Goal: Information Seeking & Learning: Learn about a topic

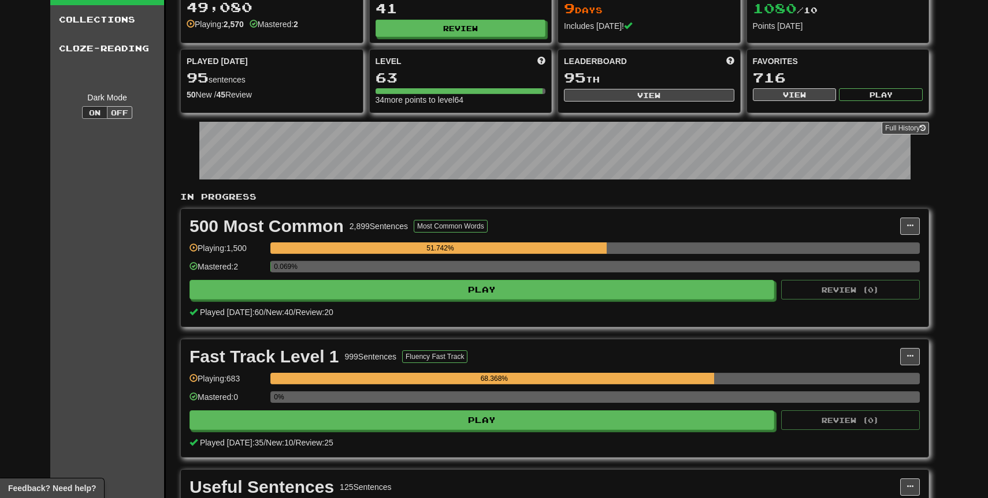
scroll to position [71, 0]
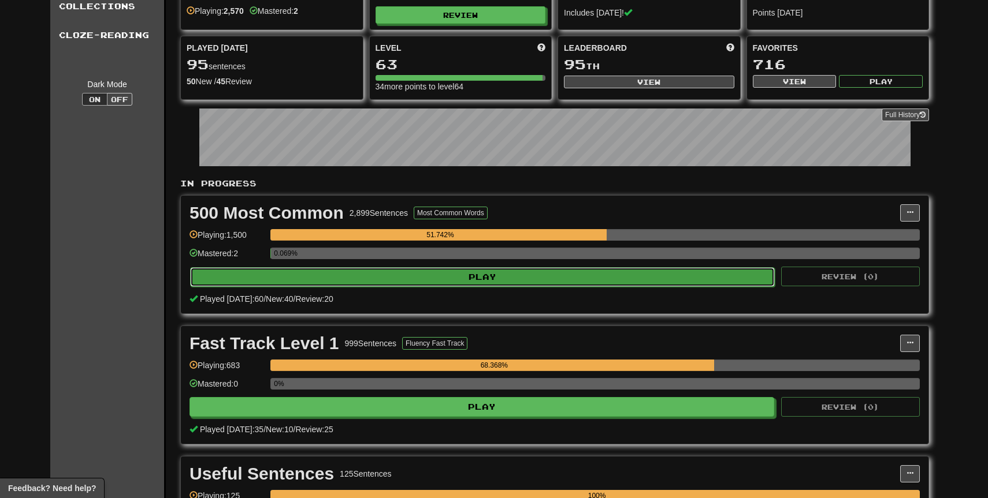
click at [405, 278] on button "Play" at bounding box center [482, 277] width 585 height 20
select select "**"
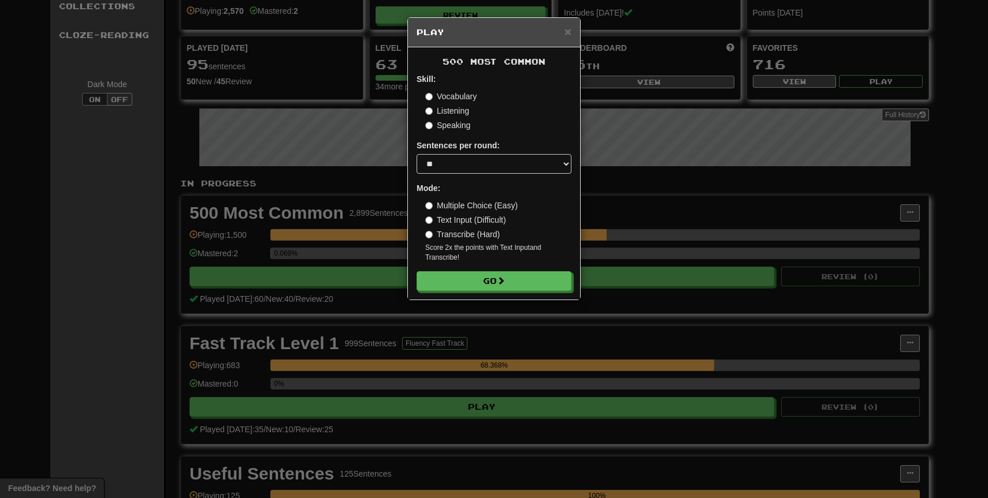
click at [499, 296] on div "500 Most Common Skill: Vocabulary Listening Speaking Sentences per round: * ** …" at bounding box center [494, 173] width 172 height 252
click at [505, 285] on span at bounding box center [501, 281] width 8 height 8
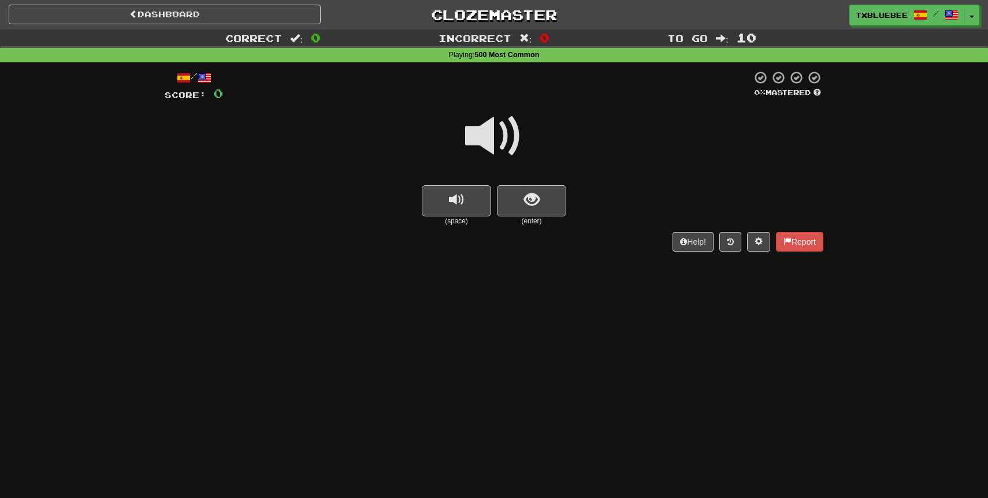
click at [494, 143] on span at bounding box center [494, 136] width 58 height 58
click at [512, 193] on button "show sentence" at bounding box center [531, 200] width 69 height 31
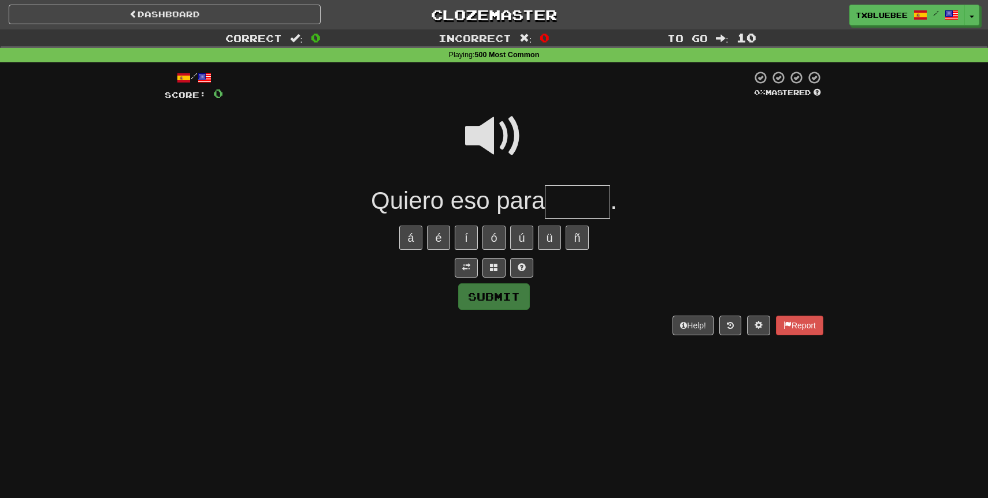
click at [500, 152] on span at bounding box center [494, 136] width 58 height 58
click at [561, 198] on input "text" at bounding box center [577, 202] width 65 height 34
type input "*****"
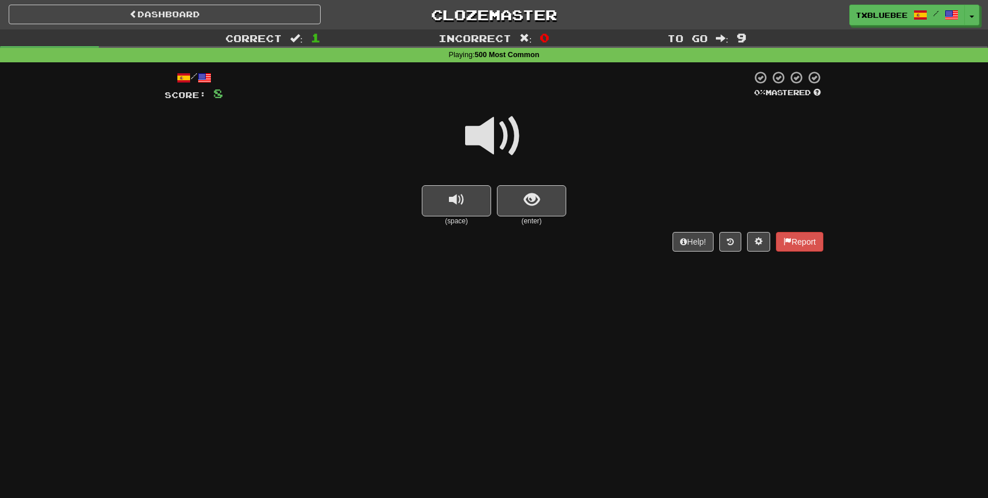
click at [502, 113] on span at bounding box center [494, 136] width 58 height 58
click at [545, 209] on button "show sentence" at bounding box center [531, 200] width 69 height 31
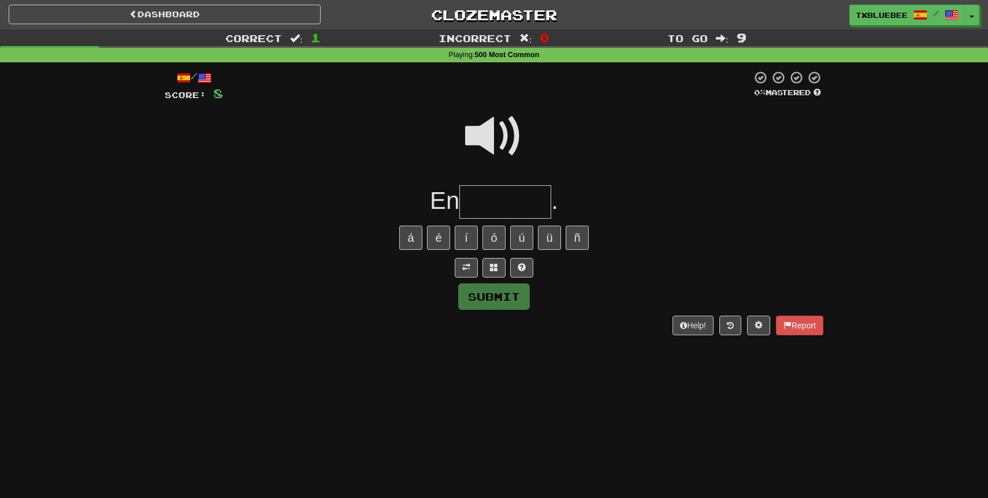
click at [501, 130] on span at bounding box center [494, 136] width 58 height 58
click at [495, 155] on span at bounding box center [494, 136] width 58 height 58
click at [493, 137] on span at bounding box center [494, 136] width 58 height 58
click at [497, 195] on input "text" at bounding box center [505, 202] width 92 height 34
type input "********"
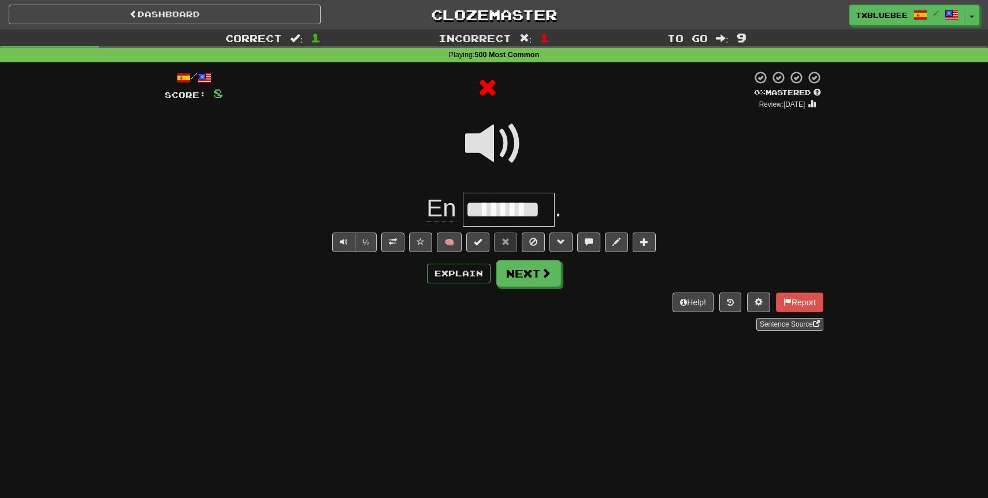
click at [504, 163] on span at bounding box center [494, 144] width 58 height 58
click at [533, 286] on button "Next" at bounding box center [529, 274] width 65 height 27
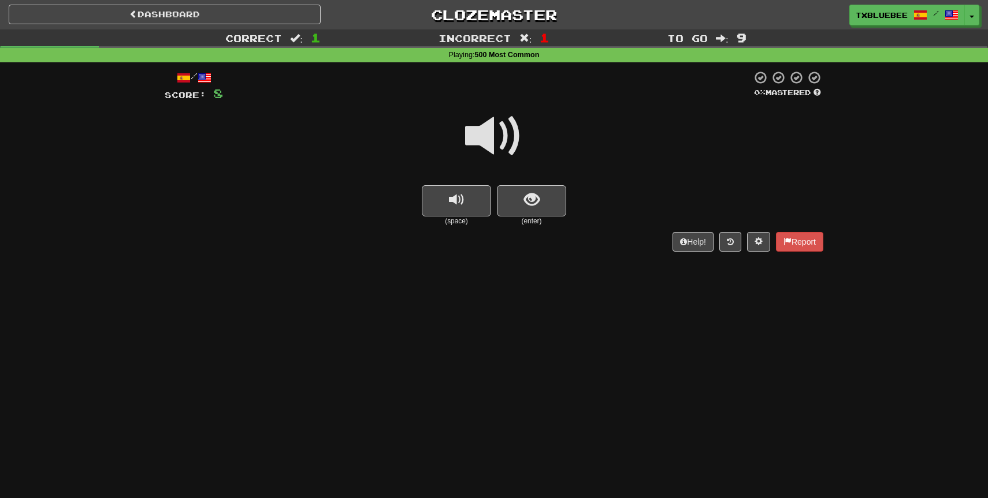
click at [508, 131] on span at bounding box center [494, 136] width 58 height 58
click at [524, 202] on span "show sentence" at bounding box center [532, 200] width 16 height 16
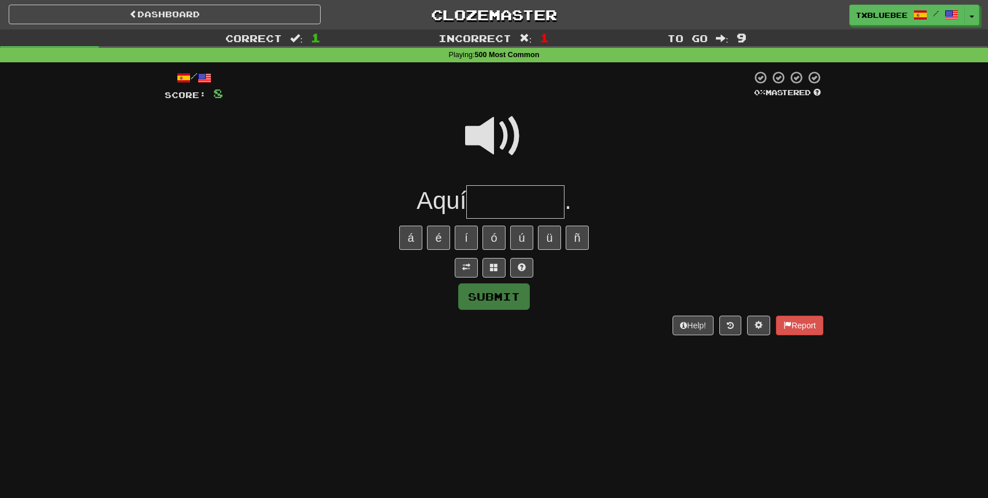
click at [495, 129] on span at bounding box center [494, 136] width 58 height 58
click at [493, 217] on input "text" at bounding box center [515, 202] width 98 height 34
type input "*"
type input "*******"
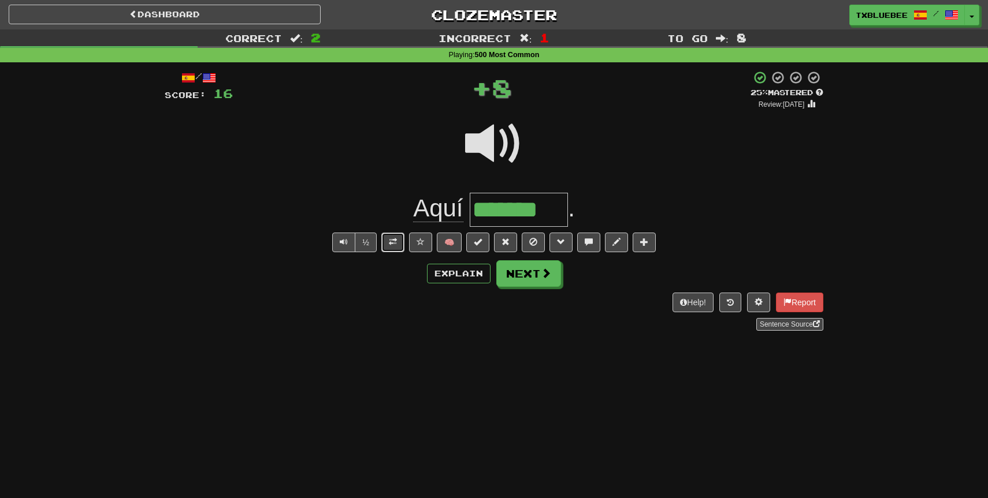
click at [394, 243] on span at bounding box center [393, 242] width 8 height 8
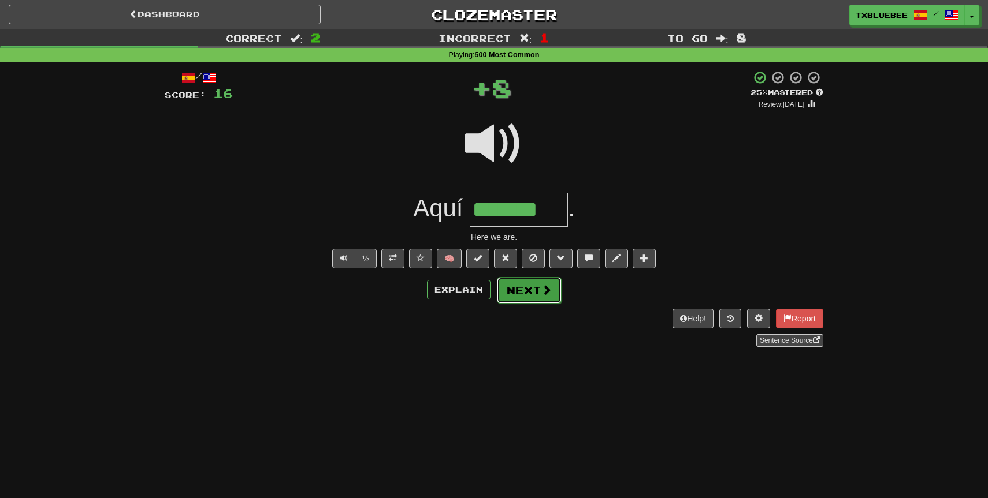
click at [543, 295] on span at bounding box center [546, 290] width 10 height 10
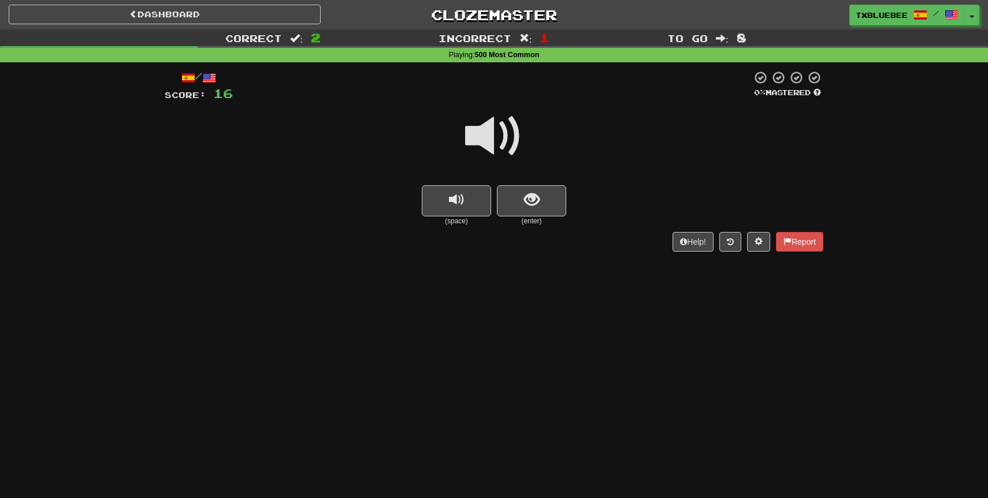
click at [508, 151] on span at bounding box center [494, 136] width 58 height 58
click at [530, 211] on button "show sentence" at bounding box center [531, 200] width 69 height 31
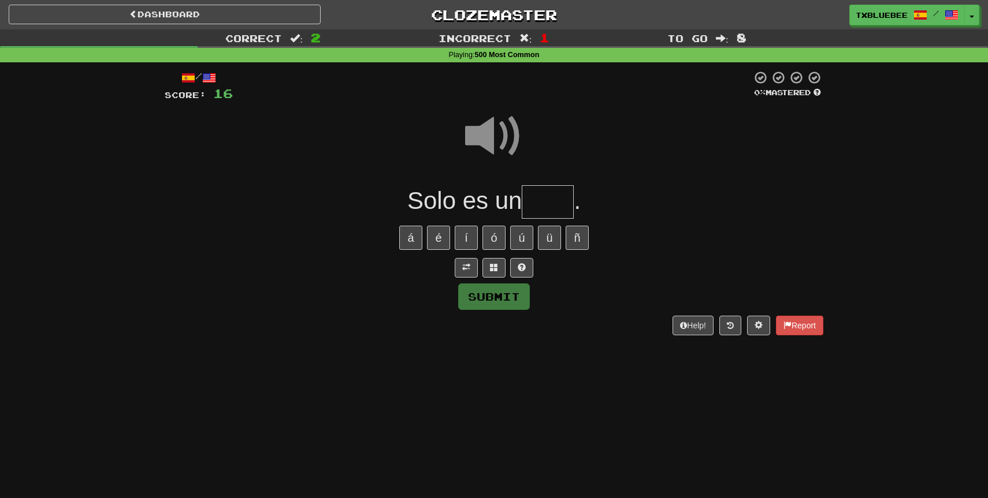
click at [554, 206] on input "text" at bounding box center [548, 202] width 52 height 34
type input "****"
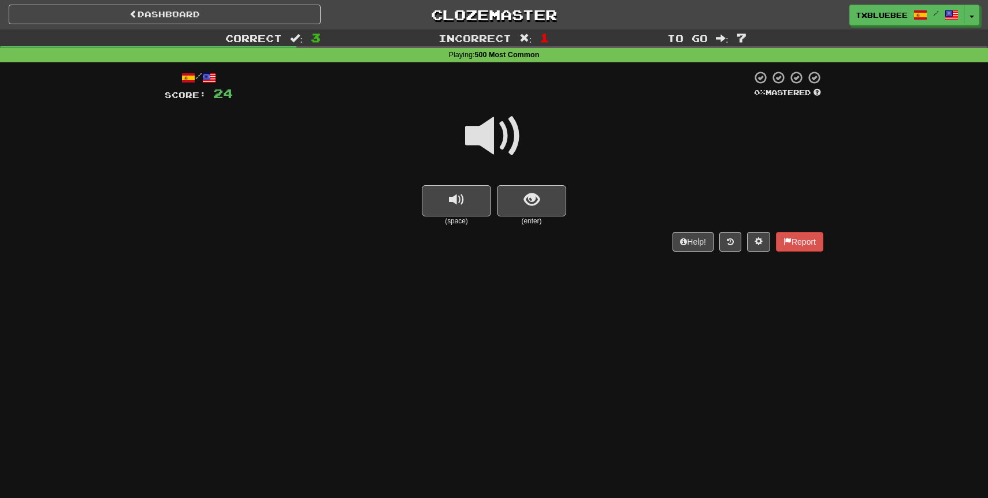
click at [514, 150] on span at bounding box center [494, 136] width 58 height 58
click at [533, 228] on div "/ Score: 24 0 % Mastered (space) (enter) Help! Report" at bounding box center [494, 160] width 658 height 181
click at [533, 198] on span "show sentence" at bounding box center [532, 200] width 16 height 16
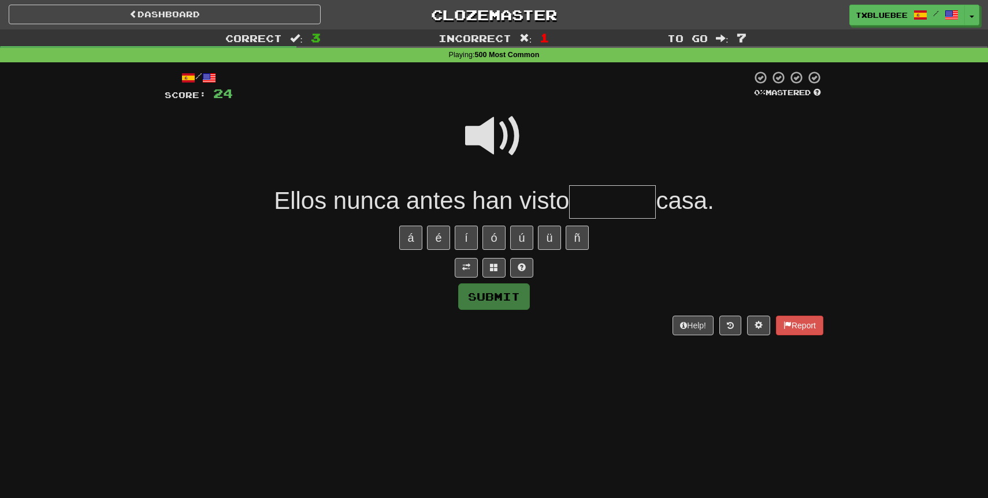
click at [473, 140] on span at bounding box center [494, 136] width 58 height 58
click at [504, 128] on span at bounding box center [494, 136] width 58 height 58
click at [606, 191] on input "text" at bounding box center [612, 202] width 87 height 34
type input "*******"
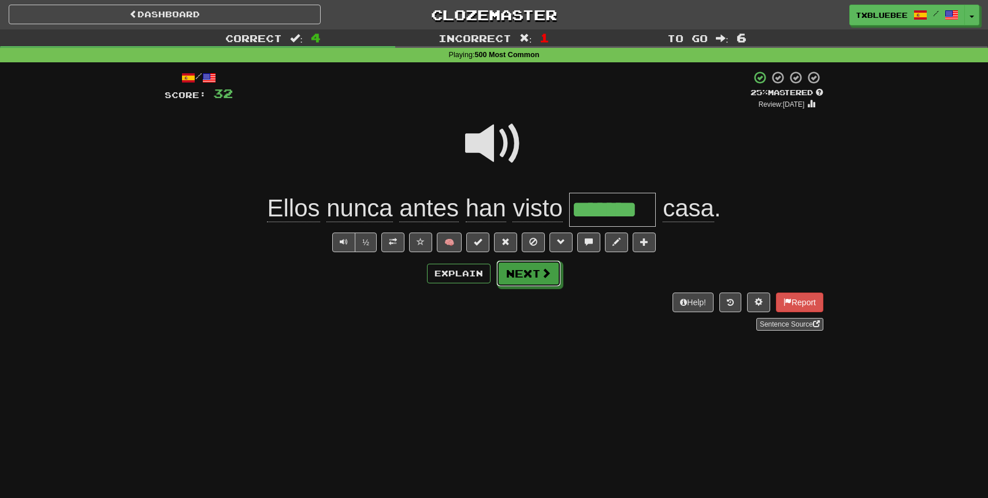
drag, startPoint x: 541, startPoint y: 273, endPoint x: 534, endPoint y: 271, distance: 7.6
click at [538, 273] on button "Next" at bounding box center [528, 273] width 65 height 27
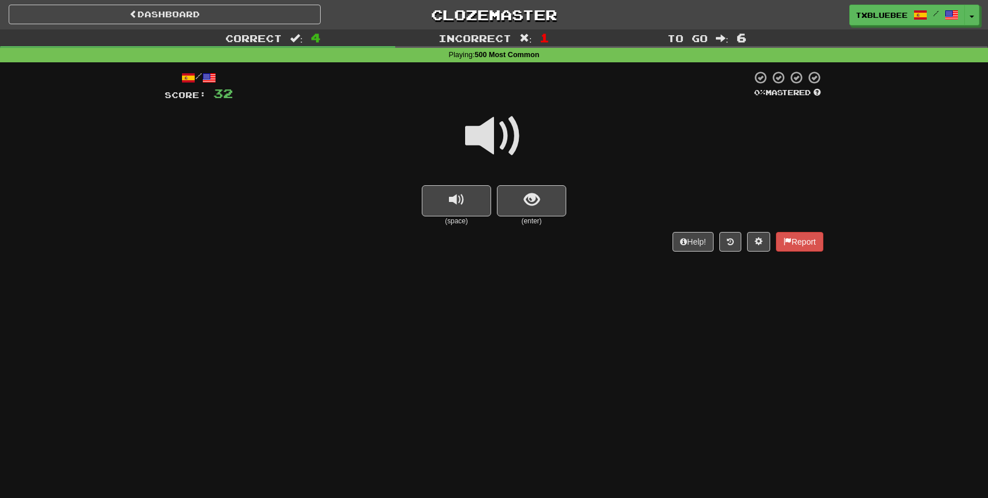
click at [513, 141] on span at bounding box center [494, 136] width 58 height 58
click at [523, 211] on button "show sentence" at bounding box center [531, 200] width 69 height 31
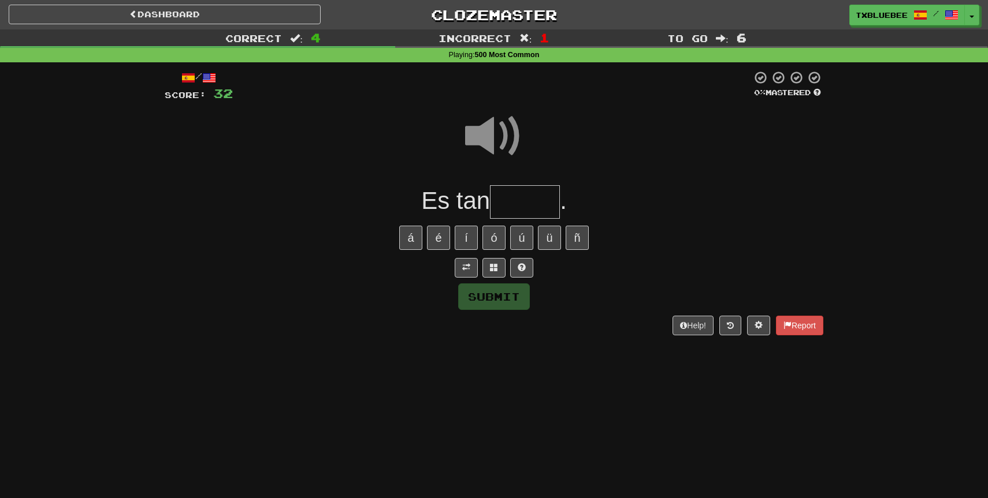
click at [523, 211] on input "text" at bounding box center [525, 202] width 70 height 34
type input "*"
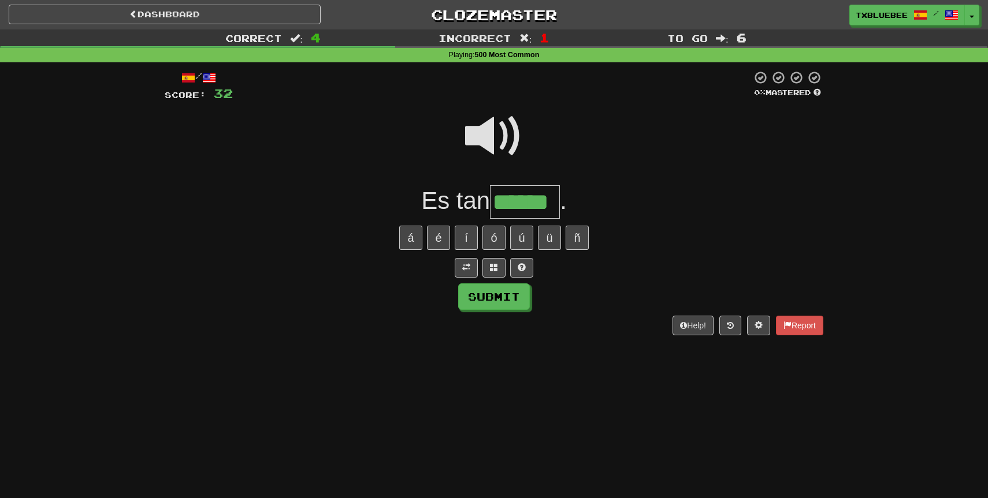
type input "******"
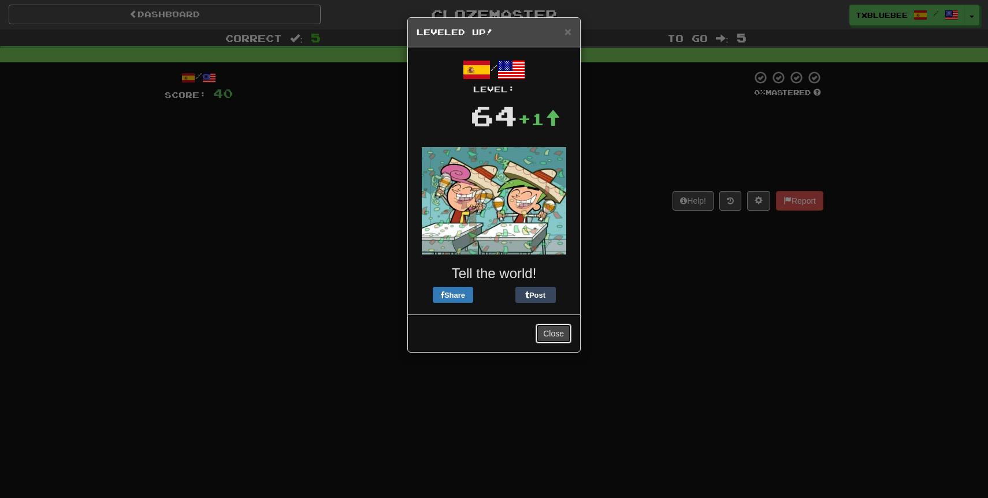
click at [557, 334] on button "Close" at bounding box center [553, 334] width 36 height 20
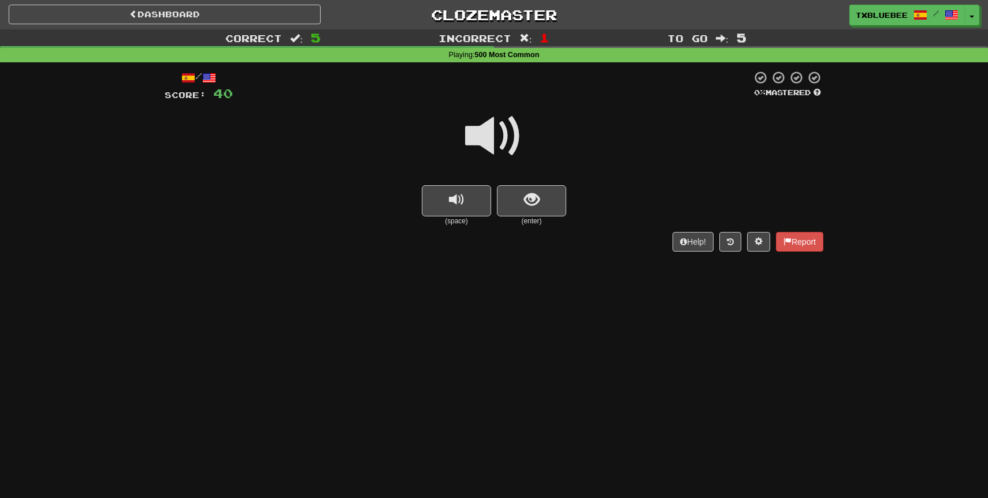
click at [495, 137] on span at bounding box center [494, 136] width 58 height 58
click at [522, 199] on button "show sentence" at bounding box center [531, 200] width 69 height 31
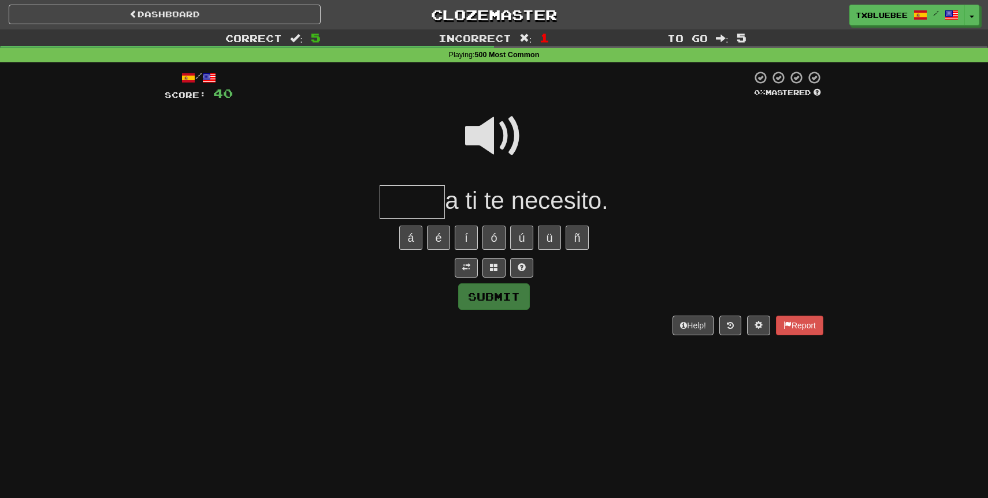
click at [500, 141] on span at bounding box center [494, 136] width 58 height 58
click at [420, 205] on input "text" at bounding box center [411, 202] width 65 height 34
type input "*****"
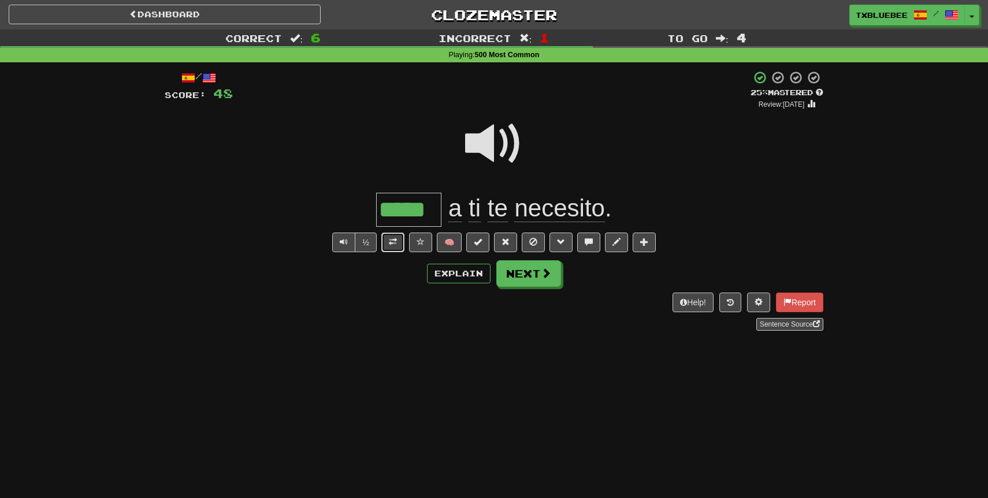
click at [392, 244] on span at bounding box center [393, 242] width 8 height 8
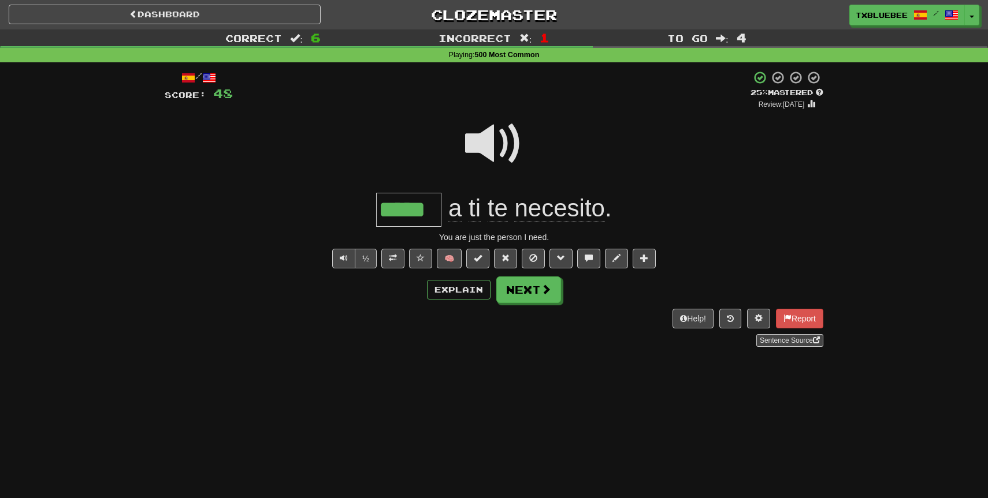
click at [491, 140] on span at bounding box center [494, 144] width 58 height 58
click at [490, 140] on span at bounding box center [494, 144] width 58 height 58
click at [527, 286] on button "Next" at bounding box center [529, 290] width 65 height 27
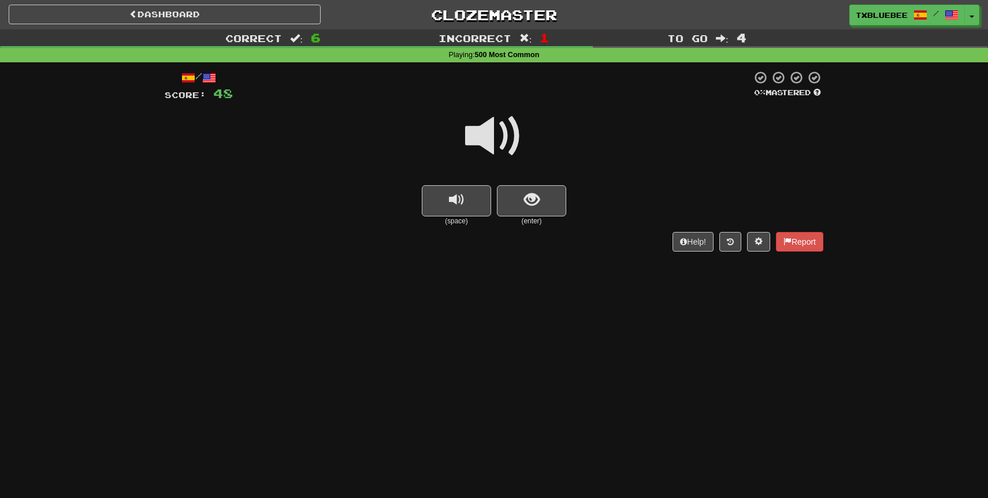
click at [506, 133] on span at bounding box center [494, 136] width 58 height 58
click at [536, 195] on span "show sentence" at bounding box center [532, 200] width 16 height 16
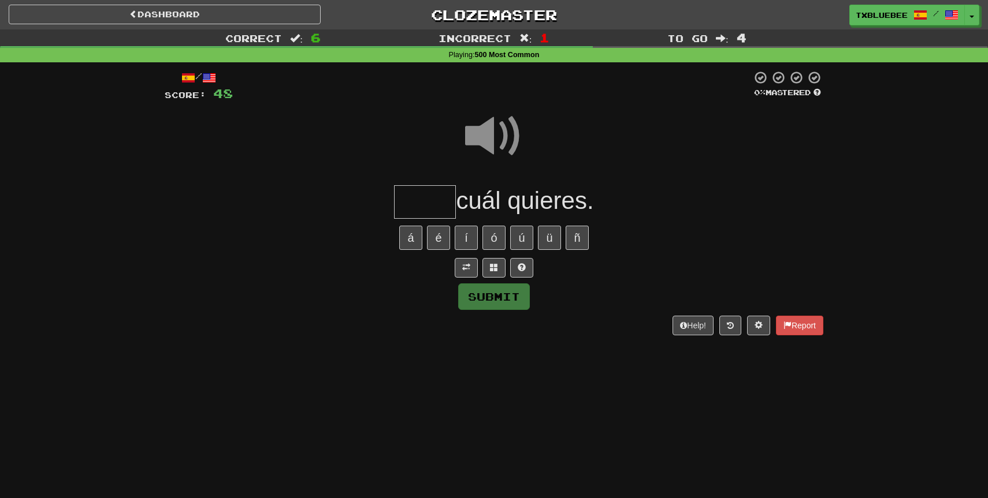
click at [450, 204] on input "text" at bounding box center [425, 202] width 62 height 34
click at [512, 124] on span at bounding box center [494, 136] width 58 height 58
click at [435, 207] on input "text" at bounding box center [425, 202] width 62 height 34
click at [498, 129] on span at bounding box center [494, 136] width 58 height 58
click at [428, 213] on input "**" at bounding box center [425, 202] width 62 height 34
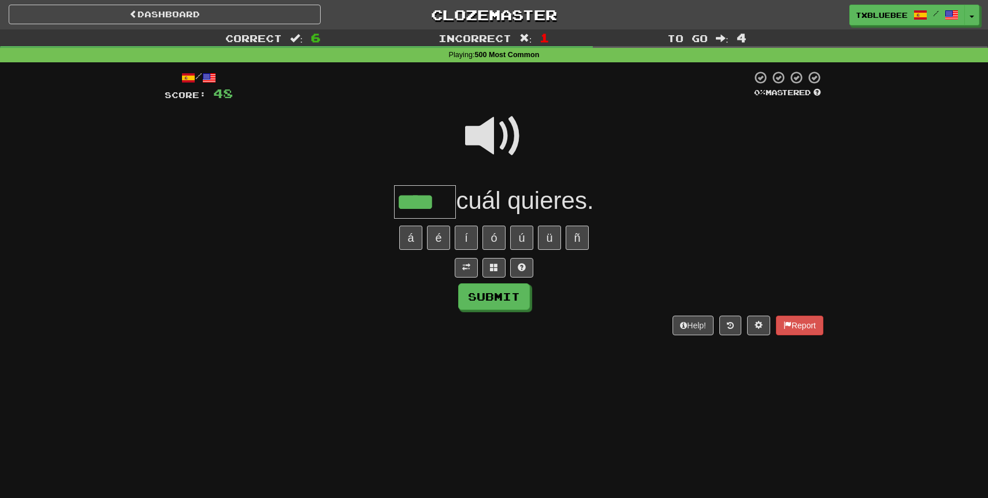
type input "****"
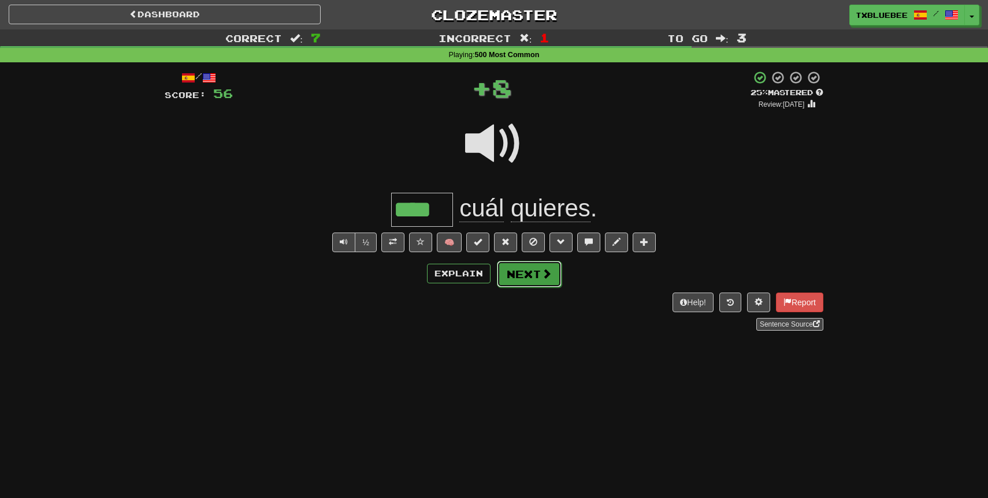
click at [505, 272] on button "Next" at bounding box center [529, 274] width 65 height 27
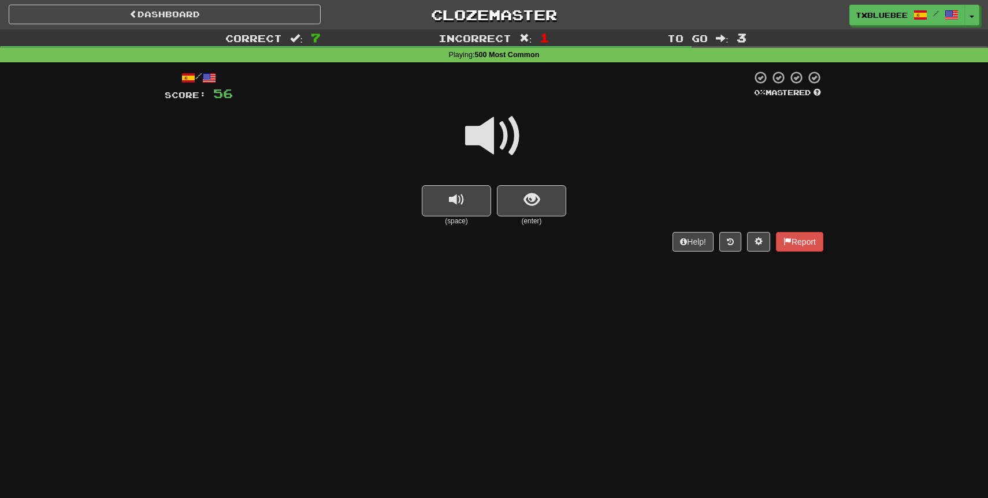
click at [508, 150] on span at bounding box center [494, 136] width 58 height 58
click at [520, 200] on button "show sentence" at bounding box center [531, 200] width 69 height 31
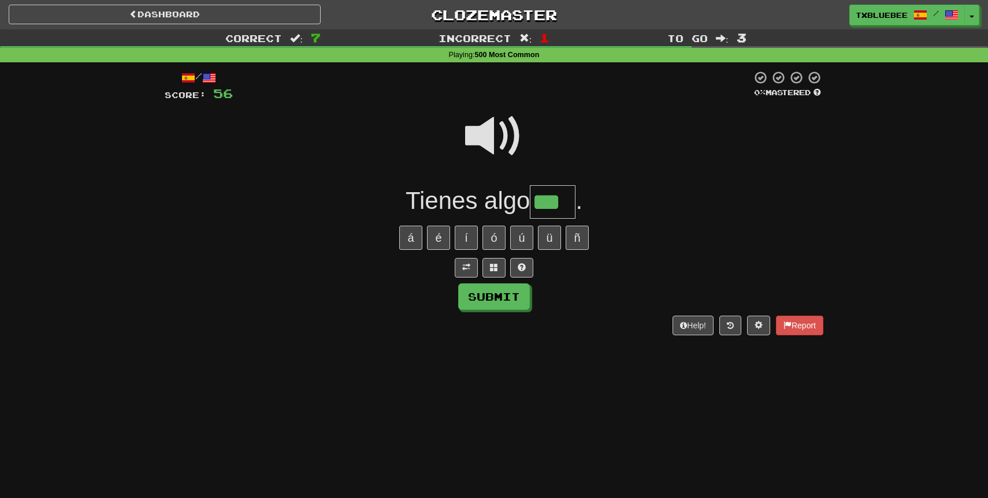
type input "***"
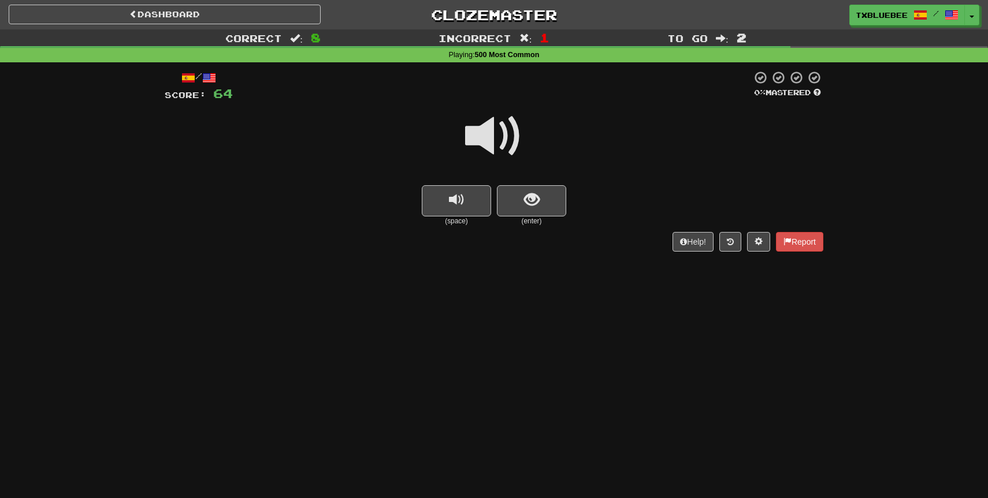
click at [508, 145] on span at bounding box center [494, 136] width 58 height 58
click at [524, 200] on span "show sentence" at bounding box center [532, 200] width 16 height 16
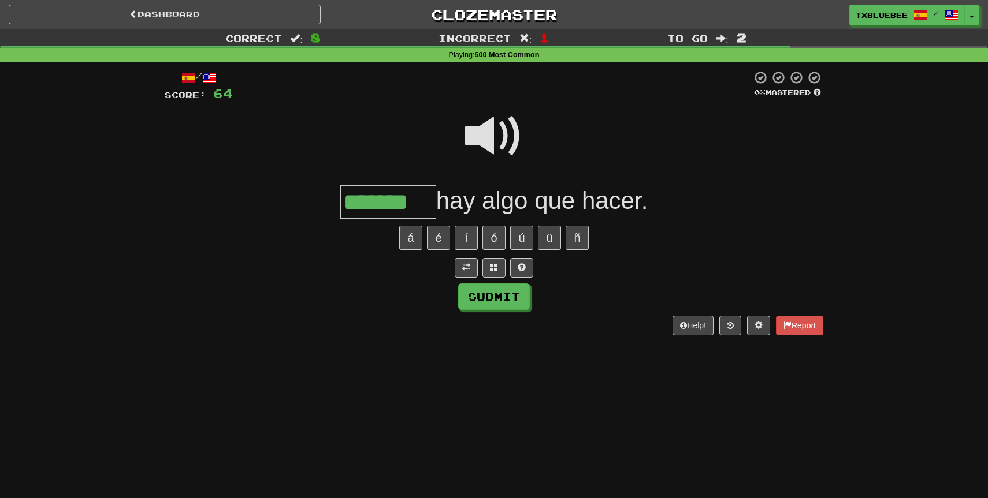
type input "*******"
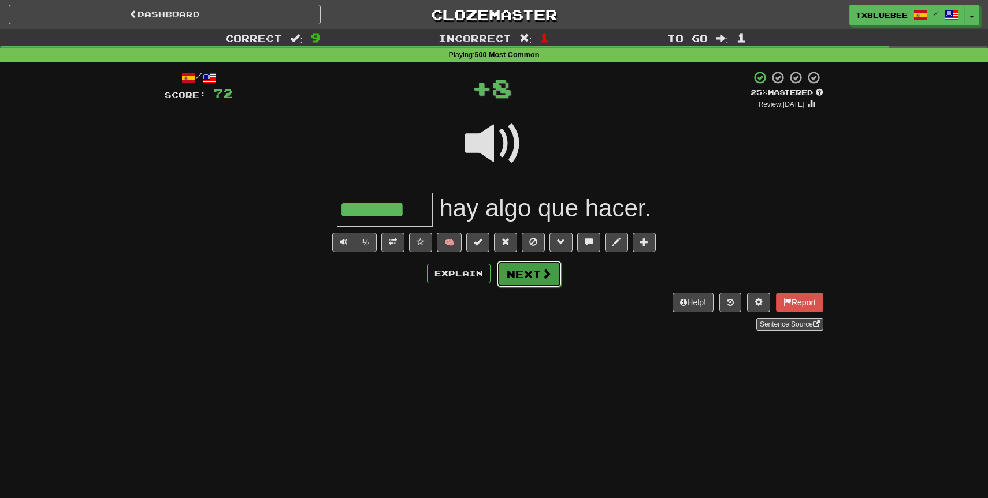
click at [530, 271] on button "Next" at bounding box center [529, 274] width 65 height 27
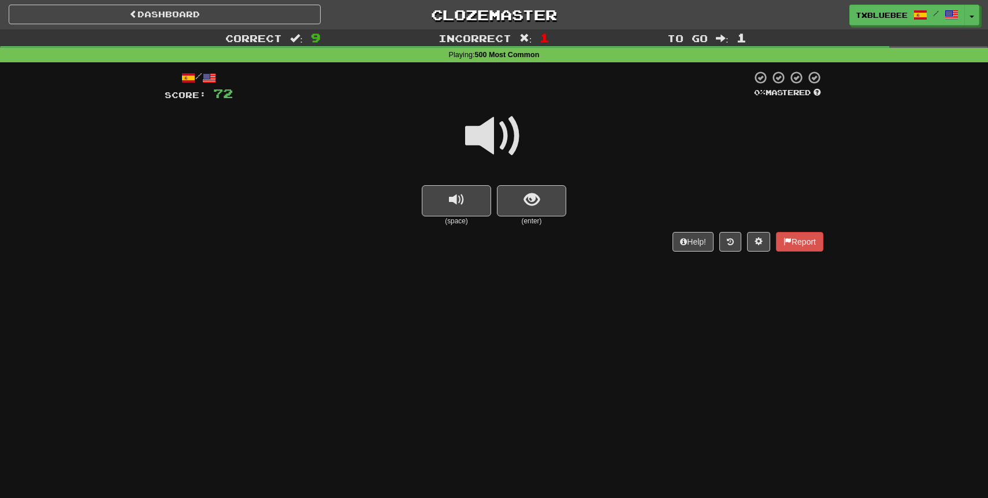
click at [512, 124] on span at bounding box center [494, 136] width 58 height 58
click at [551, 203] on button "show sentence" at bounding box center [531, 200] width 69 height 31
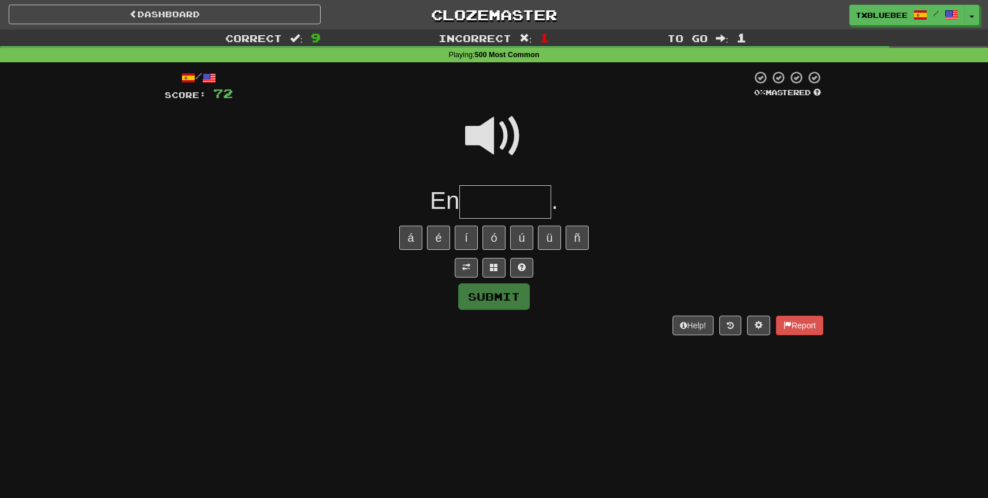
click at [507, 121] on span at bounding box center [494, 136] width 58 height 58
click at [493, 189] on input "text" at bounding box center [505, 202] width 92 height 34
type input "********"
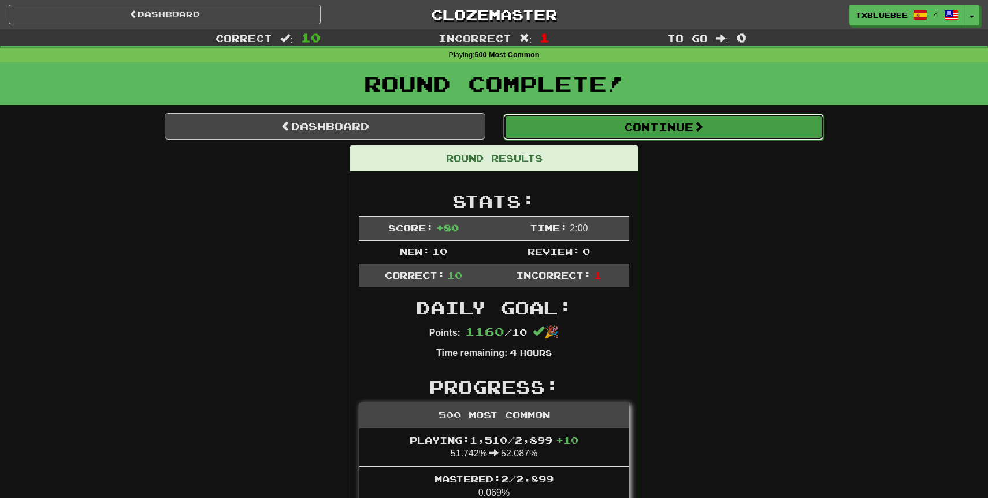
click at [576, 118] on button "Continue" at bounding box center [663, 127] width 321 height 27
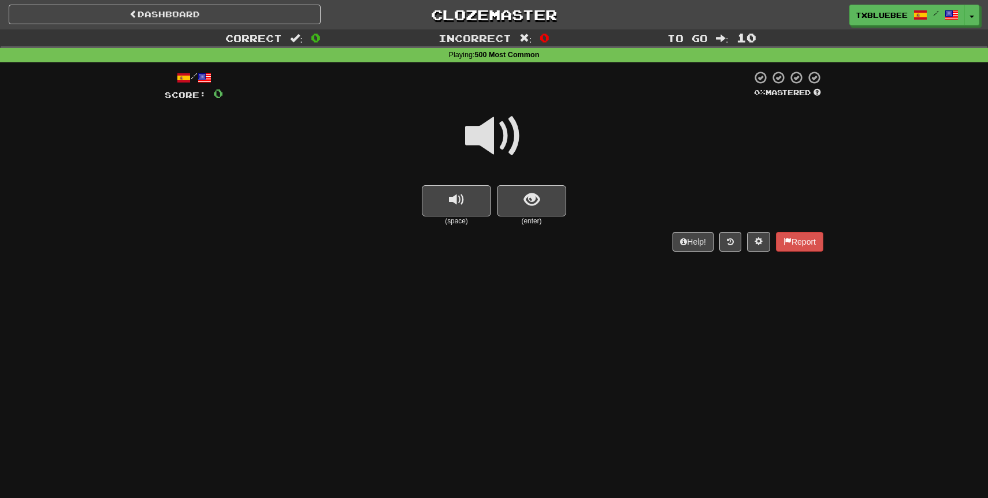
click at [511, 144] on span at bounding box center [494, 136] width 58 height 58
click at [528, 192] on span "show sentence" at bounding box center [532, 200] width 16 height 16
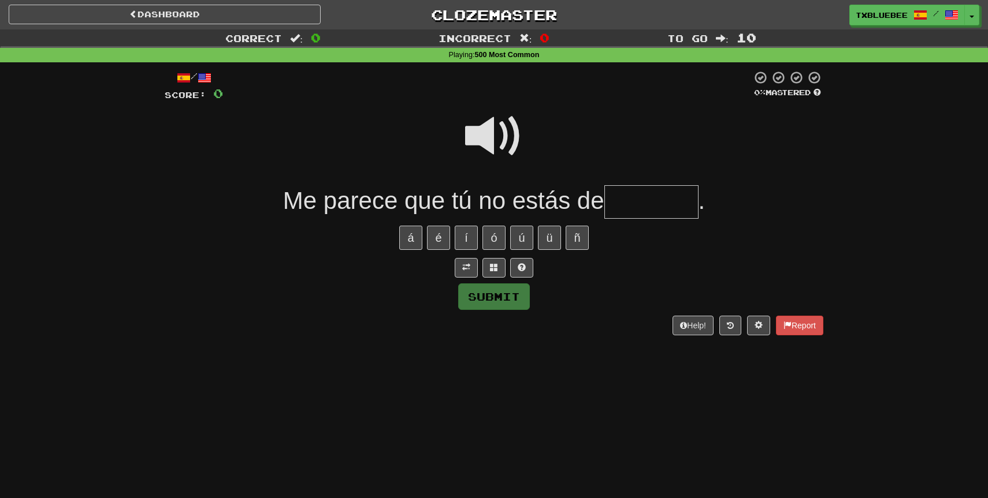
click at [494, 145] on span at bounding box center [494, 136] width 58 height 58
click at [636, 207] on input "text" at bounding box center [651, 202] width 94 height 34
click at [501, 128] on span at bounding box center [494, 136] width 58 height 58
click at [666, 200] on input "text" at bounding box center [651, 202] width 94 height 34
type input "*******"
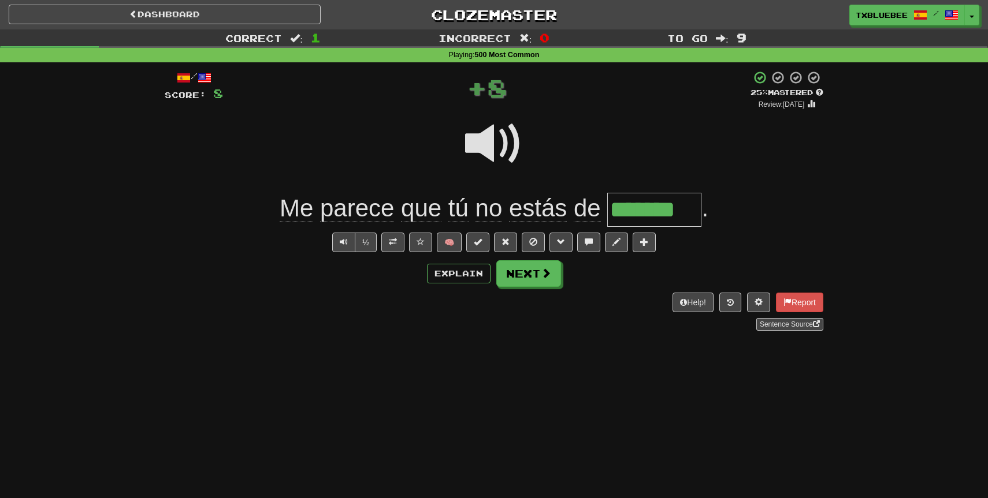
click at [511, 124] on span at bounding box center [494, 144] width 58 height 58
click at [539, 270] on button "Next" at bounding box center [529, 274] width 65 height 27
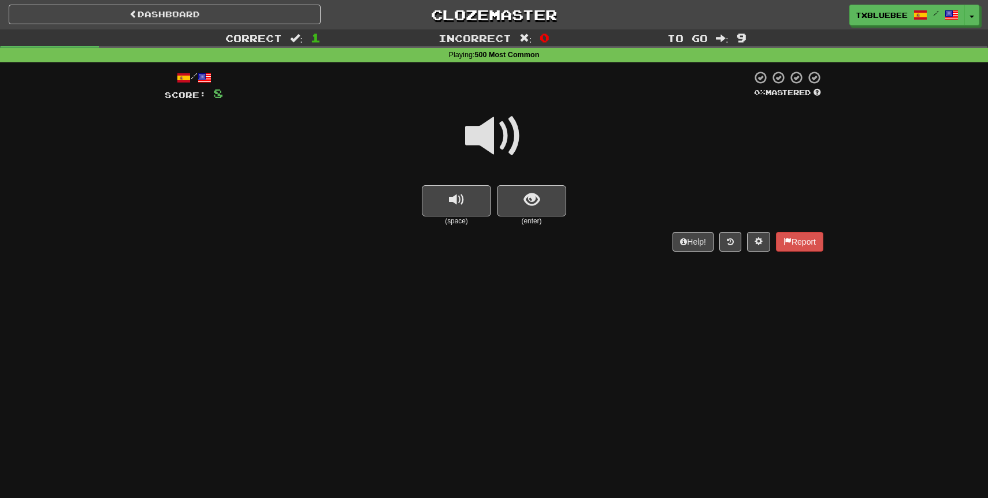
click at [493, 137] on span at bounding box center [494, 136] width 58 height 58
click at [518, 200] on button "show sentence" at bounding box center [531, 200] width 69 height 31
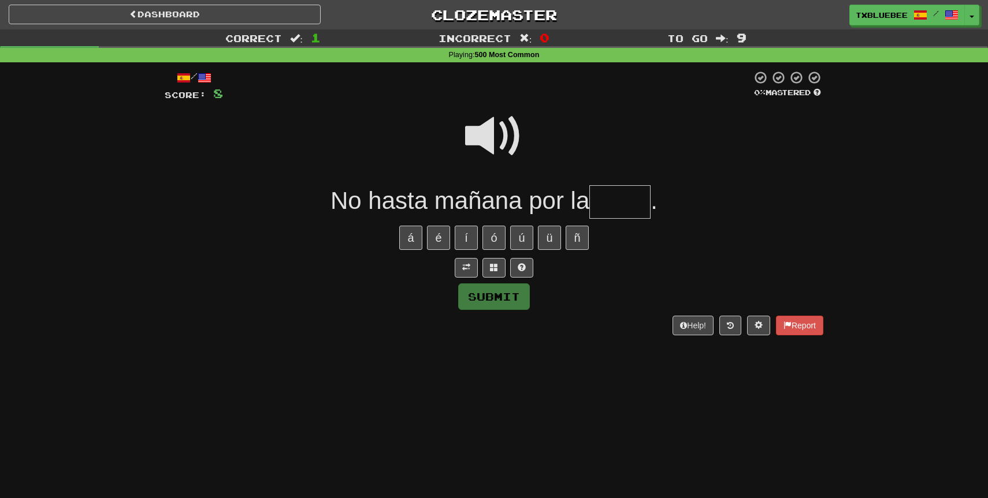
click at [494, 135] on span at bounding box center [494, 136] width 58 height 58
click at [612, 210] on input "text" at bounding box center [619, 202] width 61 height 34
type input "*****"
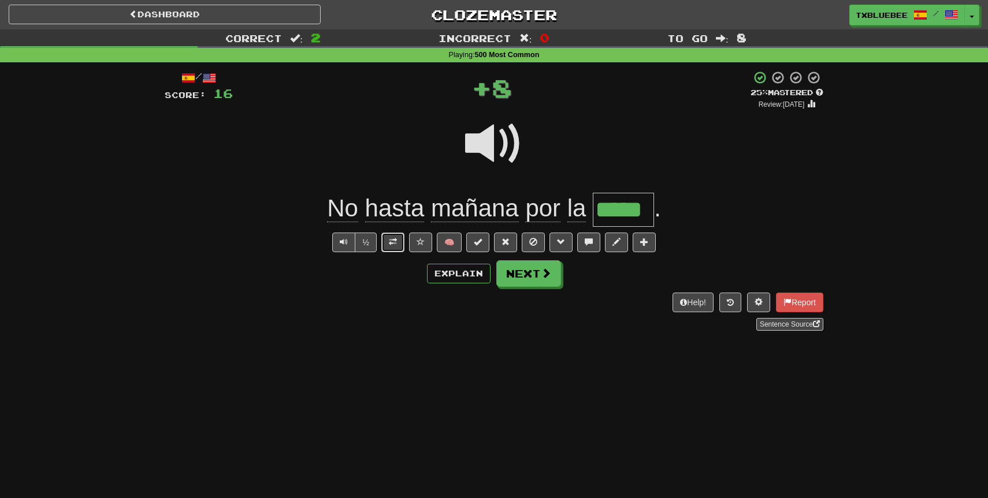
click at [394, 244] on span at bounding box center [393, 242] width 8 height 8
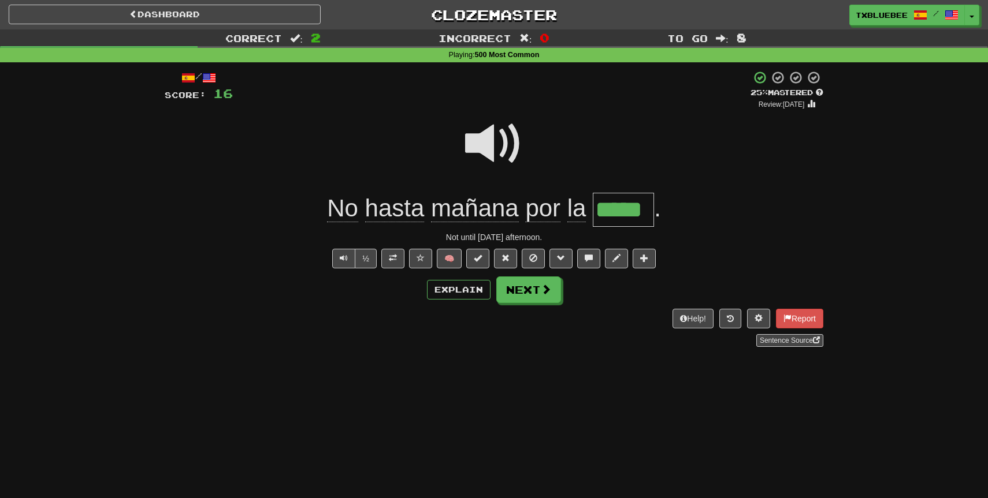
click at [498, 132] on span at bounding box center [494, 144] width 58 height 58
click at [536, 299] on button "Next" at bounding box center [529, 290] width 65 height 27
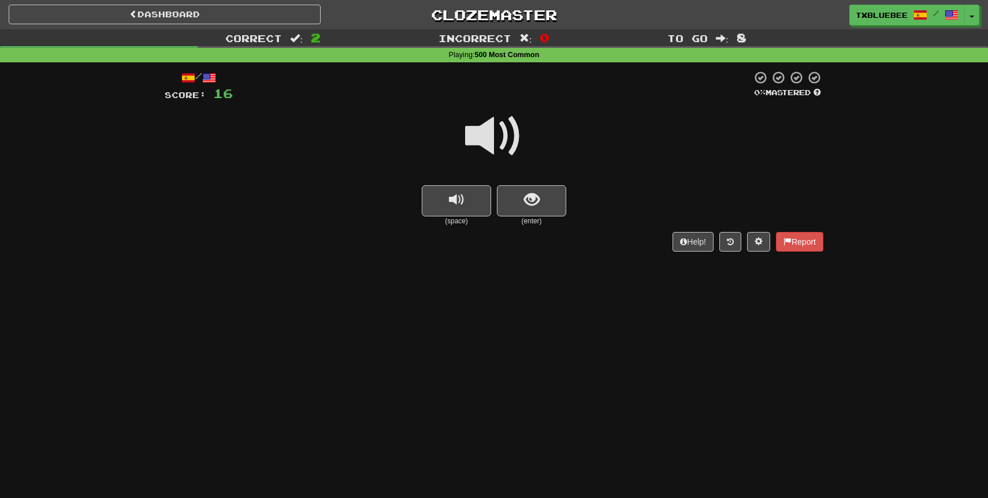
click at [507, 142] on span at bounding box center [494, 136] width 58 height 58
click at [555, 200] on button "show sentence" at bounding box center [531, 200] width 69 height 31
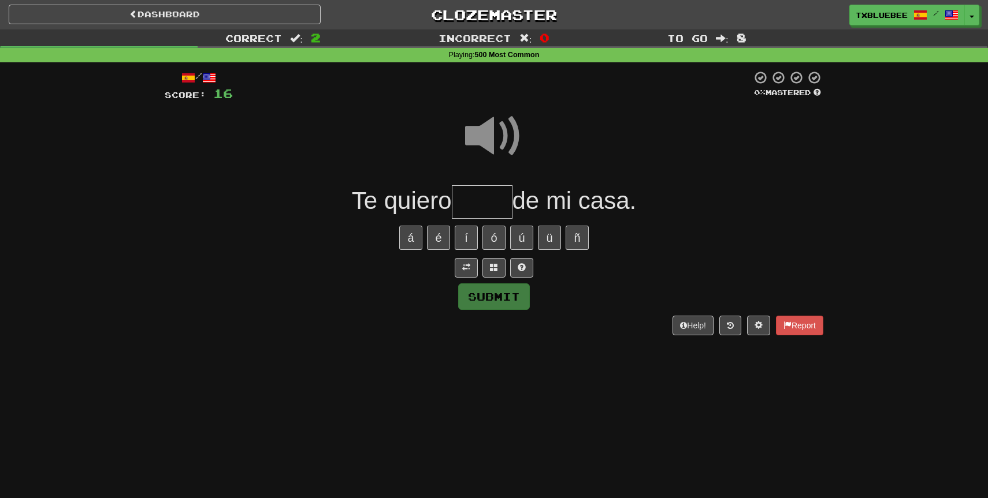
click at [485, 204] on input "text" at bounding box center [482, 202] width 61 height 34
click at [492, 150] on span at bounding box center [494, 136] width 58 height 58
click at [486, 211] on input "*" at bounding box center [482, 202] width 61 height 34
type input "*****"
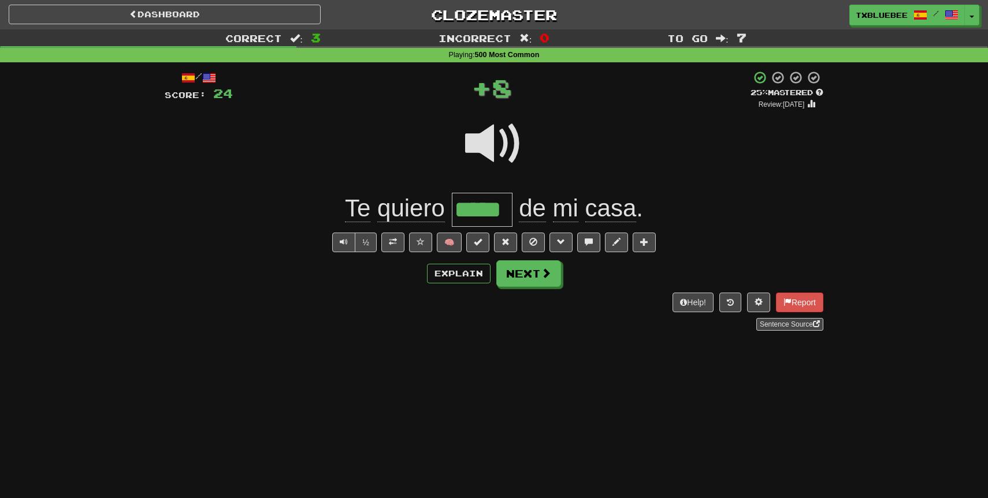
click at [489, 146] on span at bounding box center [494, 144] width 58 height 58
click at [531, 275] on button "Next" at bounding box center [529, 274] width 65 height 27
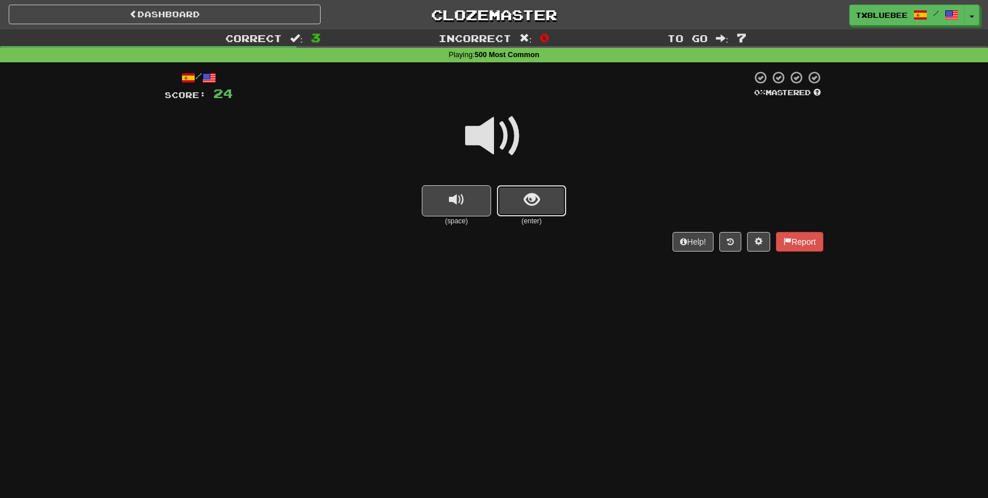
click at [526, 201] on span "show sentence" at bounding box center [532, 200] width 16 height 16
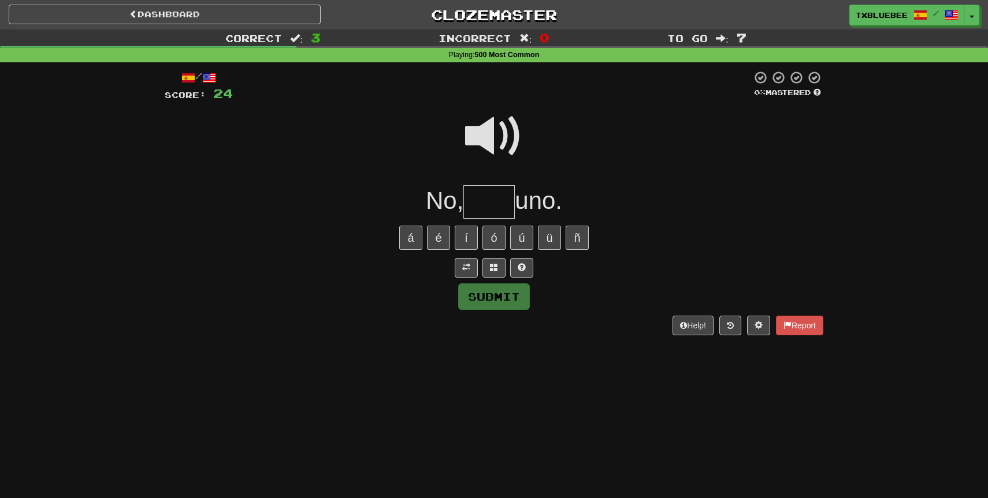
click at [502, 206] on input "text" at bounding box center [488, 202] width 51 height 34
type input "****"
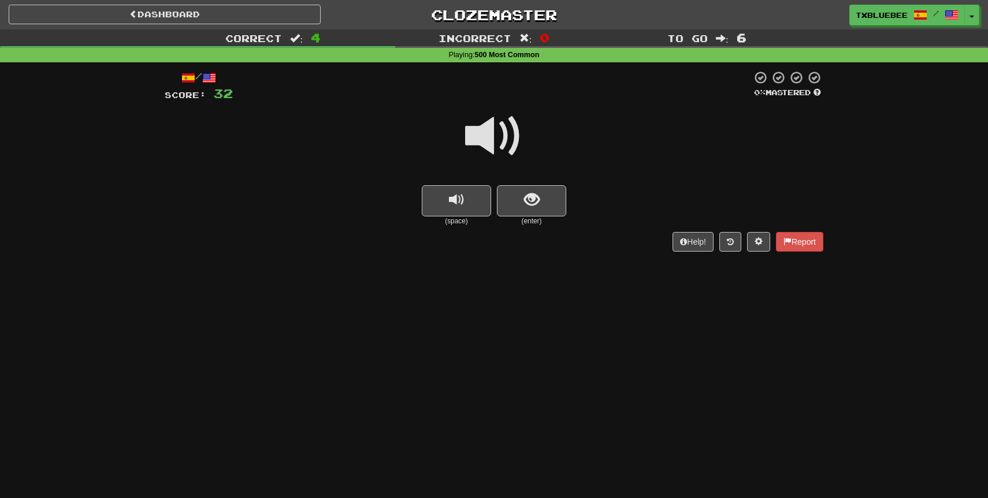
click at [508, 148] on span at bounding box center [494, 136] width 58 height 58
click at [524, 206] on span "show sentence" at bounding box center [532, 200] width 16 height 16
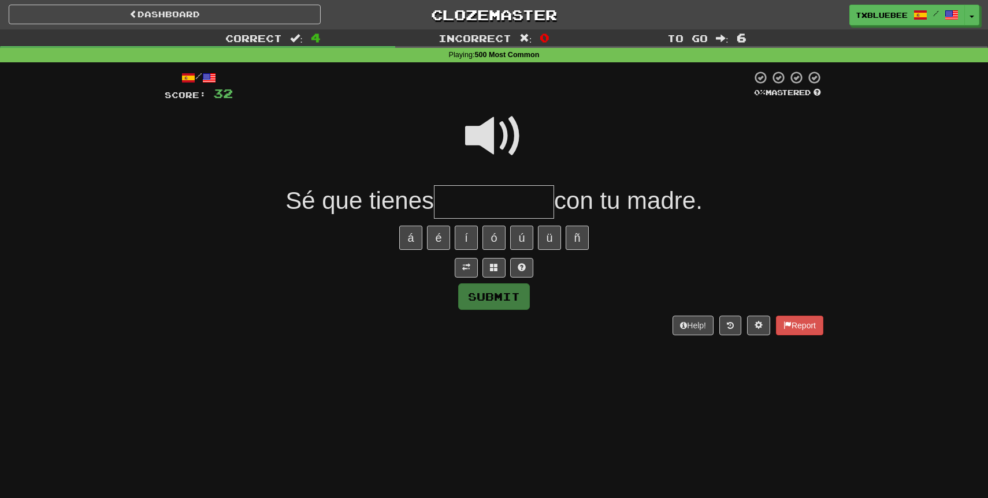
click at [492, 147] on span at bounding box center [494, 136] width 58 height 58
click at [486, 201] on input "text" at bounding box center [494, 202] width 120 height 34
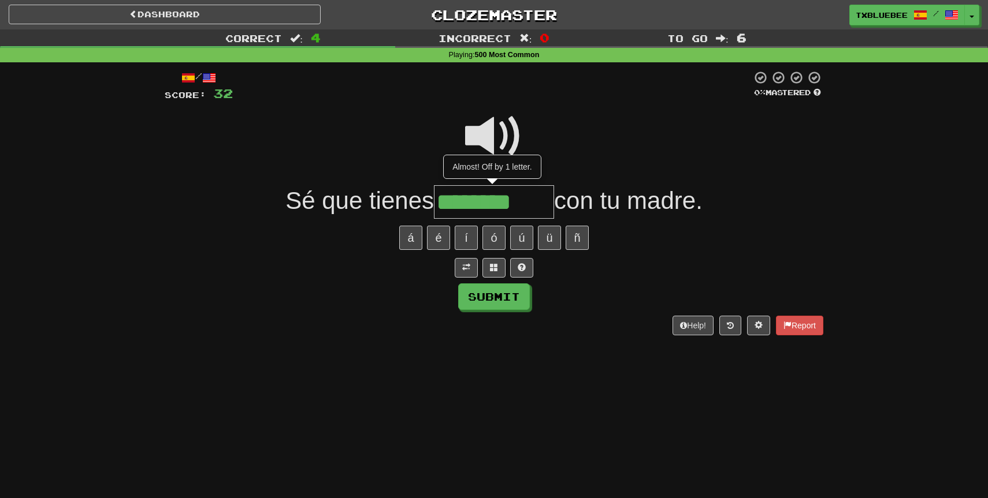
click at [492, 140] on span at bounding box center [494, 136] width 58 height 58
click at [532, 211] on input "********" at bounding box center [494, 202] width 120 height 34
type input "*********"
click at [515, 140] on span at bounding box center [494, 136] width 58 height 58
click at [500, 137] on span at bounding box center [494, 136] width 58 height 58
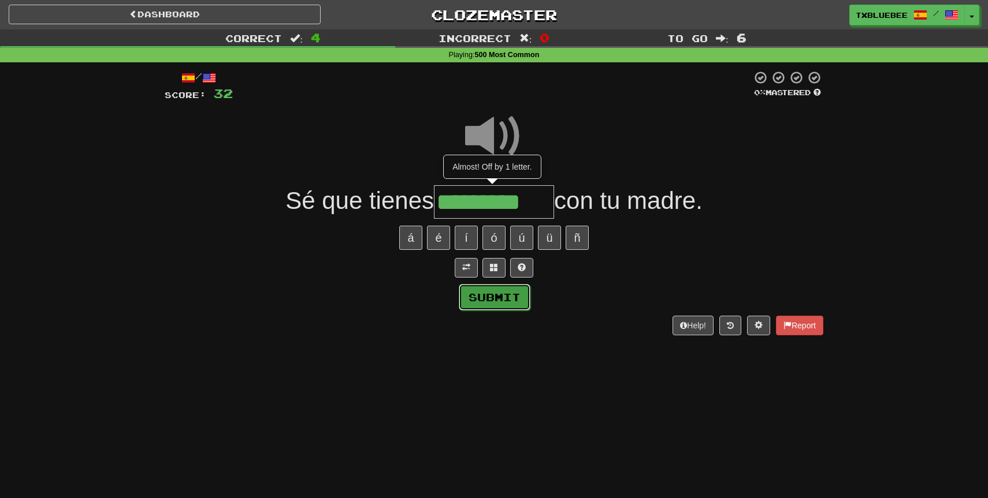
click at [502, 294] on button "Submit" at bounding box center [495, 297] width 72 height 27
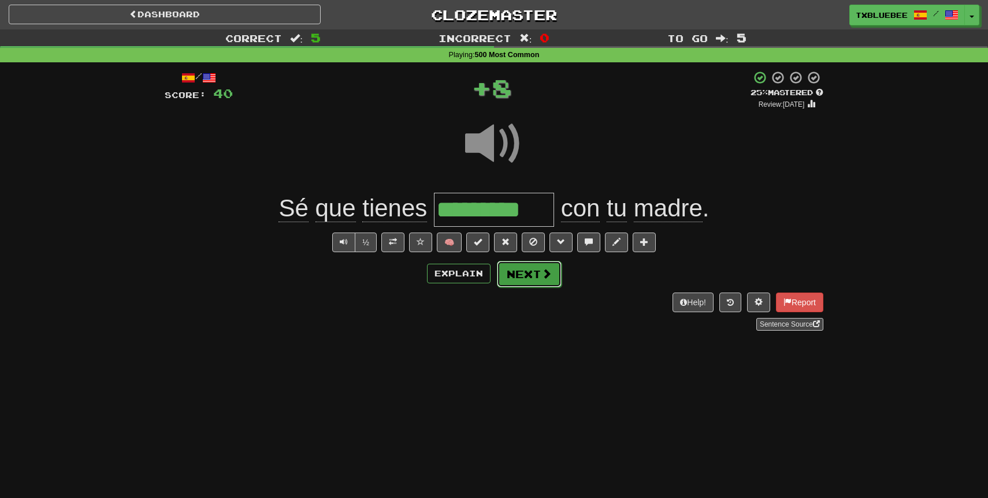
click at [525, 285] on button "Next" at bounding box center [529, 274] width 65 height 27
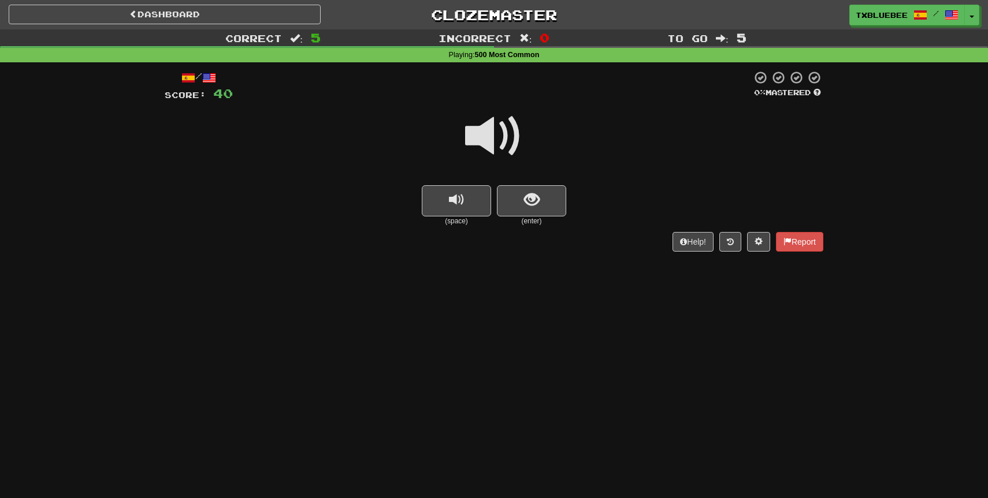
click at [494, 132] on span at bounding box center [494, 136] width 58 height 58
click at [520, 193] on button "show sentence" at bounding box center [531, 200] width 69 height 31
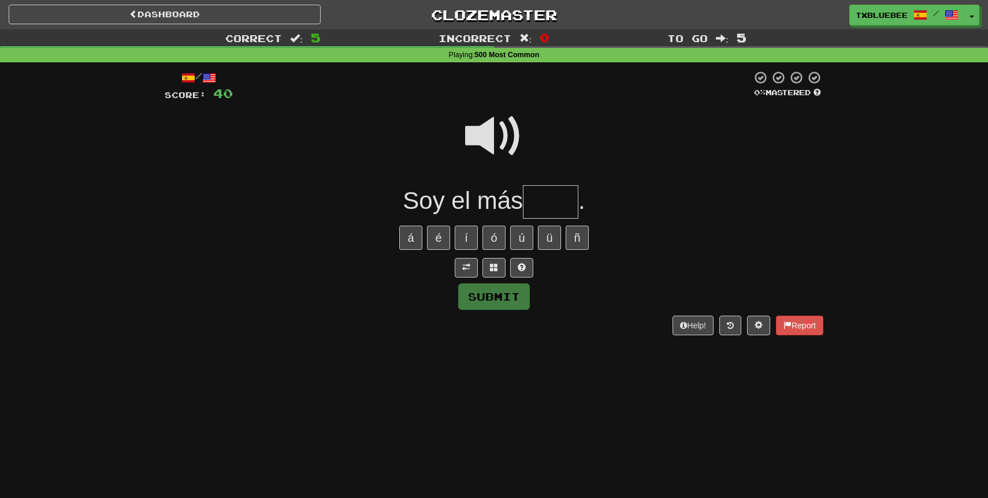
click at [509, 125] on span at bounding box center [494, 136] width 58 height 58
click at [556, 200] on input "text" at bounding box center [550, 202] width 55 height 34
type input "*****"
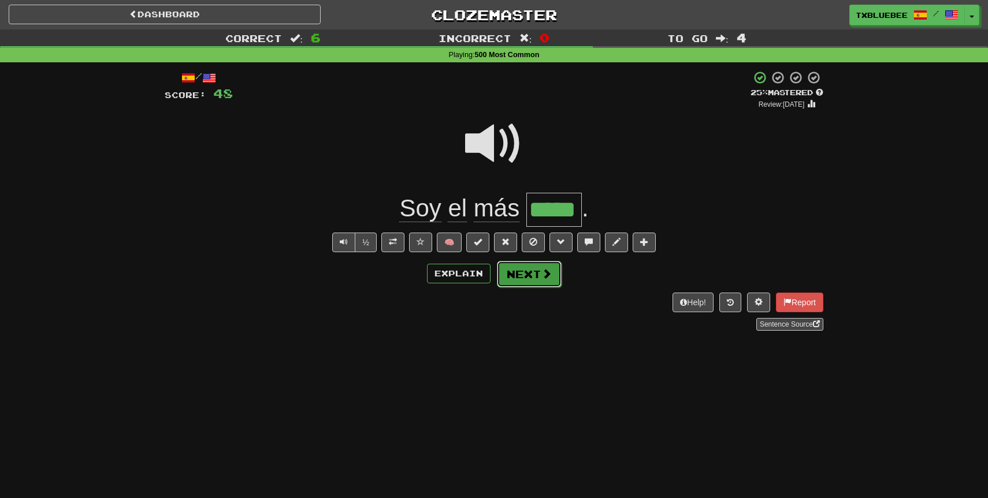
click at [524, 273] on button "Next" at bounding box center [529, 274] width 65 height 27
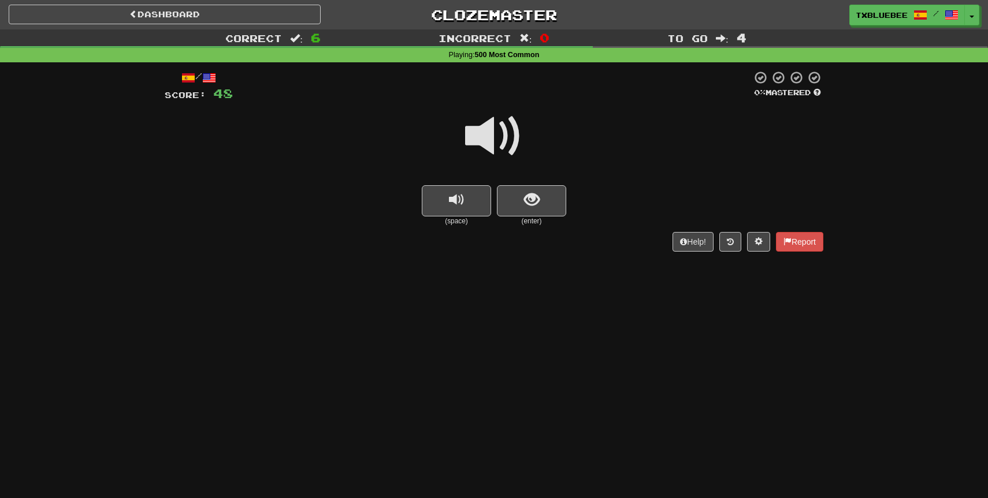
click at [492, 131] on span at bounding box center [494, 136] width 58 height 58
click at [511, 148] on span at bounding box center [494, 136] width 58 height 58
click at [545, 214] on button "show sentence" at bounding box center [531, 200] width 69 height 31
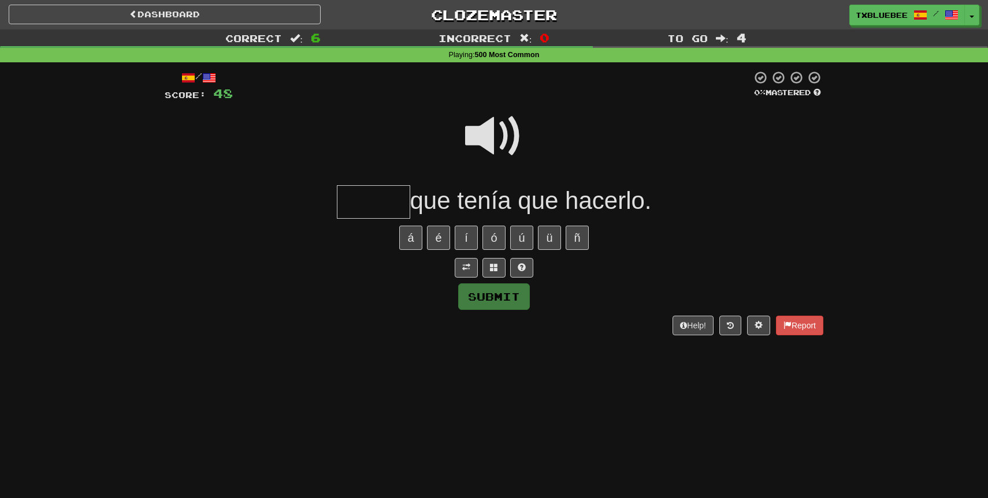
click at [400, 200] on input "text" at bounding box center [373, 202] width 73 height 34
type input "*****"
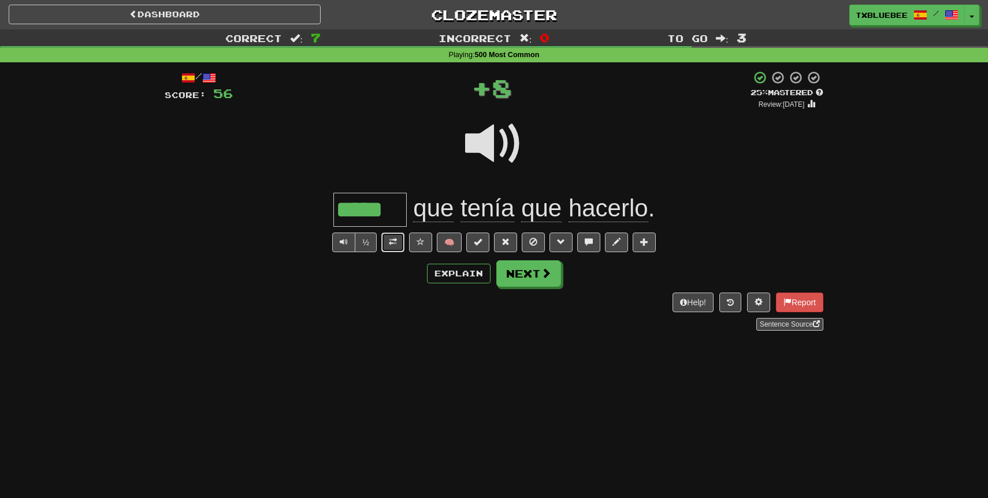
click at [401, 242] on button at bounding box center [392, 243] width 23 height 20
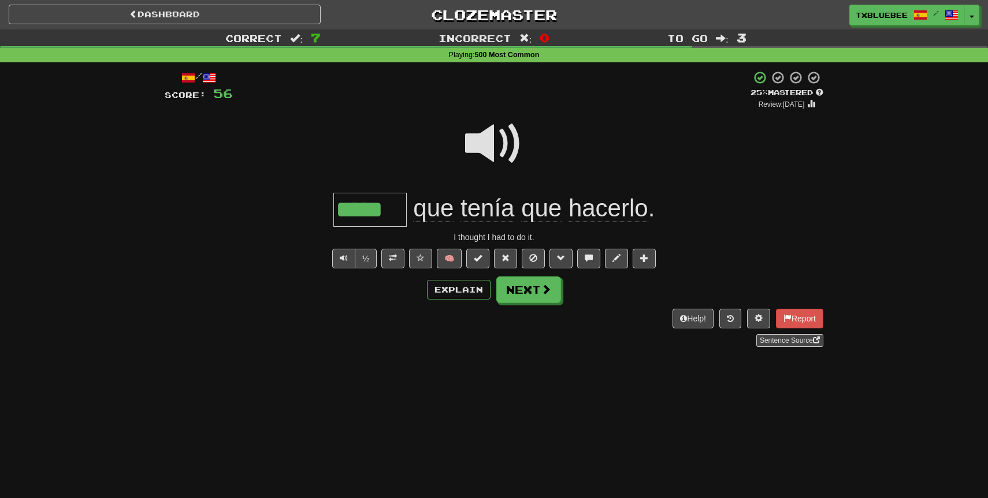
click at [496, 152] on span at bounding box center [494, 144] width 58 height 58
click at [526, 291] on button "Next" at bounding box center [529, 290] width 65 height 27
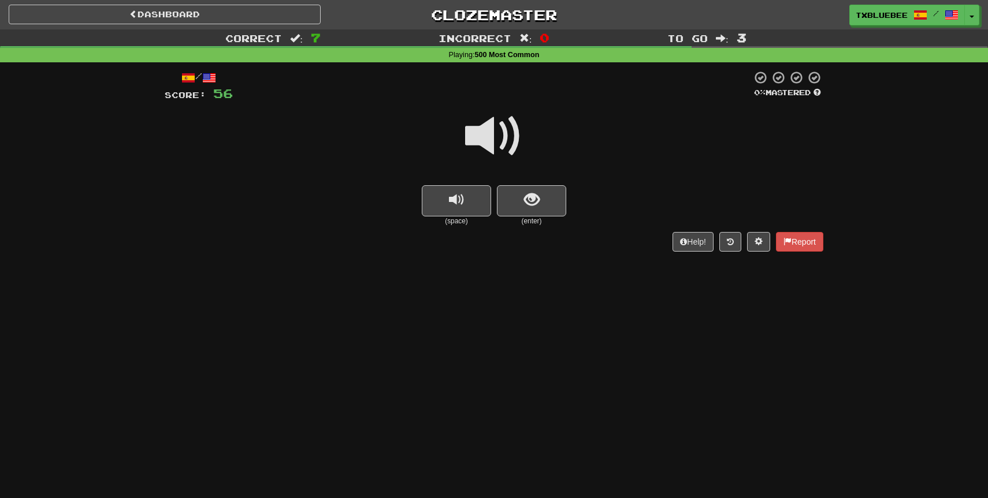
click at [498, 147] on span at bounding box center [494, 136] width 58 height 58
click at [522, 205] on button "show sentence" at bounding box center [531, 200] width 69 height 31
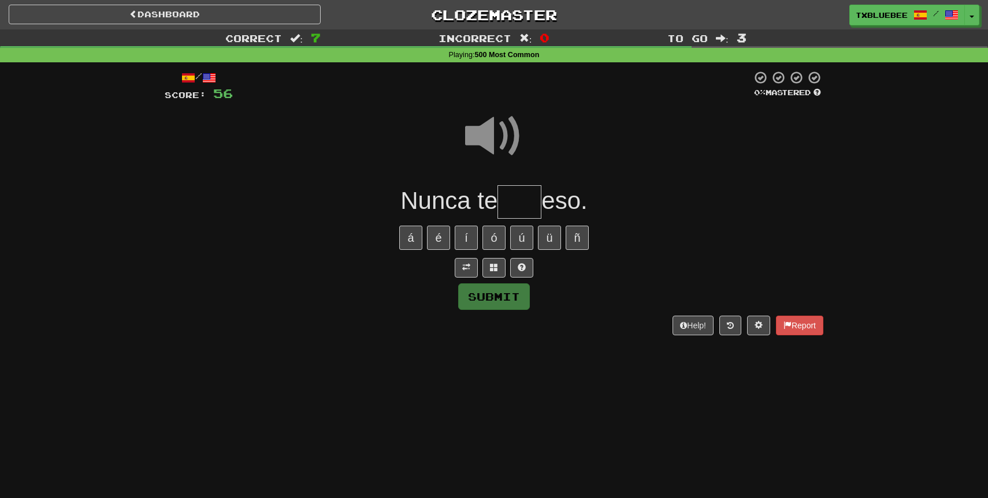
click at [520, 203] on input "text" at bounding box center [519, 202] width 44 height 34
type input "****"
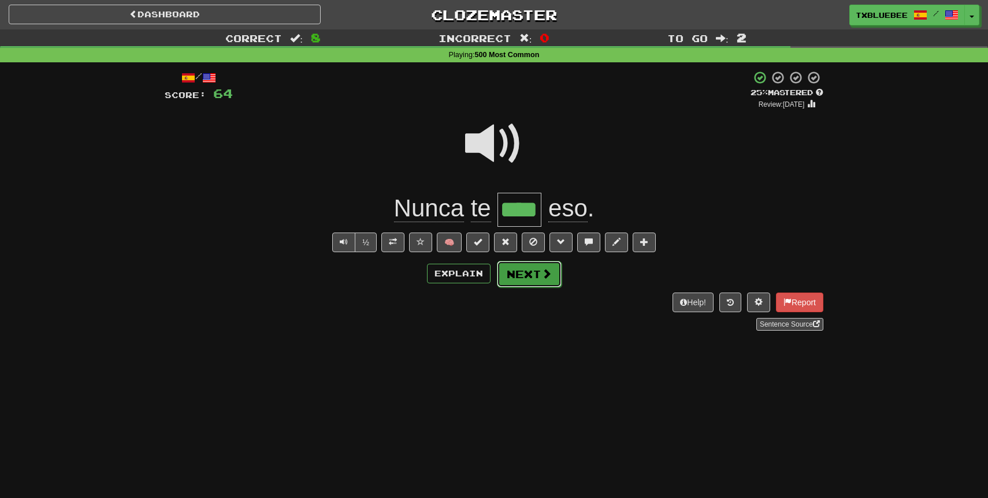
click at [525, 268] on button "Next" at bounding box center [529, 274] width 65 height 27
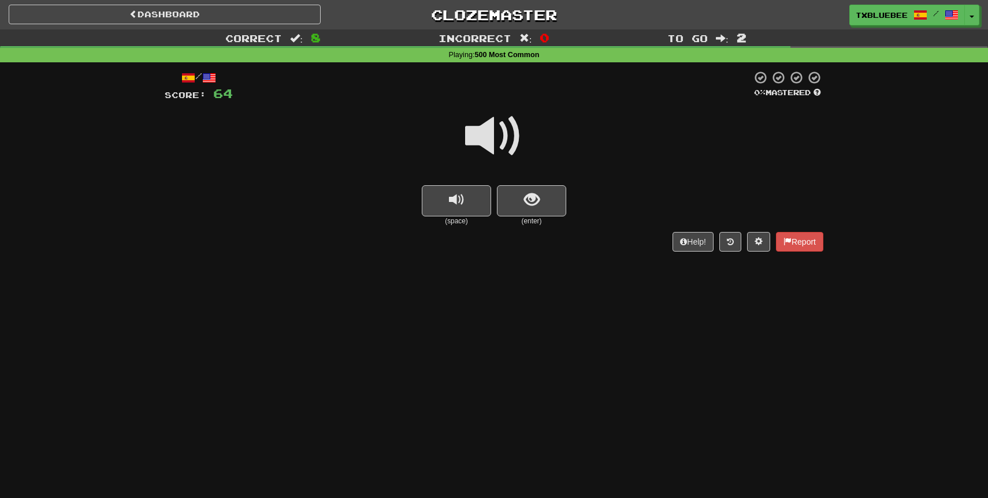
click at [509, 138] on span at bounding box center [494, 136] width 58 height 58
click at [531, 206] on span "show sentence" at bounding box center [532, 200] width 16 height 16
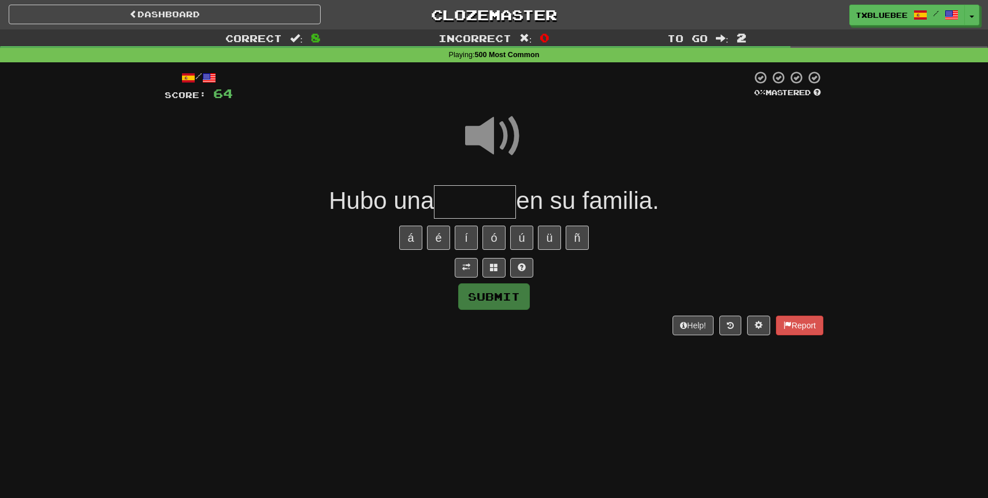
click at [494, 137] on span at bounding box center [494, 136] width 58 height 58
click at [467, 206] on input "text" at bounding box center [475, 202] width 82 height 34
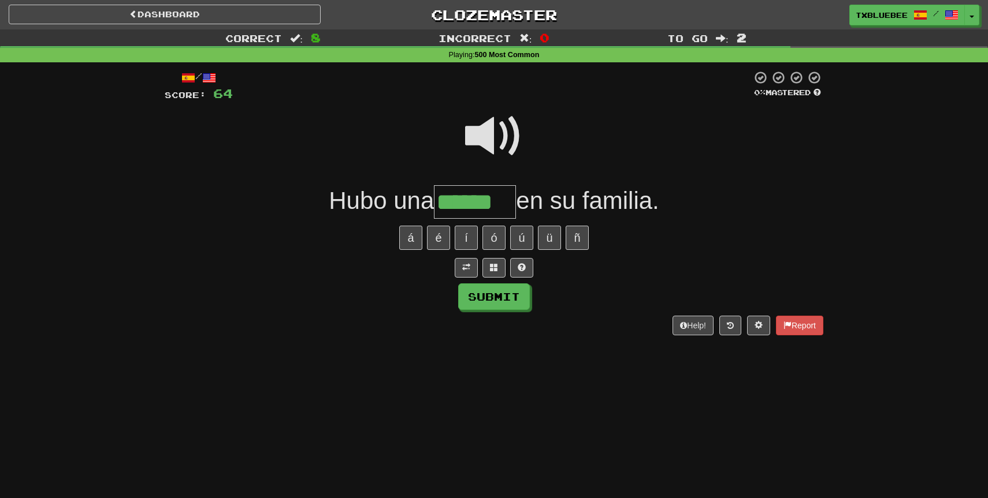
type input "******"
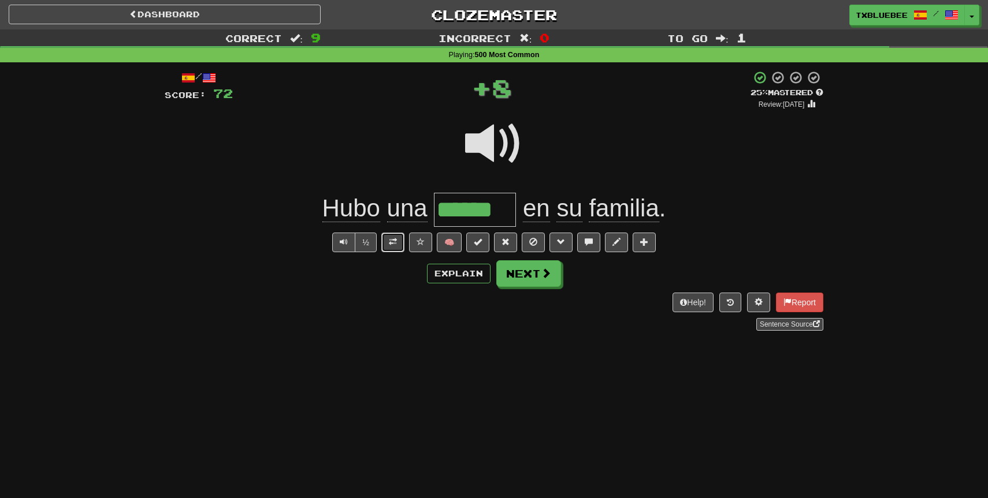
click at [392, 243] on span at bounding box center [393, 242] width 8 height 8
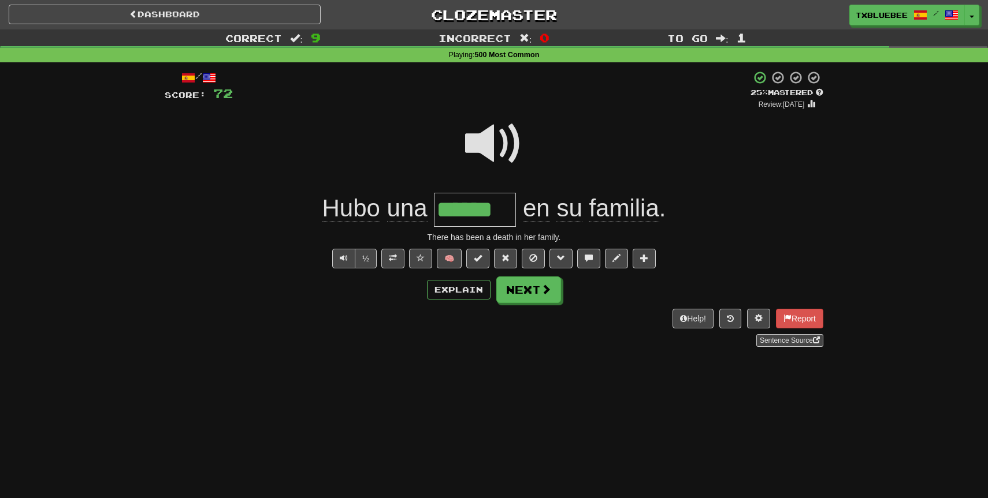
click at [491, 139] on span at bounding box center [494, 144] width 58 height 58
click at [467, 290] on button "Explain" at bounding box center [459, 290] width 64 height 20
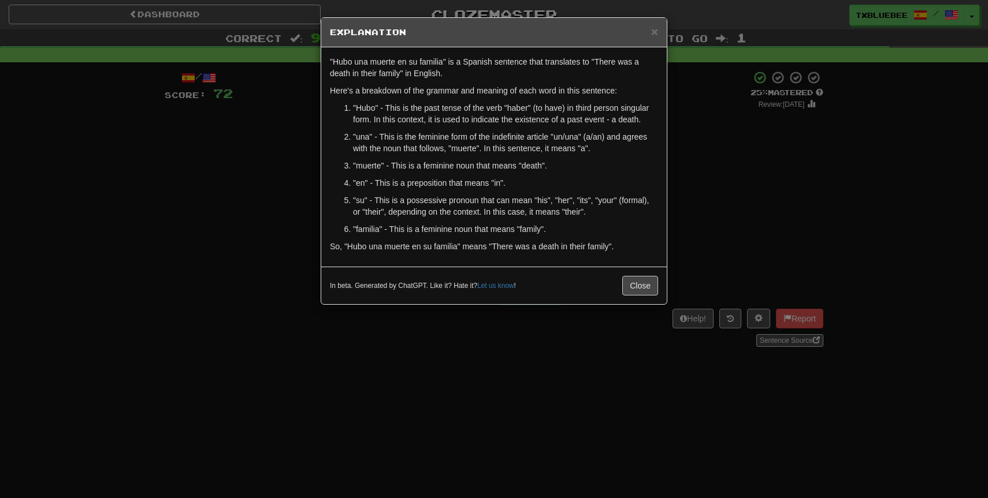
click at [715, 196] on div "× Explanation "Hubo una muerte en su familia" is a Spanish sentence that transl…" at bounding box center [494, 249] width 988 height 498
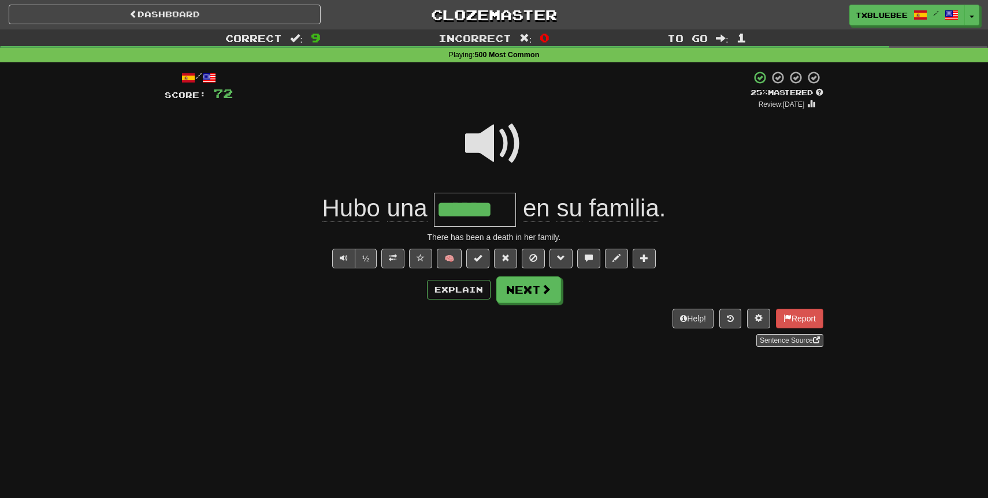
click at [502, 137] on span at bounding box center [494, 144] width 58 height 58
click at [518, 284] on button "Next" at bounding box center [529, 290] width 65 height 27
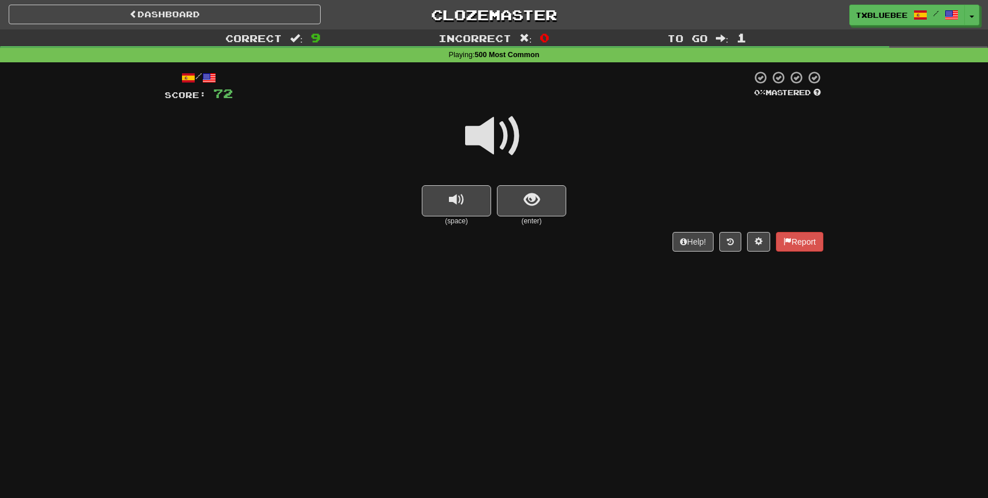
click at [510, 140] on span at bounding box center [494, 136] width 58 height 58
click at [543, 214] on button "show sentence" at bounding box center [531, 200] width 69 height 31
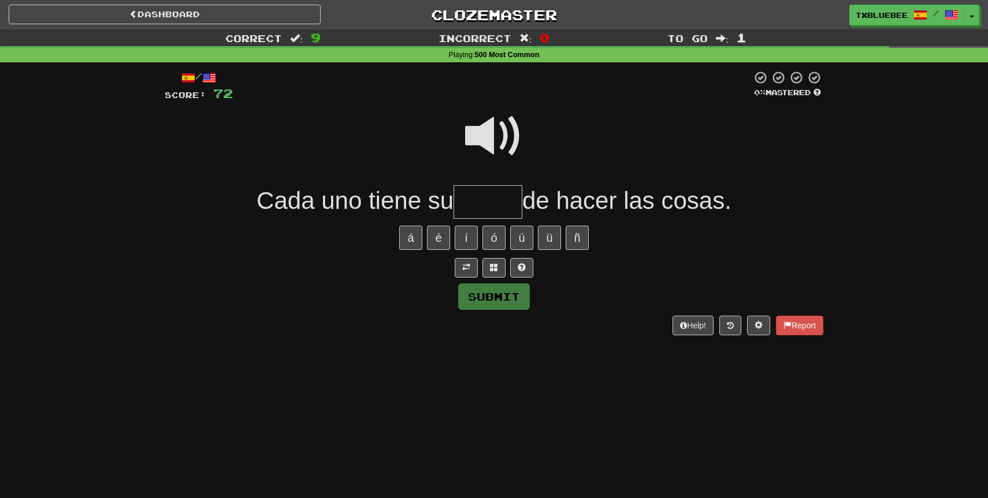
click at [500, 147] on span at bounding box center [494, 136] width 58 height 58
click at [505, 133] on span at bounding box center [494, 136] width 58 height 58
click at [500, 197] on input "text" at bounding box center [487, 202] width 69 height 34
type input "*****"
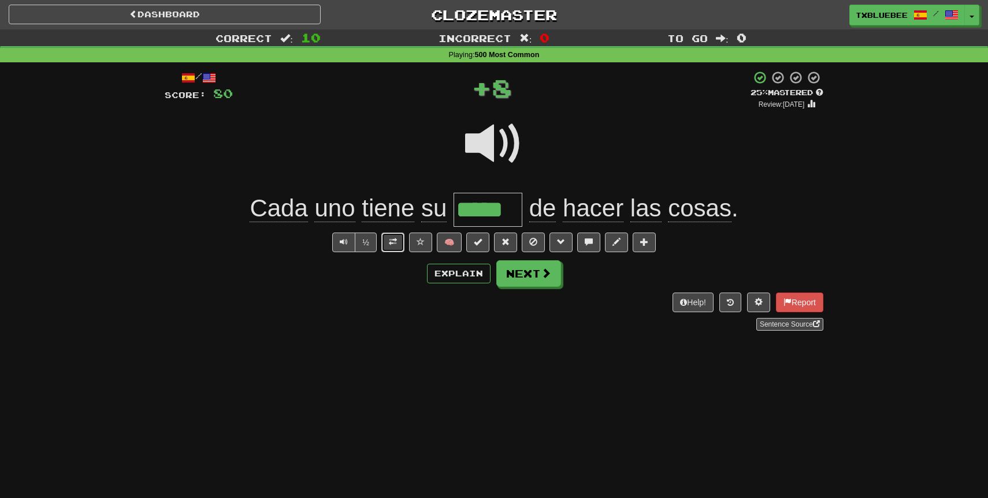
click at [399, 245] on button at bounding box center [392, 243] width 23 height 20
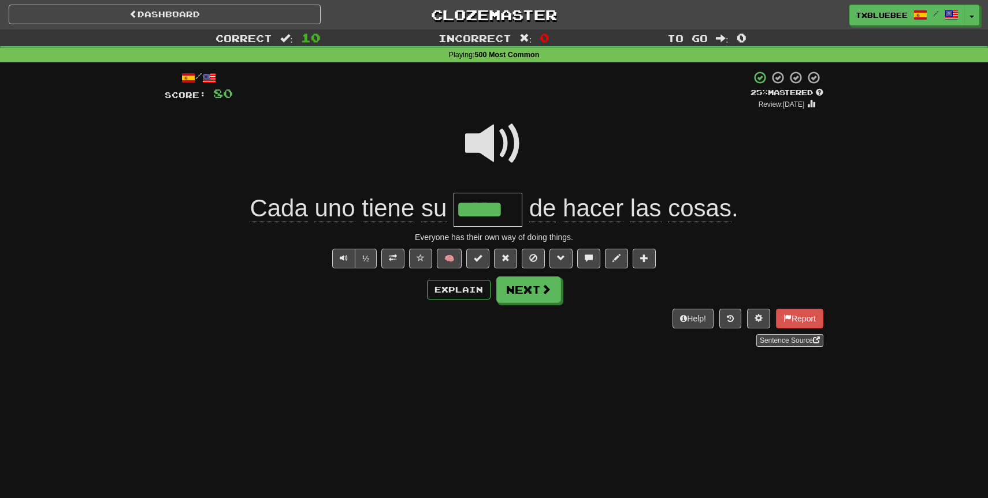
click at [497, 142] on span at bounding box center [494, 144] width 58 height 58
click at [497, 141] on span at bounding box center [494, 144] width 58 height 58
click at [497, 142] on span at bounding box center [494, 144] width 58 height 58
click at [417, 260] on span at bounding box center [420, 258] width 8 height 8
click at [501, 136] on span at bounding box center [494, 144] width 58 height 58
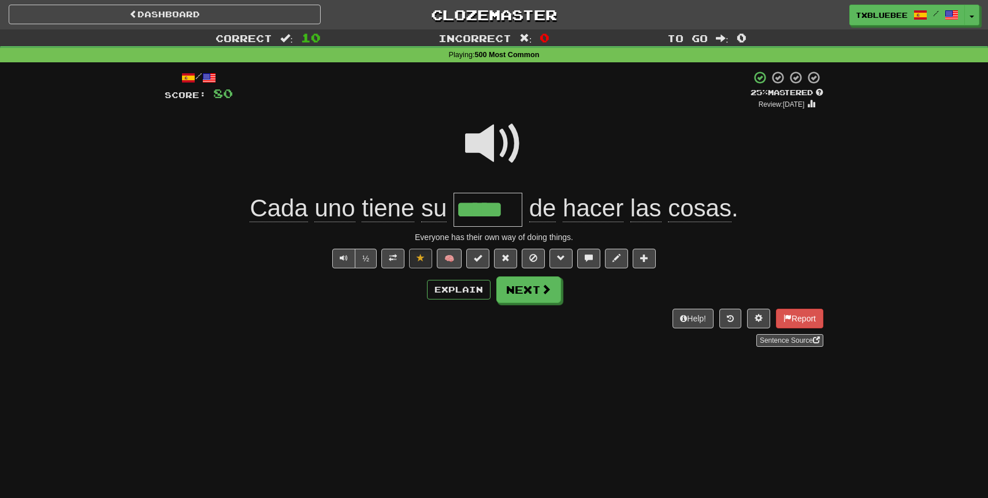
click at [496, 158] on span at bounding box center [494, 144] width 58 height 58
click at [531, 286] on button "Next" at bounding box center [529, 290] width 65 height 27
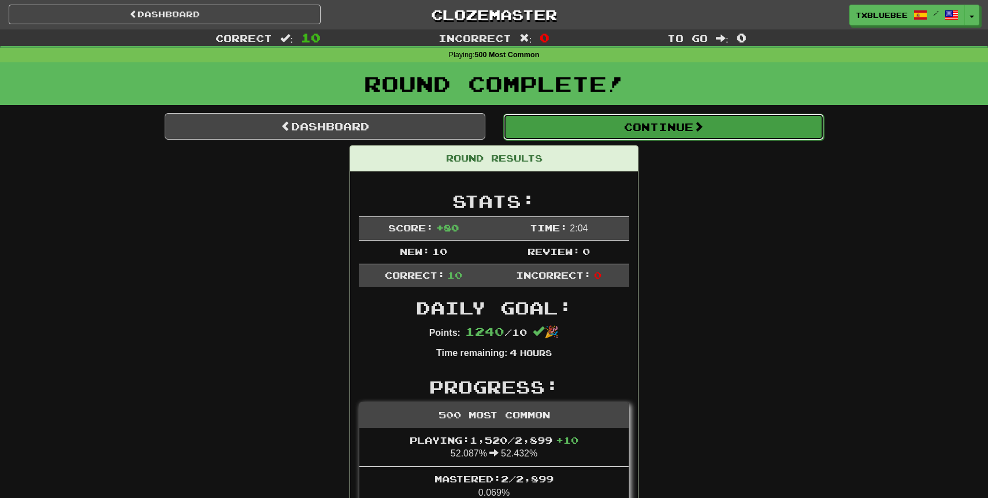
click at [605, 136] on button "Continue" at bounding box center [663, 127] width 321 height 27
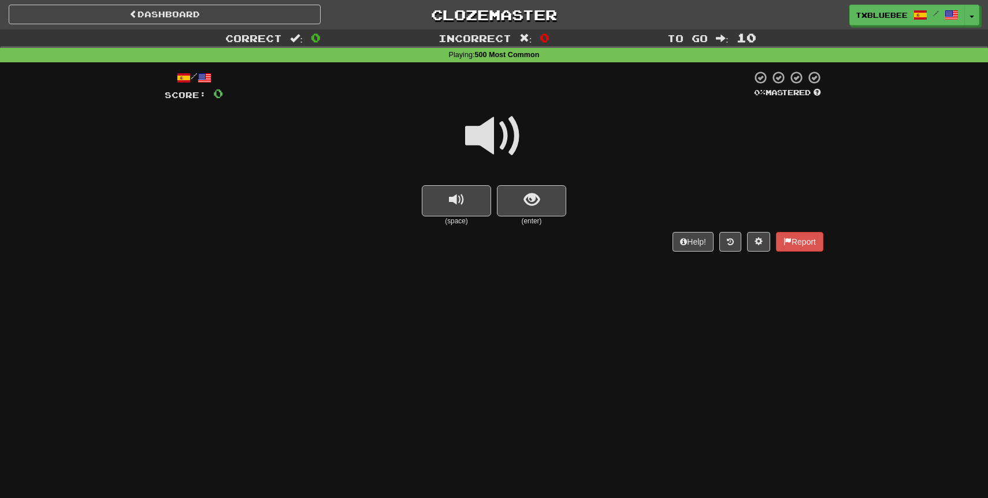
click at [517, 127] on span at bounding box center [494, 136] width 58 height 58
click at [524, 211] on button "show sentence" at bounding box center [531, 200] width 69 height 31
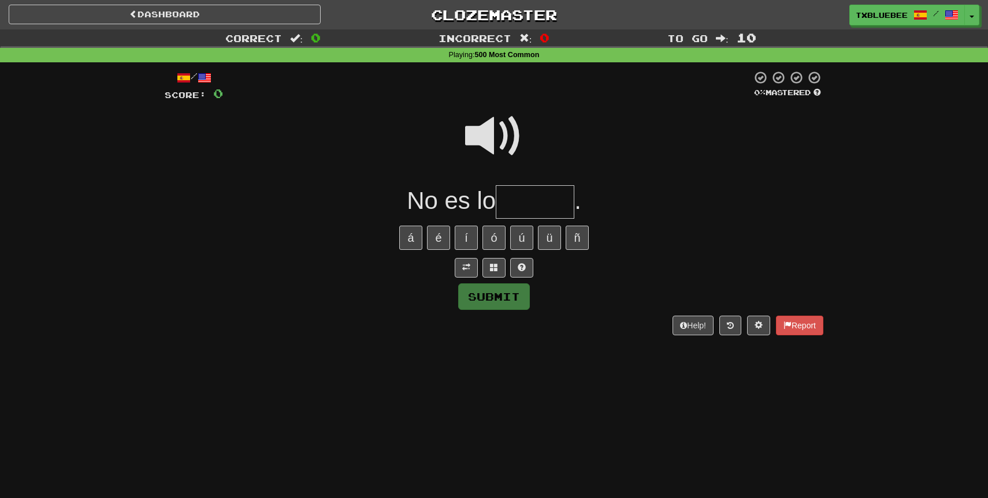
click at [526, 209] on input "text" at bounding box center [535, 202] width 79 height 34
type input "*****"
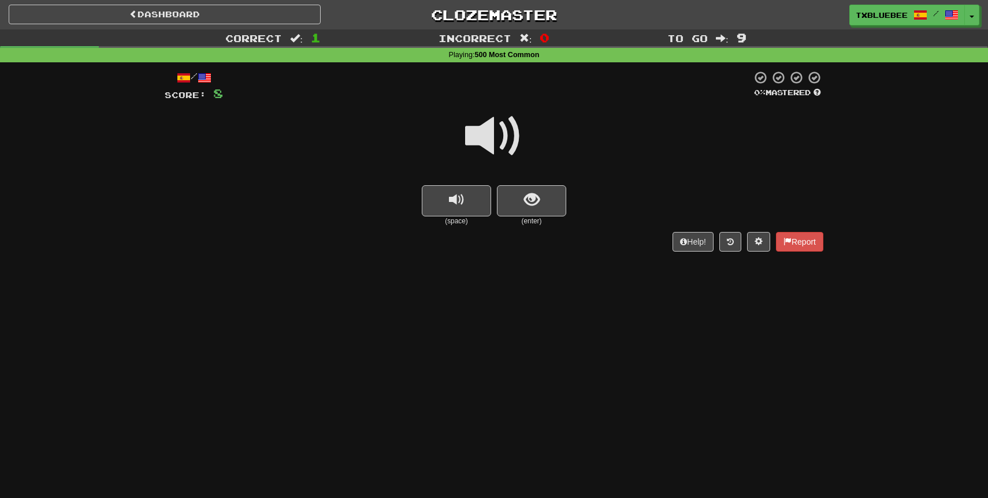
click at [513, 147] on span at bounding box center [494, 136] width 58 height 58
click at [527, 195] on span "show sentence" at bounding box center [532, 200] width 16 height 16
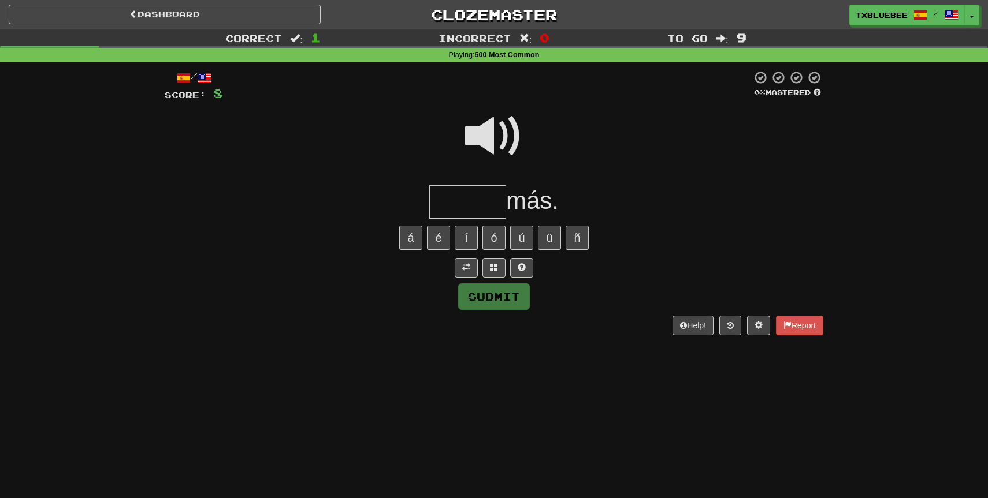
click at [484, 203] on input "text" at bounding box center [467, 202] width 77 height 34
type input "******"
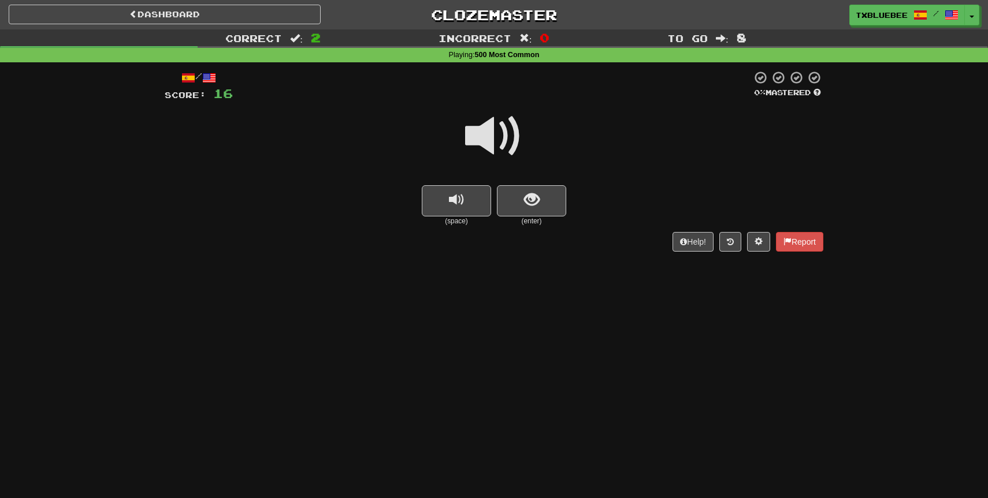
click at [489, 135] on span at bounding box center [494, 136] width 58 height 58
click at [507, 204] on button "show sentence" at bounding box center [531, 200] width 69 height 31
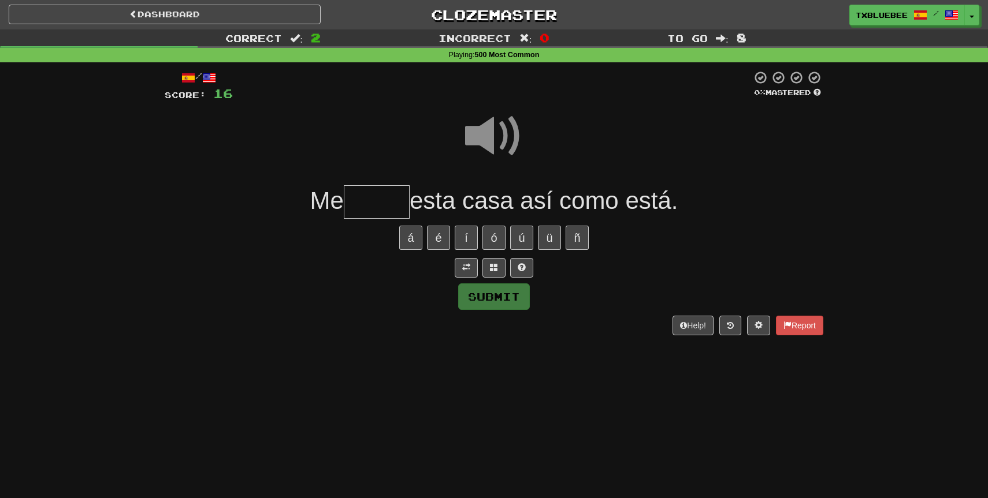
click at [387, 200] on input "text" at bounding box center [377, 202] width 66 height 34
type input "*****"
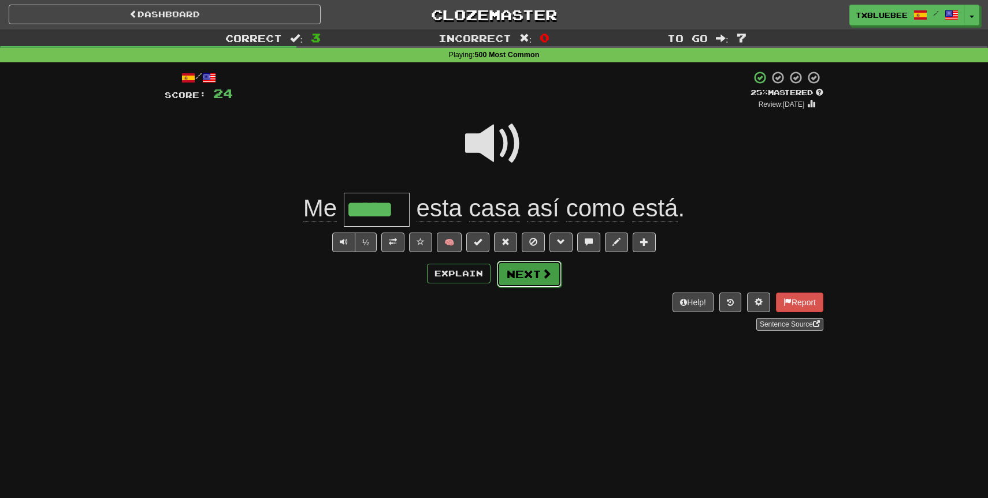
click at [527, 269] on button "Next" at bounding box center [529, 274] width 65 height 27
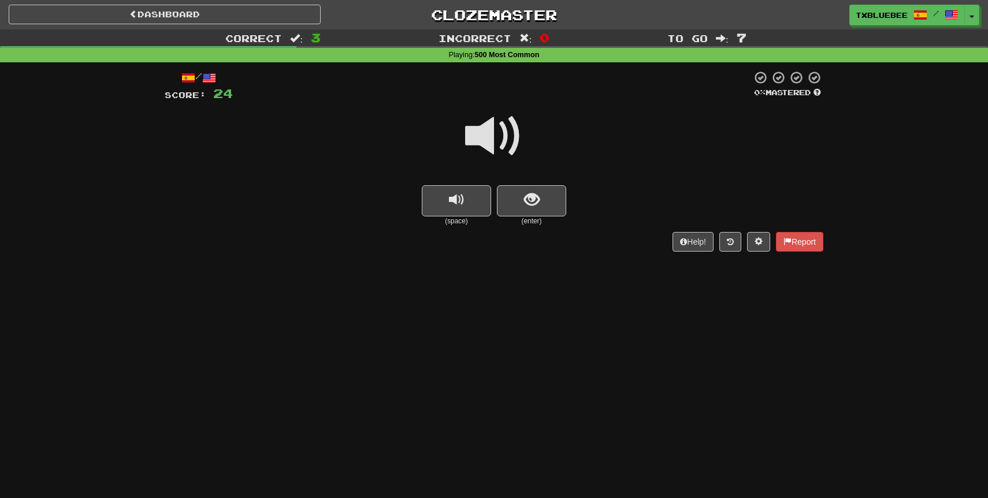
click at [504, 143] on span at bounding box center [494, 136] width 58 height 58
click at [525, 201] on span "show sentence" at bounding box center [532, 200] width 16 height 16
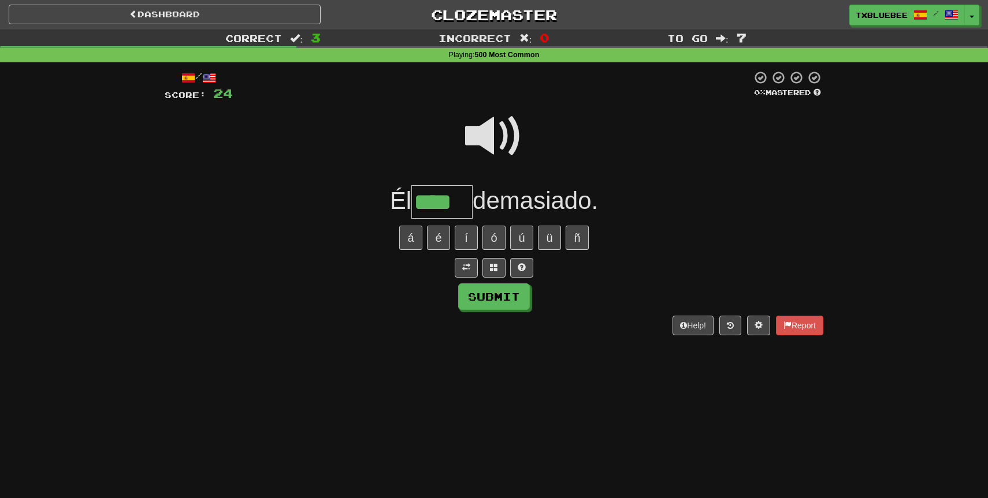
type input "****"
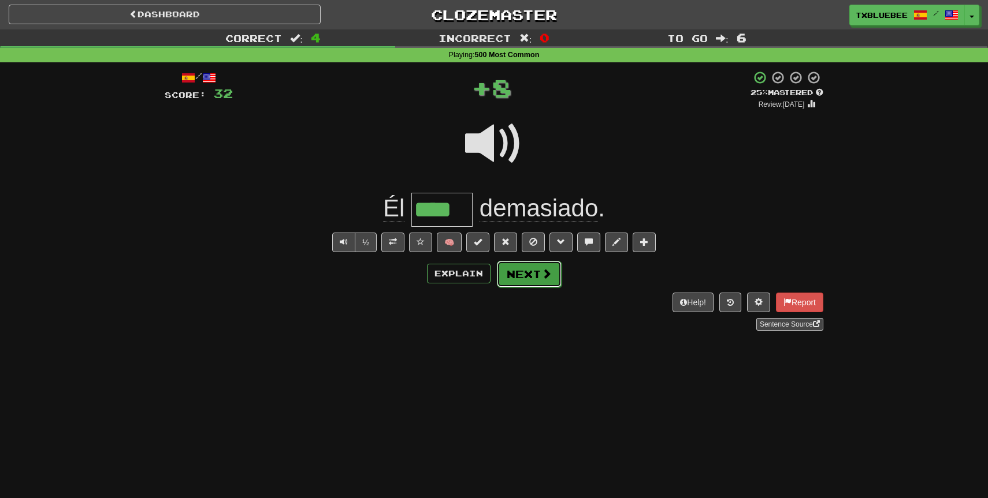
click at [548, 269] on span at bounding box center [546, 274] width 10 height 10
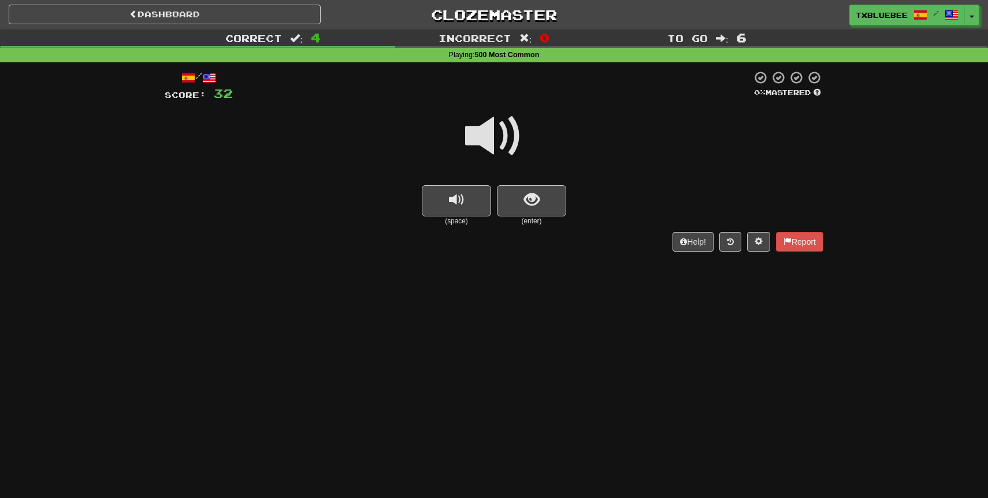
click at [501, 134] on span at bounding box center [494, 136] width 58 height 58
click at [520, 192] on button "show sentence" at bounding box center [531, 200] width 69 height 31
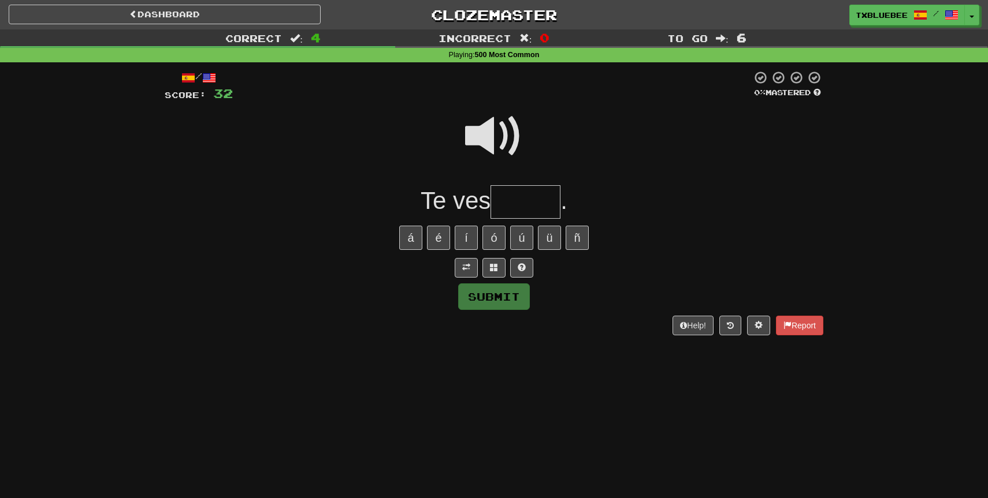
click at [522, 206] on input "text" at bounding box center [525, 202] width 70 height 34
type input "*"
type input "******"
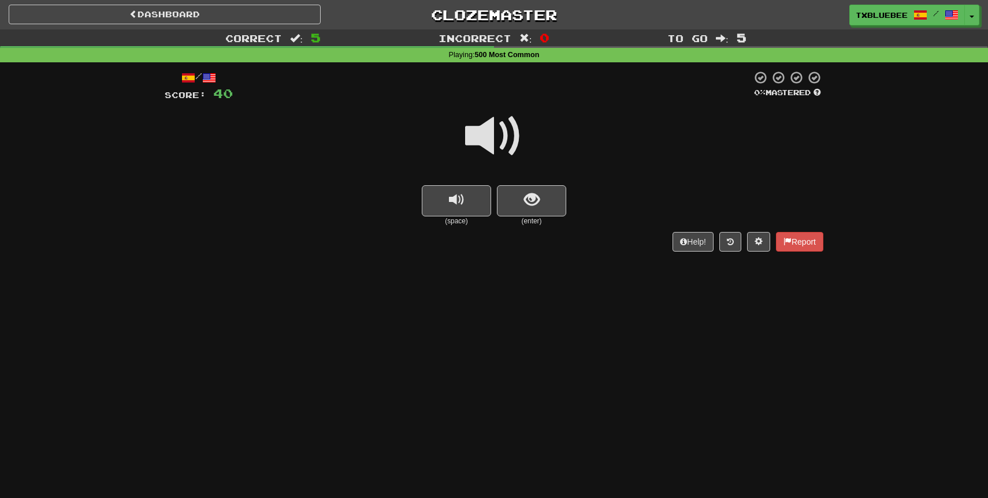
click at [507, 142] on span at bounding box center [494, 136] width 58 height 58
click at [536, 220] on small "(enter)" at bounding box center [531, 222] width 69 height 10
click at [534, 209] on button "show sentence" at bounding box center [531, 200] width 69 height 31
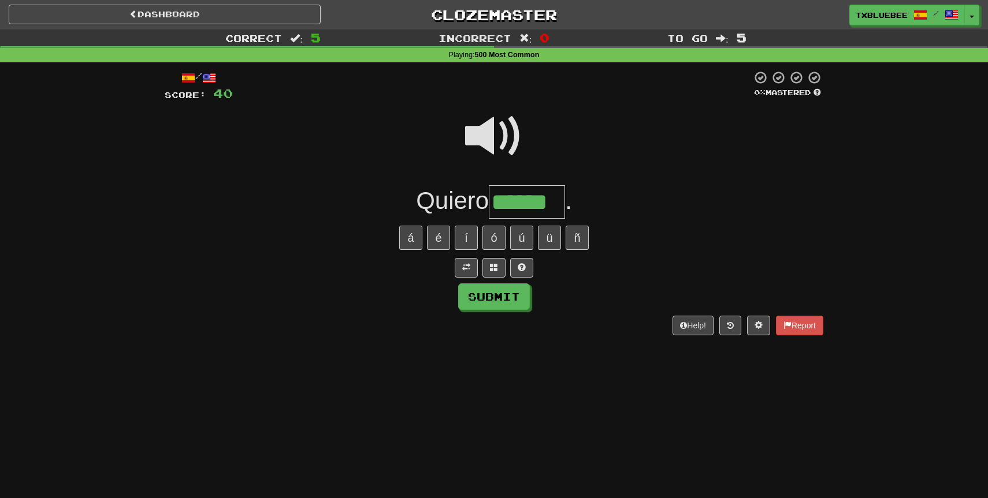
type input "******"
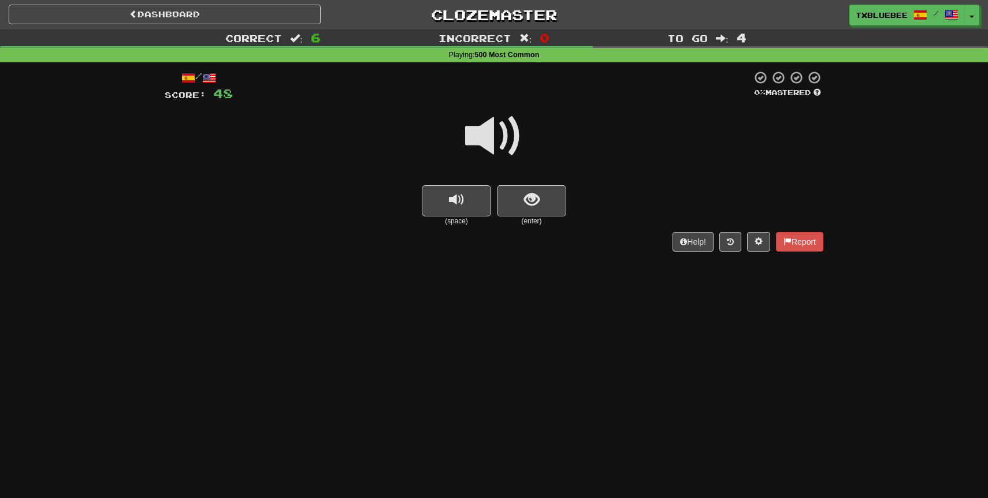
click at [513, 146] on span at bounding box center [494, 136] width 58 height 58
click at [502, 150] on span at bounding box center [494, 136] width 58 height 58
click at [515, 195] on button "show sentence" at bounding box center [531, 200] width 69 height 31
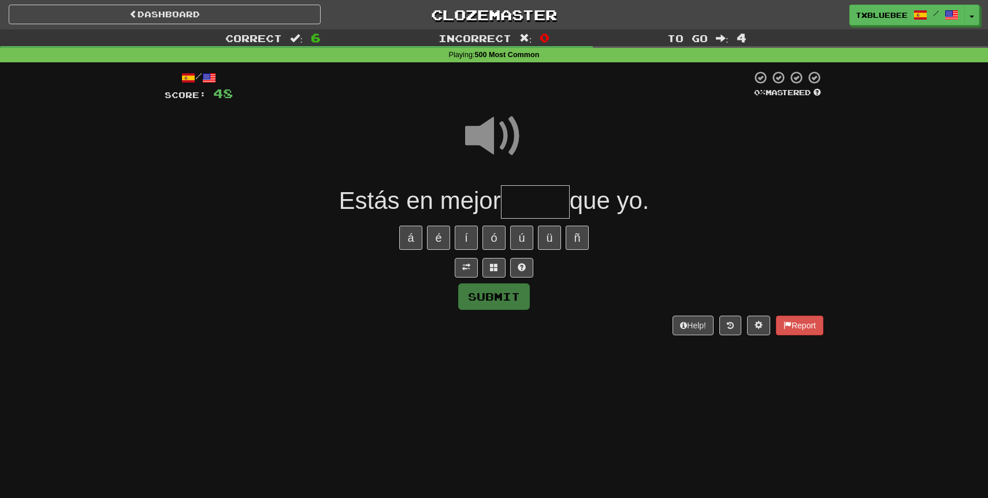
click at [492, 135] on span at bounding box center [494, 136] width 58 height 58
click at [536, 207] on input "text" at bounding box center [535, 202] width 69 height 34
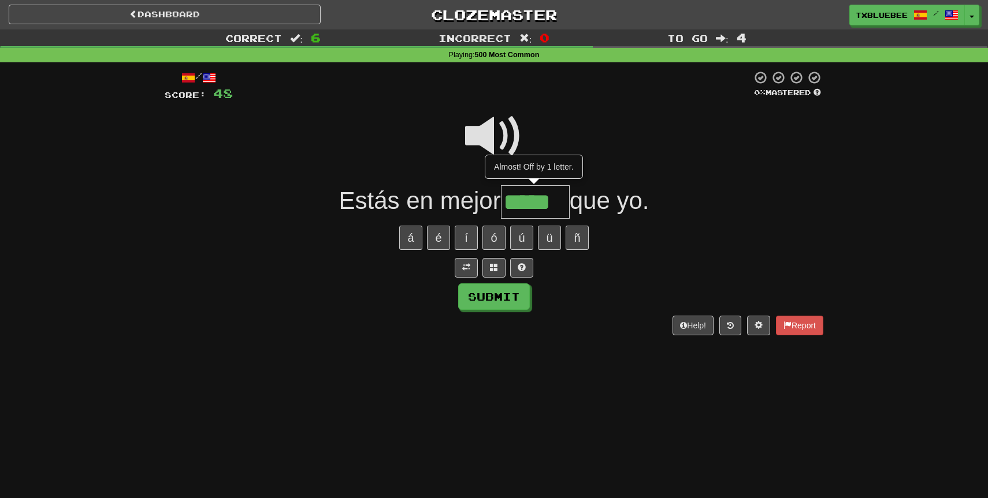
type input "*****"
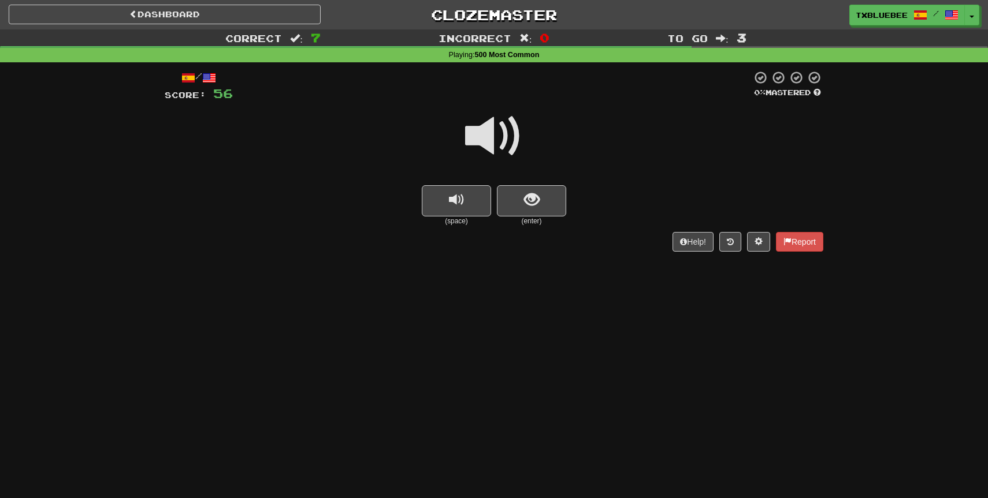
click at [512, 146] on span at bounding box center [494, 136] width 58 height 58
click at [530, 198] on span "show sentence" at bounding box center [532, 200] width 16 height 16
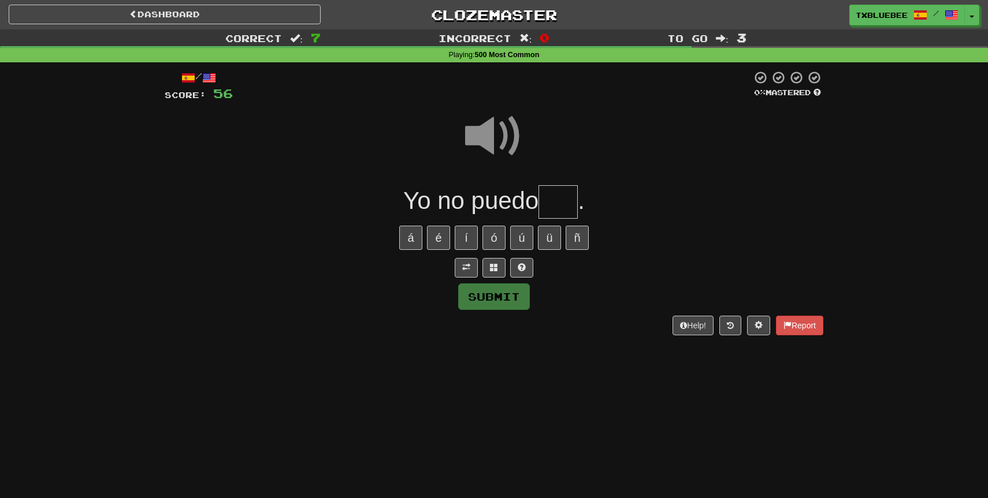
click at [536, 199] on span "Yo no puedo" at bounding box center [470, 200] width 135 height 27
click at [583, 194] on span "." at bounding box center [581, 200] width 7 height 27
click at [576, 199] on input "text" at bounding box center [557, 202] width 39 height 34
type input "***"
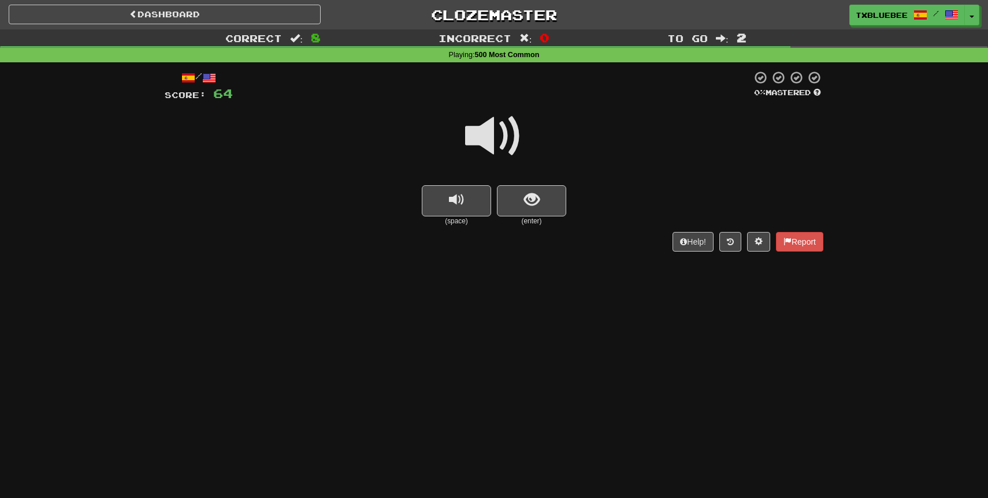
click at [517, 142] on span at bounding box center [494, 136] width 58 height 58
click at [542, 203] on button "show sentence" at bounding box center [531, 200] width 69 height 31
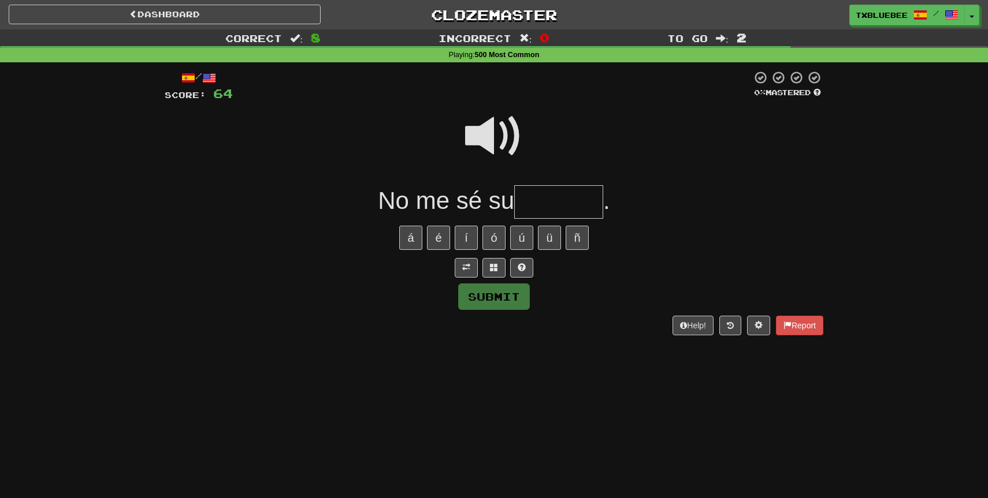
click at [494, 135] on span at bounding box center [494, 136] width 58 height 58
click at [552, 209] on input "text" at bounding box center [558, 202] width 89 height 34
type input "*"
type input "******"
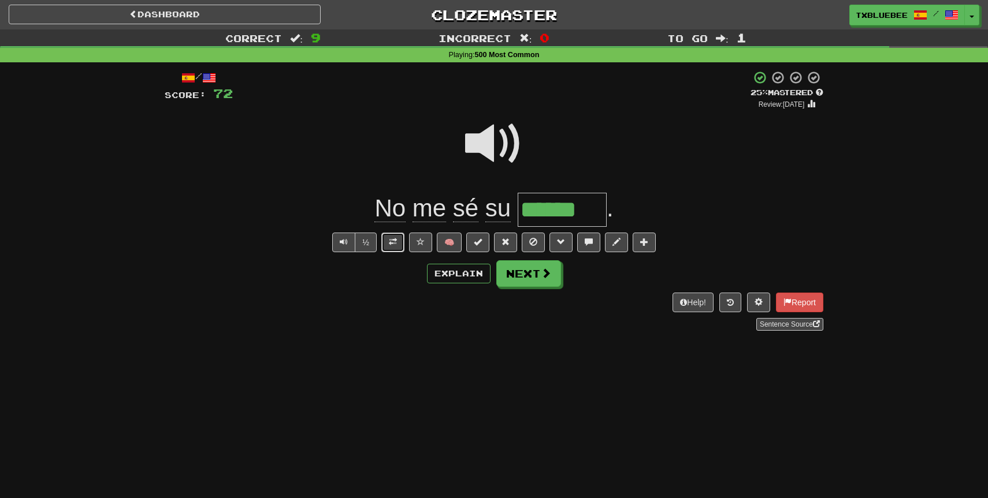
click at [397, 243] on button at bounding box center [392, 243] width 23 height 20
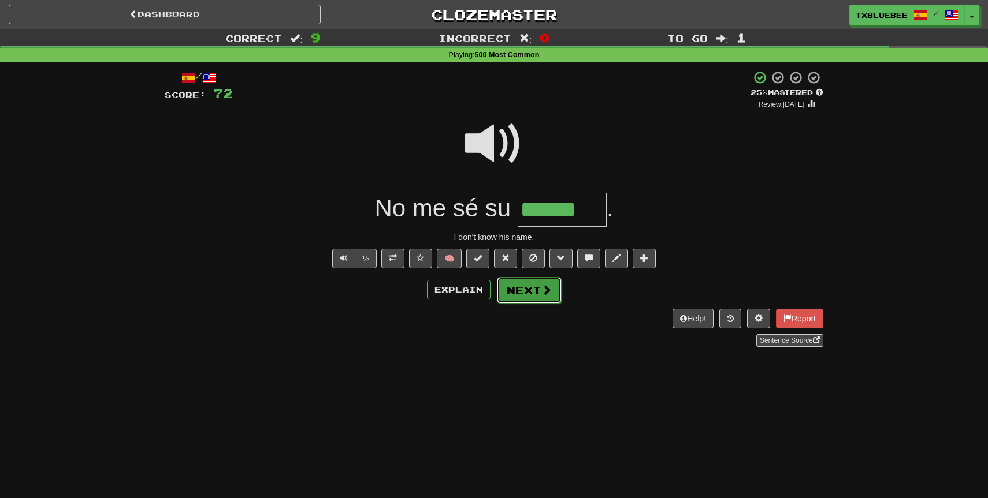
click at [511, 289] on button "Next" at bounding box center [529, 290] width 65 height 27
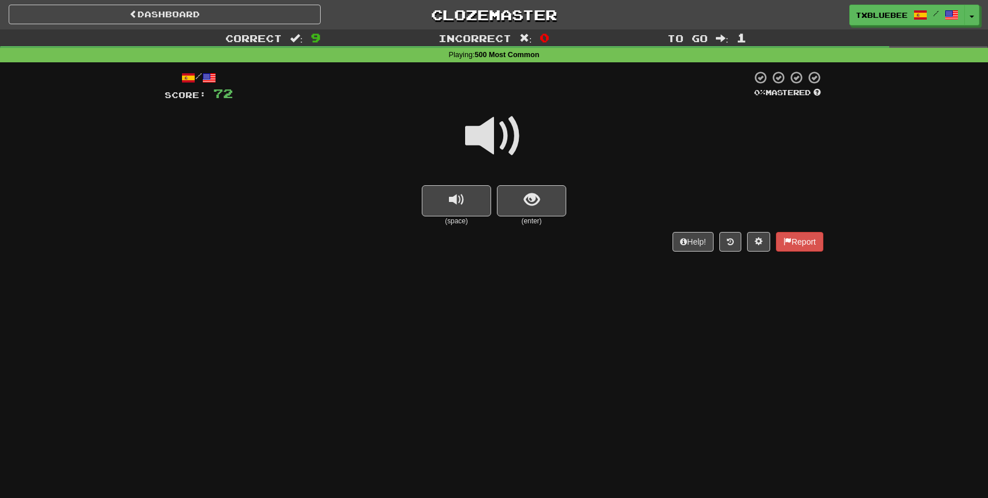
click at [500, 140] on span at bounding box center [494, 136] width 58 height 58
click at [504, 143] on span at bounding box center [494, 136] width 58 height 58
click at [516, 209] on button "show sentence" at bounding box center [531, 200] width 69 height 31
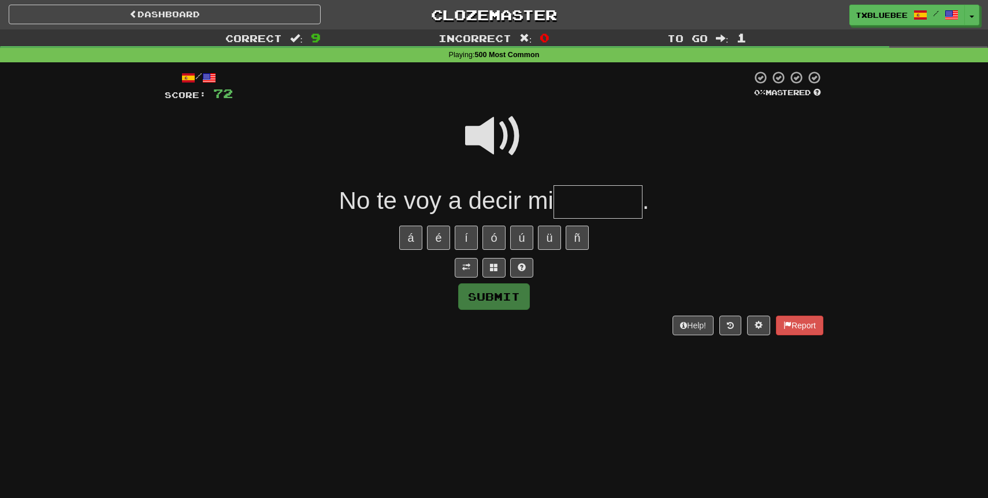
click at [496, 141] on span at bounding box center [494, 136] width 58 height 58
click at [590, 215] on input "text" at bounding box center [597, 202] width 89 height 34
type input "******"
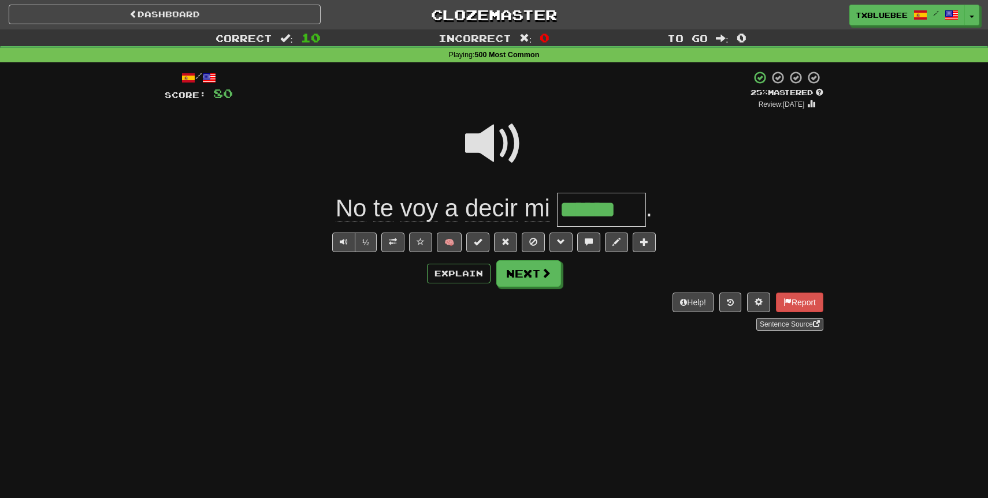
click at [505, 134] on span at bounding box center [494, 144] width 58 height 58
click at [507, 154] on span at bounding box center [494, 144] width 58 height 58
click at [539, 276] on button "Next" at bounding box center [529, 274] width 65 height 27
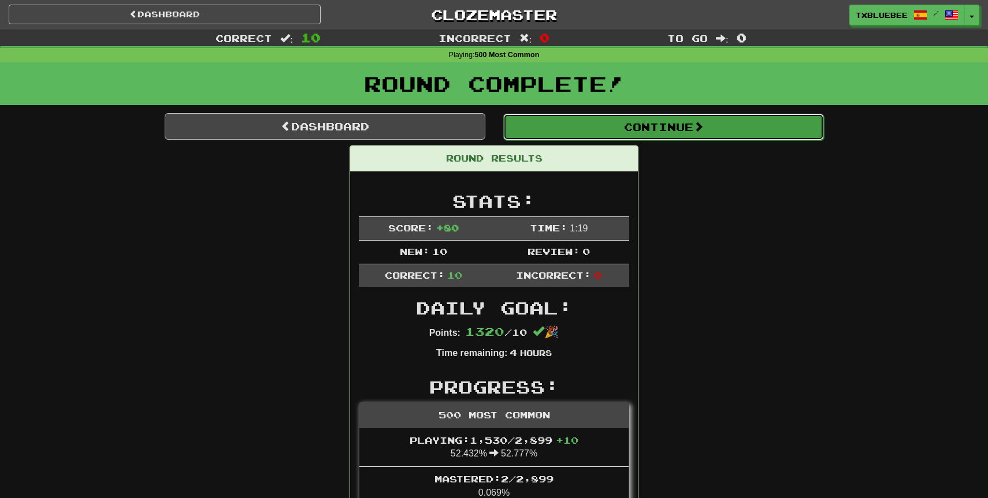
click at [571, 126] on button "Continue" at bounding box center [663, 127] width 321 height 27
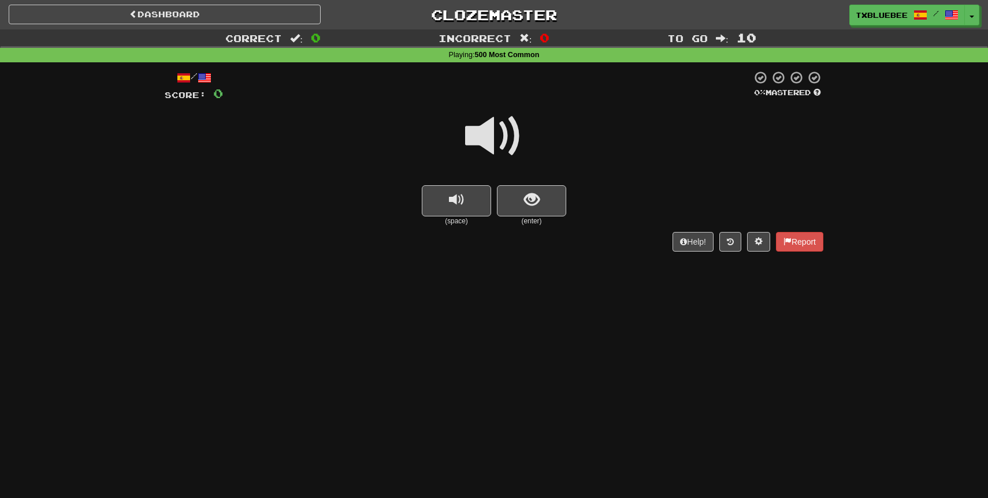
click at [510, 152] on span at bounding box center [494, 136] width 58 height 58
click at [527, 204] on span "show sentence" at bounding box center [532, 200] width 16 height 16
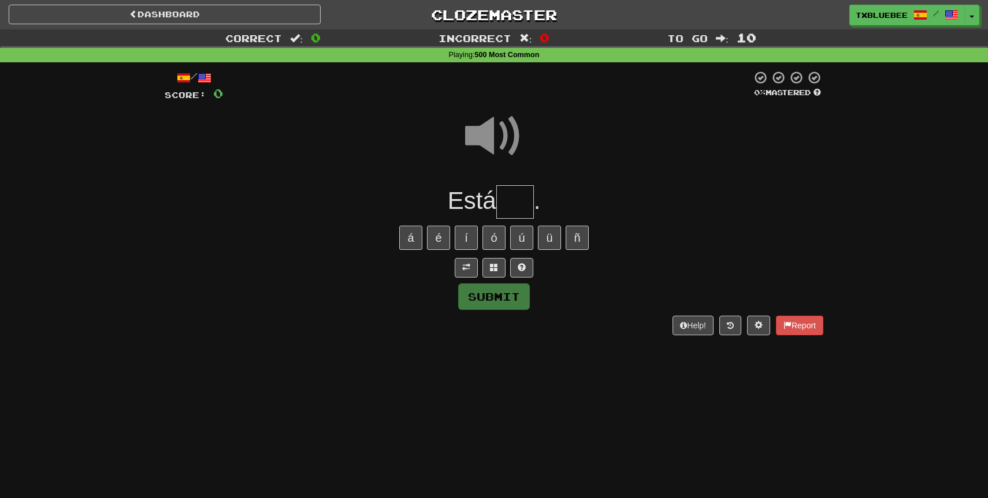
click at [523, 200] on input "text" at bounding box center [515, 202] width 38 height 34
type input "***"
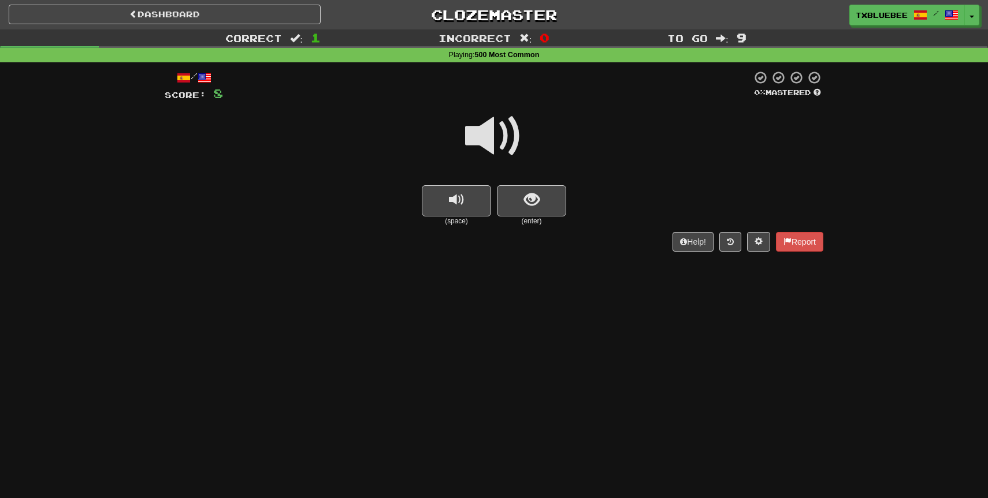
click at [516, 143] on span at bounding box center [494, 136] width 58 height 58
click at [509, 135] on span at bounding box center [494, 136] width 58 height 58
click at [509, 136] on span at bounding box center [494, 136] width 58 height 58
click at [524, 203] on span "show sentence" at bounding box center [532, 200] width 16 height 16
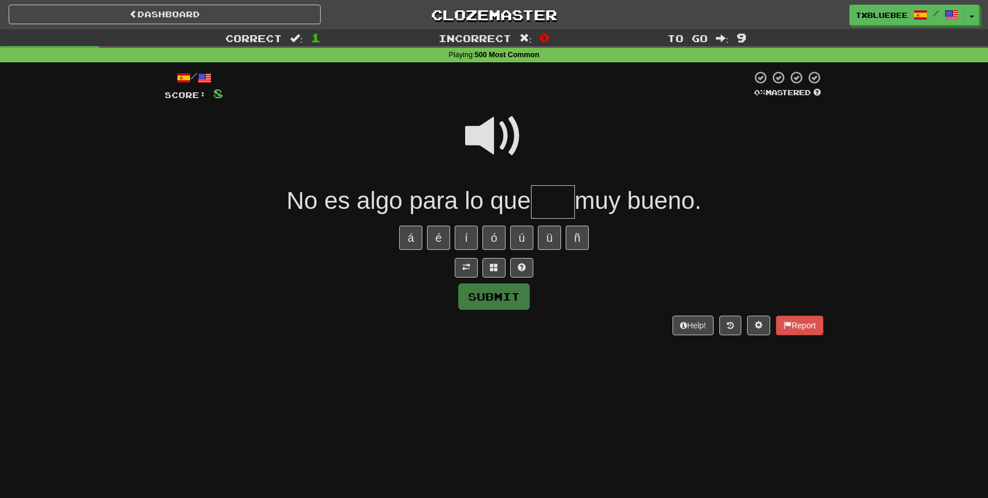
click at [490, 138] on span at bounding box center [494, 136] width 58 height 58
click at [547, 198] on input "text" at bounding box center [553, 202] width 44 height 34
click at [499, 113] on span at bounding box center [494, 136] width 58 height 58
click at [568, 205] on input "**" at bounding box center [553, 202] width 44 height 34
type input "***"
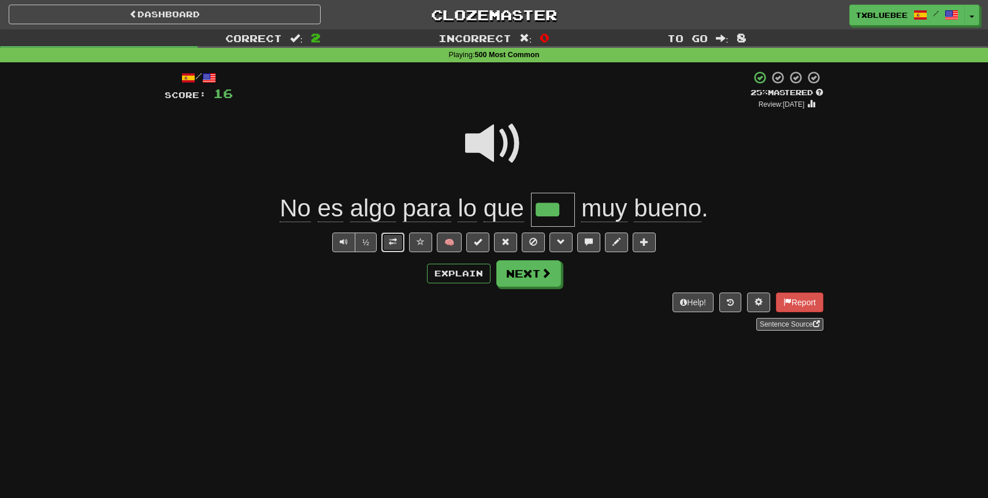
click at [397, 243] on span at bounding box center [393, 242] width 8 height 8
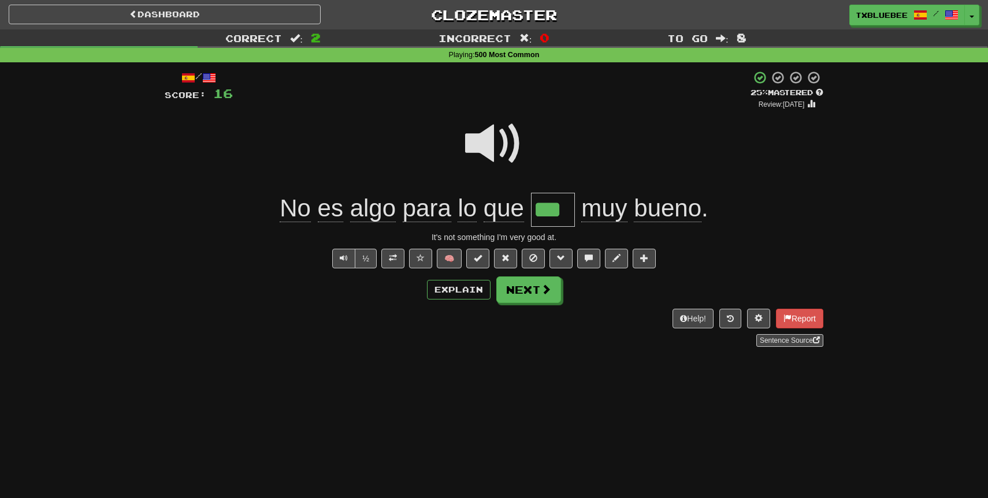
click at [493, 146] on span at bounding box center [494, 144] width 58 height 58
click at [477, 147] on span at bounding box center [494, 144] width 58 height 58
click at [486, 150] on span at bounding box center [494, 144] width 58 height 58
click at [522, 286] on button "Next" at bounding box center [529, 290] width 65 height 27
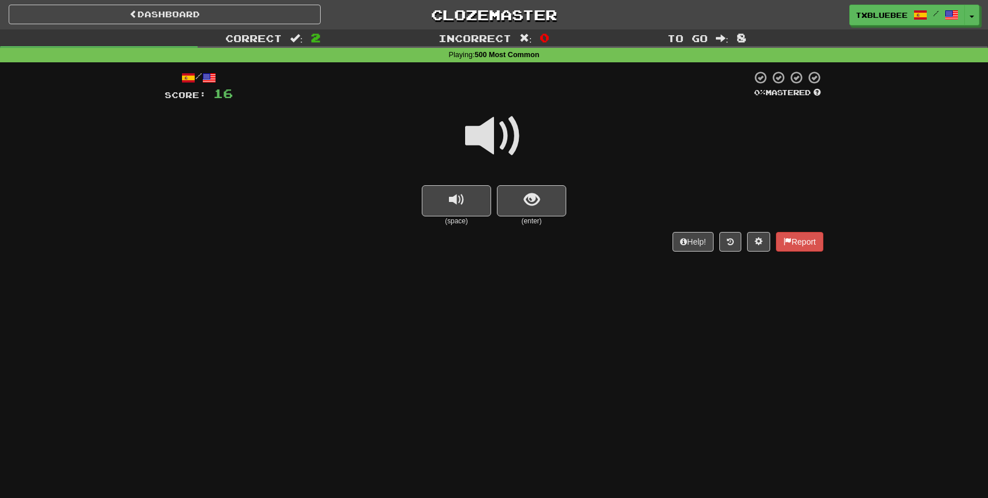
click at [516, 141] on span at bounding box center [494, 136] width 58 height 58
click at [529, 200] on span "show sentence" at bounding box center [532, 200] width 16 height 16
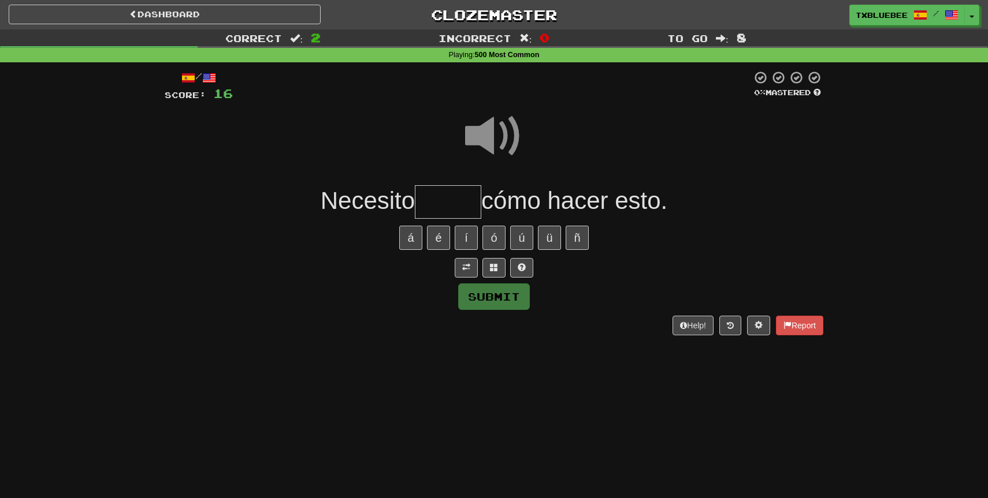
click at [460, 204] on input "text" at bounding box center [448, 202] width 66 height 34
type input "*****"
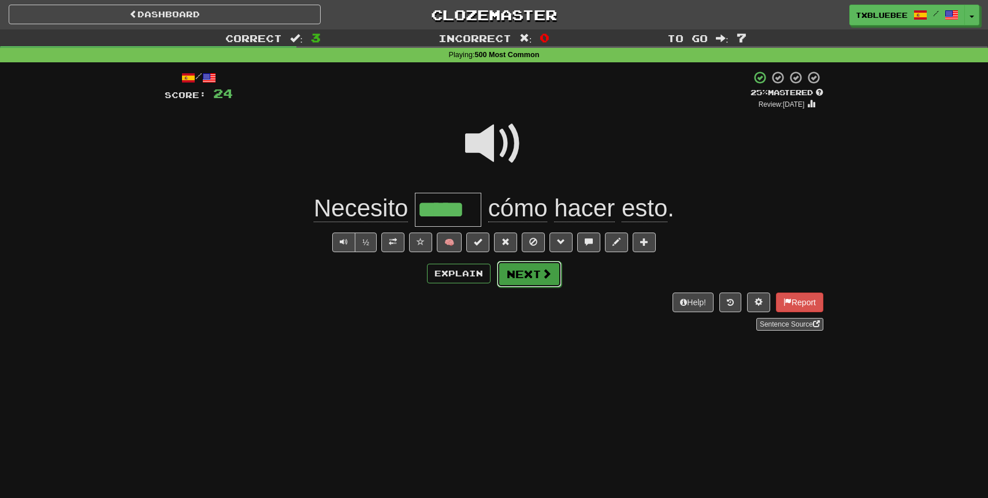
click at [528, 263] on button "Next" at bounding box center [529, 274] width 65 height 27
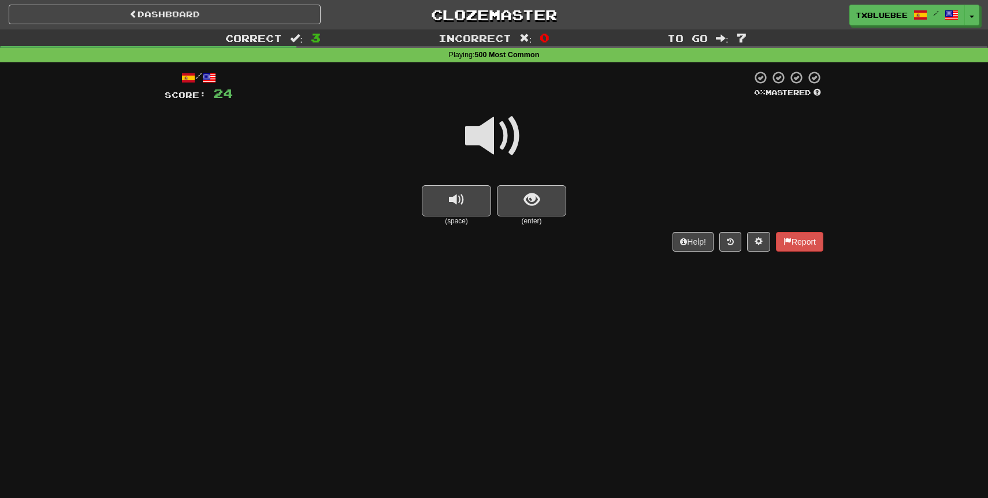
click at [509, 136] on span at bounding box center [494, 136] width 58 height 58
click at [520, 191] on button "show sentence" at bounding box center [531, 200] width 69 height 31
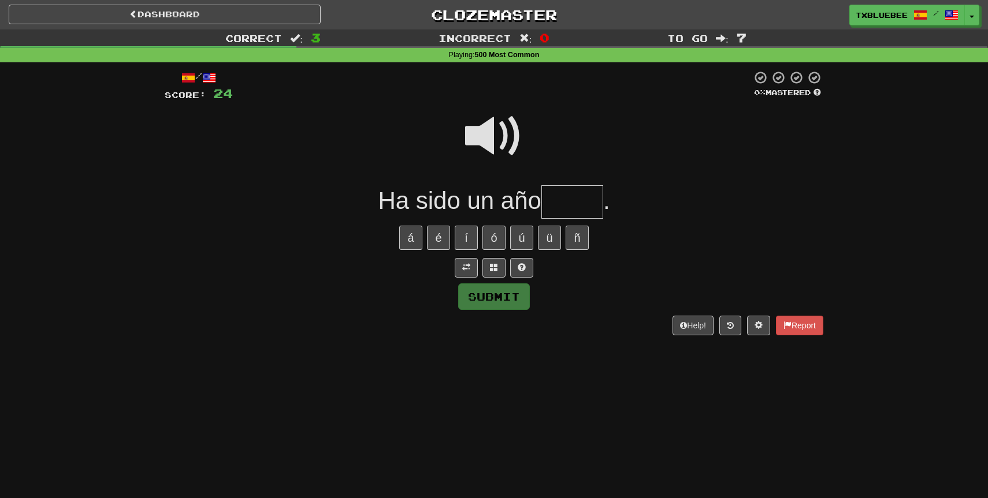
click at [476, 144] on span at bounding box center [494, 136] width 58 height 58
click at [569, 194] on input "text" at bounding box center [572, 202] width 62 height 34
type input "*******"
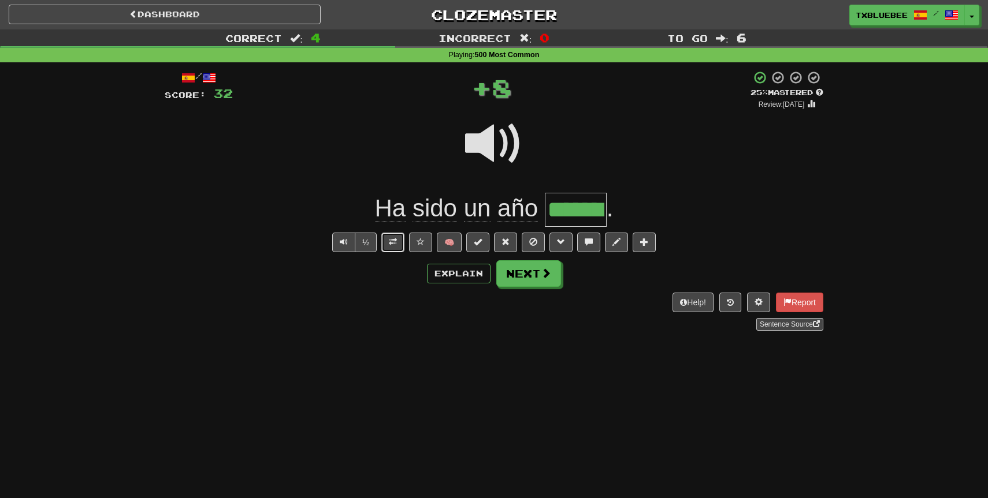
click at [394, 241] on span at bounding box center [393, 242] width 8 height 8
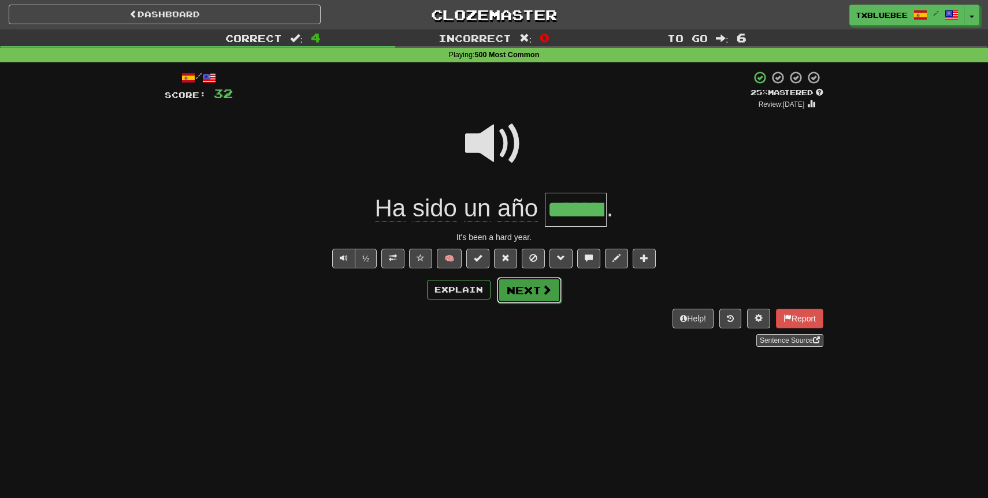
click at [522, 284] on button "Next" at bounding box center [529, 290] width 65 height 27
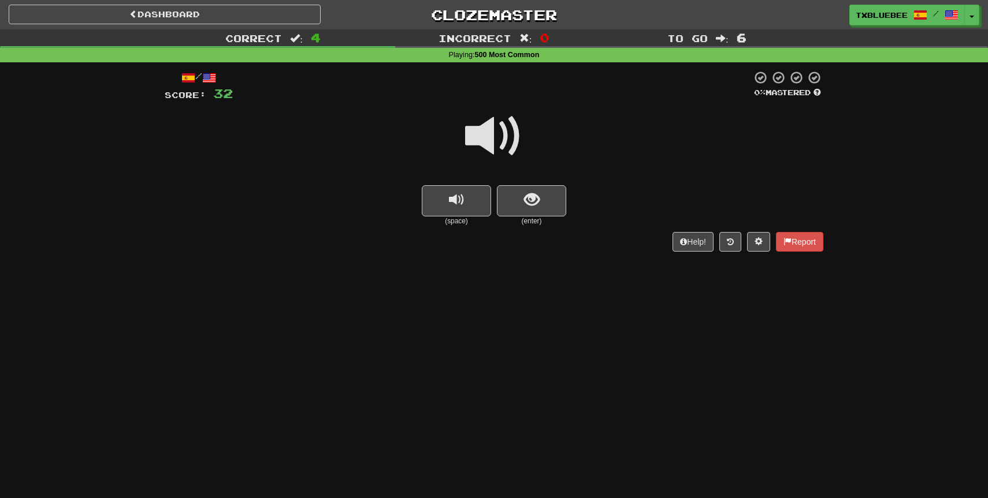
click at [481, 143] on span at bounding box center [494, 136] width 58 height 58
click at [524, 210] on button "show sentence" at bounding box center [531, 200] width 69 height 31
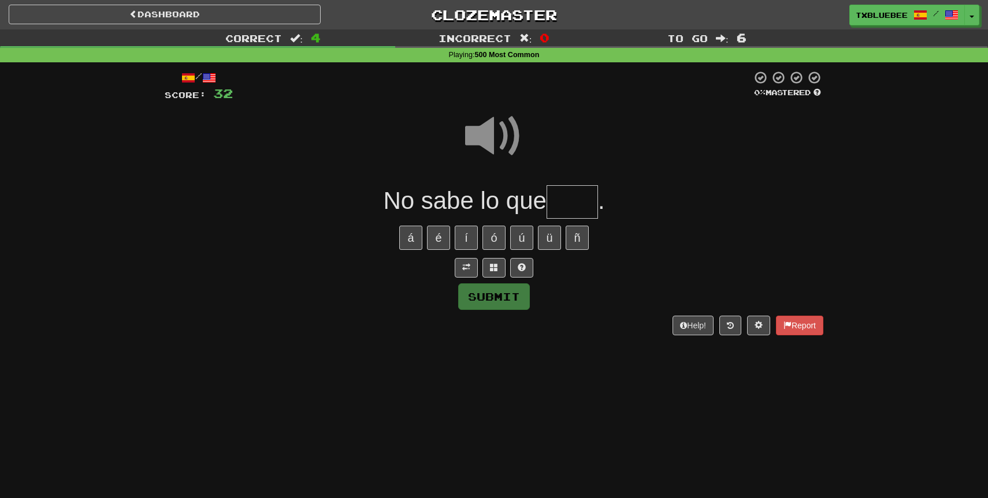
click at [568, 198] on input "text" at bounding box center [571, 202] width 51 height 34
type input "****"
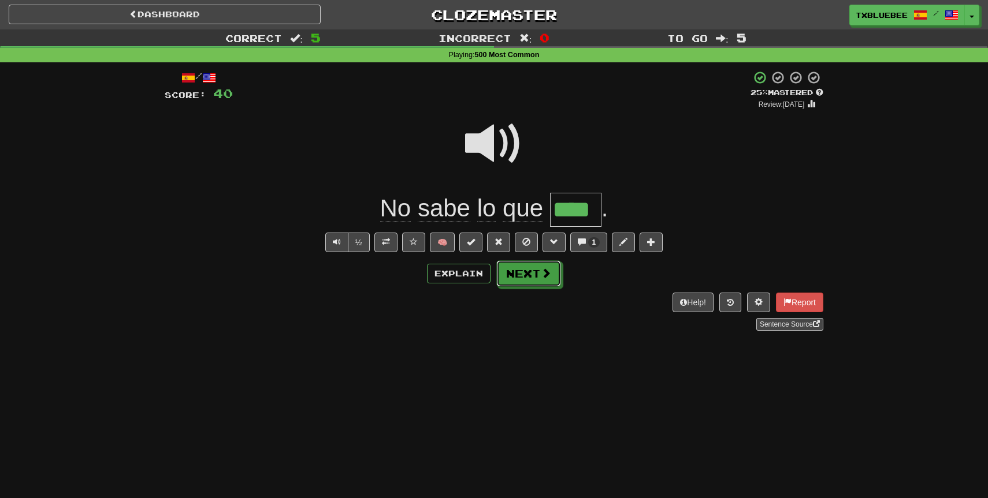
drag, startPoint x: 530, startPoint y: 280, endPoint x: 567, endPoint y: 143, distance: 142.5
click at [563, 142] on div "/ Score: 40 + 8 25 % Mastered Review: 2025-09-17 No sabe lo que **** . ½ 🧠 1 Ex…" at bounding box center [494, 200] width 658 height 260
click at [390, 243] on span at bounding box center [386, 242] width 8 height 8
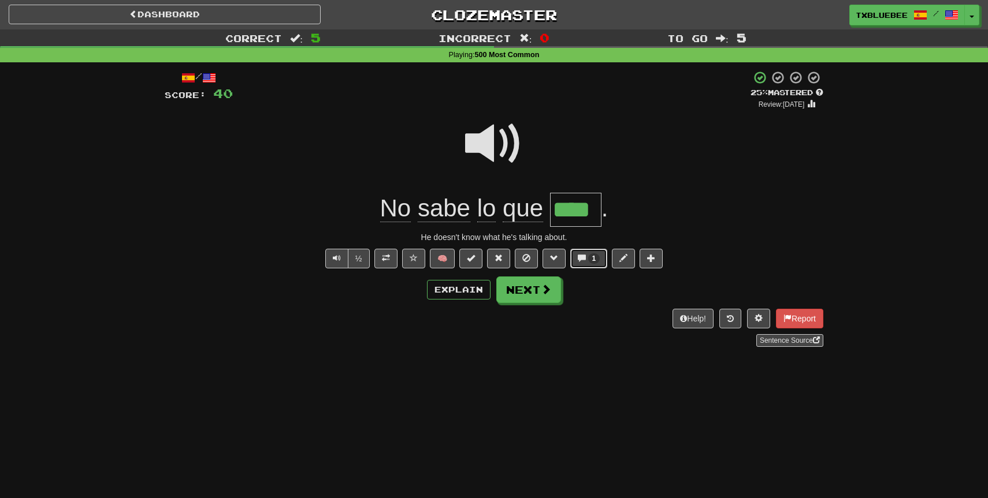
click at [595, 264] on button "1" at bounding box center [589, 259] width 38 height 20
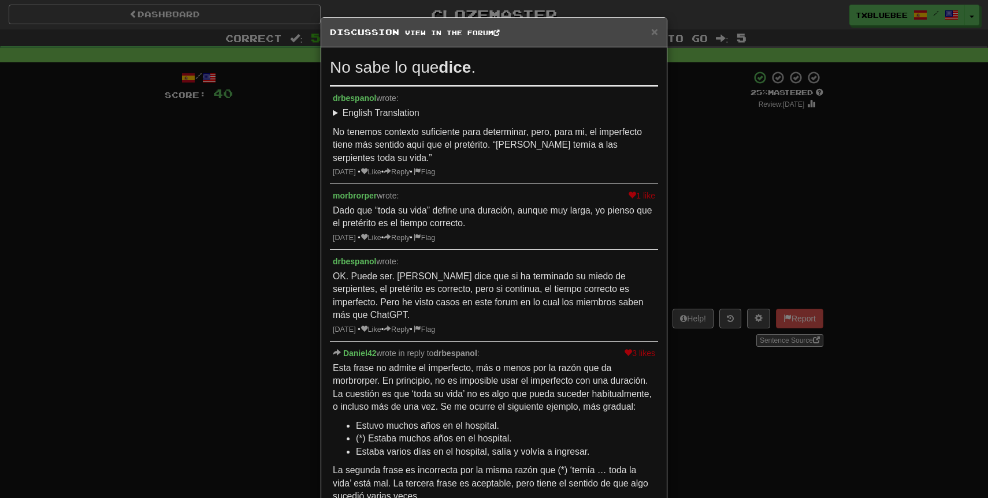
click at [762, 160] on div "× Discussion View in the forum No sabe lo que dice . drbespanol wrote: English …" at bounding box center [494, 249] width 988 height 498
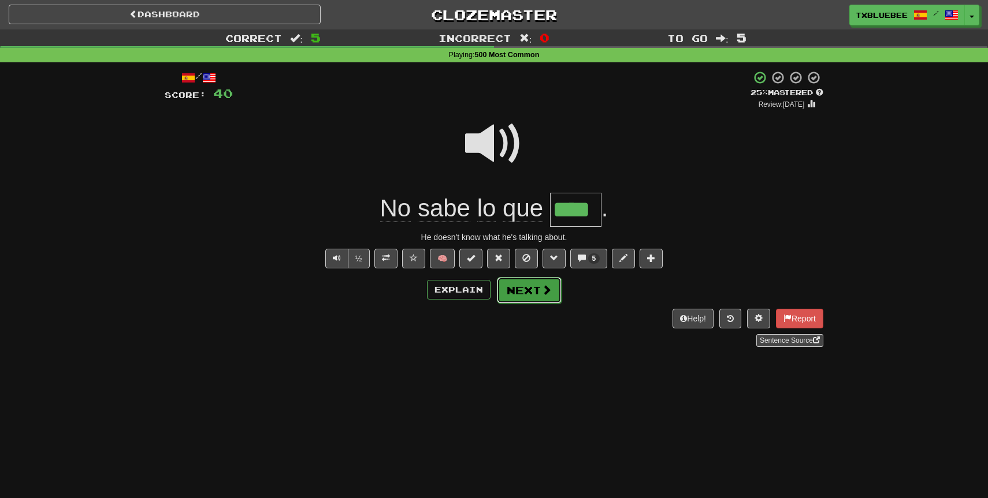
click at [507, 301] on button "Next" at bounding box center [529, 290] width 65 height 27
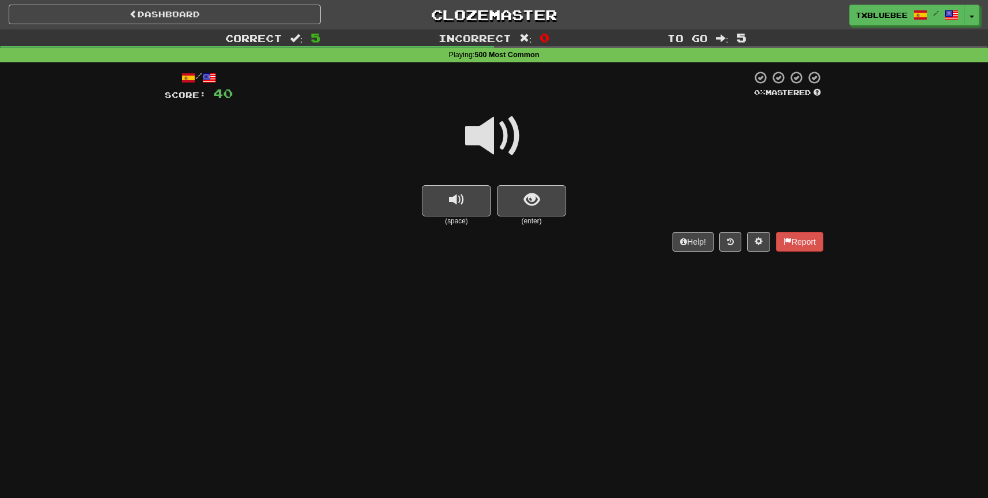
click at [519, 141] on span at bounding box center [494, 136] width 58 height 58
click at [524, 195] on span "show sentence" at bounding box center [532, 200] width 16 height 16
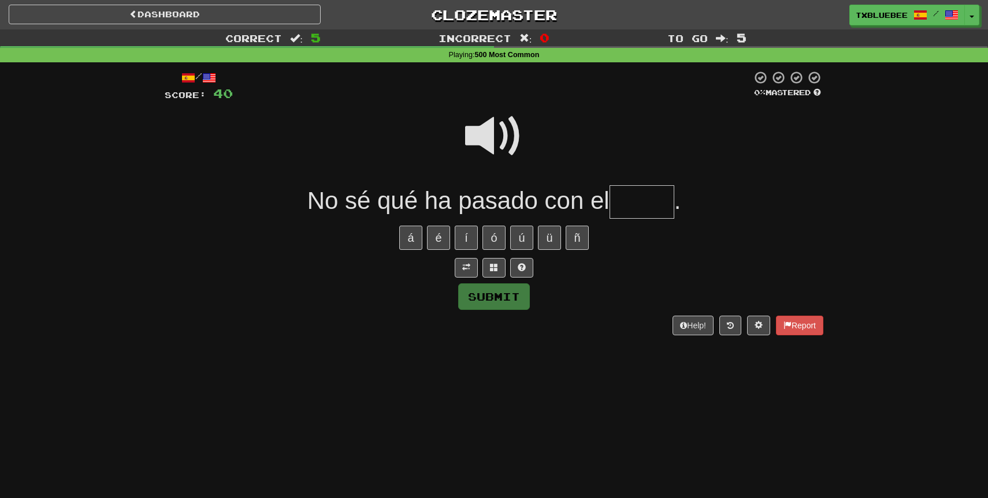
click at [494, 131] on span at bounding box center [494, 136] width 58 height 58
click at [642, 202] on input "text" at bounding box center [641, 202] width 65 height 34
type input "*****"
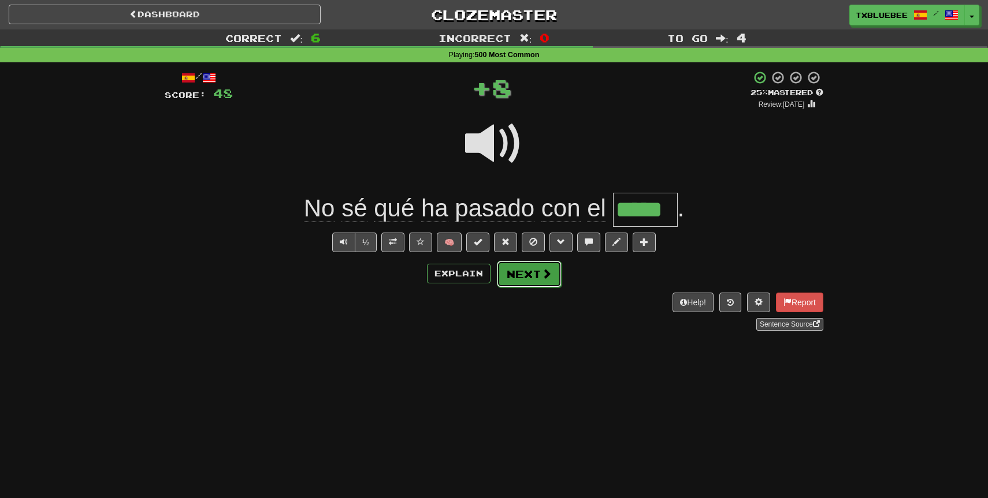
click at [534, 279] on button "Next" at bounding box center [529, 274] width 65 height 27
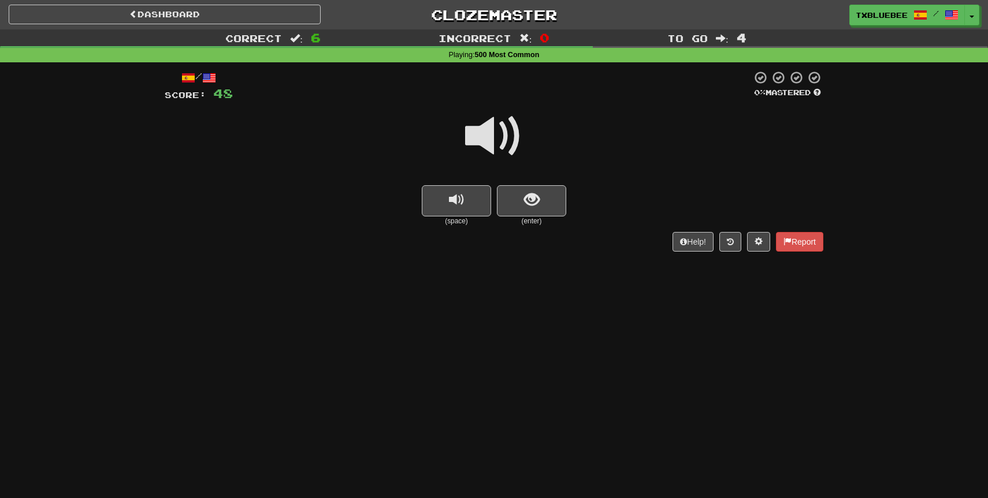
click at [507, 136] on span at bounding box center [494, 136] width 58 height 58
click at [523, 188] on button "show sentence" at bounding box center [531, 200] width 69 height 31
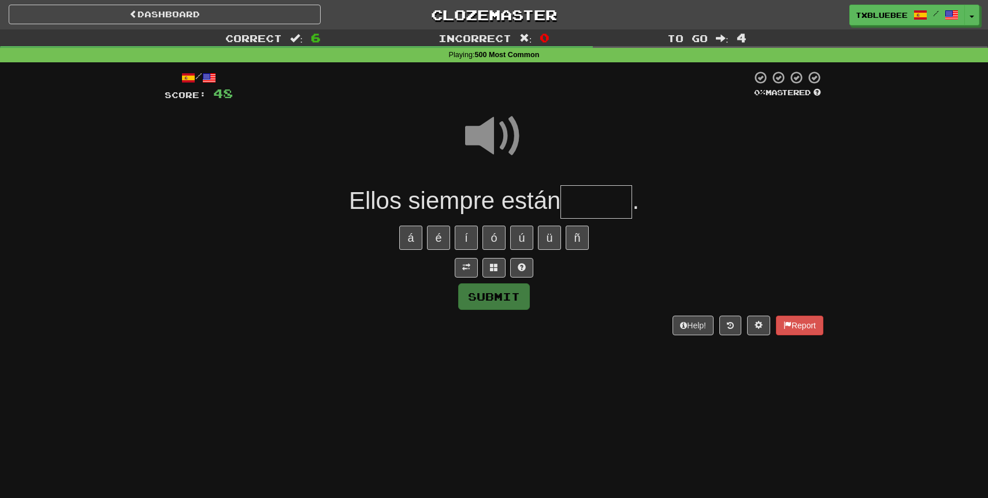
click at [586, 198] on input "text" at bounding box center [596, 202] width 72 height 34
type input "*"
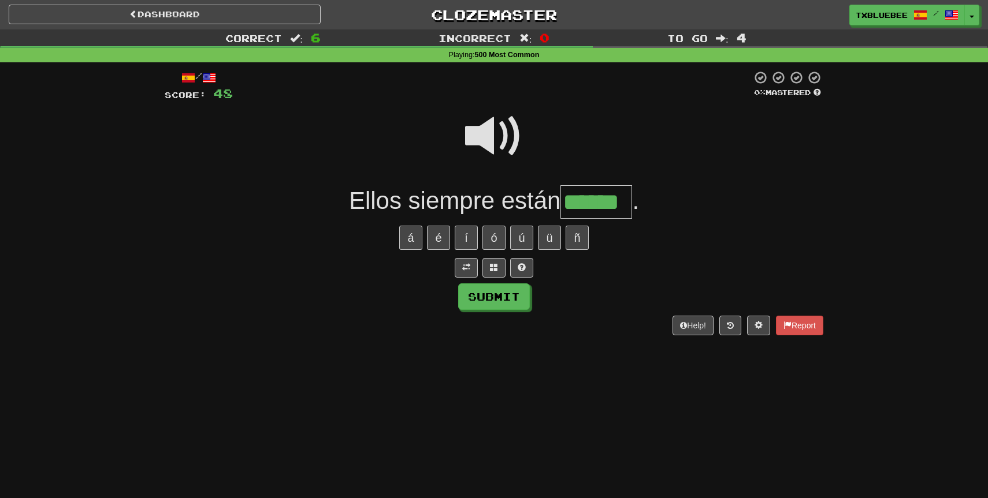
type input "******"
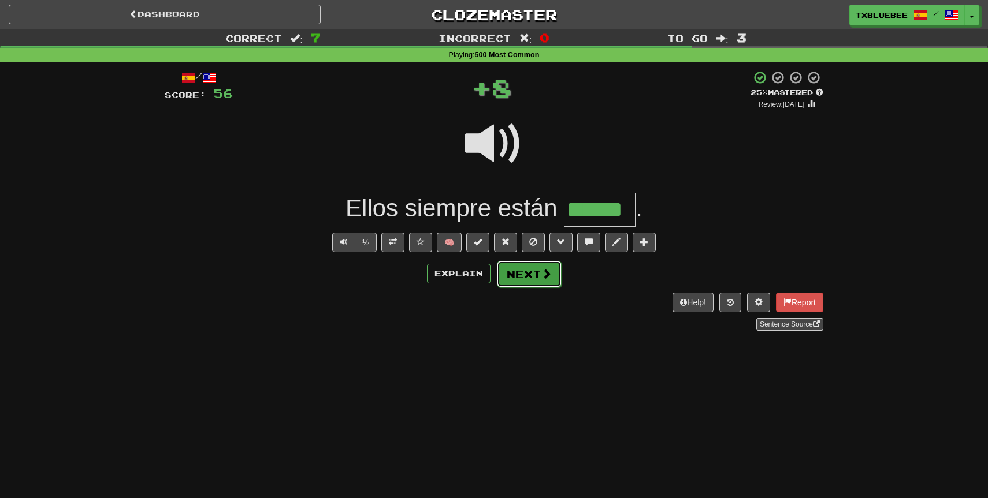
click at [554, 276] on button "Next" at bounding box center [529, 274] width 65 height 27
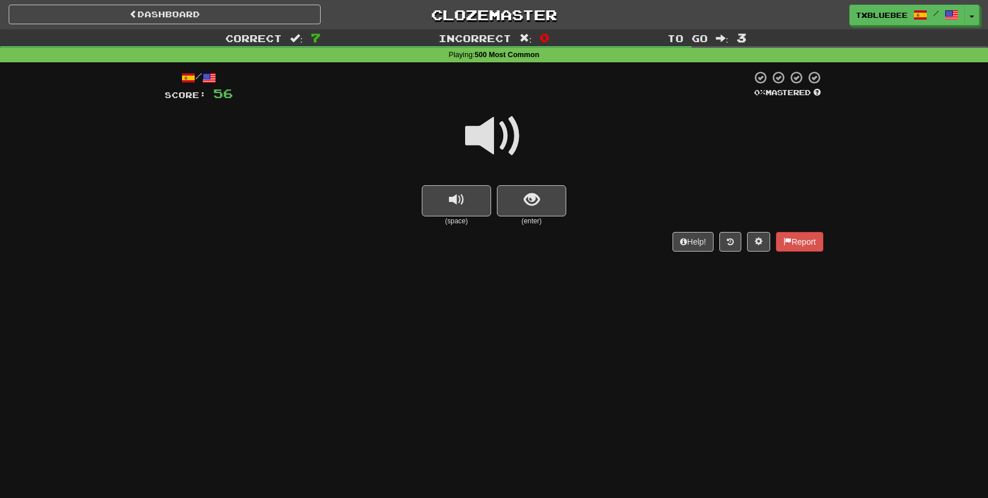
click at [502, 130] on span at bounding box center [494, 136] width 58 height 58
click at [528, 193] on span "show sentence" at bounding box center [532, 200] width 16 height 16
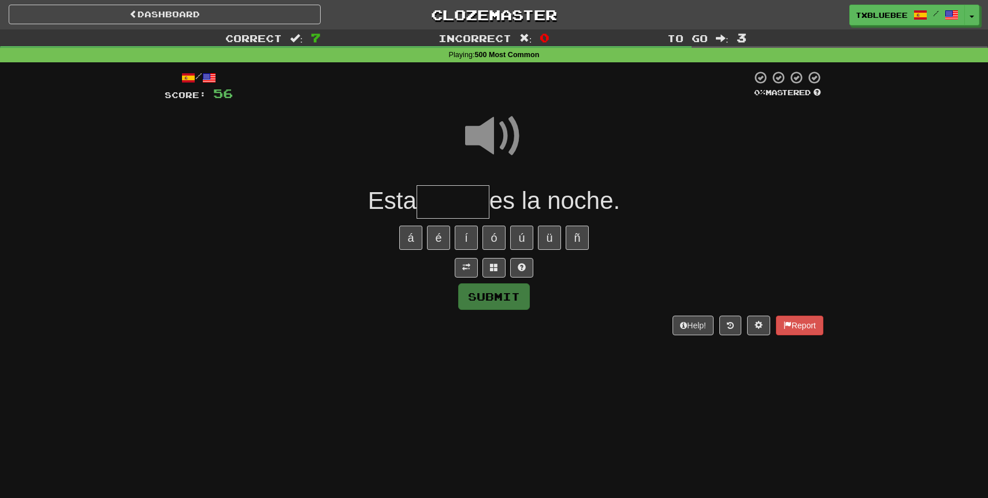
click at [457, 199] on input "text" at bounding box center [452, 202] width 73 height 34
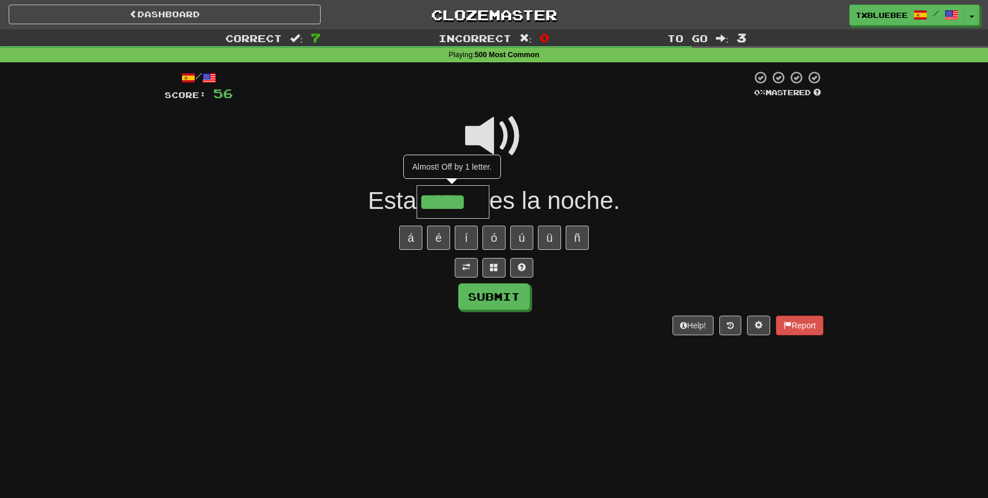
type input "*****"
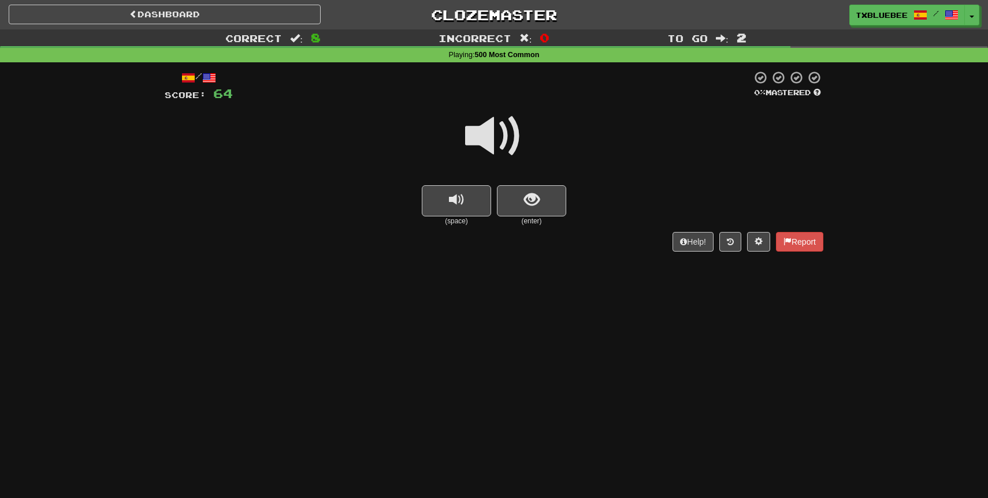
click at [518, 133] on span at bounding box center [494, 136] width 58 height 58
click at [536, 207] on span "show sentence" at bounding box center [532, 200] width 16 height 16
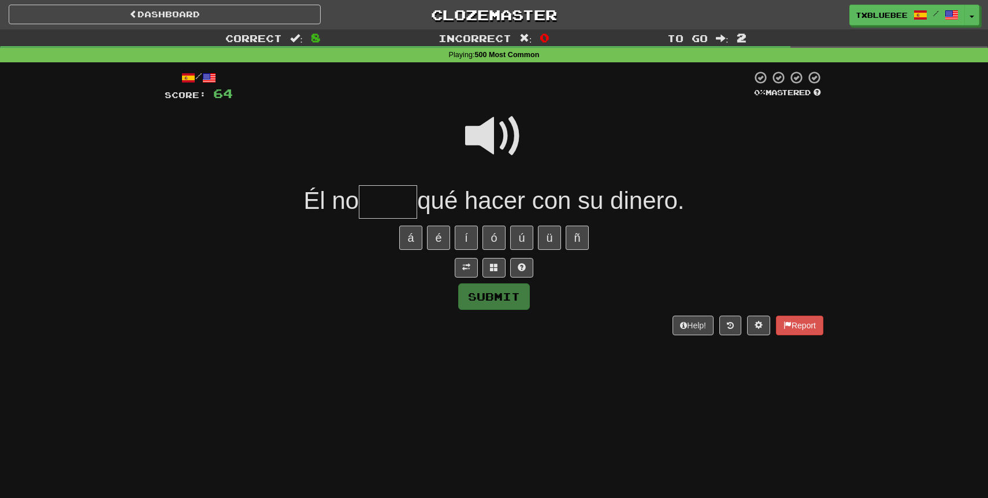
click at [479, 140] on span at bounding box center [494, 136] width 58 height 58
click at [385, 209] on input "text" at bounding box center [388, 202] width 58 height 34
type input "****"
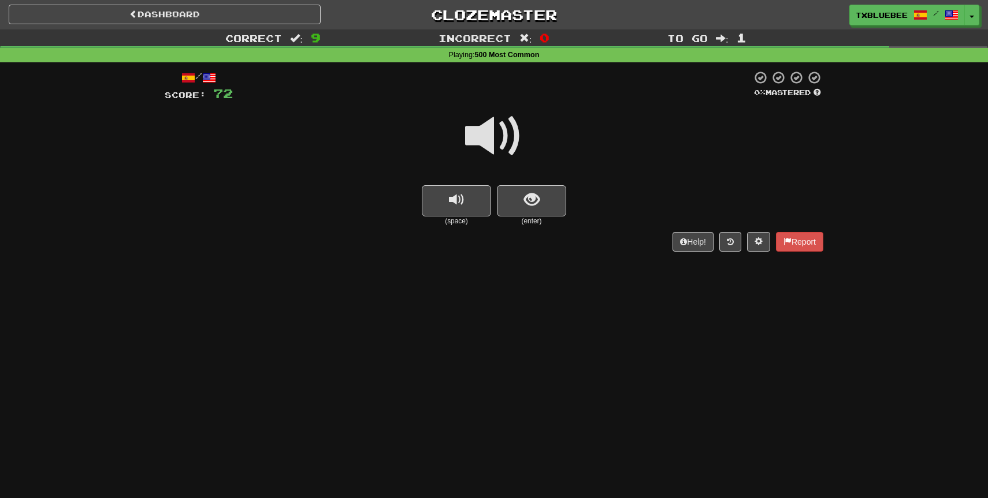
click at [500, 123] on span at bounding box center [494, 136] width 58 height 58
click at [527, 199] on span "show sentence" at bounding box center [532, 200] width 16 height 16
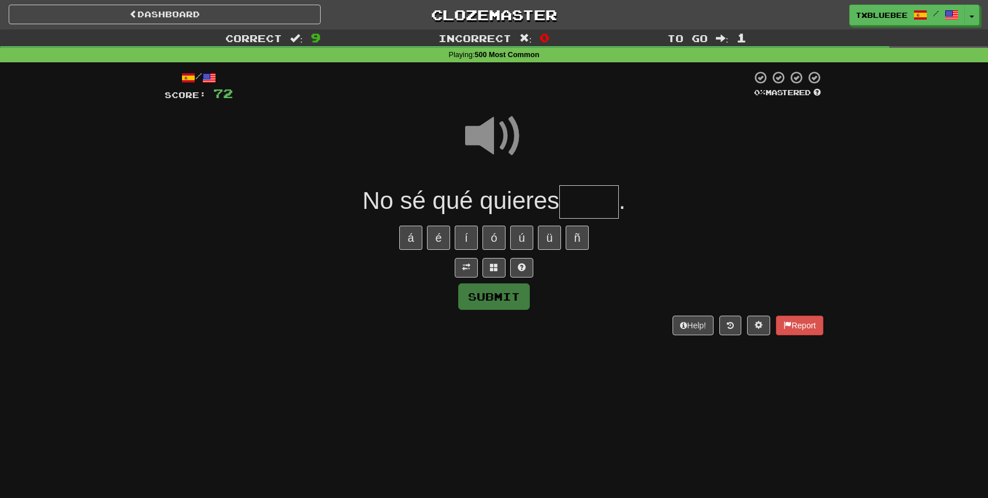
click at [595, 191] on input "text" at bounding box center [588, 202] width 59 height 34
type input "*****"
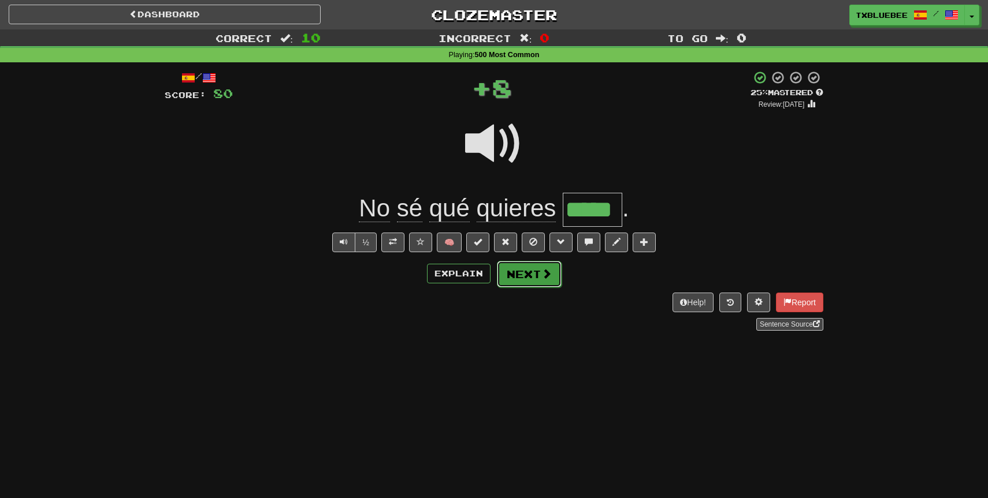
click at [538, 268] on button "Next" at bounding box center [529, 274] width 65 height 27
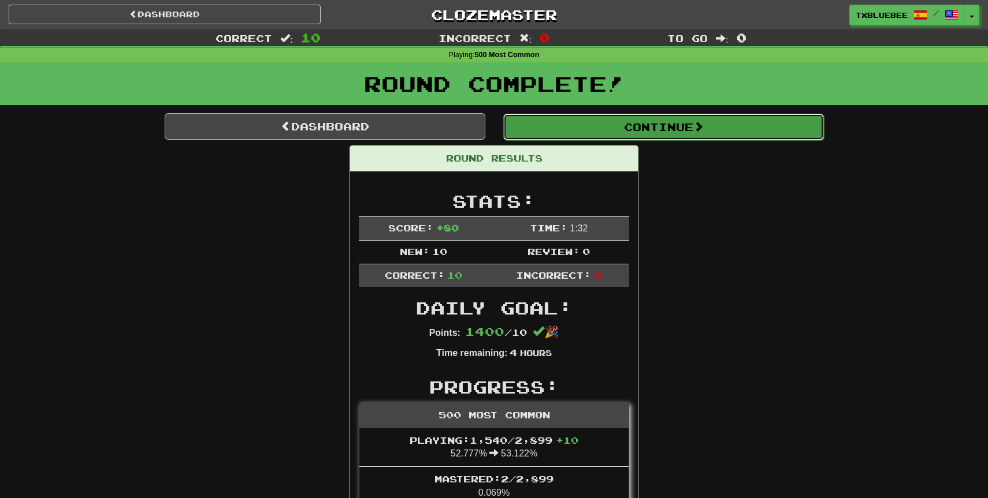
click at [601, 125] on button "Continue" at bounding box center [663, 127] width 321 height 27
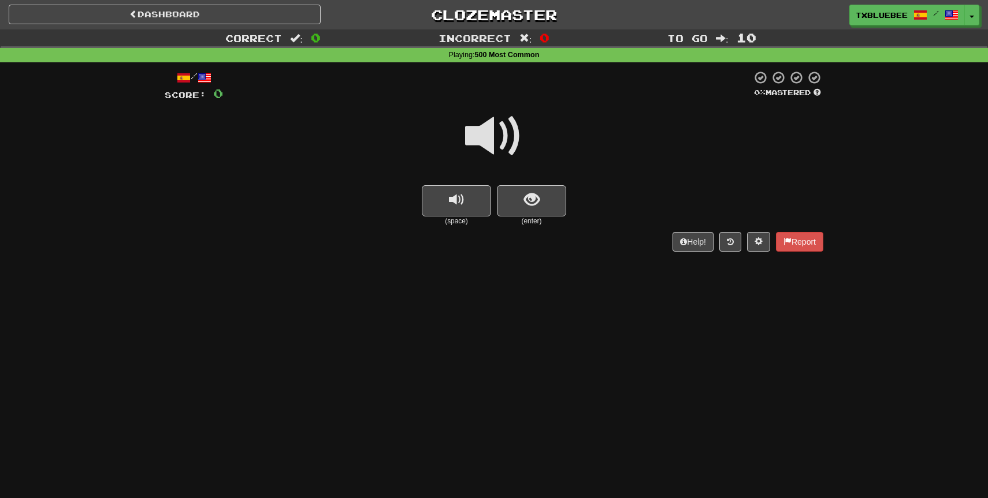
click at [511, 148] on span at bounding box center [494, 136] width 58 height 58
click at [528, 202] on span "show sentence" at bounding box center [532, 200] width 16 height 16
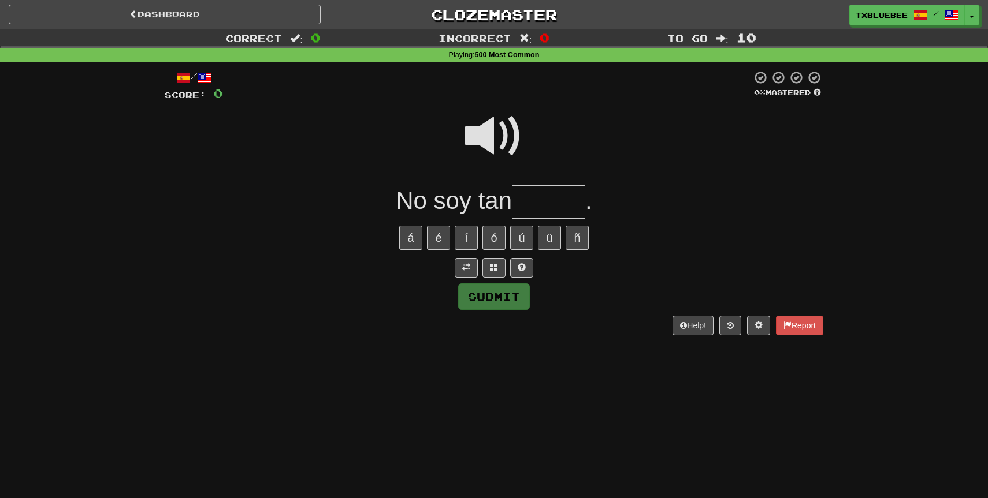
click at [541, 204] on input "text" at bounding box center [548, 202] width 73 height 34
type input "*****"
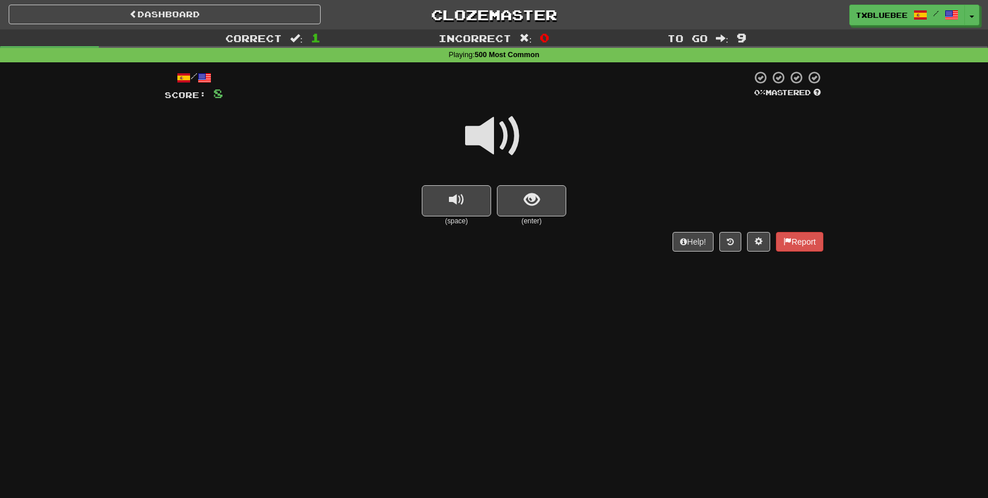
click at [513, 147] on span at bounding box center [494, 136] width 58 height 58
click at [530, 192] on span "show sentence" at bounding box center [532, 200] width 16 height 16
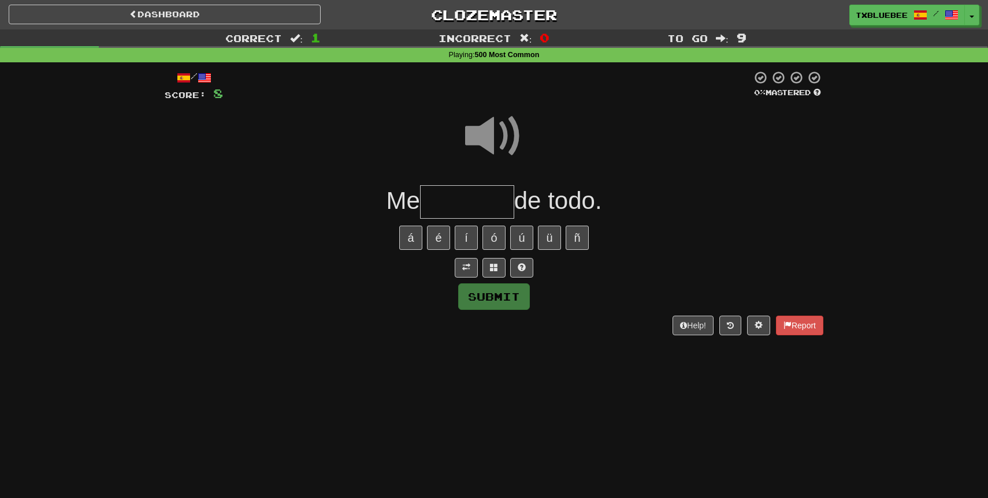
click at [482, 198] on input "text" at bounding box center [467, 202] width 94 height 34
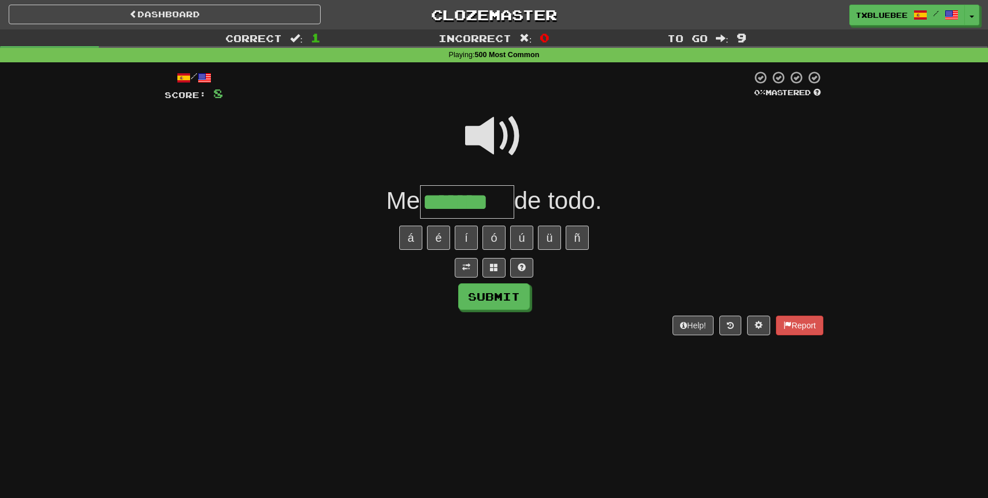
type input "*******"
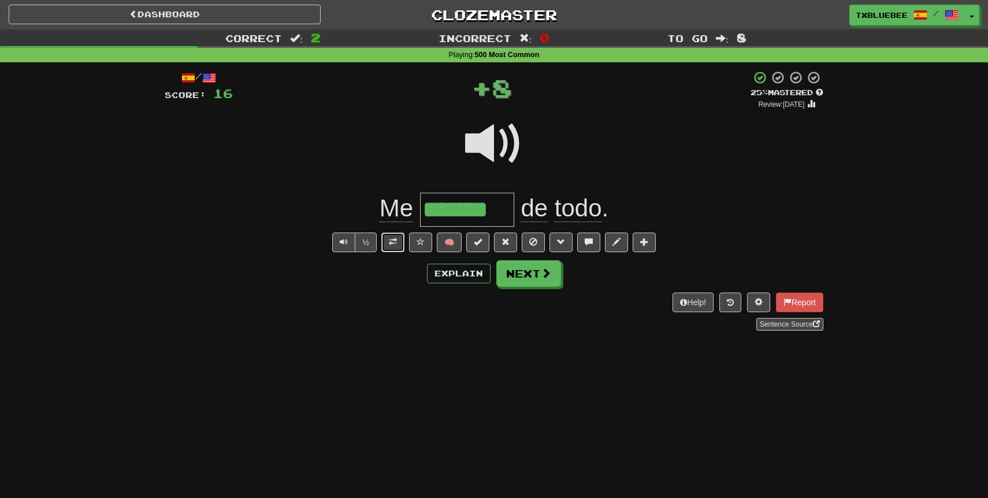
click at [400, 241] on button at bounding box center [392, 243] width 23 height 20
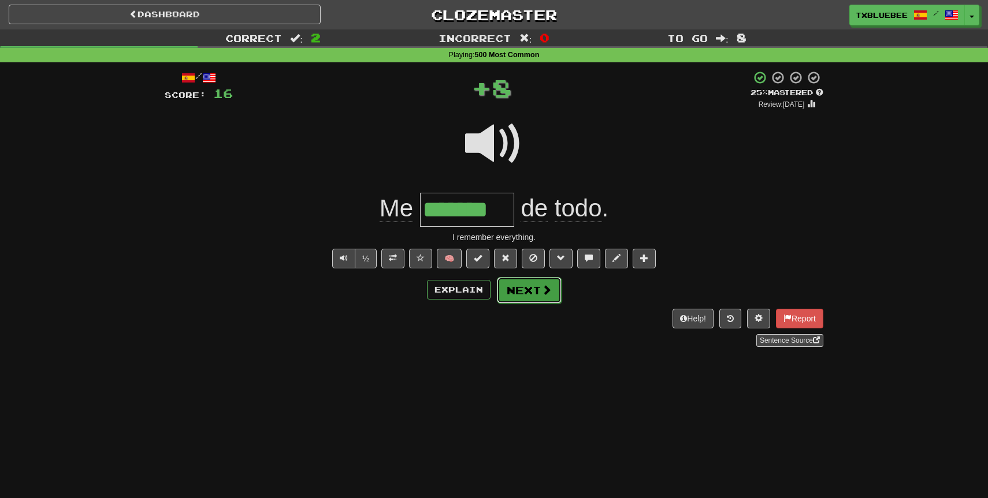
click at [532, 292] on button "Next" at bounding box center [529, 290] width 65 height 27
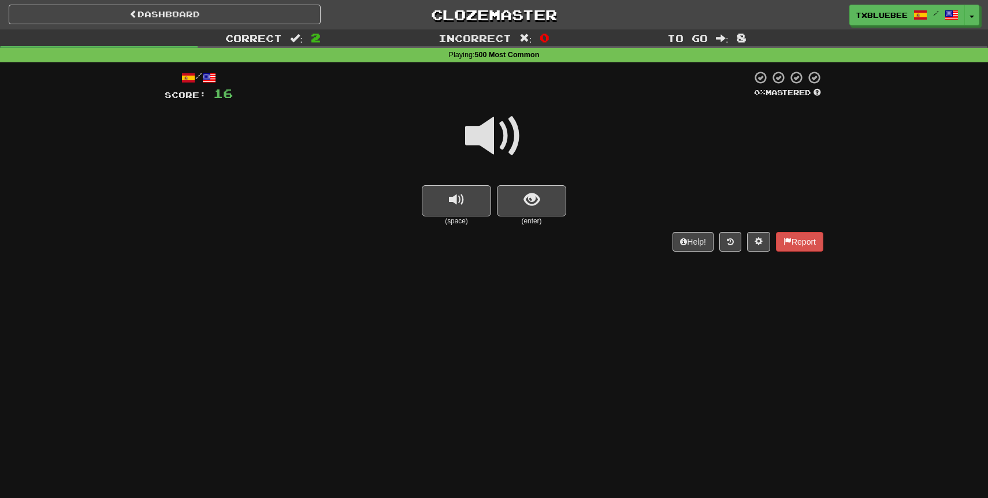
click at [502, 146] on span at bounding box center [494, 136] width 58 height 58
click at [500, 151] on span at bounding box center [494, 136] width 58 height 58
click at [500, 165] on span at bounding box center [494, 136] width 58 height 58
click at [508, 144] on span at bounding box center [494, 136] width 58 height 58
click at [538, 232] on div "Help! Report" at bounding box center [494, 242] width 658 height 20
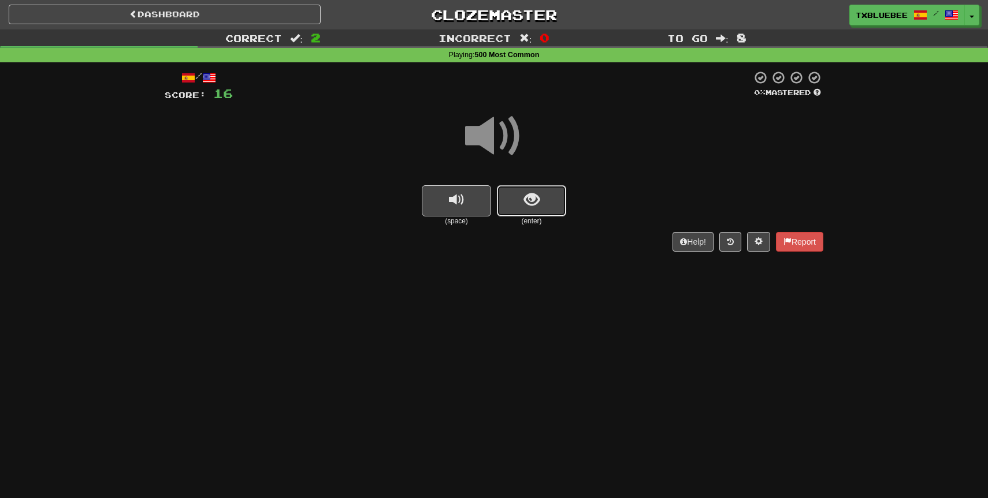
click at [533, 212] on button "show sentence" at bounding box center [531, 200] width 69 height 31
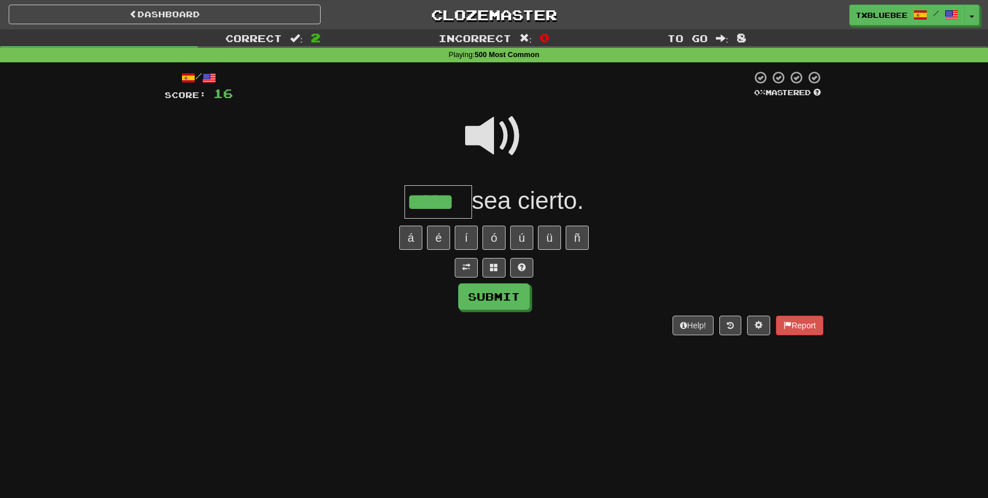
type input "*****"
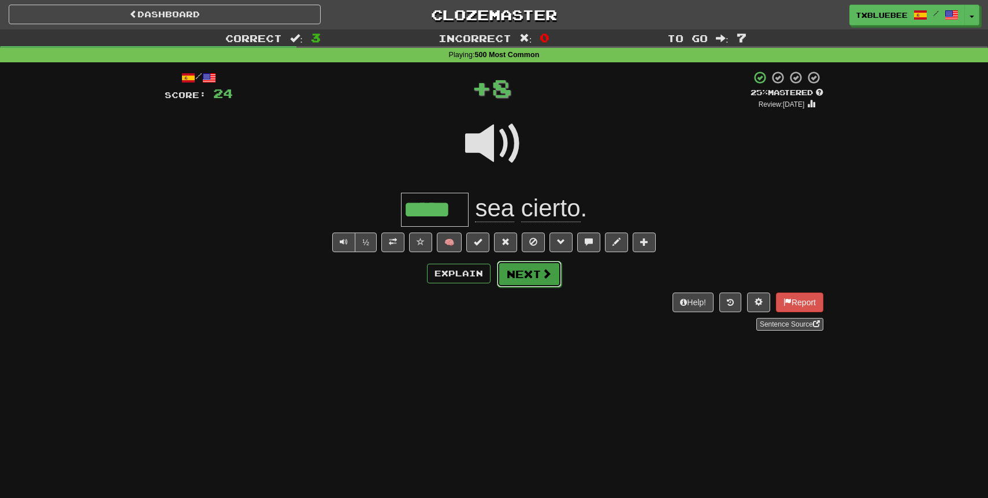
click at [537, 273] on button "Next" at bounding box center [529, 274] width 65 height 27
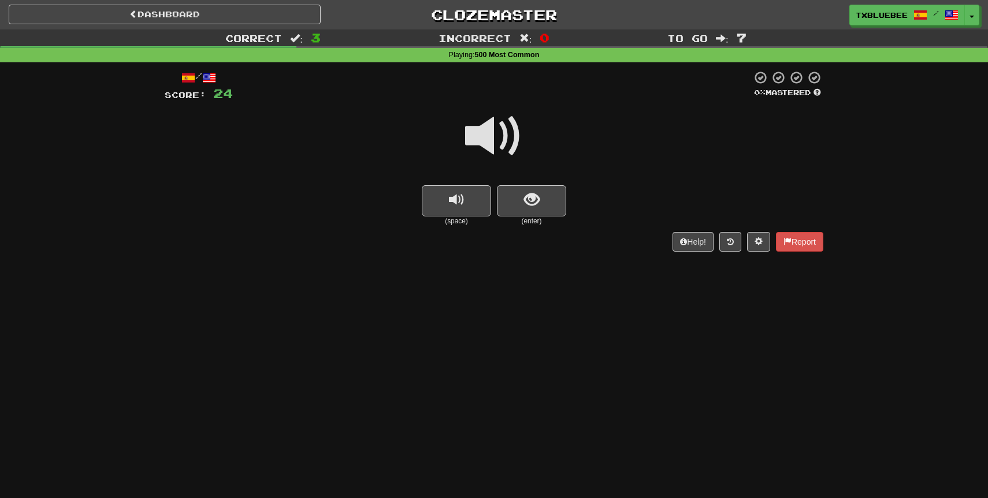
click at [505, 151] on span at bounding box center [494, 136] width 58 height 58
click at [526, 200] on span "show sentence" at bounding box center [532, 200] width 16 height 16
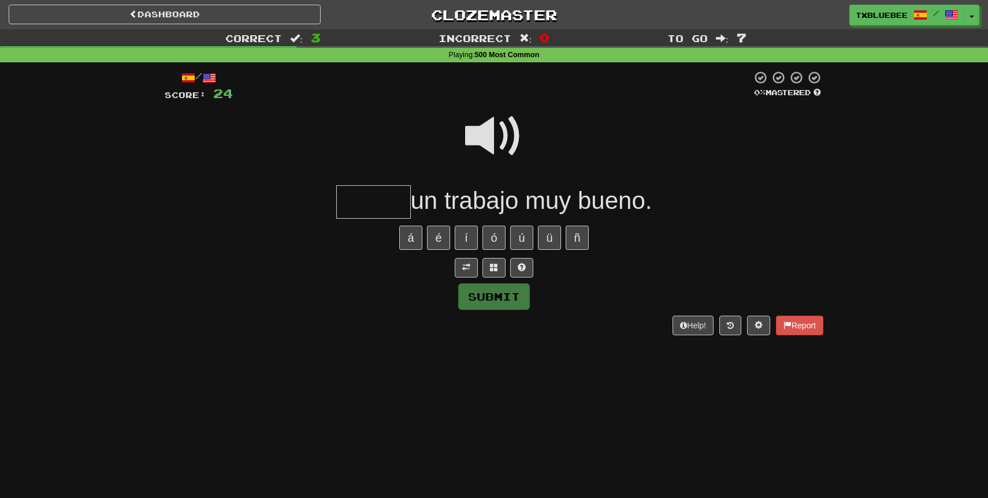
click at [502, 137] on span at bounding box center [494, 136] width 58 height 58
click at [375, 200] on input "text" at bounding box center [373, 202] width 75 height 34
click at [486, 131] on span at bounding box center [494, 136] width 58 height 58
click at [376, 202] on input "**" at bounding box center [373, 202] width 75 height 34
click at [482, 131] on span at bounding box center [494, 136] width 58 height 58
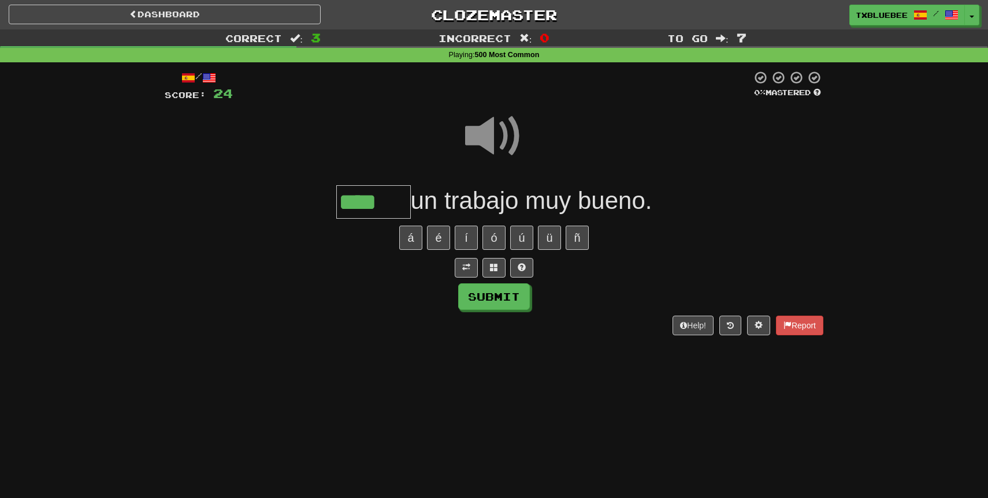
click at [389, 210] on input "****" at bounding box center [373, 202] width 75 height 34
type input "*****"
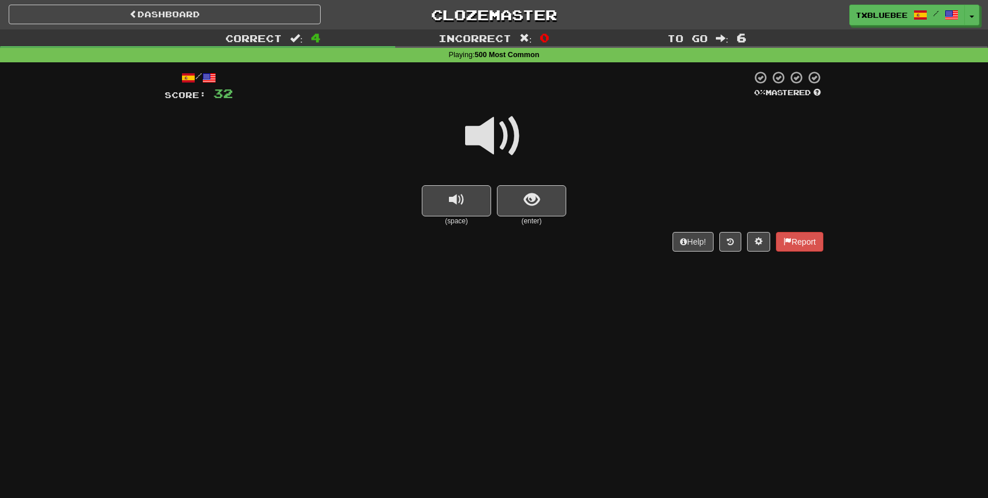
click at [468, 143] on span at bounding box center [494, 136] width 58 height 58
click at [518, 189] on button "show sentence" at bounding box center [531, 200] width 69 height 31
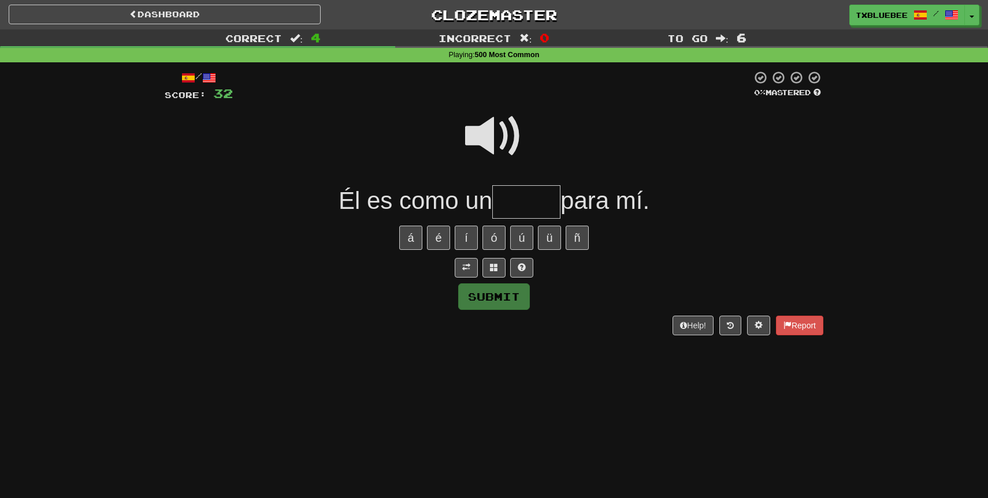
click at [501, 138] on span at bounding box center [494, 136] width 58 height 58
click at [525, 204] on input "text" at bounding box center [526, 202] width 68 height 34
type input "*****"
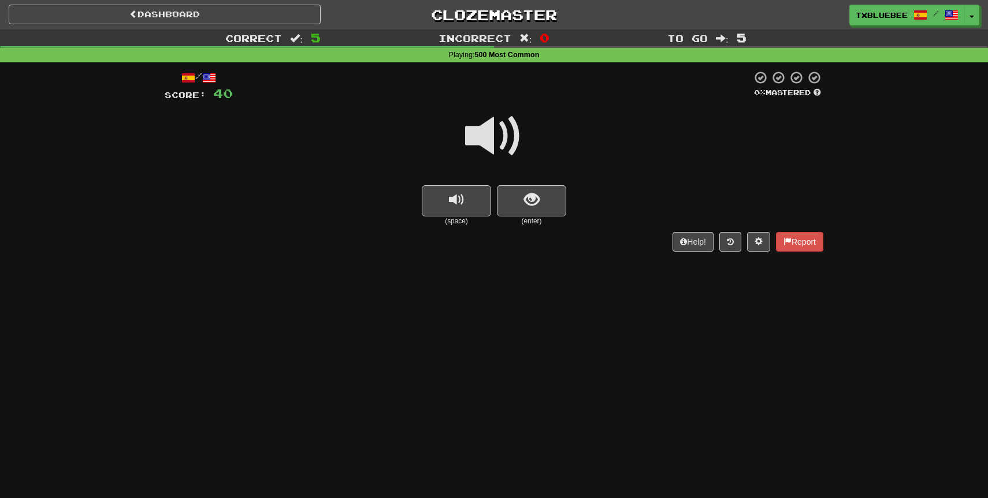
click at [484, 141] on span at bounding box center [494, 136] width 58 height 58
click at [521, 190] on button "show sentence" at bounding box center [531, 200] width 69 height 31
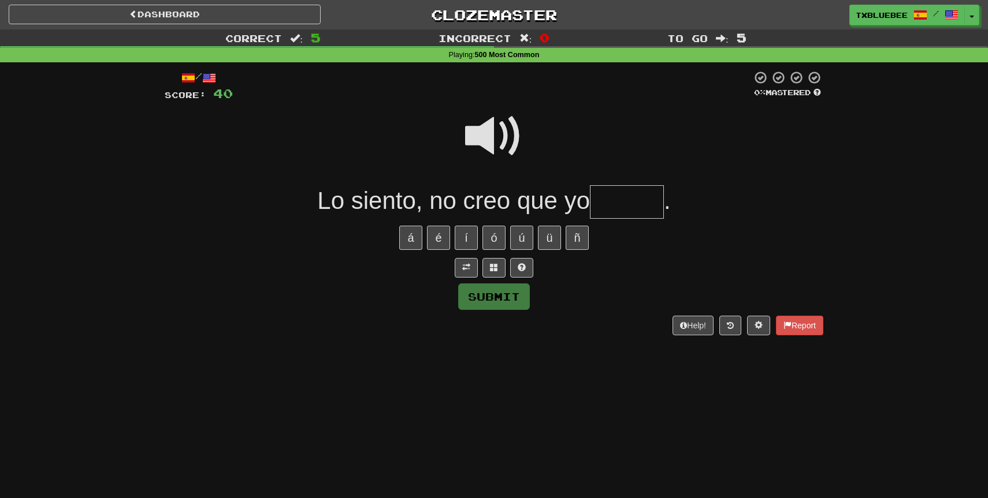
click at [496, 151] on span at bounding box center [494, 136] width 58 height 58
click at [624, 200] on input "text" at bounding box center [627, 202] width 74 height 34
type input "*"
type input "*****"
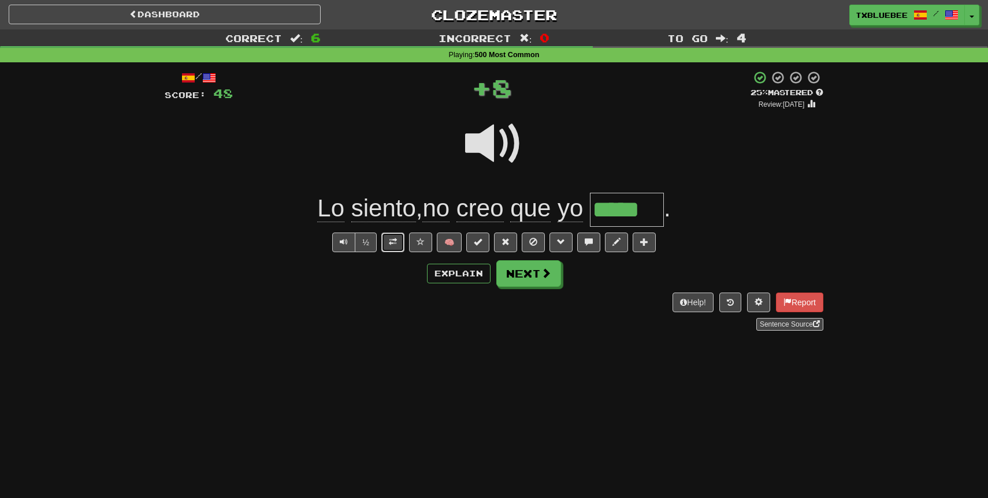
click at [390, 246] on span at bounding box center [393, 242] width 8 height 8
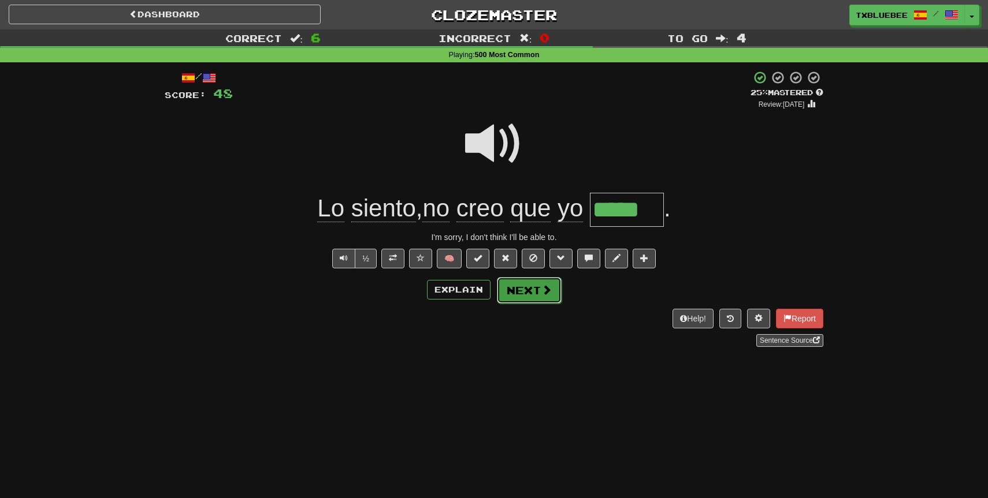
click at [536, 288] on button "Next" at bounding box center [529, 290] width 65 height 27
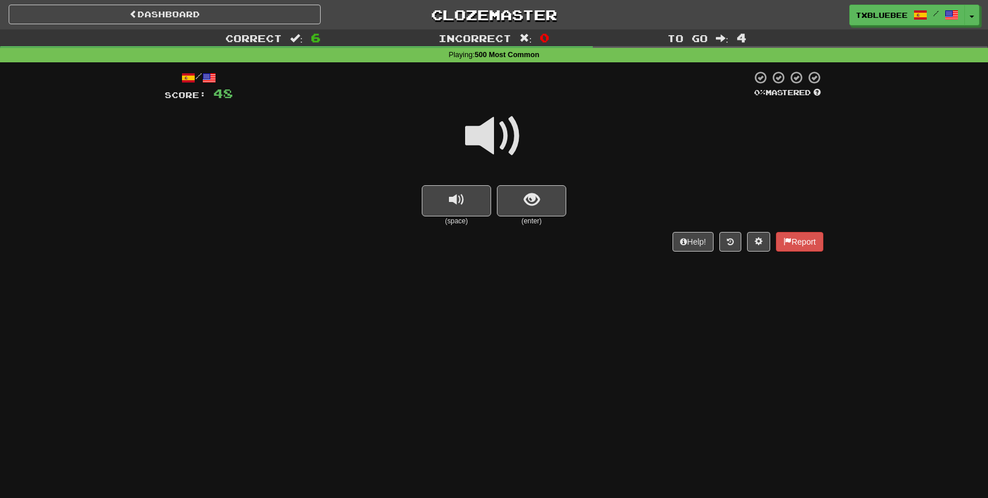
click at [513, 149] on span at bounding box center [494, 136] width 58 height 58
click at [528, 188] on button "show sentence" at bounding box center [531, 200] width 69 height 31
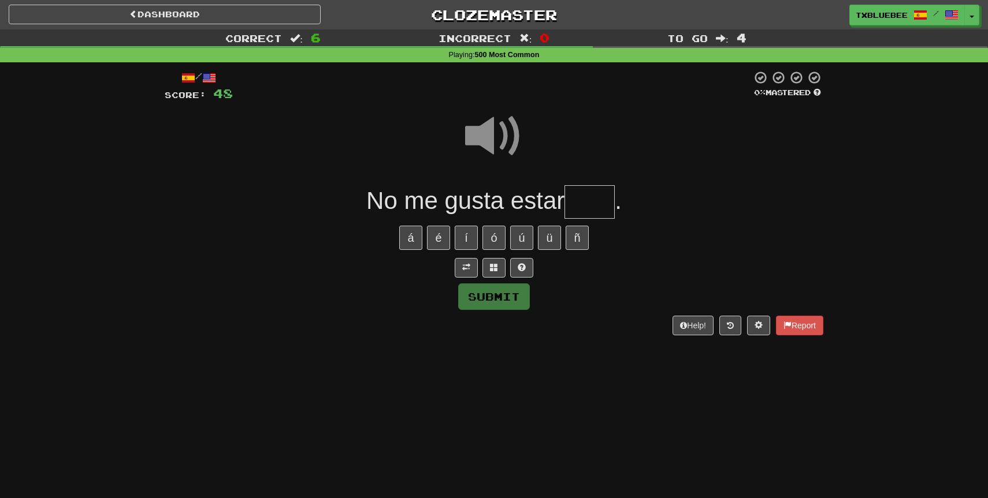
click at [601, 211] on input "text" at bounding box center [589, 202] width 50 height 34
type input "****"
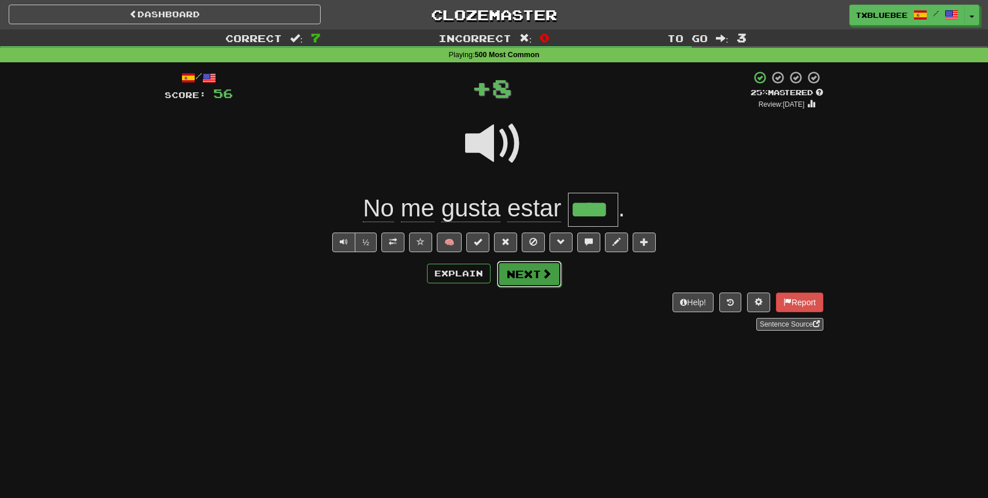
click at [549, 263] on button "Next" at bounding box center [529, 274] width 65 height 27
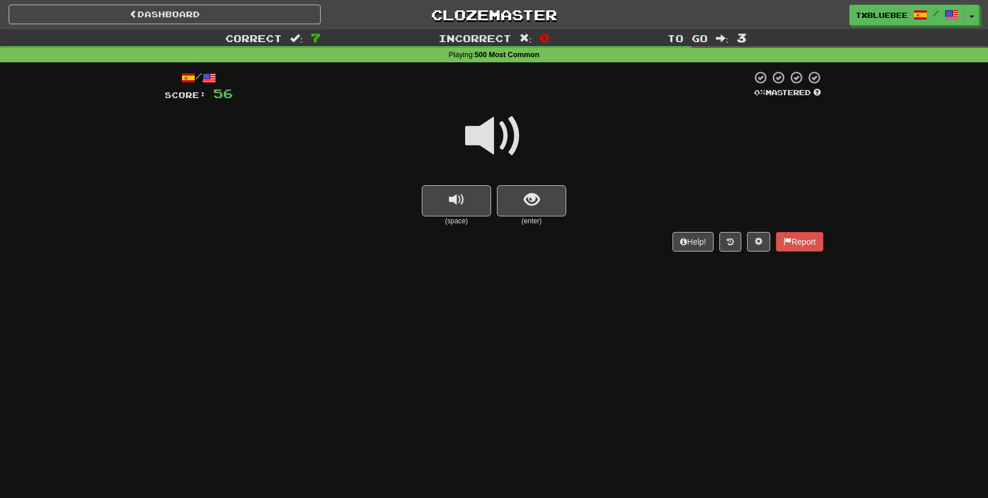
click at [482, 140] on span at bounding box center [494, 136] width 58 height 58
click at [527, 204] on span "show sentence" at bounding box center [532, 200] width 16 height 16
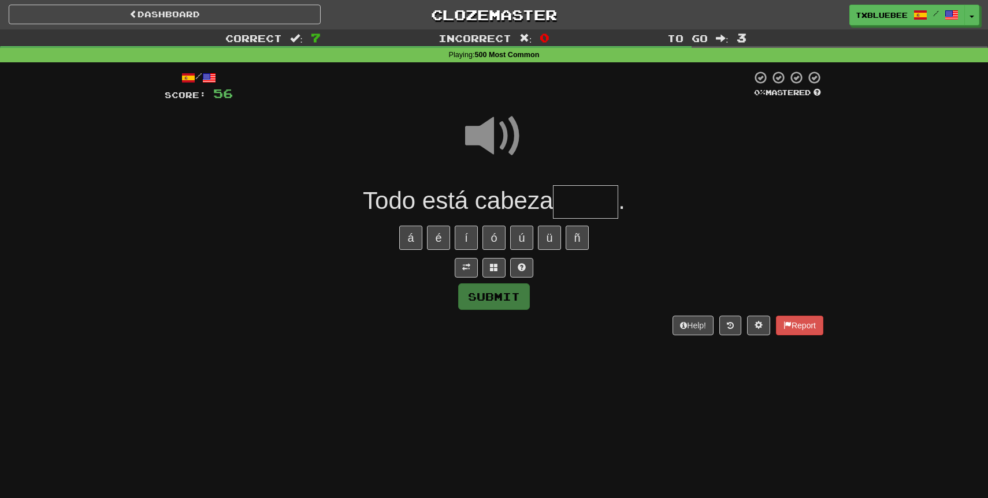
click at [578, 204] on input "text" at bounding box center [585, 202] width 65 height 34
type input "*****"
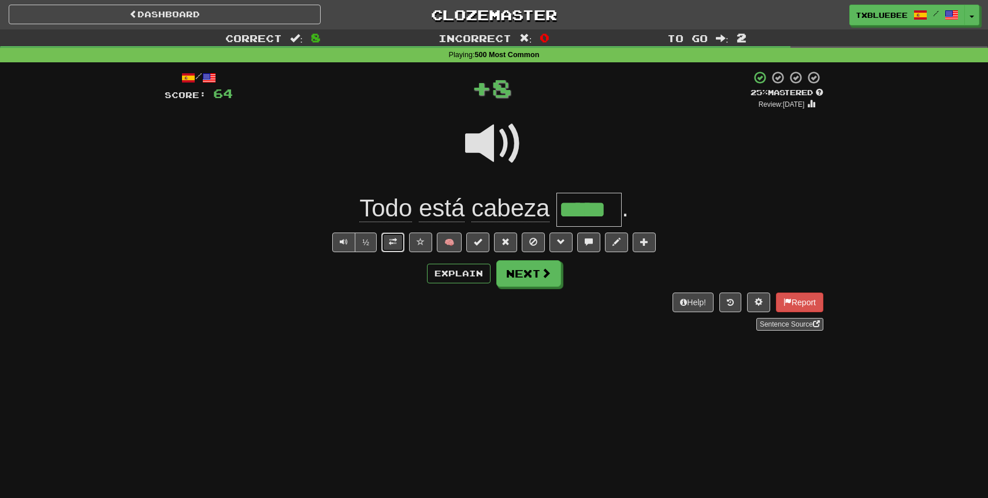
click at [398, 247] on button at bounding box center [392, 243] width 23 height 20
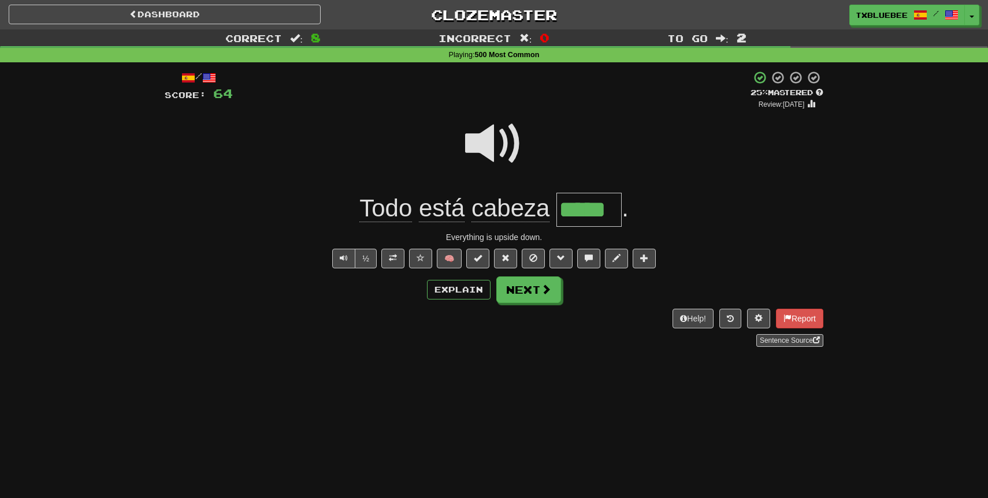
click at [508, 147] on span at bounding box center [494, 144] width 58 height 58
click at [541, 288] on span at bounding box center [546, 290] width 10 height 10
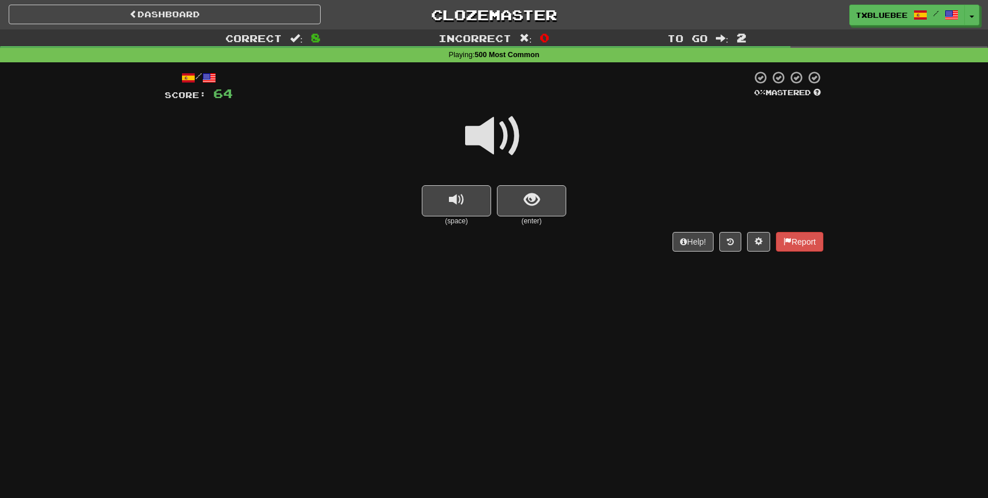
click at [505, 150] on span at bounding box center [494, 136] width 58 height 58
click at [528, 198] on span "show sentence" at bounding box center [532, 200] width 16 height 16
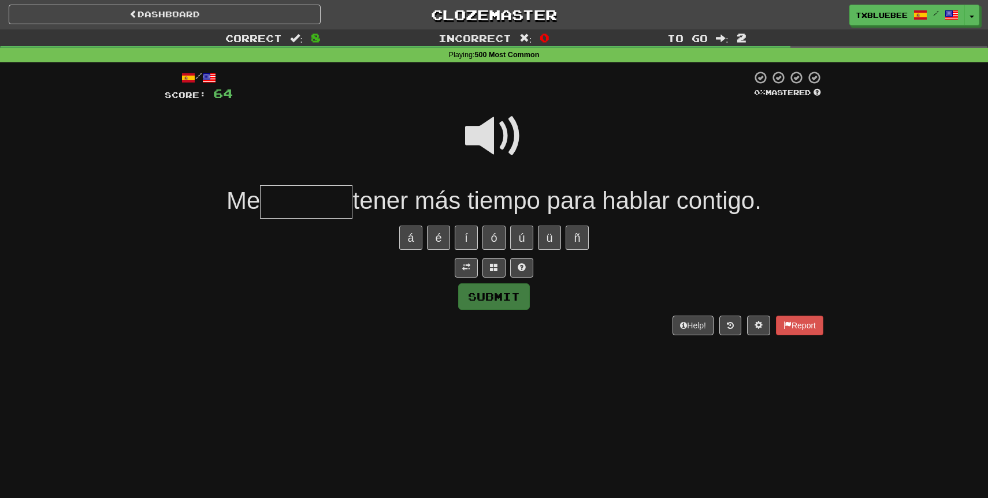
click at [330, 199] on input "text" at bounding box center [306, 202] width 92 height 34
type input "********"
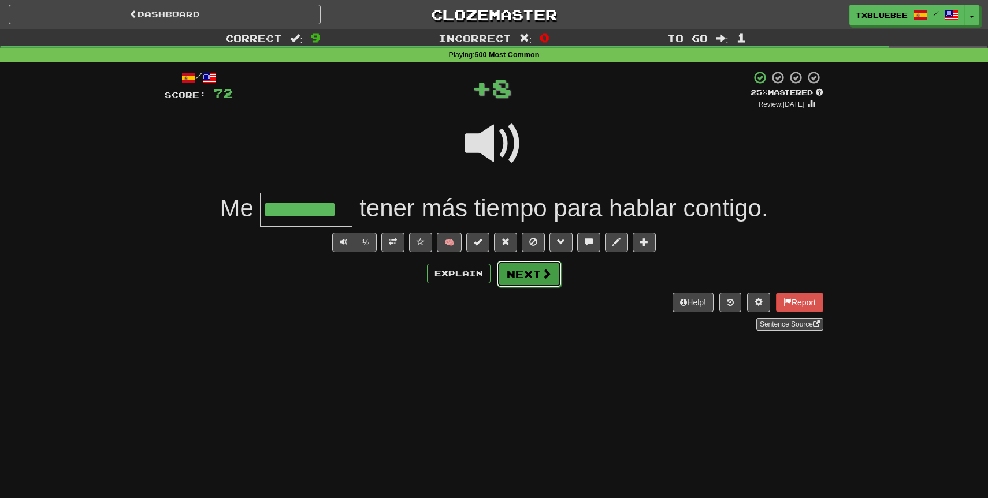
click at [516, 274] on button "Next" at bounding box center [529, 274] width 65 height 27
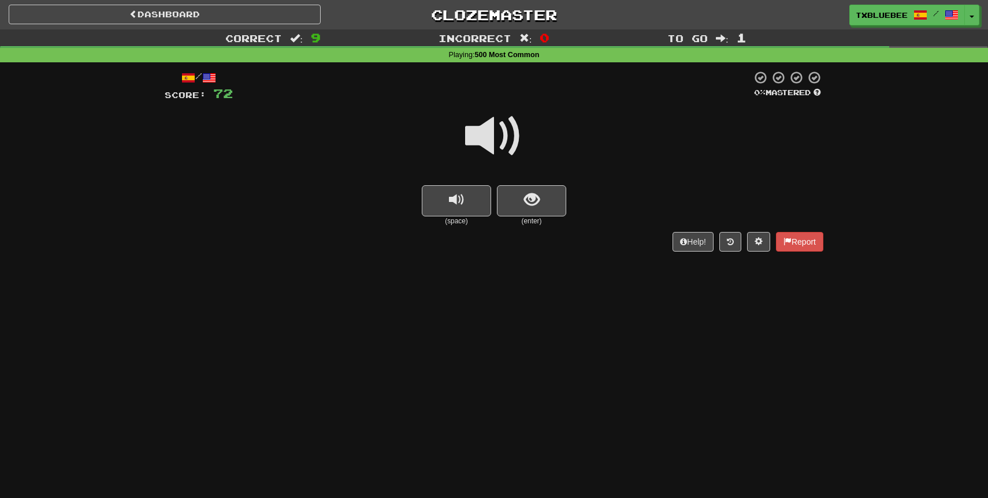
click at [510, 142] on span at bounding box center [494, 136] width 58 height 58
click at [530, 192] on span "show sentence" at bounding box center [532, 200] width 16 height 16
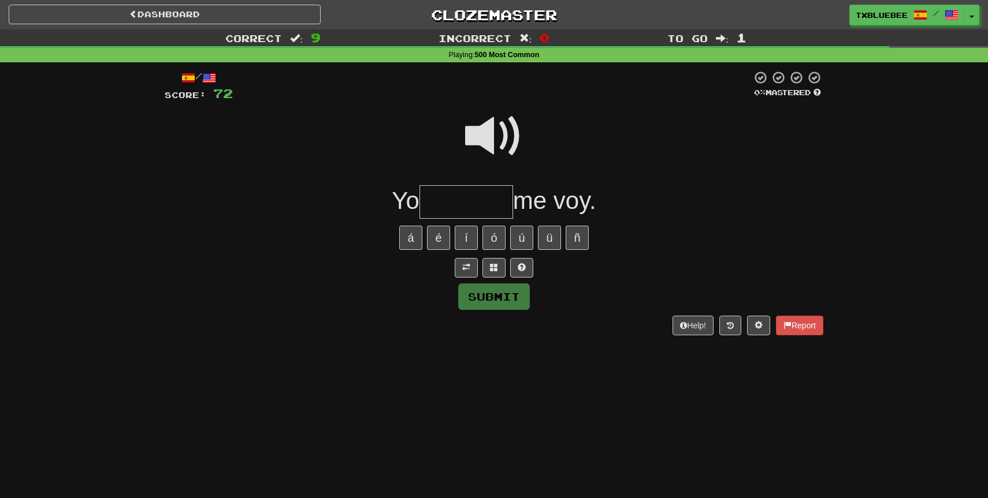
click at [482, 203] on input "text" at bounding box center [466, 202] width 94 height 34
type input "*******"
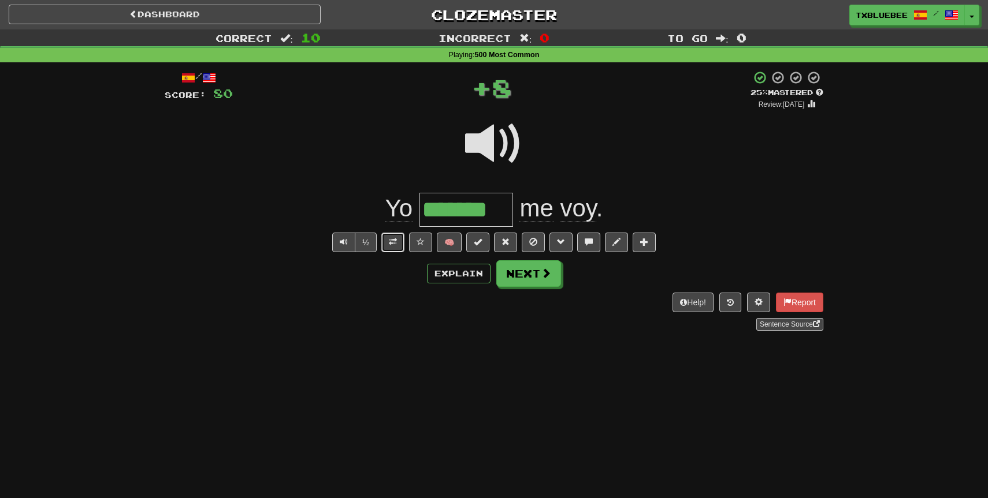
click at [399, 248] on button at bounding box center [392, 243] width 23 height 20
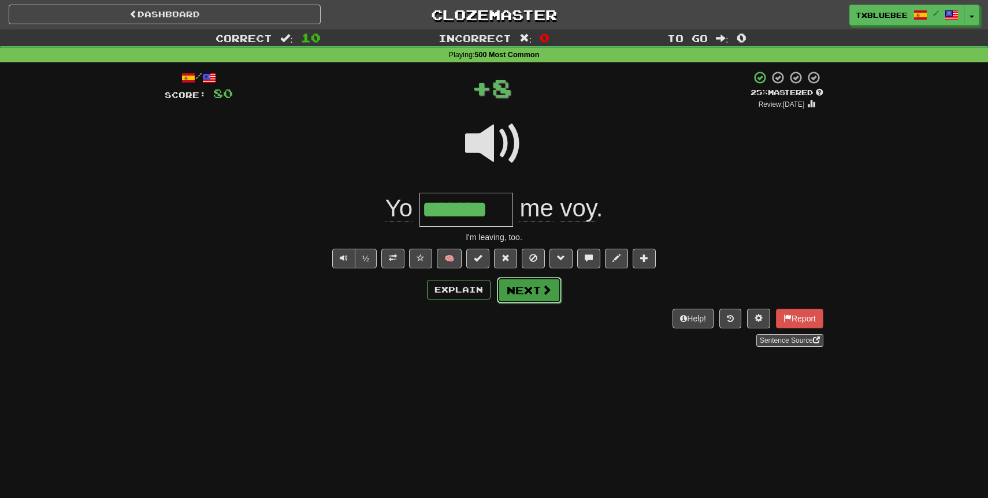
click at [514, 288] on button "Next" at bounding box center [529, 290] width 65 height 27
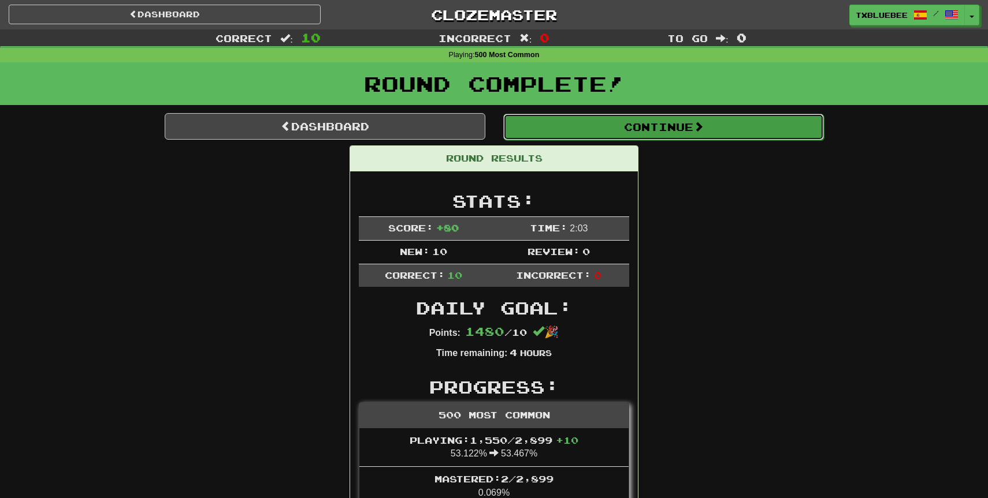
click at [572, 123] on button "Continue" at bounding box center [663, 127] width 321 height 27
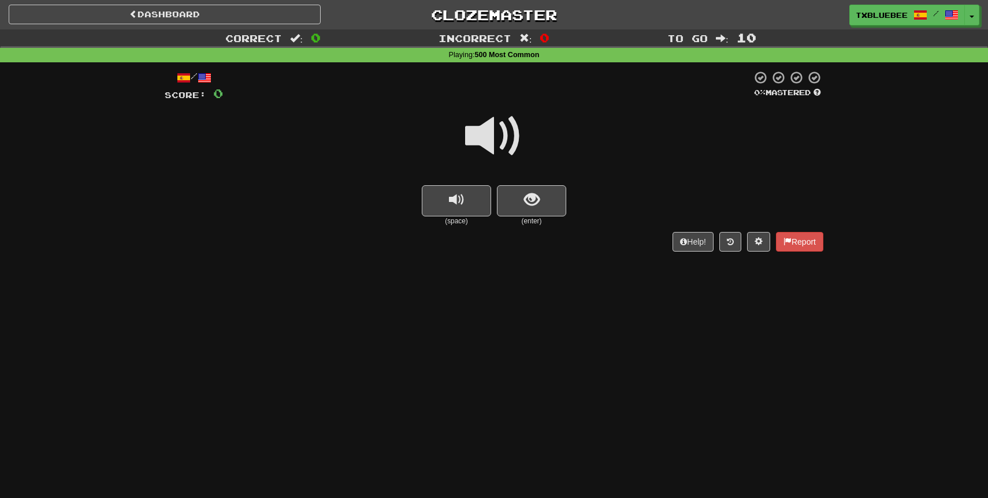
click at [508, 140] on span at bounding box center [494, 136] width 58 height 58
click at [541, 207] on button "show sentence" at bounding box center [531, 200] width 69 height 31
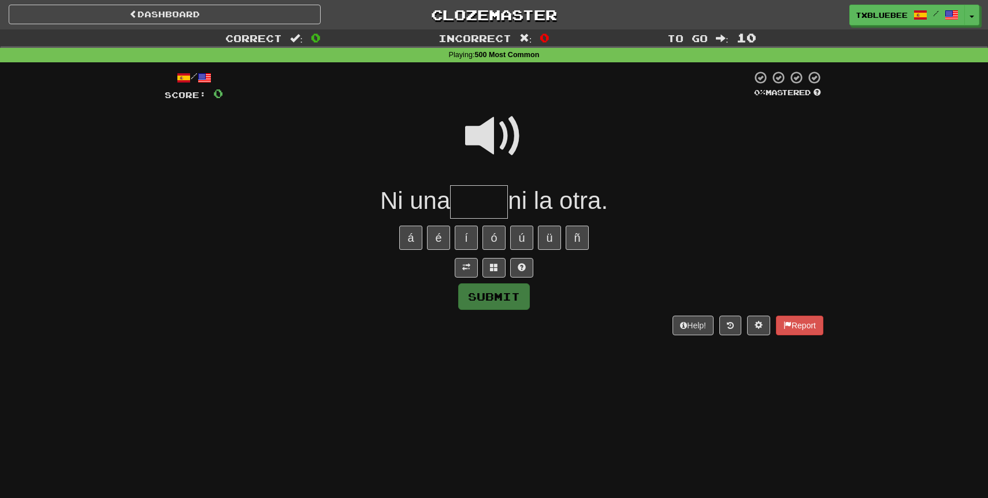
click at [507, 142] on span at bounding box center [494, 136] width 58 height 58
click at [489, 202] on input "text" at bounding box center [479, 202] width 58 height 34
type input "****"
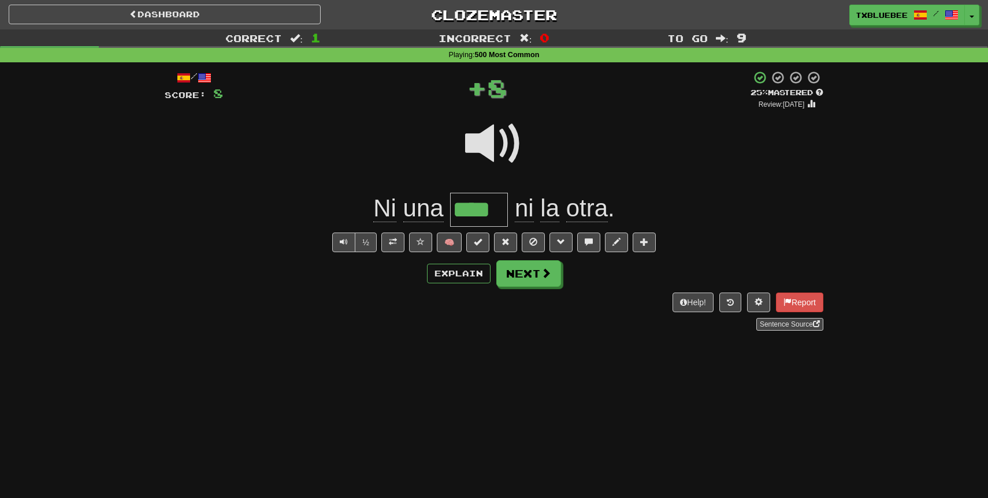
drag, startPoint x: 427, startPoint y: 232, endPoint x: 411, endPoint y: 230, distance: 15.7
click at [420, 231] on div "/ Score: 8 + 8 25 % Mastered Review: 2025-09-17 Ni una **** ni la otra . ½ 🧠 Ex…" at bounding box center [494, 200] width 658 height 260
click at [393, 246] on span at bounding box center [393, 242] width 8 height 8
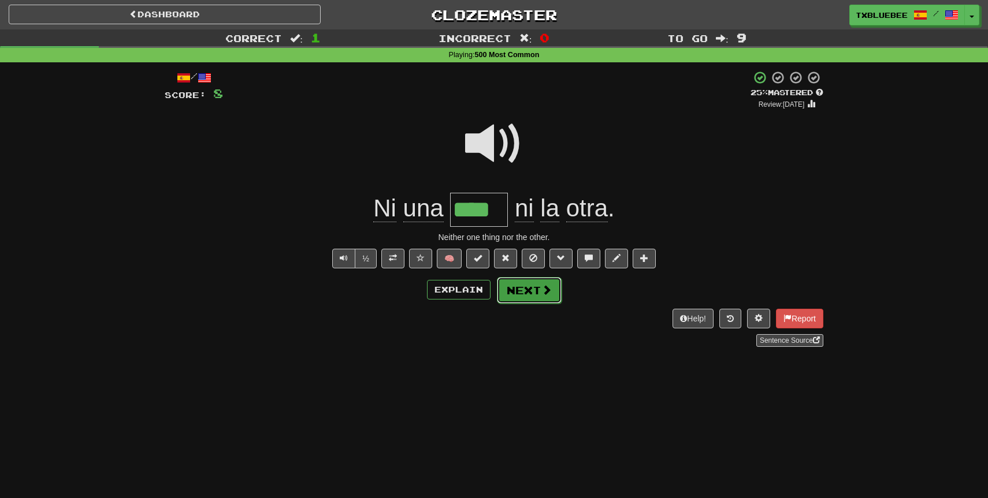
click at [517, 294] on button "Next" at bounding box center [529, 290] width 65 height 27
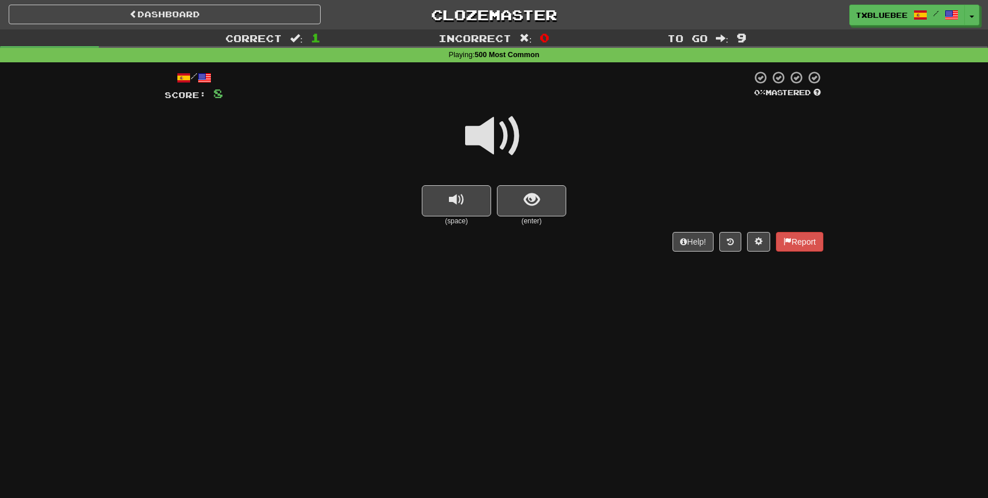
click at [514, 155] on span at bounding box center [494, 136] width 58 height 58
click at [522, 202] on button "show sentence" at bounding box center [531, 200] width 69 height 31
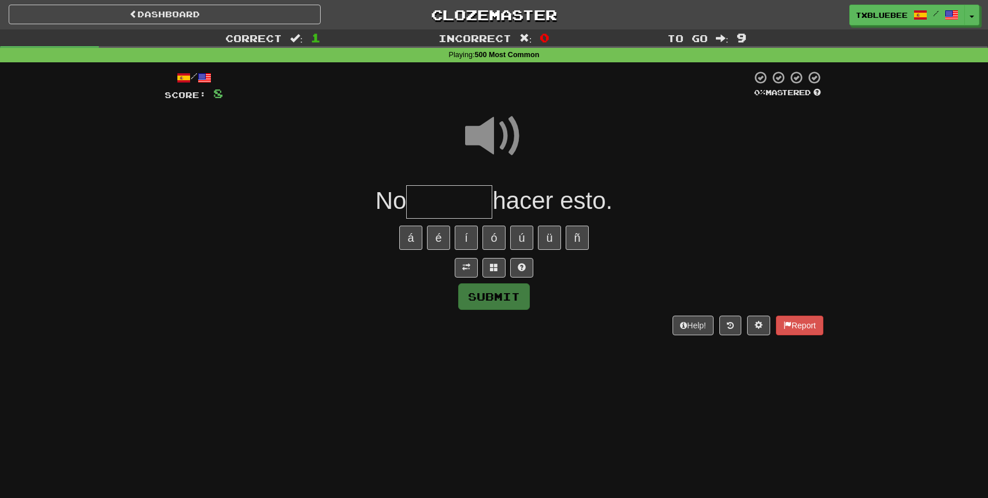
click at [467, 202] on input "text" at bounding box center [449, 202] width 86 height 34
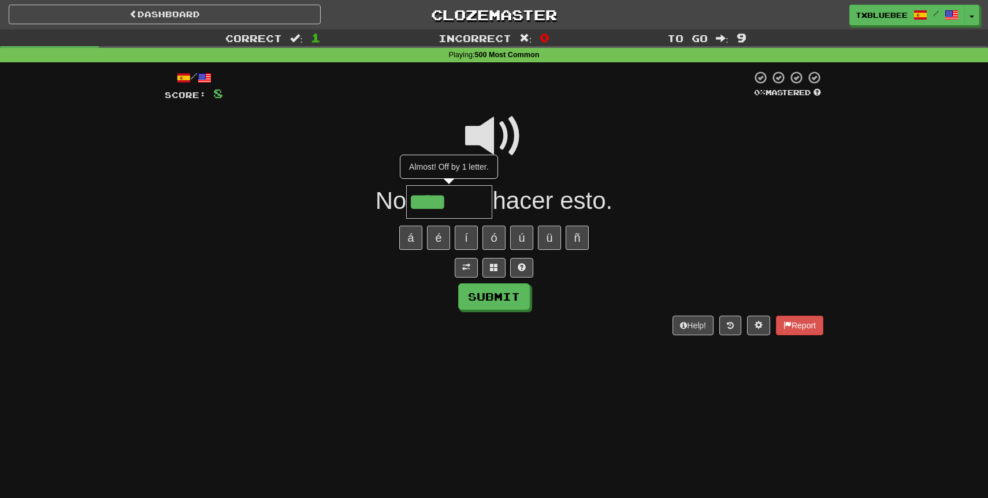
click at [502, 133] on span at bounding box center [494, 136] width 58 height 58
click at [469, 206] on input "****" at bounding box center [449, 202] width 86 height 34
type input "******"
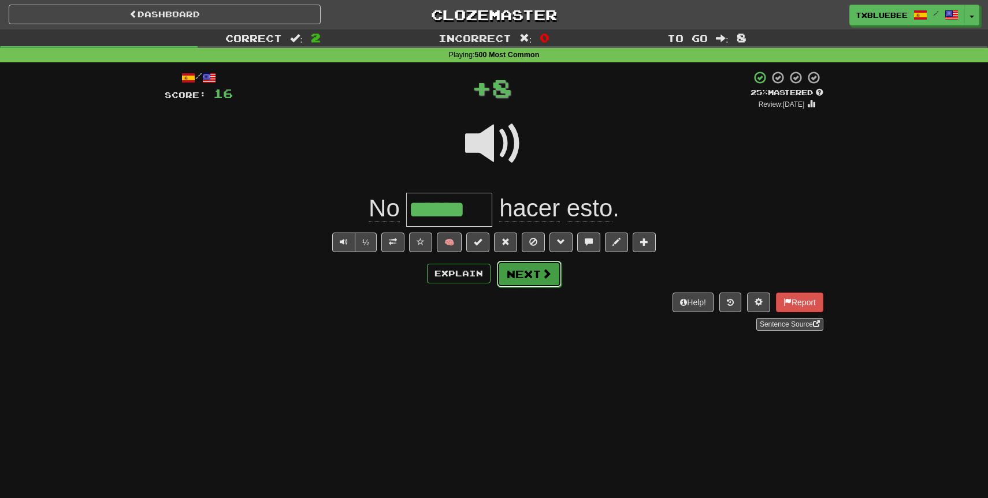
click at [524, 280] on button "Next" at bounding box center [529, 274] width 65 height 27
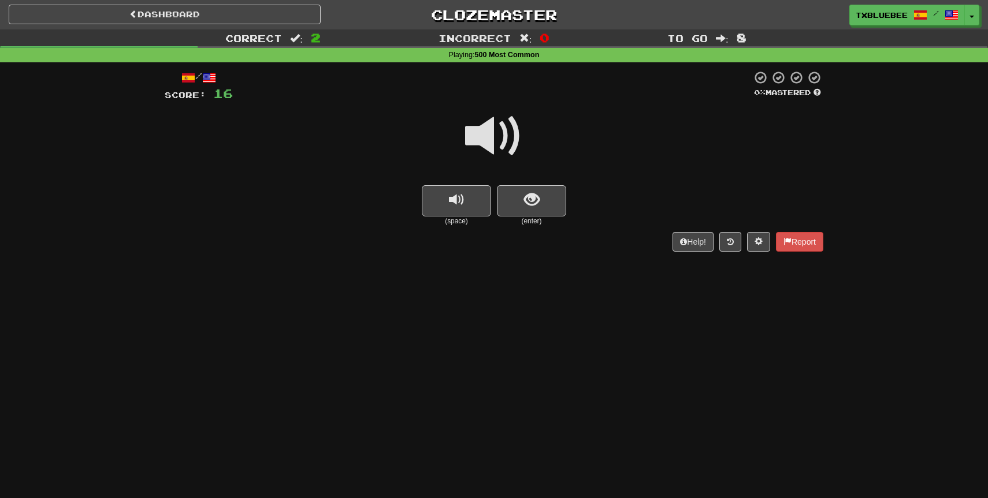
click at [505, 147] on span at bounding box center [494, 136] width 58 height 58
click at [498, 147] on span at bounding box center [494, 136] width 58 height 58
click at [522, 192] on button "show sentence" at bounding box center [531, 200] width 69 height 31
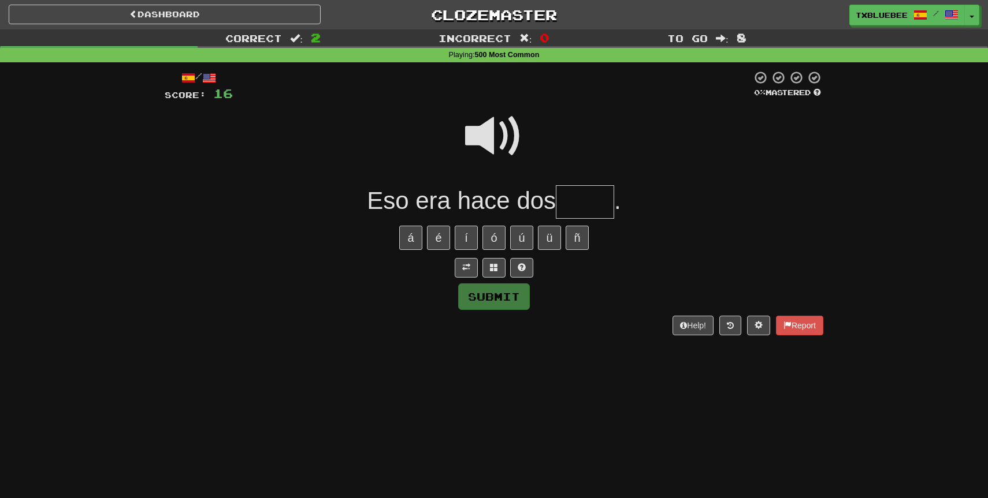
click at [491, 131] on span at bounding box center [494, 136] width 58 height 58
click at [582, 207] on input "text" at bounding box center [585, 202] width 58 height 34
click at [515, 130] on span at bounding box center [494, 136] width 58 height 58
click at [605, 204] on input "text" at bounding box center [585, 202] width 58 height 34
click at [507, 137] on span at bounding box center [494, 136] width 58 height 58
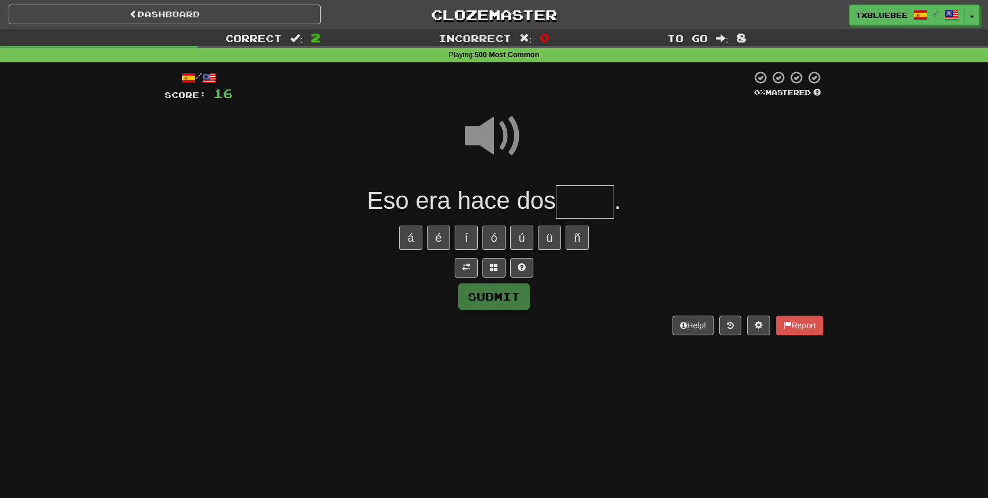
click at [609, 204] on input "text" at bounding box center [585, 202] width 58 height 34
click at [572, 174] on div at bounding box center [494, 144] width 658 height 83
click at [507, 140] on span at bounding box center [494, 136] width 58 height 58
click at [566, 203] on input "text" at bounding box center [585, 202] width 58 height 34
type input "****"
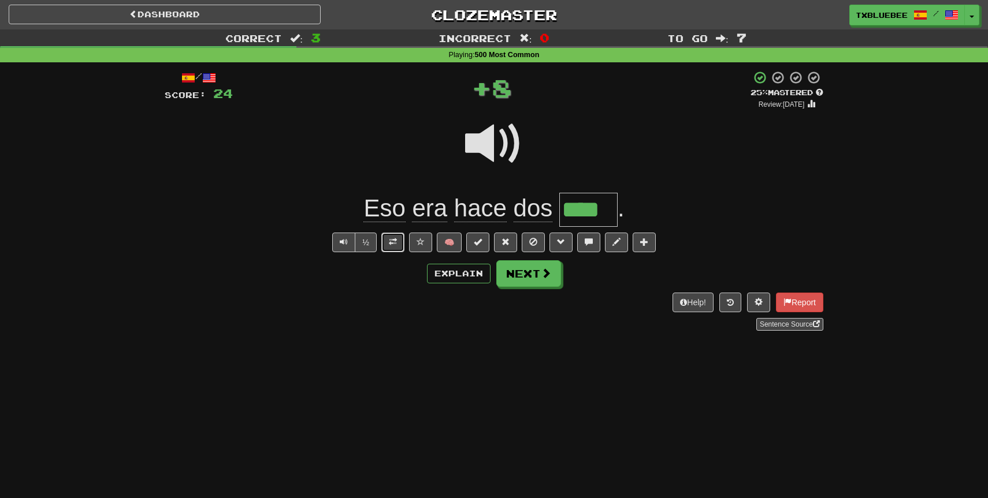
click at [397, 247] on button at bounding box center [392, 243] width 23 height 20
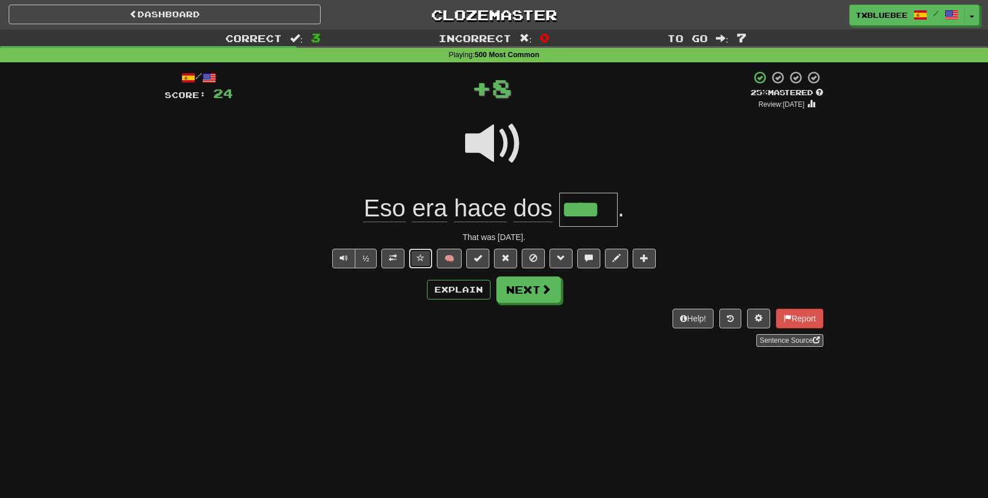
click at [421, 268] on button at bounding box center [420, 259] width 23 height 20
click at [517, 299] on button "Next" at bounding box center [529, 290] width 65 height 27
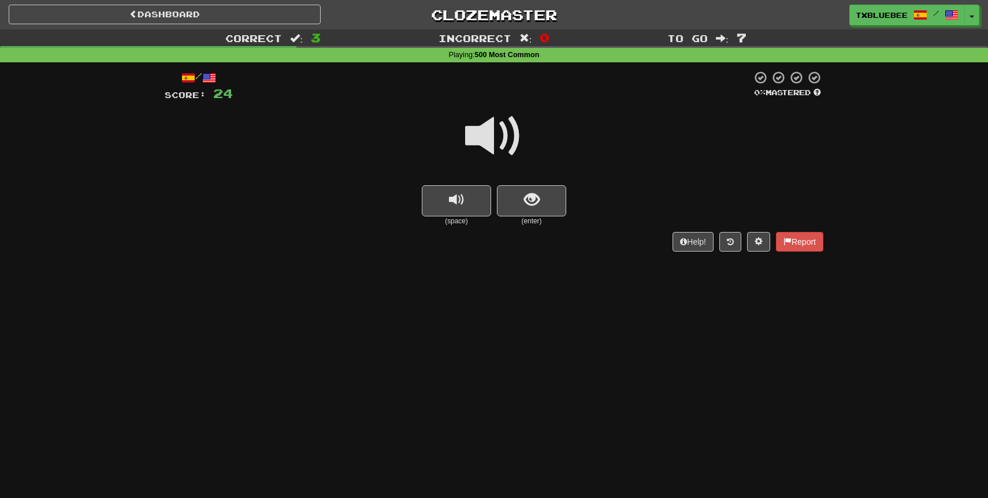
click at [518, 145] on span at bounding box center [494, 136] width 58 height 58
click at [499, 144] on span at bounding box center [494, 136] width 58 height 58
click at [509, 148] on span at bounding box center [494, 136] width 58 height 58
click at [540, 219] on small "(enter)" at bounding box center [531, 222] width 69 height 10
click at [535, 209] on button "show sentence" at bounding box center [531, 200] width 69 height 31
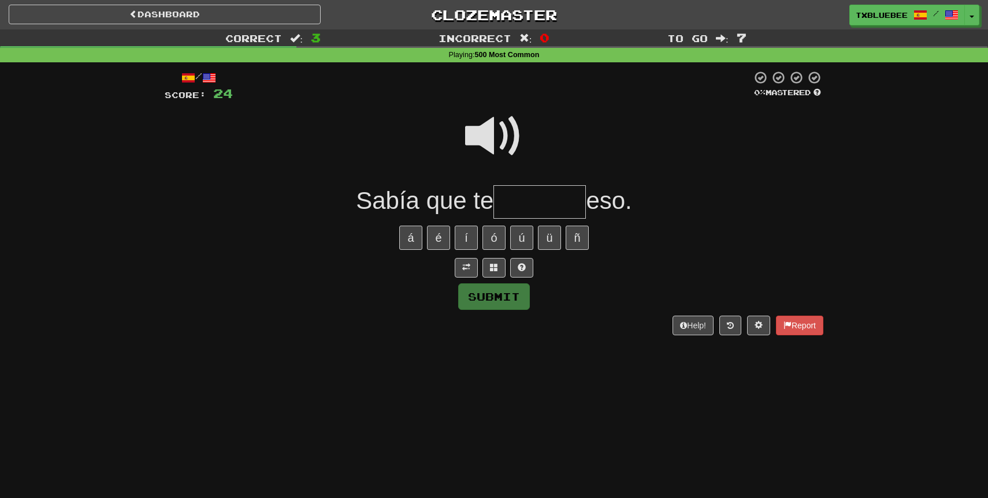
click at [508, 139] on span at bounding box center [494, 136] width 58 height 58
click at [533, 221] on div "/ Score: 24 0 % Mastered Sabía que te eso. á é í ó ú ü ñ Submit Help! Report" at bounding box center [494, 202] width 658 height 265
click at [530, 210] on input "text" at bounding box center [539, 202] width 92 height 34
type input "*"
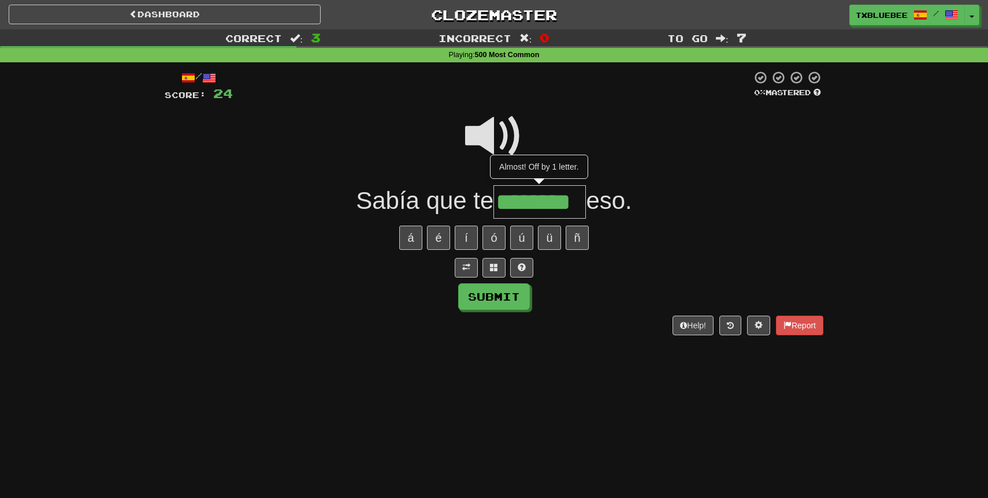
type input "********"
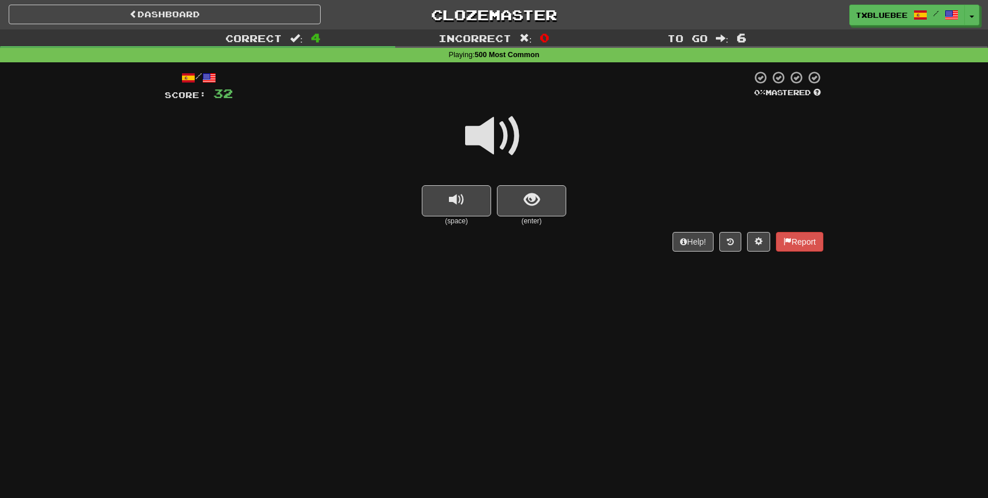
click at [514, 144] on span at bounding box center [494, 136] width 58 height 58
click at [522, 197] on button "show sentence" at bounding box center [531, 200] width 69 height 31
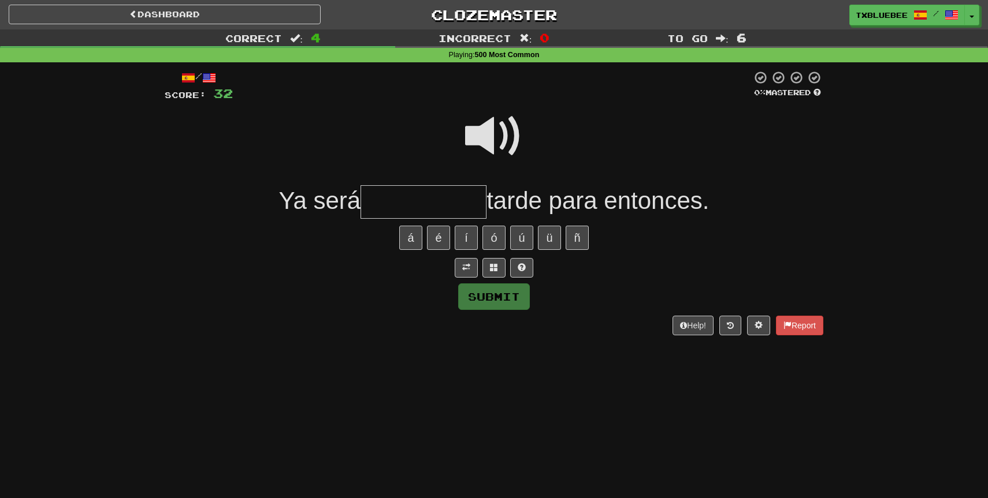
click at [506, 141] on span at bounding box center [494, 136] width 58 height 58
click at [471, 195] on input "text" at bounding box center [423, 202] width 126 height 34
click at [500, 116] on span at bounding box center [494, 136] width 58 height 58
click at [460, 171] on div at bounding box center [494, 144] width 658 height 83
click at [444, 199] on input "text" at bounding box center [423, 202] width 126 height 34
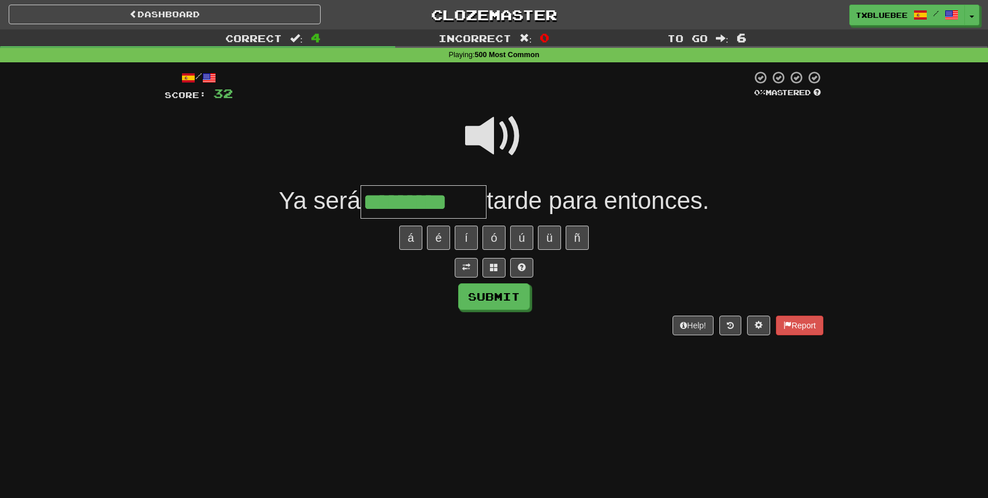
type input "*********"
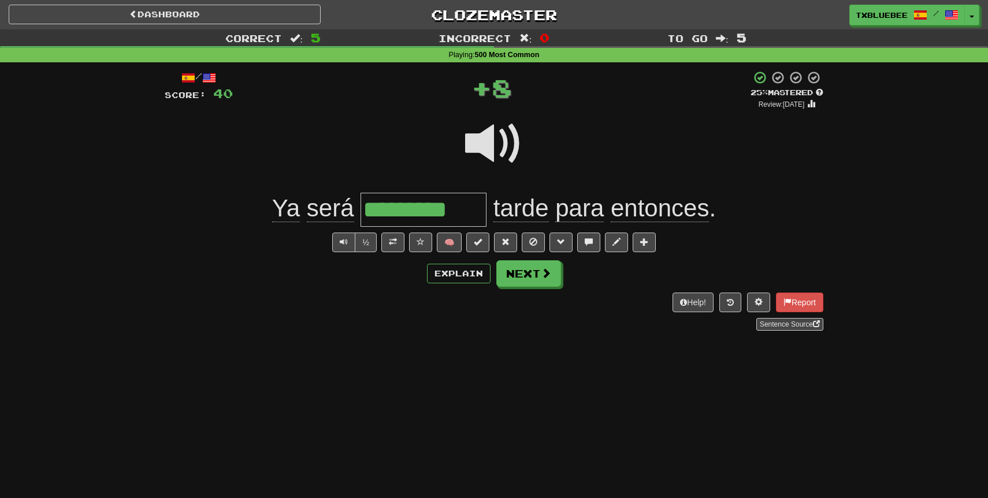
click at [497, 154] on span at bounding box center [494, 144] width 58 height 58
click at [389, 245] on span at bounding box center [393, 242] width 8 height 8
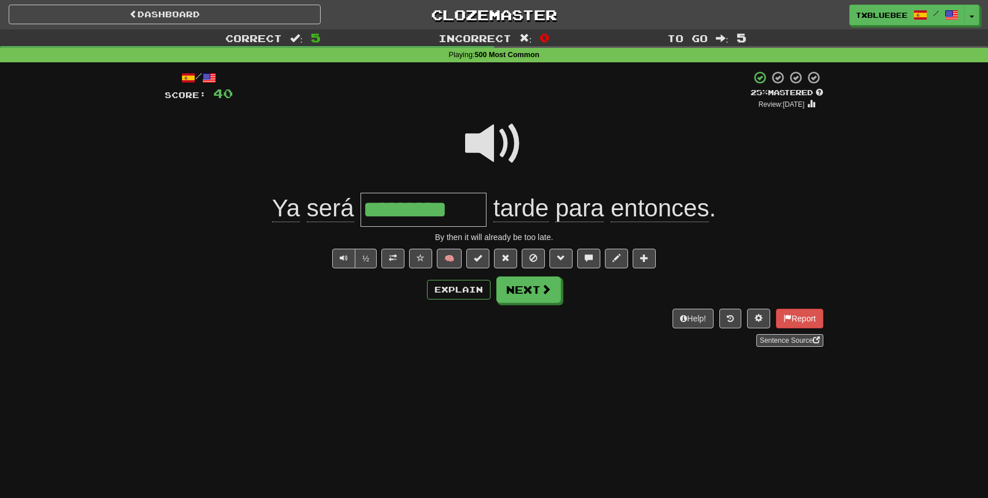
click at [507, 128] on span at bounding box center [494, 144] width 58 height 58
click at [502, 144] on span at bounding box center [494, 144] width 58 height 58
click at [530, 284] on button "Next" at bounding box center [529, 290] width 65 height 27
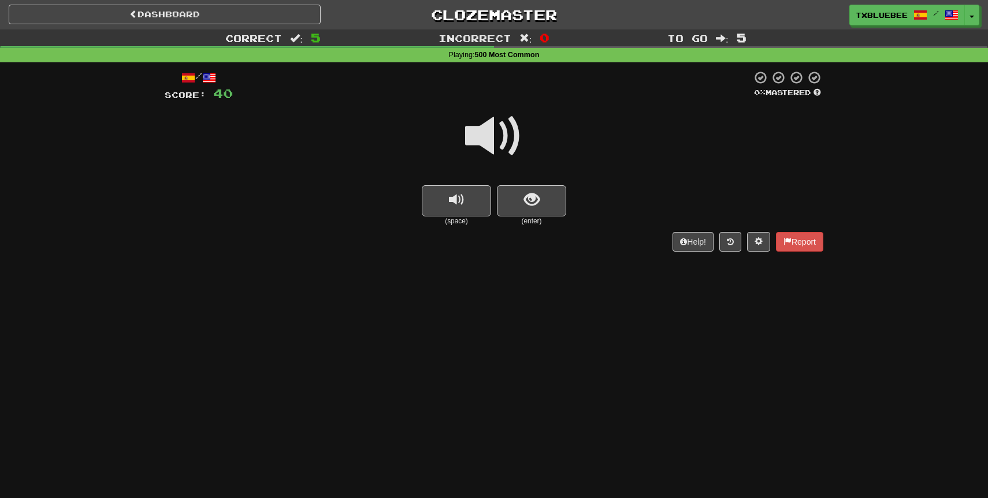
click at [509, 144] on span at bounding box center [494, 136] width 58 height 58
click at [524, 208] on span "show sentence" at bounding box center [532, 200] width 16 height 16
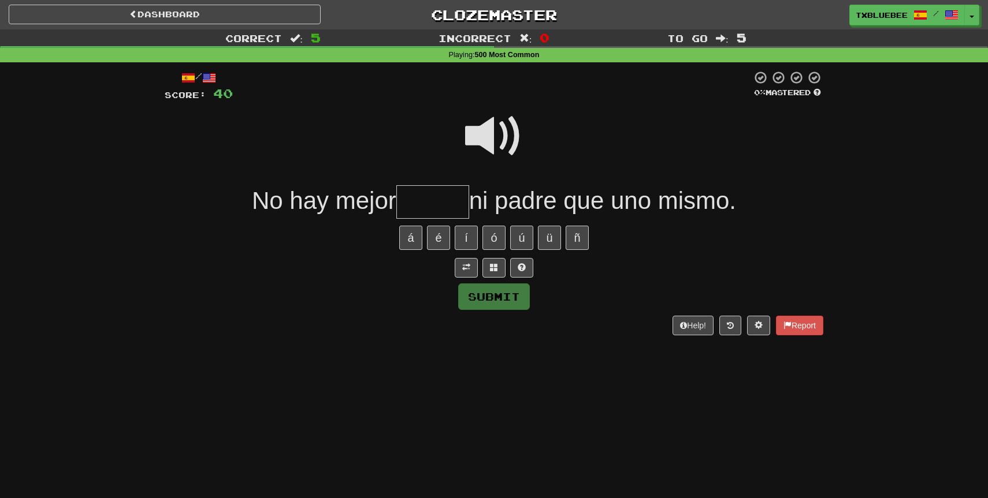
click at [500, 139] on span at bounding box center [494, 136] width 58 height 58
click at [440, 203] on input "text" at bounding box center [432, 202] width 73 height 34
type input "*****"
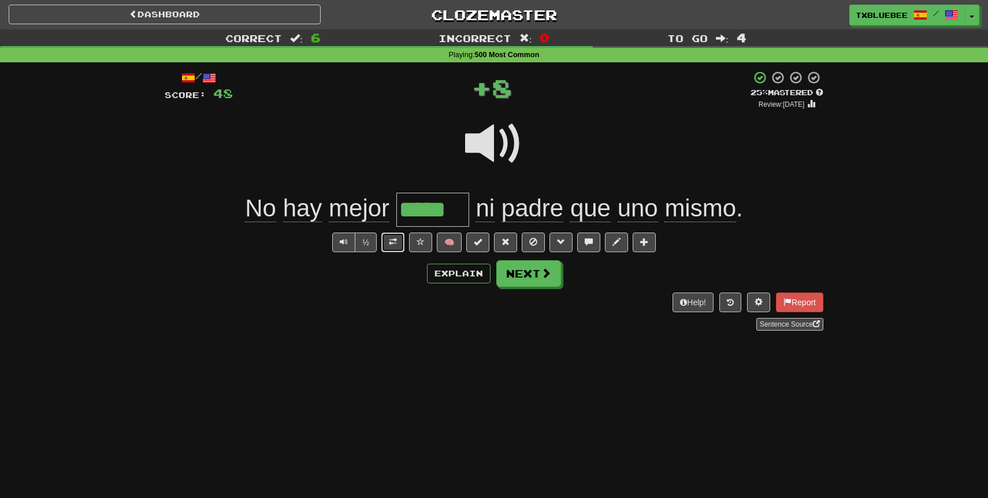
click at [396, 243] on span at bounding box center [393, 242] width 8 height 8
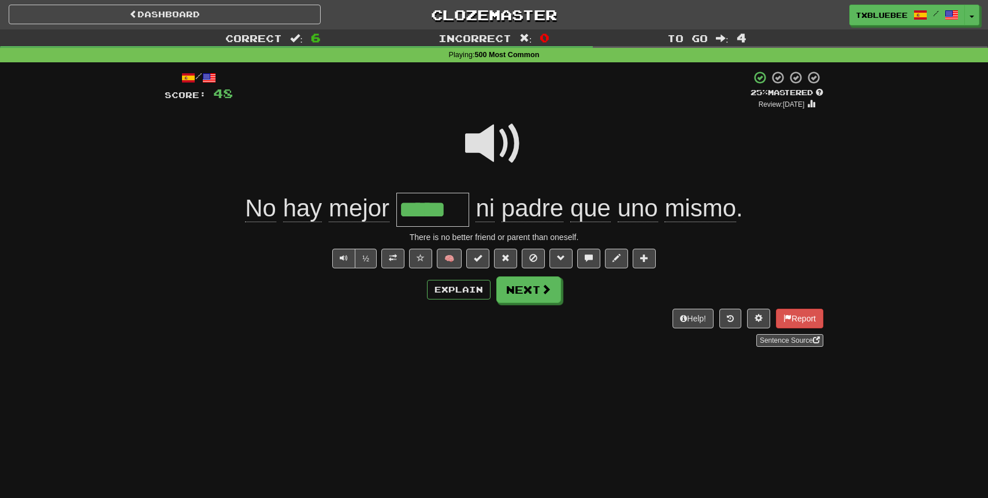
click at [492, 156] on span at bounding box center [494, 144] width 58 height 58
click at [546, 294] on span at bounding box center [546, 290] width 10 height 10
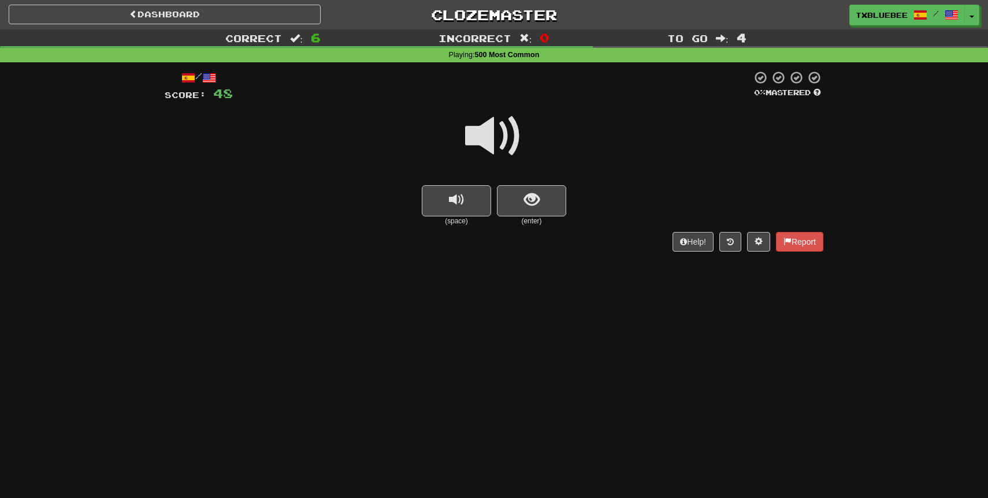
click at [506, 151] on span at bounding box center [494, 136] width 58 height 58
click at [517, 202] on button "show sentence" at bounding box center [531, 200] width 69 height 31
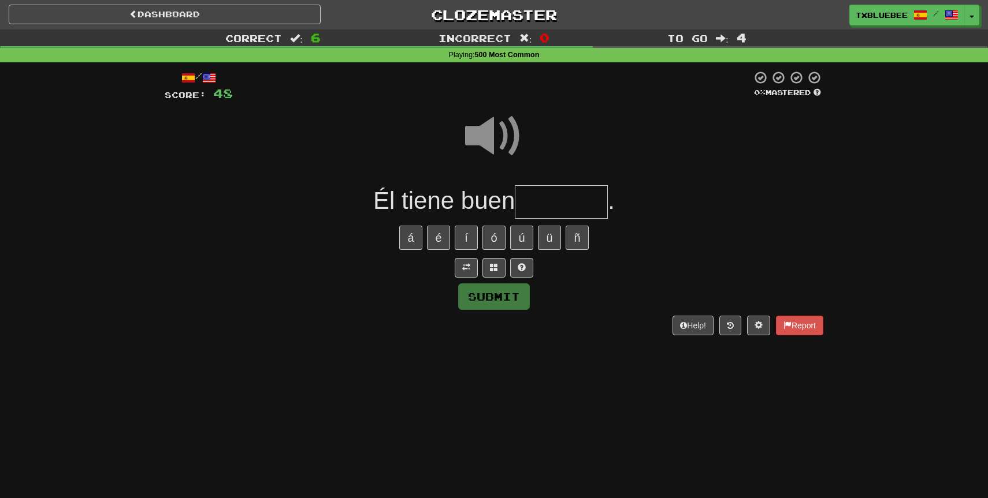
click at [545, 202] on input "text" at bounding box center [561, 202] width 93 height 34
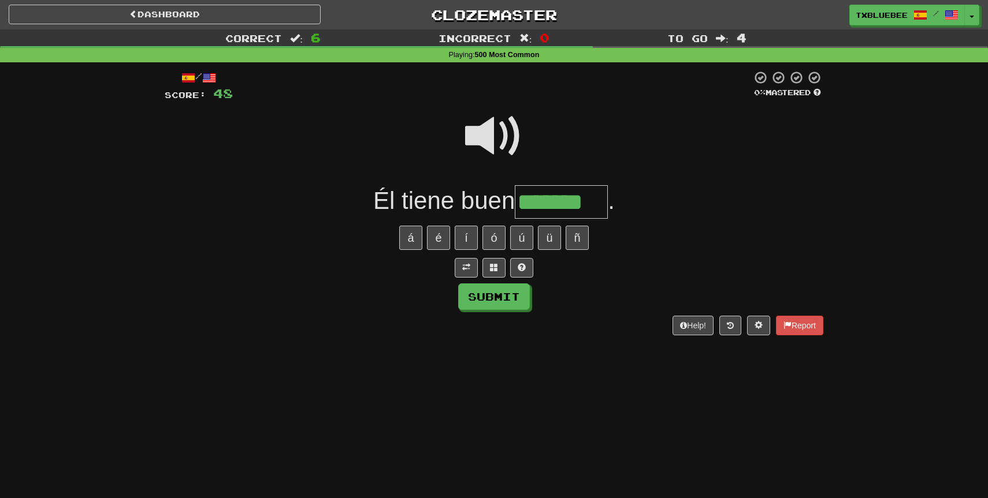
type input "*******"
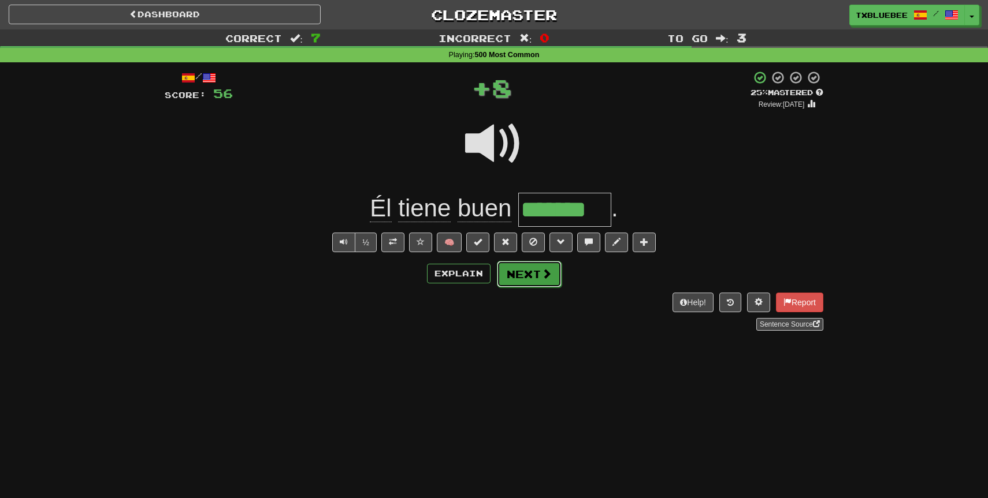
click at [533, 274] on button "Next" at bounding box center [529, 274] width 65 height 27
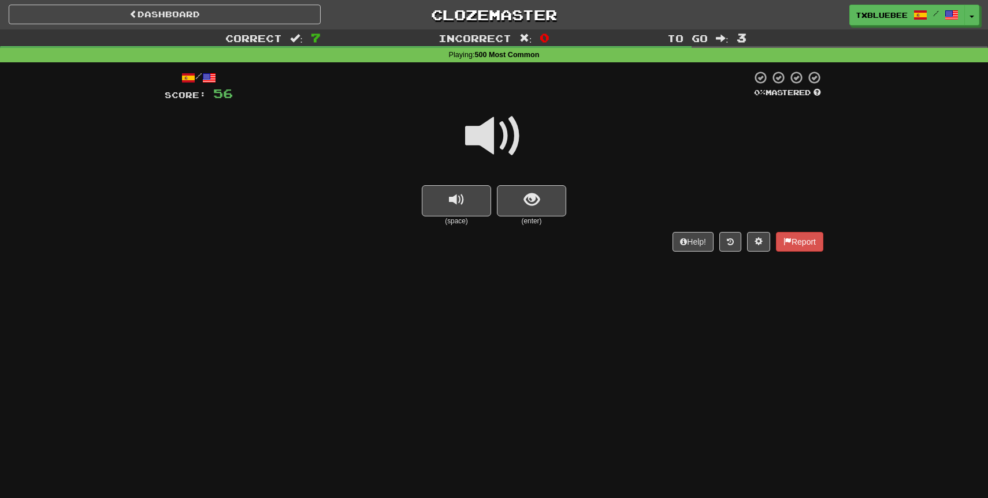
click at [515, 142] on span at bounding box center [494, 136] width 58 height 58
click at [537, 203] on span "show sentence" at bounding box center [532, 200] width 16 height 16
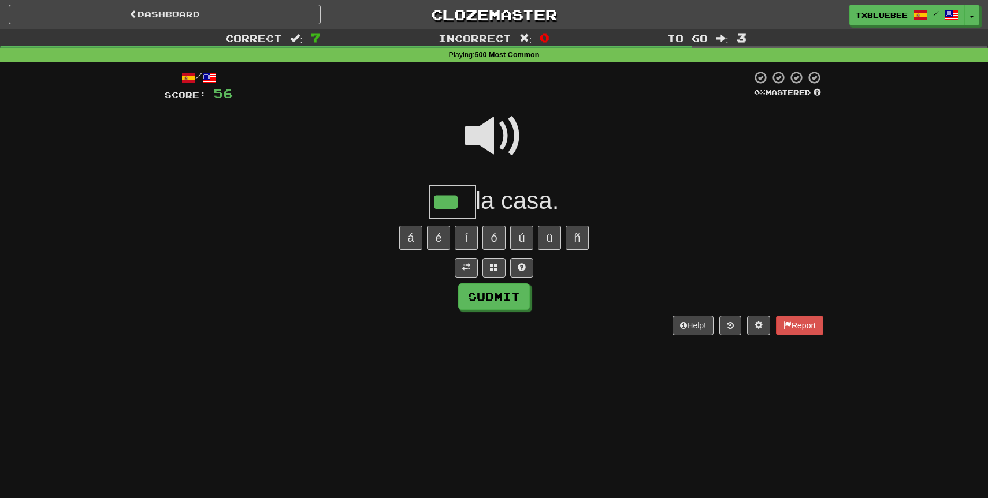
type input "***"
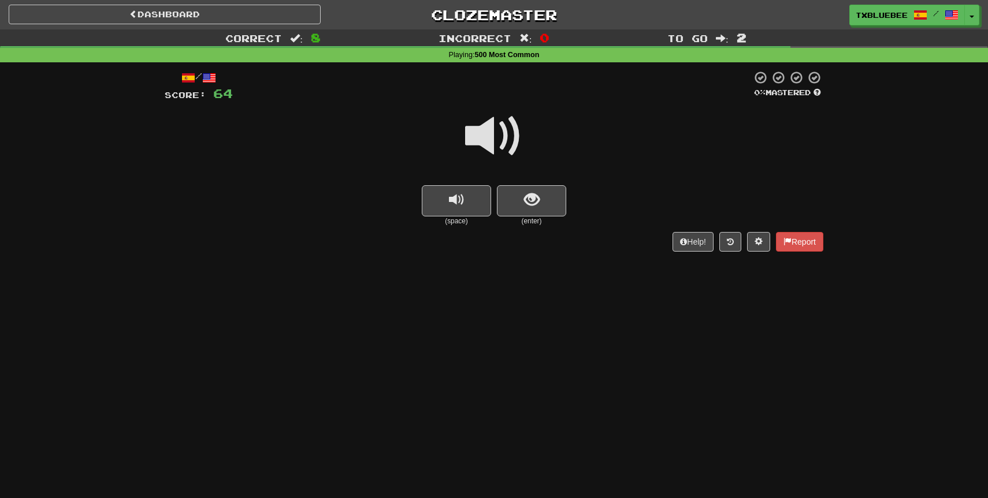
click at [516, 142] on span at bounding box center [494, 136] width 58 height 58
click at [523, 193] on button "show sentence" at bounding box center [531, 200] width 69 height 31
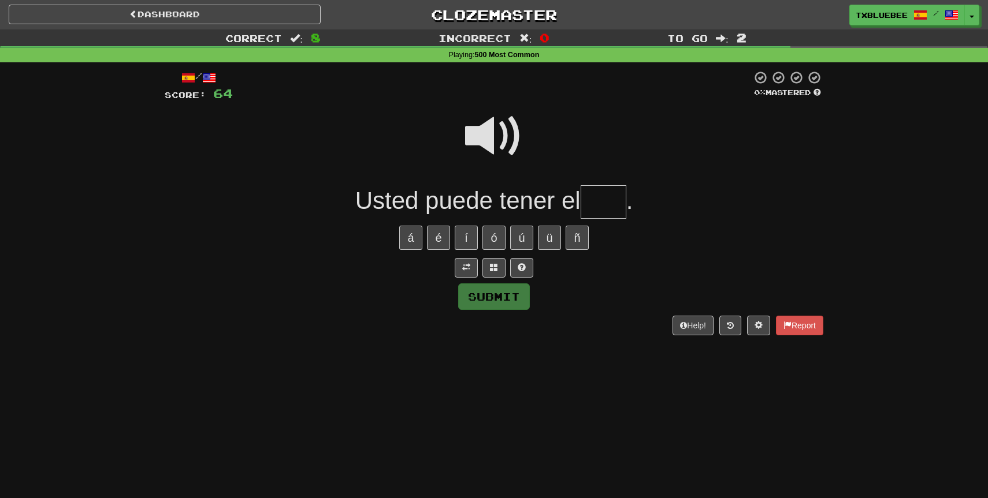
click at [504, 138] on span at bounding box center [494, 136] width 58 height 58
click at [602, 200] on input "text" at bounding box center [603, 202] width 46 height 34
type input "***"
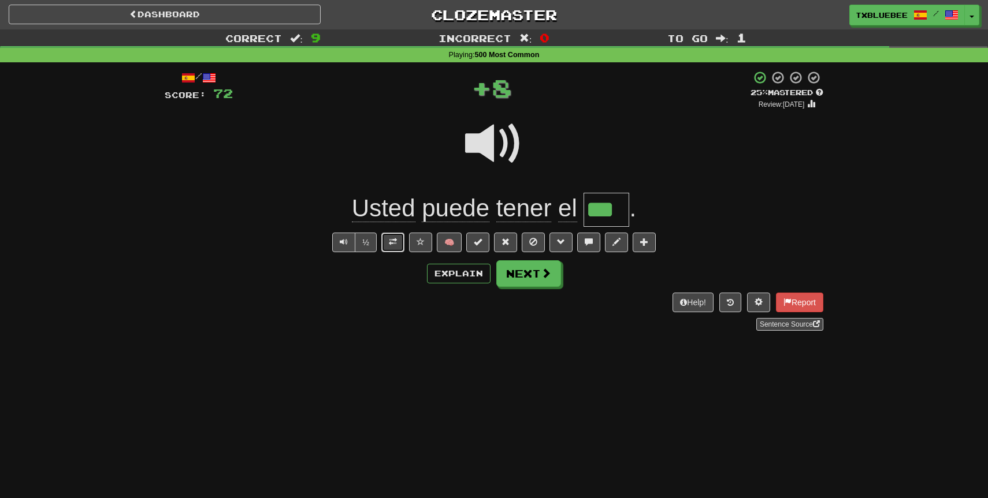
click at [393, 245] on span at bounding box center [393, 242] width 8 height 8
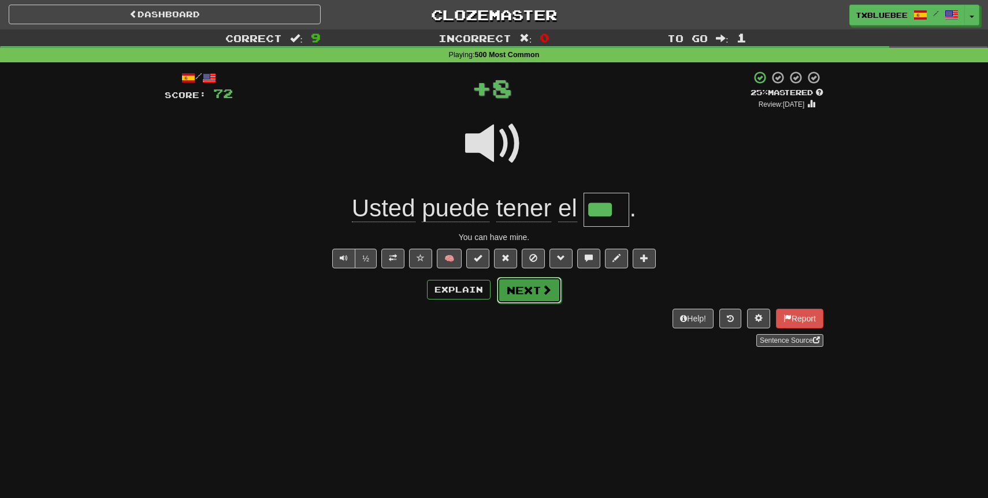
click at [519, 289] on button "Next" at bounding box center [529, 290] width 65 height 27
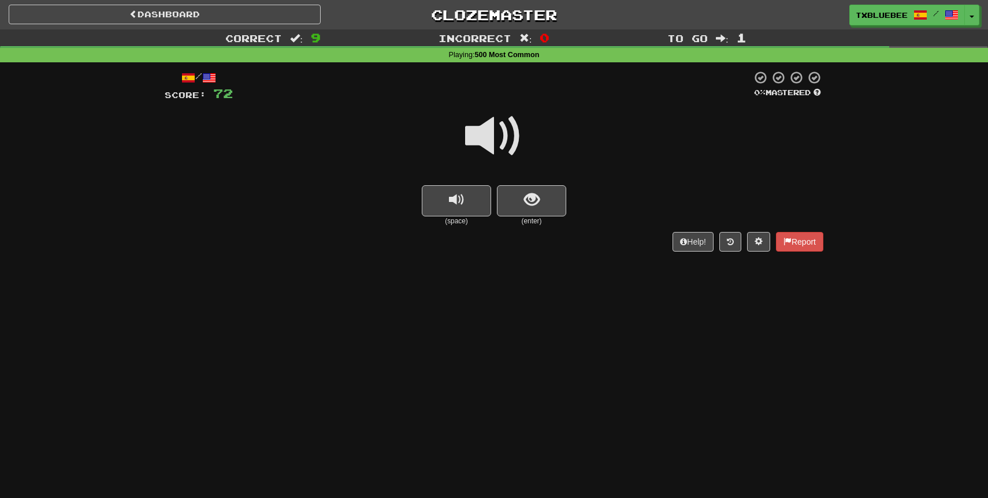
click at [512, 136] on span at bounding box center [494, 136] width 58 height 58
click at [538, 203] on span "show sentence" at bounding box center [532, 200] width 16 height 16
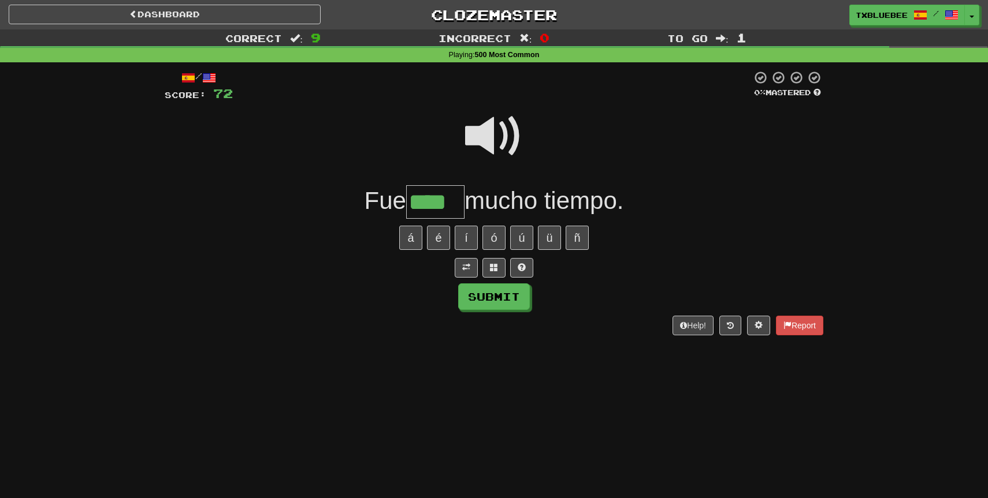
type input "****"
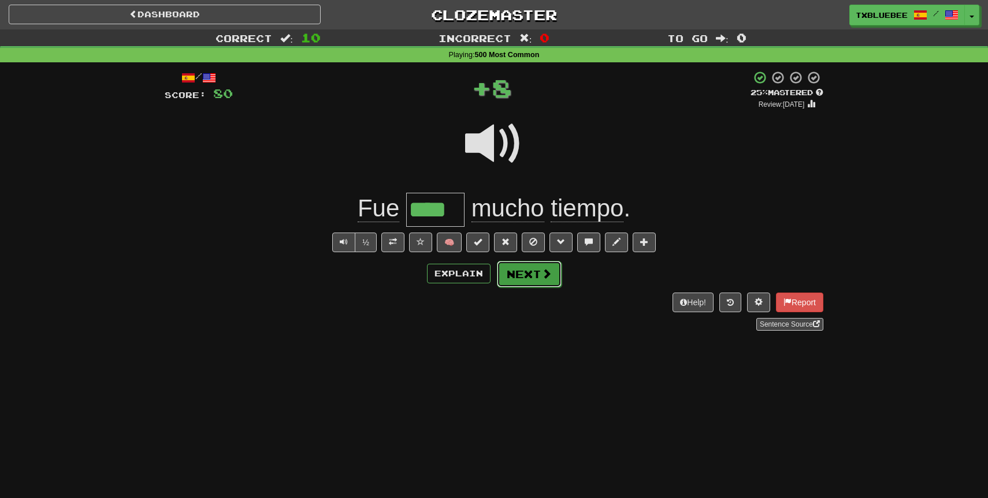
click at [505, 271] on button "Next" at bounding box center [529, 274] width 65 height 27
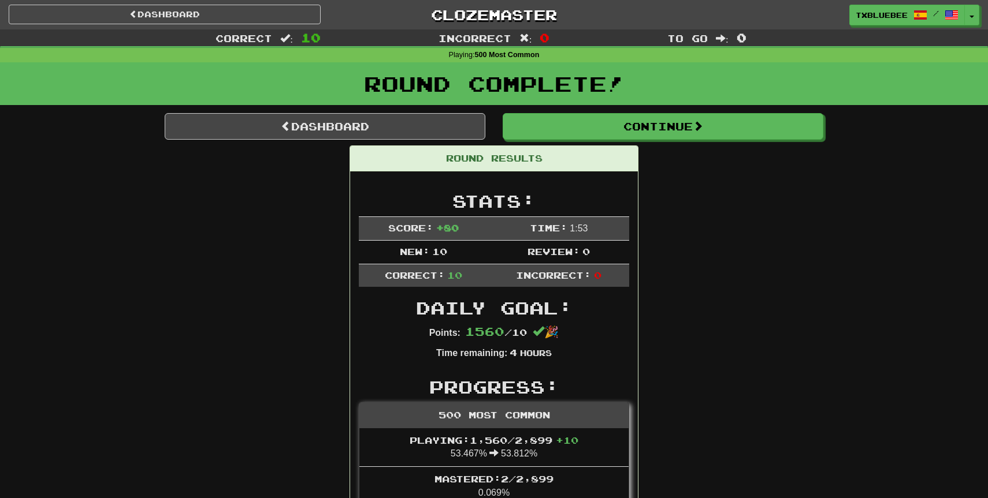
click at [587, 146] on div "Round Results" at bounding box center [494, 158] width 288 height 25
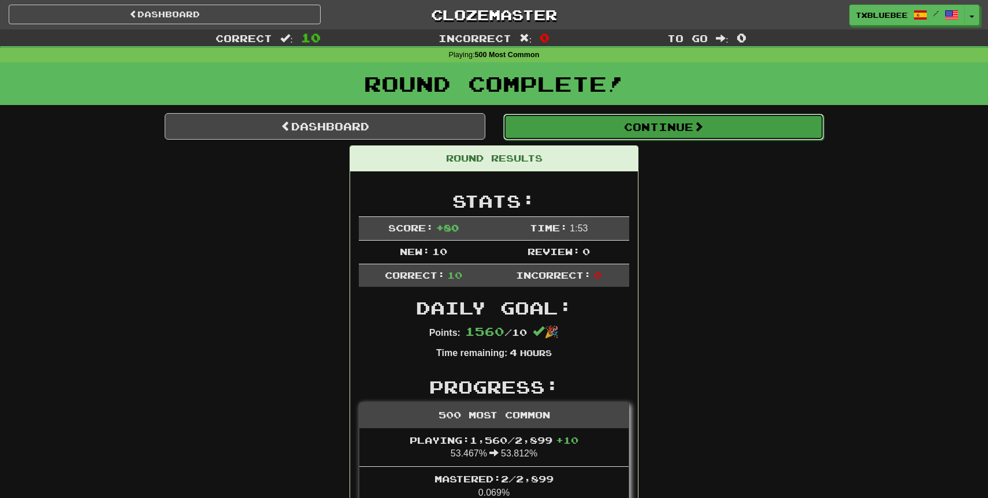
click at [593, 136] on button "Continue" at bounding box center [663, 127] width 321 height 27
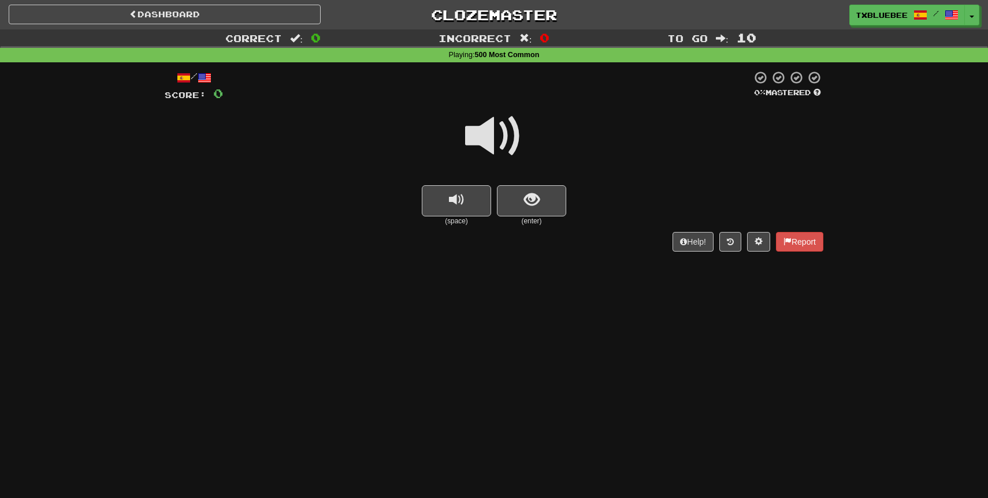
click at [510, 150] on span at bounding box center [494, 136] width 58 height 58
click at [528, 198] on span "show sentence" at bounding box center [532, 200] width 16 height 16
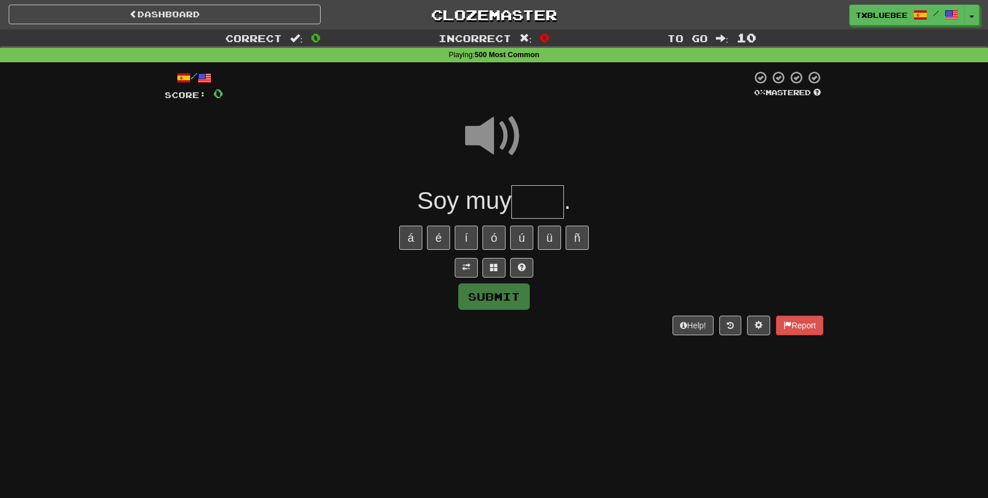
click at [528, 199] on input "text" at bounding box center [537, 202] width 53 height 34
type input "****"
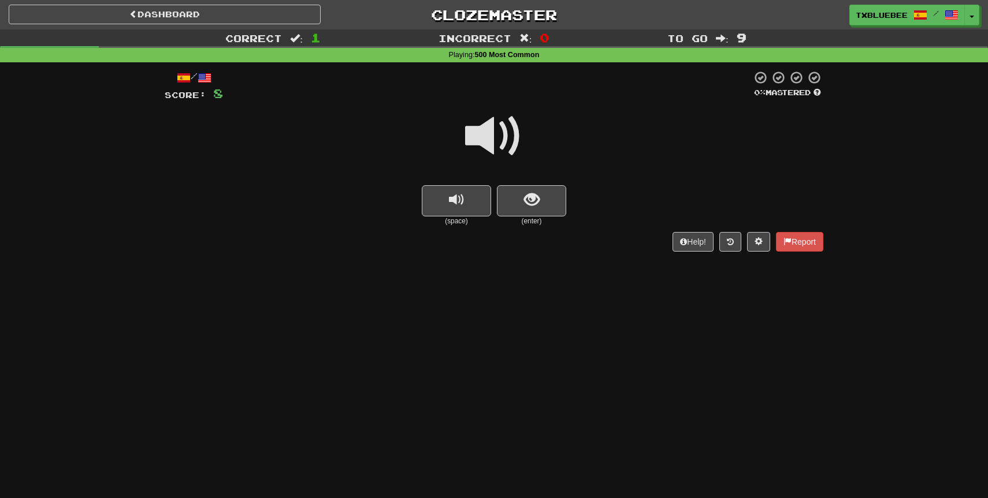
click at [505, 138] on span at bounding box center [494, 136] width 58 height 58
click at [501, 123] on span at bounding box center [494, 136] width 58 height 58
click at [502, 142] on span at bounding box center [494, 136] width 58 height 58
click at [486, 123] on span at bounding box center [494, 136] width 58 height 58
click at [532, 200] on span "show sentence" at bounding box center [532, 200] width 16 height 16
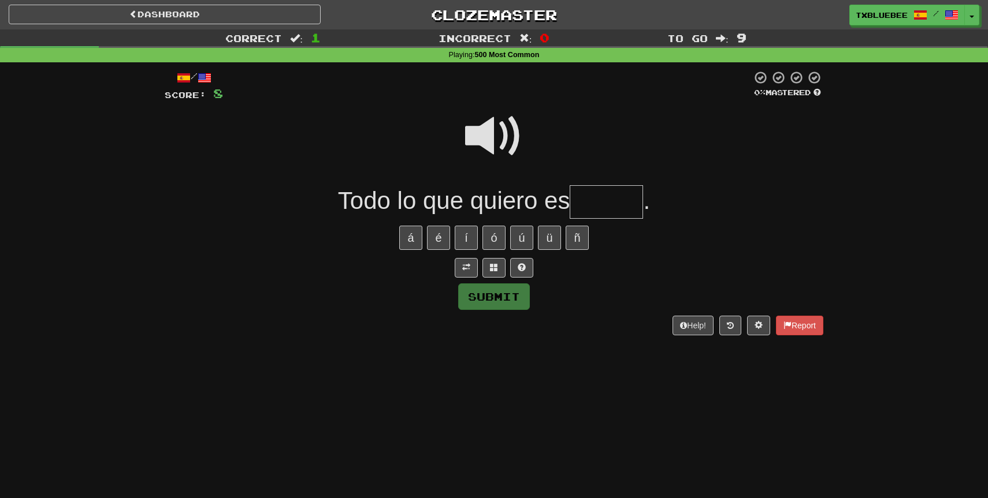
click at [617, 194] on input "text" at bounding box center [605, 202] width 73 height 34
type input "******"
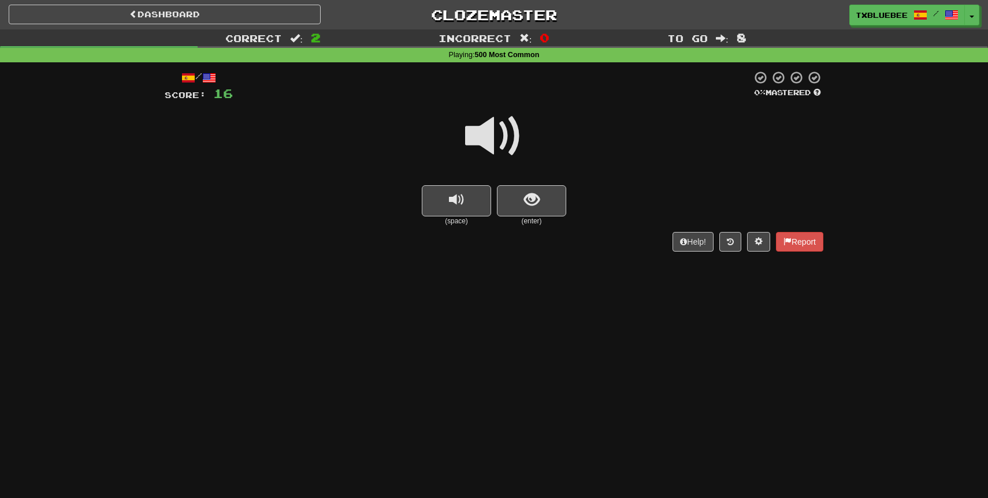
click at [512, 141] on span at bounding box center [494, 136] width 58 height 58
click at [526, 170] on div at bounding box center [494, 144] width 658 height 83
click at [530, 203] on span "show sentence" at bounding box center [532, 200] width 16 height 16
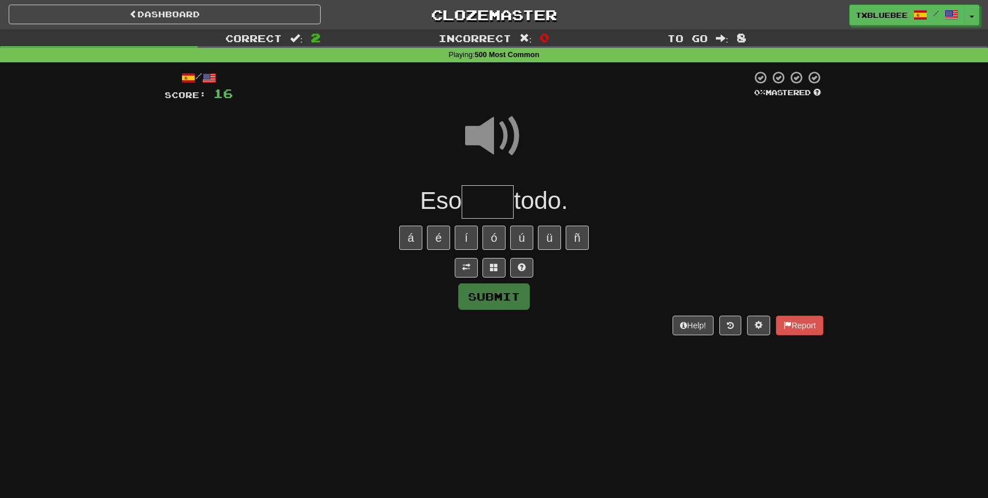
click at [495, 204] on input "text" at bounding box center [487, 202] width 52 height 34
type input "****"
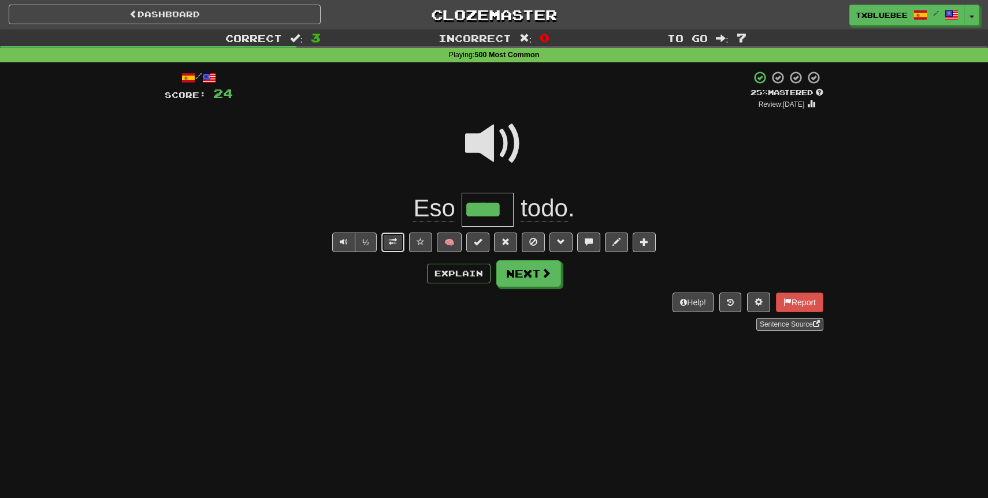
click at [392, 241] on span at bounding box center [393, 242] width 8 height 8
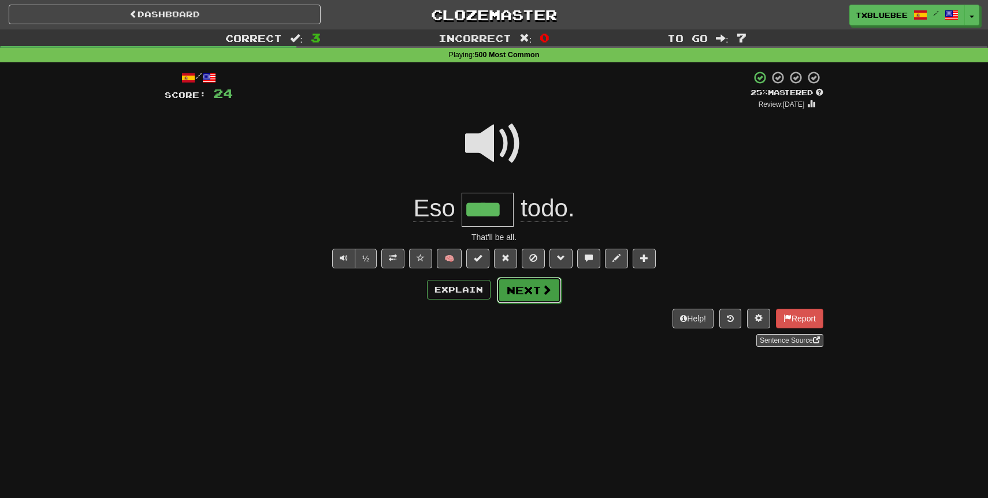
click at [549, 295] on span at bounding box center [546, 290] width 10 height 10
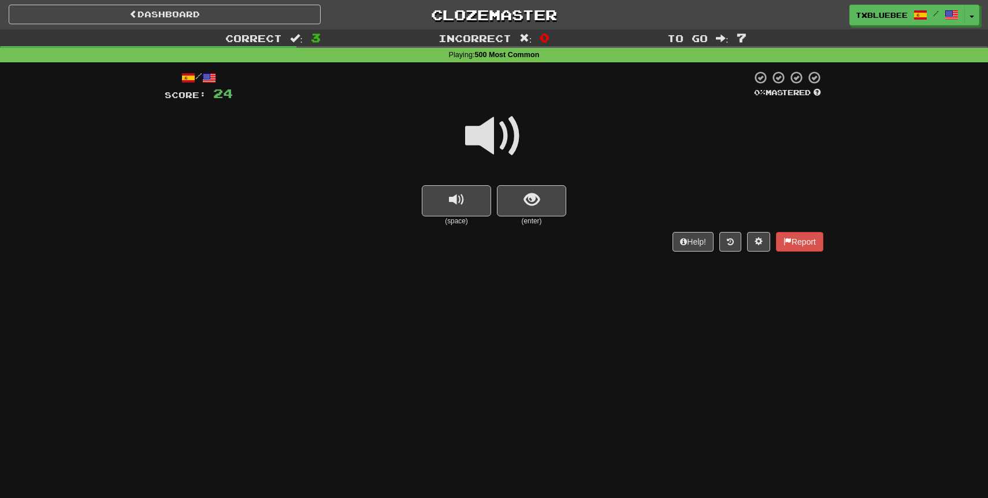
click at [512, 143] on span at bounding box center [494, 136] width 58 height 58
click at [527, 187] on button "show sentence" at bounding box center [531, 200] width 69 height 31
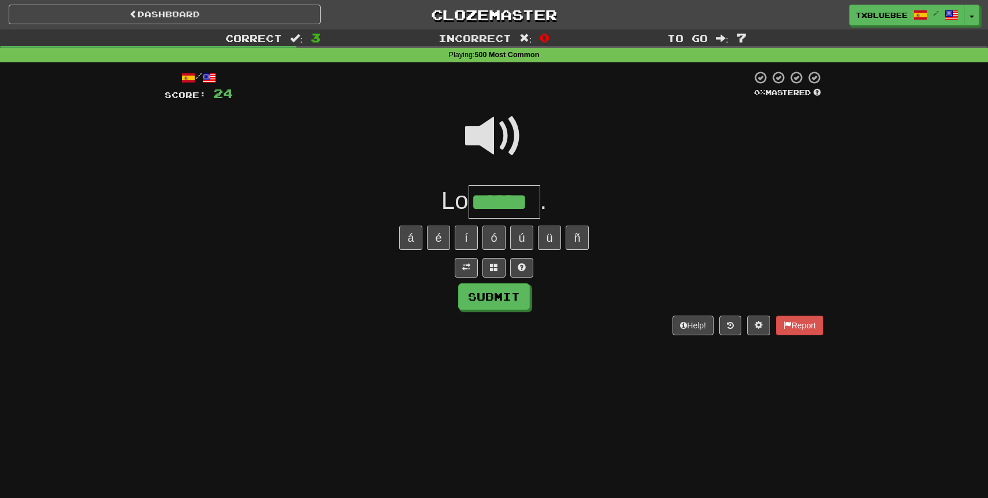
type input "******"
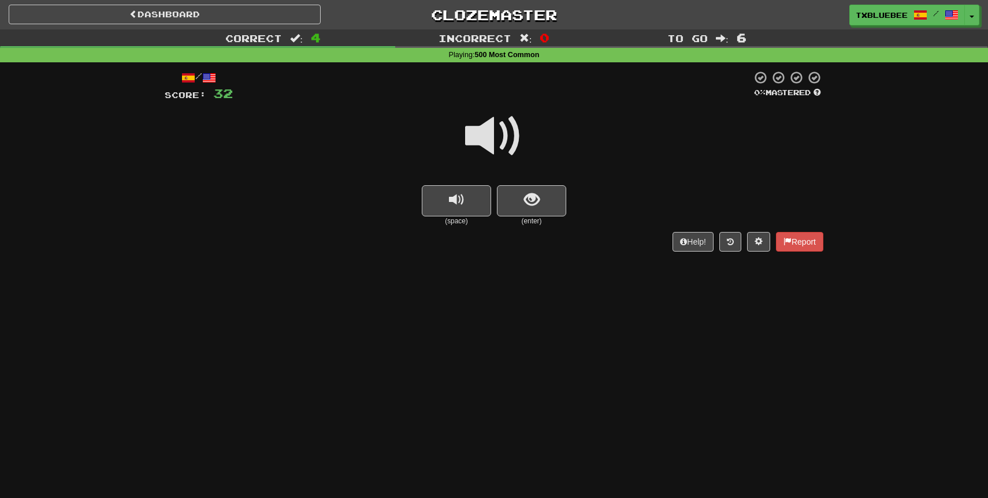
click at [508, 140] on span at bounding box center [494, 136] width 58 height 58
click at [528, 193] on span "show sentence" at bounding box center [532, 200] width 16 height 16
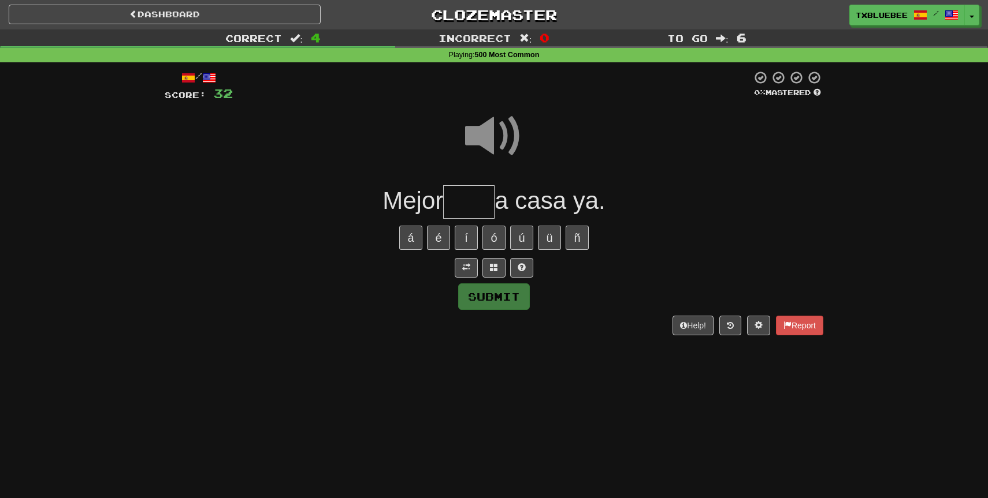
click at [479, 202] on input "text" at bounding box center [468, 202] width 51 height 34
type input "*"
type input "****"
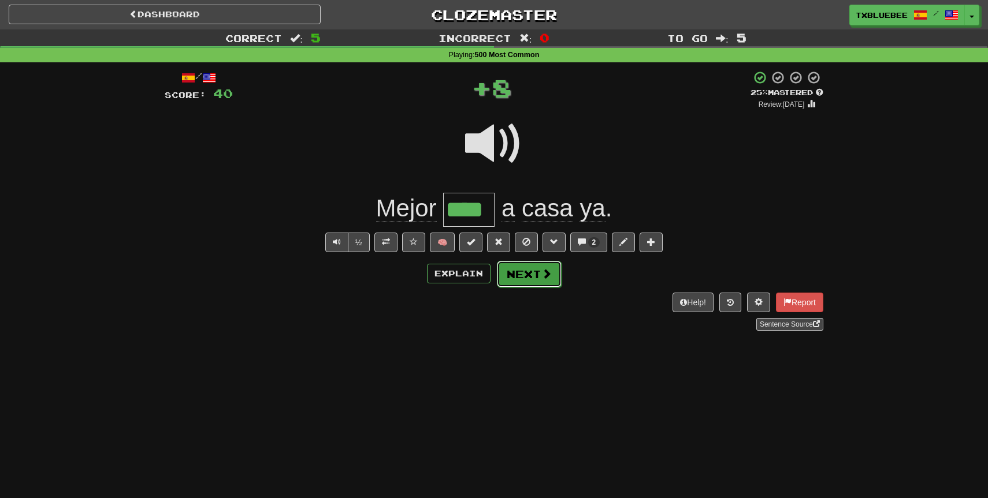
click at [524, 273] on button "Next" at bounding box center [529, 274] width 65 height 27
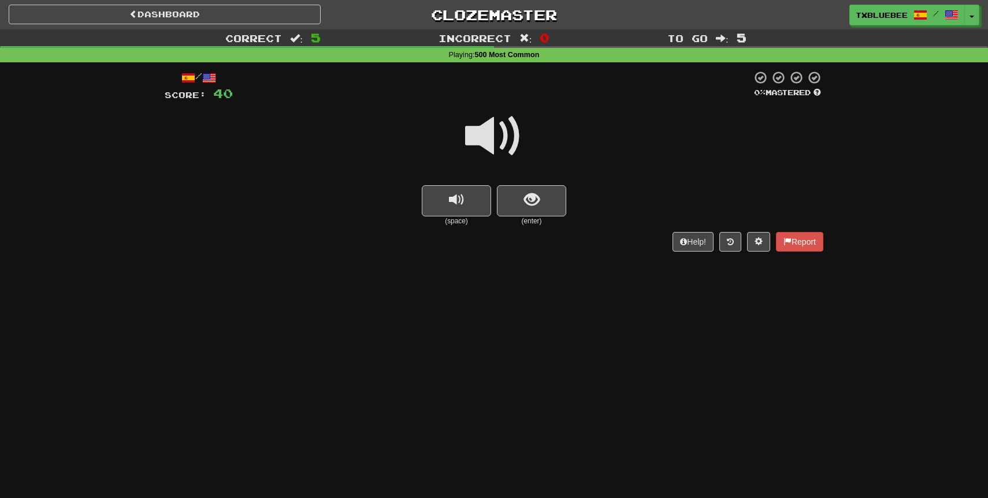
click at [505, 131] on span at bounding box center [494, 136] width 58 height 58
click at [527, 200] on span "show sentence" at bounding box center [532, 200] width 16 height 16
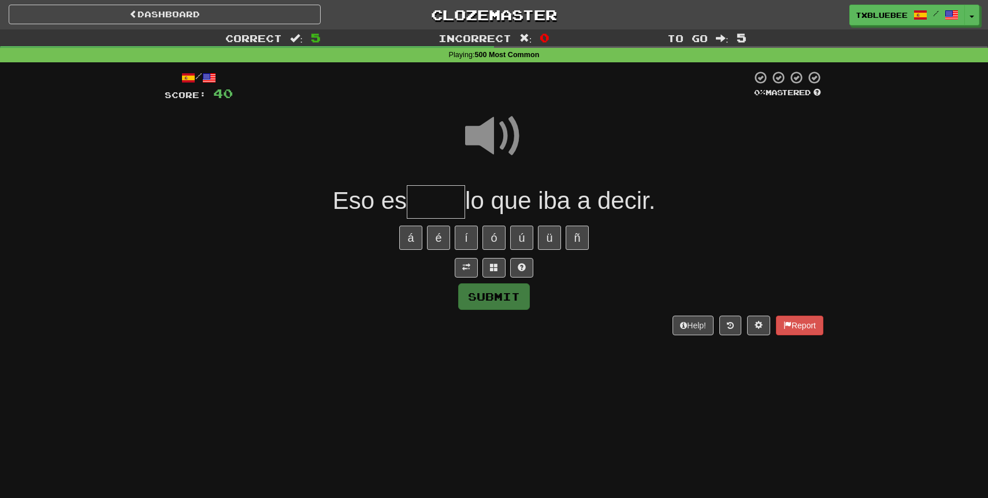
click at [493, 140] on span at bounding box center [494, 136] width 58 height 58
click at [427, 217] on input "text" at bounding box center [436, 202] width 58 height 34
type input "*****"
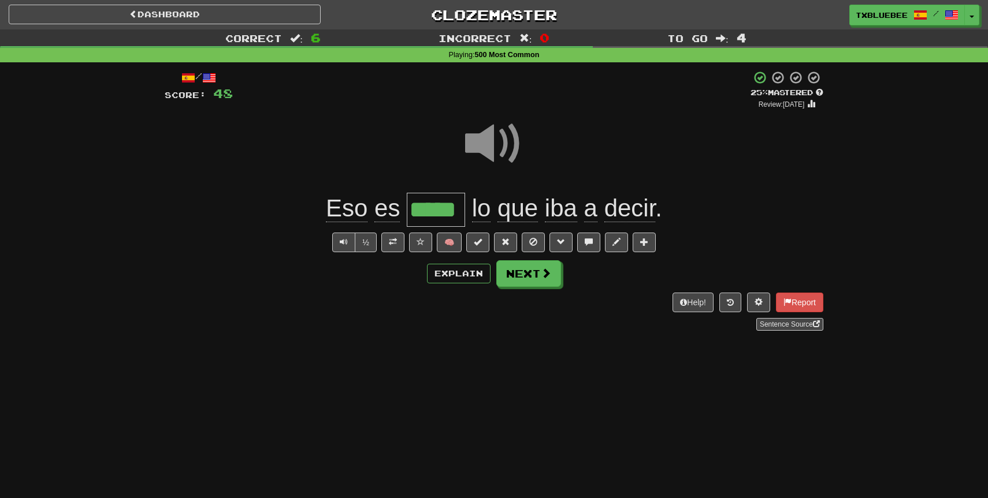
click at [502, 136] on span at bounding box center [494, 144] width 58 height 58
click at [507, 151] on span at bounding box center [494, 144] width 58 height 58
click at [525, 267] on button "Next" at bounding box center [529, 274] width 65 height 27
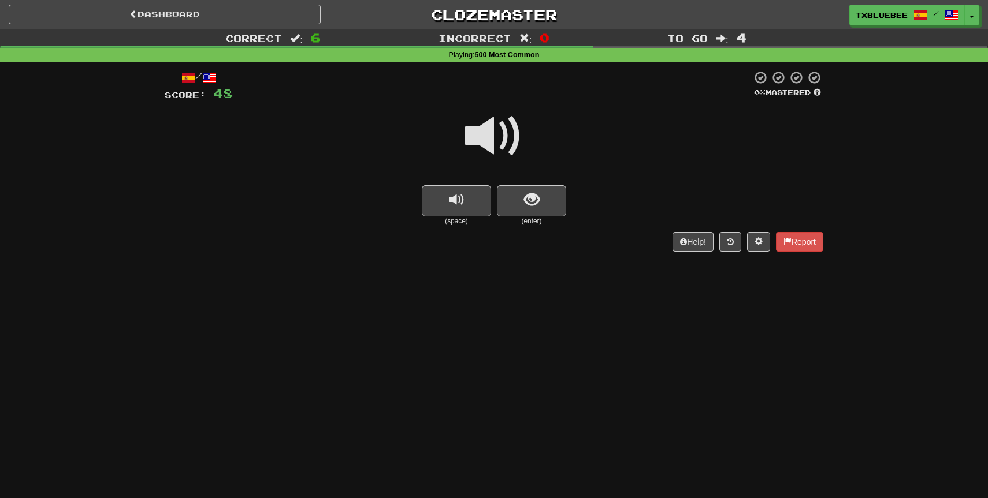
click at [507, 145] on span at bounding box center [494, 136] width 58 height 58
click at [508, 142] on span at bounding box center [494, 136] width 58 height 58
click at [498, 139] on span at bounding box center [494, 136] width 58 height 58
click at [524, 204] on span "show sentence" at bounding box center [532, 200] width 16 height 16
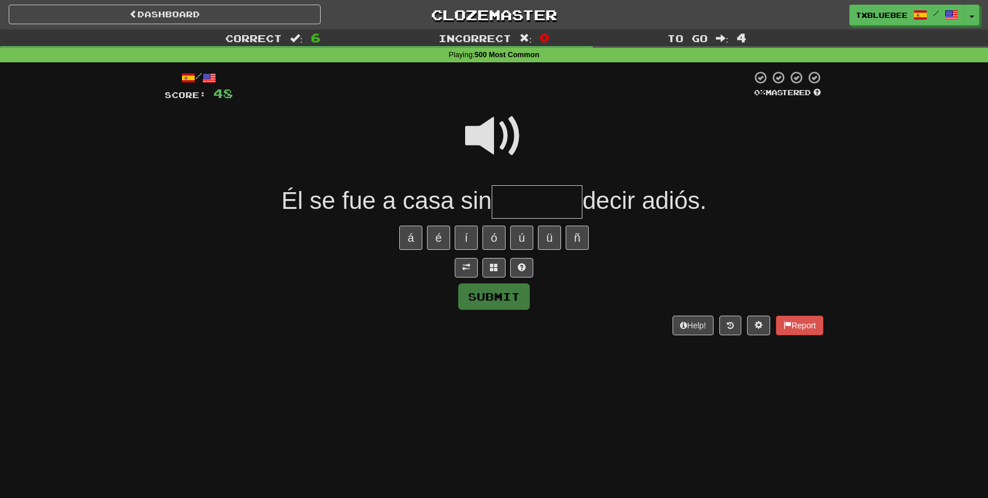
click at [508, 139] on span at bounding box center [494, 136] width 58 height 58
click at [552, 196] on input "text" at bounding box center [537, 202] width 91 height 34
type input "********"
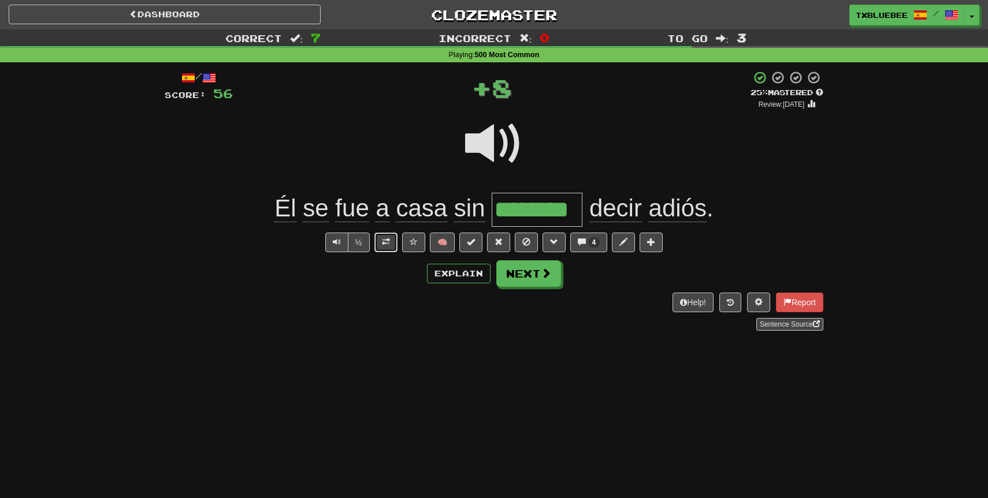
click at [388, 239] on span at bounding box center [386, 242] width 8 height 8
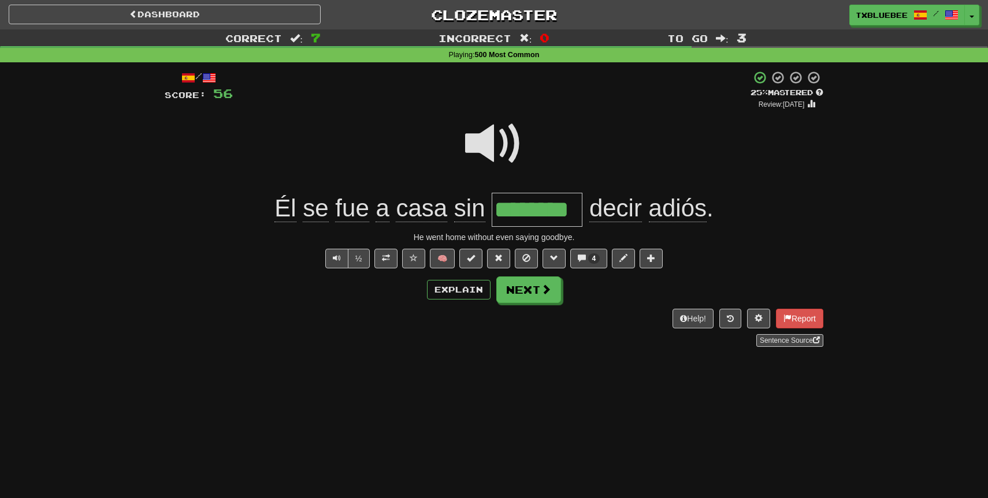
click at [479, 158] on span at bounding box center [494, 144] width 58 height 58
click at [527, 295] on button "Next" at bounding box center [529, 290] width 65 height 27
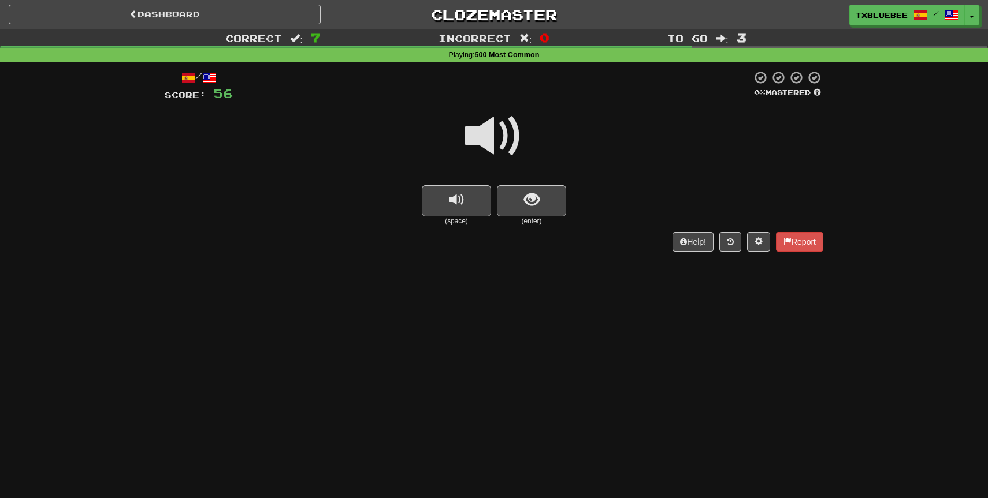
click at [510, 140] on span at bounding box center [494, 136] width 58 height 58
click at [524, 217] on small "(enter)" at bounding box center [531, 222] width 69 height 10
click at [507, 145] on span at bounding box center [494, 136] width 58 height 58
click at [530, 192] on span "show sentence" at bounding box center [532, 200] width 16 height 16
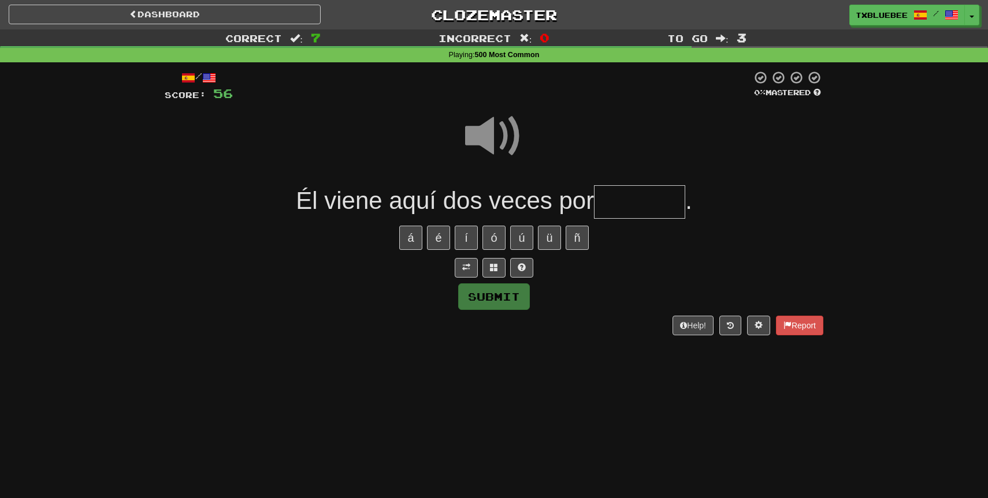
click at [500, 142] on span at bounding box center [494, 136] width 58 height 58
click at [629, 203] on input "text" at bounding box center [639, 202] width 91 height 34
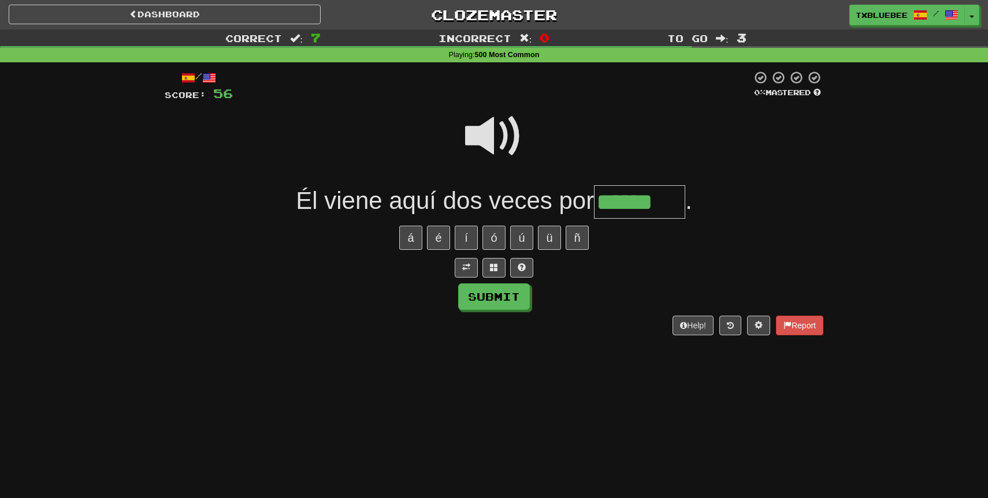
type input "******"
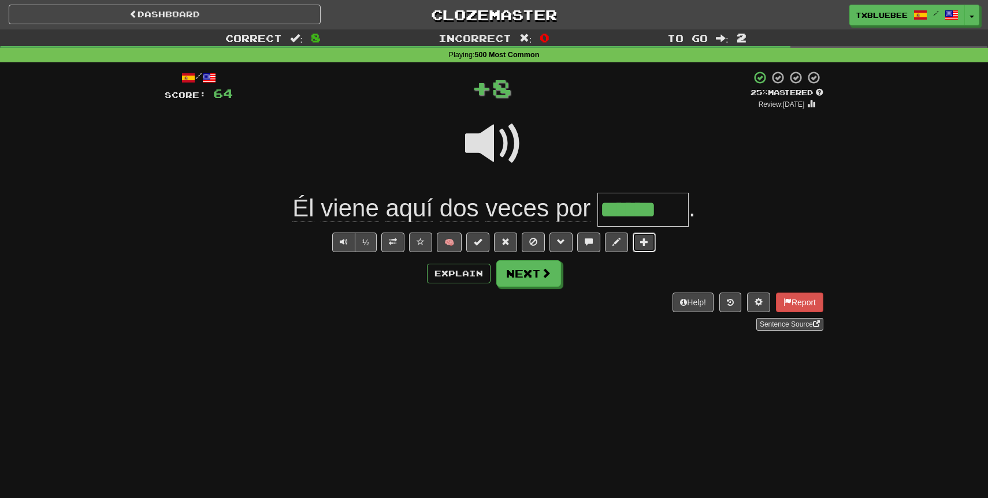
click at [645, 238] on span at bounding box center [644, 242] width 8 height 8
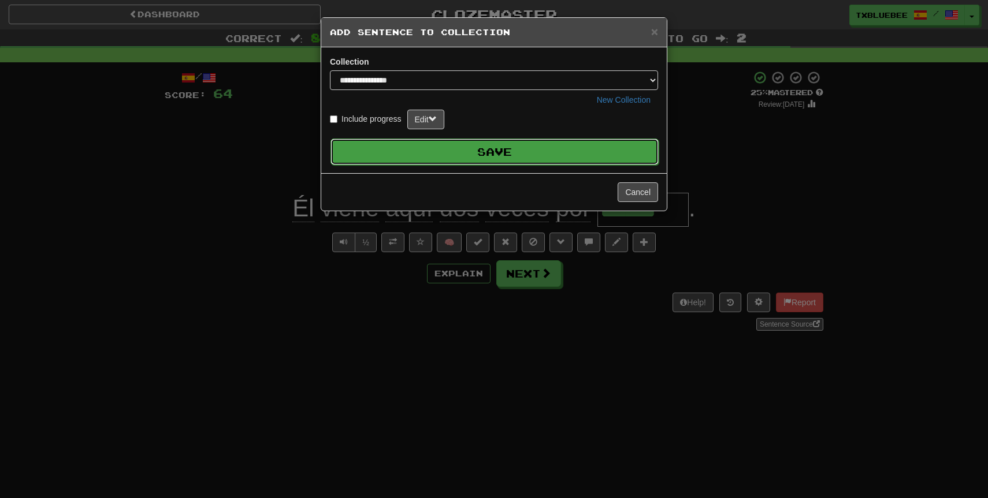
click at [568, 154] on button "Save" at bounding box center [494, 152] width 328 height 27
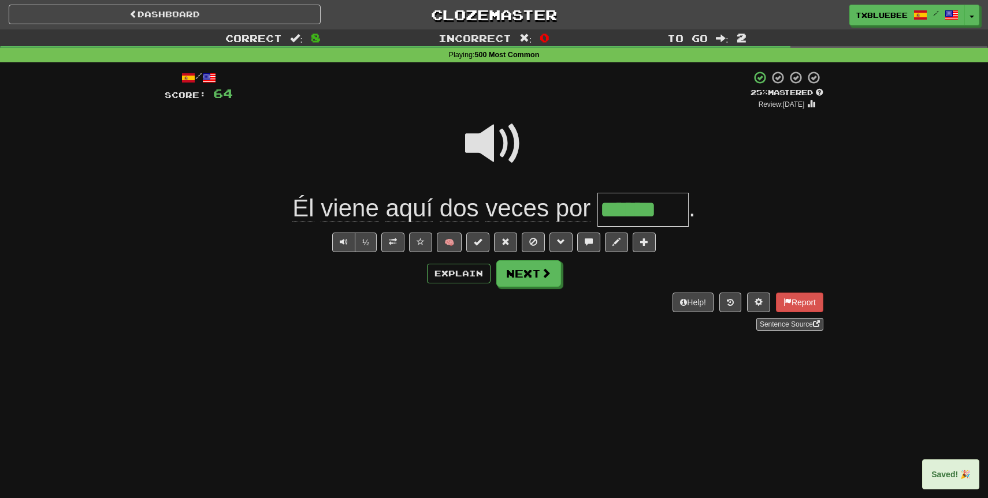
click at [504, 148] on span at bounding box center [494, 144] width 58 height 58
click at [515, 267] on button "Next" at bounding box center [529, 274] width 65 height 27
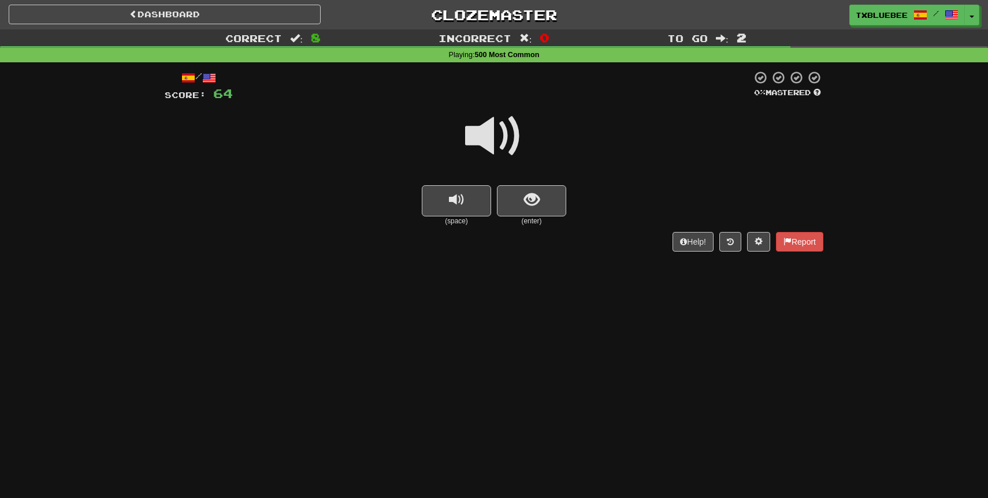
click at [511, 135] on span at bounding box center [494, 136] width 58 height 58
click at [532, 197] on span "show sentence" at bounding box center [532, 200] width 16 height 16
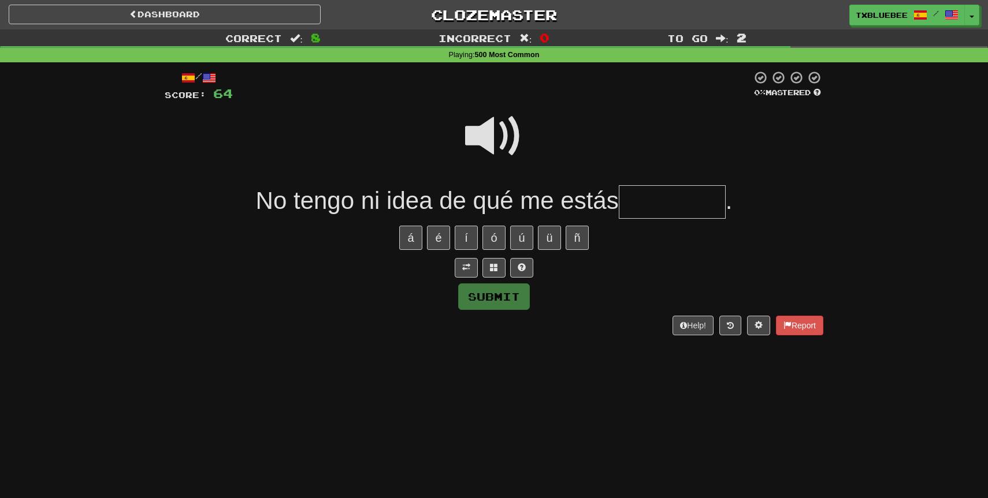
click at [496, 134] on span at bounding box center [494, 136] width 58 height 58
click at [505, 134] on span at bounding box center [494, 136] width 58 height 58
click at [504, 142] on span at bounding box center [494, 136] width 58 height 58
click at [680, 212] on input "text" at bounding box center [672, 202] width 107 height 34
type input "********"
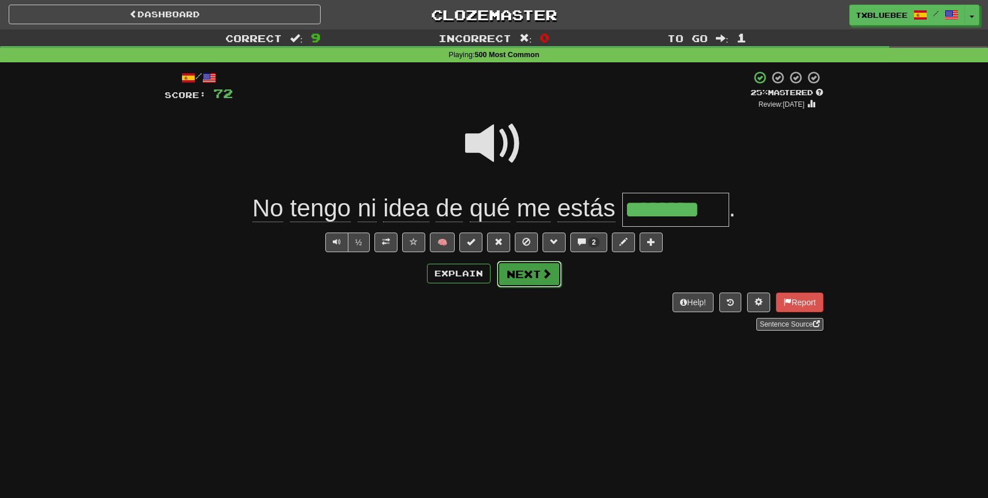
click at [543, 266] on button "Next" at bounding box center [529, 274] width 65 height 27
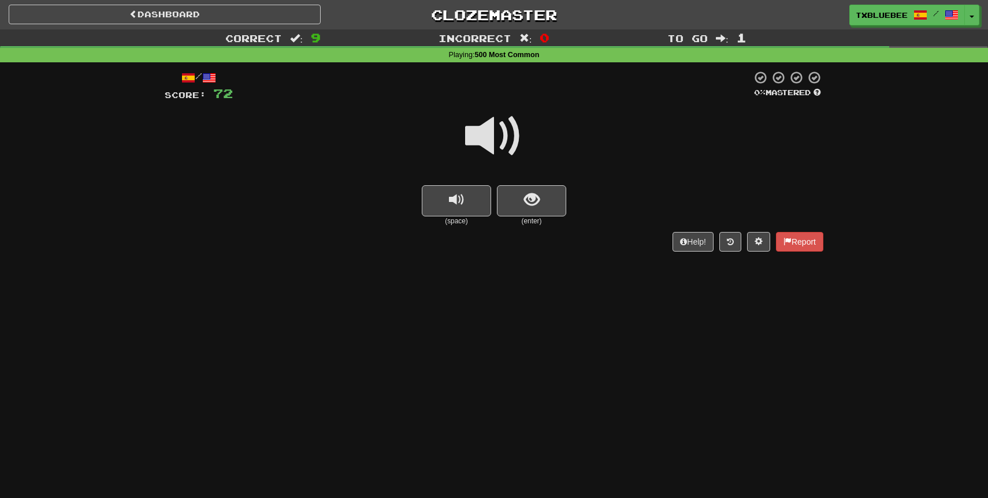
click at [502, 126] on span at bounding box center [494, 136] width 58 height 58
click at [527, 192] on span "show sentence" at bounding box center [532, 200] width 16 height 16
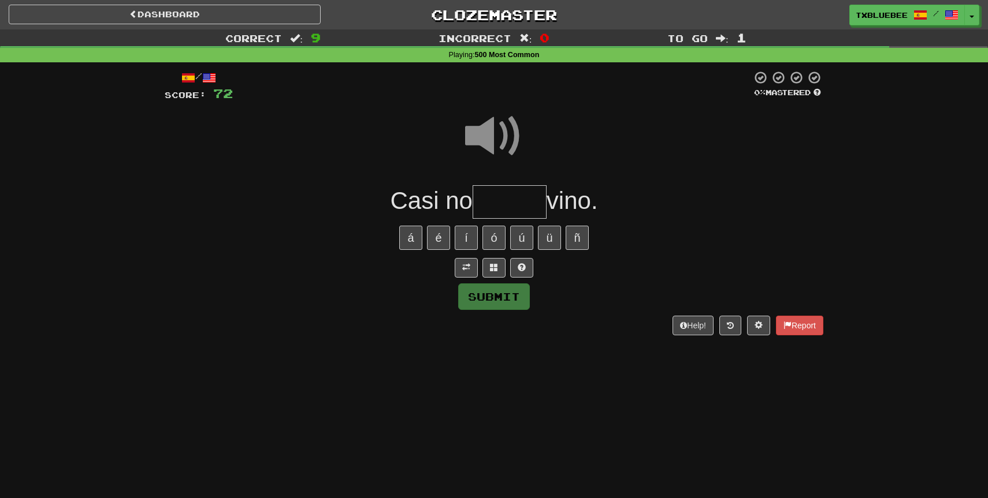
click at [501, 196] on input "text" at bounding box center [509, 202] width 74 height 34
type input "*****"
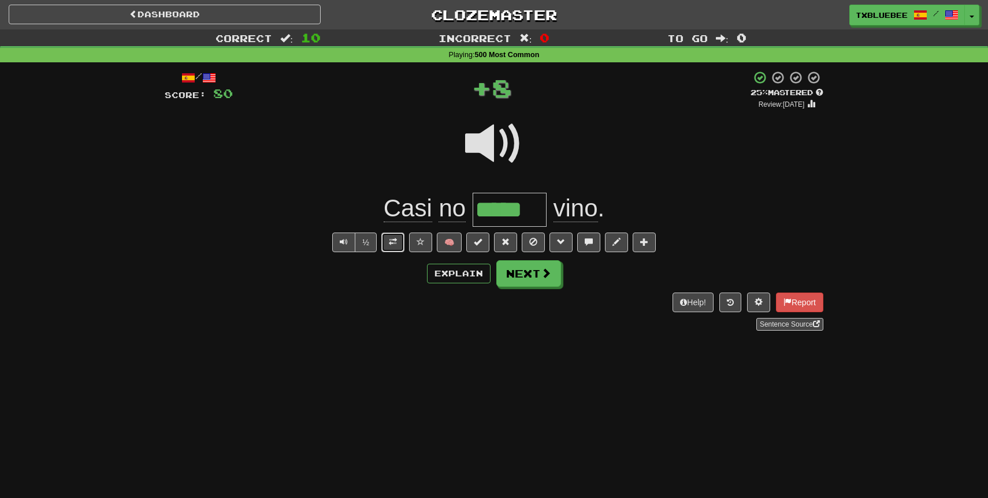
click at [394, 241] on span at bounding box center [393, 242] width 8 height 8
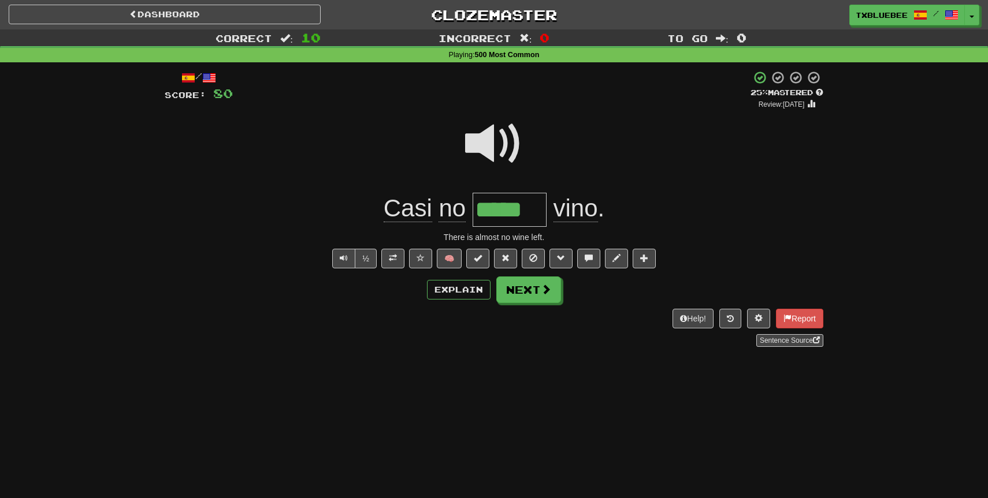
click at [492, 146] on span at bounding box center [494, 144] width 58 height 58
click at [492, 147] on span at bounding box center [494, 144] width 58 height 58
click at [415, 261] on button at bounding box center [420, 259] width 23 height 20
click at [535, 296] on button "Next" at bounding box center [529, 290] width 65 height 27
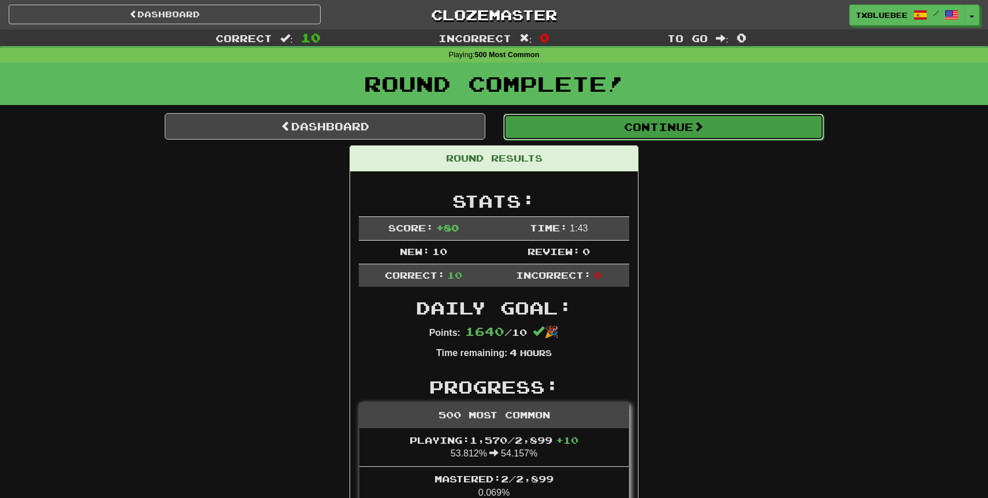
click at [627, 132] on button "Continue" at bounding box center [663, 127] width 321 height 27
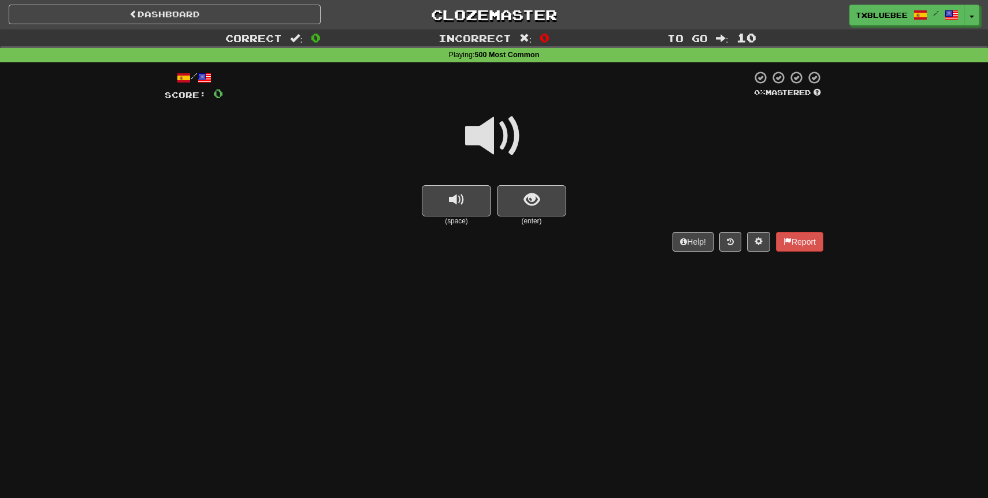
click at [504, 147] on span at bounding box center [494, 136] width 58 height 58
click at [522, 210] on button "show sentence" at bounding box center [531, 200] width 69 height 31
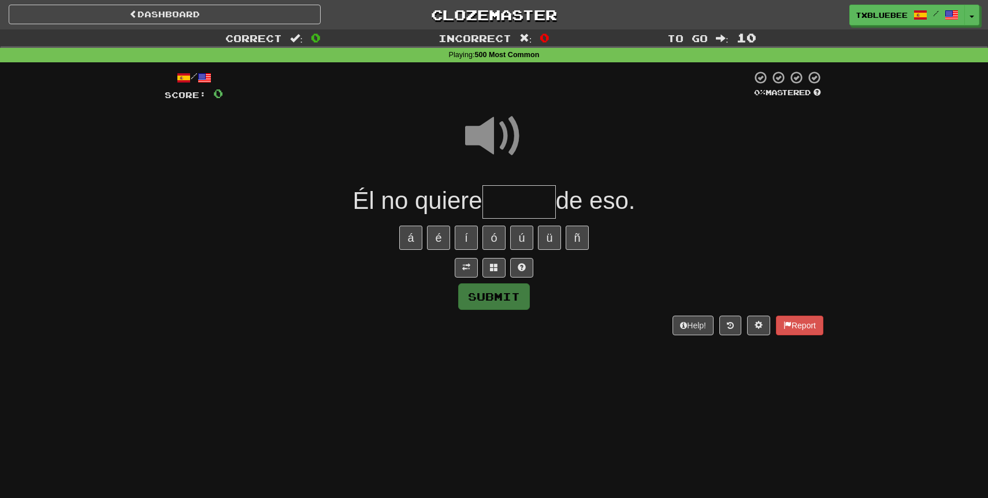
click at [518, 203] on input "text" at bounding box center [518, 202] width 73 height 34
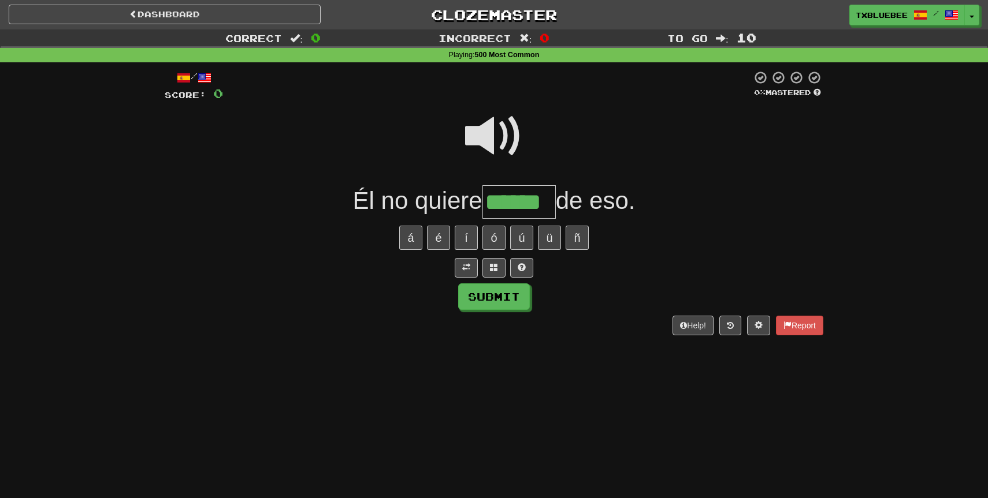
type input "******"
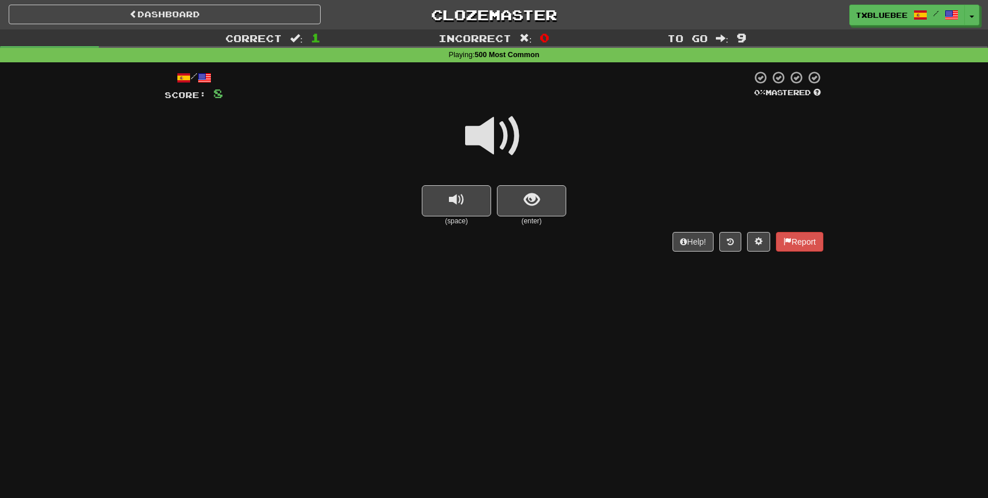
click at [512, 150] on span at bounding box center [494, 136] width 58 height 58
click at [523, 192] on button "show sentence" at bounding box center [531, 200] width 69 height 31
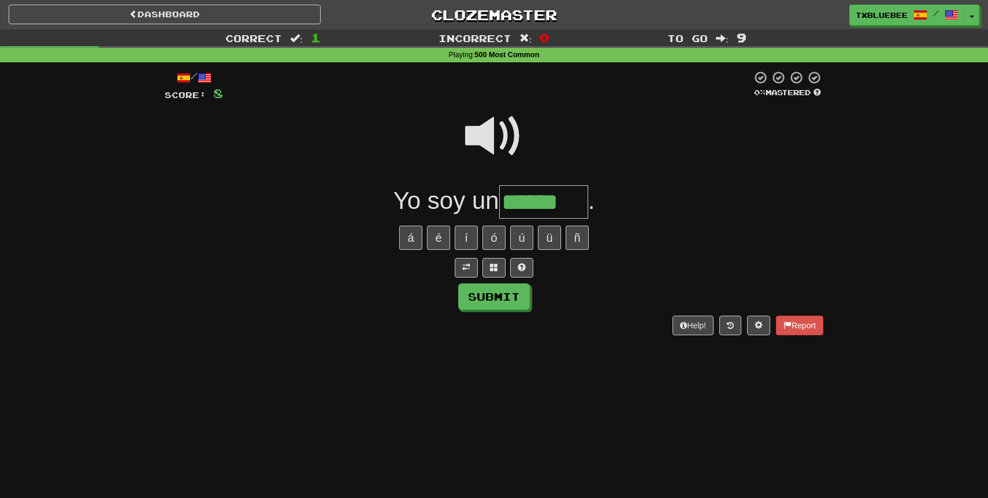
type input "******"
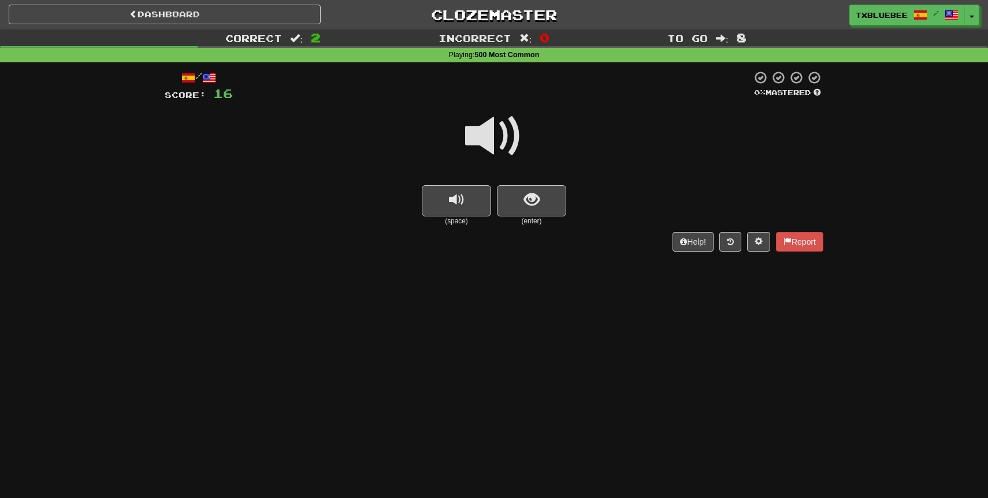
click at [514, 146] on span at bounding box center [494, 136] width 58 height 58
click at [528, 210] on button "show sentence" at bounding box center [531, 200] width 69 height 31
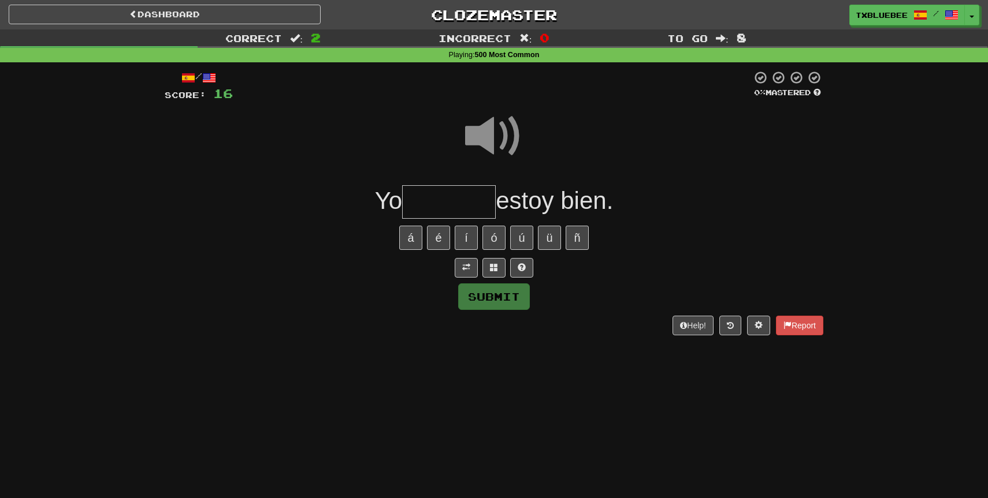
click at [478, 204] on input "text" at bounding box center [449, 202] width 94 height 34
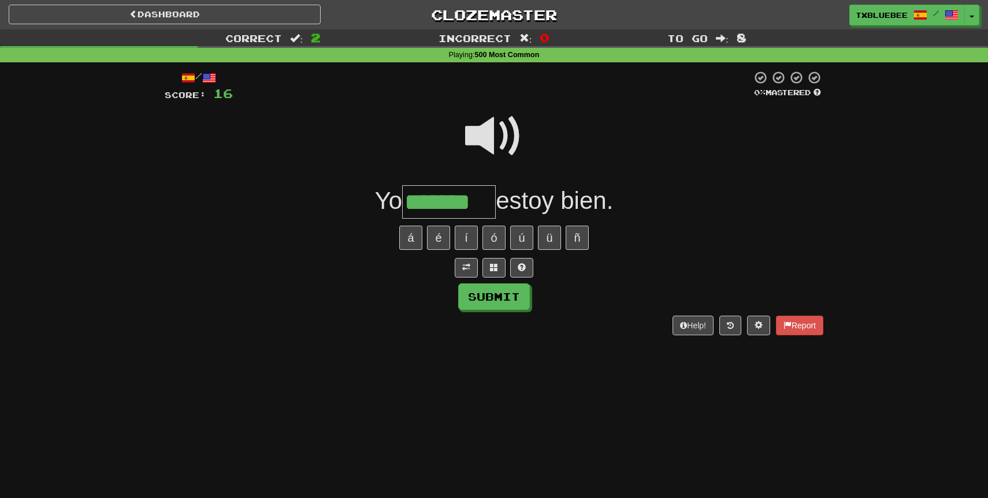
type input "*******"
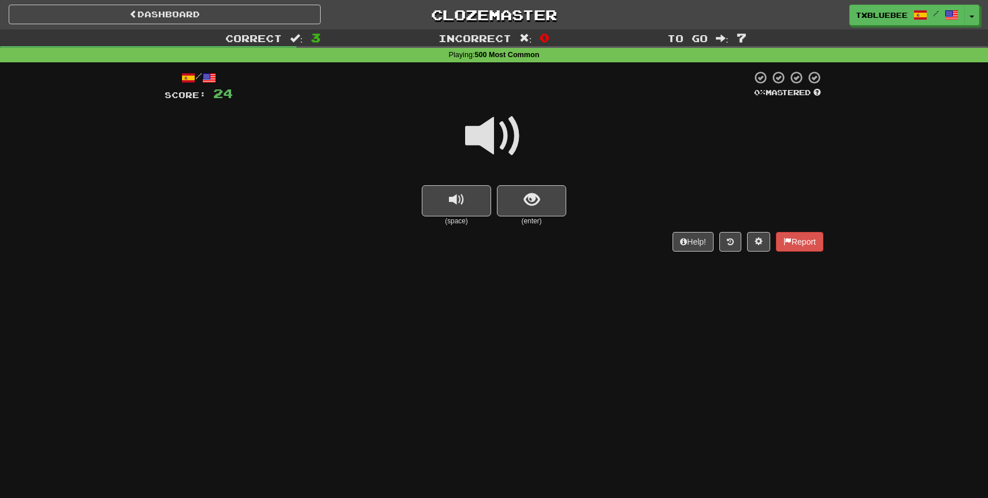
click at [498, 135] on span at bounding box center [494, 136] width 58 height 58
click at [516, 192] on button "show sentence" at bounding box center [531, 200] width 69 height 31
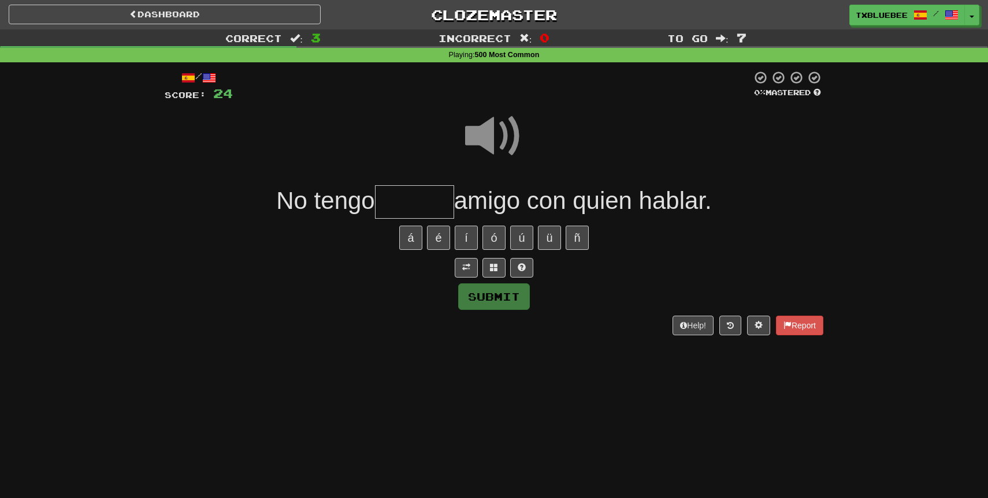
click at [426, 198] on input "text" at bounding box center [414, 202] width 79 height 34
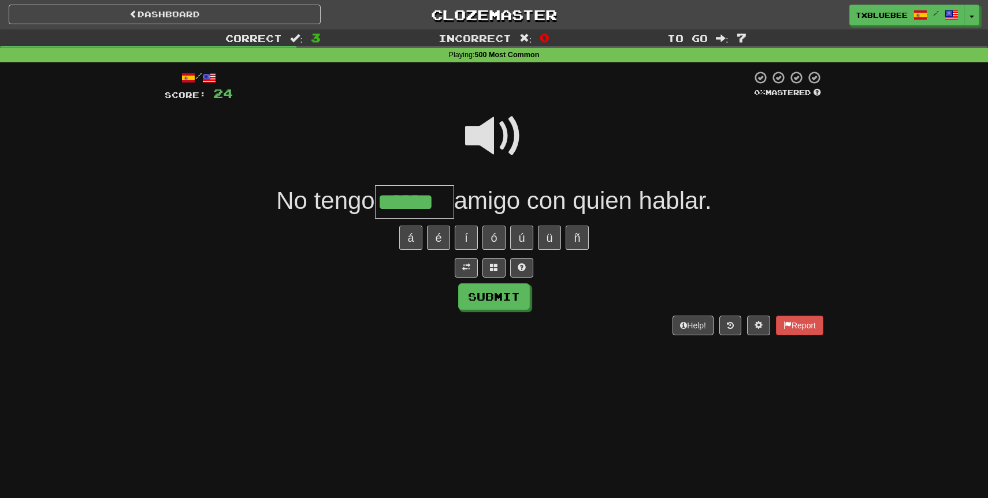
type input "******"
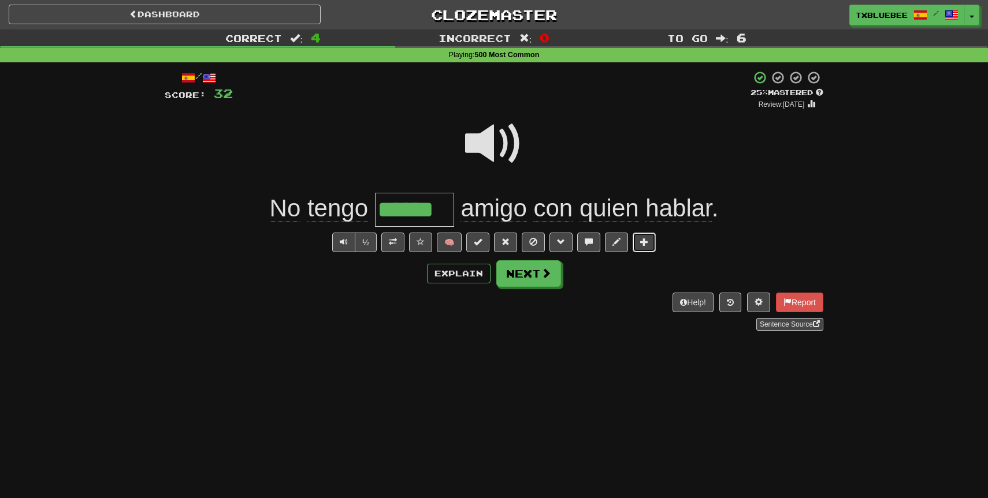
drag, startPoint x: 634, startPoint y: 245, endPoint x: 650, endPoint y: 244, distance: 15.6
click at [650, 244] on button at bounding box center [643, 243] width 23 height 20
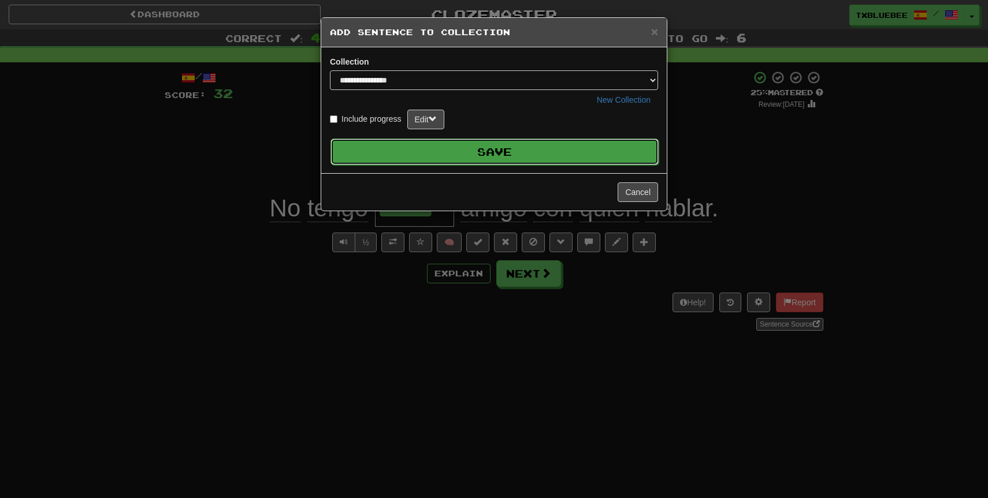
click at [524, 158] on button "Save" at bounding box center [494, 152] width 328 height 27
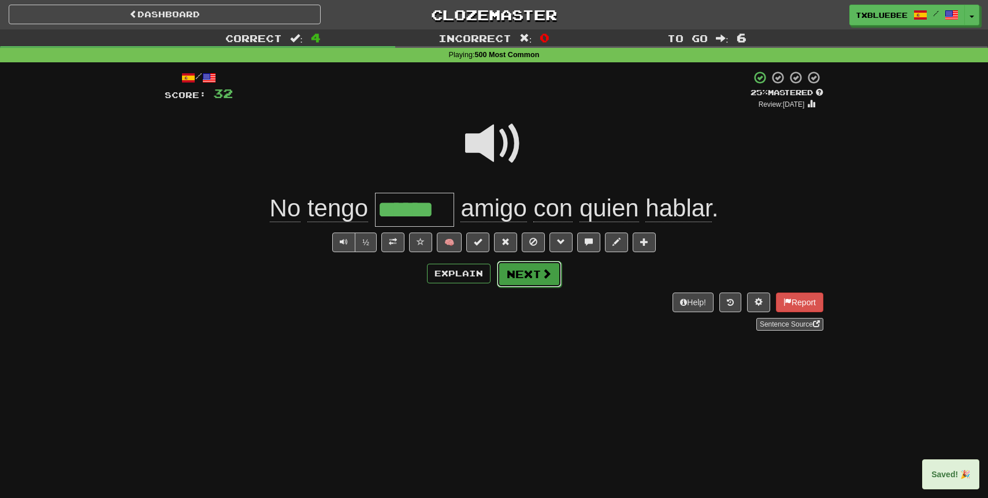
click at [538, 274] on button "Next" at bounding box center [529, 274] width 65 height 27
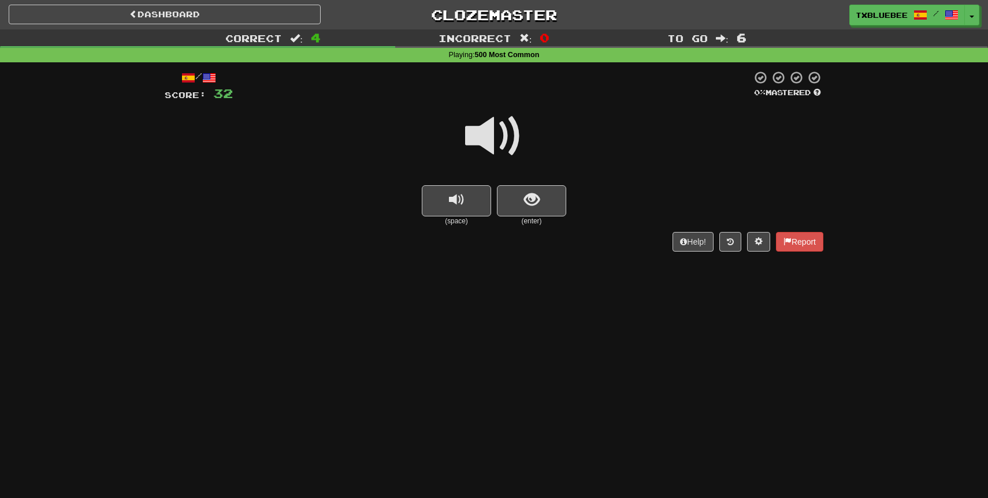
click at [501, 142] on span at bounding box center [494, 136] width 58 height 58
click at [528, 205] on span "show sentence" at bounding box center [532, 200] width 16 height 16
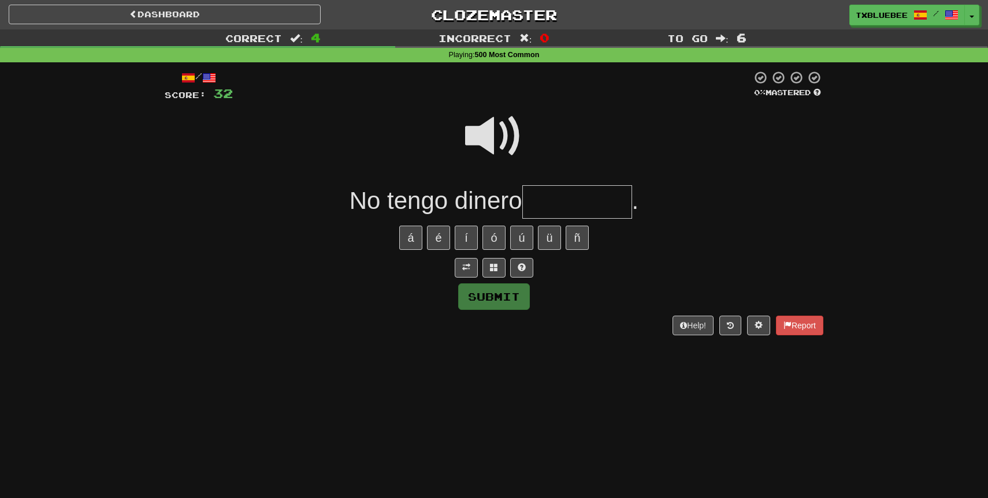
click at [574, 185] on input "text" at bounding box center [577, 202] width 110 height 34
type input "**********"
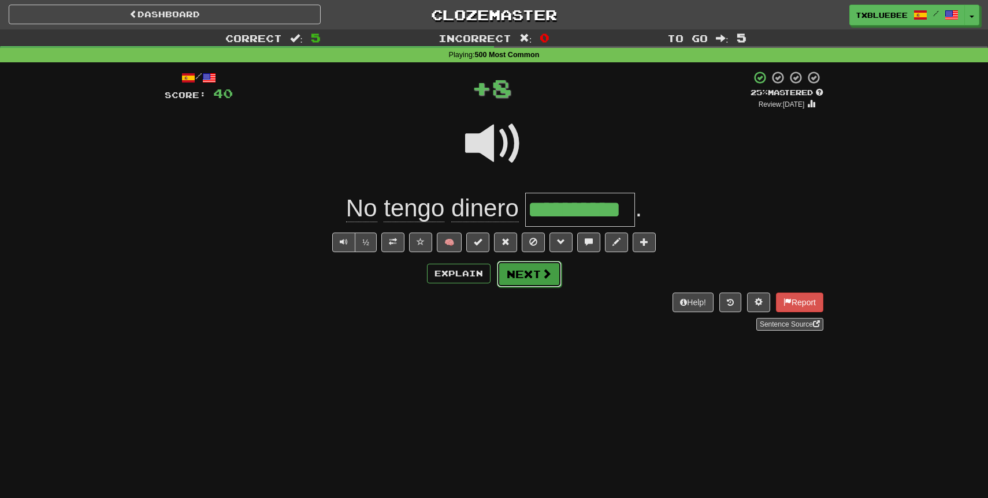
click at [536, 276] on button "Next" at bounding box center [529, 274] width 65 height 27
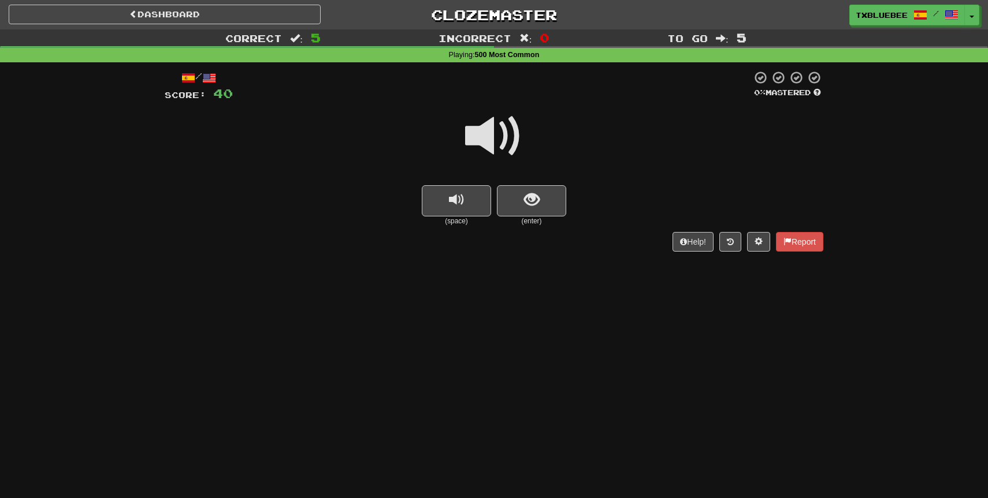
click at [512, 147] on span at bounding box center [494, 136] width 58 height 58
click at [527, 209] on button "show sentence" at bounding box center [531, 200] width 69 height 31
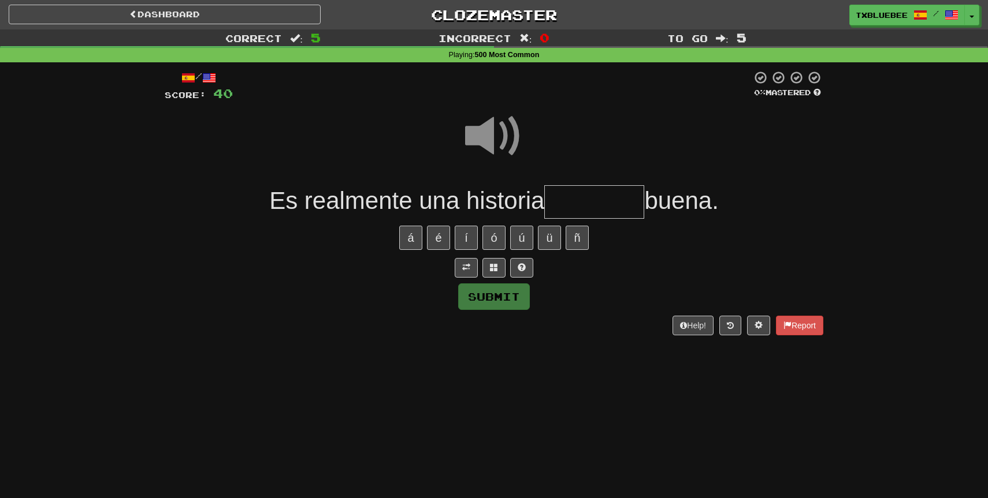
click at [587, 203] on input "text" at bounding box center [594, 202] width 100 height 34
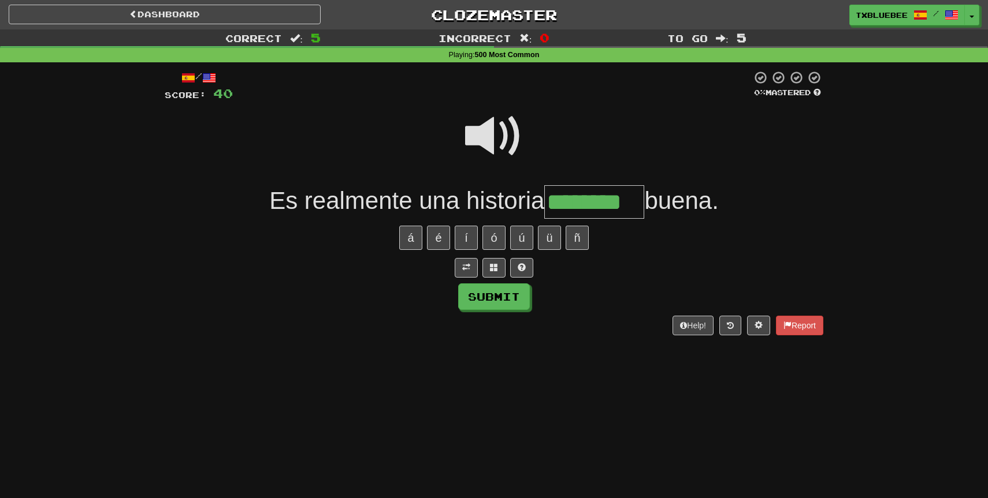
type input "********"
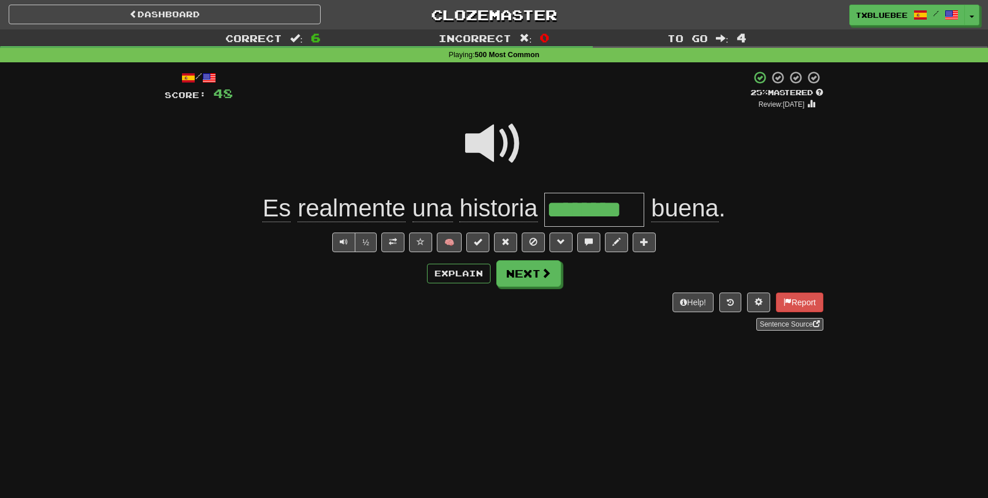
click at [515, 163] on span at bounding box center [494, 144] width 58 height 58
click at [527, 274] on button "Next" at bounding box center [529, 274] width 65 height 27
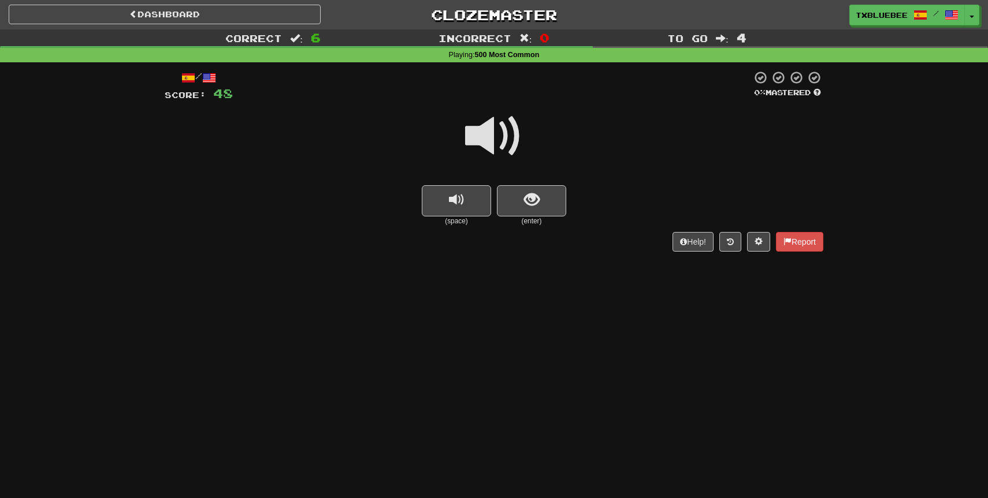
click at [488, 145] on span at bounding box center [494, 136] width 58 height 58
click at [518, 196] on button "show sentence" at bounding box center [531, 200] width 69 height 31
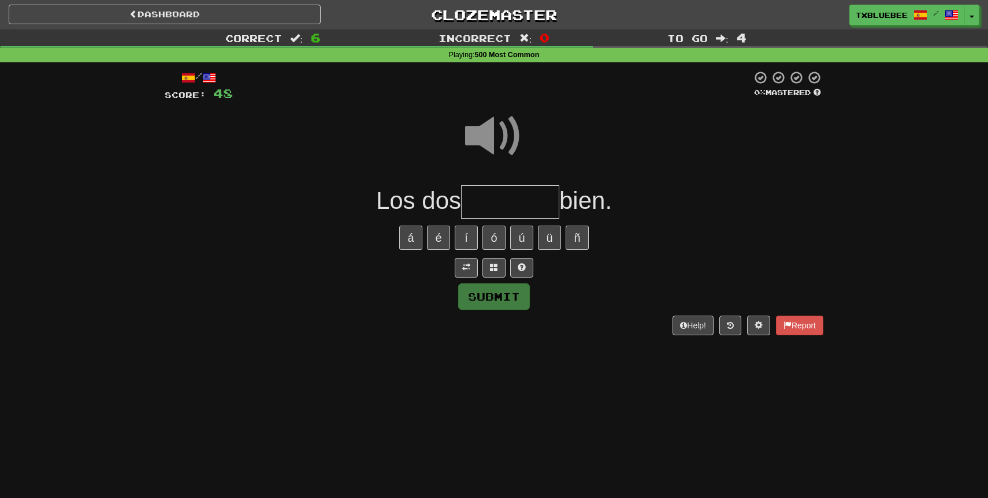
click at [498, 198] on input "text" at bounding box center [510, 202] width 98 height 34
click at [500, 130] on span at bounding box center [494, 136] width 58 height 58
click at [496, 210] on input "text" at bounding box center [510, 202] width 98 height 34
click at [491, 147] on span at bounding box center [494, 136] width 58 height 58
click at [492, 199] on input "text" at bounding box center [510, 202] width 98 height 34
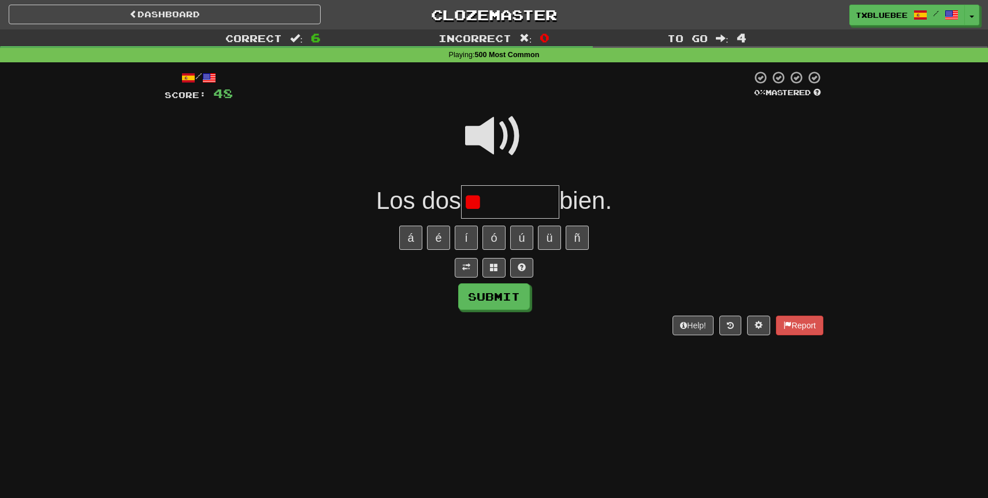
type input "*"
type input "*******"
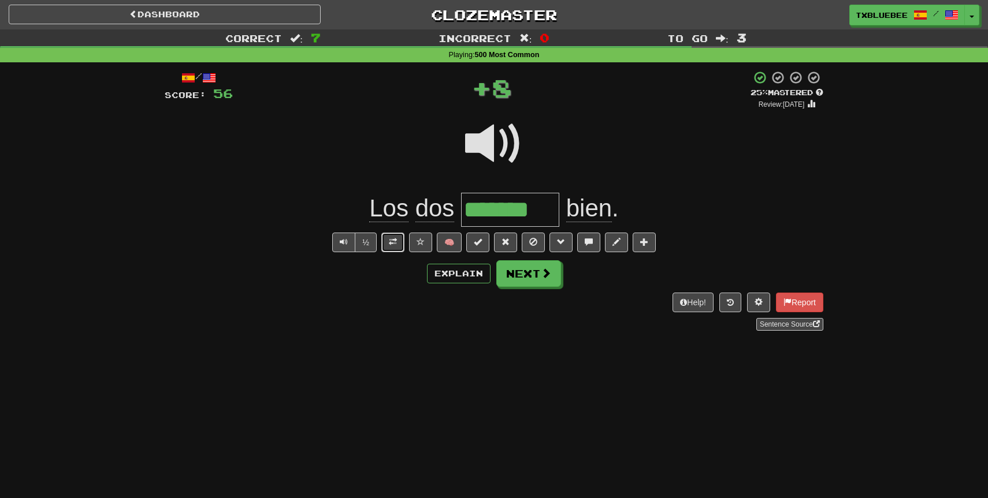
click at [389, 245] on button at bounding box center [392, 243] width 23 height 20
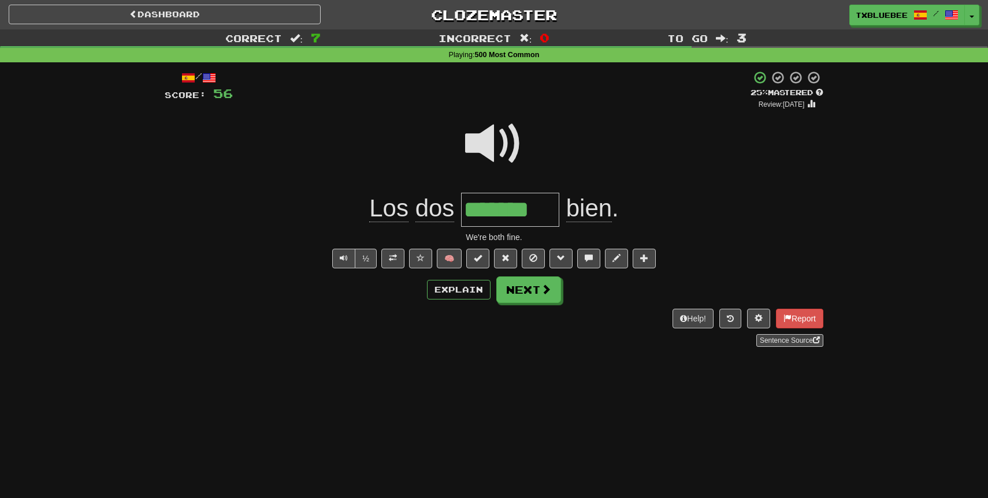
click at [486, 128] on span at bounding box center [494, 144] width 58 height 58
click at [455, 291] on button "Explain" at bounding box center [459, 290] width 64 height 20
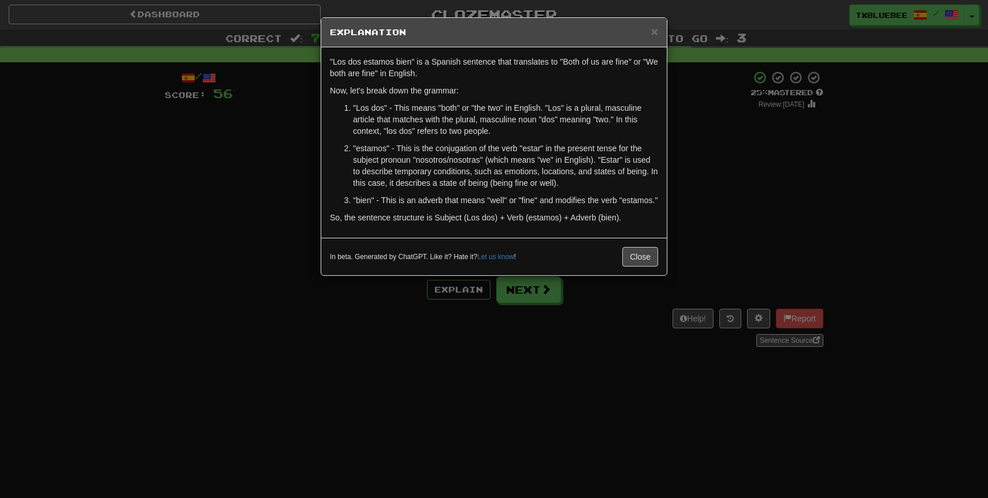
click at [684, 173] on div "× Explanation "Los dos estamos bien" is a Spanish sentence that translates to "…" at bounding box center [494, 249] width 988 height 498
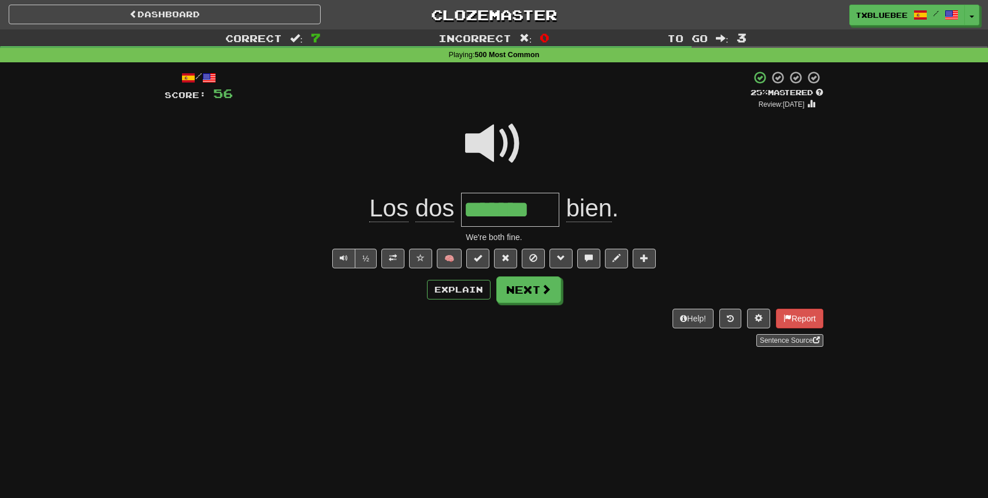
click at [500, 154] on span at bounding box center [494, 144] width 58 height 58
click at [522, 297] on button "Next" at bounding box center [529, 290] width 65 height 27
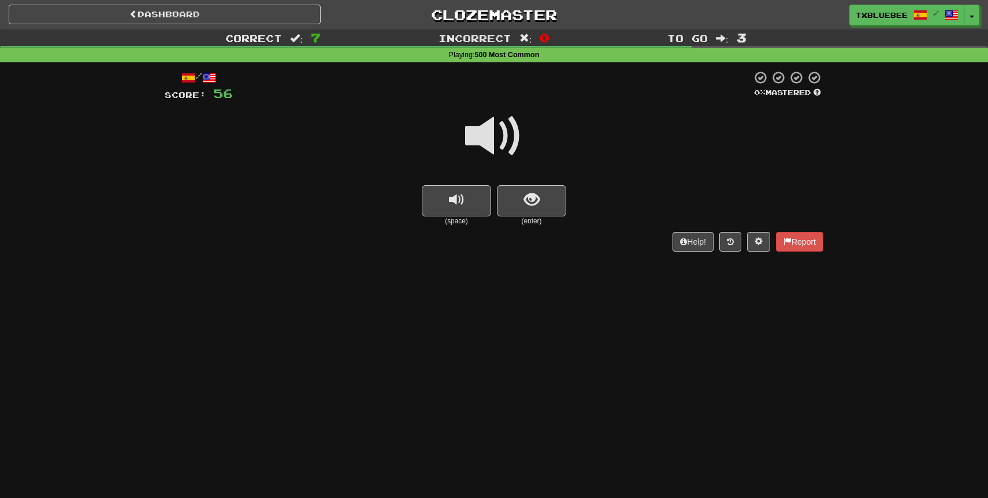
click at [516, 135] on span at bounding box center [494, 136] width 58 height 58
click at [534, 185] on button "show sentence" at bounding box center [531, 200] width 69 height 31
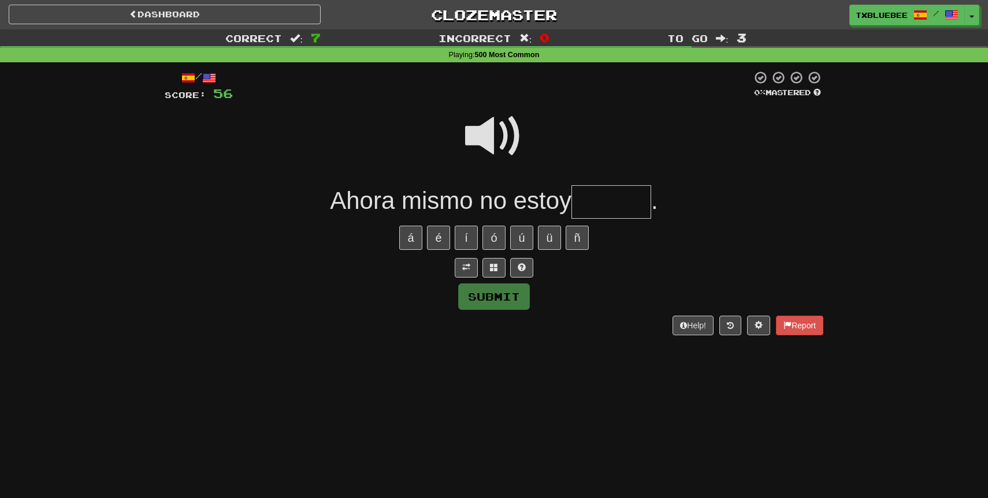
click at [593, 209] on input "text" at bounding box center [611, 202] width 80 height 34
type input "******"
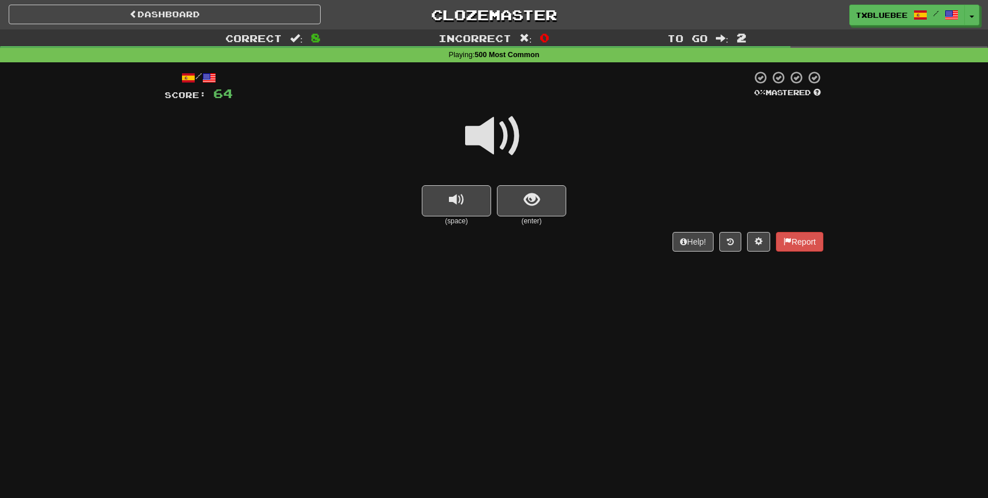
click at [496, 148] on span at bounding box center [494, 136] width 58 height 58
click at [504, 140] on span at bounding box center [494, 136] width 58 height 58
click at [522, 193] on button "show sentence" at bounding box center [531, 200] width 69 height 31
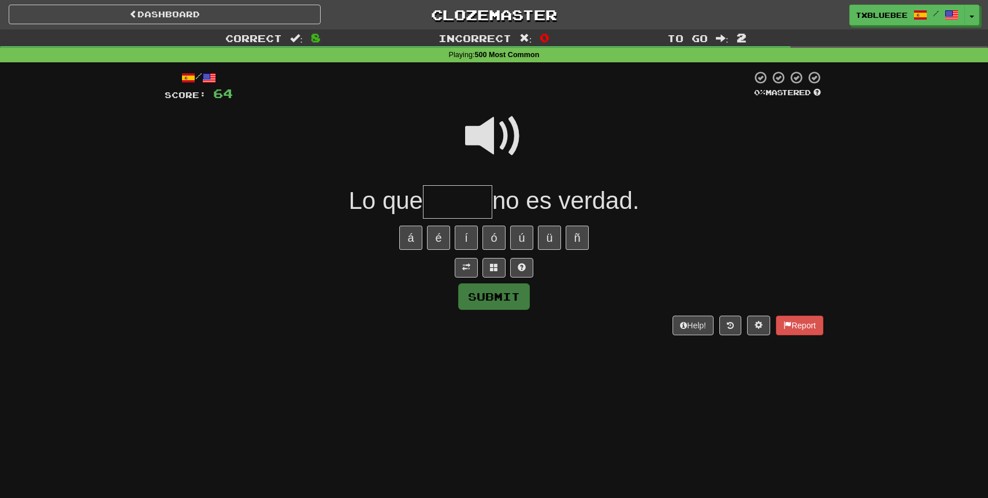
click at [490, 143] on span at bounding box center [494, 136] width 58 height 58
click at [462, 201] on input "text" at bounding box center [457, 202] width 69 height 34
type input "*"
click at [489, 154] on span at bounding box center [494, 136] width 58 height 58
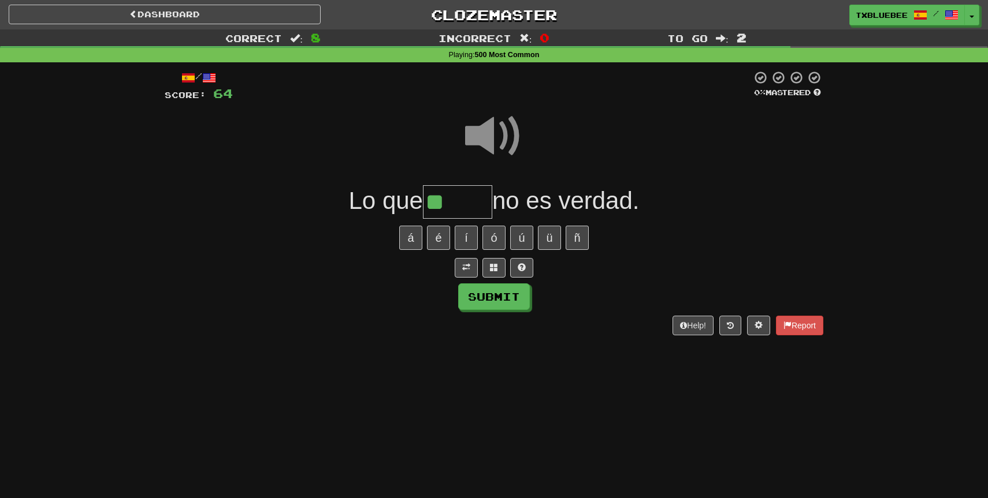
click at [457, 203] on input "**" at bounding box center [457, 202] width 69 height 34
type input "*******"
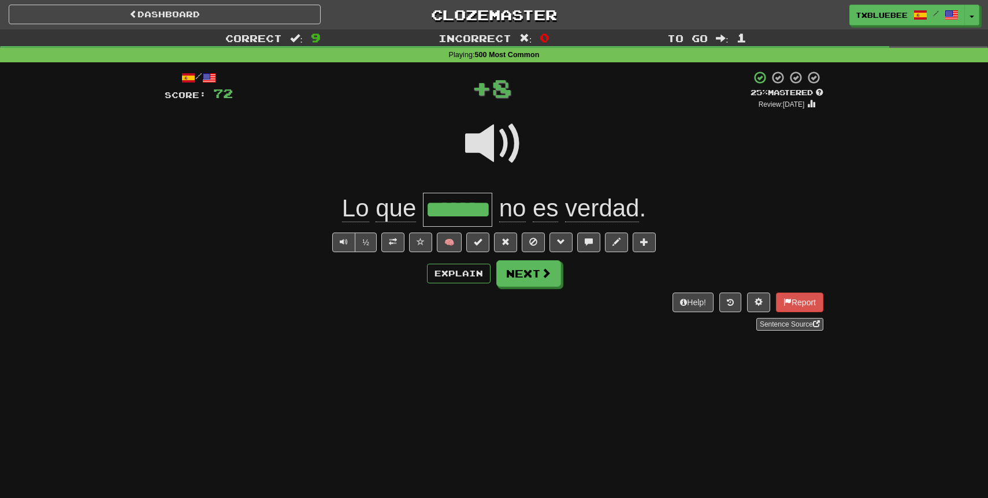
click at [513, 152] on span at bounding box center [494, 144] width 58 height 58
click at [509, 151] on span at bounding box center [494, 144] width 58 height 58
click at [522, 275] on button "Next" at bounding box center [529, 274] width 65 height 27
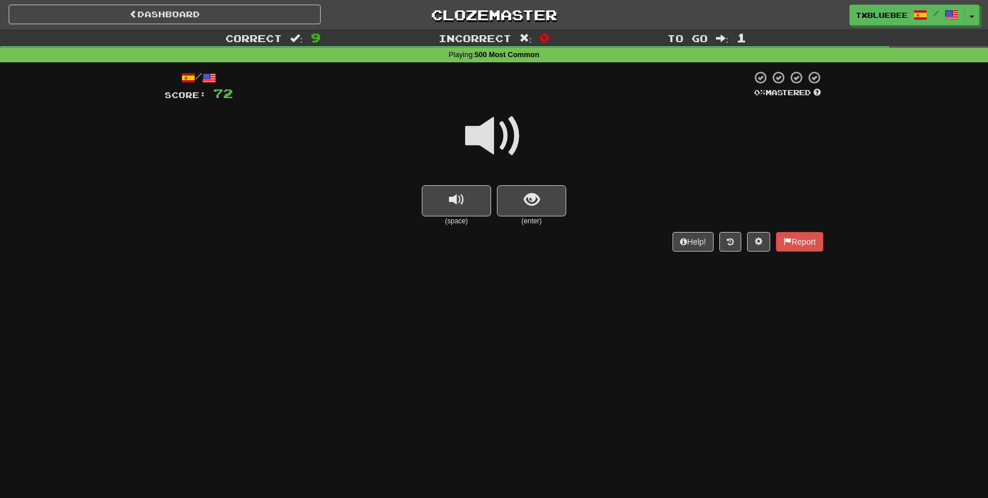
click at [490, 154] on span at bounding box center [494, 136] width 58 height 58
click at [522, 208] on button "show sentence" at bounding box center [531, 200] width 69 height 31
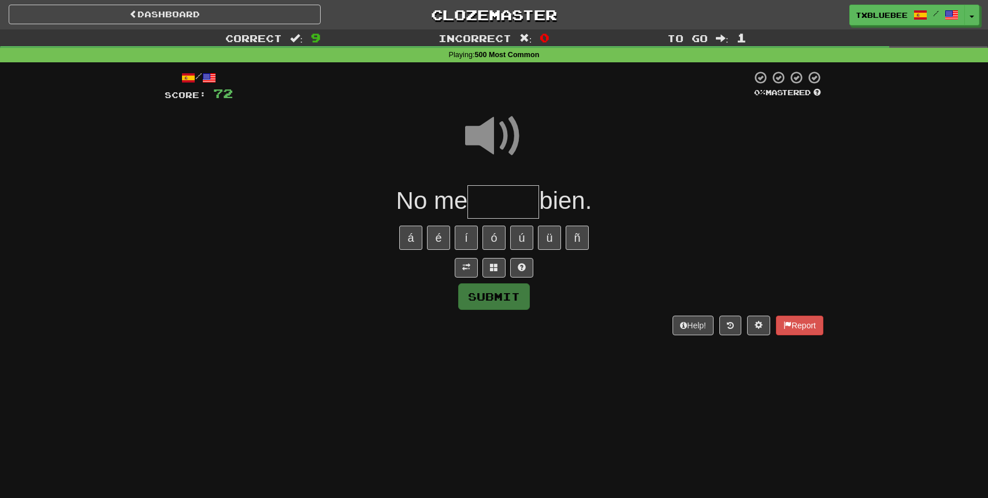
click at [504, 206] on input "text" at bounding box center [503, 202] width 72 height 34
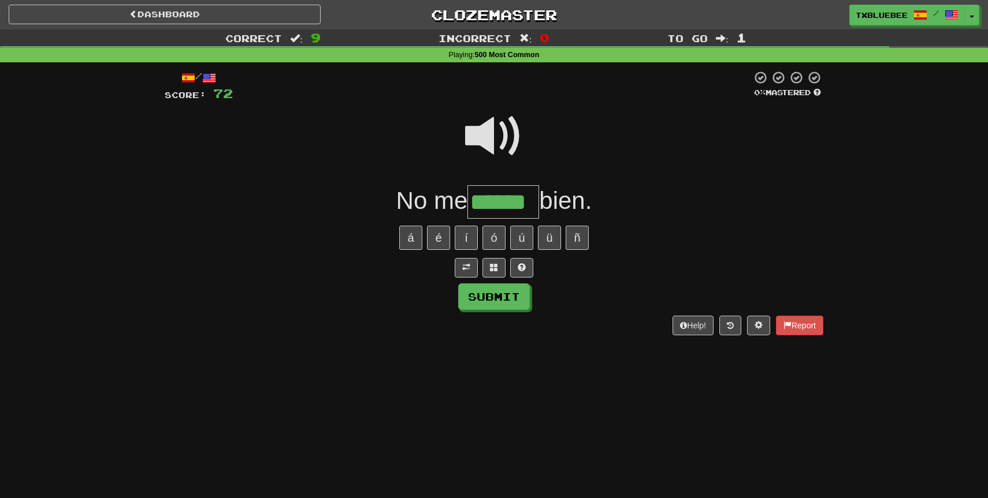
type input "******"
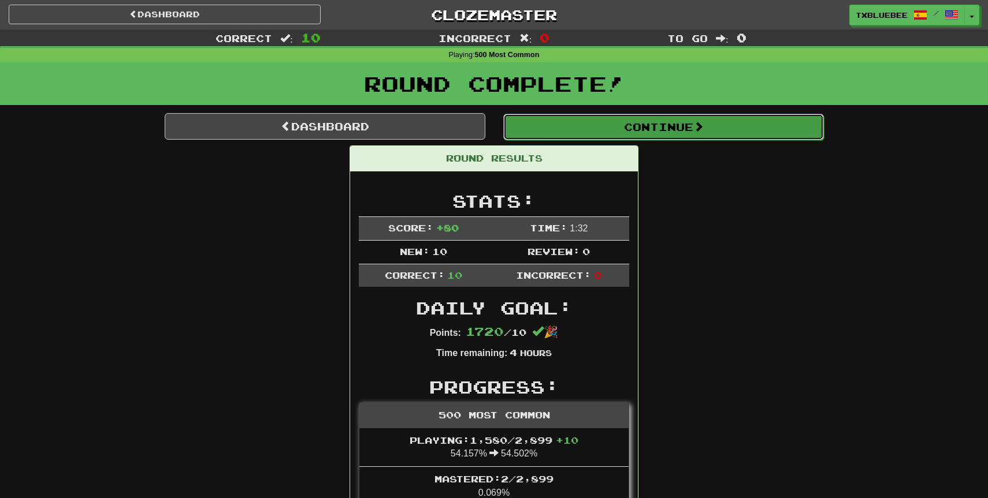
click at [605, 129] on button "Continue" at bounding box center [663, 127] width 321 height 27
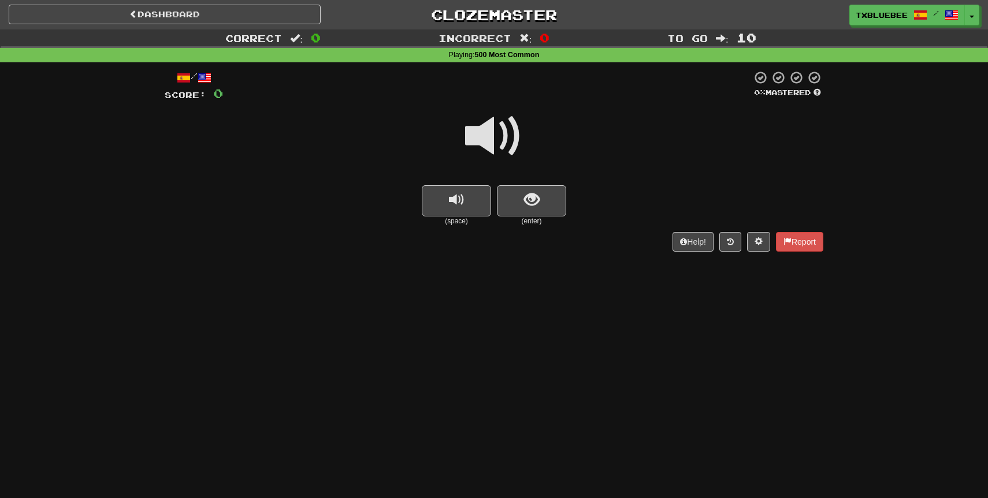
click at [505, 146] on span at bounding box center [494, 136] width 58 height 58
click at [521, 187] on button "show sentence" at bounding box center [531, 200] width 69 height 31
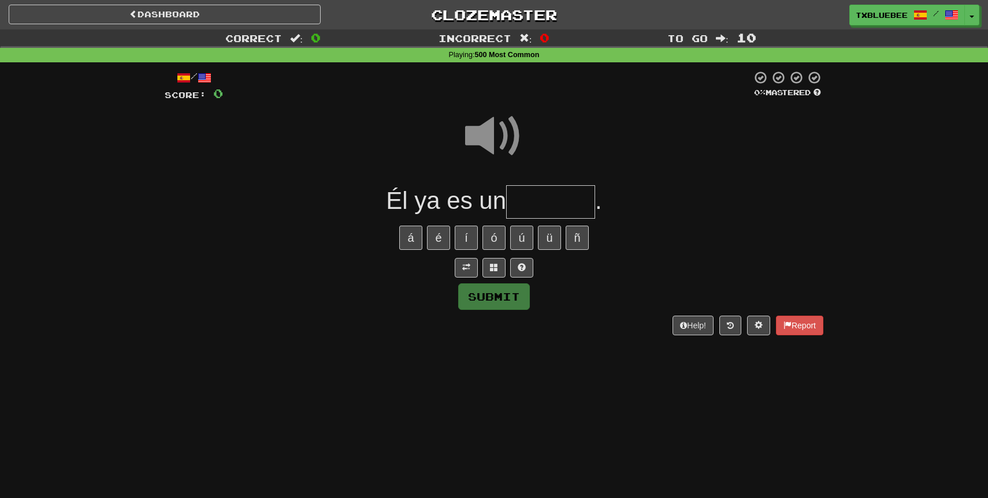
click at [532, 206] on input "text" at bounding box center [550, 202] width 89 height 34
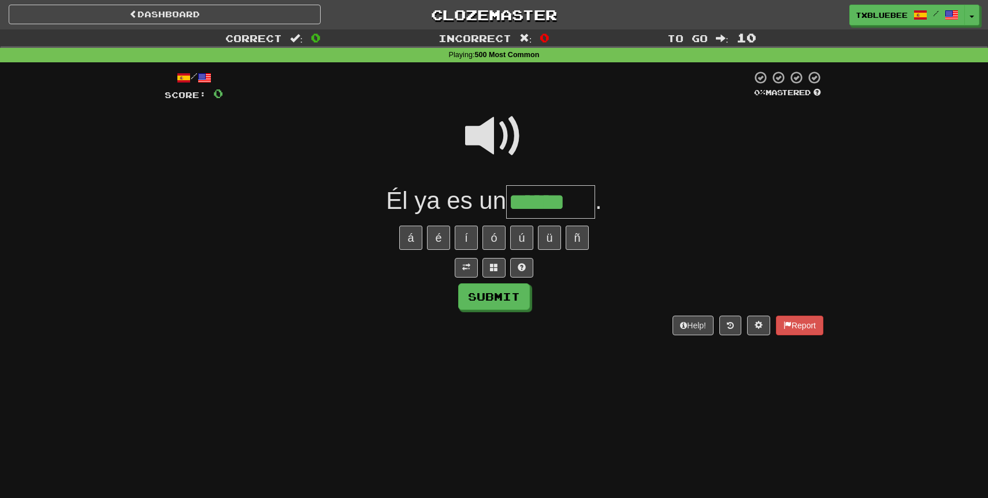
type input "******"
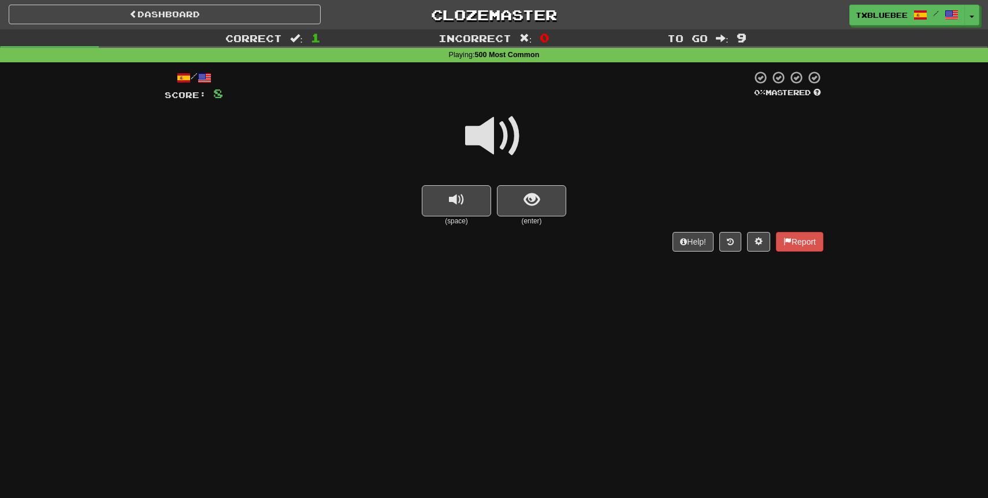
click at [507, 138] on span at bounding box center [494, 136] width 58 height 58
click at [528, 194] on span "show sentence" at bounding box center [532, 200] width 16 height 16
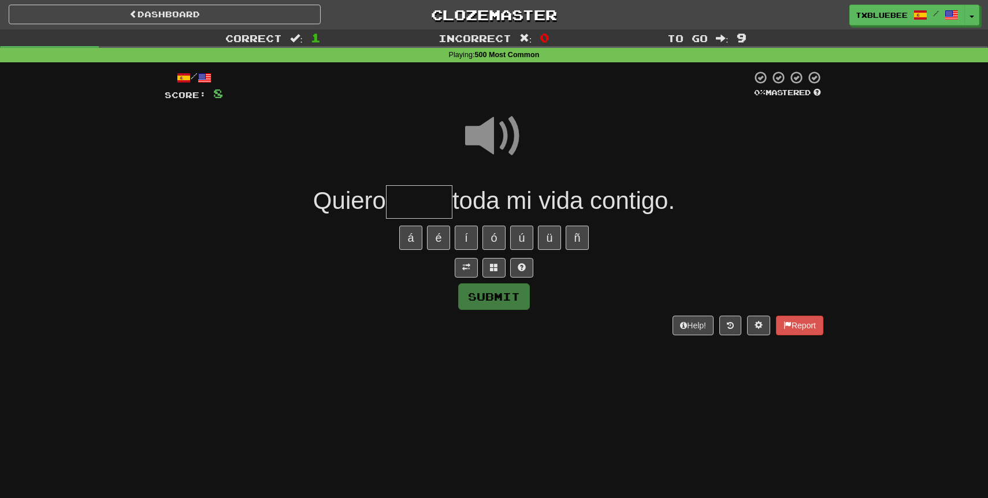
click at [409, 206] on input "text" at bounding box center [419, 202] width 66 height 34
type input "*****"
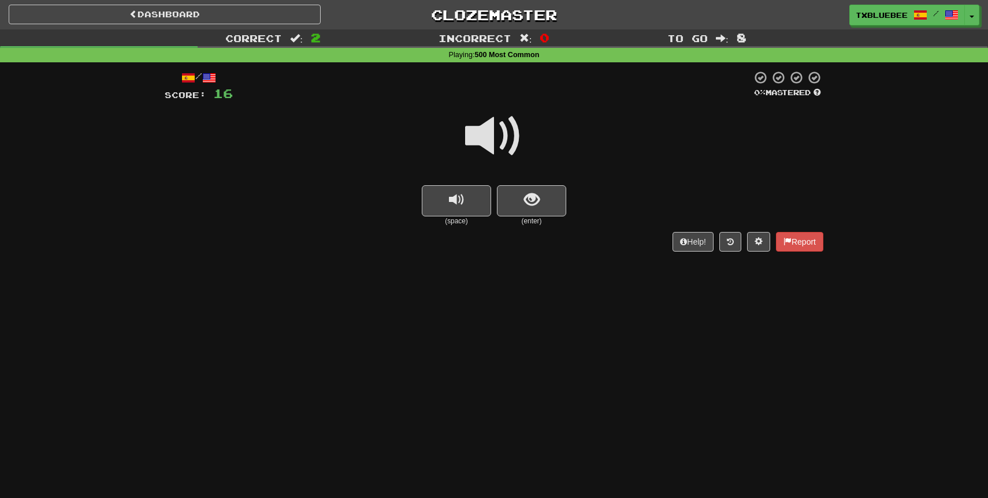
click at [479, 143] on span at bounding box center [494, 136] width 58 height 58
click at [519, 203] on button "show sentence" at bounding box center [531, 200] width 69 height 31
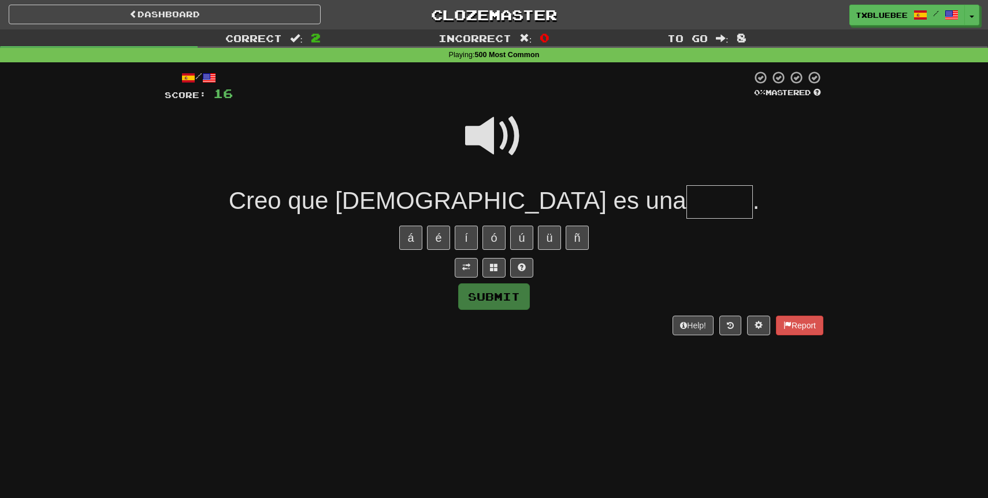
click at [496, 155] on span at bounding box center [494, 136] width 58 height 58
click at [686, 212] on input "text" at bounding box center [719, 202] width 66 height 34
type input "*****"
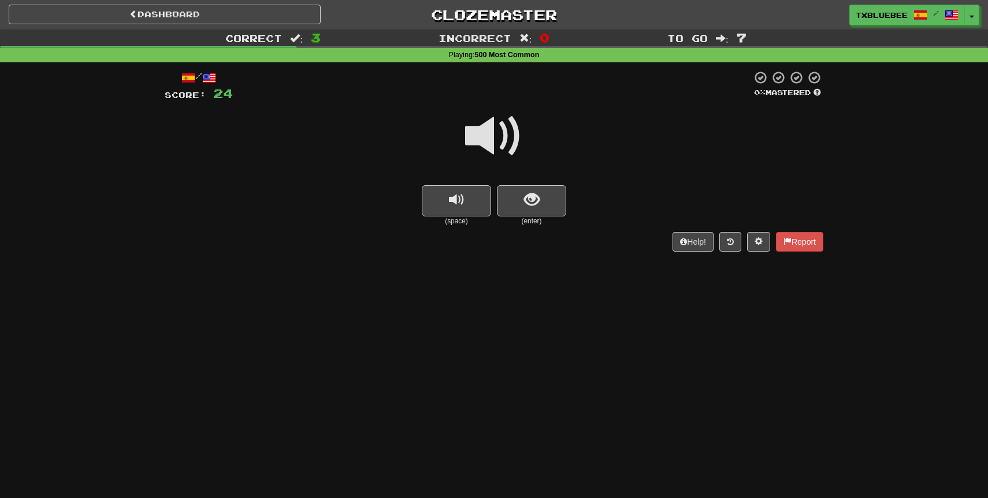
click at [511, 144] on span at bounding box center [494, 136] width 58 height 58
click at [530, 196] on span "show sentence" at bounding box center [532, 200] width 16 height 16
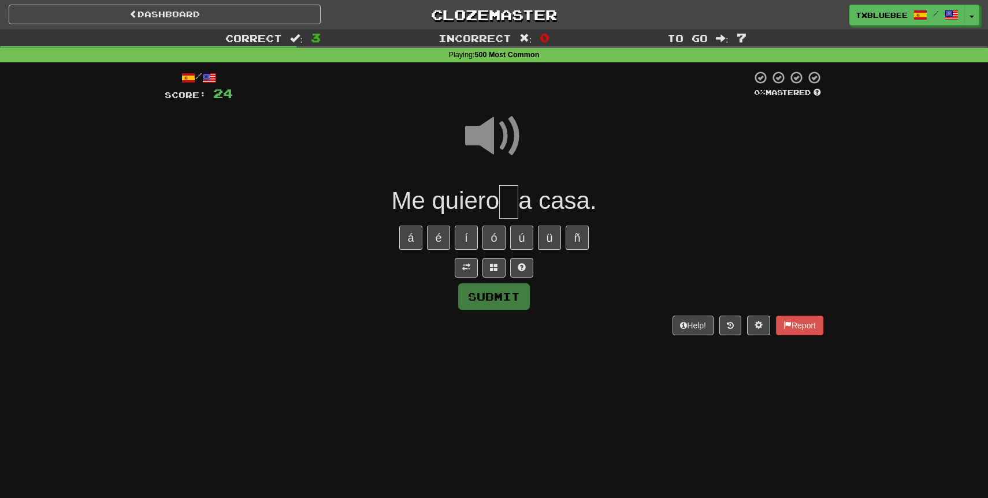
click at [515, 200] on input "text" at bounding box center [508, 202] width 19 height 34
type input "**"
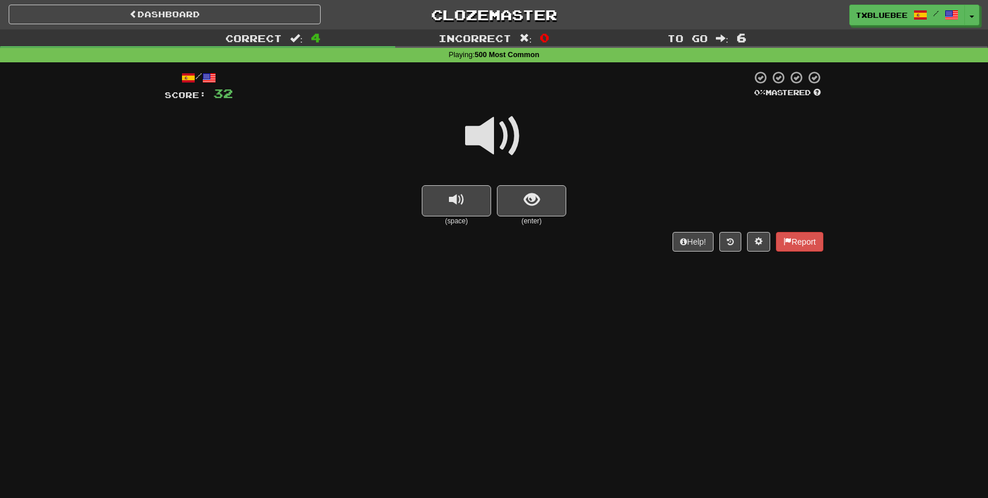
click at [505, 142] on span at bounding box center [494, 136] width 58 height 58
click at [520, 195] on button "show sentence" at bounding box center [531, 200] width 69 height 31
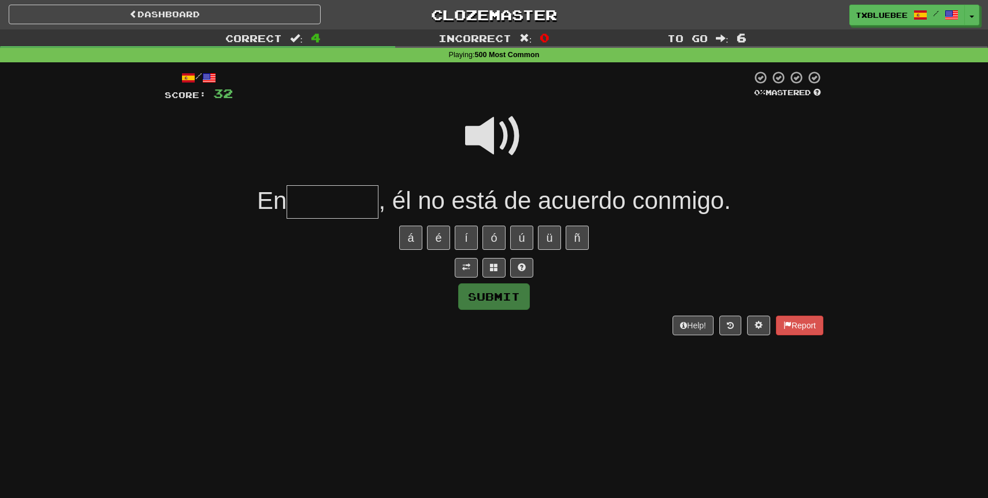
click at [488, 130] on span at bounding box center [494, 136] width 58 height 58
click at [328, 214] on input "text" at bounding box center [332, 202] width 92 height 34
click at [505, 131] on span at bounding box center [494, 136] width 58 height 58
click at [333, 210] on input "text" at bounding box center [332, 202] width 92 height 34
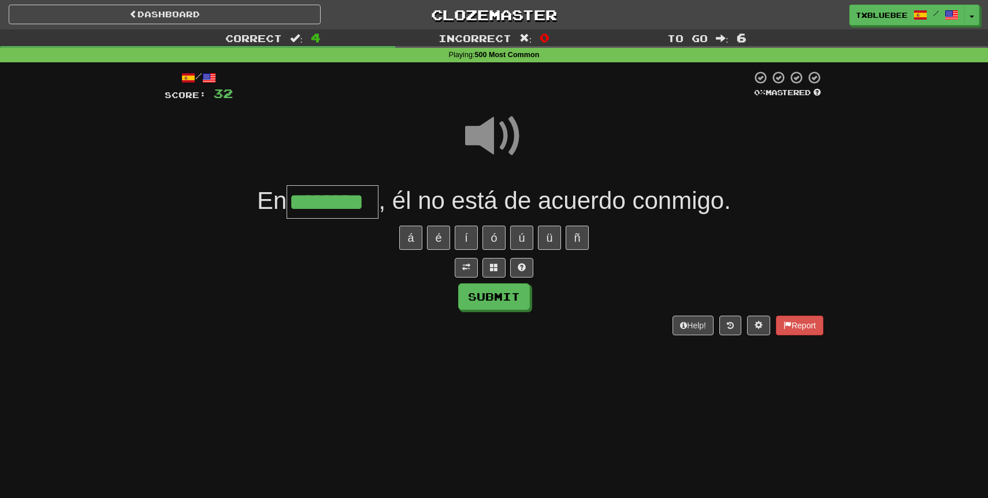
type input "********"
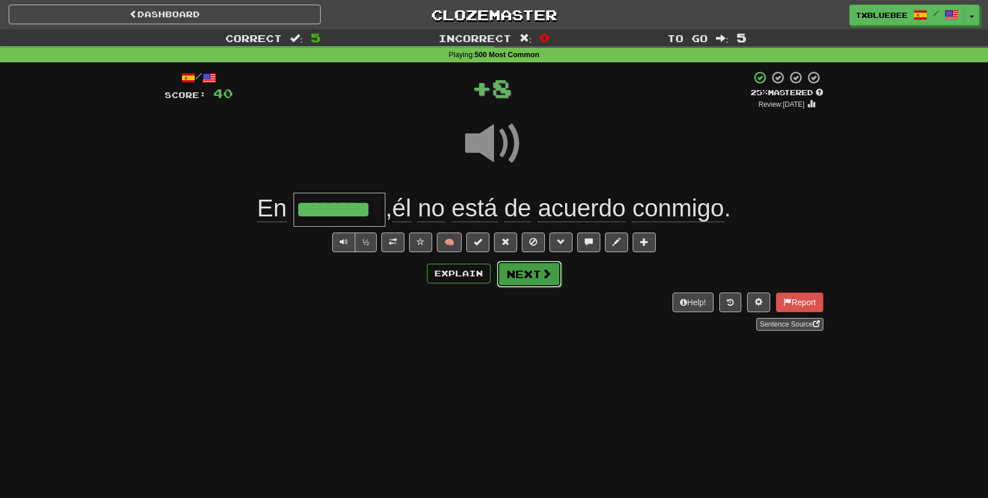
click at [512, 270] on button "Next" at bounding box center [529, 274] width 65 height 27
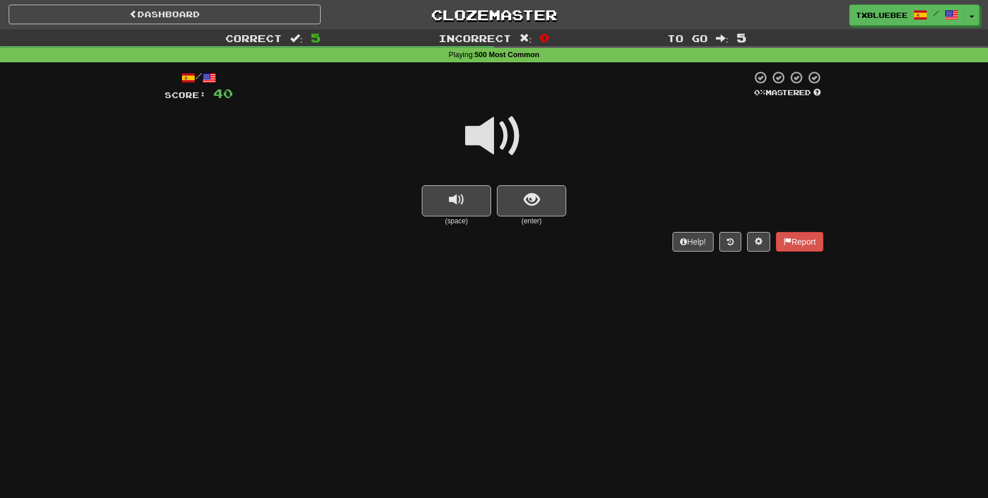
click at [507, 128] on span at bounding box center [494, 136] width 58 height 58
click at [522, 176] on div at bounding box center [494, 144] width 658 height 83
click at [522, 206] on button "show sentence" at bounding box center [531, 200] width 69 height 31
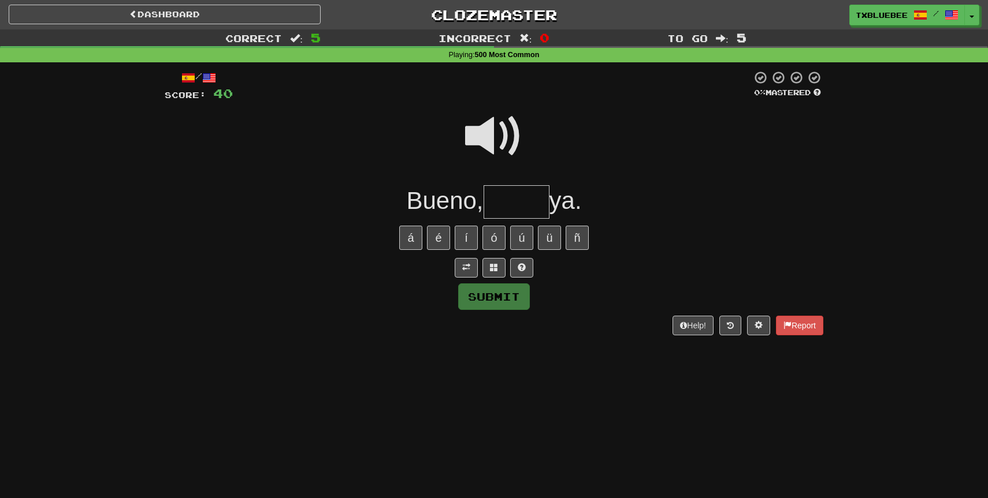
click at [487, 110] on span at bounding box center [494, 136] width 58 height 58
click at [517, 208] on input "text" at bounding box center [516, 202] width 66 height 34
type input "*****"
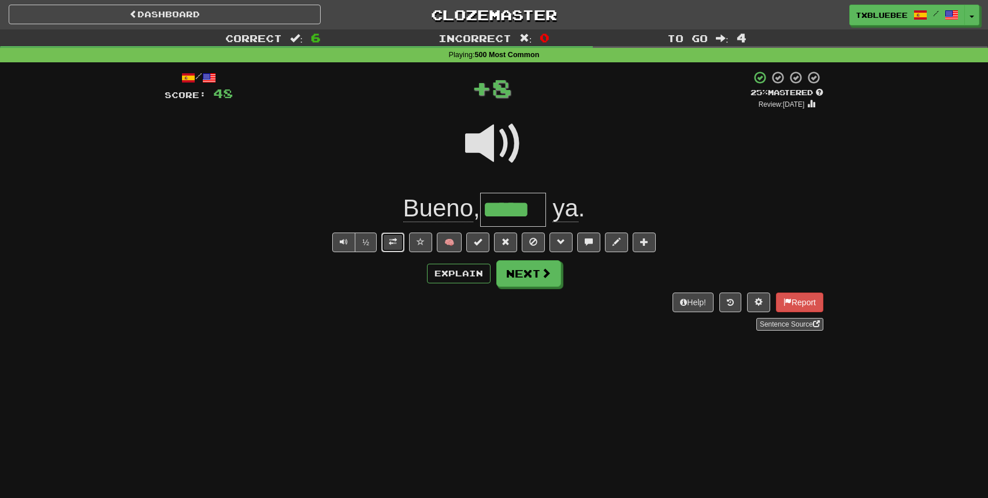
click at [398, 246] on button at bounding box center [392, 243] width 23 height 20
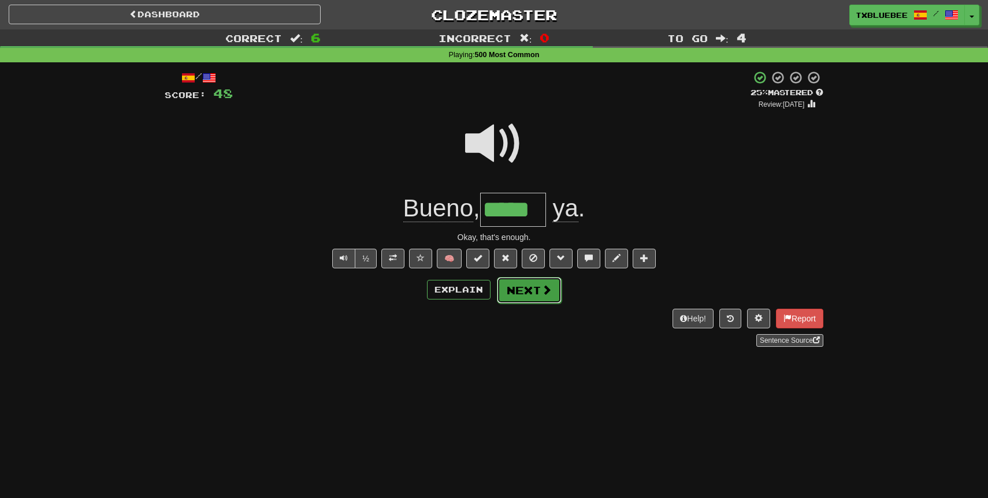
click at [537, 295] on button "Next" at bounding box center [529, 290] width 65 height 27
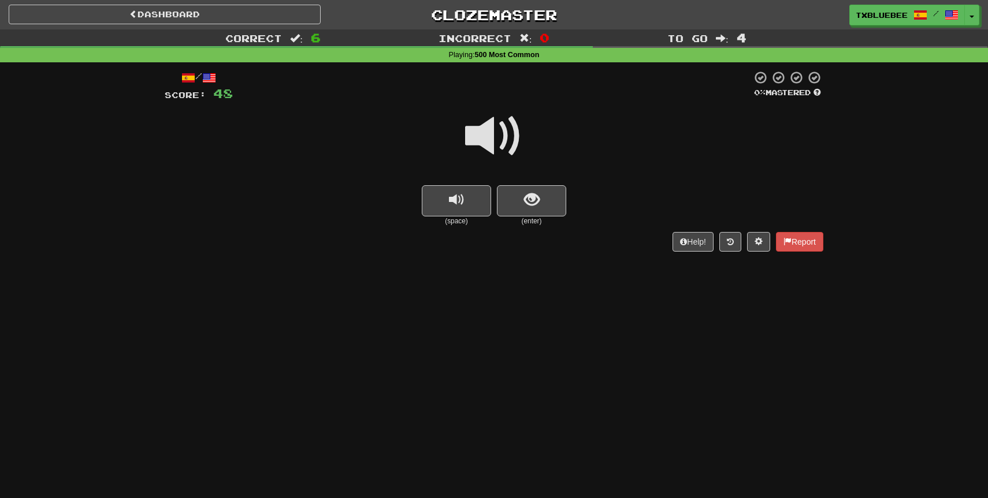
click at [517, 142] on span at bounding box center [494, 136] width 58 height 58
click at [497, 143] on span at bounding box center [494, 136] width 58 height 58
click at [519, 199] on button "show sentence" at bounding box center [531, 200] width 69 height 31
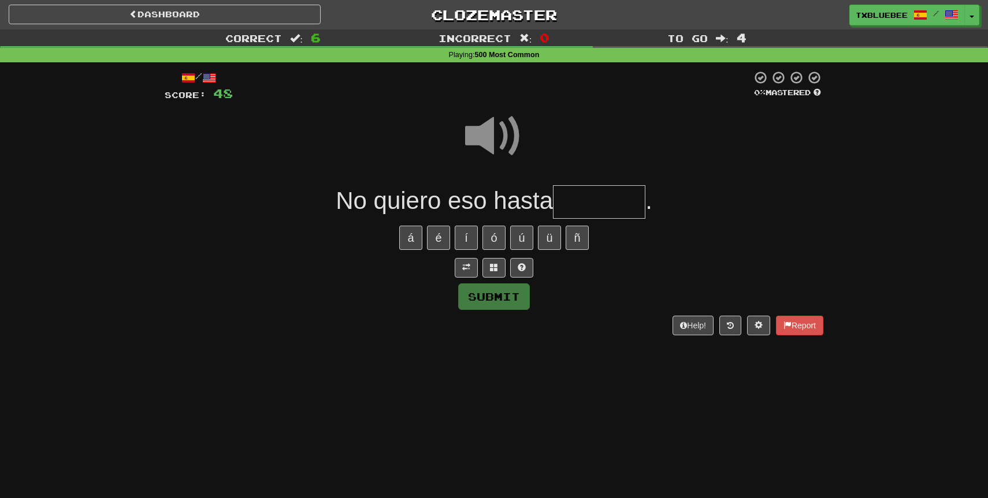
click at [599, 196] on input "text" at bounding box center [599, 202] width 92 height 34
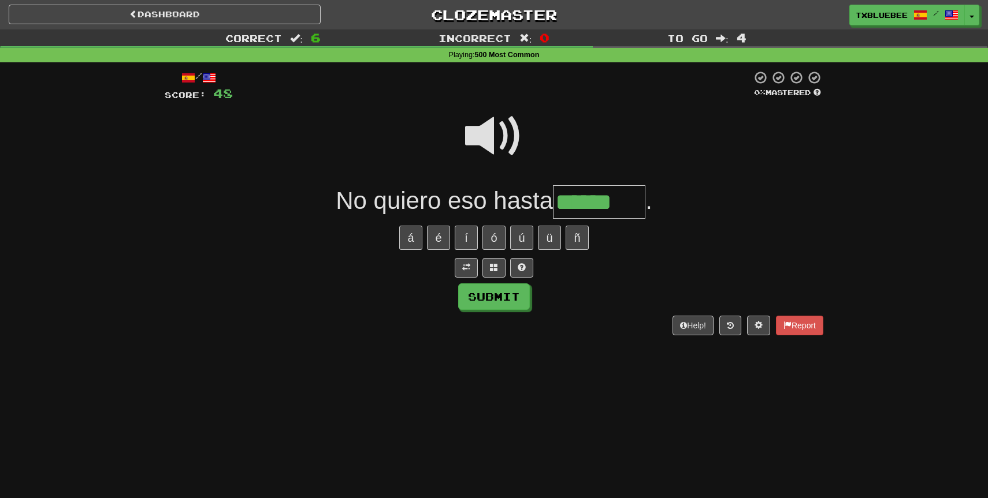
type input "******"
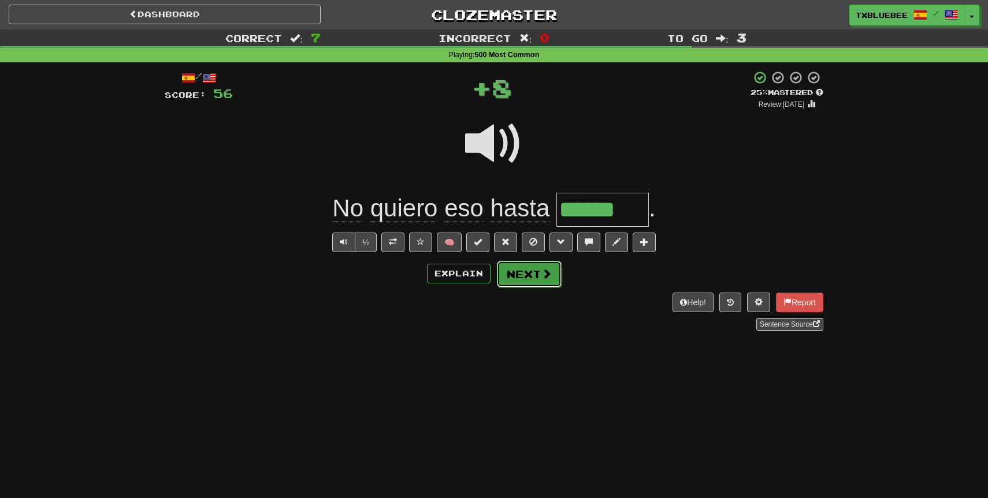
click at [550, 272] on span at bounding box center [546, 274] width 10 height 10
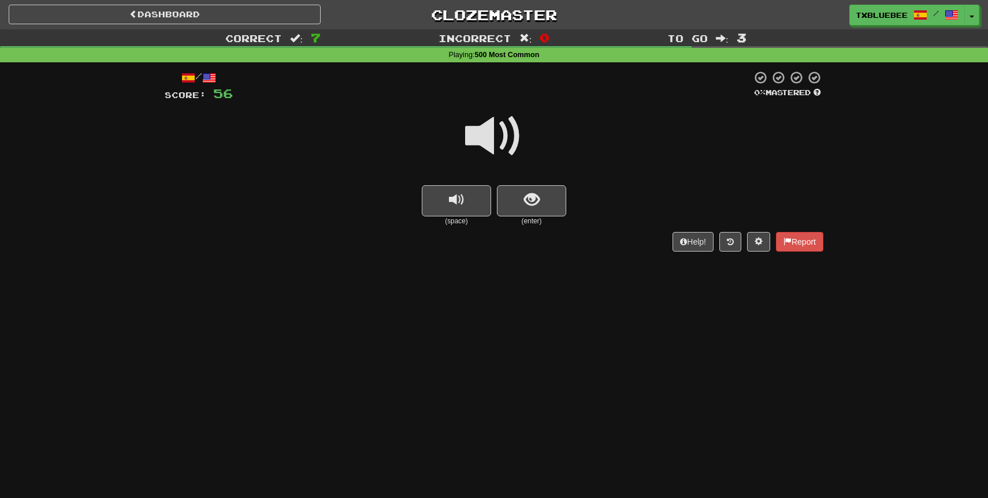
click at [493, 127] on span at bounding box center [494, 136] width 58 height 58
click at [514, 202] on button "show sentence" at bounding box center [531, 200] width 69 height 31
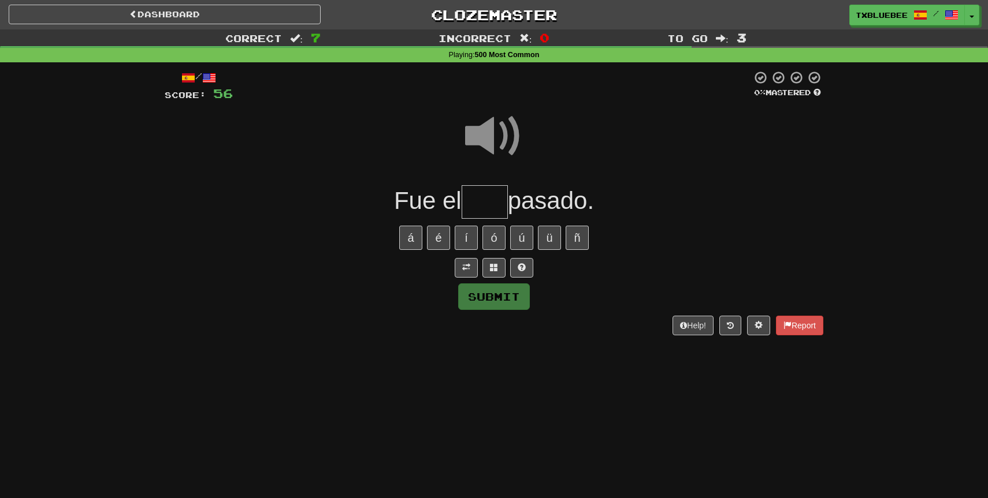
click at [487, 202] on input "text" at bounding box center [484, 202] width 46 height 34
type input "***"
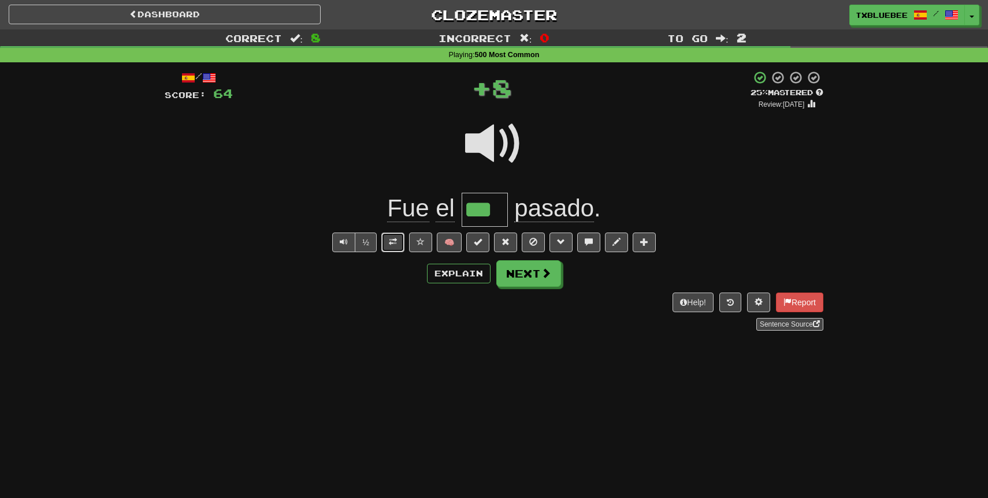
click at [393, 240] on span at bounding box center [393, 242] width 8 height 8
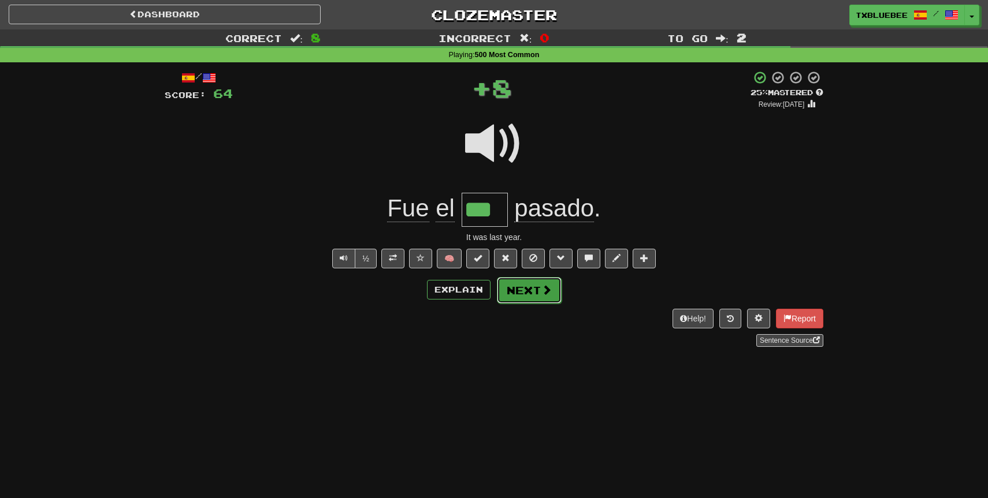
click at [507, 293] on button "Next" at bounding box center [529, 290] width 65 height 27
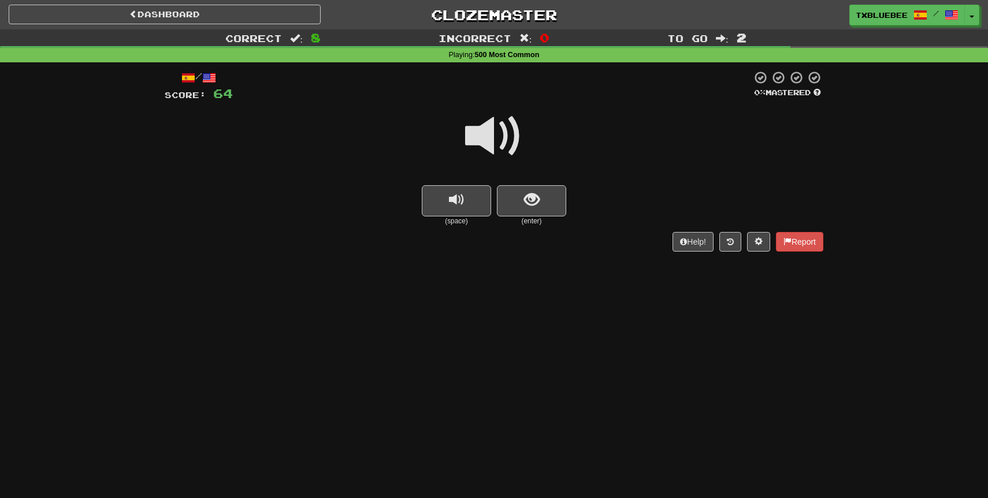
click at [507, 150] on span at bounding box center [494, 136] width 58 height 58
click at [542, 198] on button "show sentence" at bounding box center [531, 200] width 69 height 31
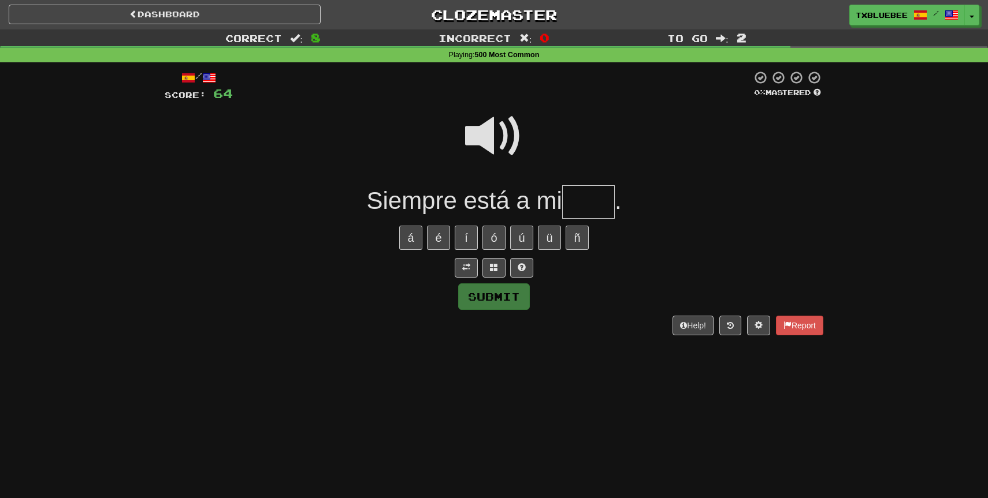
click at [504, 140] on span at bounding box center [494, 136] width 58 height 58
click at [583, 207] on input "text" at bounding box center [588, 202] width 53 height 34
type input "****"
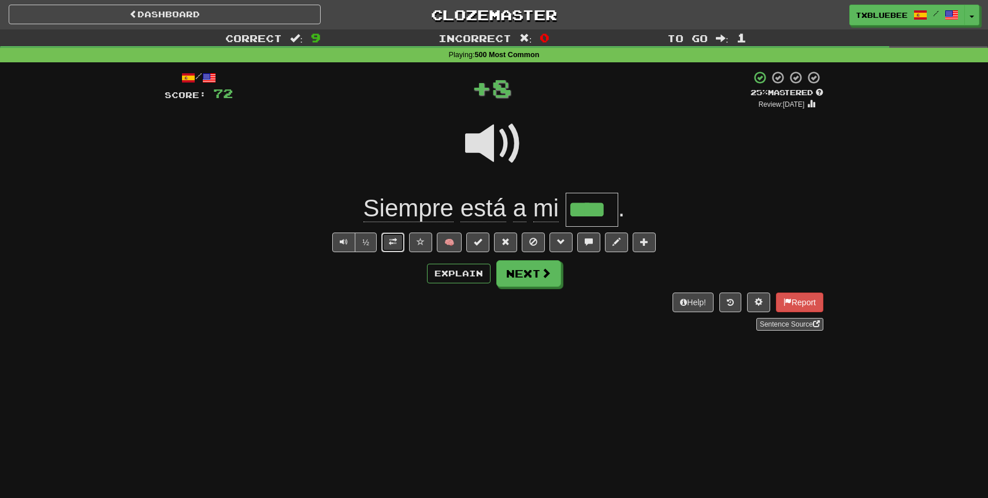
click at [394, 242] on span at bounding box center [393, 242] width 8 height 8
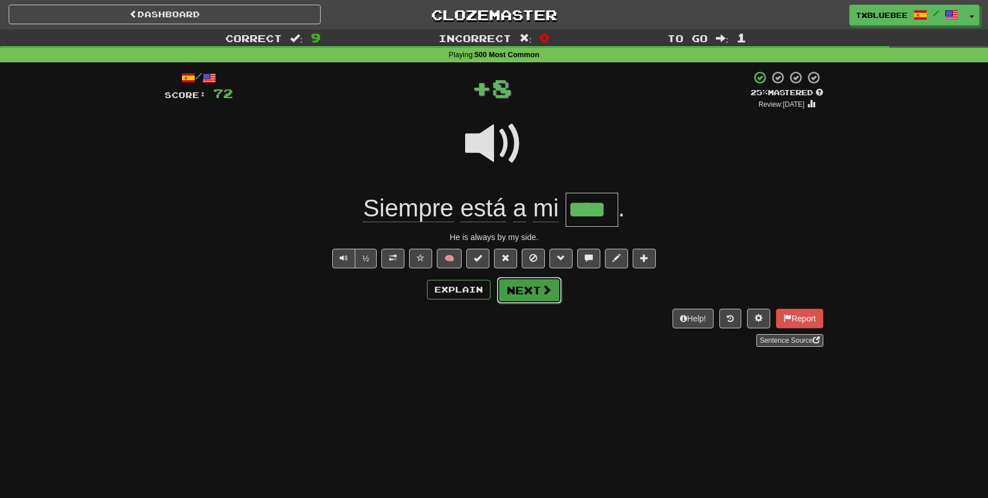
click at [543, 285] on span at bounding box center [546, 290] width 10 height 10
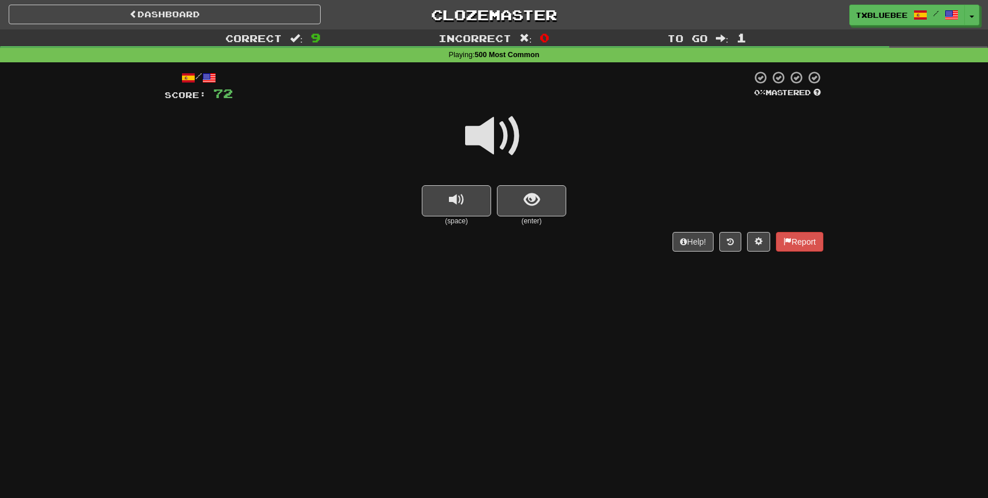
click at [502, 142] on span at bounding box center [494, 136] width 58 height 58
click at [502, 143] on span at bounding box center [494, 136] width 58 height 58
click at [504, 151] on span at bounding box center [494, 136] width 58 height 58
click at [532, 202] on span "show sentence" at bounding box center [532, 200] width 16 height 16
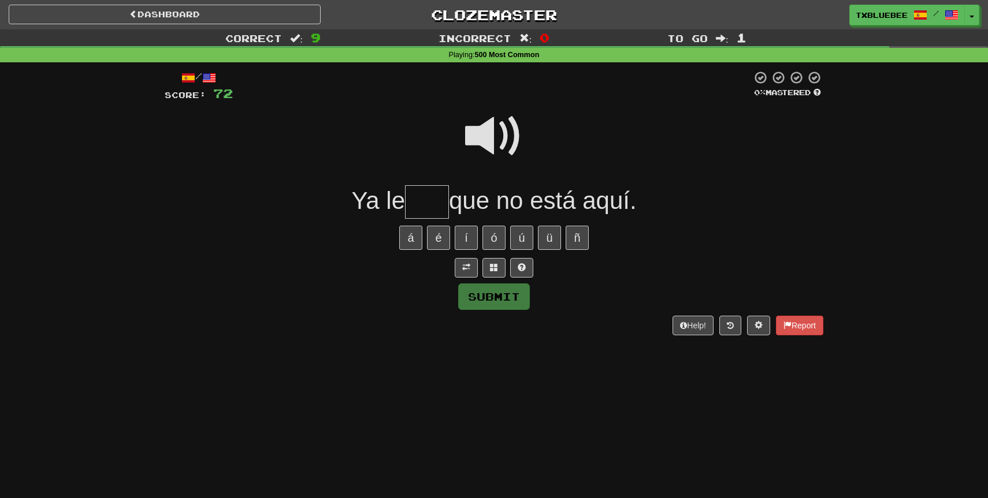
click at [419, 202] on input "text" at bounding box center [427, 202] width 44 height 34
type input "****"
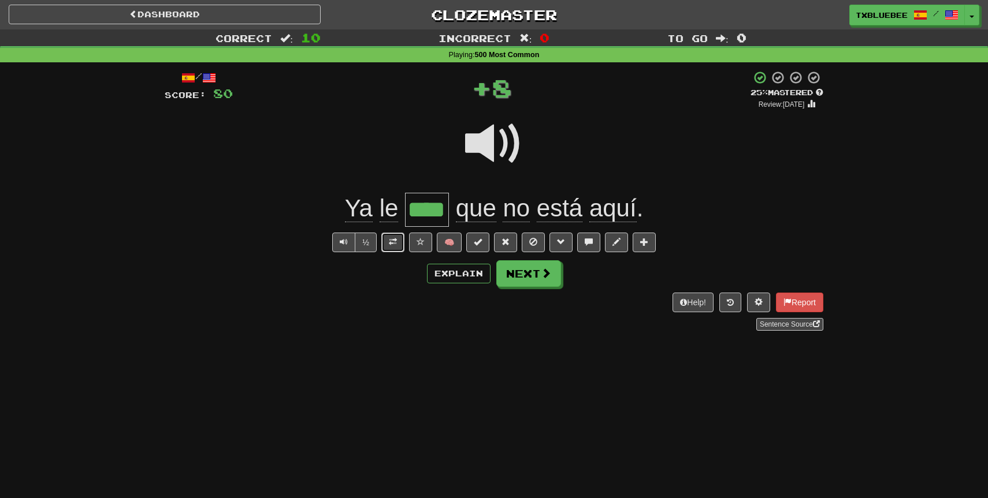
click at [399, 240] on button at bounding box center [392, 243] width 23 height 20
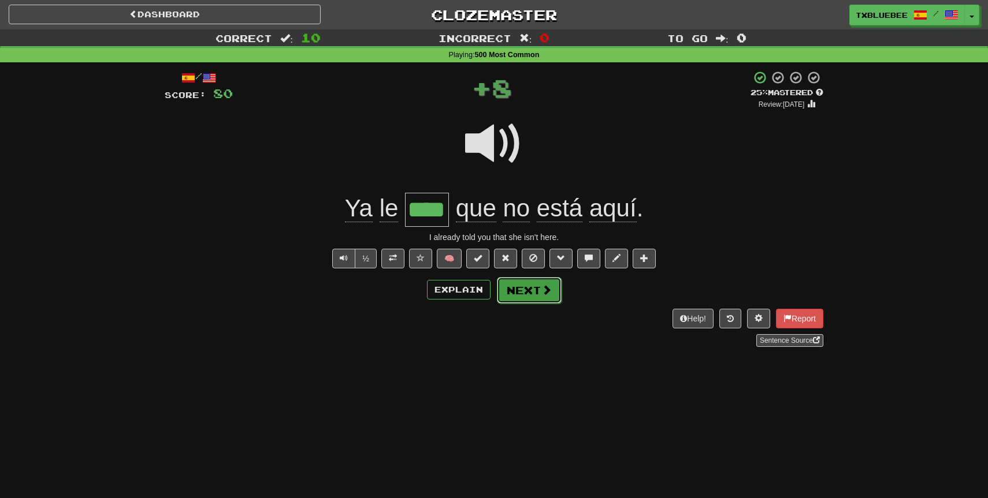
click at [532, 294] on button "Next" at bounding box center [529, 290] width 65 height 27
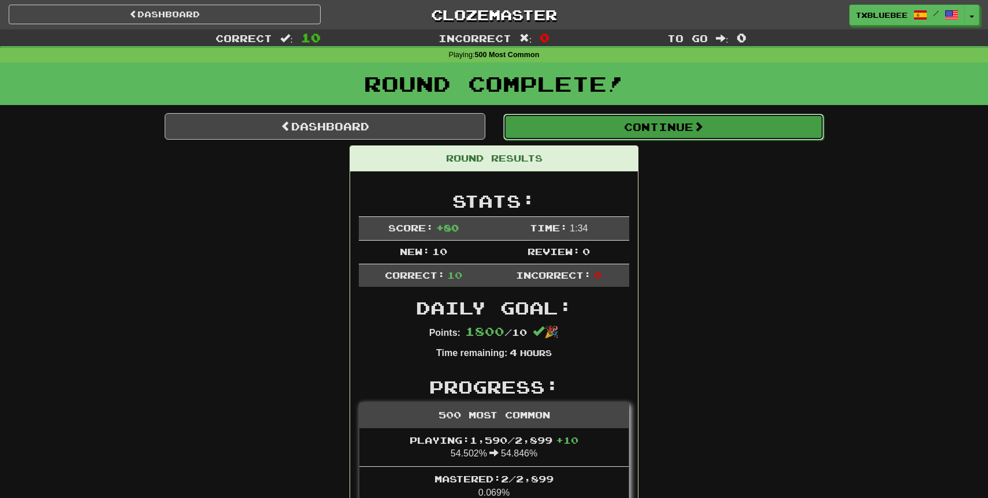
click at [558, 130] on button "Continue" at bounding box center [663, 127] width 321 height 27
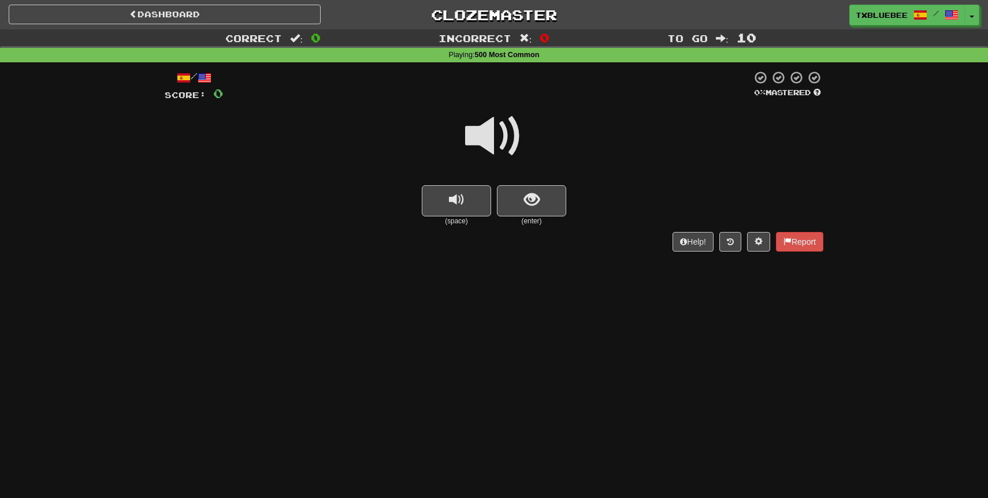
click at [515, 144] on span at bounding box center [494, 136] width 58 height 58
click at [531, 222] on small "(enter)" at bounding box center [531, 222] width 69 height 10
click at [529, 218] on small "(enter)" at bounding box center [531, 222] width 69 height 10
click at [497, 144] on span at bounding box center [494, 136] width 58 height 58
click at [529, 210] on button "show sentence" at bounding box center [531, 200] width 69 height 31
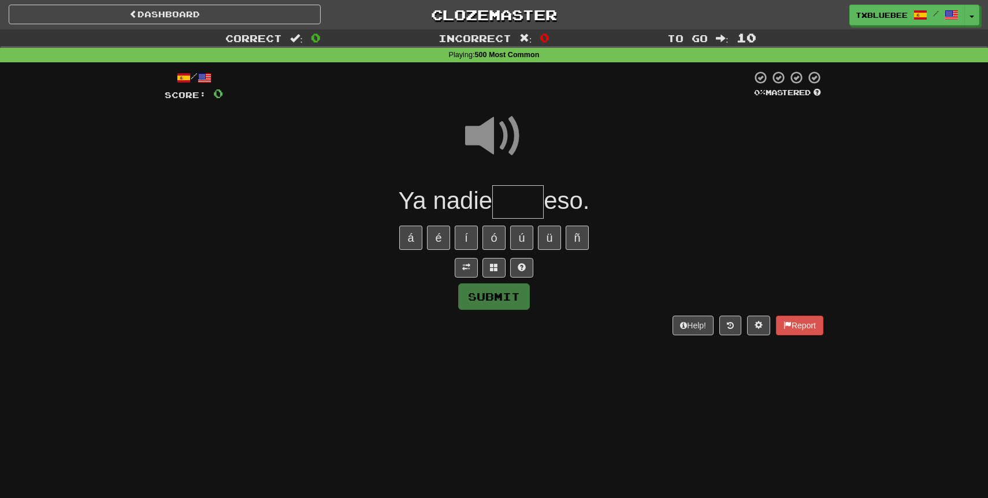
click at [515, 208] on input "text" at bounding box center [517, 202] width 51 height 34
type input "****"
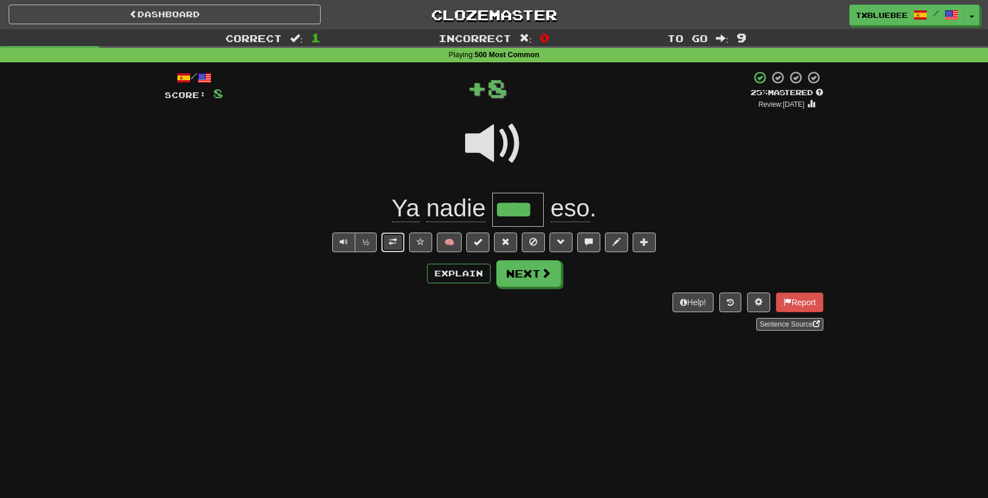
click at [397, 239] on span at bounding box center [393, 242] width 8 height 8
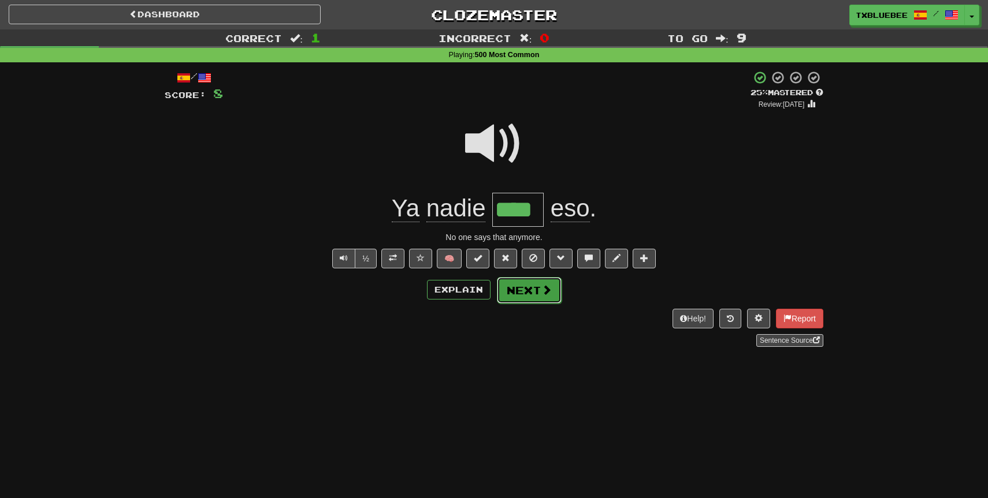
click at [520, 284] on button "Next" at bounding box center [529, 290] width 65 height 27
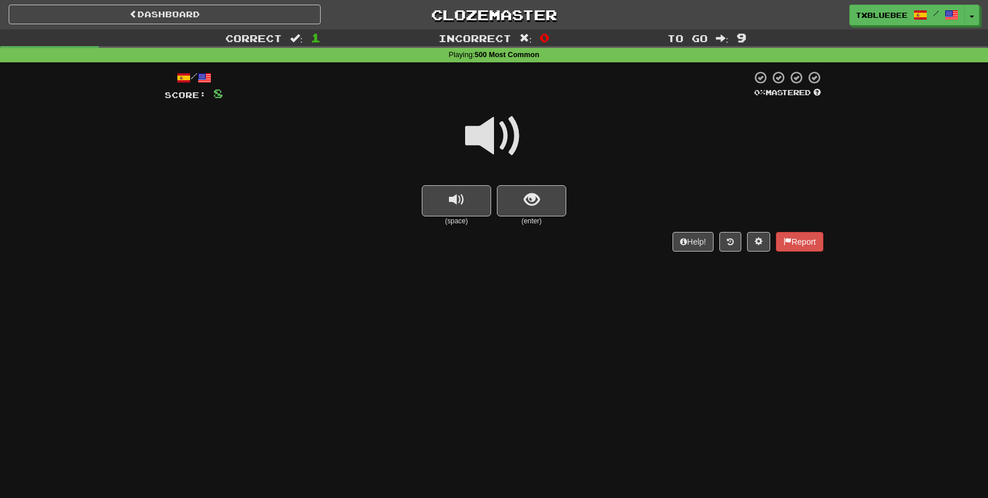
click at [511, 135] on span at bounding box center [494, 136] width 58 height 58
click at [498, 138] on span at bounding box center [494, 136] width 58 height 58
click at [507, 143] on span at bounding box center [494, 136] width 58 height 58
click at [533, 208] on span "show sentence" at bounding box center [532, 200] width 16 height 16
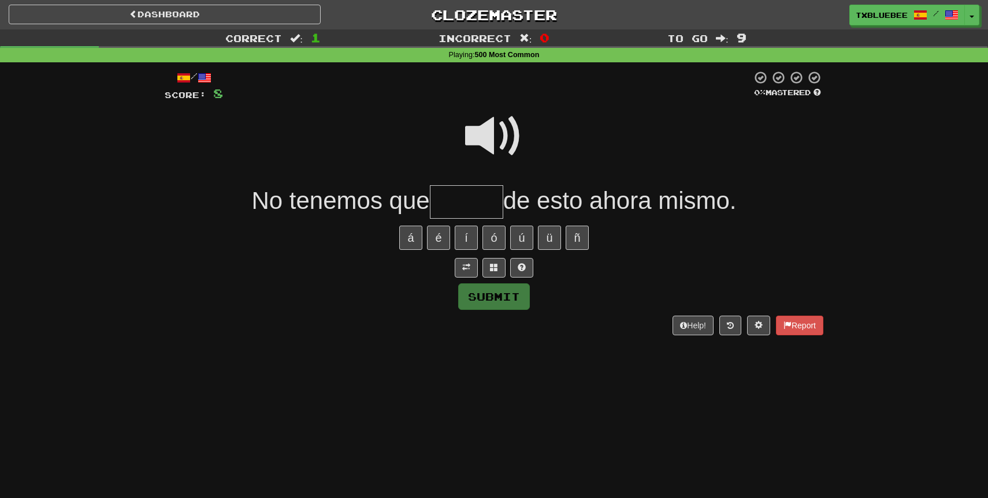
click at [485, 200] on input "text" at bounding box center [466, 202] width 73 height 34
type input "******"
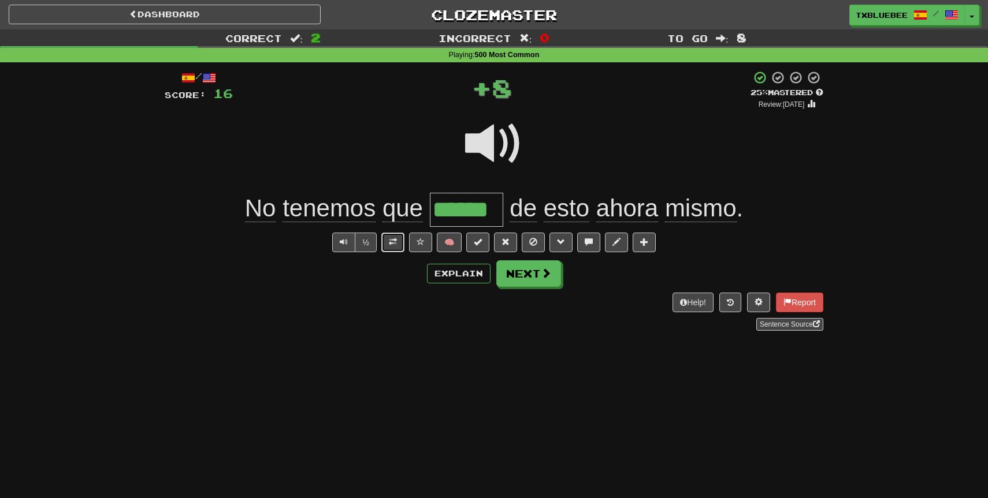
click at [399, 245] on button at bounding box center [392, 243] width 23 height 20
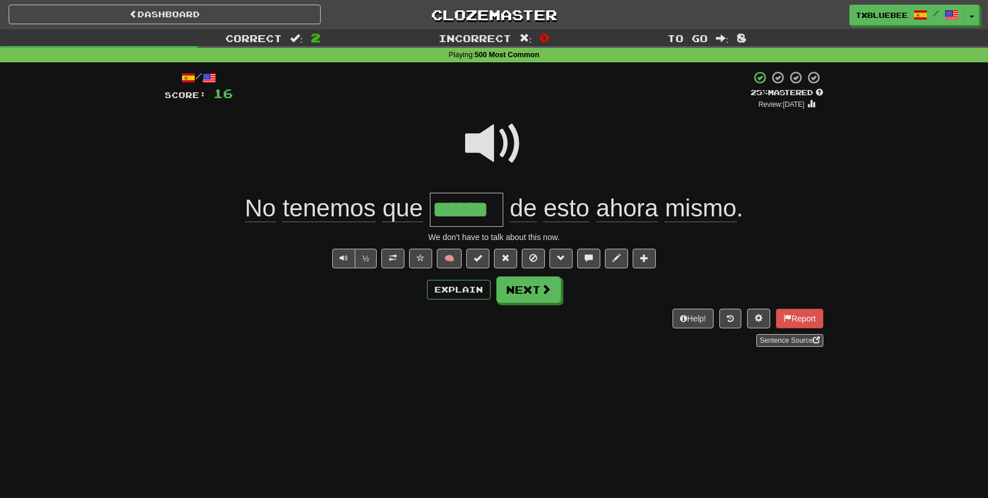
click at [505, 133] on span at bounding box center [494, 144] width 58 height 58
click at [476, 149] on span at bounding box center [494, 144] width 58 height 58
click at [523, 297] on button "Next" at bounding box center [529, 290] width 65 height 27
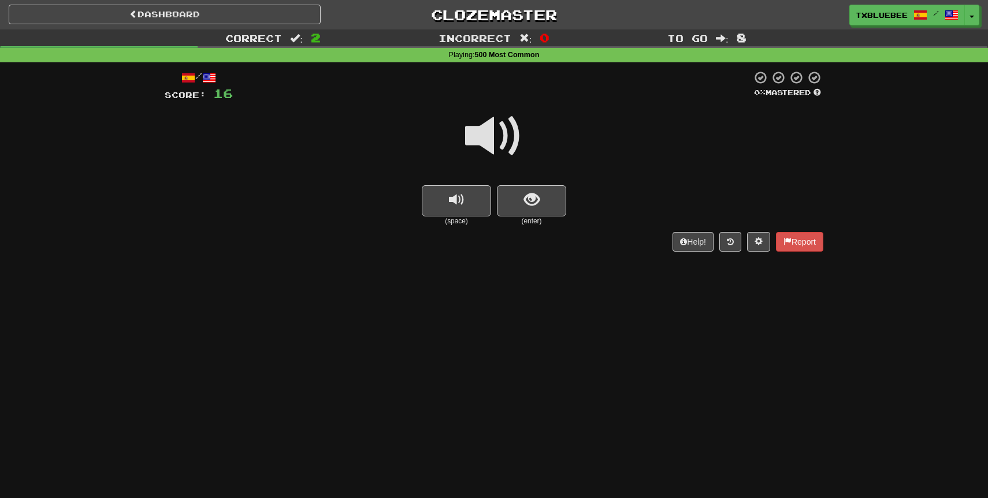
click at [496, 147] on span at bounding box center [494, 136] width 58 height 58
click at [526, 206] on span "show sentence" at bounding box center [532, 200] width 16 height 16
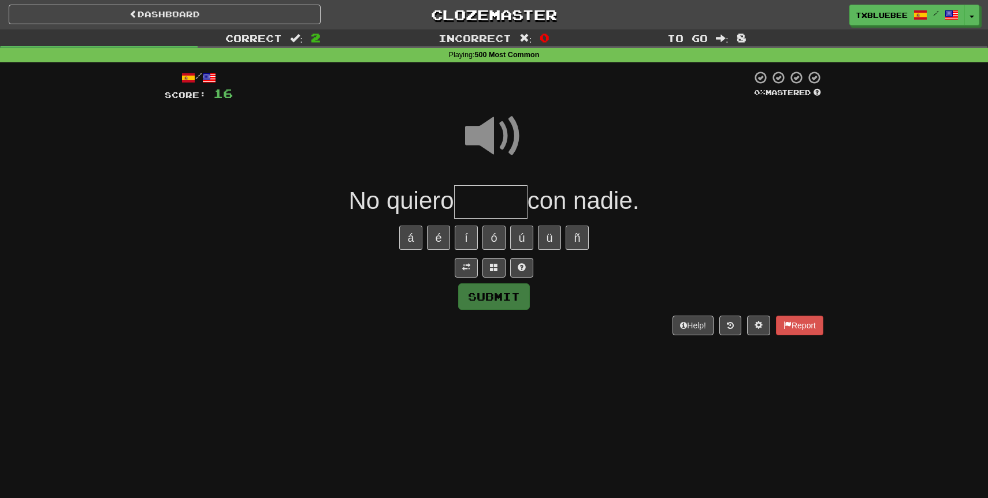
click at [484, 213] on input "text" at bounding box center [490, 202] width 73 height 34
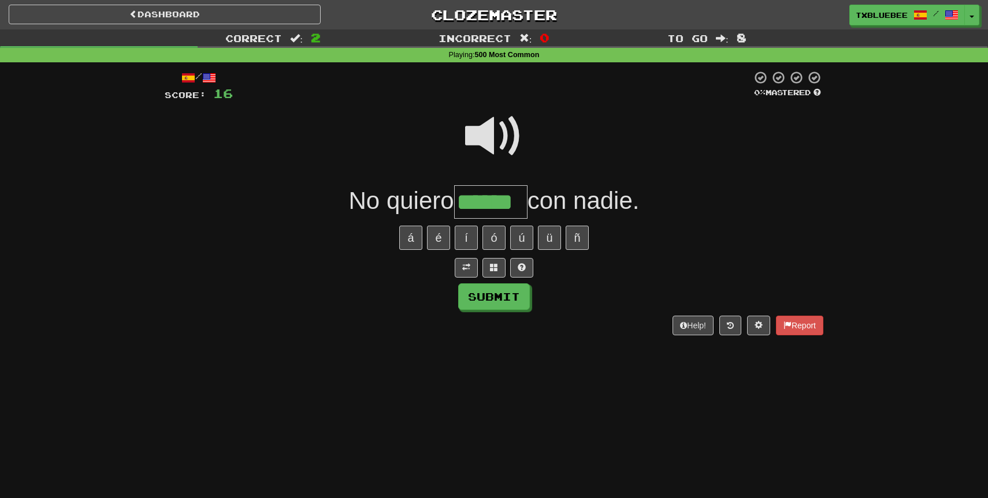
type input "******"
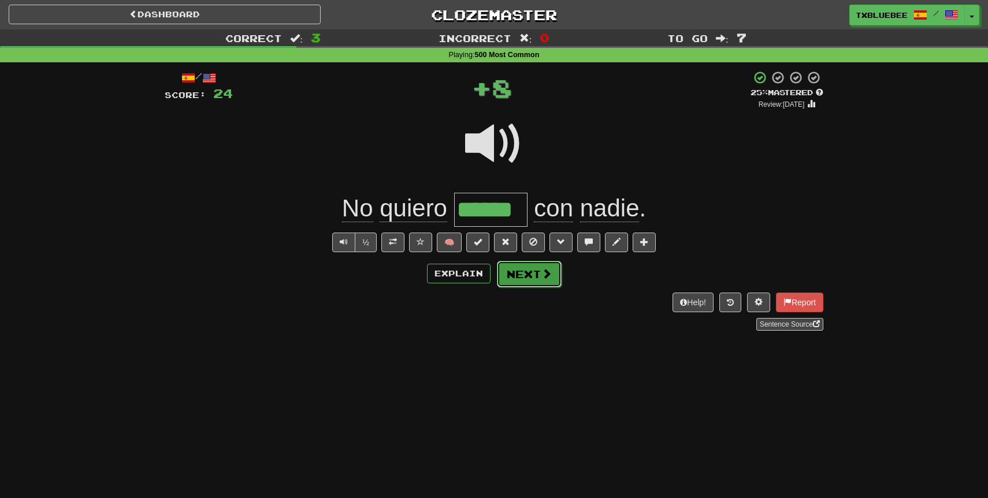
click at [535, 283] on button "Next" at bounding box center [529, 274] width 65 height 27
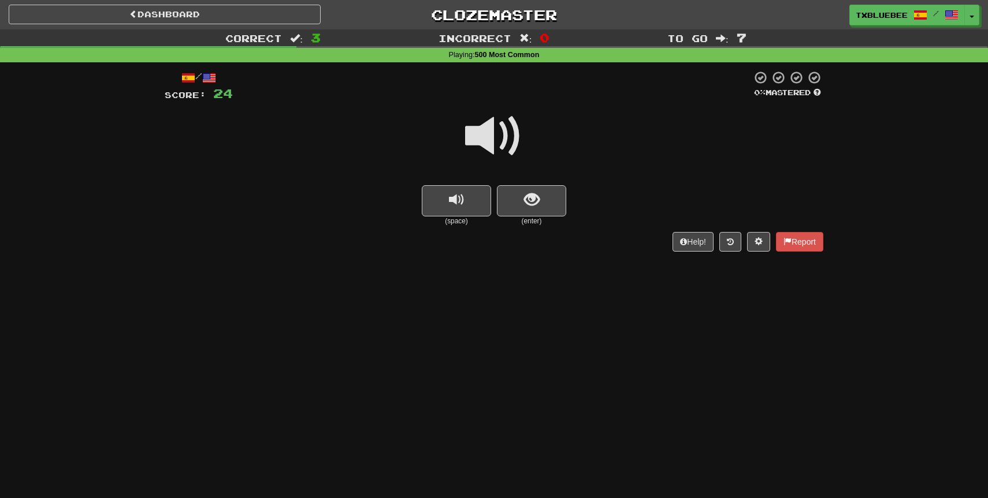
click at [511, 133] on span at bounding box center [494, 136] width 58 height 58
click at [533, 201] on span "show sentence" at bounding box center [532, 200] width 16 height 16
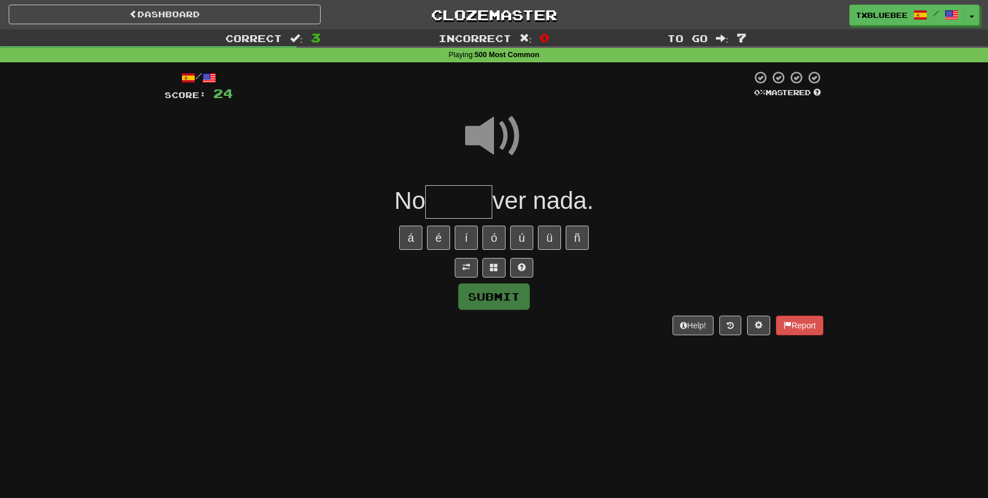
click at [460, 209] on input "text" at bounding box center [458, 202] width 67 height 34
type input "*****"
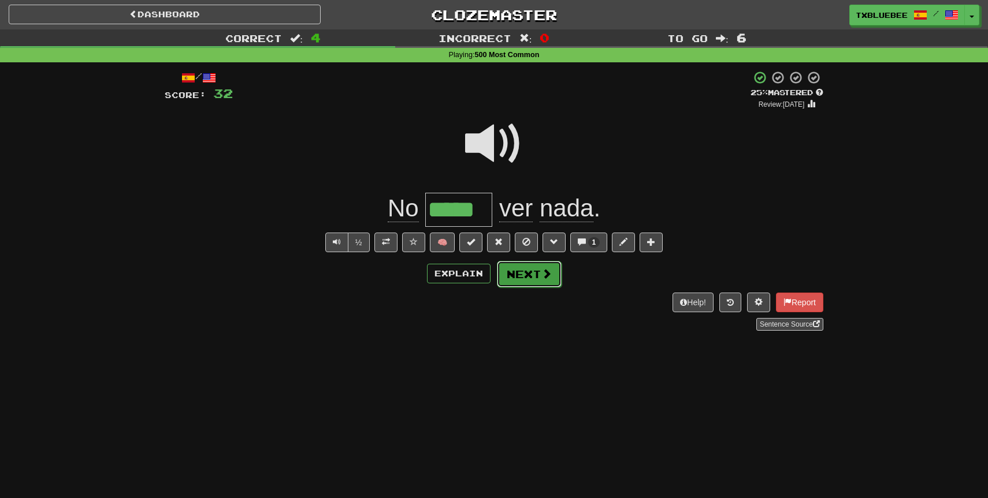
click at [517, 269] on button "Next" at bounding box center [529, 274] width 65 height 27
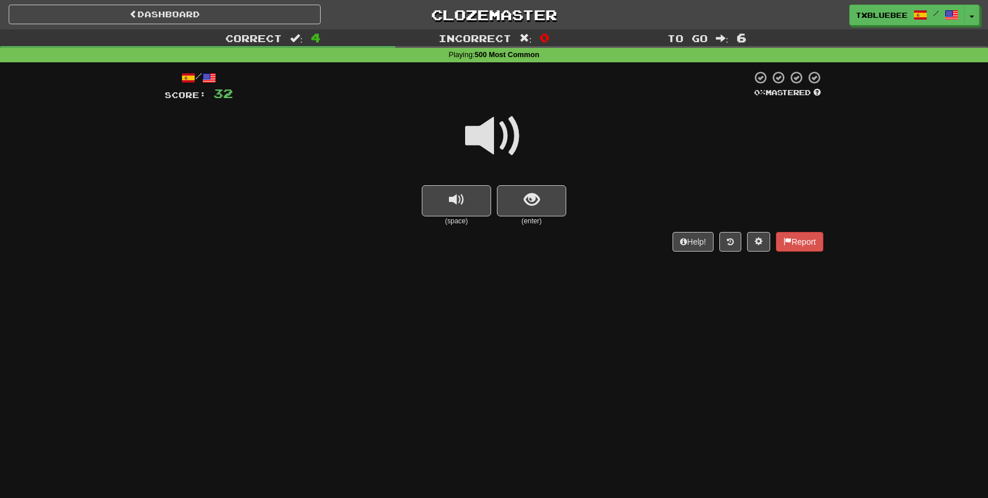
click at [511, 128] on span at bounding box center [494, 136] width 58 height 58
click at [524, 207] on span "show sentence" at bounding box center [532, 200] width 16 height 16
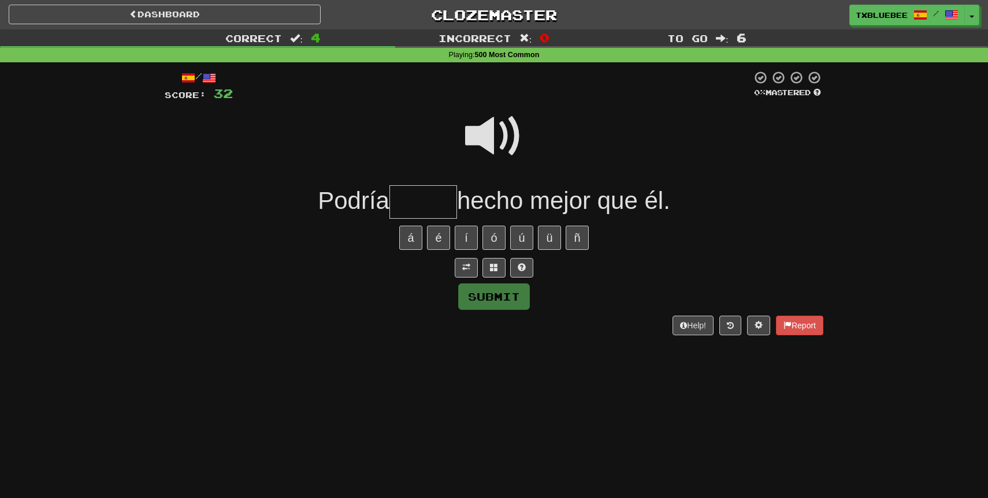
click at [497, 131] on span at bounding box center [494, 136] width 58 height 58
click at [449, 197] on input "text" at bounding box center [423, 202] width 68 height 34
type input "*"
click at [482, 147] on span at bounding box center [494, 136] width 58 height 58
click at [420, 209] on input "**" at bounding box center [423, 202] width 68 height 34
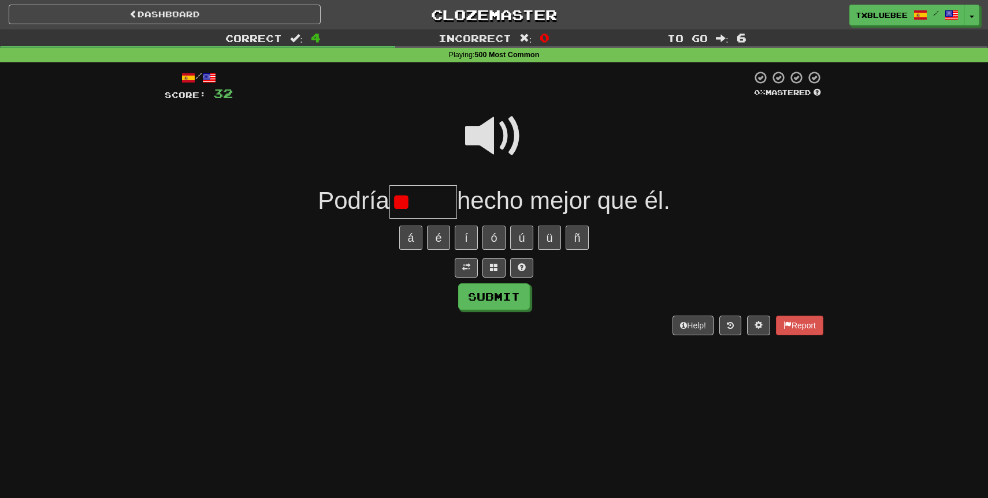
type input "*"
type input "*****"
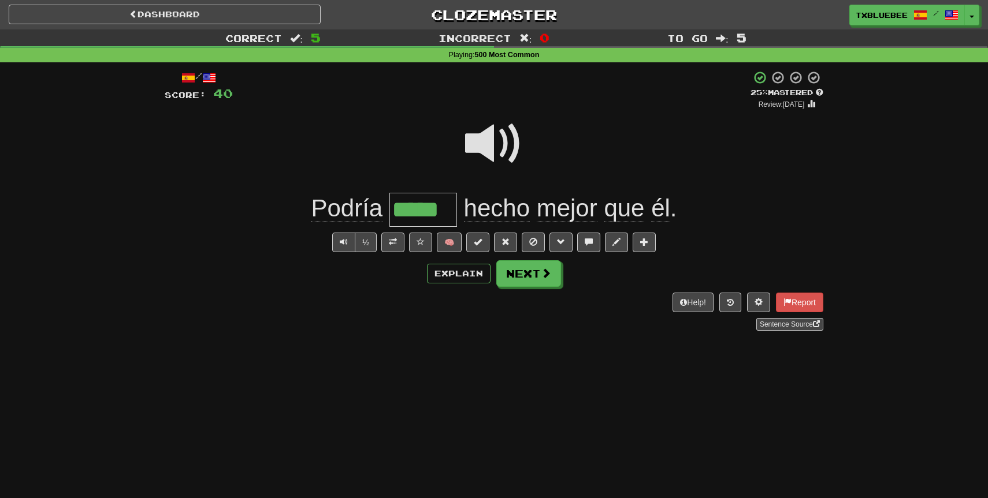
click at [505, 136] on span at bounding box center [494, 144] width 58 height 58
click at [392, 244] on span at bounding box center [393, 242] width 8 height 8
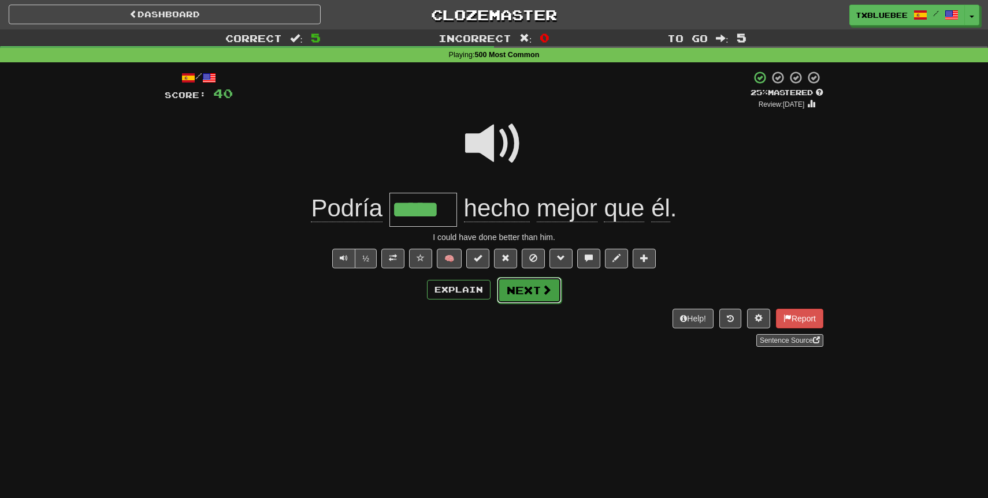
click at [520, 282] on button "Next" at bounding box center [529, 290] width 65 height 27
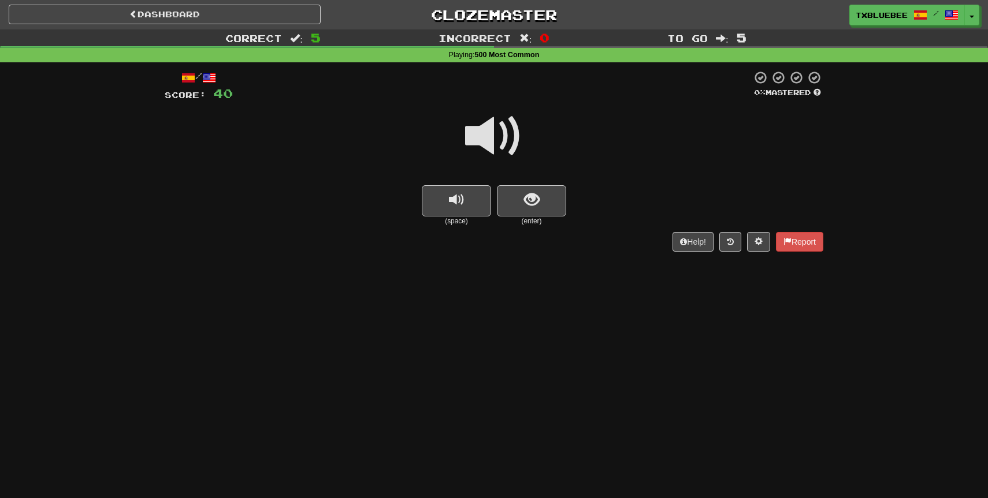
click at [489, 132] on span at bounding box center [494, 136] width 58 height 58
click at [530, 193] on span "show sentence" at bounding box center [532, 200] width 16 height 16
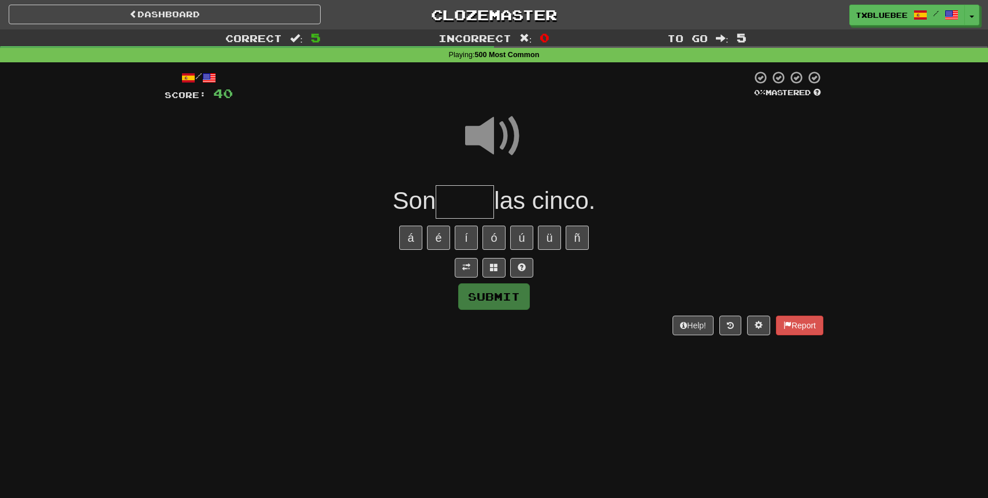
click at [457, 189] on input "text" at bounding box center [464, 202] width 58 height 34
type input "*****"
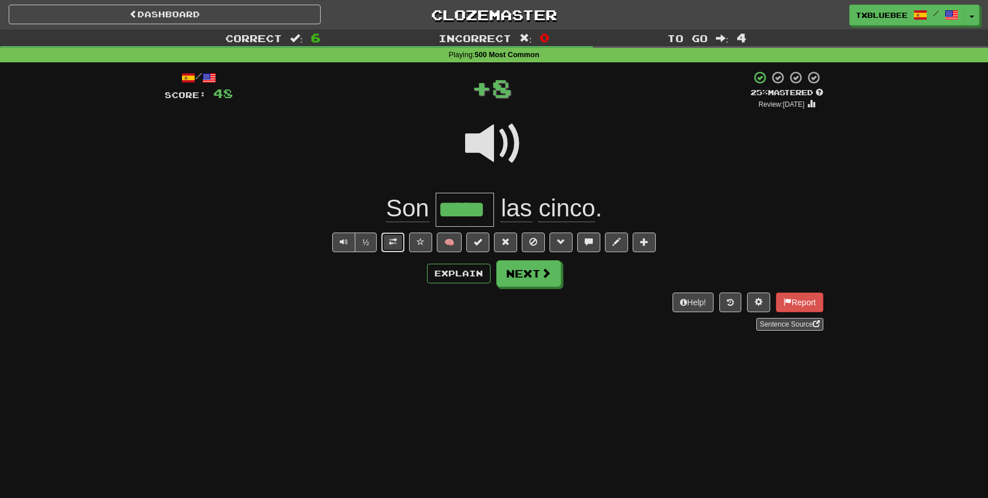
click at [395, 241] on span at bounding box center [393, 242] width 8 height 8
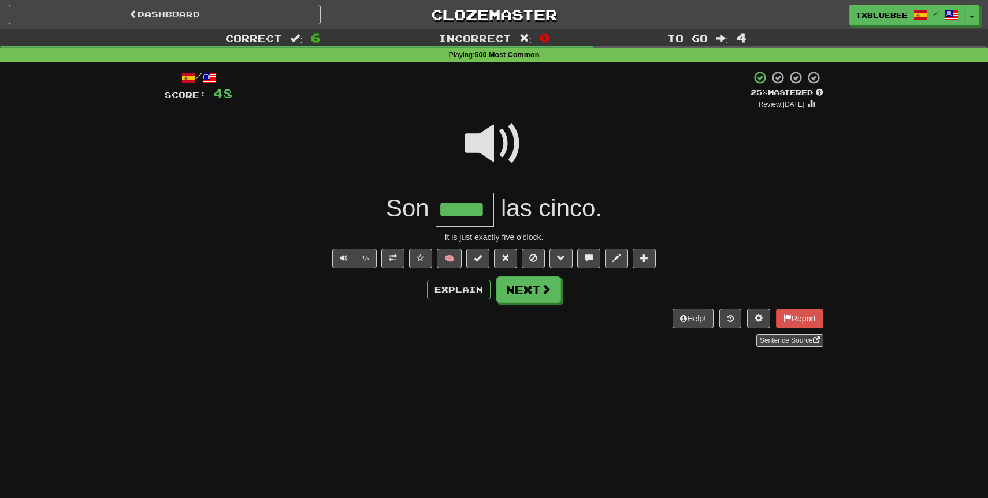
click at [496, 139] on span at bounding box center [494, 144] width 58 height 58
click at [514, 295] on button "Next" at bounding box center [529, 290] width 65 height 27
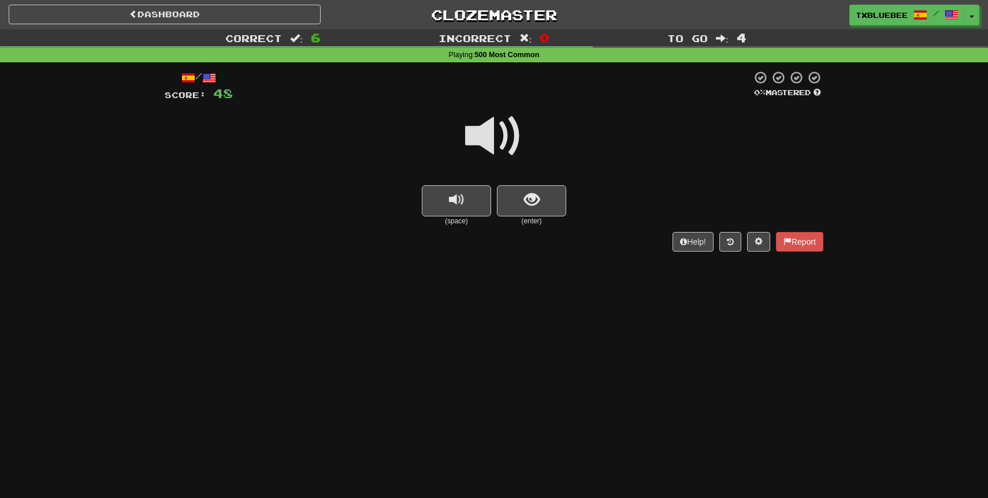
click at [502, 144] on span at bounding box center [494, 136] width 58 height 58
click at [515, 203] on button "show sentence" at bounding box center [531, 200] width 69 height 31
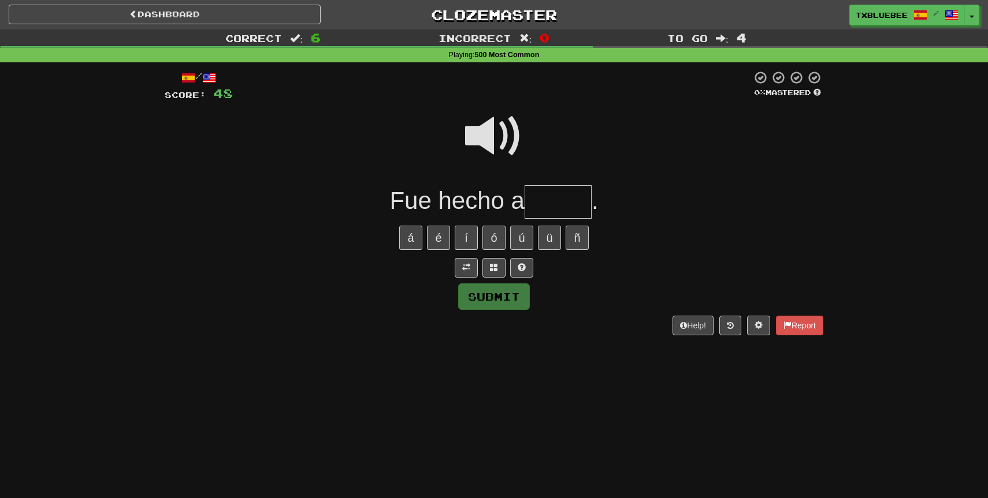
click at [494, 137] on span at bounding box center [494, 136] width 58 height 58
click at [546, 208] on input "text" at bounding box center [557, 202] width 67 height 34
type input "****"
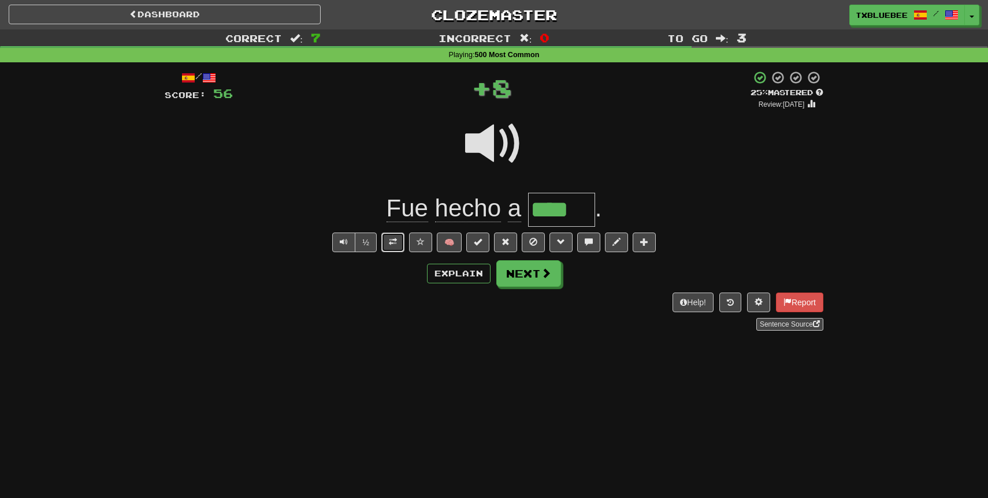
click at [399, 241] on button at bounding box center [392, 243] width 23 height 20
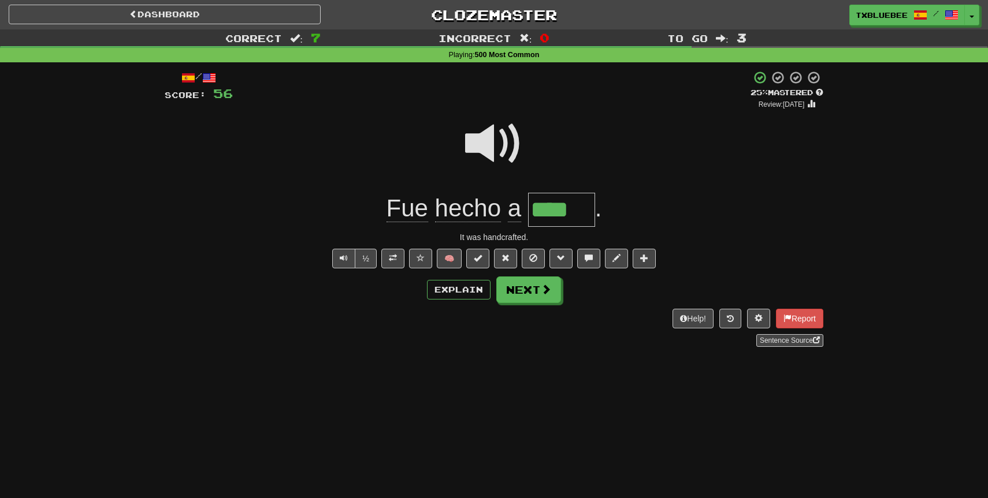
click at [506, 135] on span at bounding box center [494, 144] width 58 height 58
click at [420, 258] on span at bounding box center [420, 258] width 8 height 8
click at [518, 282] on button "Next" at bounding box center [529, 290] width 65 height 27
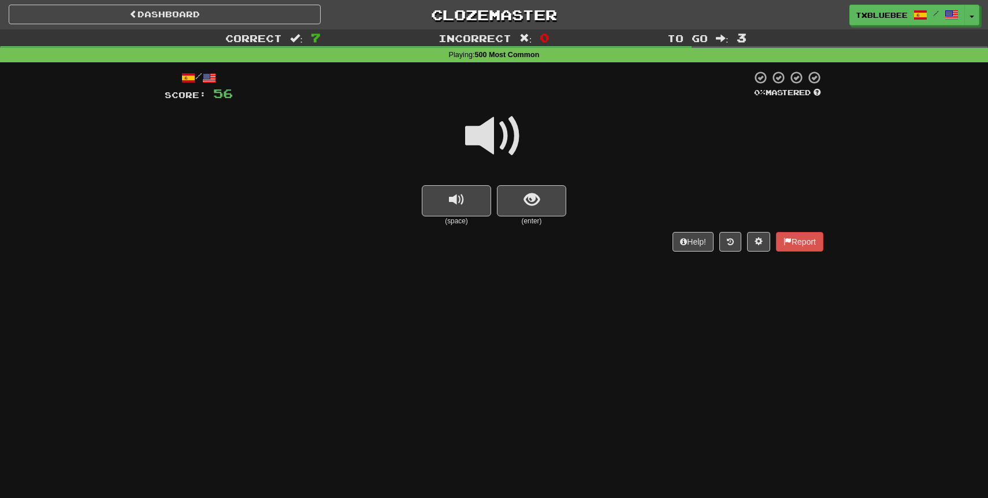
click at [500, 145] on span at bounding box center [494, 136] width 58 height 58
click at [522, 191] on button "show sentence" at bounding box center [531, 200] width 69 height 31
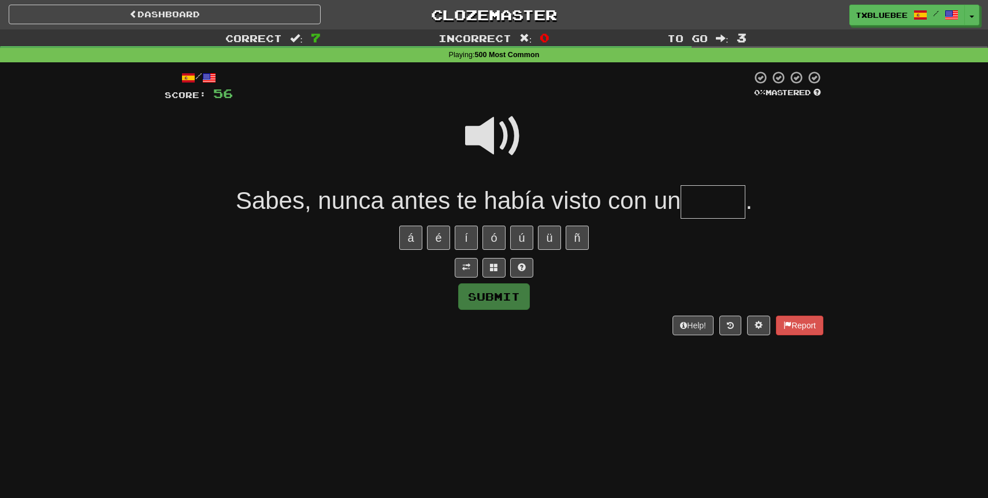
click at [500, 139] on span at bounding box center [494, 136] width 58 height 58
click at [713, 200] on input "text" at bounding box center [712, 202] width 65 height 34
type input "*****"
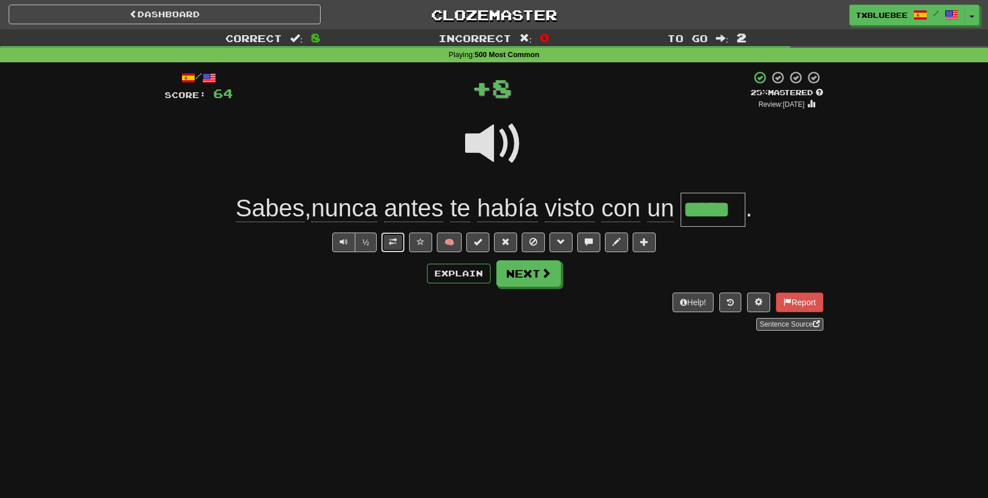
click at [395, 242] on span at bounding box center [393, 242] width 8 height 8
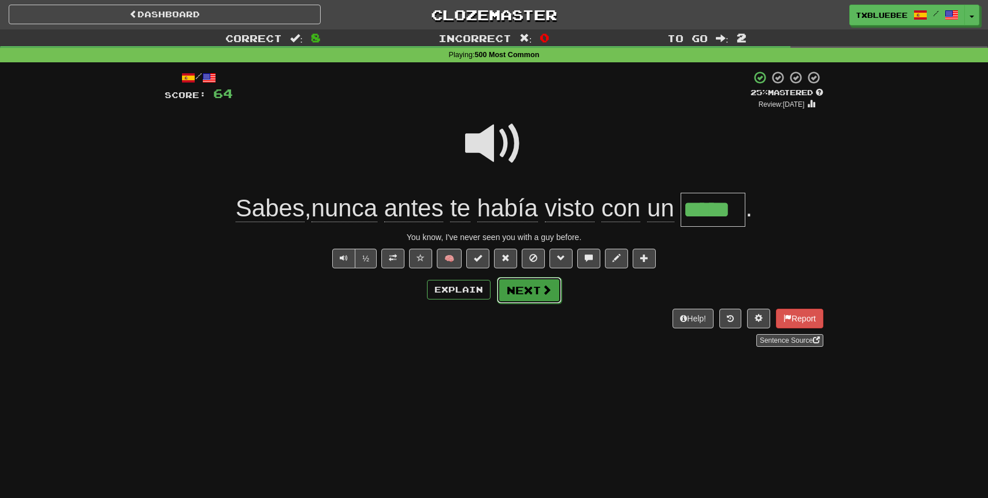
click at [516, 286] on button "Next" at bounding box center [529, 290] width 65 height 27
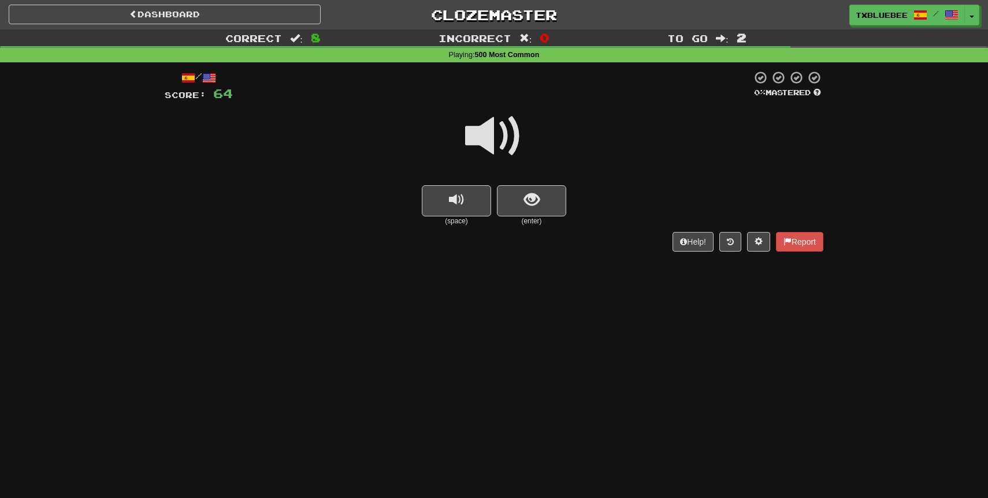
click at [492, 125] on span at bounding box center [494, 136] width 58 height 58
click at [524, 192] on span "show sentence" at bounding box center [532, 200] width 16 height 16
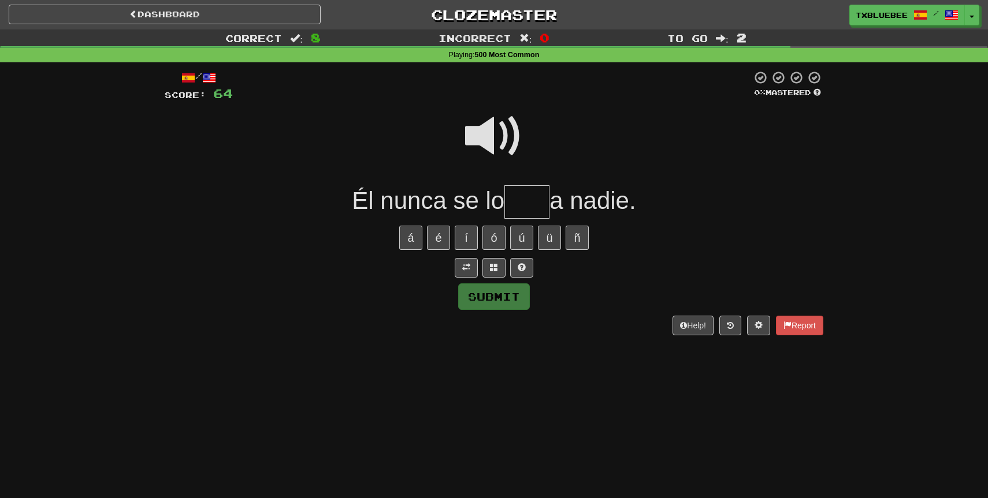
click at [500, 144] on span at bounding box center [494, 136] width 58 height 58
click at [526, 206] on input "text" at bounding box center [526, 202] width 45 height 34
type input "*"
type input "****"
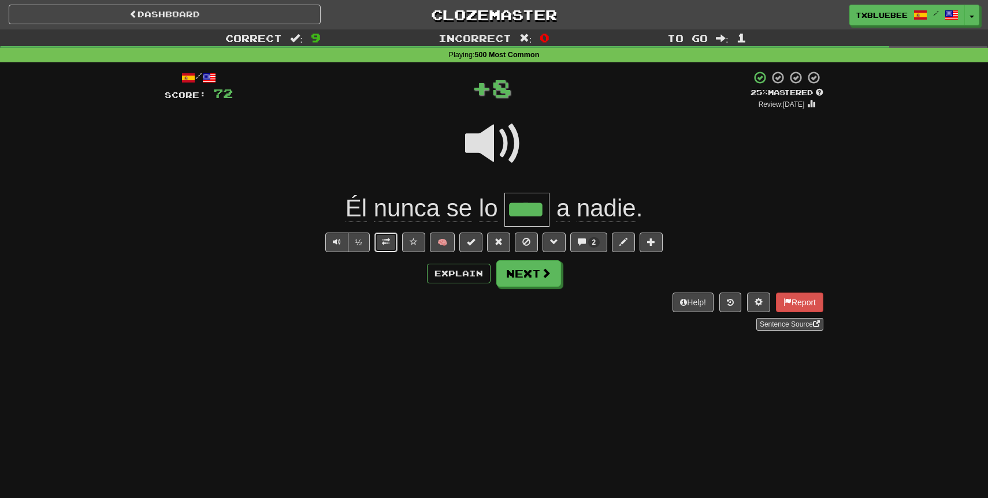
click at [392, 244] on button at bounding box center [385, 243] width 23 height 20
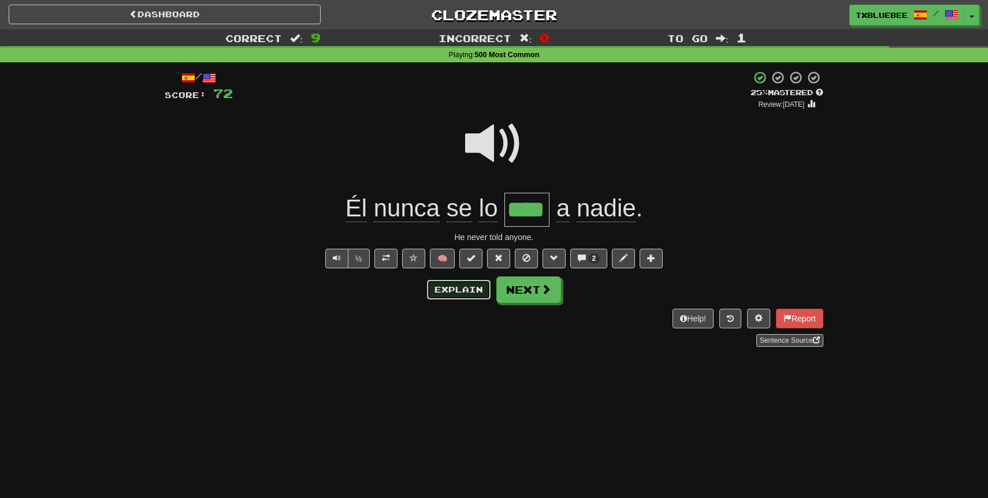
click at [445, 285] on button "Explain" at bounding box center [459, 290] width 64 height 20
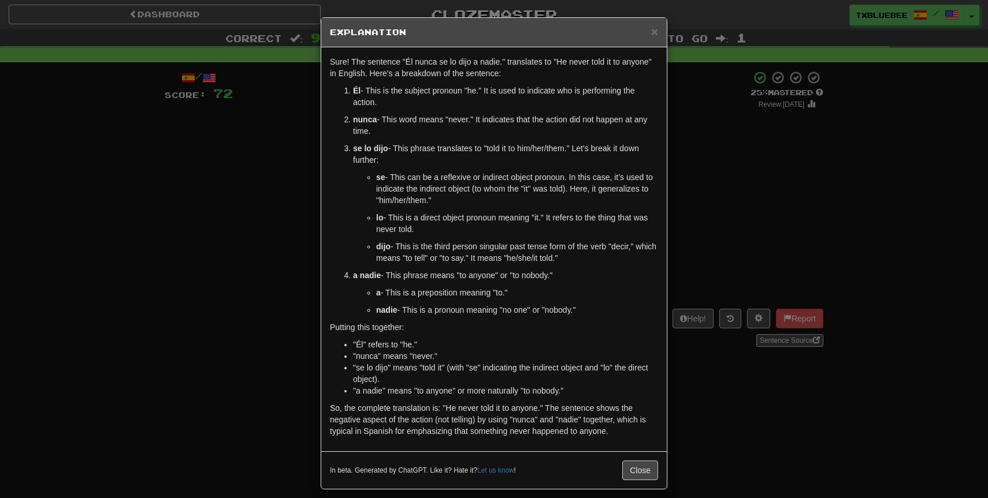
click at [698, 179] on div "× Explanation Sure! The sentence "Él nunca se lo dijo a nadie." translates to "…" at bounding box center [494, 249] width 988 height 498
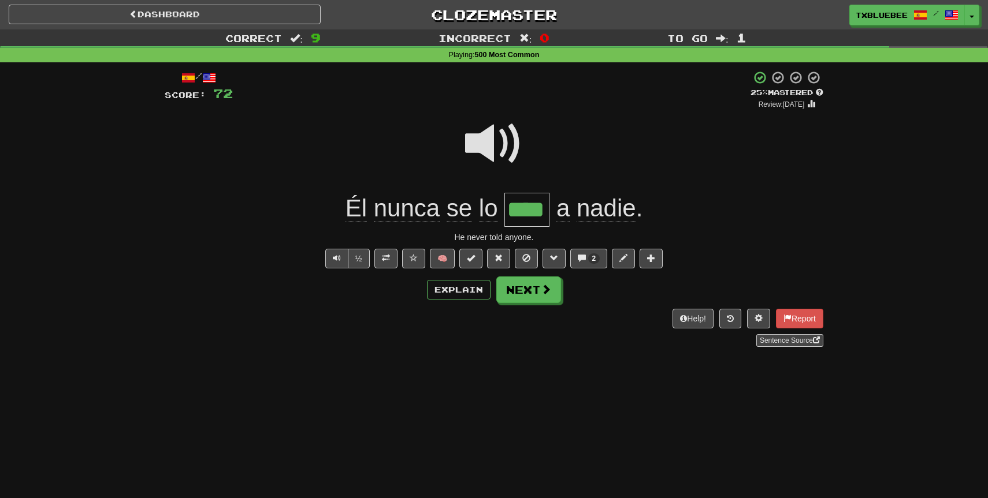
click at [506, 130] on span at bounding box center [494, 144] width 58 height 58
click at [541, 293] on span at bounding box center [546, 290] width 10 height 10
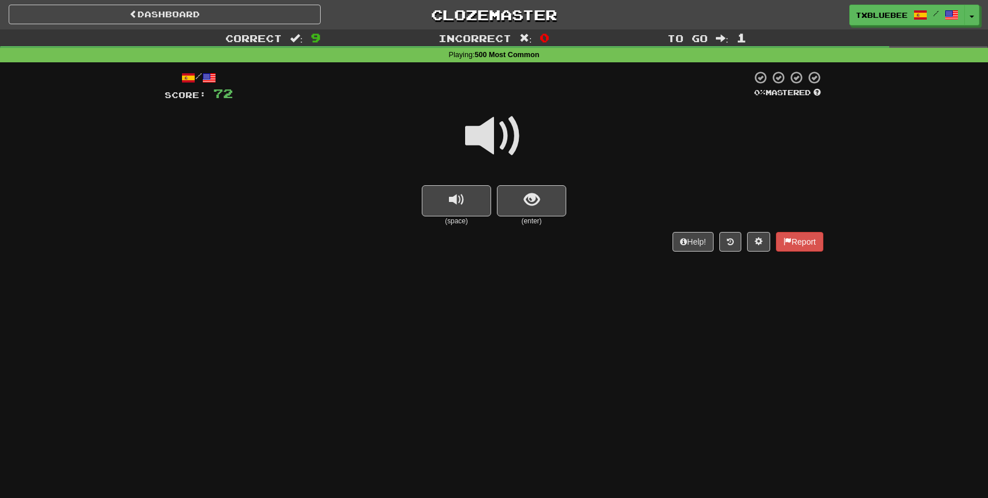
click at [500, 139] on span at bounding box center [494, 136] width 58 height 58
click at [525, 200] on span "show sentence" at bounding box center [532, 200] width 16 height 16
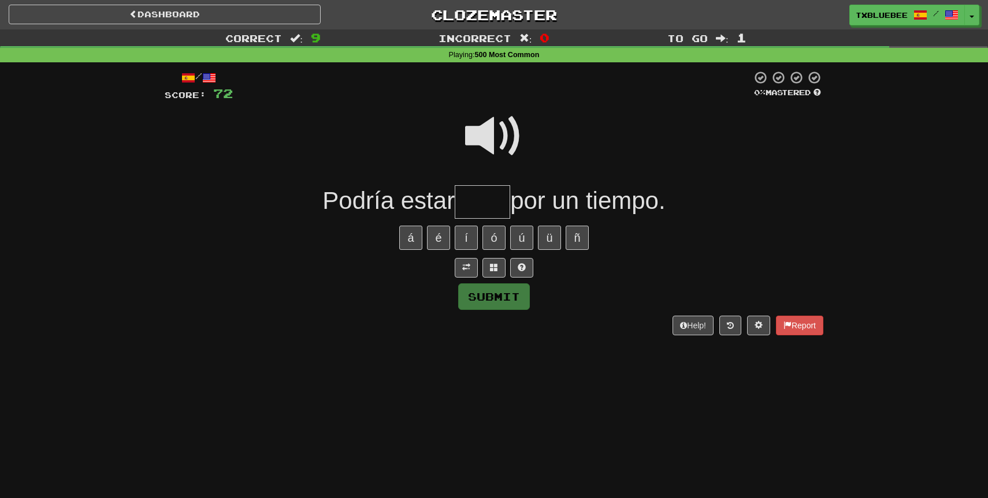
click at [498, 134] on span at bounding box center [494, 136] width 58 height 58
click at [463, 209] on input "text" at bounding box center [482, 202] width 55 height 34
type input "*****"
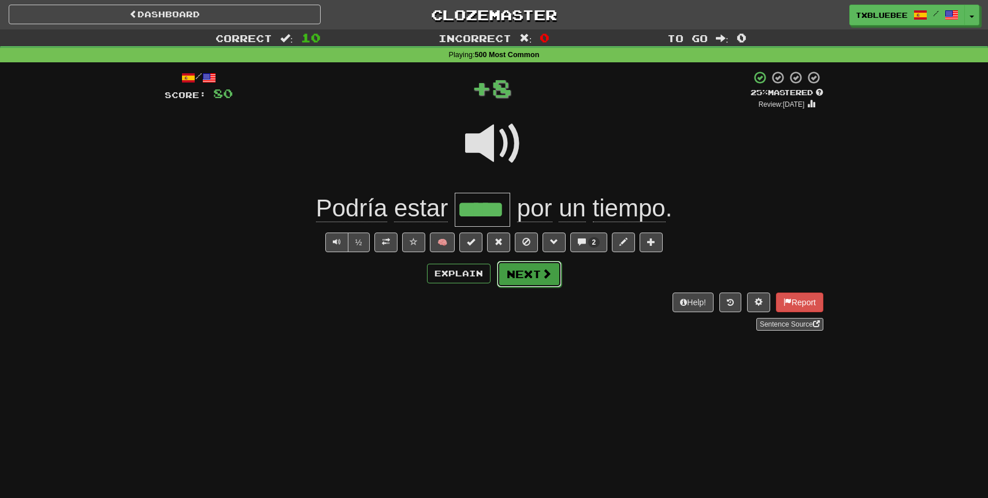
click at [519, 269] on button "Next" at bounding box center [529, 274] width 65 height 27
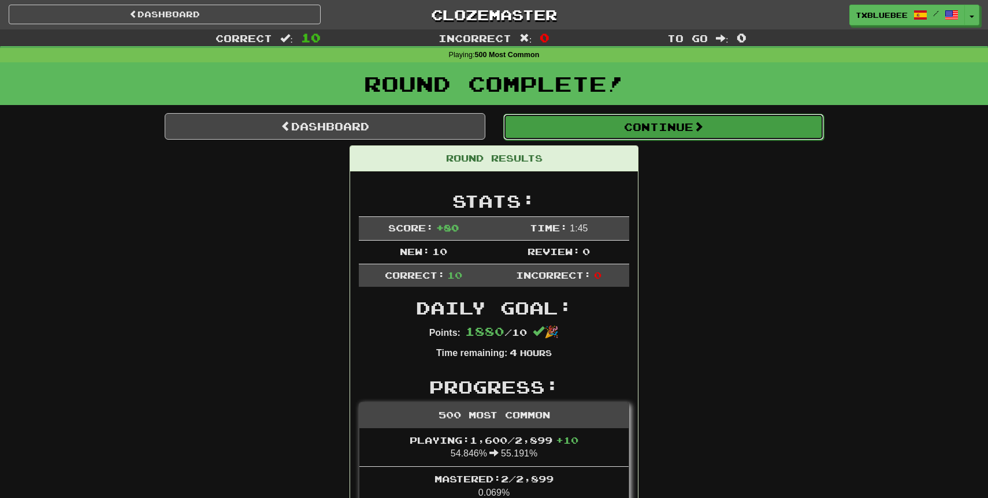
click at [557, 121] on button "Continue" at bounding box center [663, 127] width 321 height 27
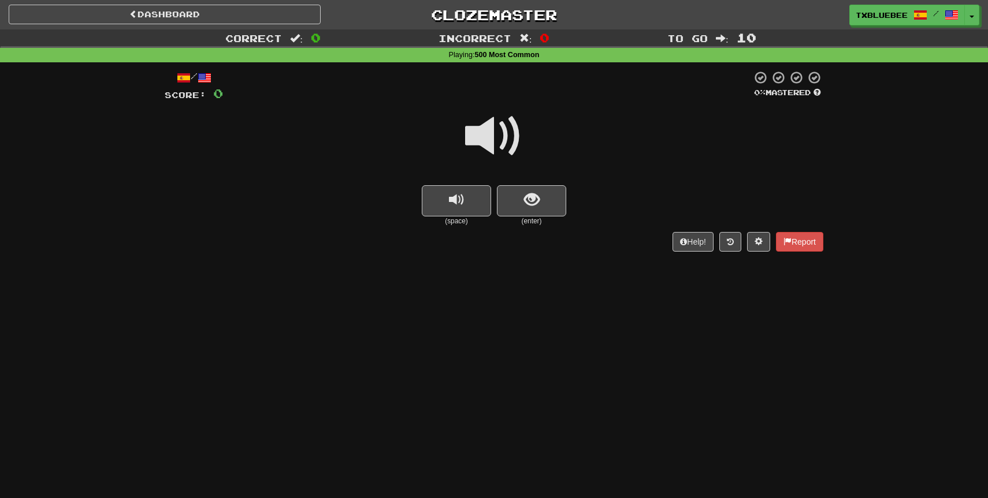
click at [500, 147] on span at bounding box center [494, 136] width 58 height 58
click at [531, 200] on span "show sentence" at bounding box center [532, 200] width 16 height 16
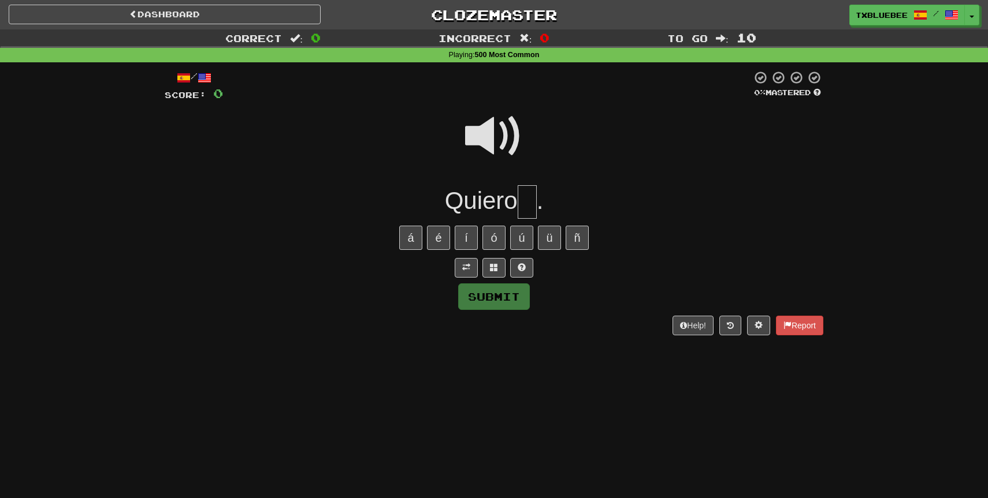
click at [533, 202] on input "text" at bounding box center [527, 202] width 19 height 34
type input "**"
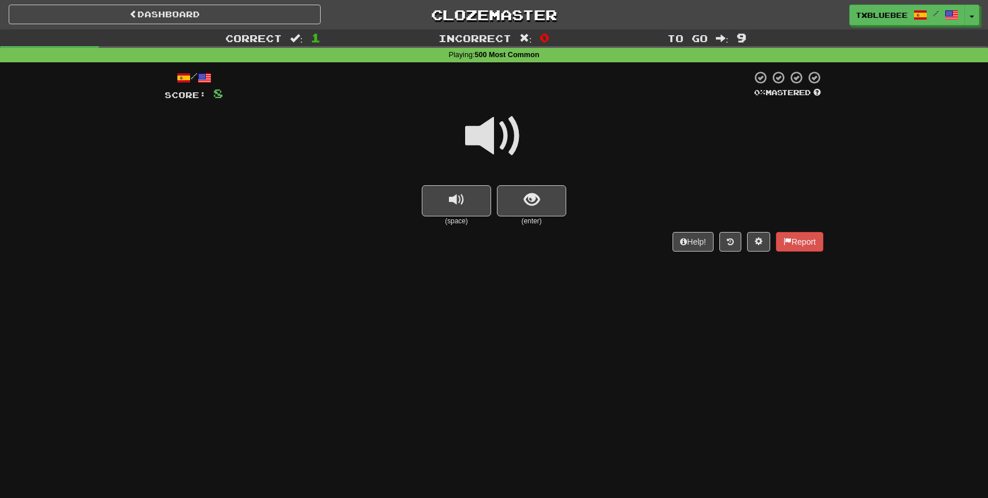
click at [501, 142] on span at bounding box center [494, 136] width 58 height 58
click at [531, 212] on button "show sentence" at bounding box center [531, 200] width 69 height 31
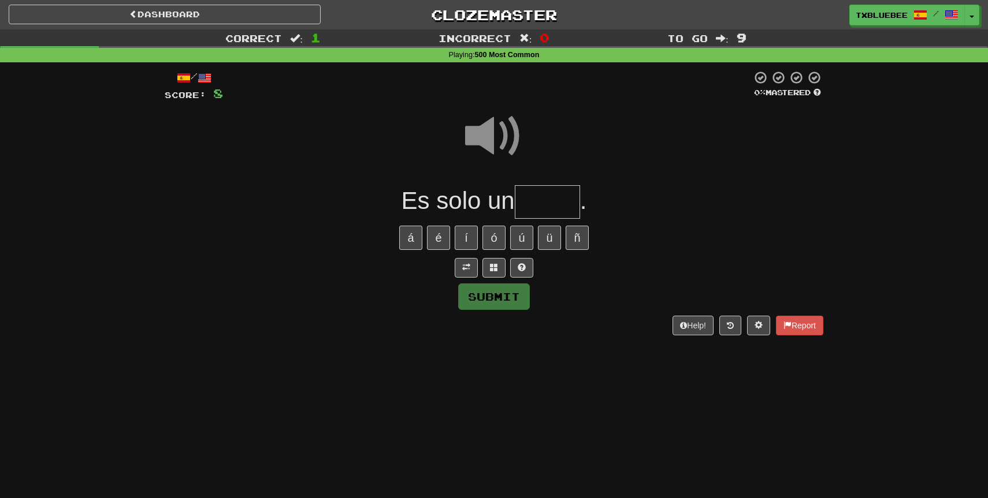
click at [538, 208] on input "text" at bounding box center [547, 202] width 65 height 34
type input "*****"
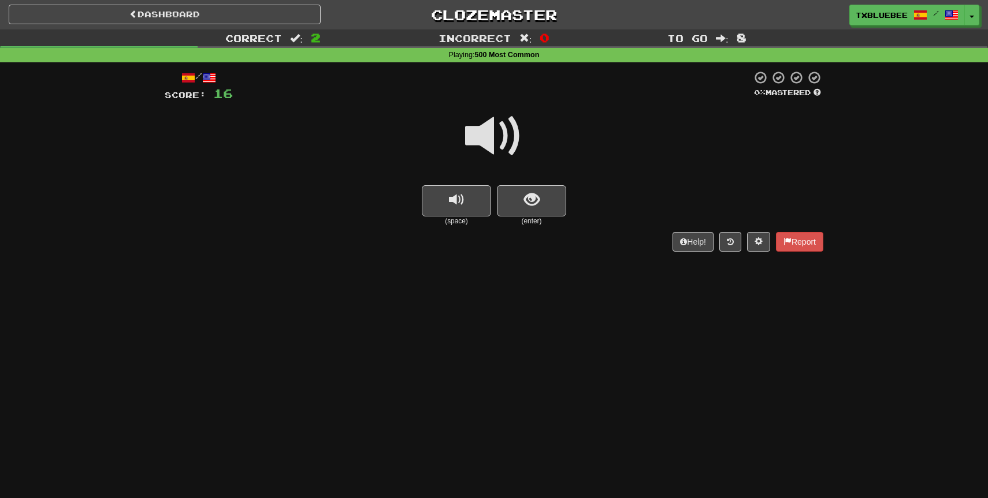
click at [505, 142] on span at bounding box center [494, 136] width 58 height 58
click at [524, 198] on span "show sentence" at bounding box center [532, 200] width 16 height 16
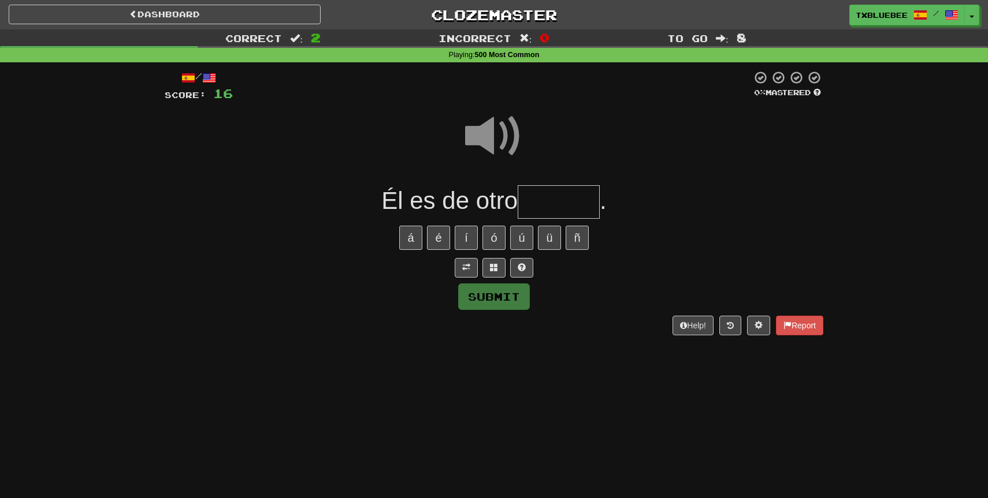
click at [545, 198] on input "text" at bounding box center [559, 202] width 82 height 34
type input "*****"
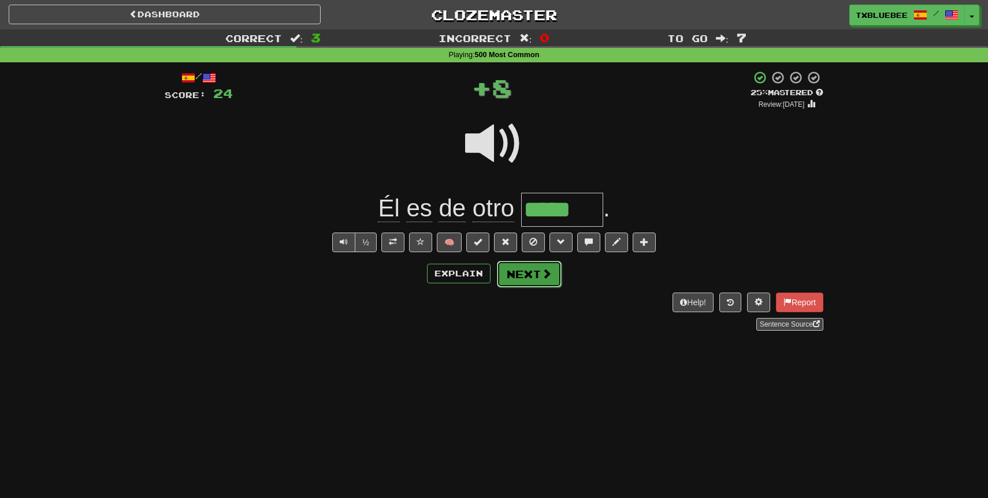
click at [529, 278] on button "Next" at bounding box center [529, 274] width 65 height 27
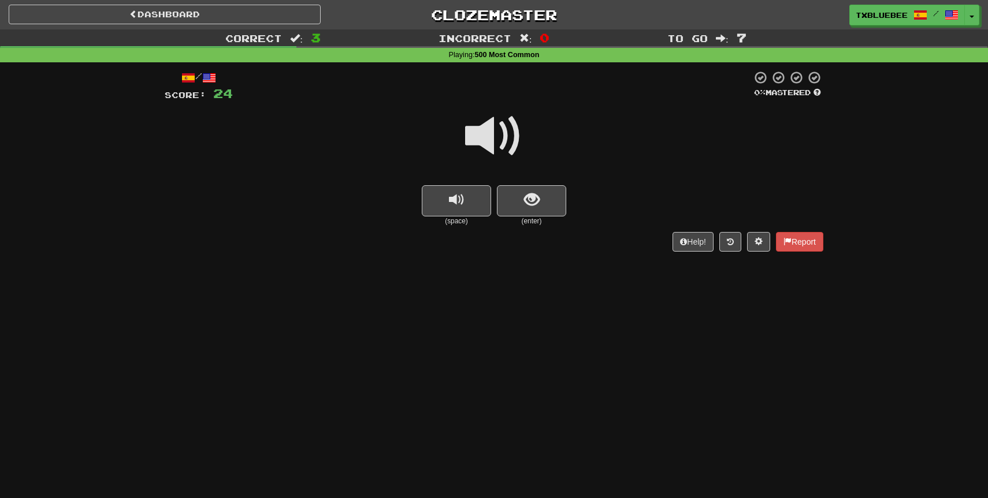
click at [518, 126] on span at bounding box center [494, 136] width 58 height 58
click at [524, 217] on small "(enter)" at bounding box center [531, 222] width 69 height 10
click at [526, 210] on button "show sentence" at bounding box center [531, 200] width 69 height 31
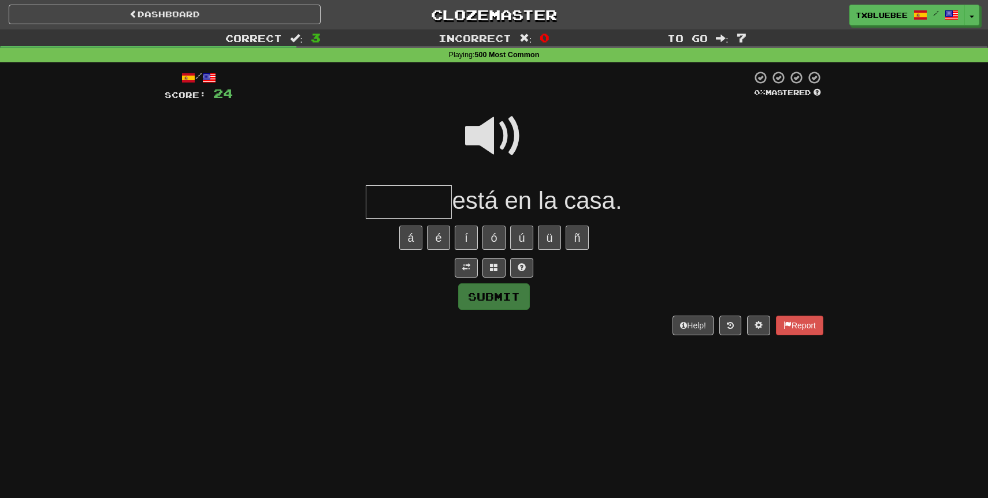
click at [428, 203] on input "text" at bounding box center [409, 202] width 86 height 34
type input "*******"
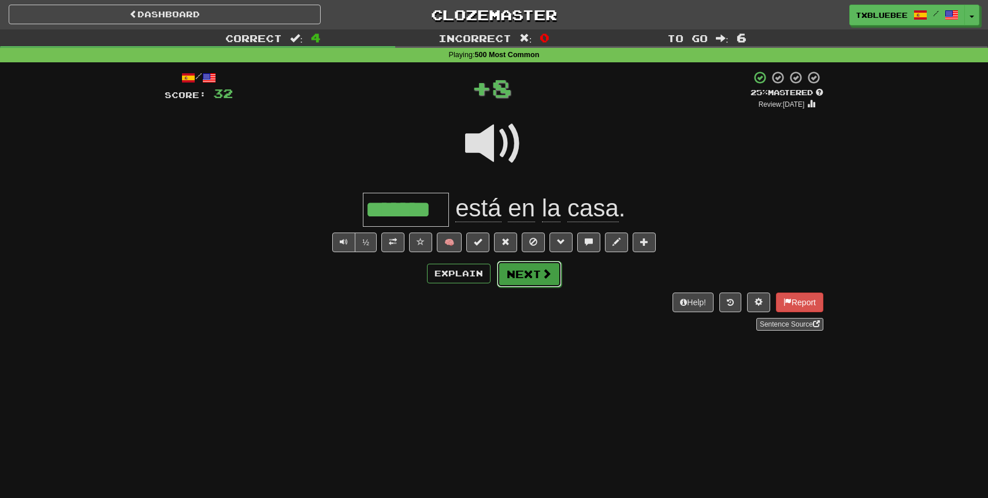
click at [521, 270] on button "Next" at bounding box center [529, 274] width 65 height 27
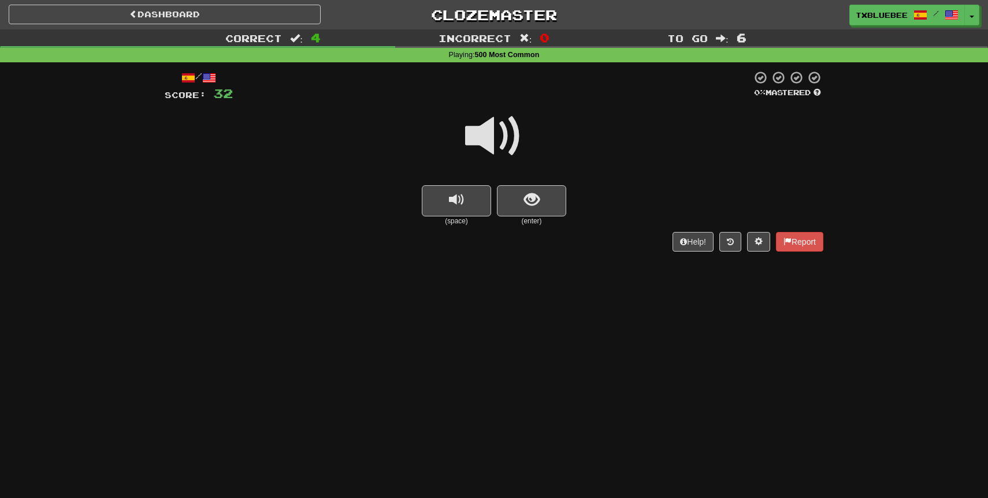
click at [507, 144] on span at bounding box center [494, 136] width 58 height 58
click at [535, 208] on span "show sentence" at bounding box center [532, 200] width 16 height 16
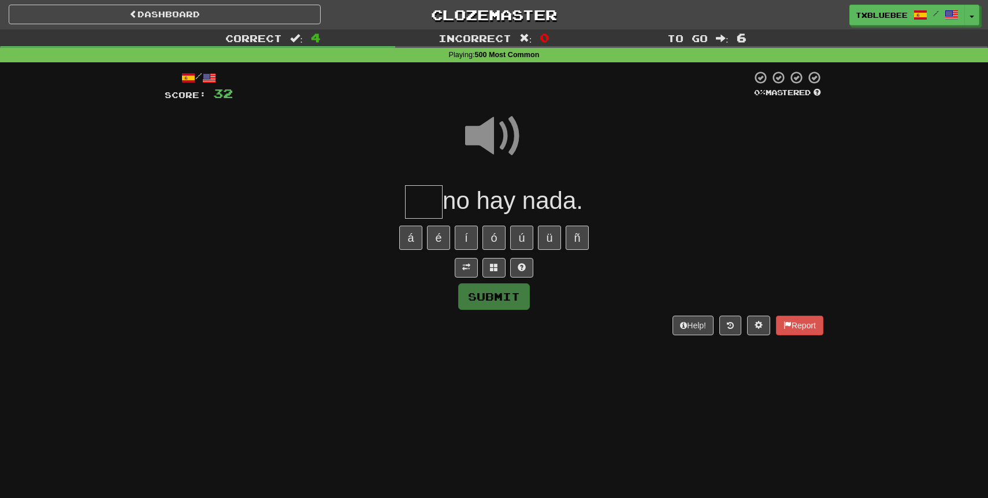
click at [420, 207] on input "text" at bounding box center [424, 202] width 38 height 34
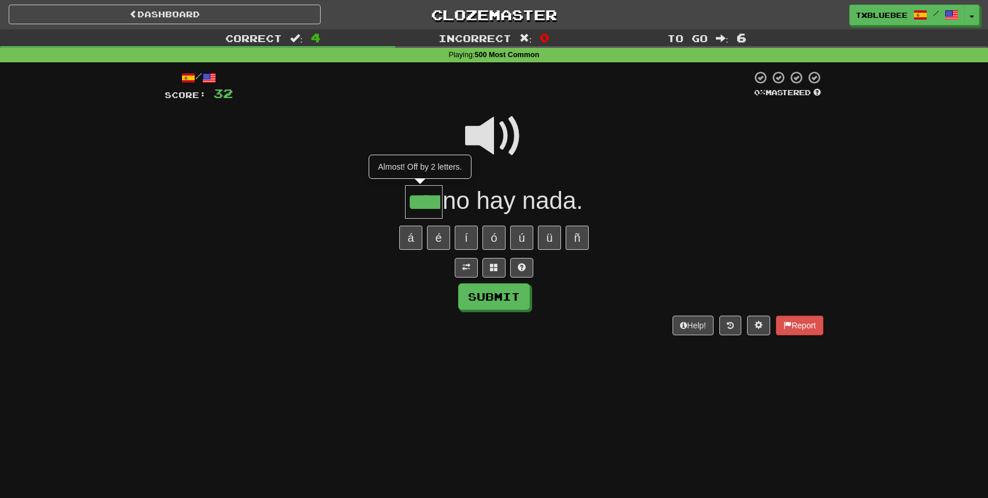
type input "****"
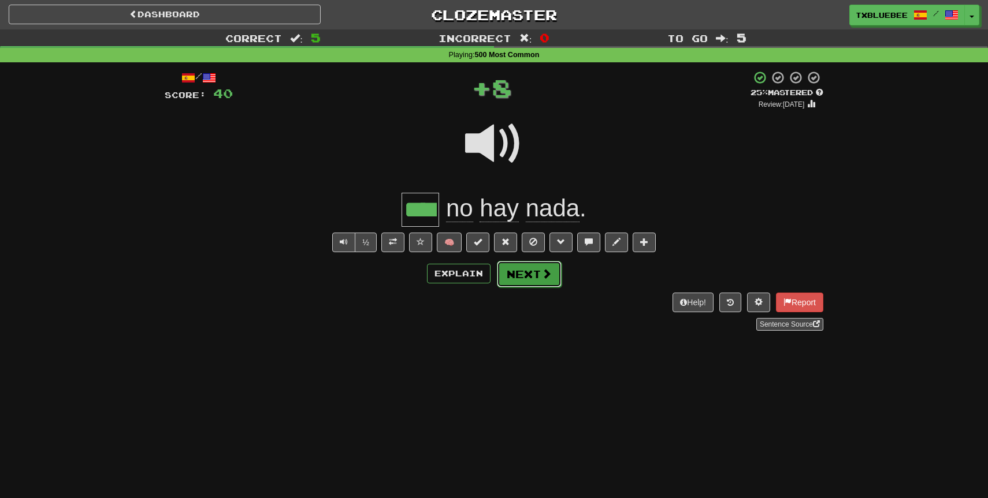
click at [526, 274] on button "Next" at bounding box center [529, 274] width 65 height 27
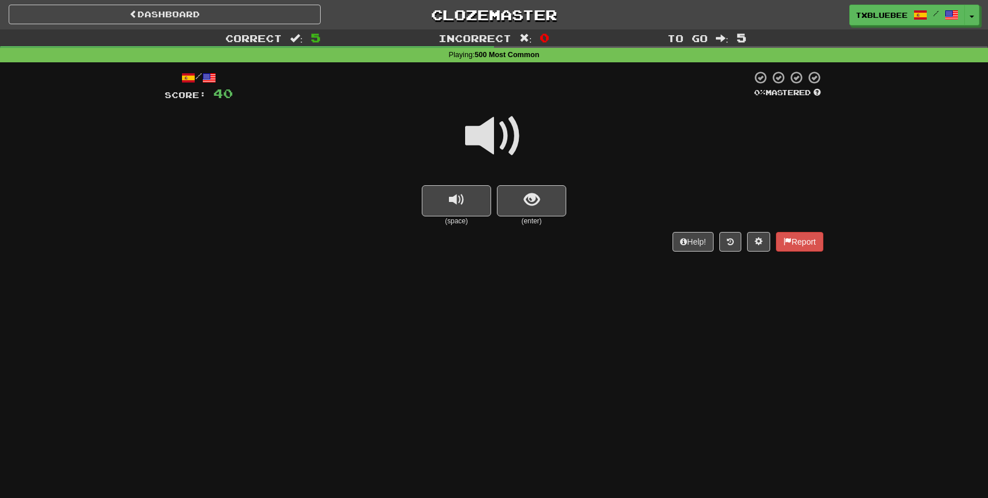
click at [501, 140] on span at bounding box center [494, 136] width 58 height 58
click at [540, 203] on button "show sentence" at bounding box center [531, 200] width 69 height 31
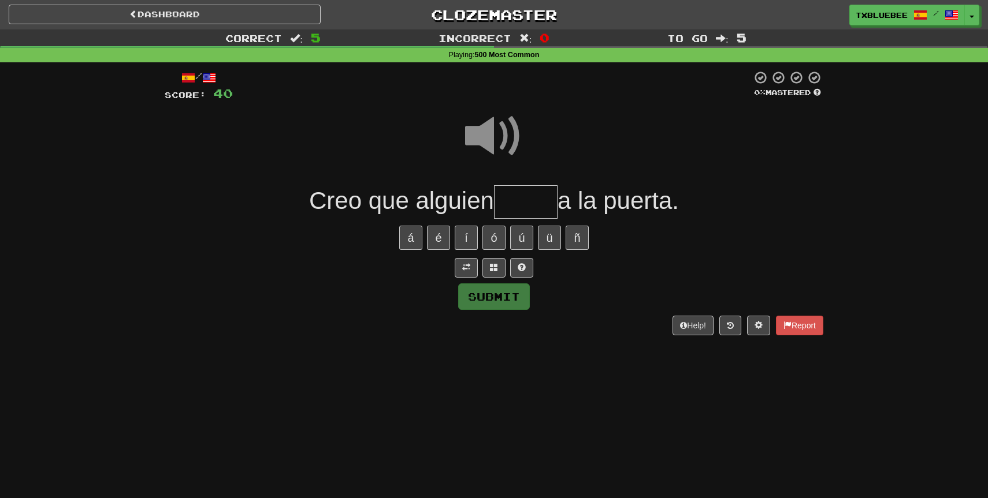
click at [521, 208] on input "text" at bounding box center [526, 202] width 64 height 34
type input "*"
type input "*****"
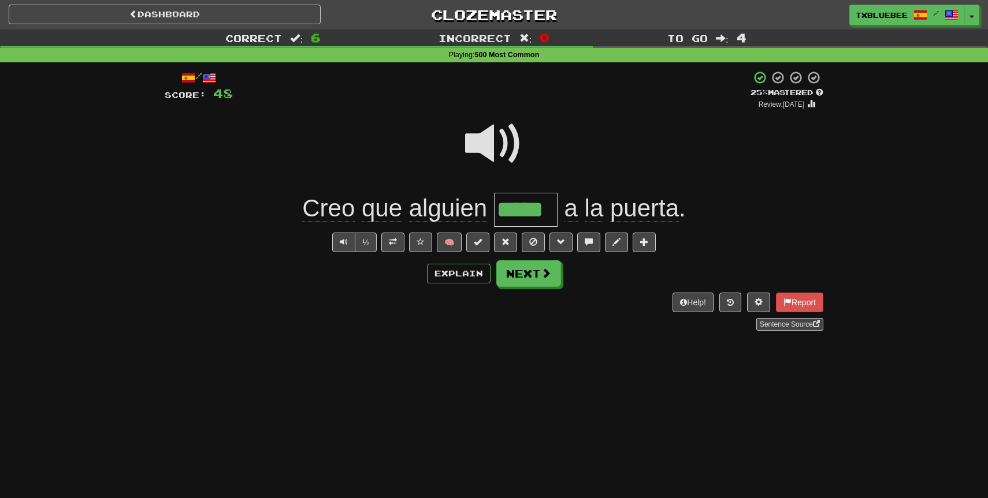
click at [494, 143] on span at bounding box center [494, 144] width 58 height 58
click at [390, 244] on span at bounding box center [393, 242] width 8 height 8
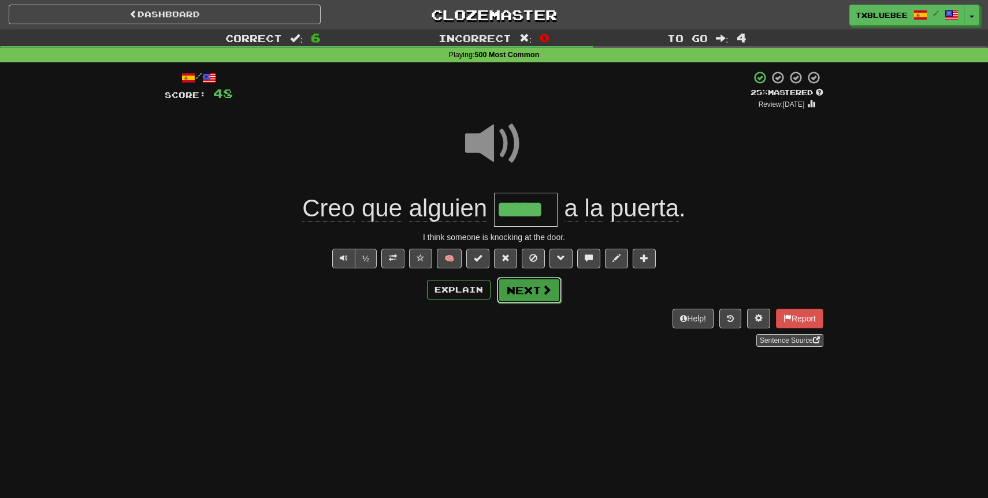
click at [552, 292] on button "Next" at bounding box center [529, 290] width 65 height 27
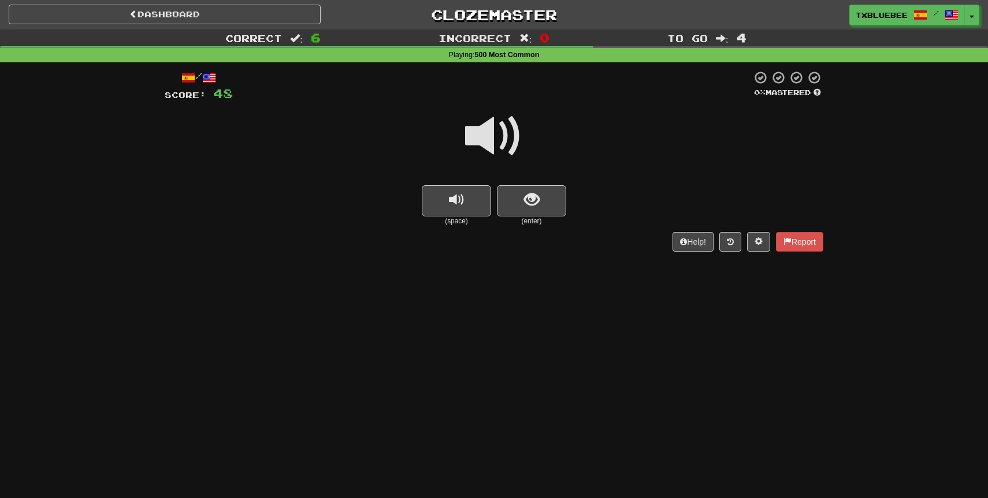
click at [511, 145] on span at bounding box center [494, 136] width 58 height 58
click at [536, 202] on span "show sentence" at bounding box center [532, 200] width 16 height 16
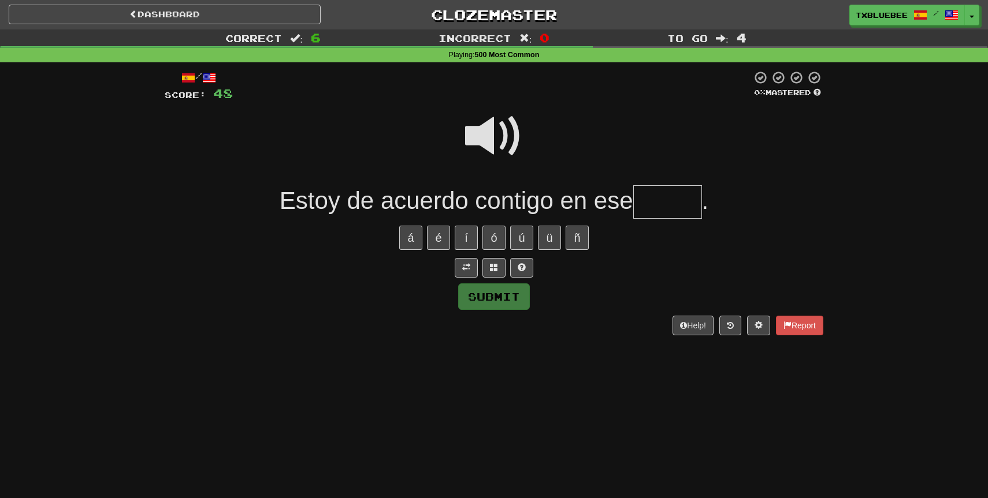
click at [661, 205] on input "text" at bounding box center [667, 202] width 69 height 34
type input "*****"
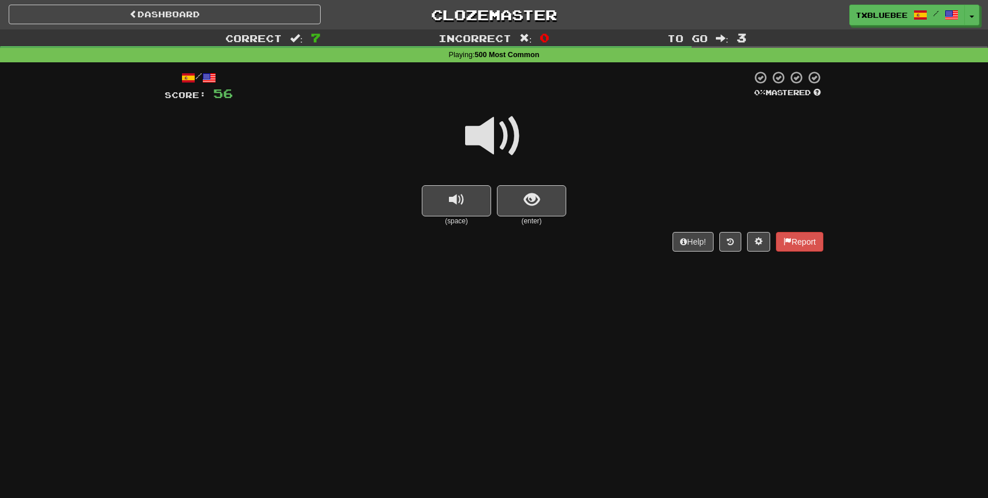
click at [507, 131] on span at bounding box center [494, 136] width 58 height 58
click at [535, 192] on span "show sentence" at bounding box center [532, 200] width 16 height 16
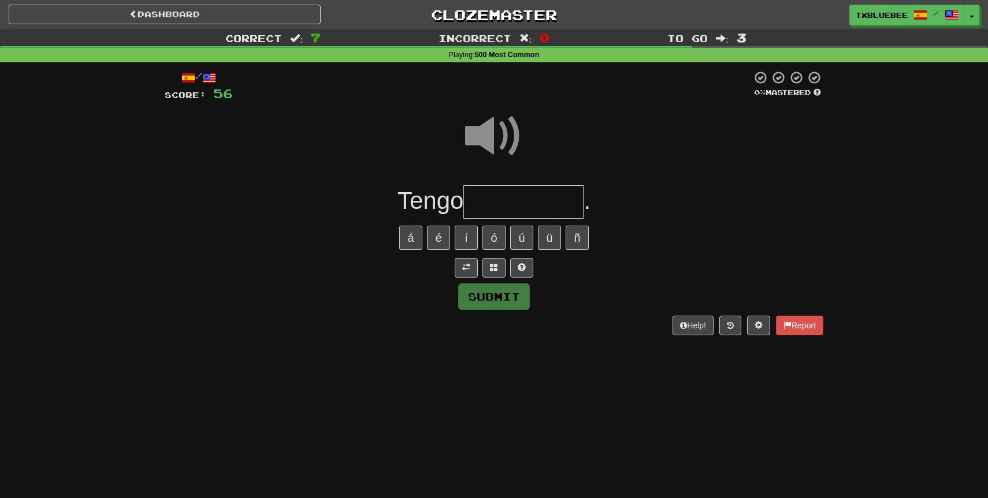
click at [530, 200] on input "text" at bounding box center [523, 202] width 120 height 34
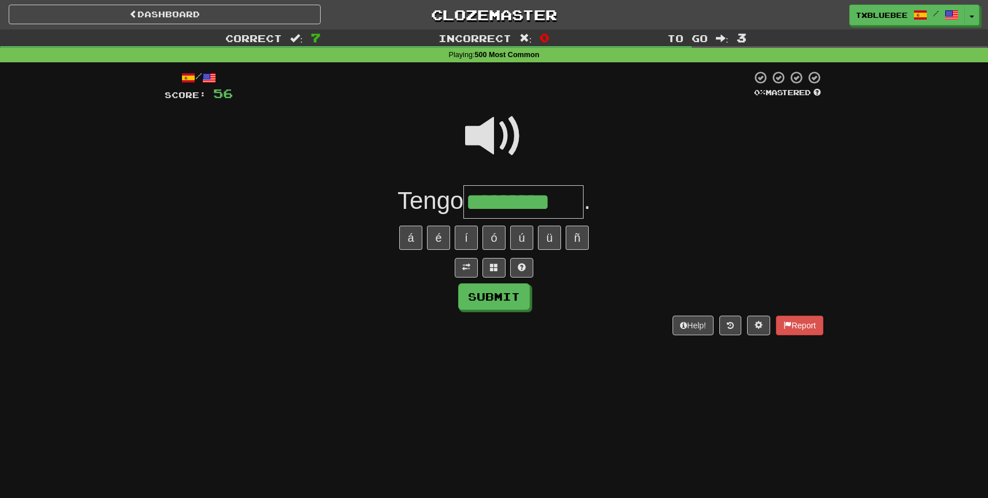
type input "*********"
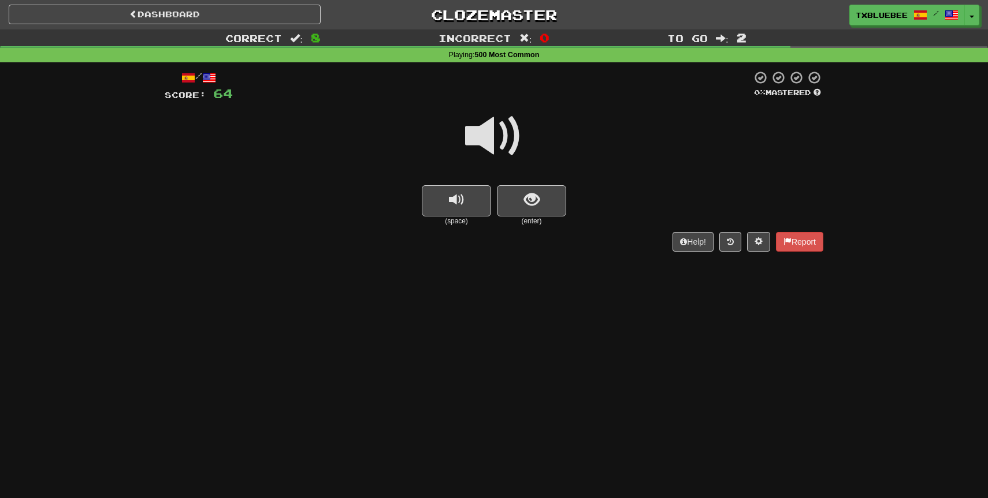
click at [501, 146] on span at bounding box center [494, 136] width 58 height 58
click at [513, 136] on span at bounding box center [494, 136] width 58 height 58
click at [528, 208] on span "show sentence" at bounding box center [532, 200] width 16 height 16
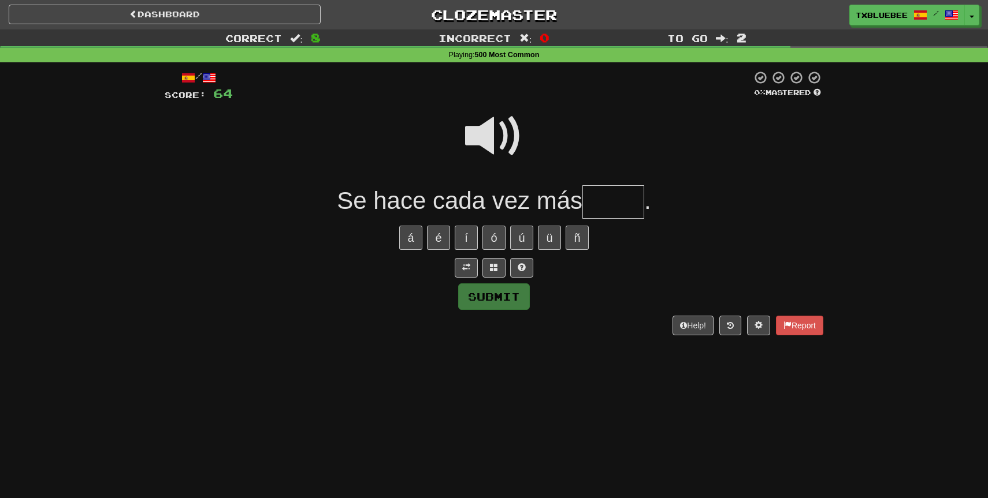
click at [607, 201] on input "text" at bounding box center [613, 202] width 62 height 34
type input "*******"
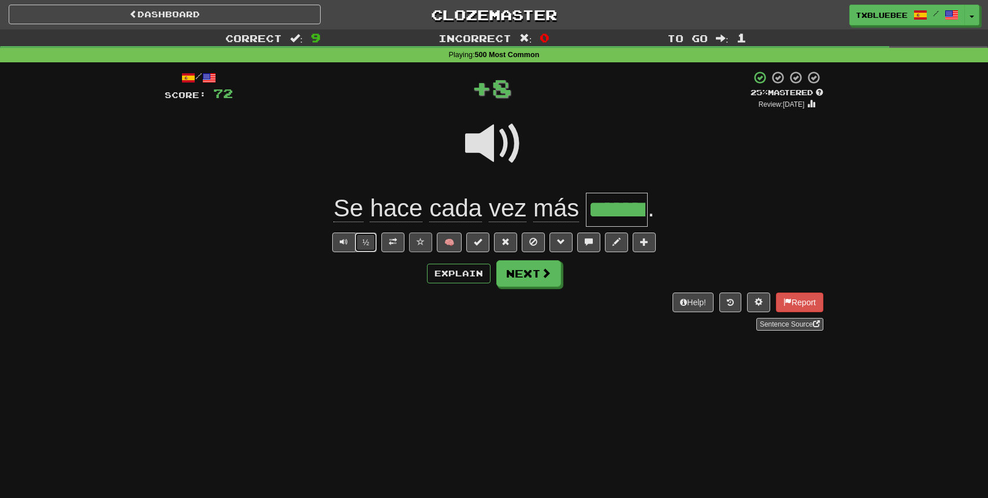
drag, startPoint x: 372, startPoint y: 243, endPoint x: 431, endPoint y: 246, distance: 59.0
click at [432, 246] on div "½ 🧠" at bounding box center [494, 243] width 658 height 20
click at [400, 244] on button at bounding box center [392, 243] width 23 height 20
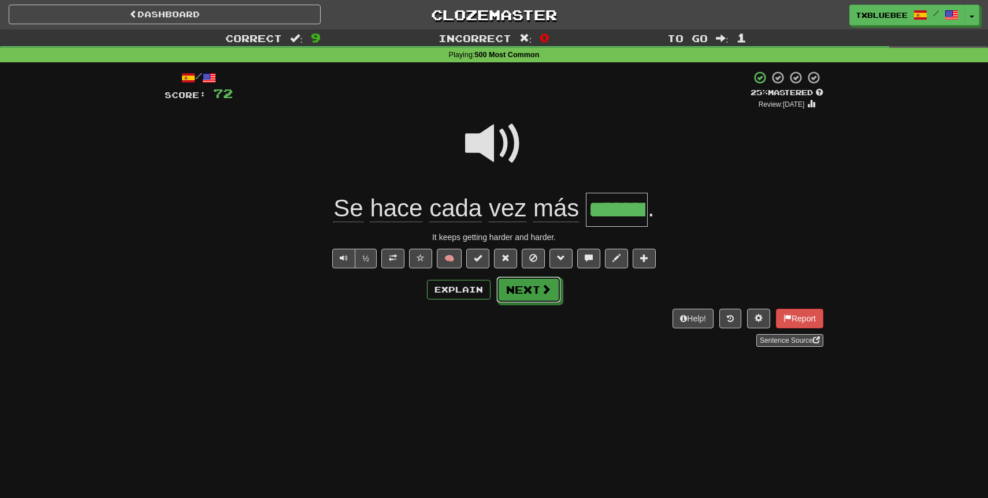
click at [542, 284] on span at bounding box center [546, 289] width 10 height 10
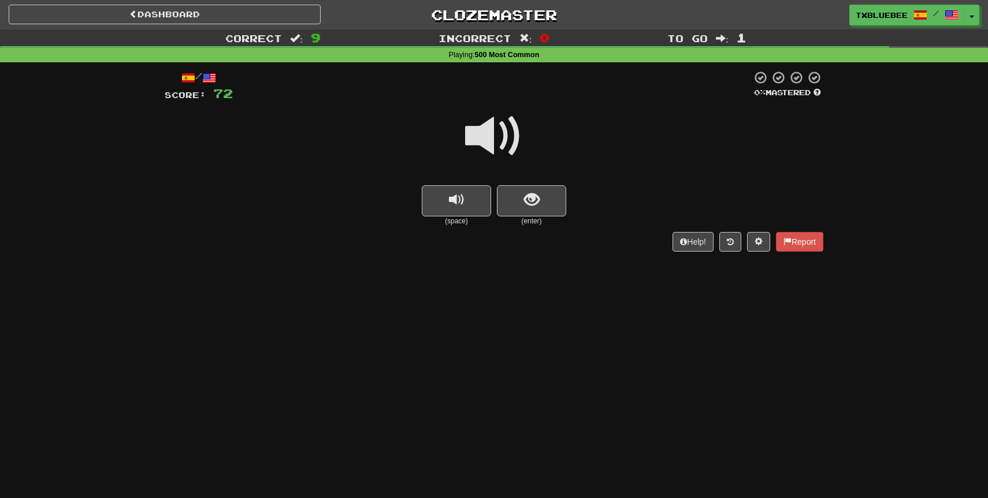
click at [501, 126] on span at bounding box center [494, 136] width 58 height 58
click at [531, 206] on span "show sentence" at bounding box center [532, 200] width 16 height 16
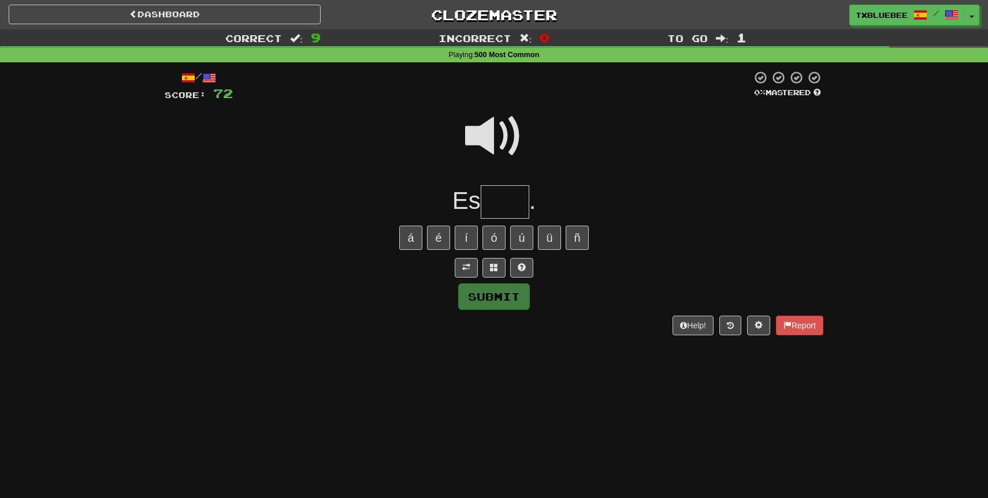
drag, startPoint x: 527, startPoint y: 206, endPoint x: 526, endPoint y: 199, distance: 7.1
click at [527, 206] on input "text" at bounding box center [505, 202] width 49 height 34
type input "*****"
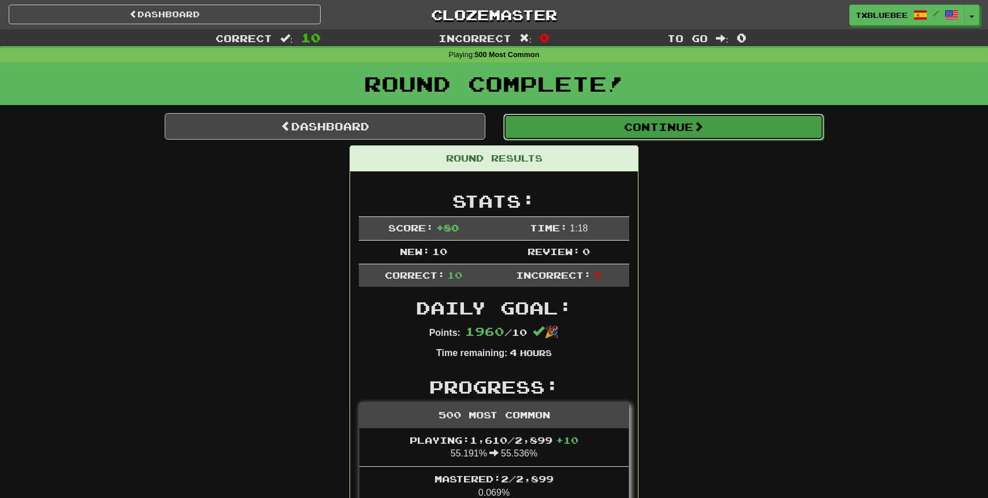
click at [600, 122] on button "Continue" at bounding box center [663, 127] width 321 height 27
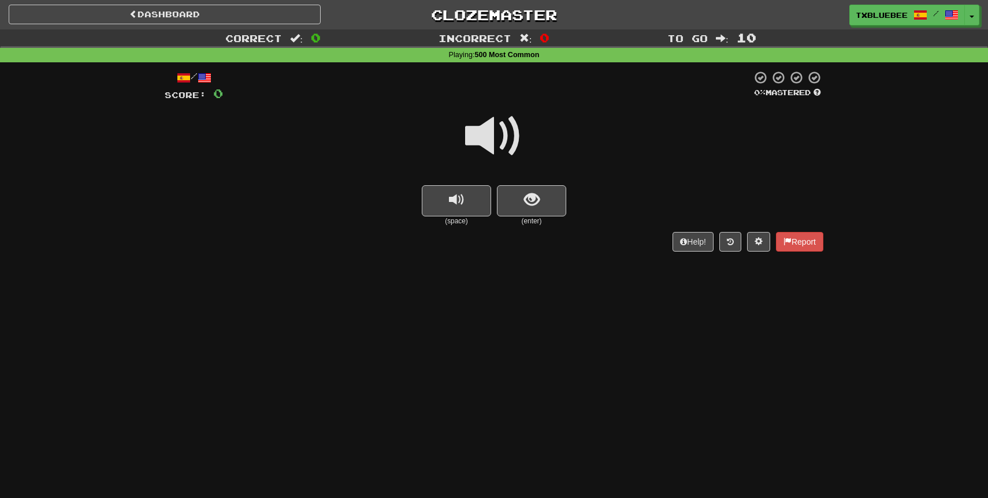
click at [501, 140] on span at bounding box center [494, 136] width 58 height 58
click at [515, 208] on button "show sentence" at bounding box center [531, 200] width 69 height 31
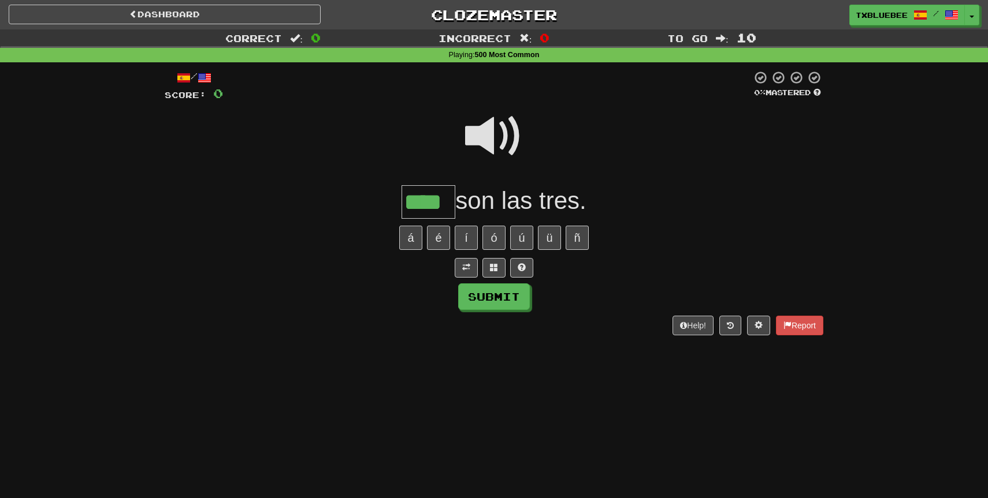
type input "****"
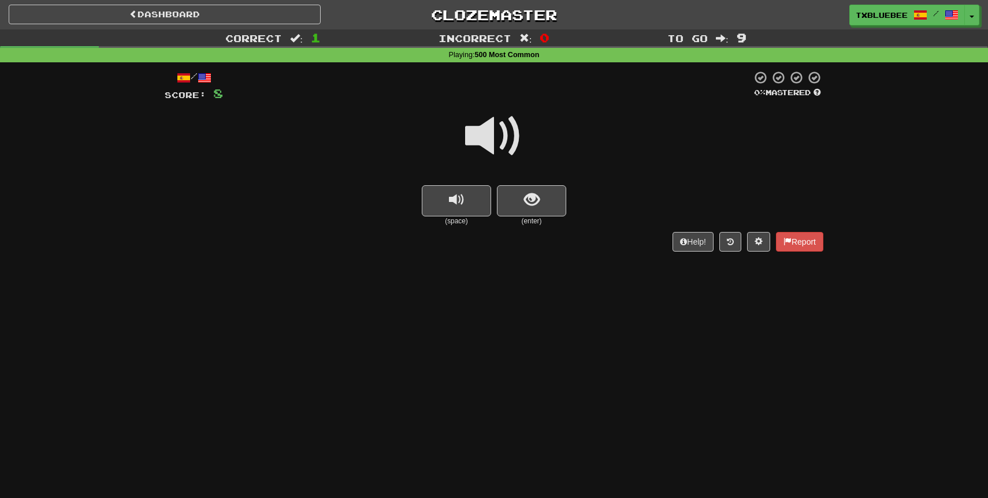
click at [511, 145] on span at bounding box center [494, 136] width 58 height 58
click at [529, 194] on span "show sentence" at bounding box center [532, 200] width 16 height 16
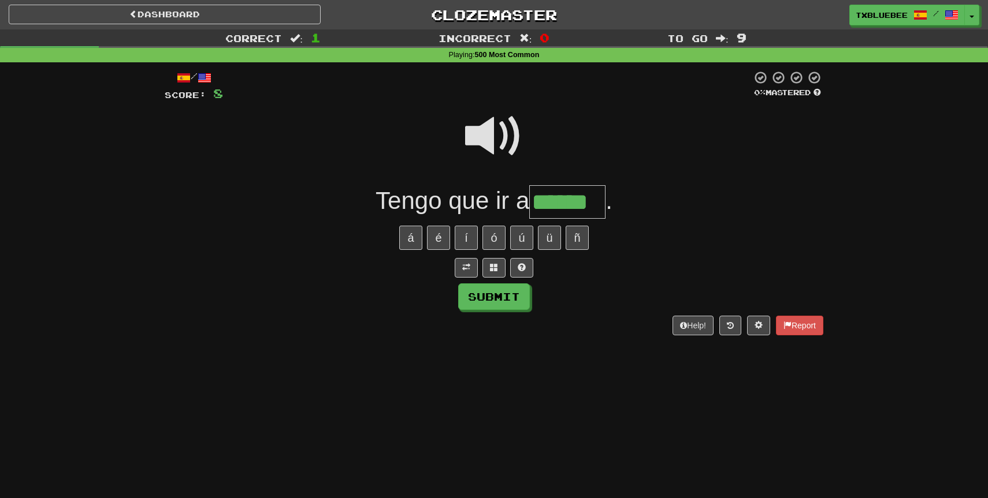
type input "******"
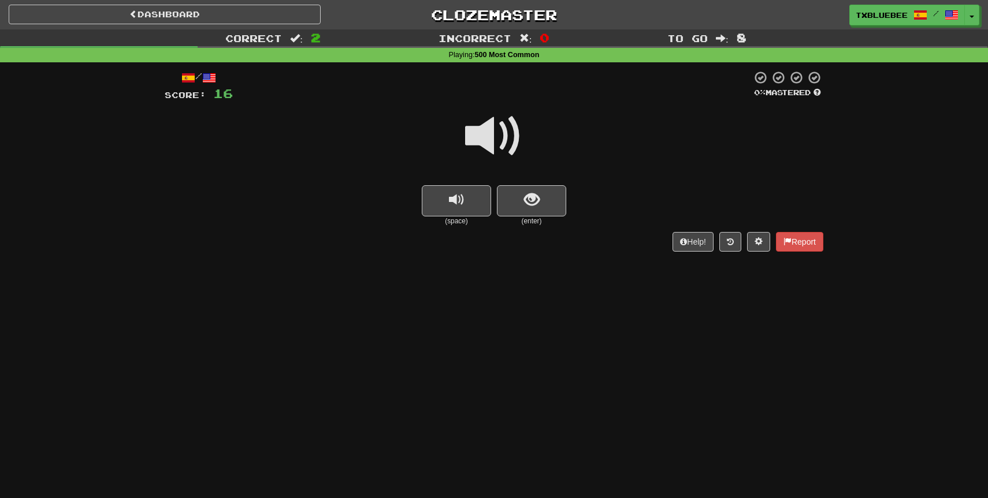
click at [497, 140] on span at bounding box center [494, 136] width 58 height 58
click at [528, 204] on span "show sentence" at bounding box center [532, 200] width 16 height 16
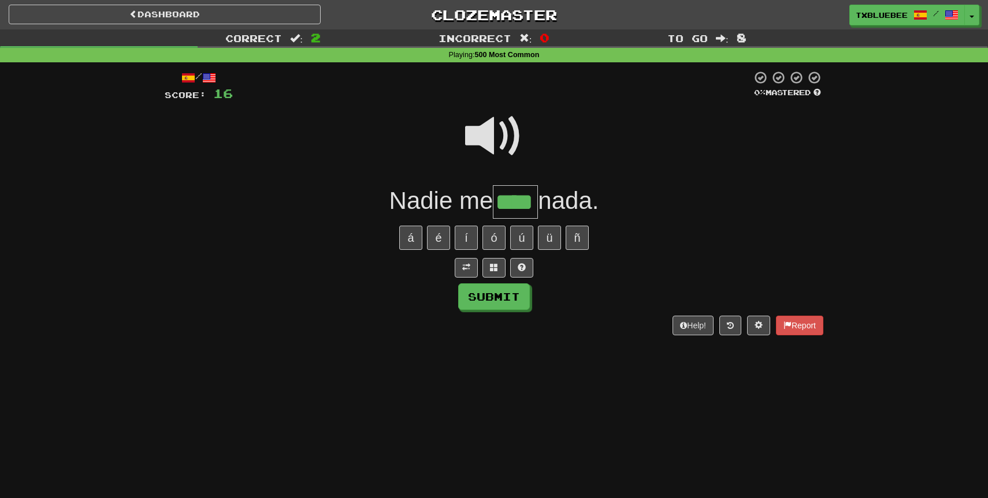
type input "****"
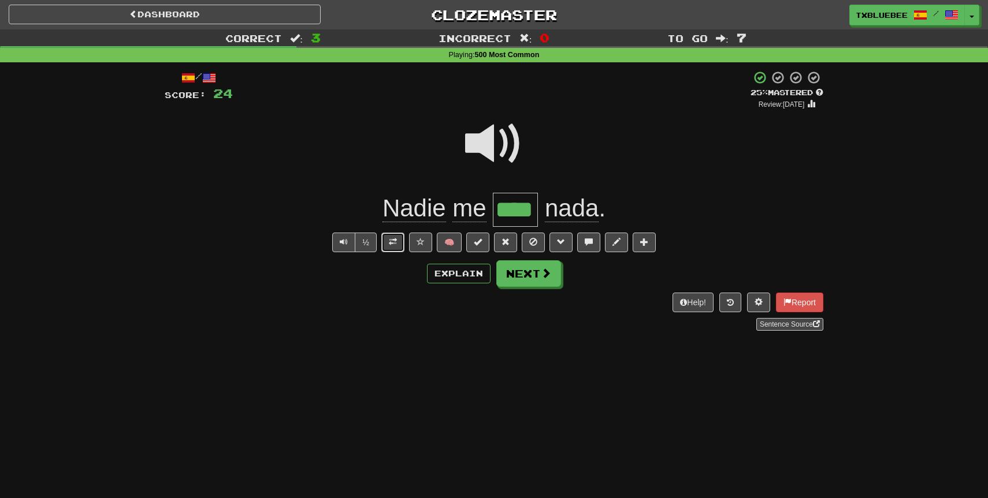
click at [401, 241] on button at bounding box center [392, 243] width 23 height 20
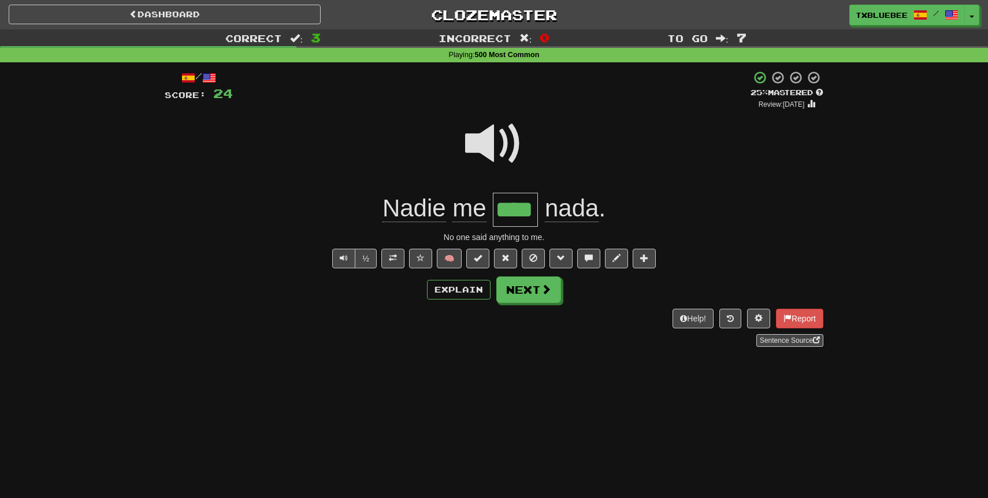
click at [497, 139] on span at bounding box center [494, 144] width 58 height 58
click at [499, 136] on span at bounding box center [494, 144] width 58 height 58
click at [519, 273] on div "/ Score: 24 + 8 25 % Mastered Review: 2025-09-17 Nadie me **** nada . No one sa…" at bounding box center [494, 208] width 658 height 277
click at [495, 154] on span at bounding box center [494, 144] width 58 height 58
click at [527, 295] on button "Next" at bounding box center [529, 290] width 65 height 27
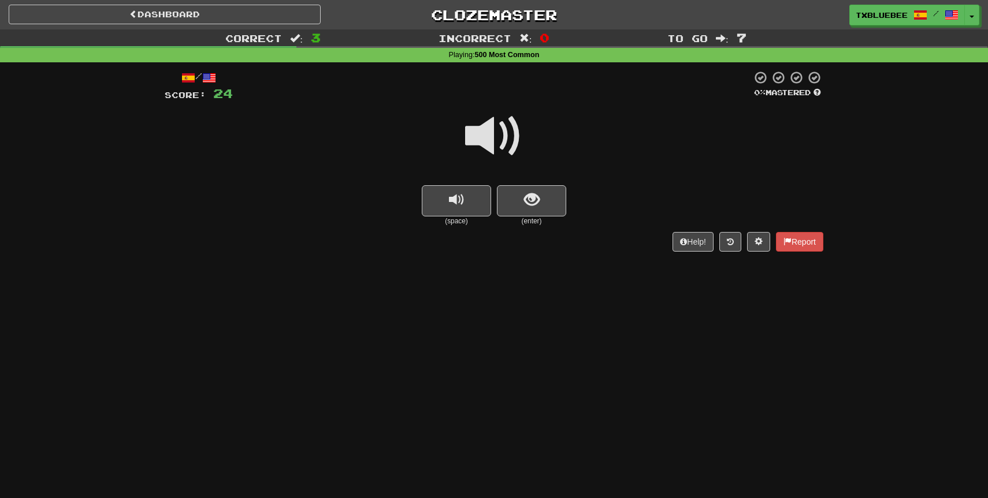
click at [502, 139] on span at bounding box center [494, 136] width 58 height 58
click at [518, 194] on button "show sentence" at bounding box center [531, 200] width 69 height 31
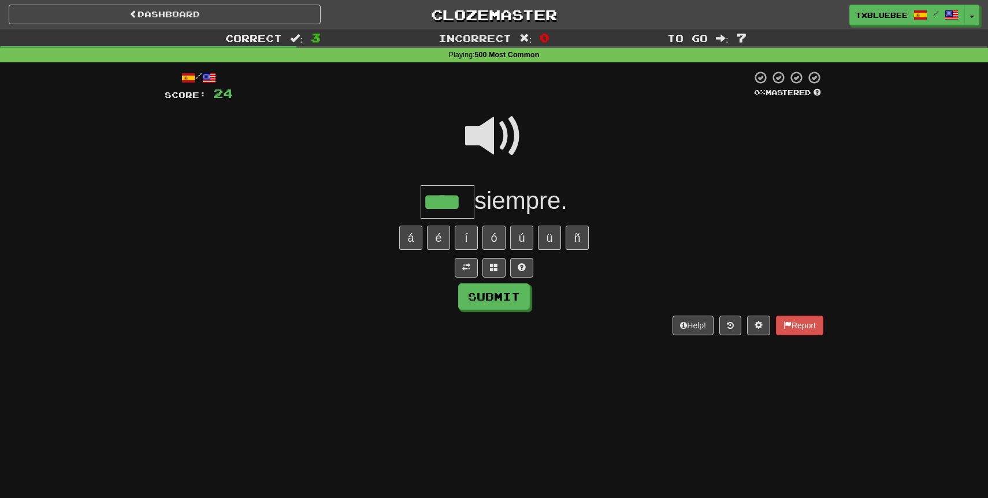
type input "****"
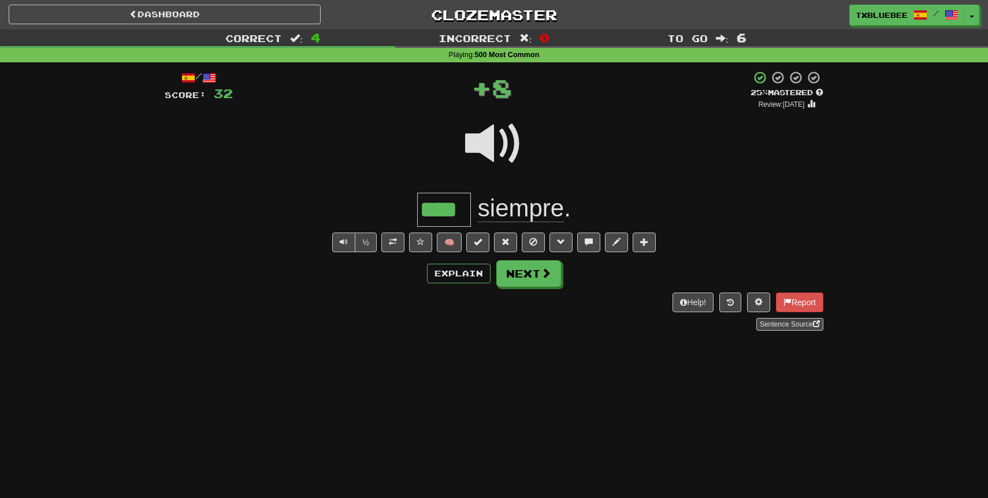
click at [379, 245] on div "½ 🧠" at bounding box center [494, 243] width 658 height 20
click at [387, 245] on button at bounding box center [392, 243] width 23 height 20
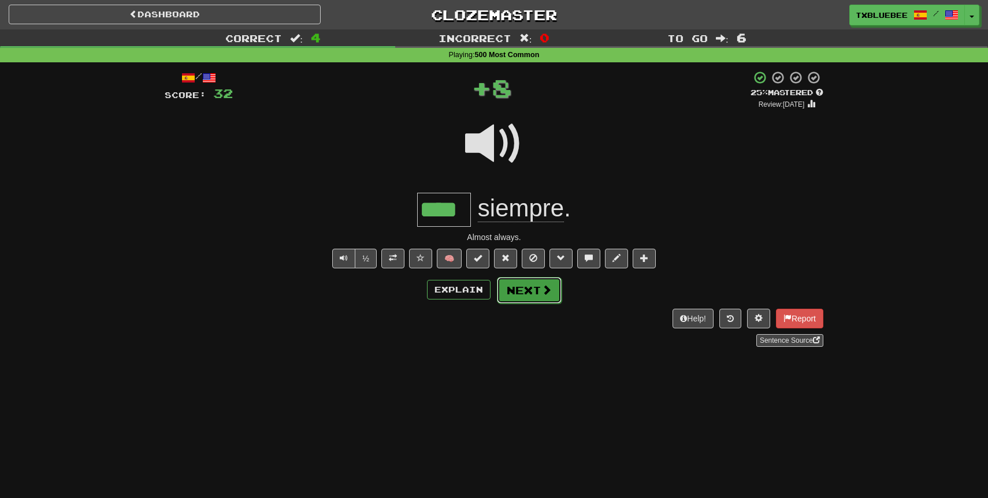
click at [518, 296] on button "Next" at bounding box center [529, 290] width 65 height 27
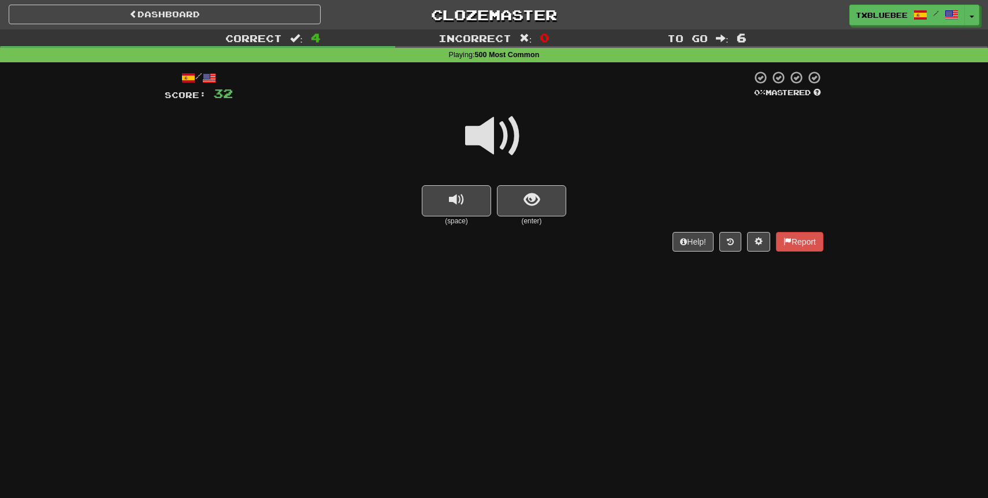
click at [496, 131] on span at bounding box center [494, 136] width 58 height 58
click at [521, 183] on div at bounding box center [494, 144] width 658 height 83
click at [526, 202] on span "show sentence" at bounding box center [532, 200] width 16 height 16
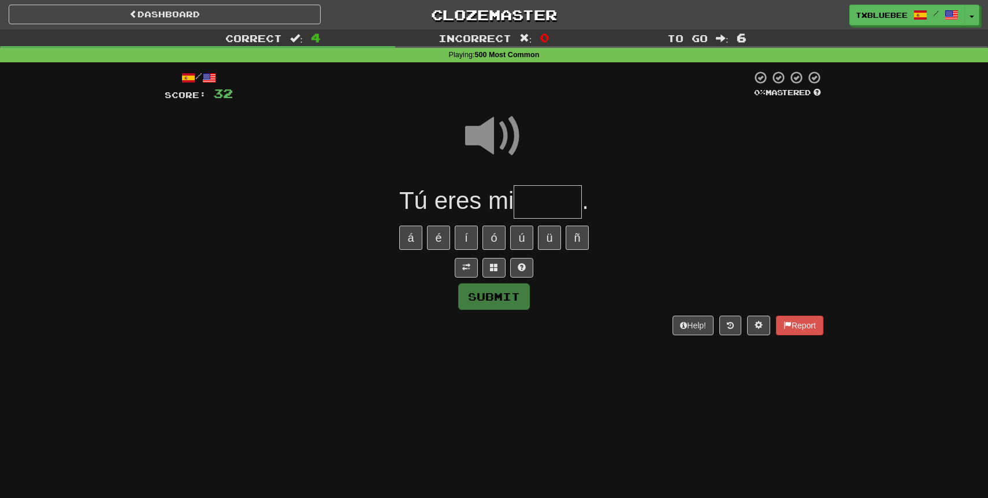
click at [526, 202] on input "text" at bounding box center [547, 202] width 68 height 34
type input "*****"
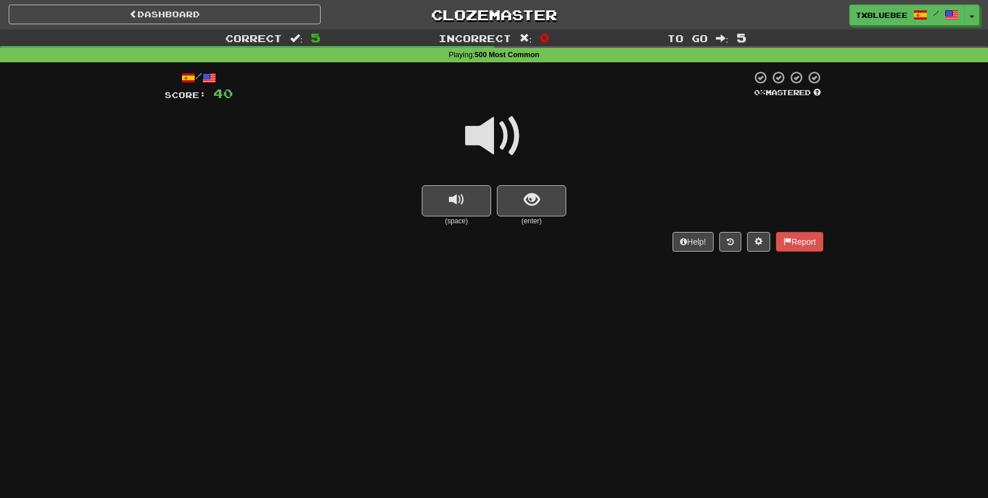
click at [511, 150] on span at bounding box center [494, 136] width 58 height 58
click at [524, 187] on button "show sentence" at bounding box center [531, 200] width 69 height 31
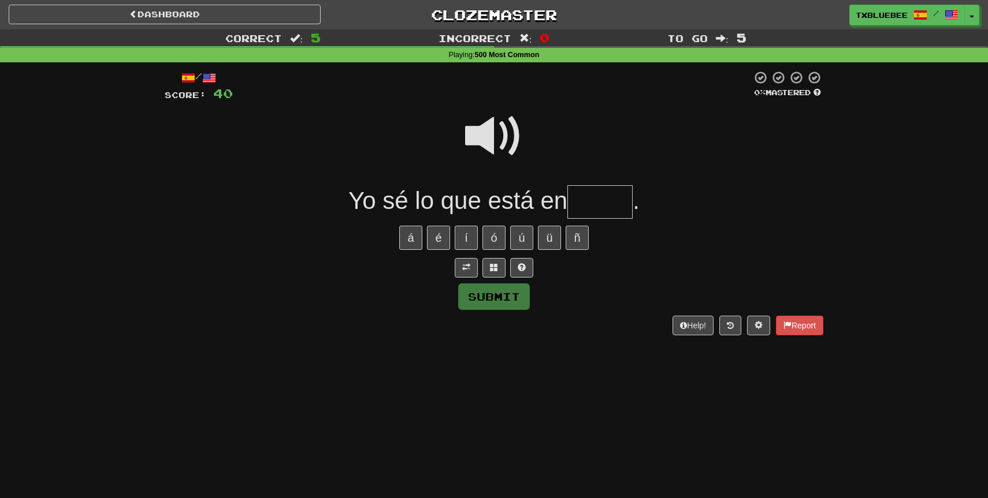
click at [598, 203] on input "text" at bounding box center [599, 202] width 65 height 34
type input "*****"
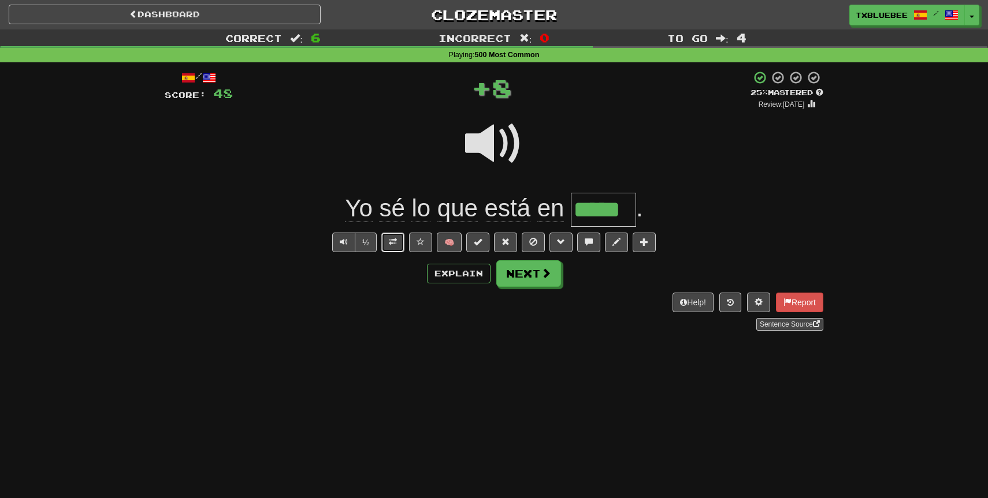
click at [392, 244] on span at bounding box center [393, 242] width 8 height 8
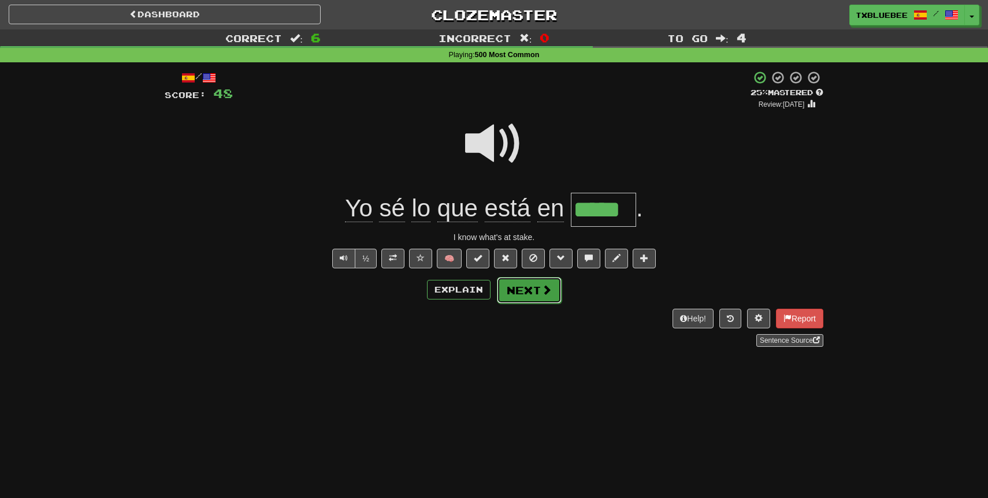
click at [541, 292] on span at bounding box center [546, 290] width 10 height 10
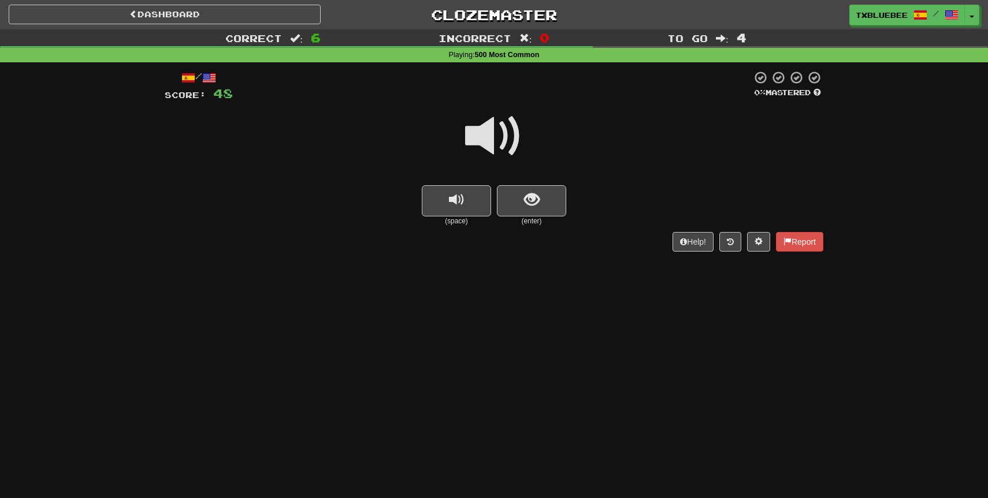
click at [501, 136] on span at bounding box center [494, 136] width 58 height 58
click at [529, 186] on button "show sentence" at bounding box center [531, 200] width 69 height 31
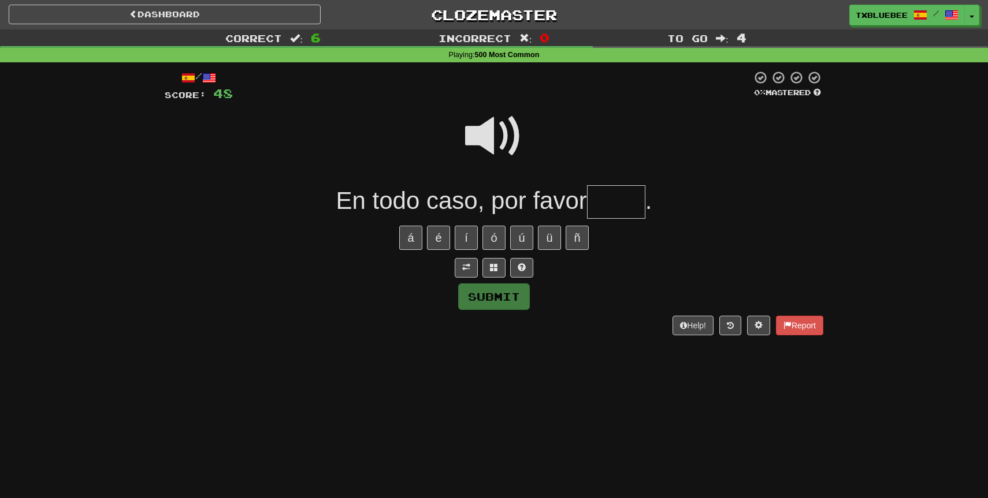
click at [503, 134] on span at bounding box center [494, 136] width 58 height 58
click at [607, 209] on input "text" at bounding box center [616, 202] width 58 height 34
type input "****"
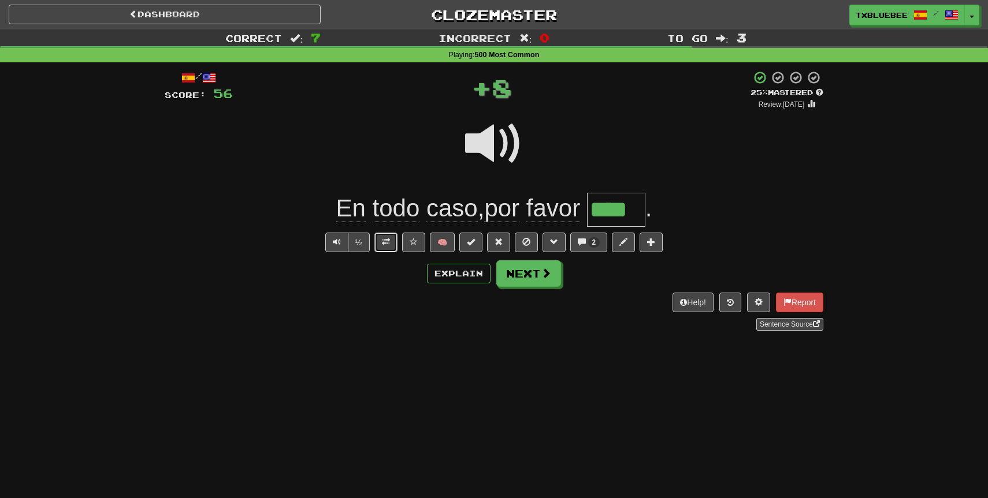
click at [396, 247] on button at bounding box center [385, 243] width 23 height 20
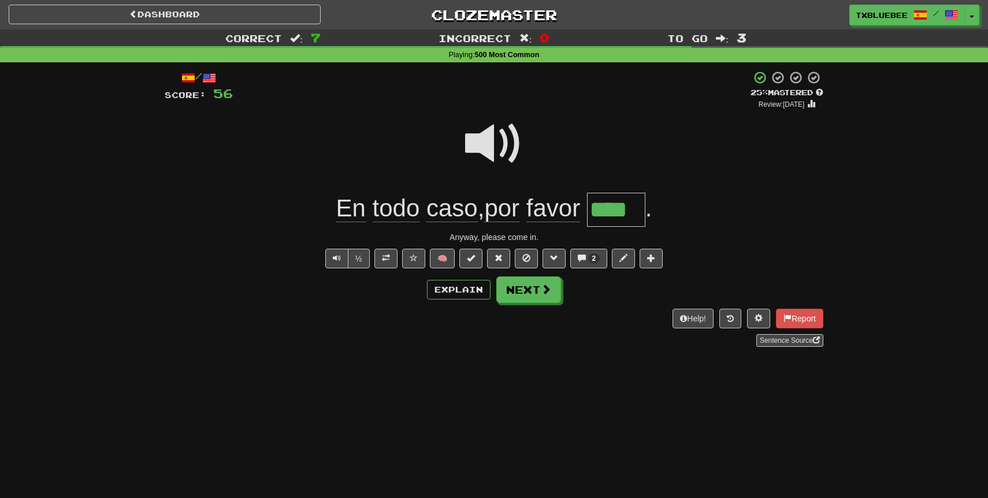
click at [499, 150] on span at bounding box center [494, 144] width 58 height 58
click at [511, 137] on span at bounding box center [494, 144] width 58 height 58
click at [497, 148] on span at bounding box center [494, 144] width 58 height 58
click at [532, 293] on button "Next" at bounding box center [529, 290] width 65 height 27
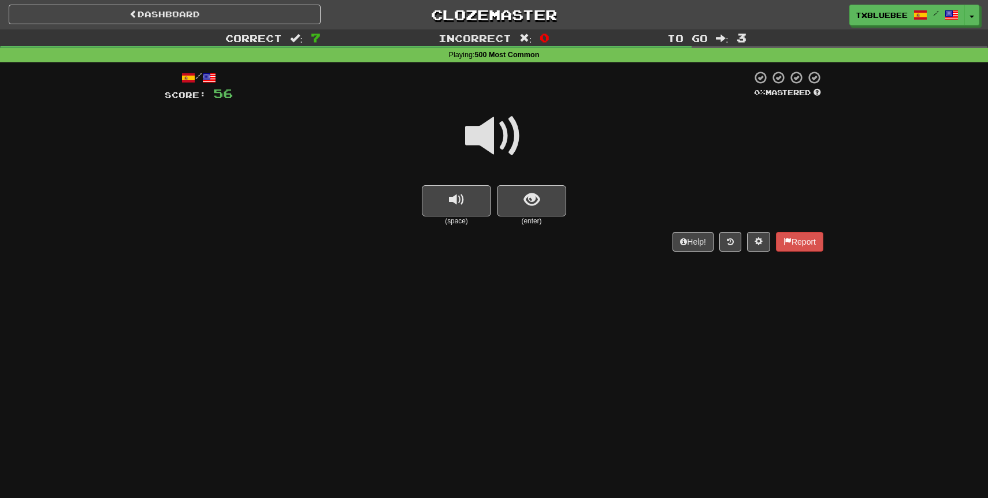
click at [500, 149] on span at bounding box center [494, 136] width 58 height 58
click at [521, 199] on button "show sentence" at bounding box center [531, 200] width 69 height 31
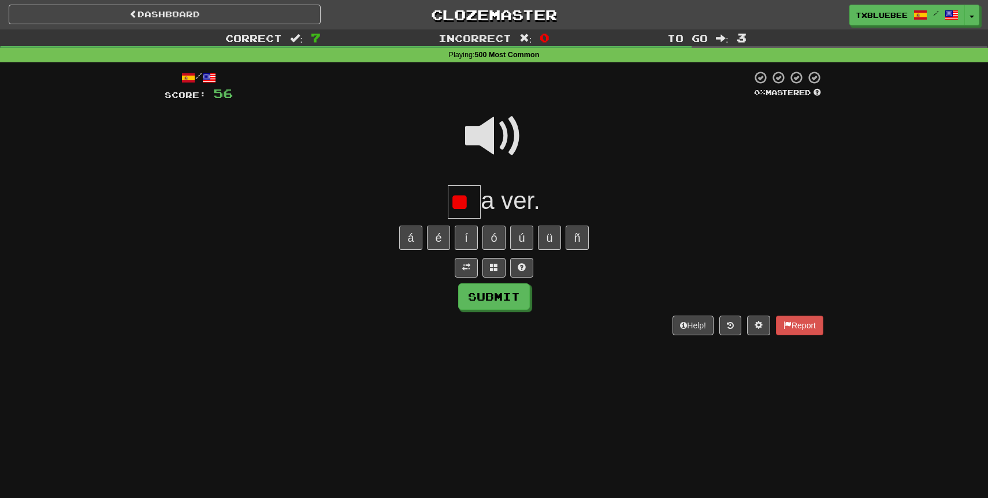
type input "*"
type input "***"
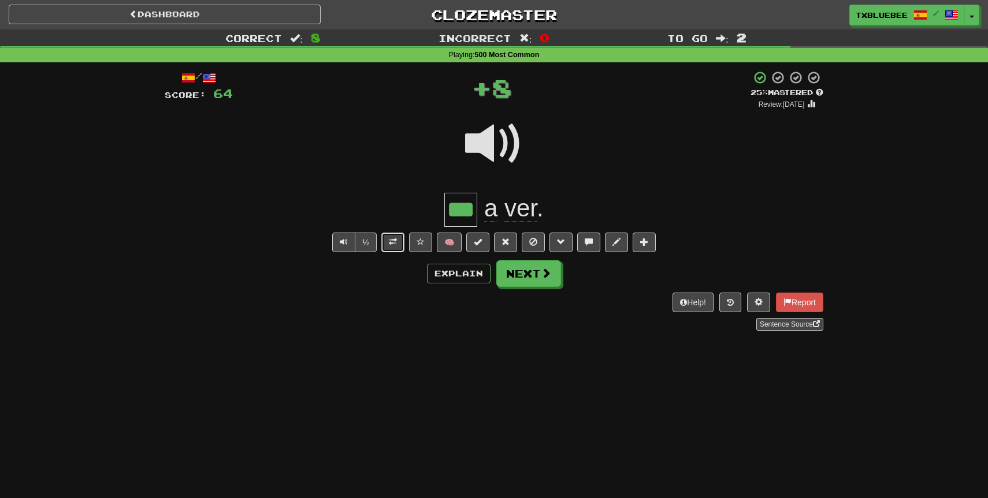
click at [393, 243] on span at bounding box center [393, 242] width 8 height 8
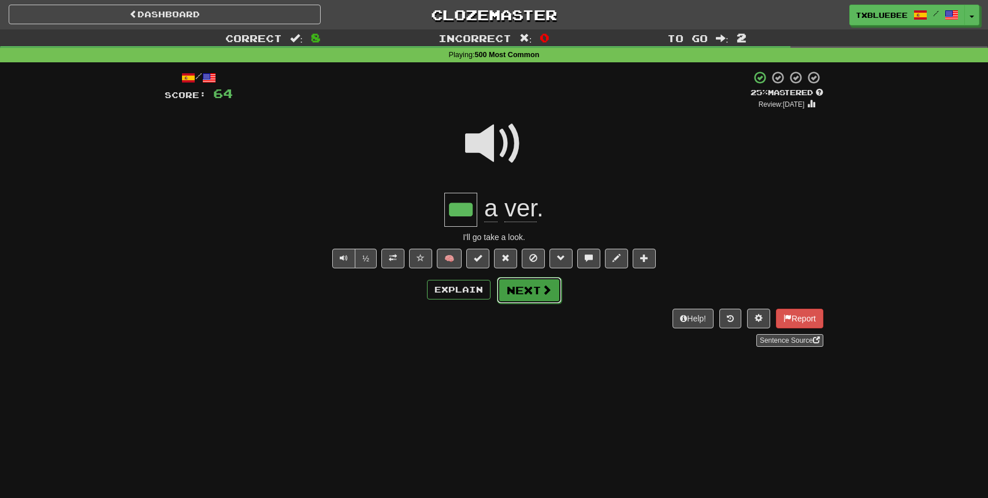
click at [515, 289] on button "Next" at bounding box center [529, 290] width 65 height 27
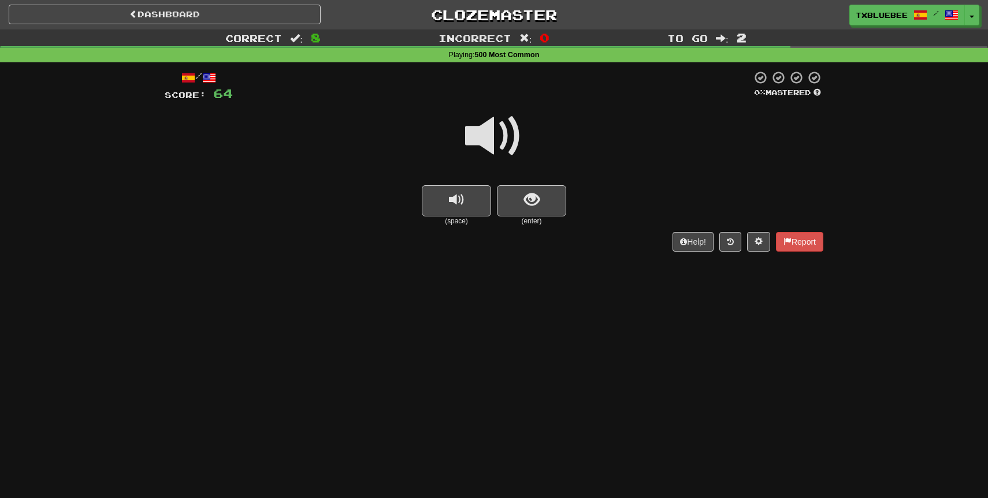
click at [489, 142] on span at bounding box center [494, 136] width 58 height 58
click at [517, 217] on small "(enter)" at bounding box center [531, 222] width 69 height 10
click at [518, 211] on button "show sentence" at bounding box center [531, 200] width 69 height 31
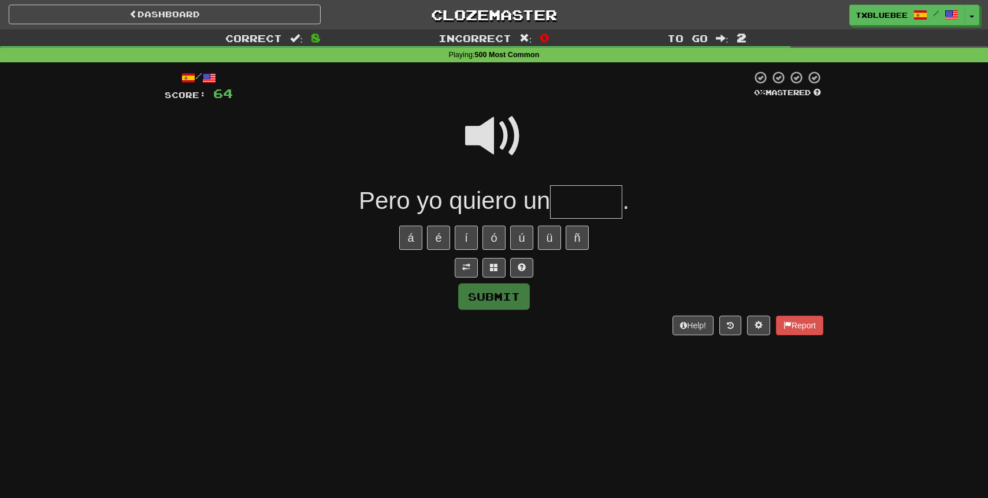
click at [585, 199] on input "text" at bounding box center [586, 202] width 72 height 34
type input "*****"
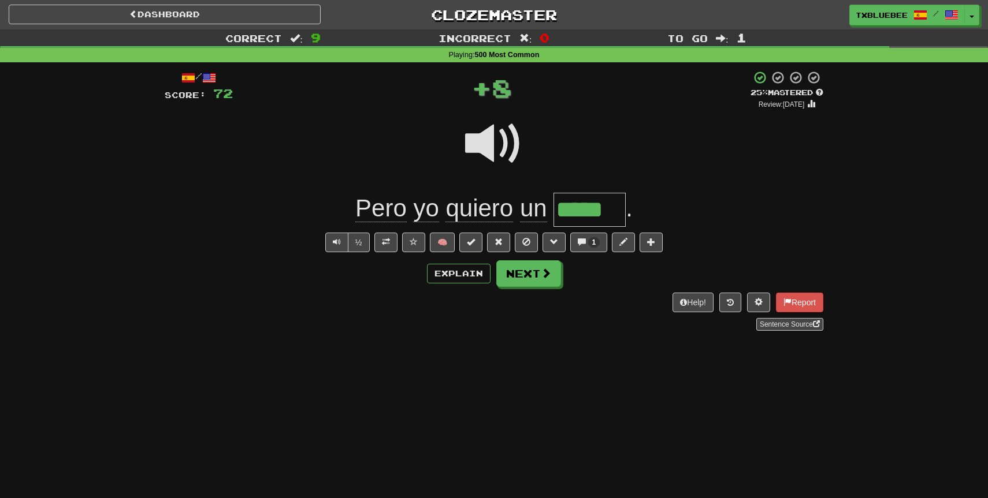
click at [497, 148] on span at bounding box center [494, 144] width 58 height 58
click at [513, 271] on button "Next" at bounding box center [529, 274] width 65 height 27
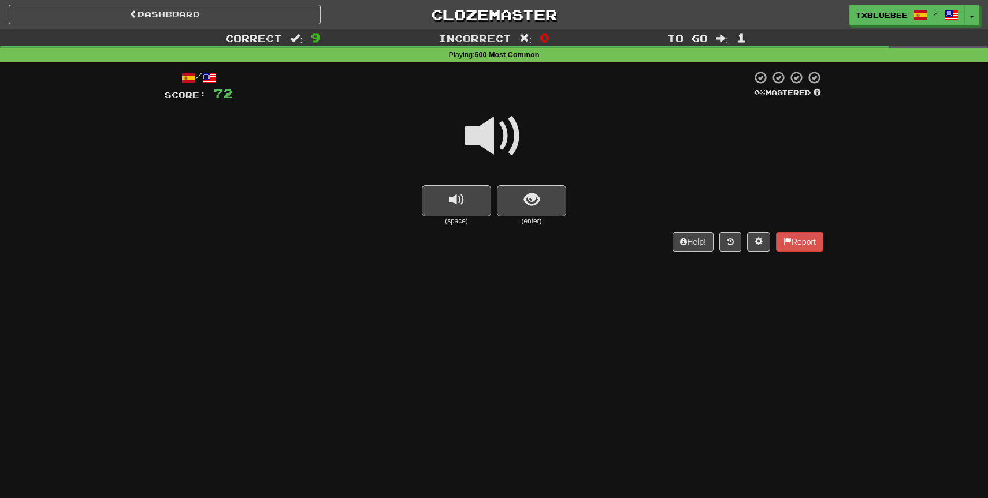
click at [480, 151] on span at bounding box center [494, 136] width 58 height 58
click at [512, 198] on button "show sentence" at bounding box center [531, 200] width 69 height 31
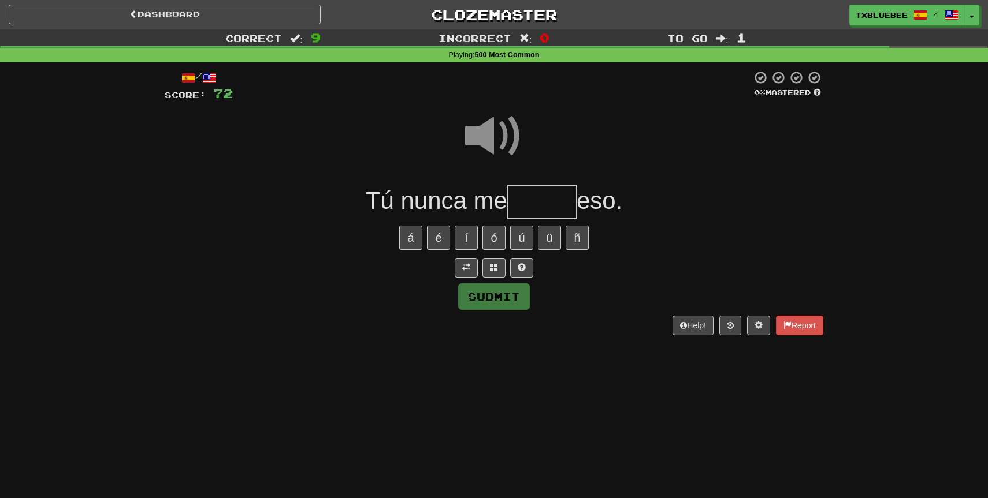
click at [527, 210] on input "text" at bounding box center [541, 202] width 69 height 34
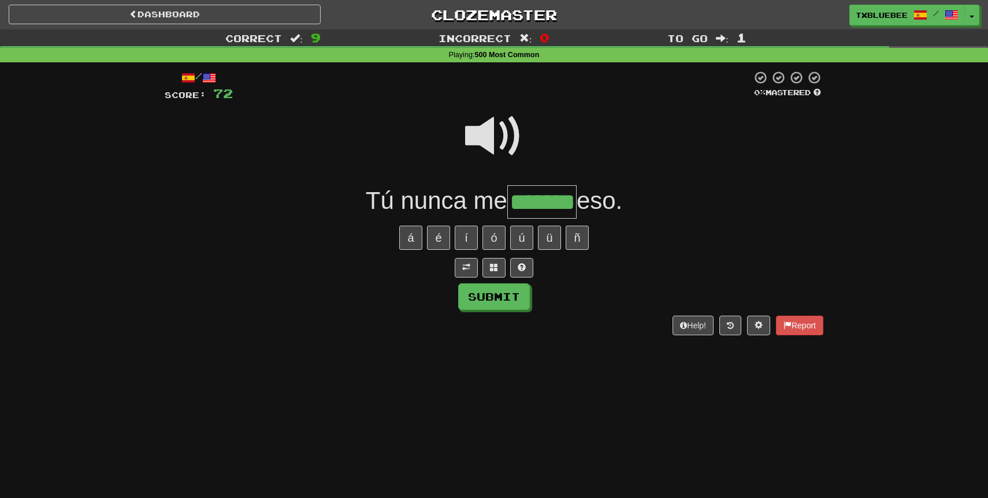
type input "*******"
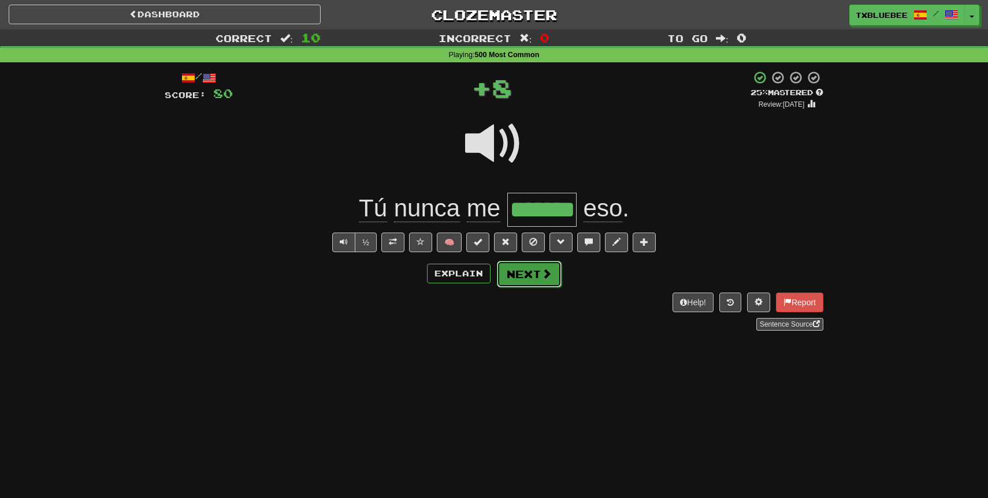
click at [533, 274] on button "Next" at bounding box center [529, 274] width 65 height 27
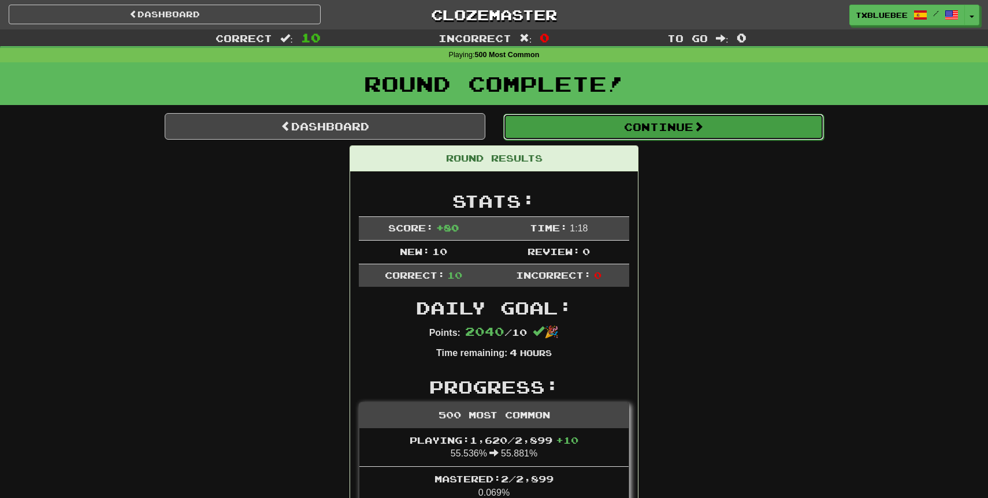
click at [597, 136] on button "Continue" at bounding box center [663, 127] width 321 height 27
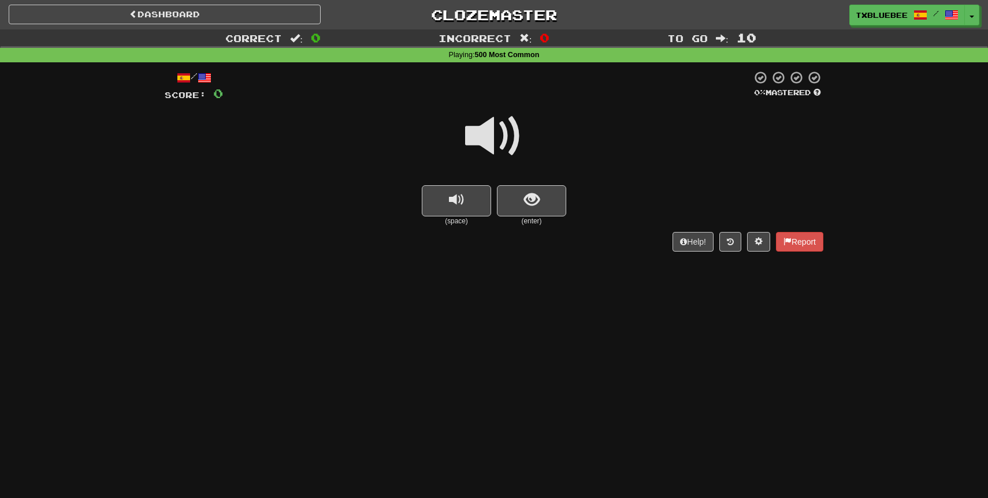
click at [507, 150] on span at bounding box center [494, 136] width 58 height 58
click at [500, 151] on span at bounding box center [494, 136] width 58 height 58
click at [524, 193] on span "show sentence" at bounding box center [532, 200] width 16 height 16
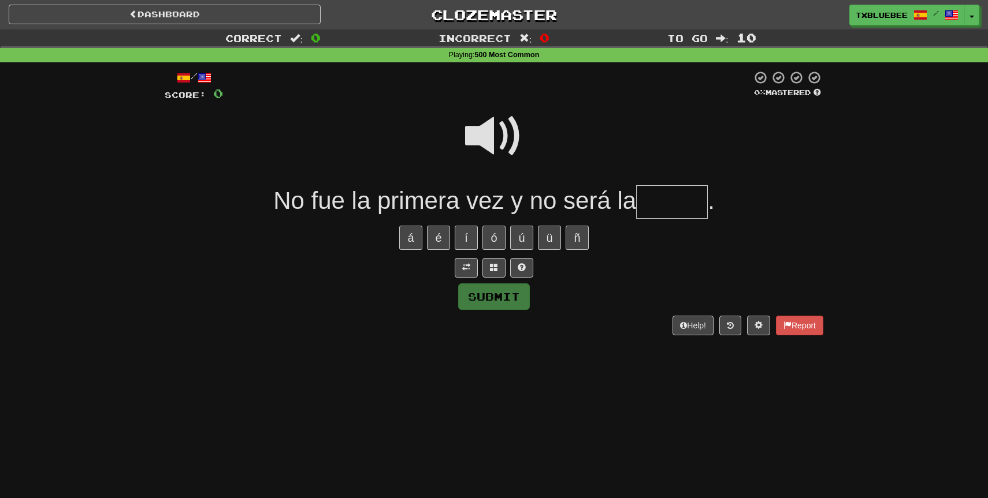
click at [680, 205] on input "text" at bounding box center [672, 202] width 72 height 34
click at [519, 143] on span at bounding box center [494, 136] width 58 height 58
click at [697, 199] on input "text" at bounding box center [672, 202] width 72 height 34
type input "*"
type input "******"
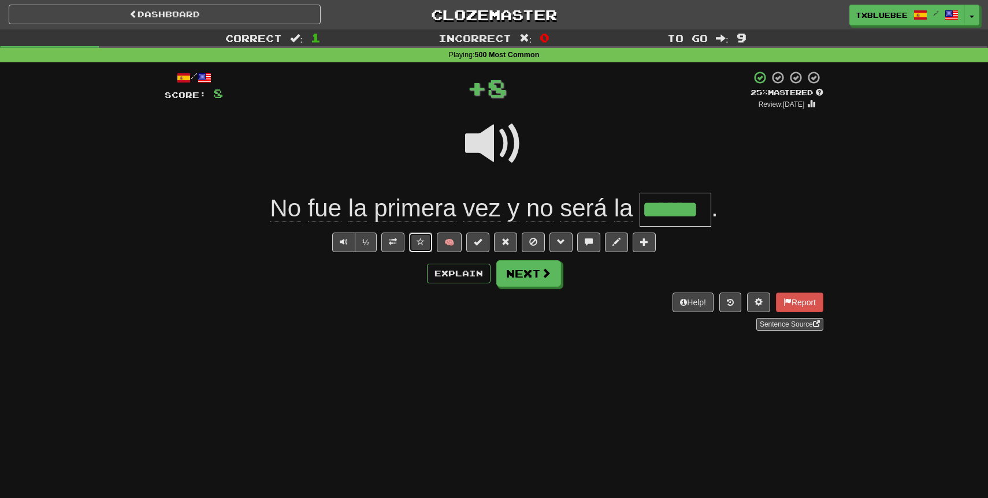
click at [425, 241] on span at bounding box center [420, 242] width 8 height 8
click at [507, 284] on button "Next" at bounding box center [529, 274] width 65 height 27
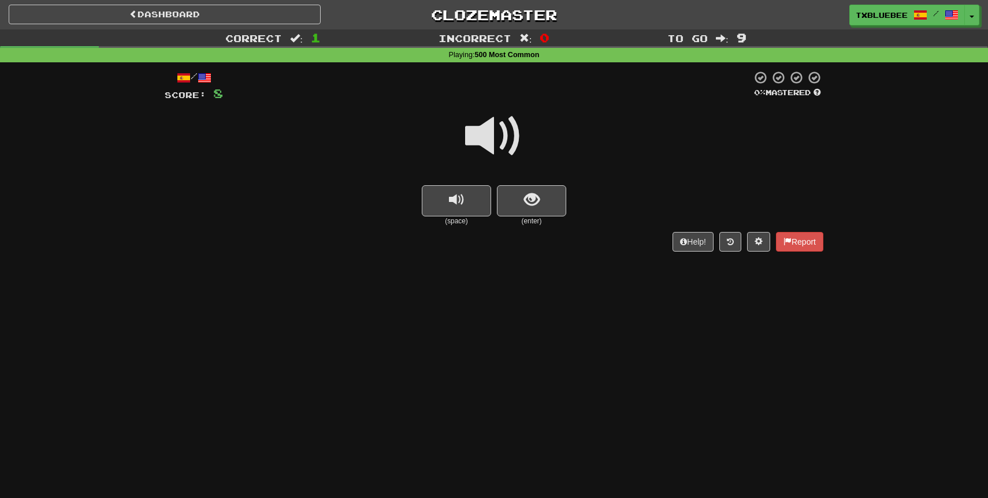
click at [505, 149] on span at bounding box center [494, 136] width 58 height 58
click at [523, 198] on button "show sentence" at bounding box center [531, 200] width 69 height 31
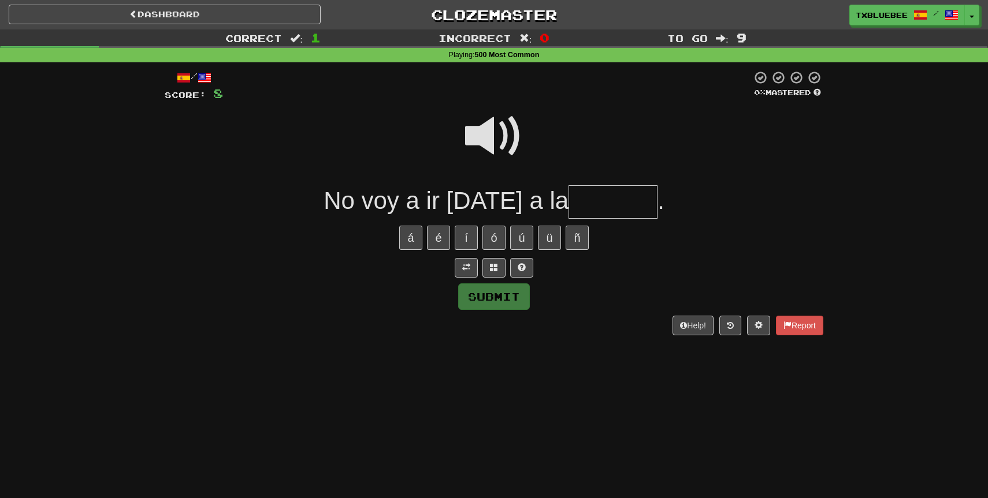
click at [499, 142] on span at bounding box center [494, 136] width 58 height 58
click at [608, 200] on input "text" at bounding box center [612, 202] width 89 height 34
type input "*******"
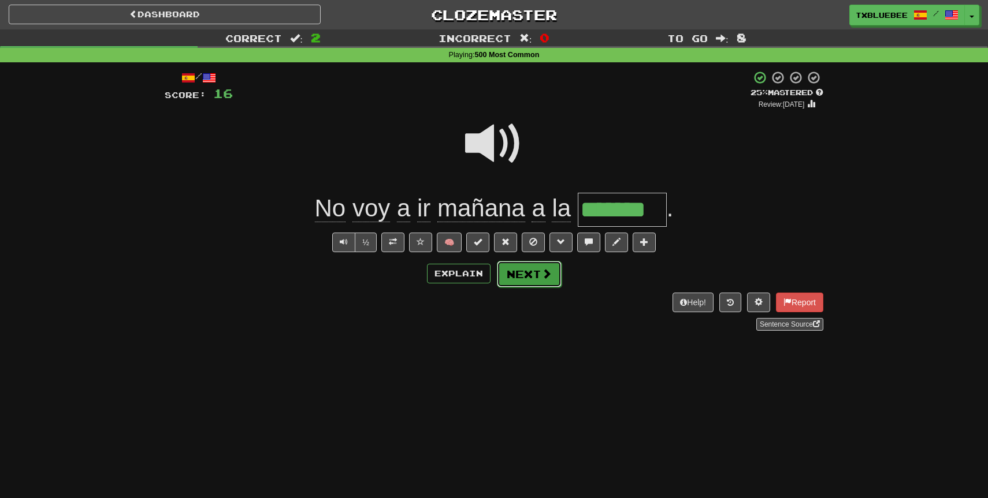
click at [521, 275] on button "Next" at bounding box center [529, 274] width 65 height 27
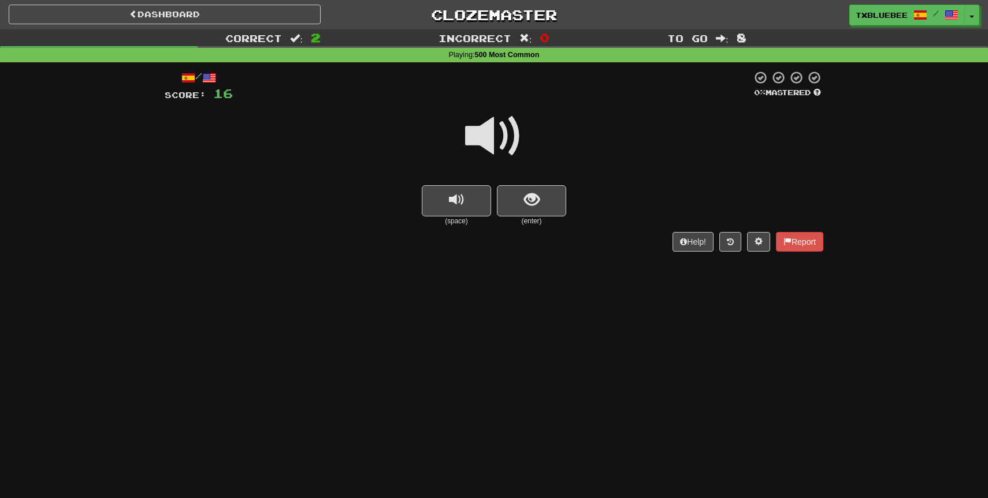
click at [496, 149] on span at bounding box center [494, 136] width 58 height 58
click at [531, 211] on button "show sentence" at bounding box center [531, 200] width 69 height 31
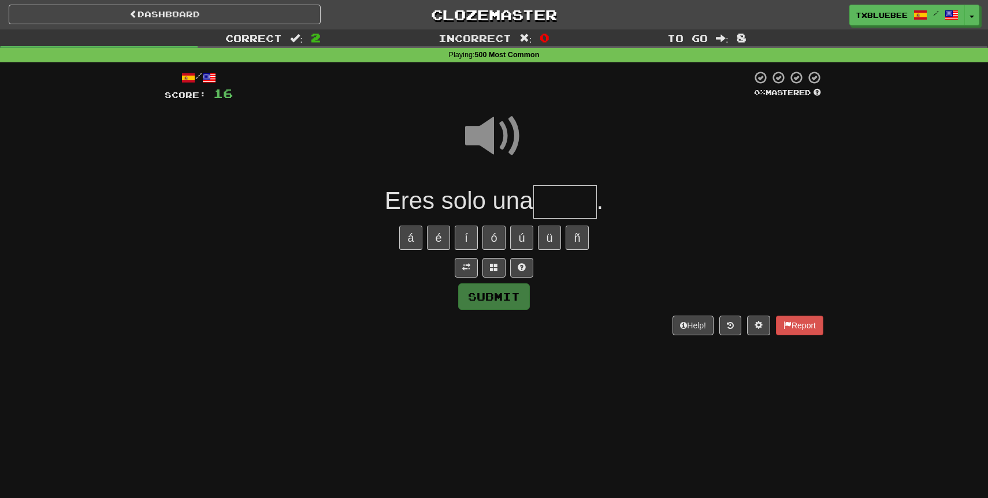
click at [542, 211] on input "text" at bounding box center [565, 202] width 64 height 34
type input "*****"
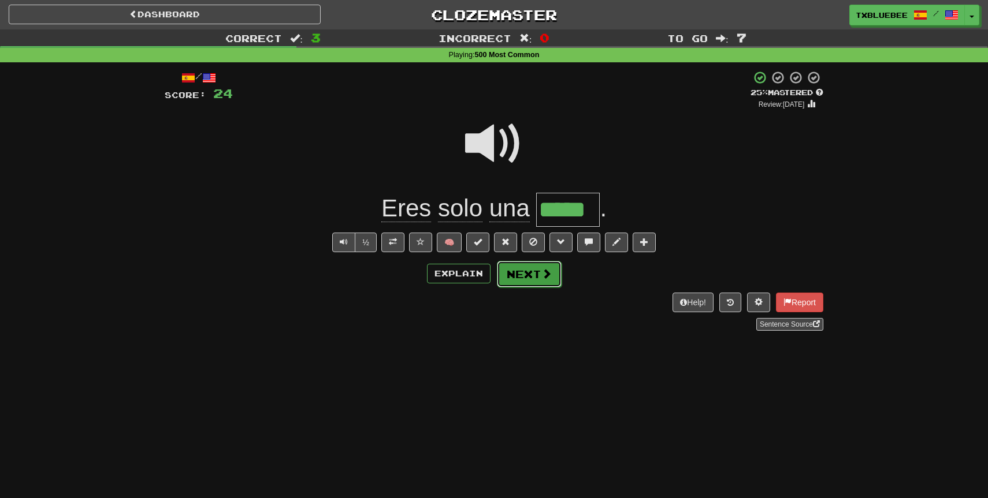
click at [533, 271] on button "Next" at bounding box center [529, 274] width 65 height 27
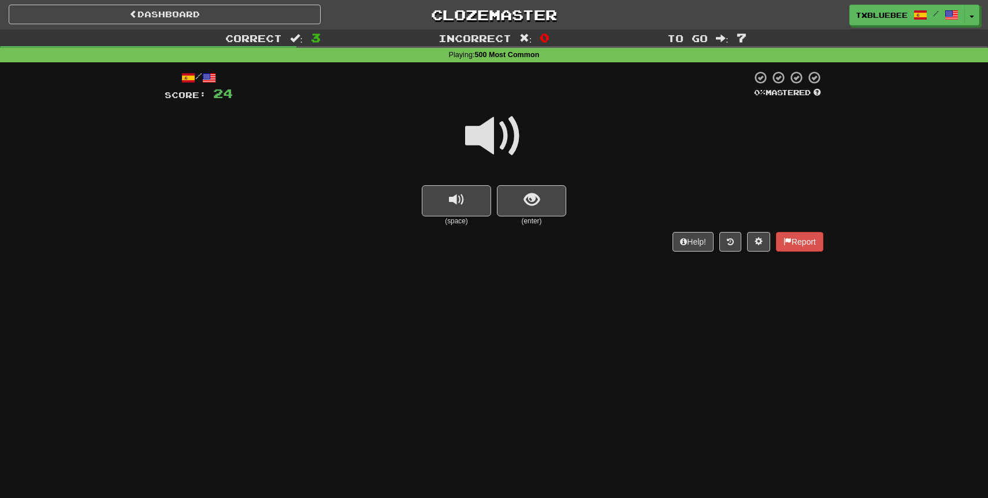
click at [496, 137] on span at bounding box center [494, 136] width 58 height 58
click at [549, 206] on button "show sentence" at bounding box center [531, 200] width 69 height 31
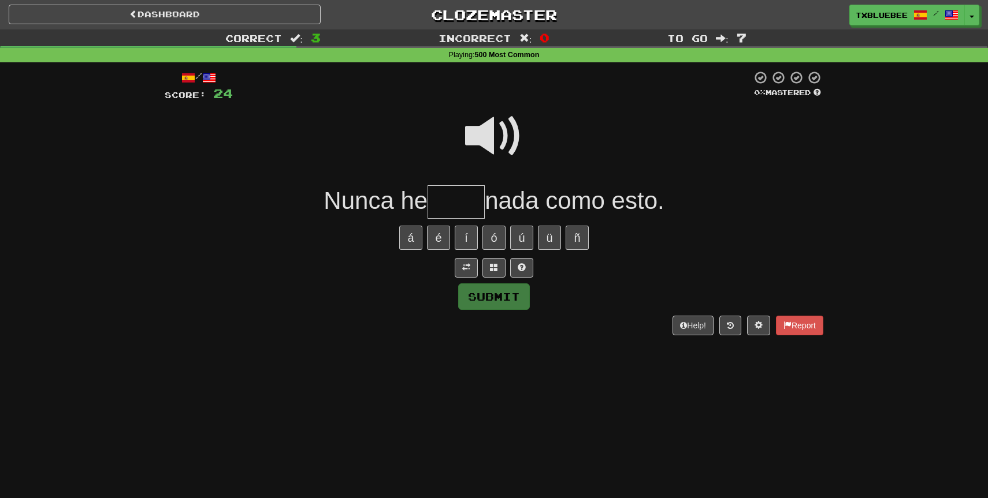
click at [482, 143] on span at bounding box center [494, 136] width 58 height 58
click at [445, 193] on input "text" at bounding box center [455, 202] width 57 height 34
type input "*****"
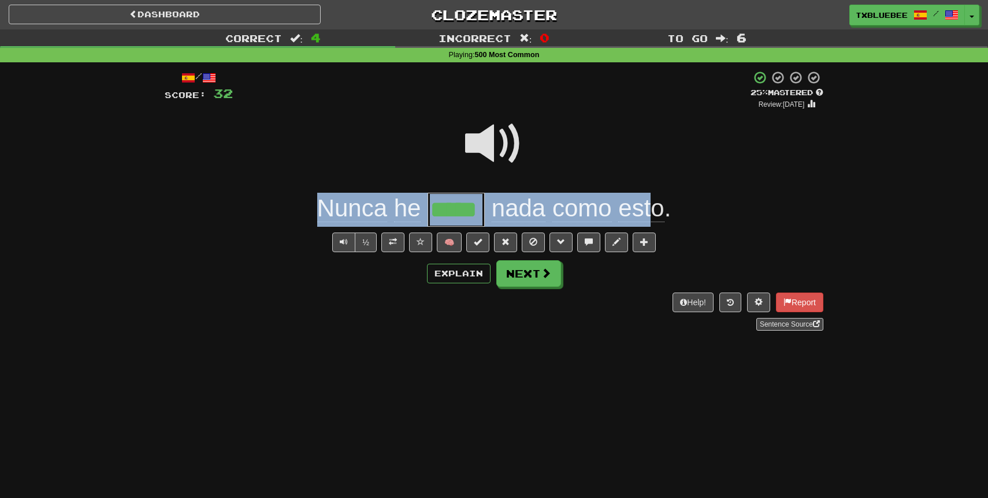
drag, startPoint x: 312, startPoint y: 208, endPoint x: 651, endPoint y: 199, distance: 338.6
click at [651, 199] on div "Nunca he ***** nada como esto ." at bounding box center [494, 210] width 658 height 34
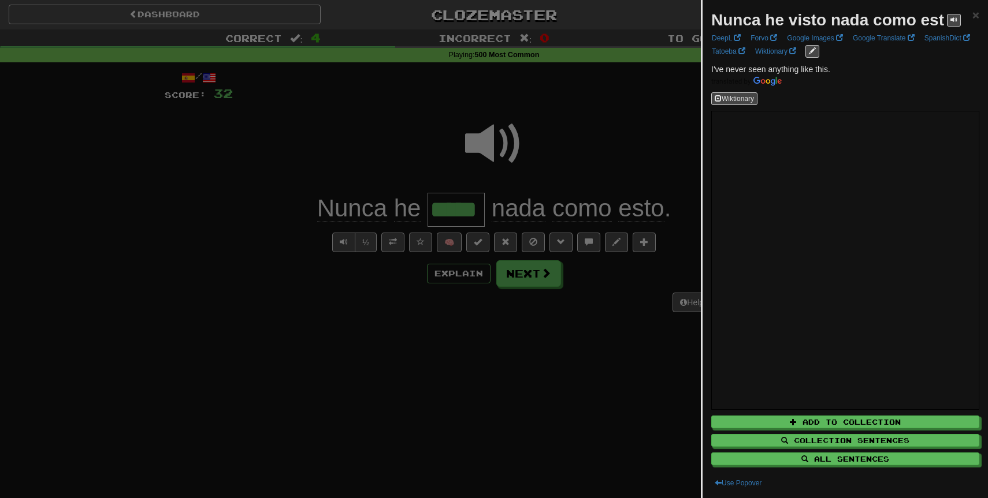
click at [520, 155] on div at bounding box center [494, 249] width 988 height 498
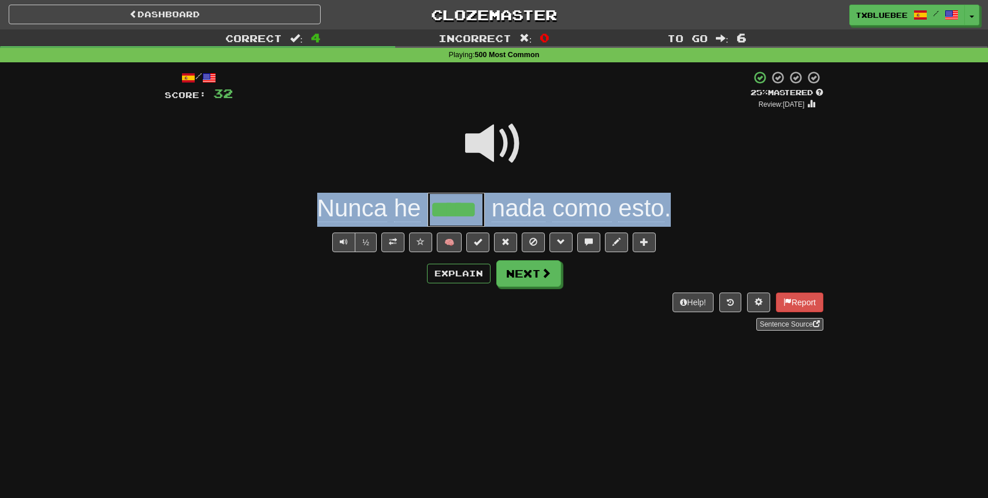
drag, startPoint x: 299, startPoint y: 211, endPoint x: 678, endPoint y: 217, distance: 379.5
click at [678, 217] on div "Nunca he ***** nada como esto ." at bounding box center [494, 210] width 658 height 34
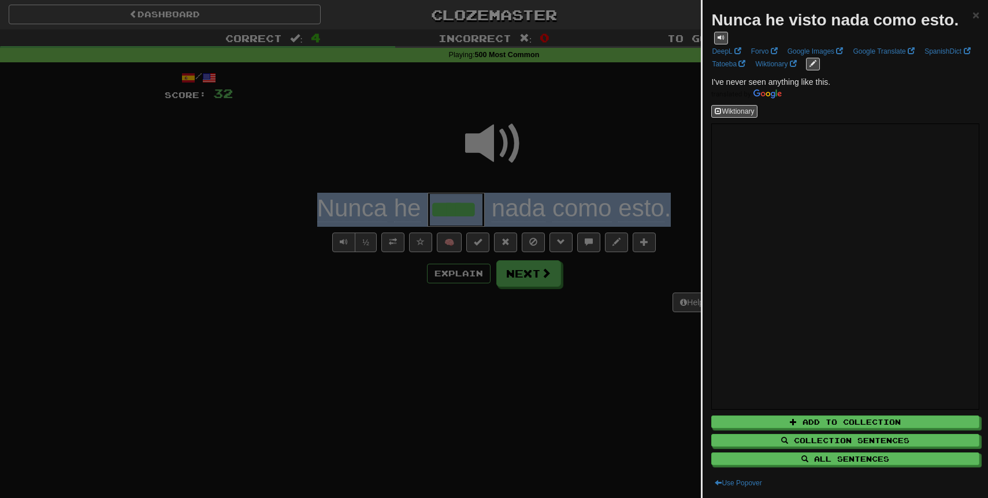
copy div "Nunca he nada como esto ."
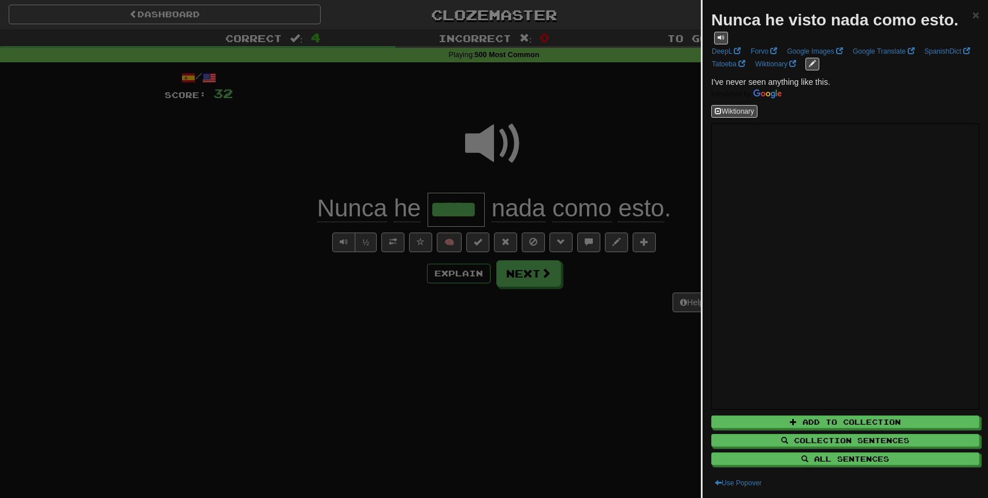
click at [542, 302] on div at bounding box center [494, 249] width 988 height 498
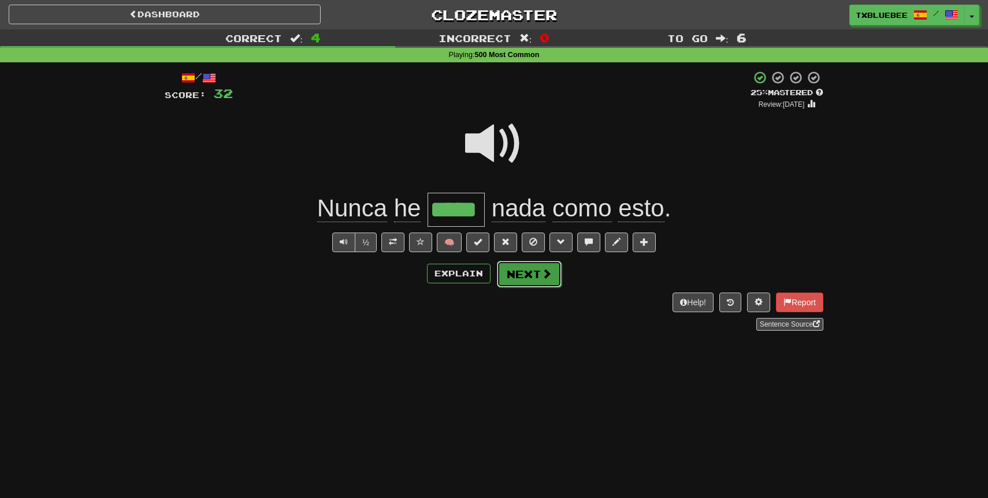
click at [542, 278] on span at bounding box center [546, 274] width 10 height 10
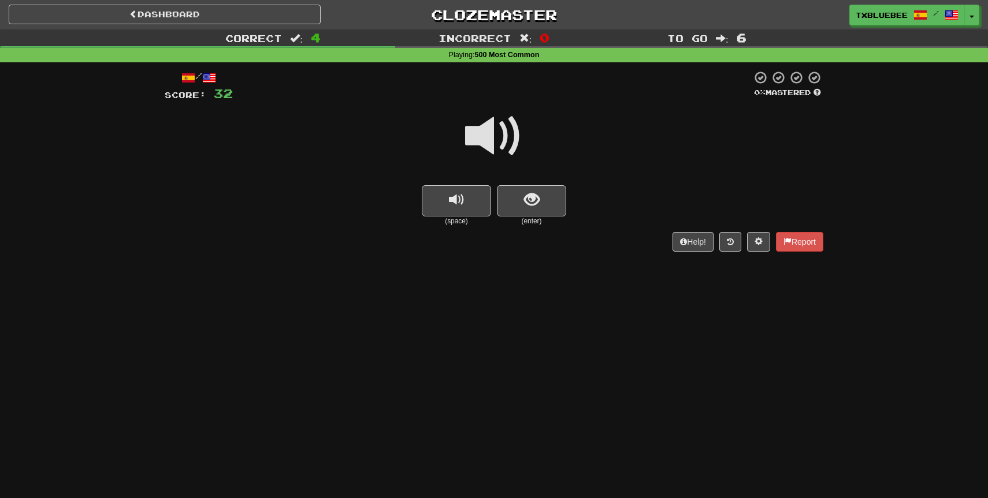
click at [511, 137] on span at bounding box center [494, 136] width 58 height 58
click at [505, 140] on span at bounding box center [494, 136] width 58 height 58
click at [520, 200] on button "show sentence" at bounding box center [531, 200] width 69 height 31
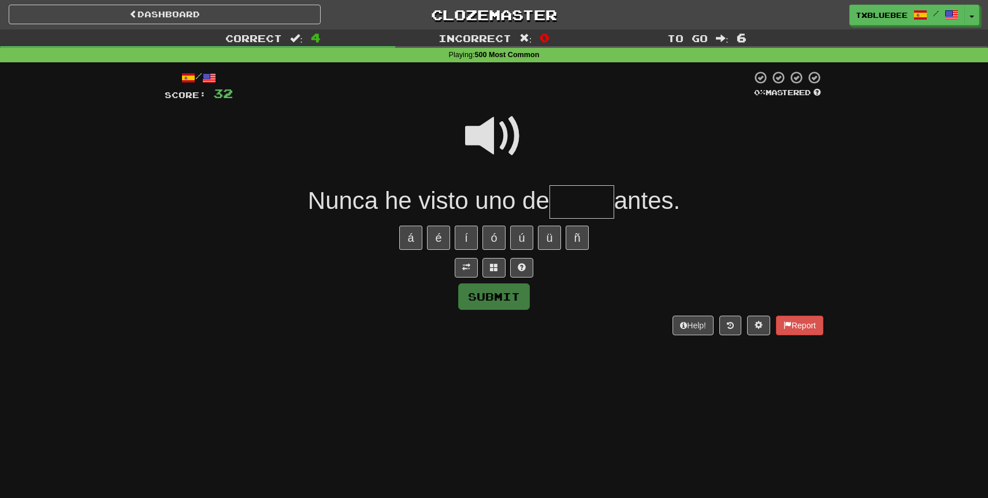
click at [490, 139] on span at bounding box center [494, 136] width 58 height 58
click at [581, 205] on input "text" at bounding box center [581, 202] width 65 height 34
type input "*****"
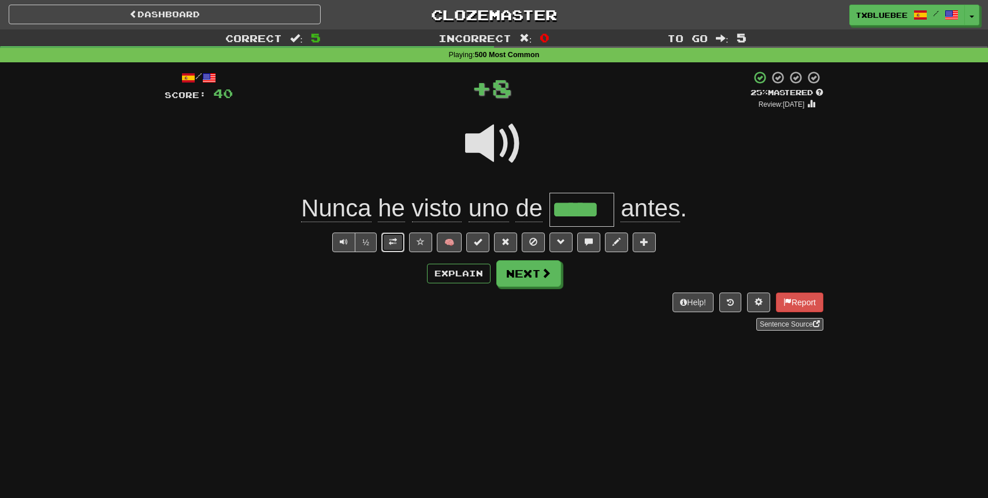
click at [388, 243] on button at bounding box center [392, 243] width 23 height 20
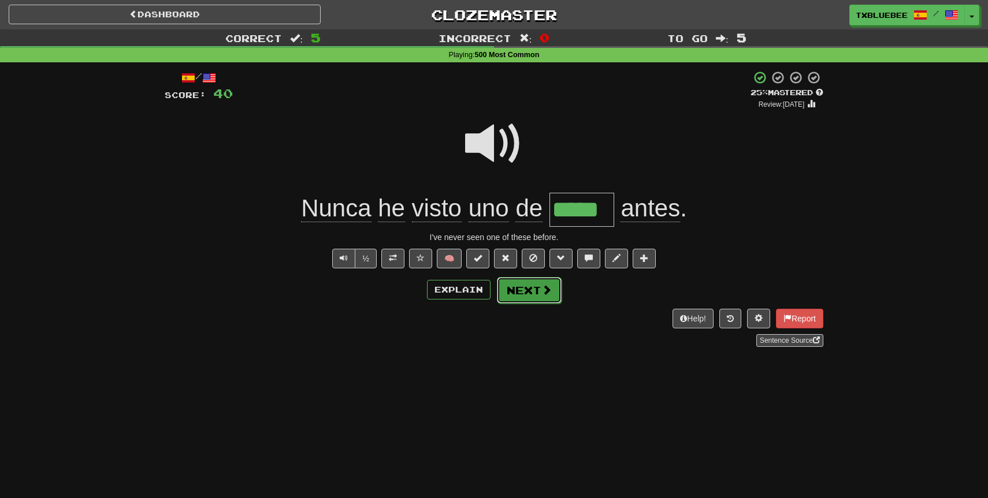
click at [519, 291] on button "Next" at bounding box center [529, 290] width 65 height 27
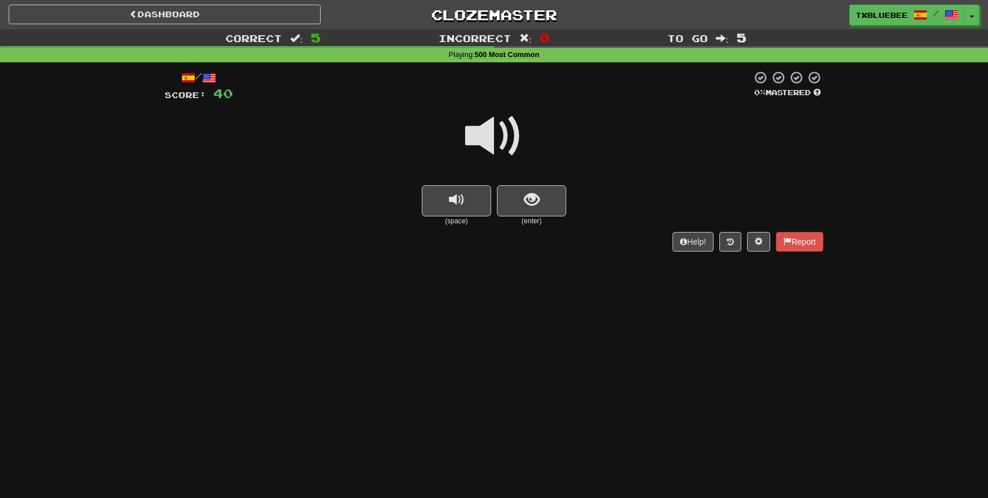
click at [502, 144] on span at bounding box center [494, 136] width 58 height 58
click at [549, 198] on button "show sentence" at bounding box center [531, 200] width 69 height 31
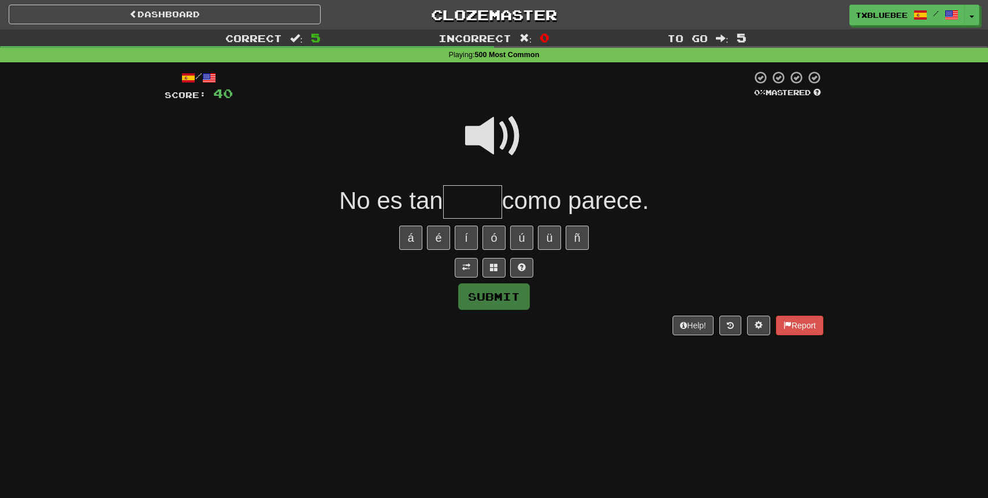
click at [498, 145] on span at bounding box center [494, 136] width 58 height 58
click at [478, 219] on div "/ Score: 40 0 % Mastered No es tan como parece. á é í ó ú ü ñ Submit Help! Repo…" at bounding box center [494, 202] width 658 height 265
click at [478, 206] on input "text" at bounding box center [472, 202] width 59 height 34
type input "****"
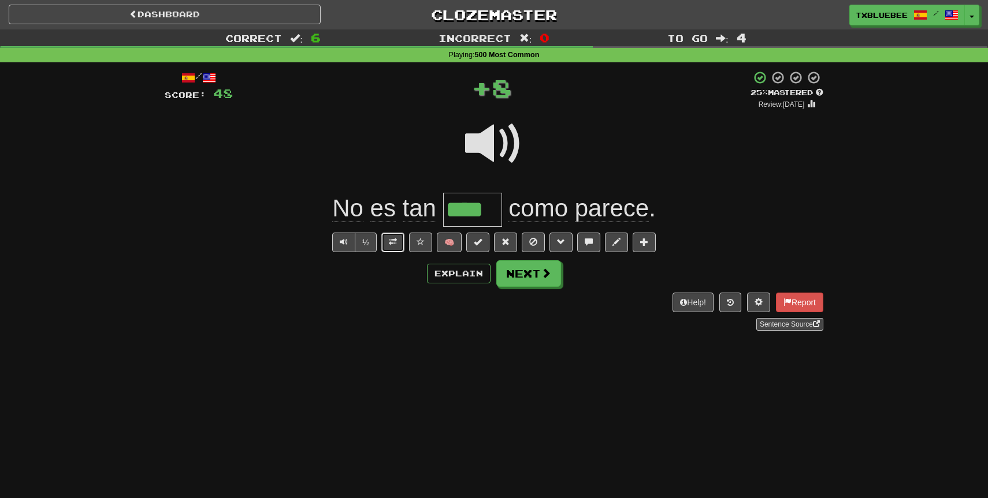
click at [395, 245] on span at bounding box center [393, 242] width 8 height 8
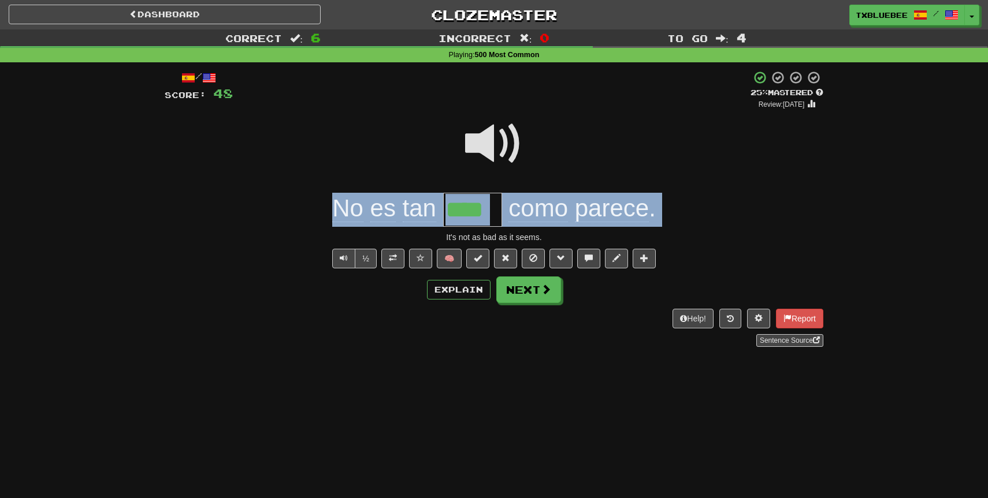
drag, startPoint x: 313, startPoint y: 218, endPoint x: 673, endPoint y: 229, distance: 360.6
click at [673, 229] on div "/ Score: 48 + 8 25 % Mastered Review: 2025-09-17 No es tan **** como parece . I…" at bounding box center [494, 208] width 658 height 277
copy div "No es tan como parece ."
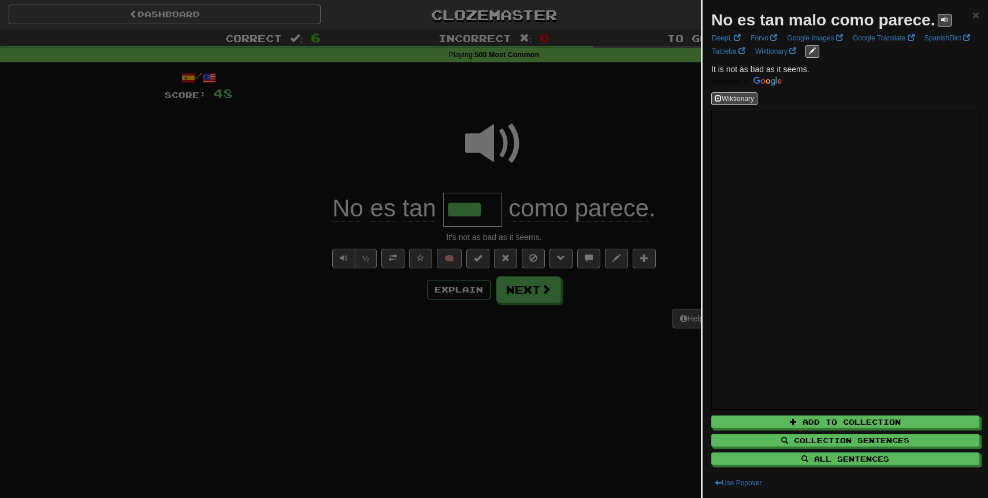
click at [464, 425] on div at bounding box center [494, 249] width 988 height 498
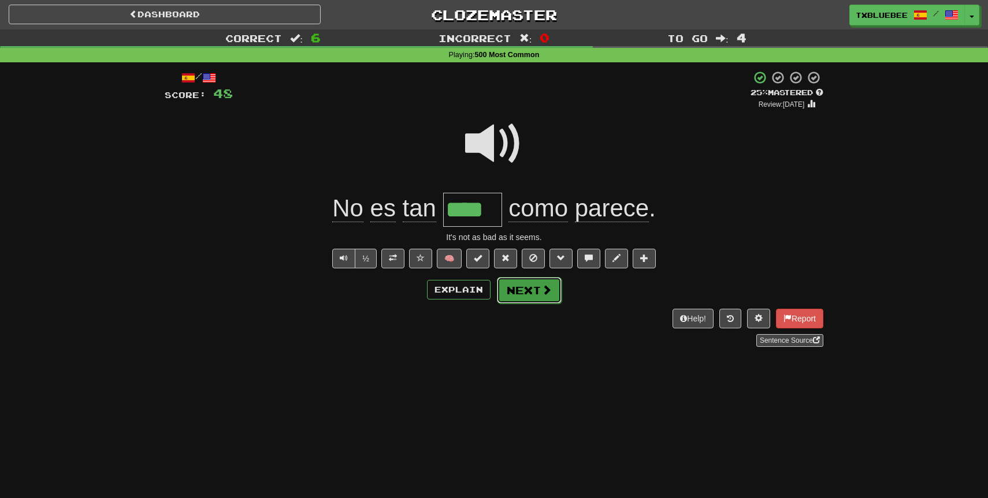
click at [535, 298] on button "Next" at bounding box center [529, 290] width 65 height 27
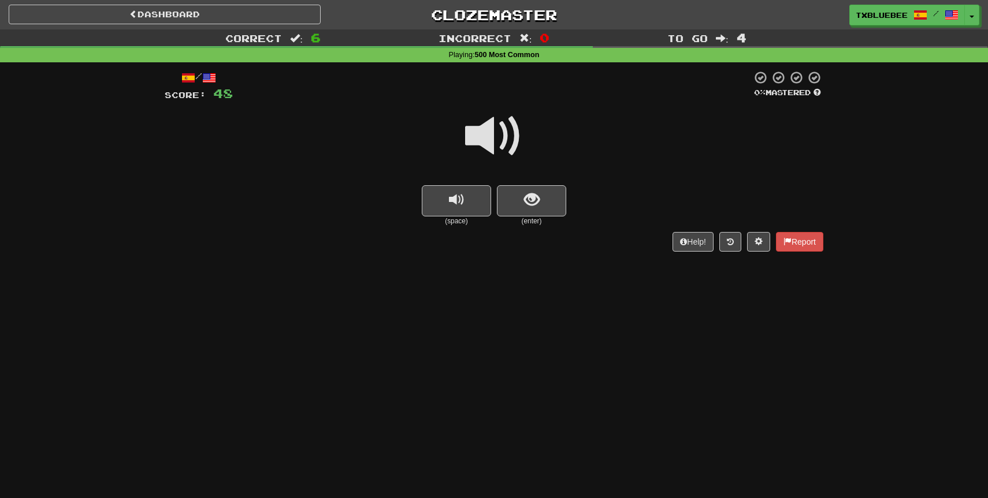
click at [497, 139] on span at bounding box center [494, 136] width 58 height 58
click at [521, 214] on button "show sentence" at bounding box center [531, 200] width 69 height 31
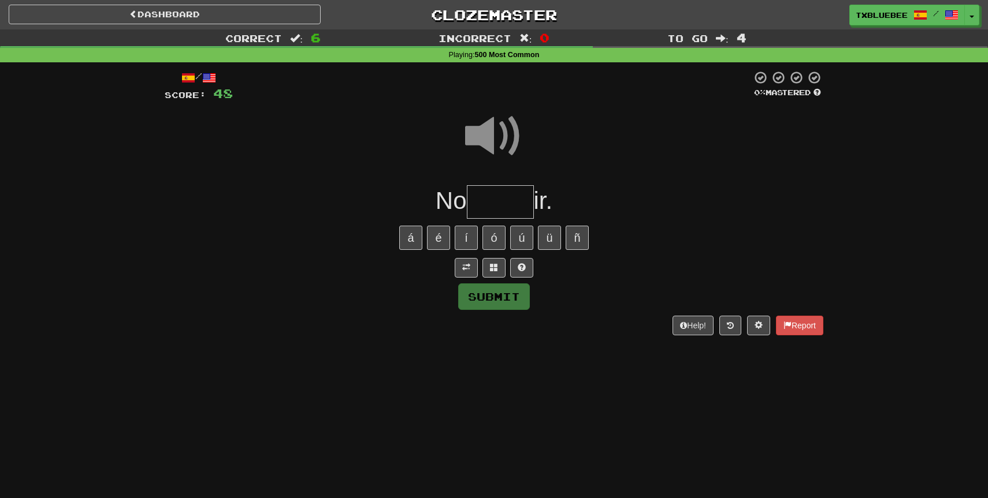
click at [505, 204] on input "text" at bounding box center [500, 202] width 67 height 34
type input "*****"
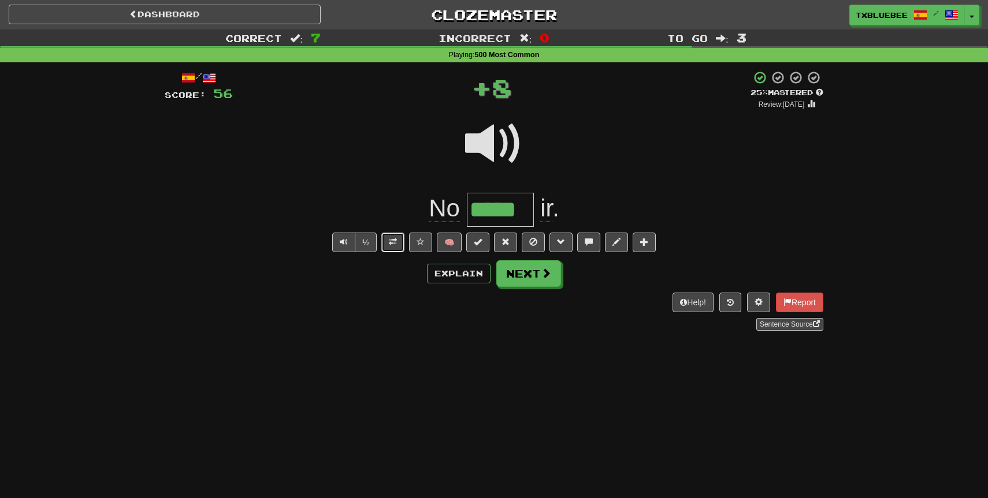
click at [392, 240] on span at bounding box center [393, 242] width 8 height 8
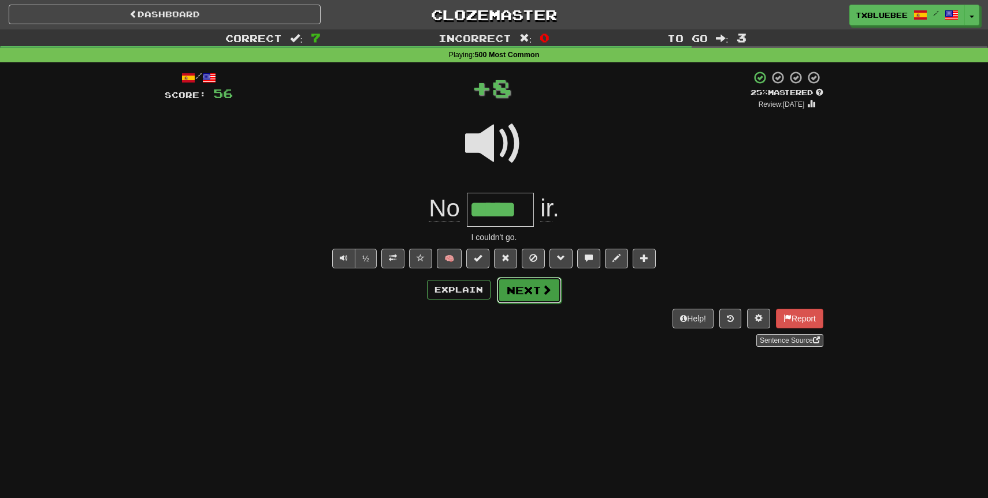
click at [503, 290] on button "Next" at bounding box center [529, 290] width 65 height 27
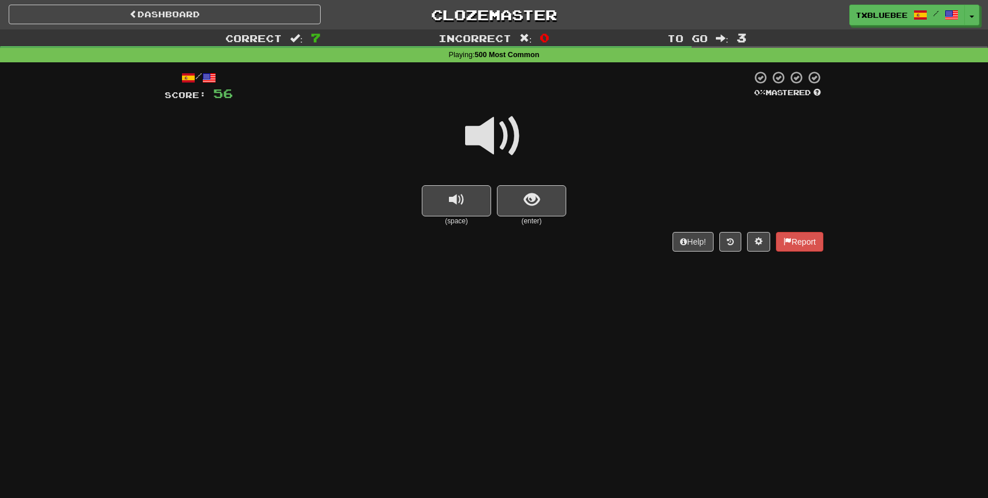
click at [507, 151] on span at bounding box center [494, 136] width 58 height 58
click at [527, 198] on span "show sentence" at bounding box center [532, 200] width 16 height 16
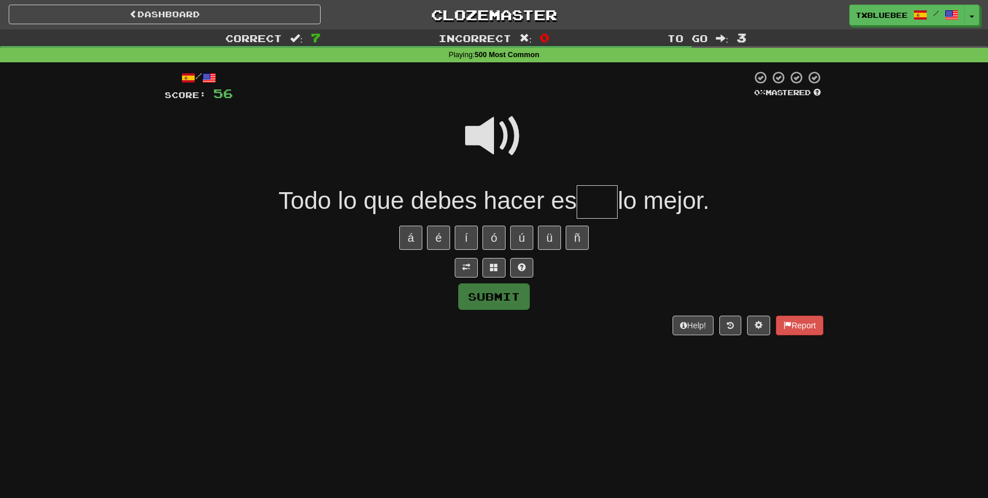
click at [497, 143] on span at bounding box center [494, 136] width 58 height 58
click at [498, 137] on span at bounding box center [494, 136] width 58 height 58
click at [501, 141] on span at bounding box center [494, 136] width 58 height 58
click at [601, 197] on input "text" at bounding box center [596, 202] width 41 height 34
type input "*"
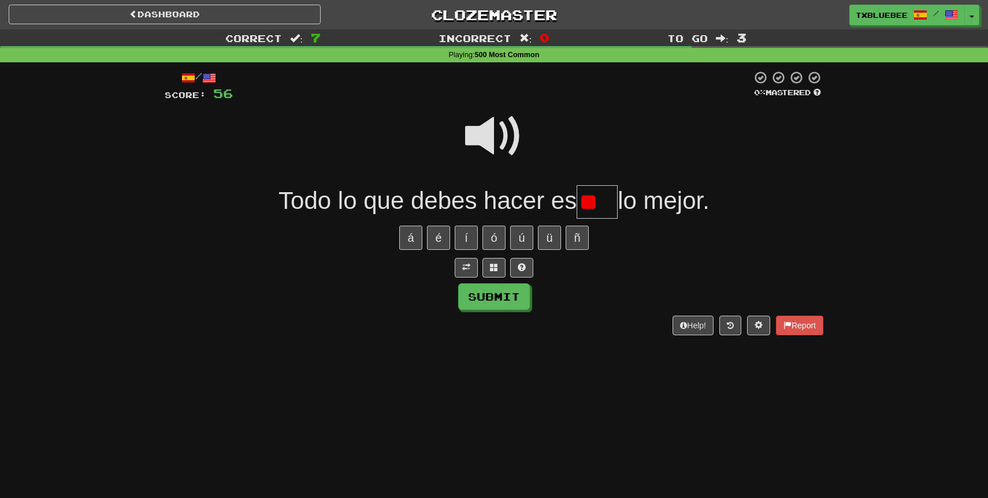
type input "*"
click at [520, 136] on span at bounding box center [494, 136] width 58 height 58
click at [605, 206] on input "text" at bounding box center [596, 202] width 41 height 34
type input "***"
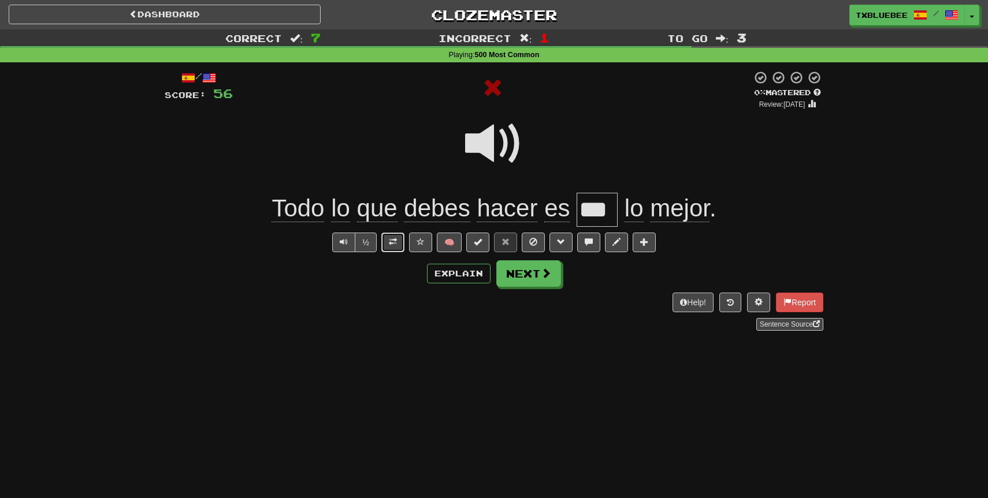
click at [389, 246] on span at bounding box center [393, 242] width 8 height 8
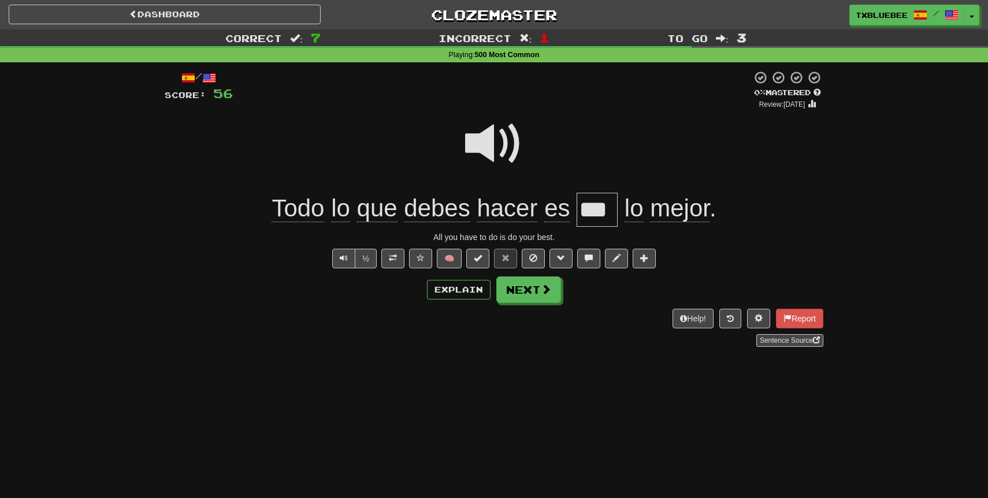
click at [500, 142] on span at bounding box center [494, 144] width 58 height 58
click at [503, 128] on span at bounding box center [494, 144] width 58 height 58
click at [482, 155] on span at bounding box center [494, 144] width 58 height 58
click at [411, 256] on button at bounding box center [420, 259] width 23 height 20
click at [527, 312] on div "Help! Report Sentence Source" at bounding box center [494, 328] width 658 height 38
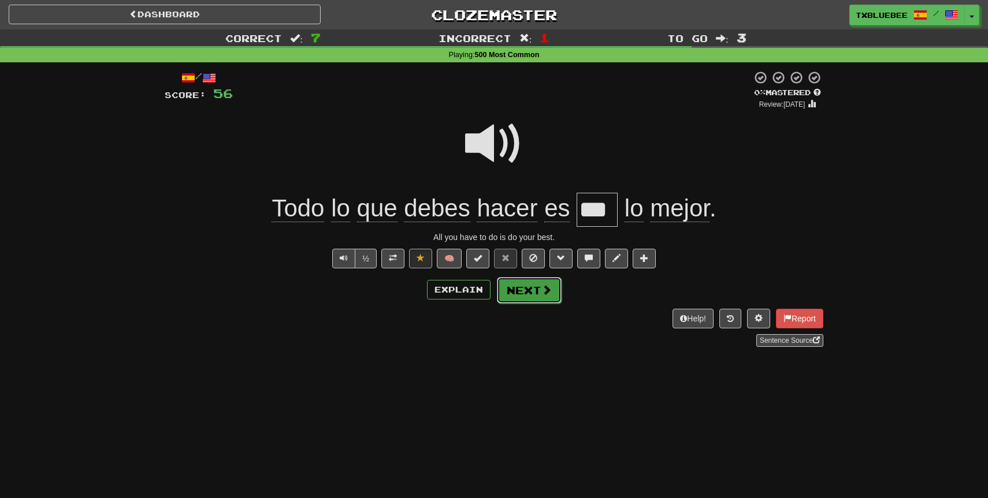
click at [527, 296] on button "Next" at bounding box center [529, 290] width 65 height 27
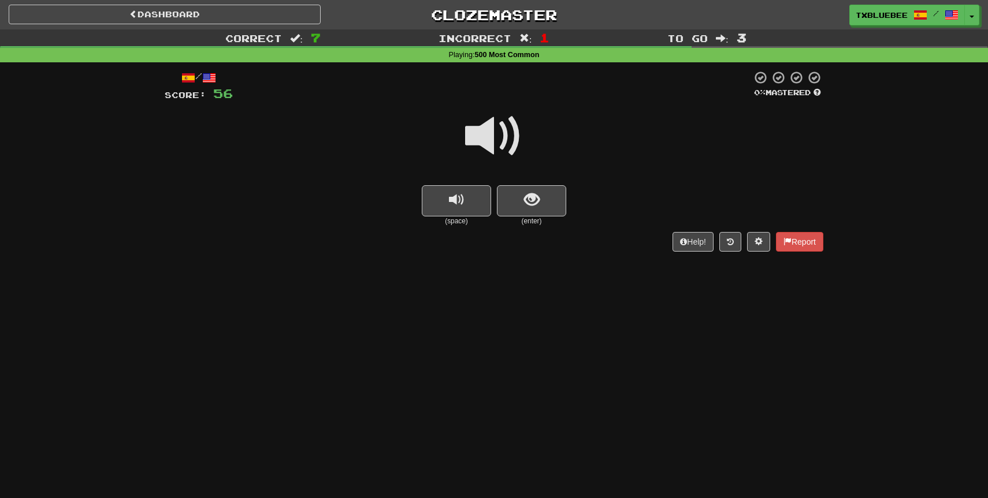
click at [501, 146] on span at bounding box center [494, 136] width 58 height 58
click at [520, 187] on button "show sentence" at bounding box center [531, 200] width 69 height 31
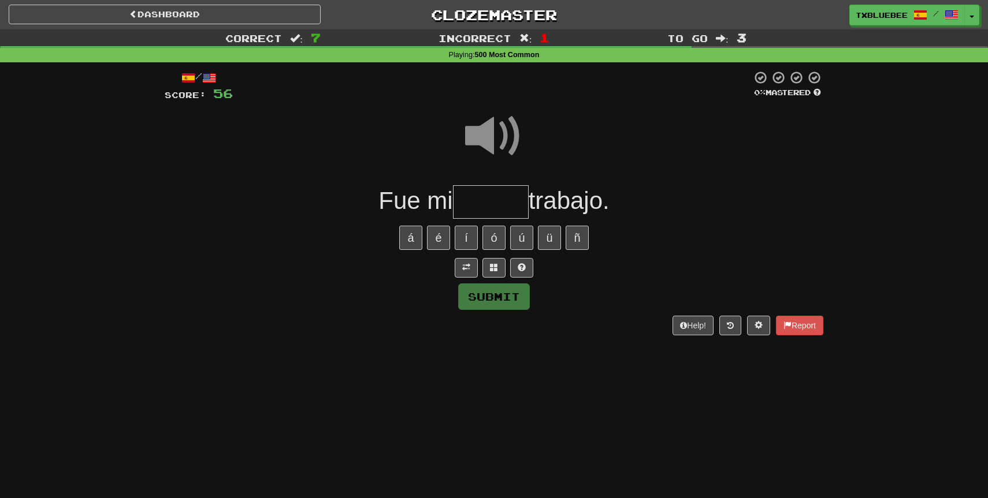
click at [504, 194] on input "text" at bounding box center [491, 202] width 76 height 34
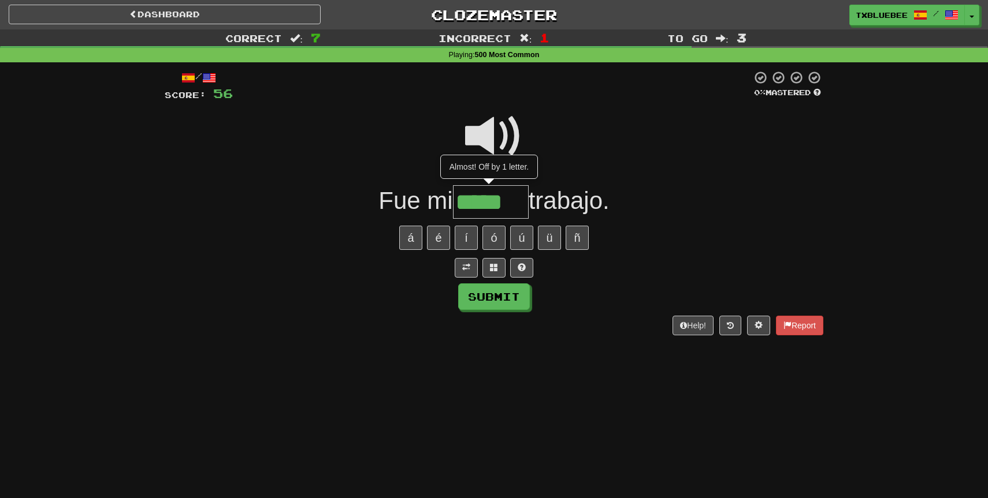
type input "******"
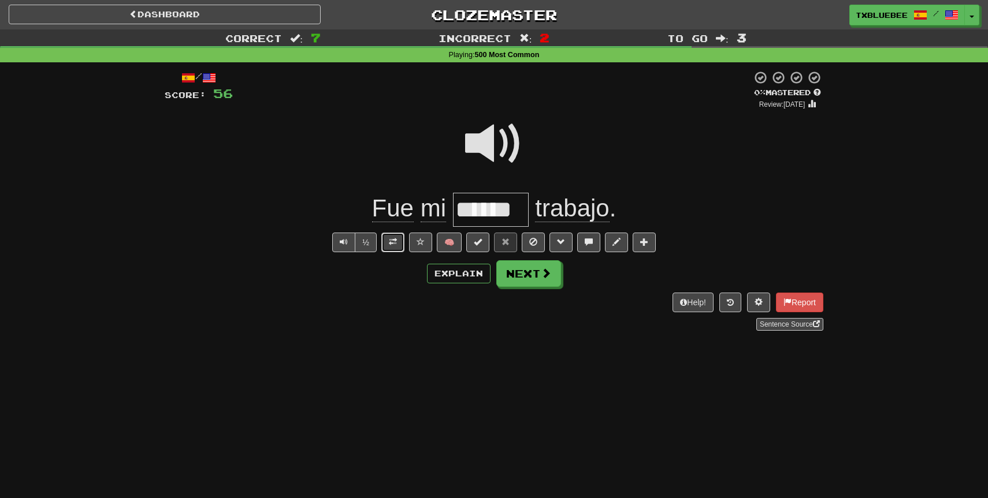
click at [400, 239] on button at bounding box center [392, 243] width 23 height 20
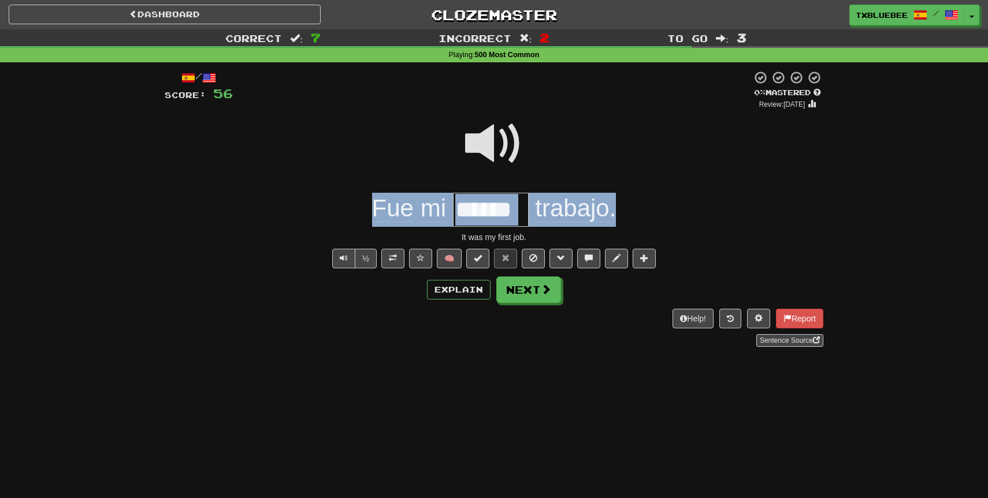
drag, startPoint x: 624, startPoint y: 210, endPoint x: 350, endPoint y: 215, distance: 273.8
click at [350, 215] on div "Fue mi ****** trabajo ." at bounding box center [494, 210] width 658 height 34
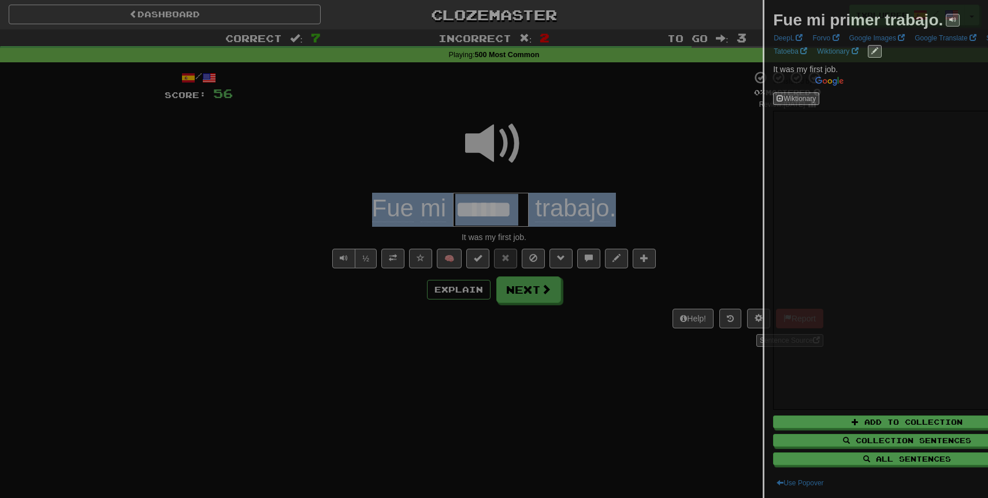
copy div "Fue mi trabajo ."
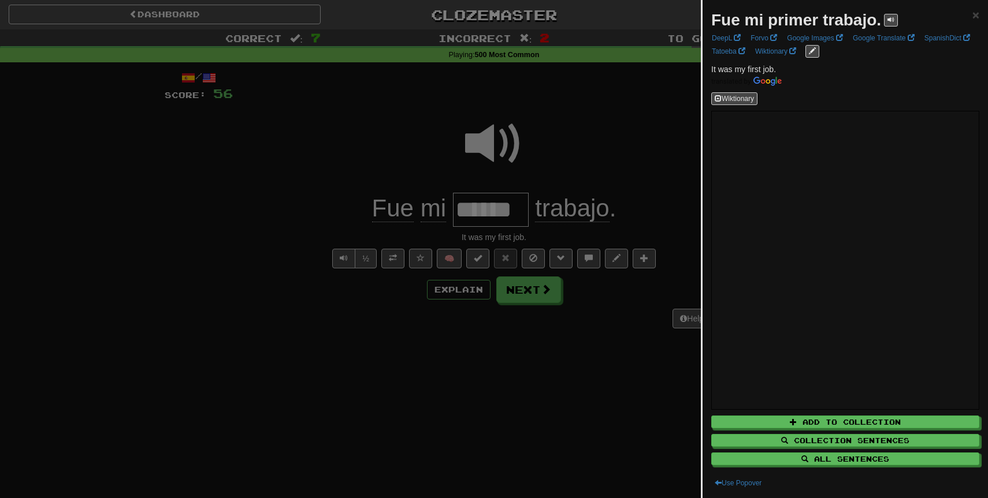
click at [393, 417] on div at bounding box center [494, 249] width 988 height 498
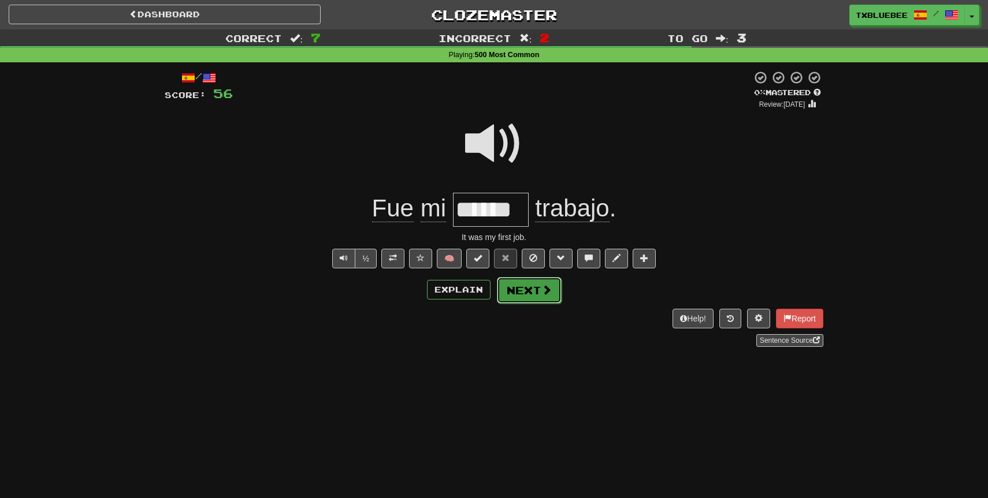
click at [531, 291] on button "Next" at bounding box center [529, 290] width 65 height 27
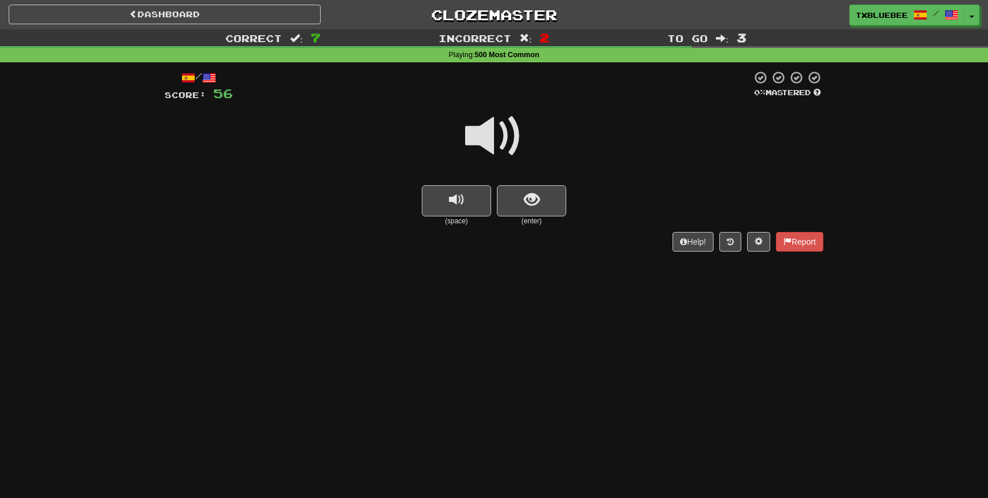
click at [519, 140] on span at bounding box center [494, 136] width 58 height 58
click at [534, 189] on button "show sentence" at bounding box center [531, 200] width 69 height 31
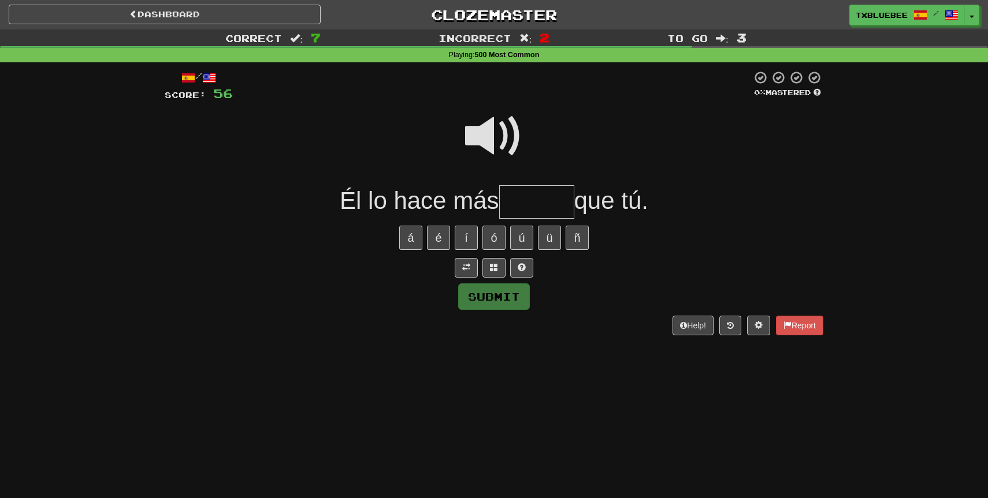
click at [487, 139] on span at bounding box center [494, 136] width 58 height 58
click at [527, 191] on input "text" at bounding box center [536, 202] width 75 height 34
type input "******"
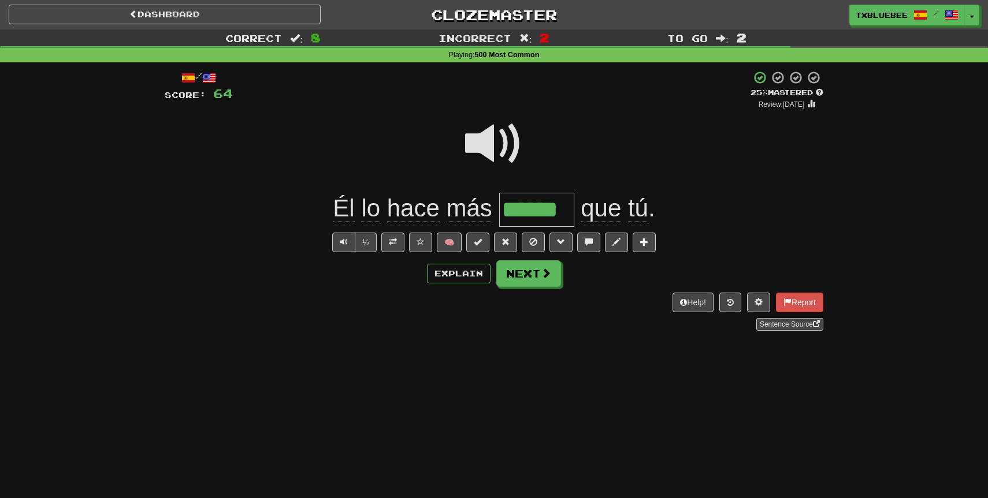
click at [518, 259] on div "/ Score: 64 + 8 25 % Mastered Review: 2025-09-17 Él lo hace más ****** que tú .…" at bounding box center [494, 200] width 658 height 260
click at [519, 270] on button "Next" at bounding box center [529, 274] width 65 height 27
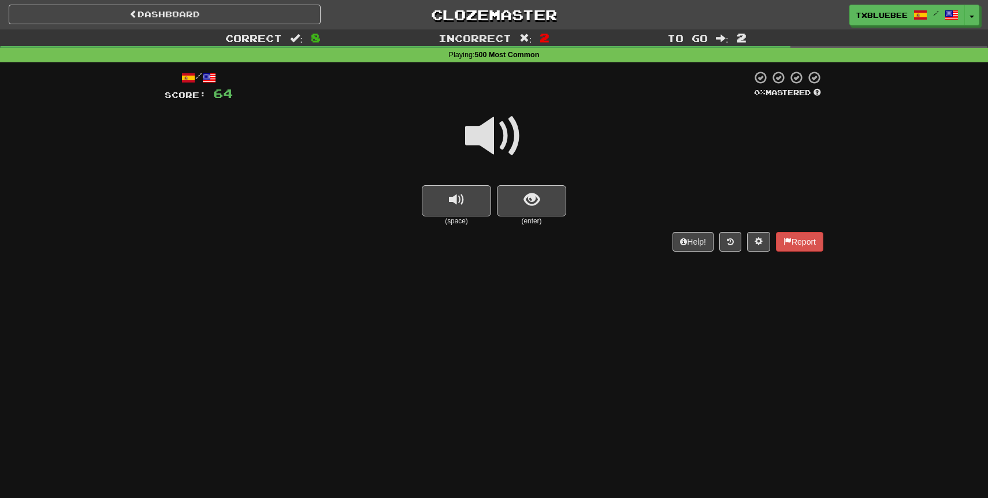
click at [515, 146] on span at bounding box center [494, 136] width 58 height 58
click at [494, 128] on span at bounding box center [494, 136] width 58 height 58
click at [524, 192] on span "show sentence" at bounding box center [532, 200] width 16 height 16
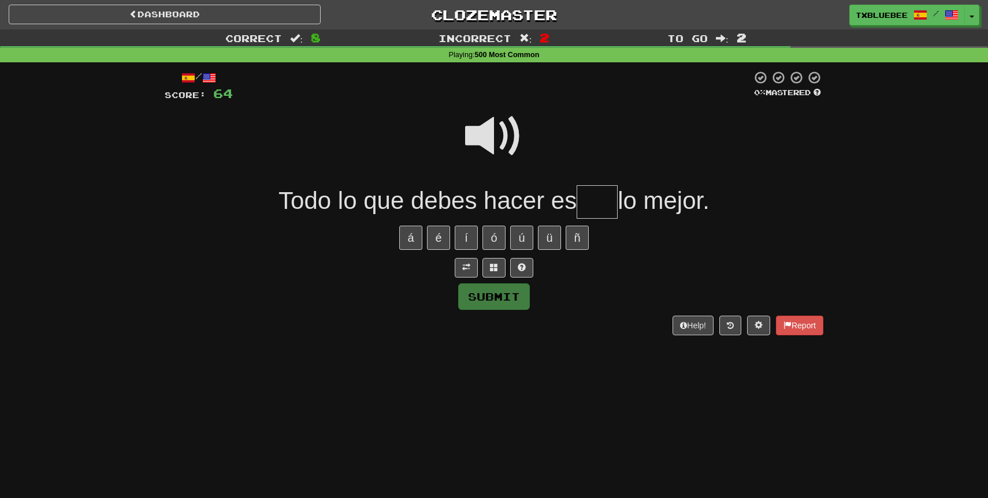
click at [592, 203] on input "text" at bounding box center [596, 202] width 41 height 34
type input "***"
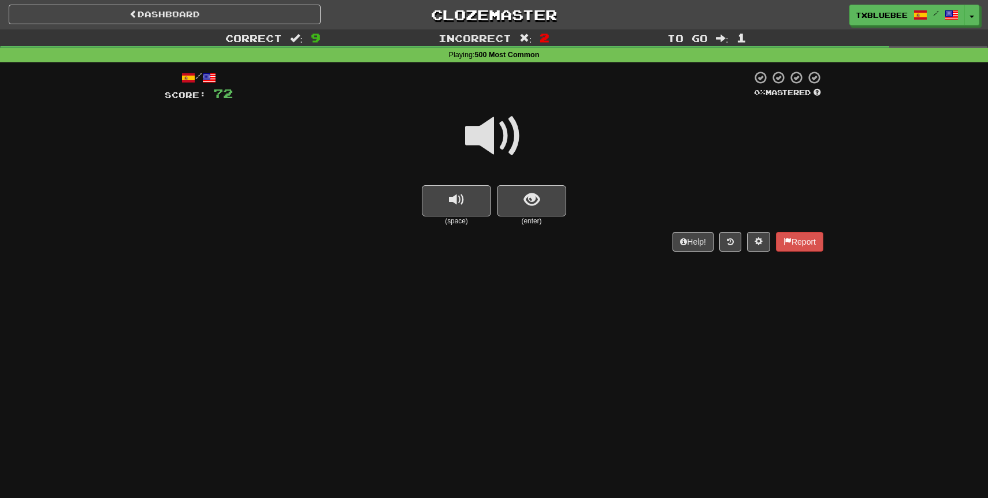
click at [514, 155] on span at bounding box center [494, 136] width 58 height 58
click at [518, 165] on span at bounding box center [494, 136] width 58 height 58
click at [518, 200] on button "show sentence" at bounding box center [531, 200] width 69 height 31
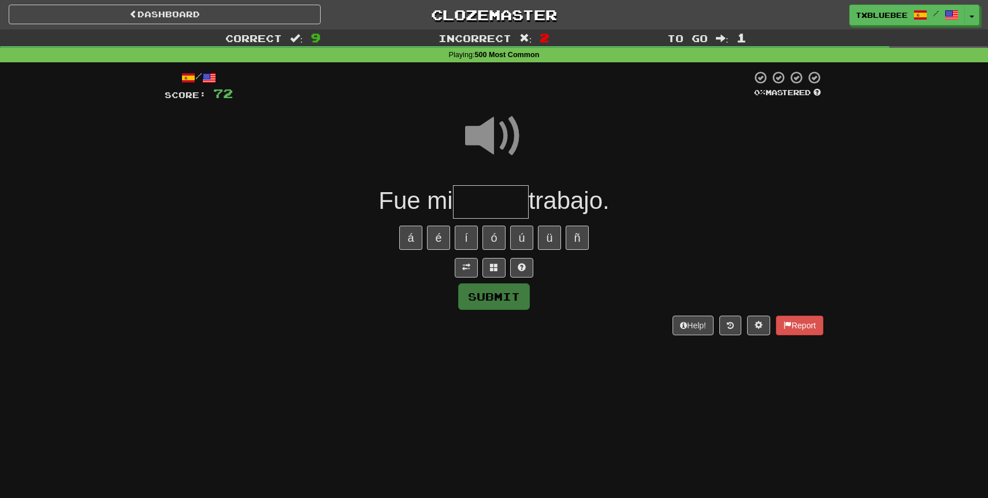
click at [520, 213] on input "text" at bounding box center [491, 202] width 76 height 34
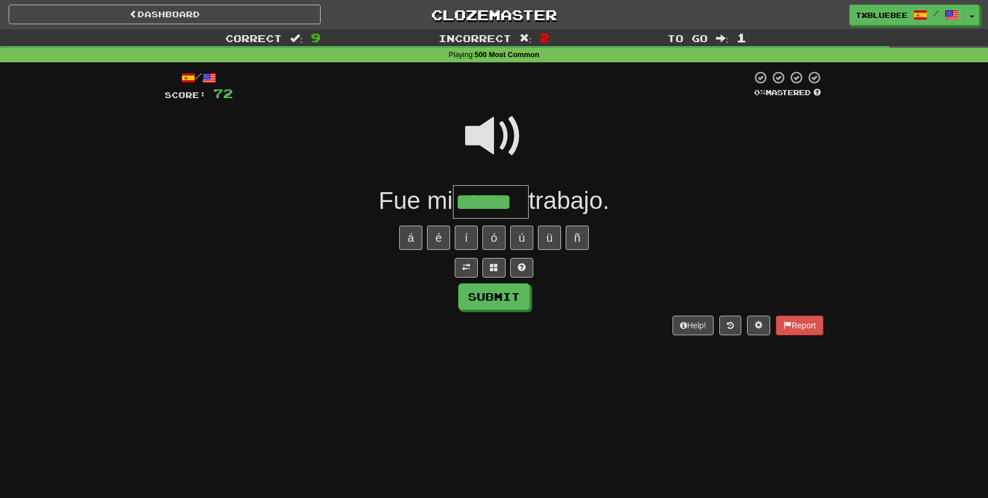
type input "******"
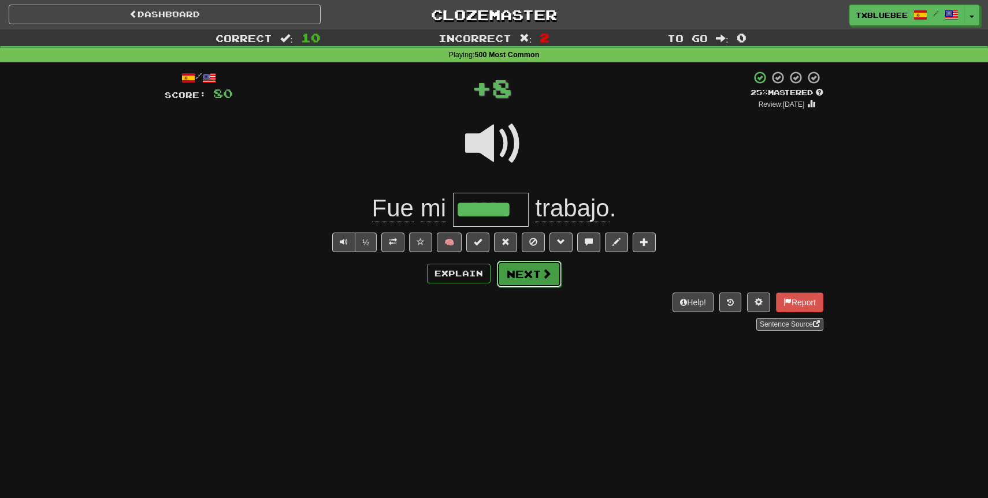
click at [535, 267] on button "Next" at bounding box center [529, 274] width 65 height 27
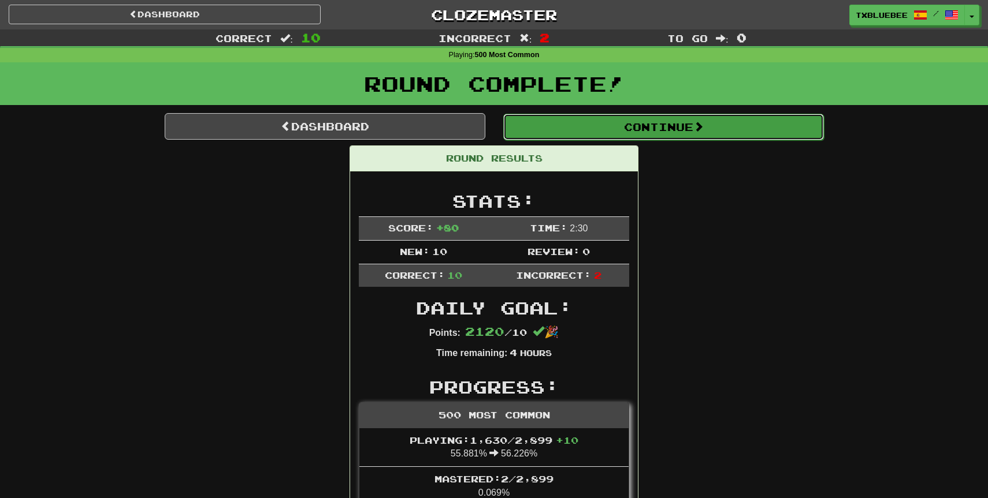
click at [587, 120] on button "Continue" at bounding box center [663, 127] width 321 height 27
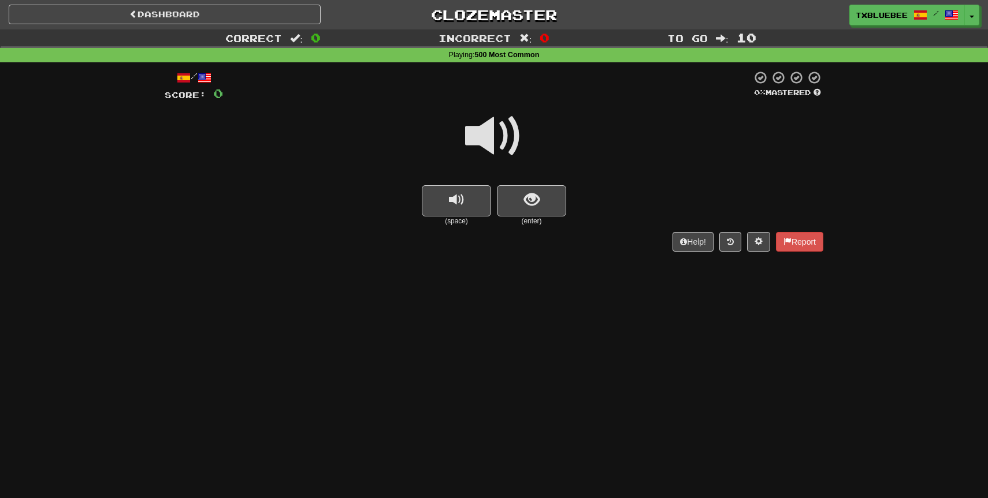
click at [499, 139] on span at bounding box center [494, 136] width 58 height 58
click at [510, 158] on span at bounding box center [494, 136] width 58 height 58
click at [518, 195] on button "show sentence" at bounding box center [531, 200] width 69 height 31
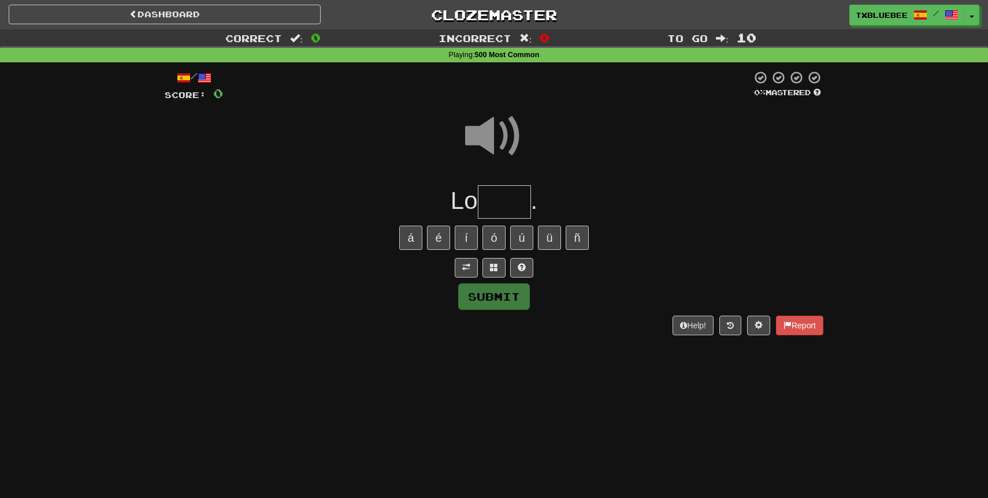
click at [513, 195] on input "text" at bounding box center [504, 202] width 53 height 34
type input "*"
click at [498, 142] on span at bounding box center [494, 136] width 58 height 58
click at [512, 209] on input "text" at bounding box center [504, 202] width 53 height 34
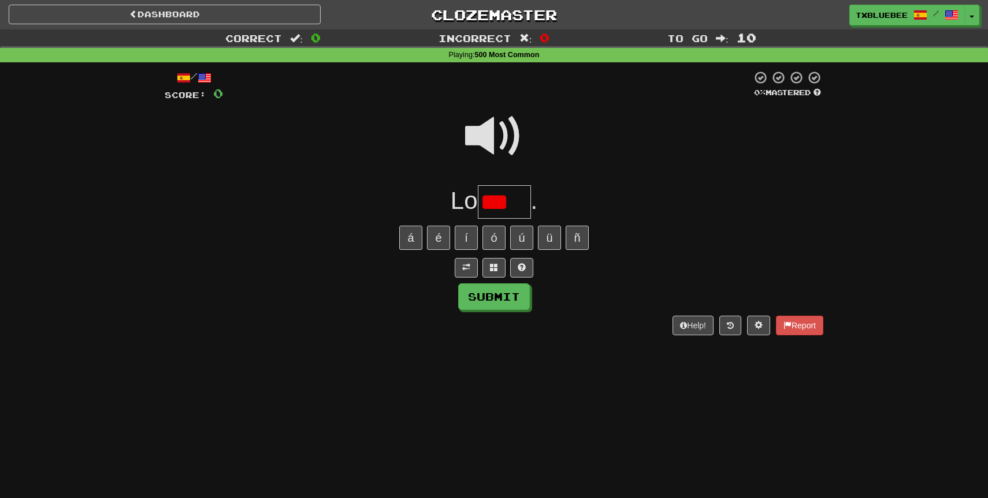
type input "****"
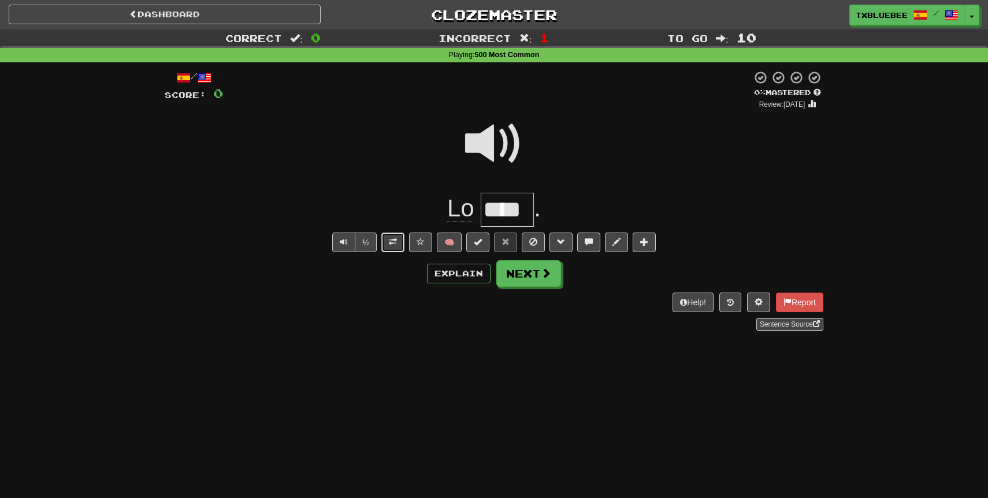
click at [396, 240] on span at bounding box center [393, 242] width 8 height 8
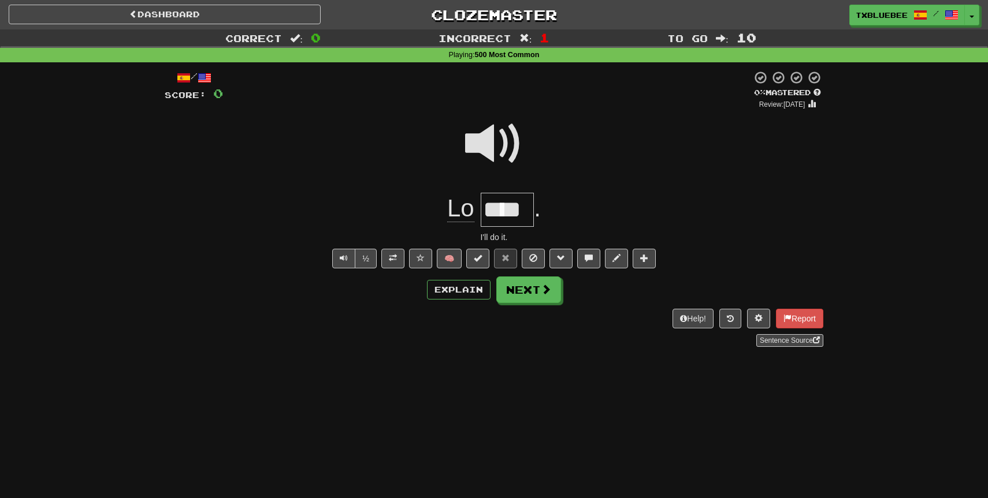
click at [495, 157] on span at bounding box center [494, 144] width 58 height 58
click at [527, 274] on div "/ Score: 0 0 % Mastered Review: 2025-09-16 Lo **** . I'll do it. ½ 🧠 Explain Ne…" at bounding box center [494, 208] width 658 height 277
click at [526, 287] on button "Next" at bounding box center [529, 290] width 65 height 27
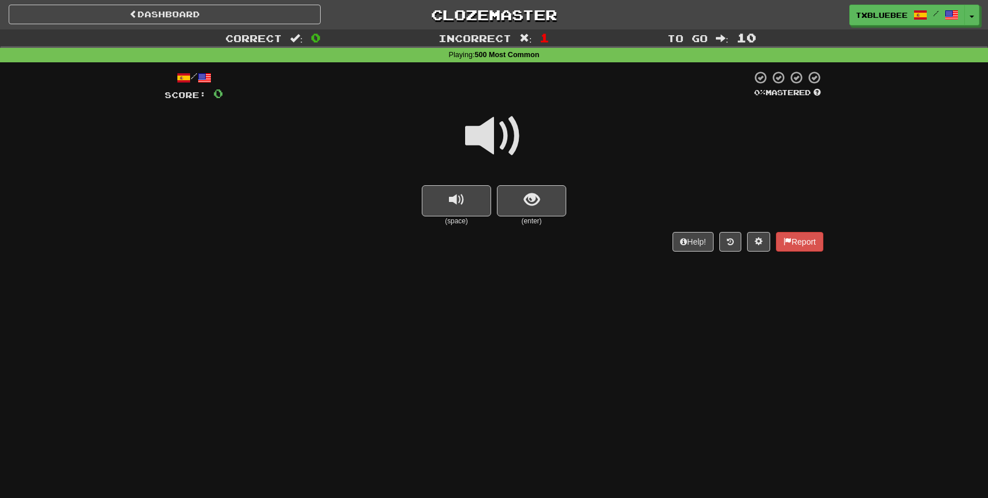
click at [494, 139] on span at bounding box center [494, 136] width 58 height 58
click at [518, 193] on button "show sentence" at bounding box center [531, 200] width 69 height 31
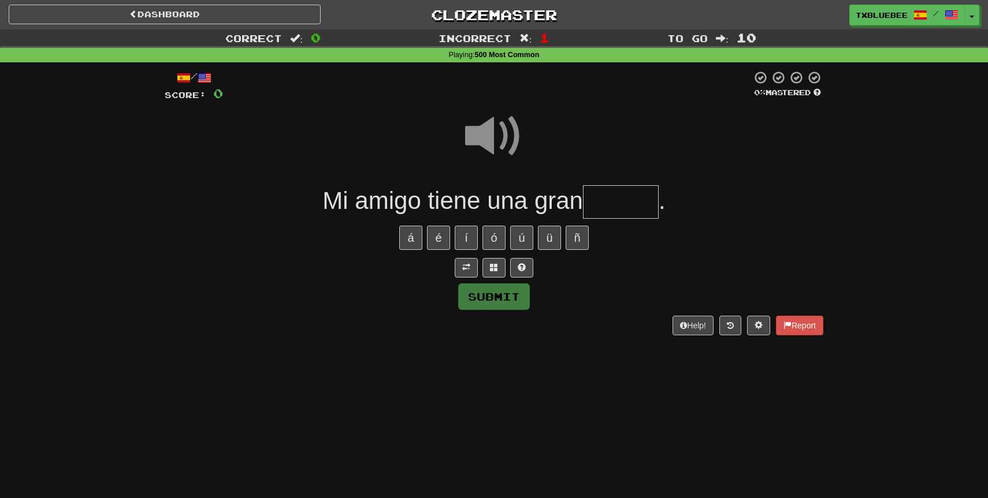
click at [623, 188] on input "text" at bounding box center [621, 202] width 76 height 34
click at [620, 196] on input "text" at bounding box center [621, 202] width 76 height 34
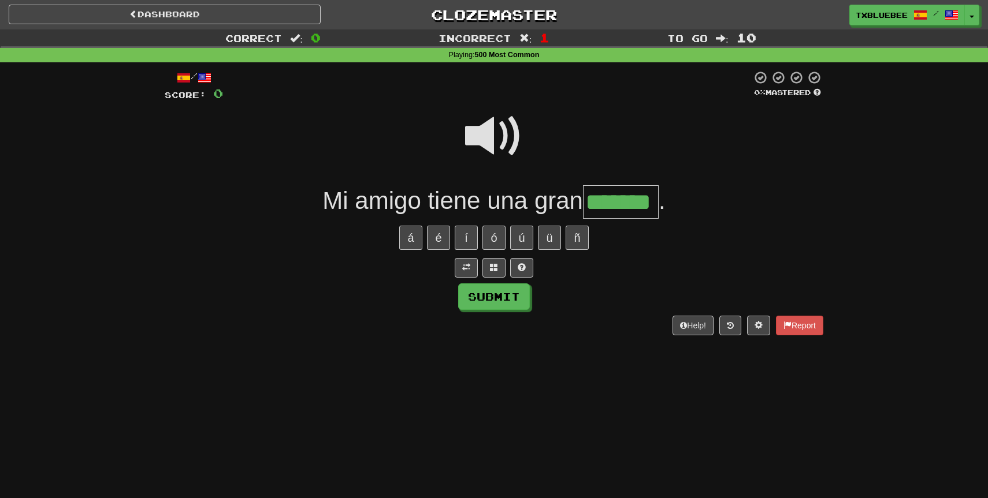
type input "*******"
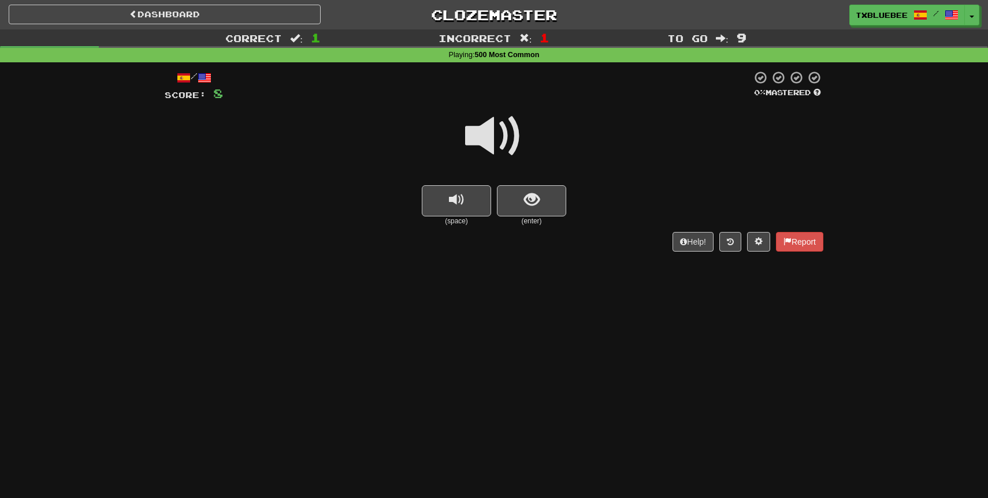
click at [513, 138] on span at bounding box center [494, 136] width 58 height 58
click at [497, 150] on span at bounding box center [494, 136] width 58 height 58
click at [497, 145] on span at bounding box center [494, 136] width 58 height 58
click at [520, 201] on button "show sentence" at bounding box center [531, 200] width 69 height 31
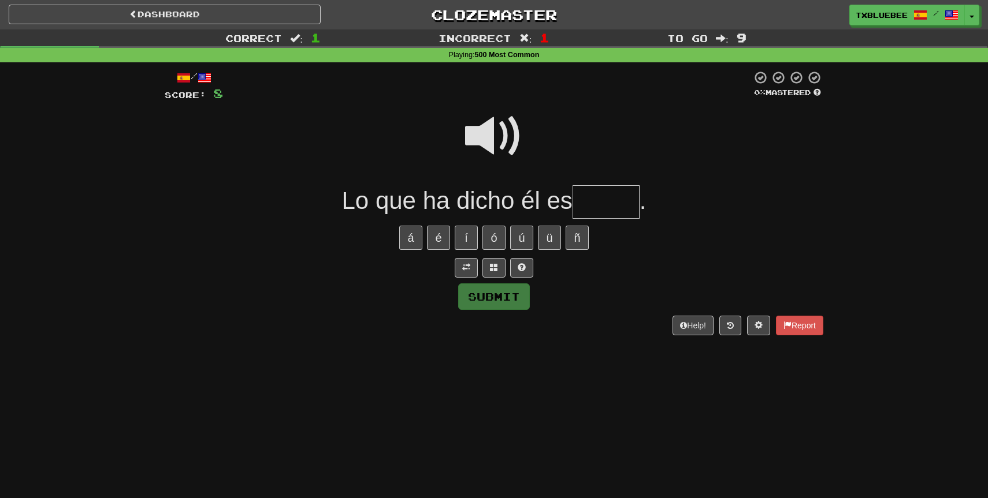
click at [504, 133] on span at bounding box center [494, 136] width 58 height 58
click at [599, 200] on input "text" at bounding box center [605, 202] width 67 height 34
click at [496, 142] on span at bounding box center [494, 136] width 58 height 58
click at [609, 200] on input "**" at bounding box center [605, 202] width 67 height 34
type input "******"
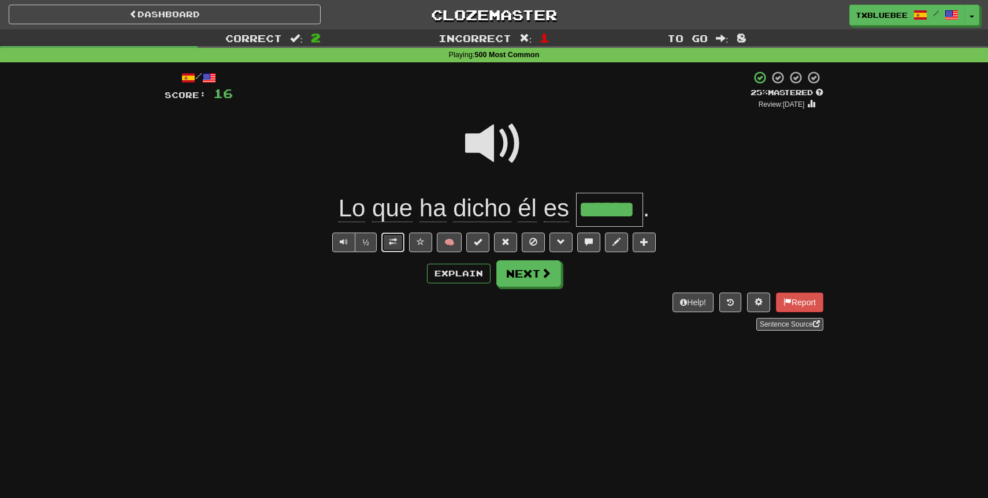
click at [395, 236] on button at bounding box center [392, 243] width 23 height 20
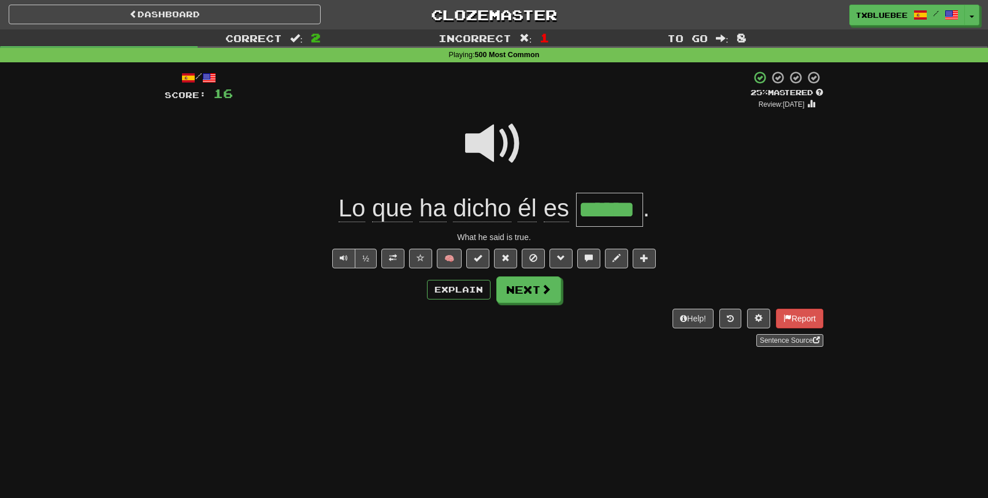
click at [505, 155] on span at bounding box center [494, 144] width 58 height 58
click at [416, 255] on button at bounding box center [420, 259] width 23 height 20
click at [542, 291] on span at bounding box center [546, 290] width 10 height 10
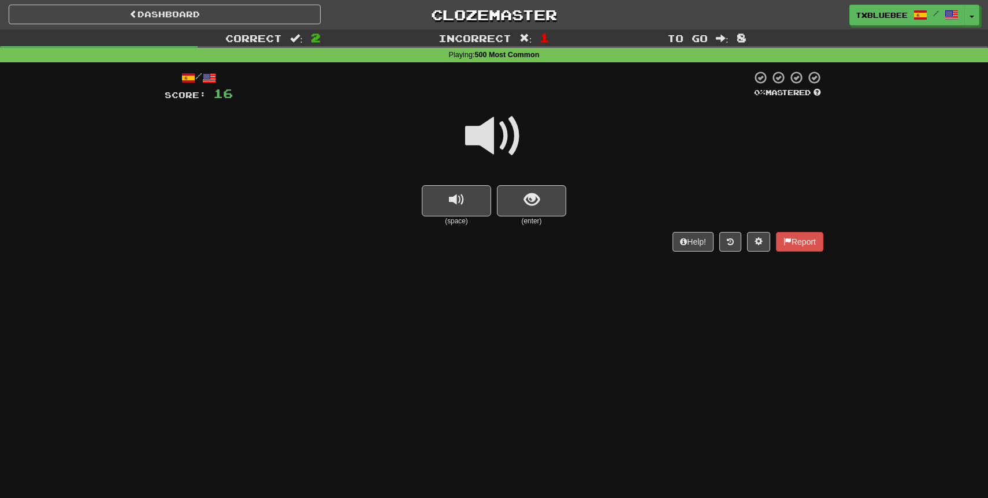
click at [502, 130] on span at bounding box center [494, 136] width 58 height 58
click at [542, 205] on button "show sentence" at bounding box center [531, 200] width 69 height 31
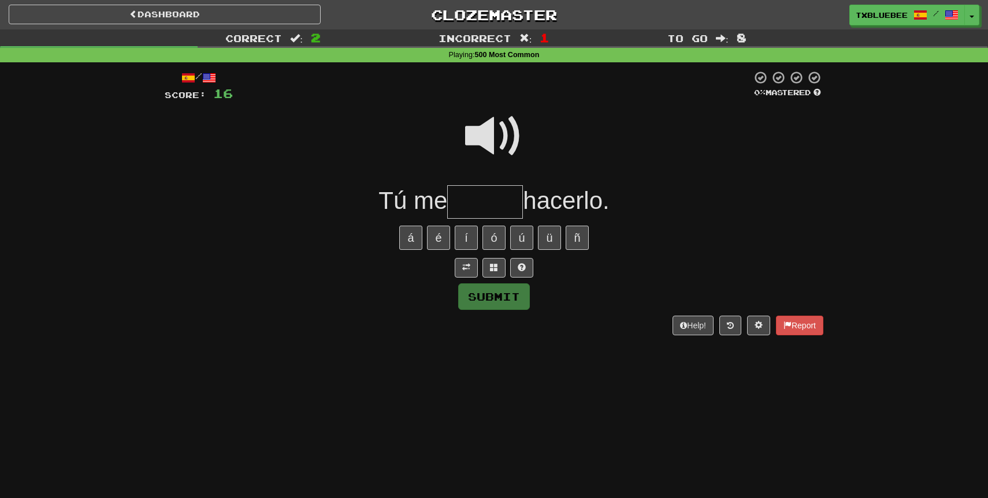
click at [505, 126] on span at bounding box center [494, 136] width 58 height 58
click at [492, 203] on input "text" at bounding box center [485, 202] width 76 height 34
type input "*******"
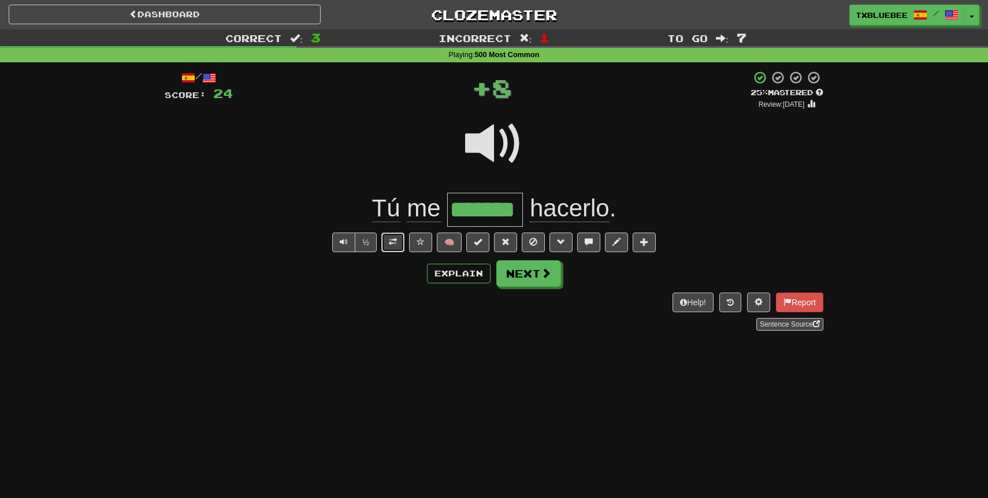
click at [389, 238] on span at bounding box center [393, 242] width 8 height 8
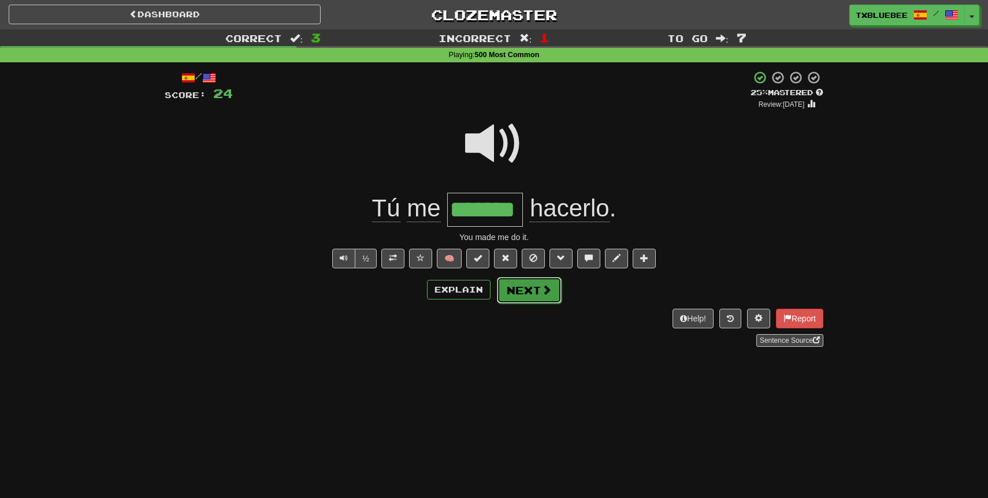
click at [538, 289] on button "Next" at bounding box center [529, 290] width 65 height 27
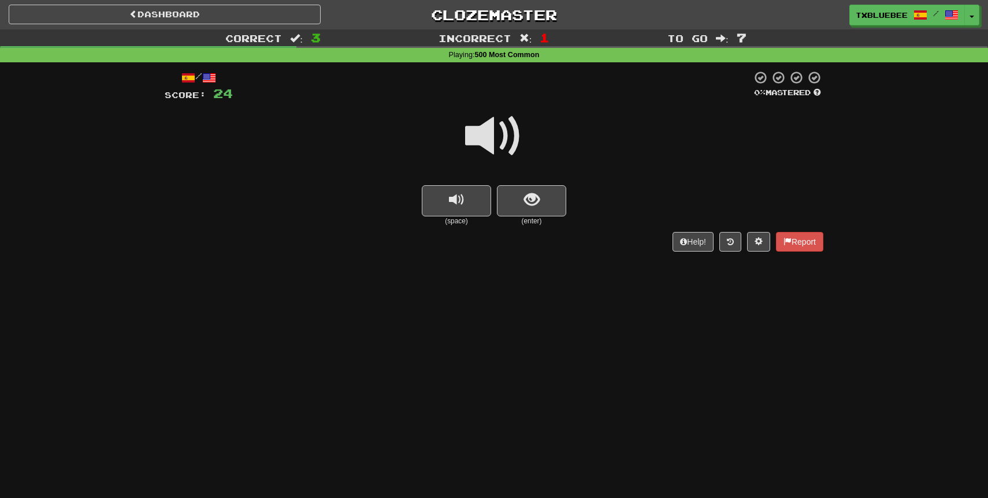
click at [495, 140] on span at bounding box center [494, 136] width 58 height 58
click at [527, 201] on span "show sentence" at bounding box center [532, 200] width 16 height 16
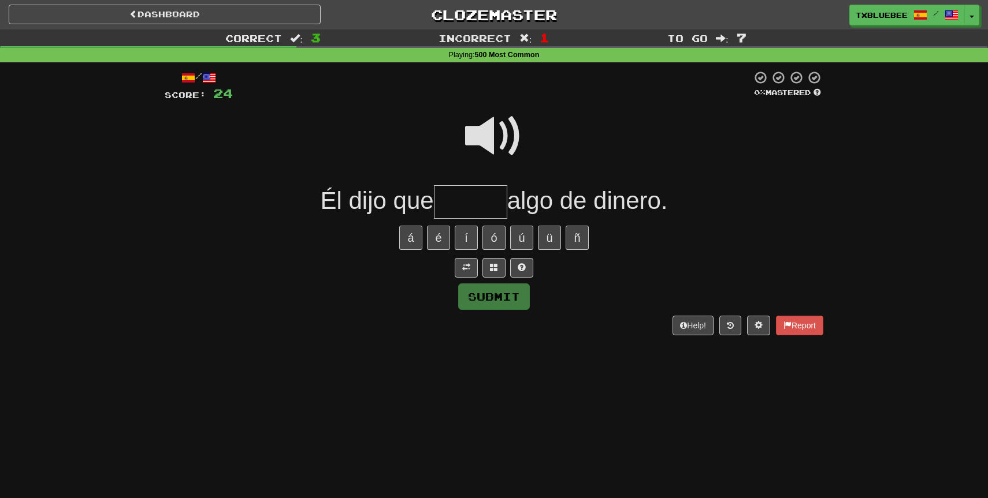
click at [506, 140] on span at bounding box center [494, 136] width 58 height 58
click at [475, 199] on input "text" at bounding box center [470, 202] width 73 height 34
type input "******"
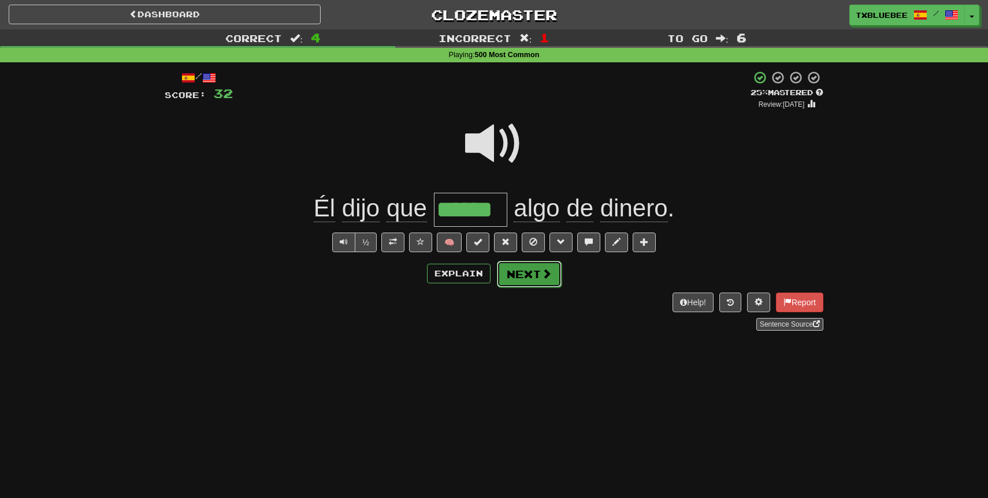
click at [524, 281] on button "Next" at bounding box center [529, 274] width 65 height 27
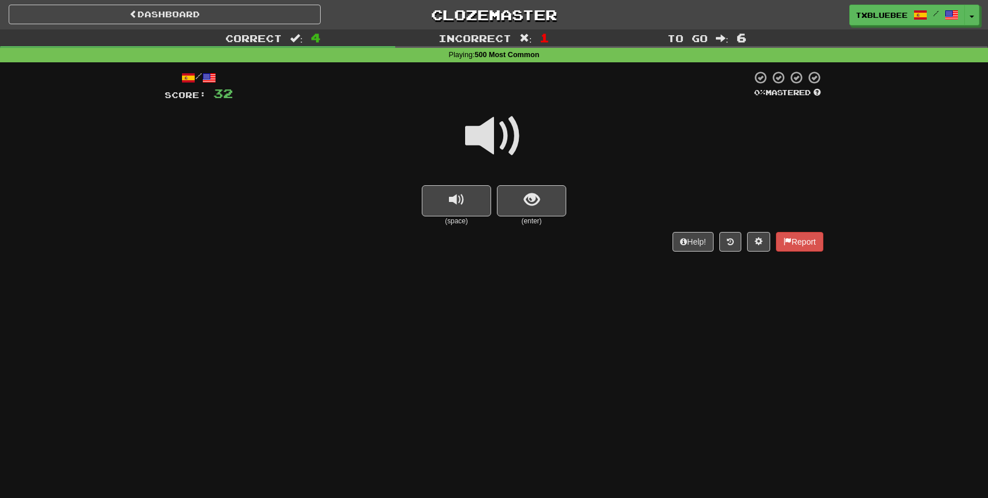
click at [503, 149] on span at bounding box center [494, 136] width 58 height 58
click at [518, 213] on button "show sentence" at bounding box center [531, 200] width 69 height 31
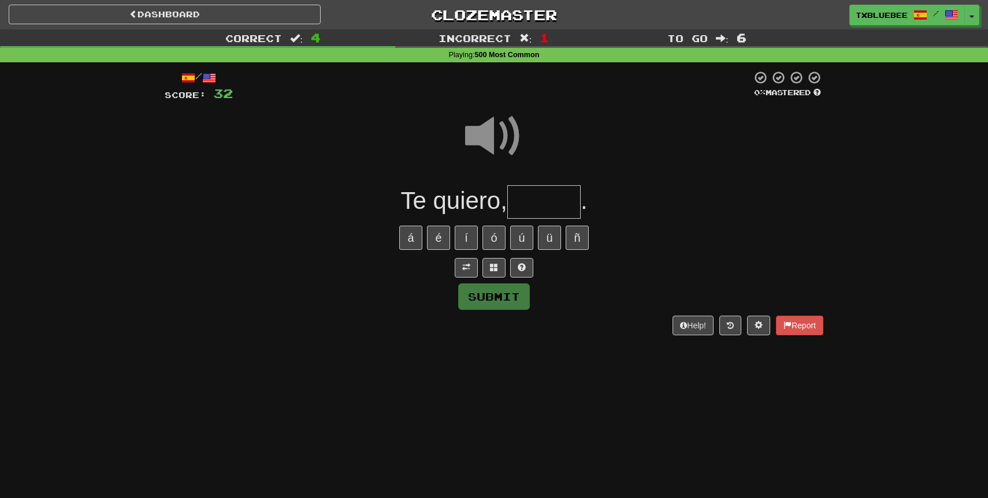
click at [541, 204] on input "text" at bounding box center [543, 202] width 73 height 34
type input "****"
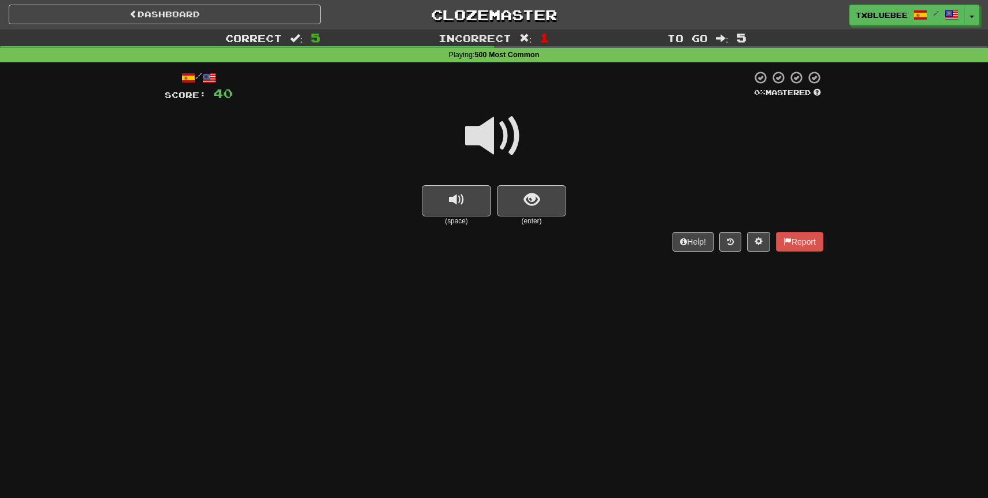
click at [503, 143] on span at bounding box center [494, 136] width 58 height 58
click at [532, 197] on span "show sentence" at bounding box center [532, 200] width 16 height 16
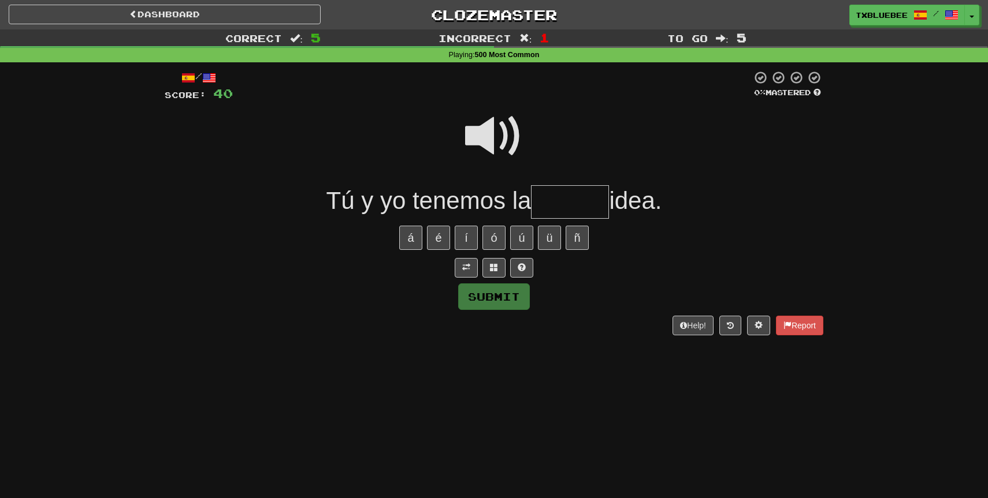
click at [494, 133] on span at bounding box center [494, 136] width 58 height 58
click at [564, 202] on input "text" at bounding box center [570, 202] width 78 height 34
type input "*****"
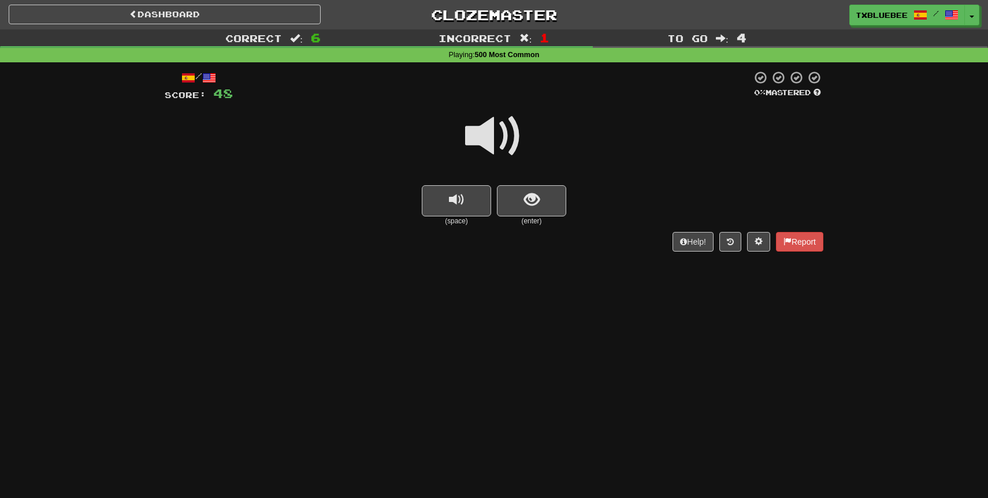
click at [476, 140] on span at bounding box center [494, 136] width 58 height 58
click at [527, 202] on span "show sentence" at bounding box center [532, 200] width 16 height 16
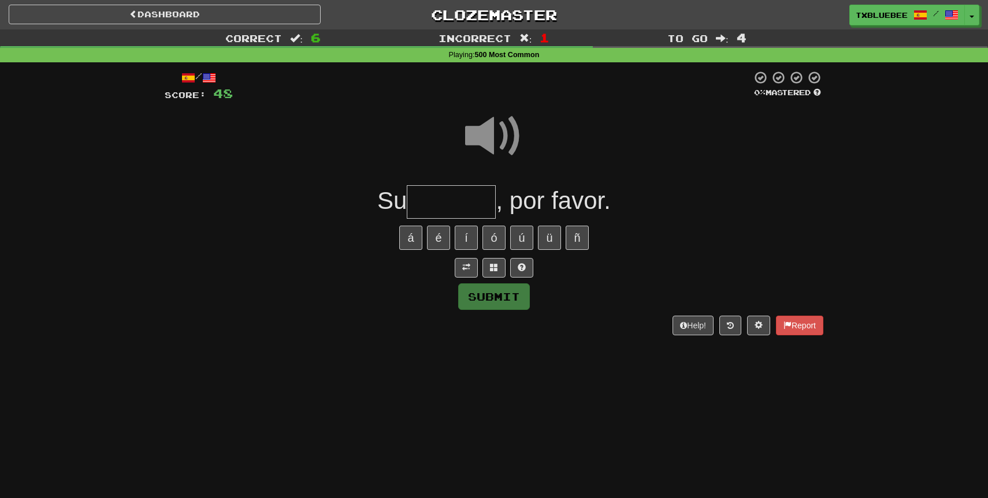
click at [472, 209] on input "text" at bounding box center [451, 202] width 89 height 34
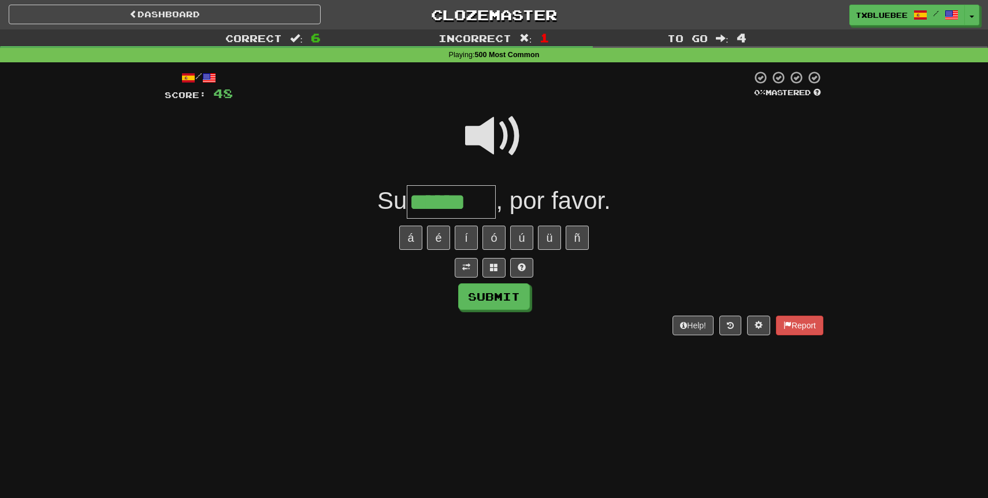
type input "******"
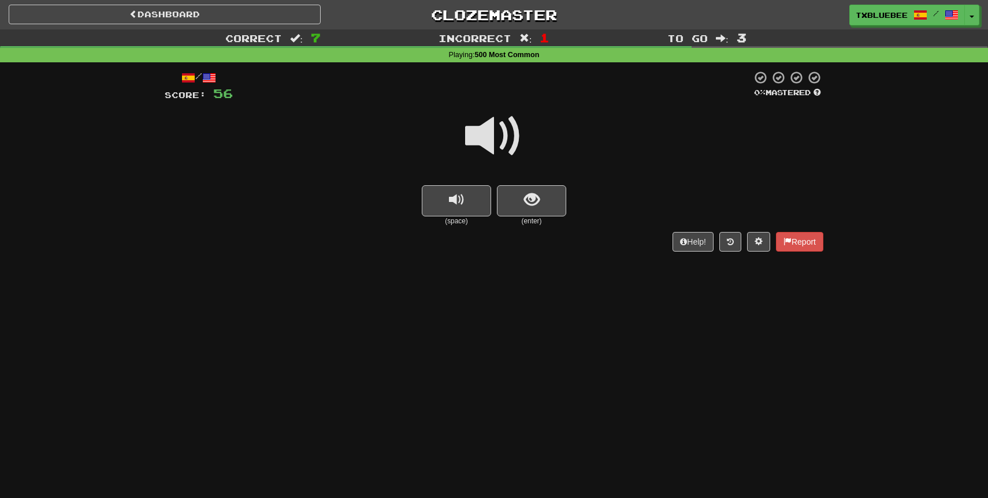
click at [490, 148] on span at bounding box center [494, 136] width 58 height 58
click at [531, 192] on span "show sentence" at bounding box center [532, 200] width 16 height 16
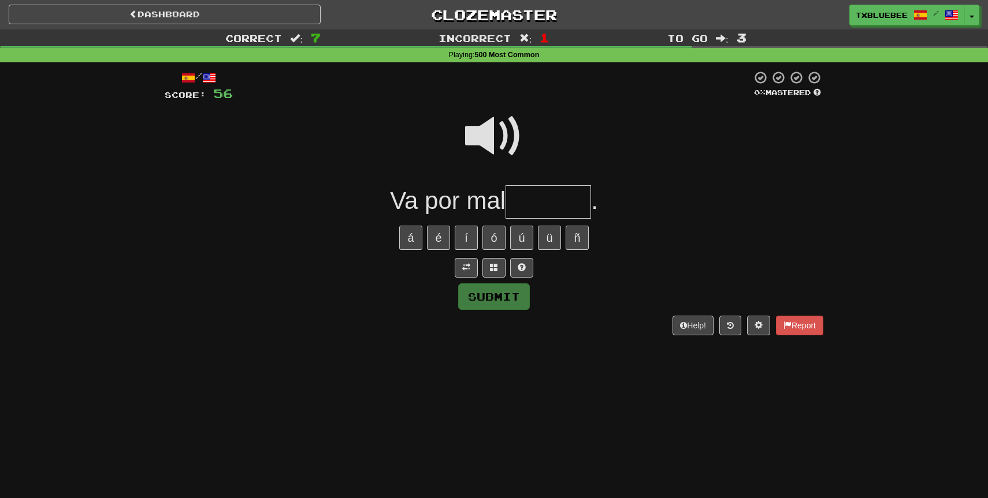
click at [502, 131] on span at bounding box center [494, 136] width 58 height 58
click at [535, 191] on input "text" at bounding box center [547, 202] width 85 height 34
type input "******"
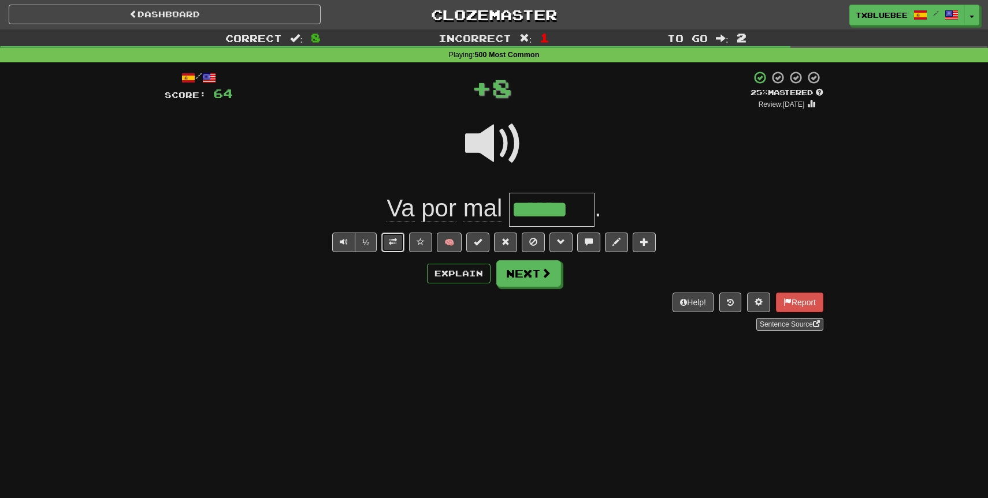
click at [397, 241] on button at bounding box center [392, 243] width 23 height 20
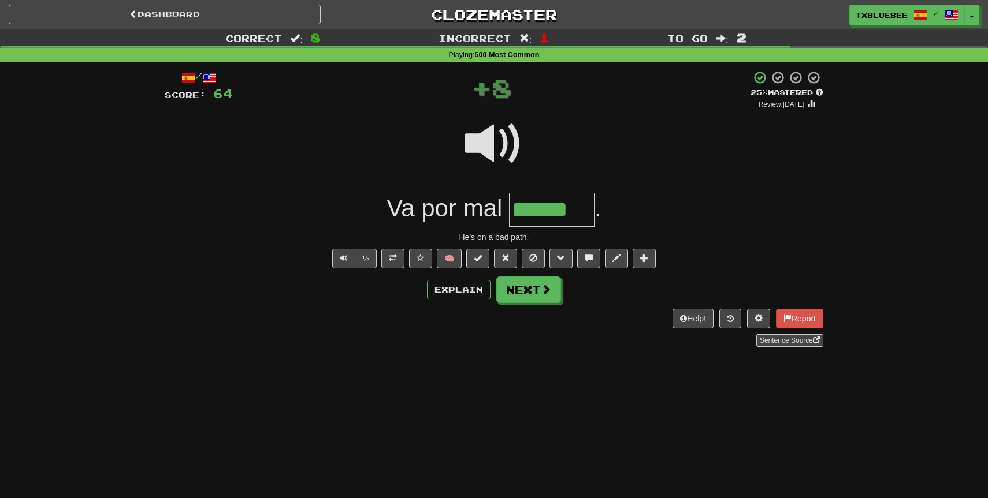
click at [494, 157] on span at bounding box center [494, 144] width 58 height 58
click at [518, 284] on button "Next" at bounding box center [529, 290] width 65 height 27
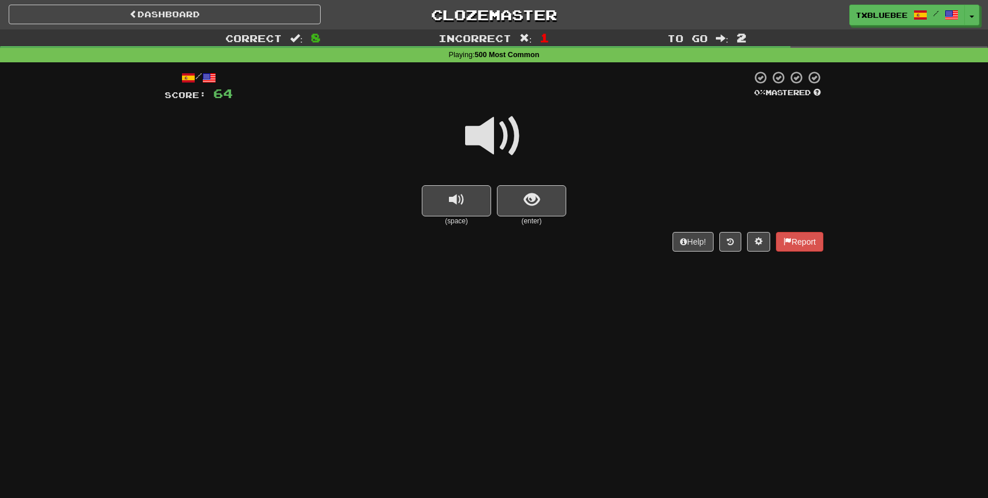
click at [496, 147] on span at bounding box center [494, 136] width 58 height 58
click at [517, 196] on button "show sentence" at bounding box center [531, 200] width 69 height 31
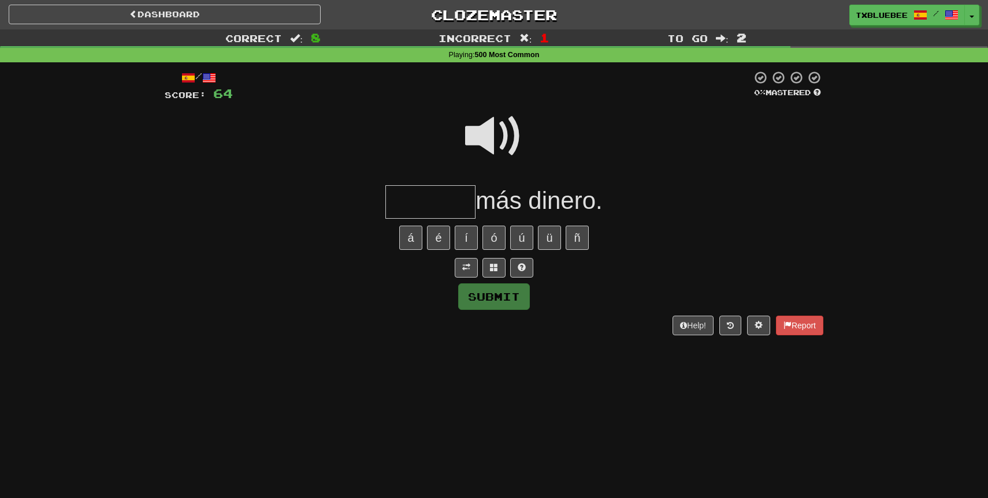
click at [466, 203] on input "text" at bounding box center [430, 202] width 90 height 34
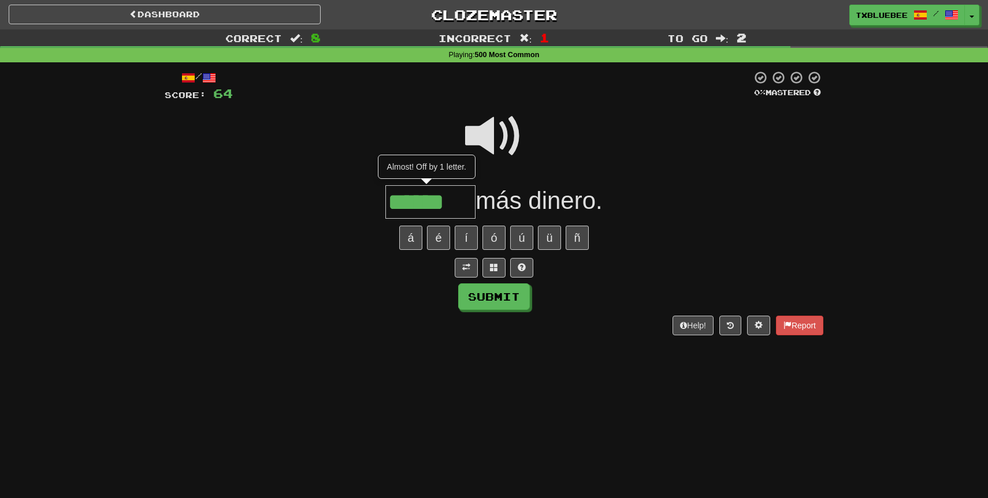
click at [493, 129] on span at bounding box center [494, 136] width 58 height 58
click at [457, 210] on input "******" at bounding box center [430, 202] width 90 height 34
type input "*******"
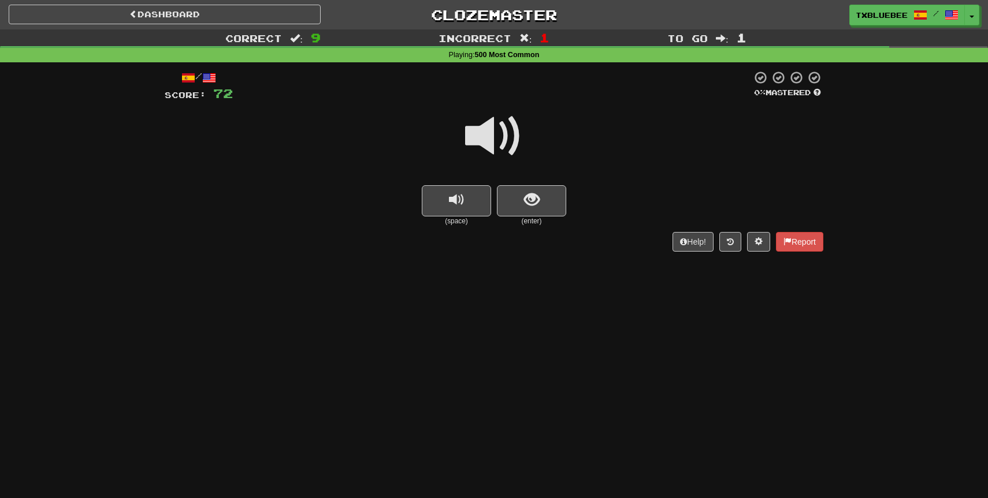
click at [493, 149] on span at bounding box center [494, 136] width 58 height 58
click at [526, 204] on span "show sentence" at bounding box center [532, 200] width 16 height 16
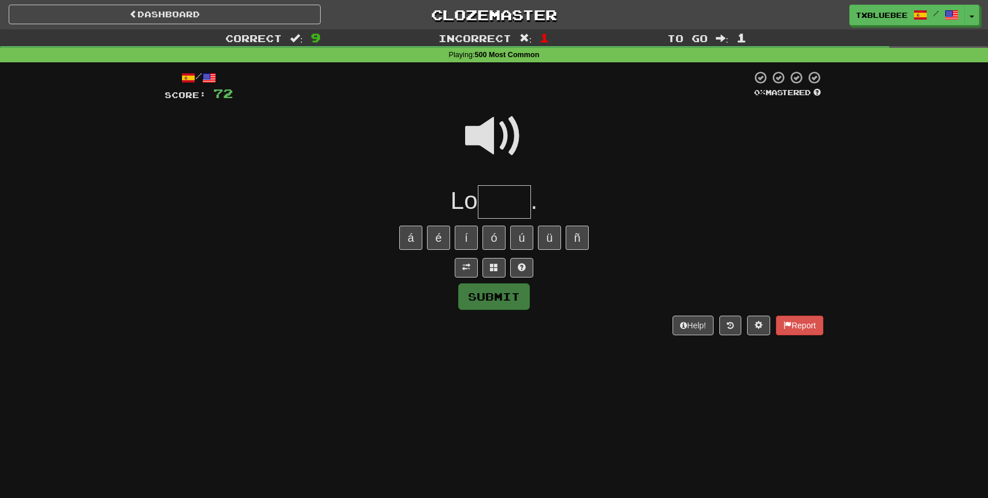
click at [520, 203] on input "text" at bounding box center [504, 202] width 53 height 34
type input "****"
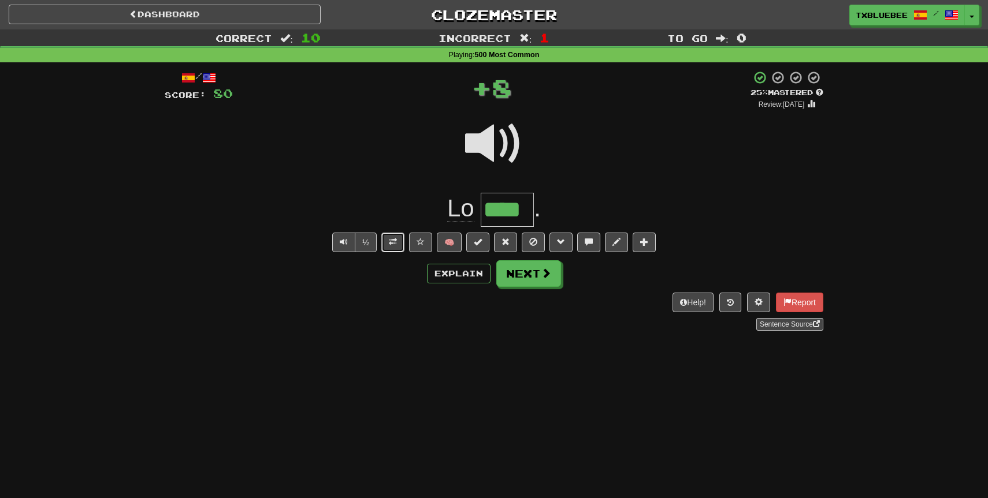
click at [389, 243] on span at bounding box center [393, 242] width 8 height 8
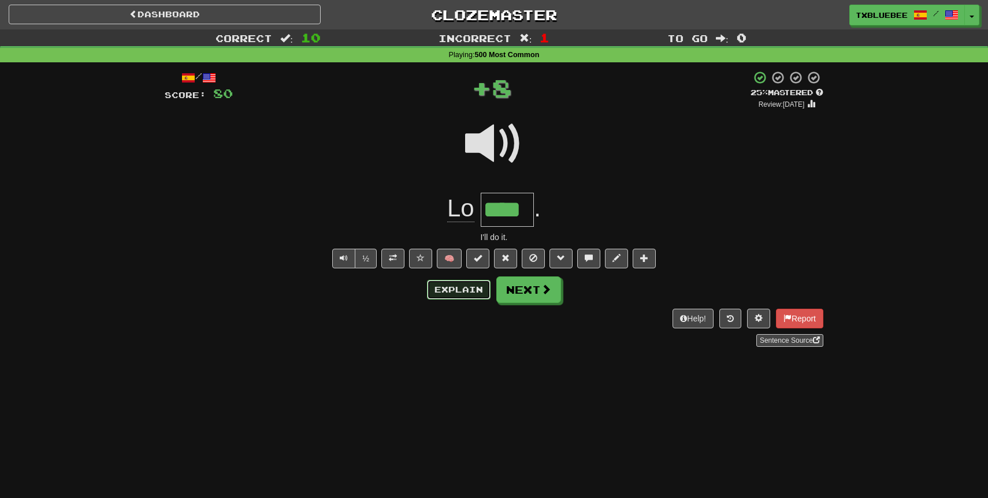
click at [465, 288] on button "Explain" at bounding box center [459, 290] width 64 height 20
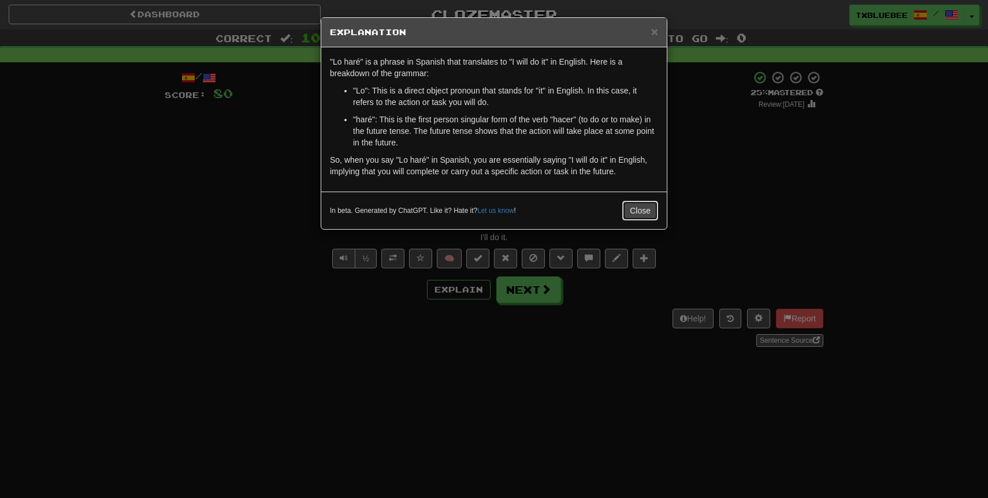
click at [635, 201] on button "Close" at bounding box center [640, 211] width 36 height 20
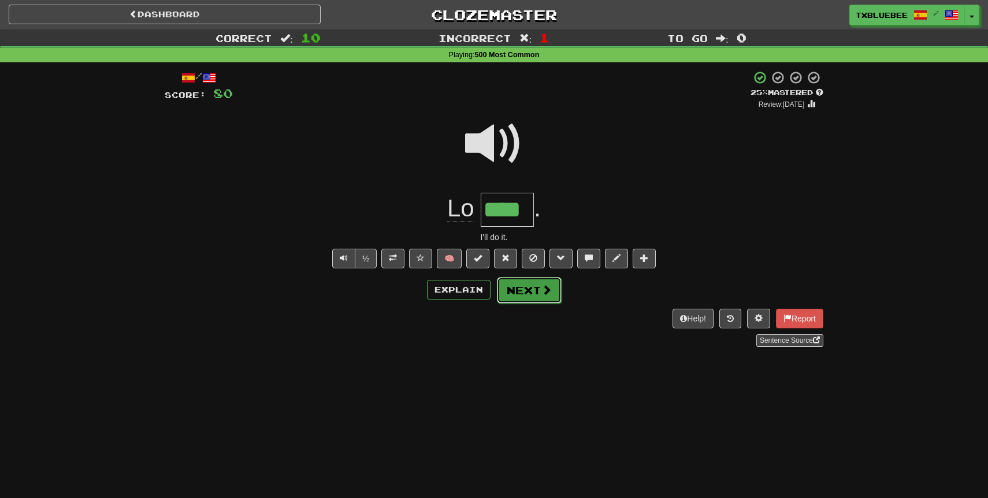
click at [543, 292] on span at bounding box center [546, 290] width 10 height 10
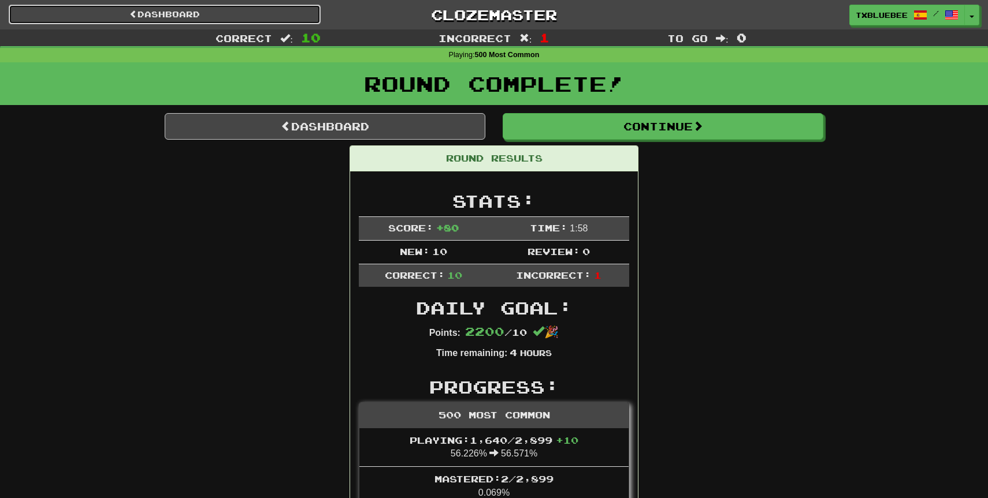
click at [245, 18] on link "Dashboard" at bounding box center [165, 15] width 312 height 20
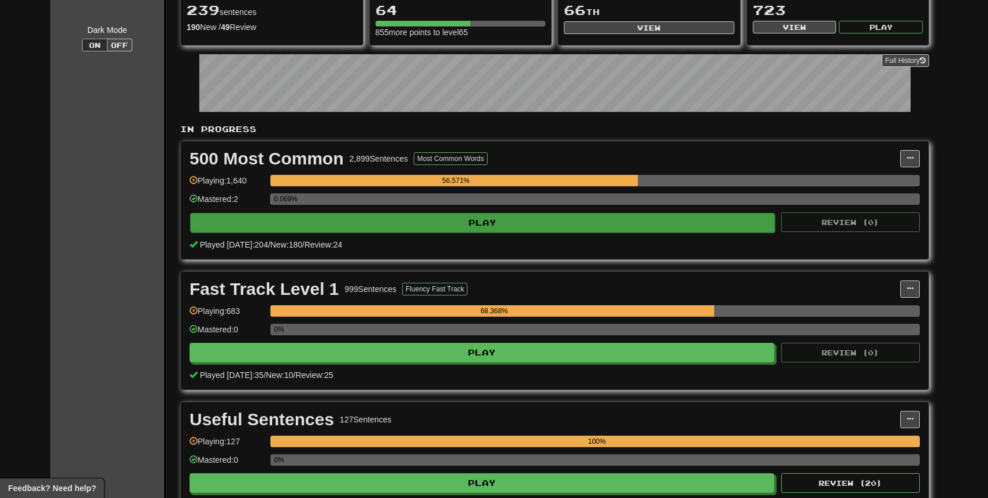
scroll to position [126, 0]
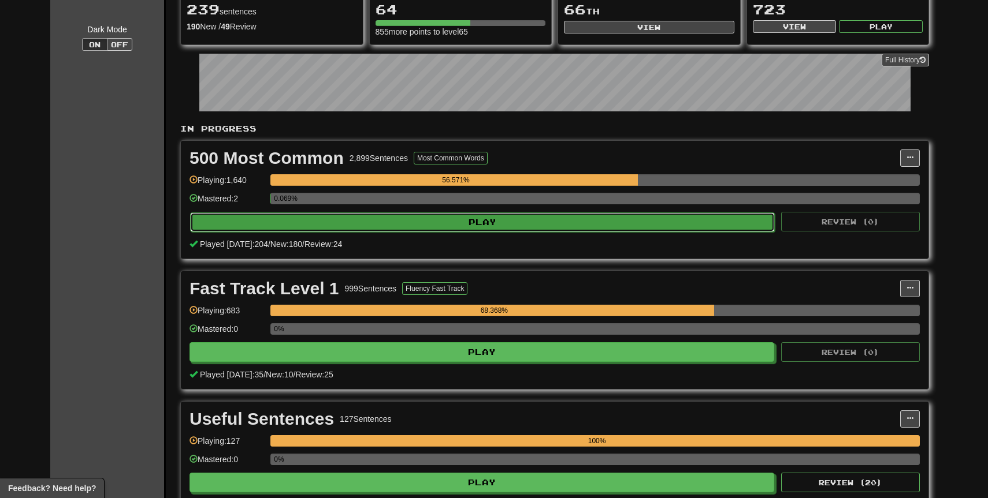
click at [530, 222] on button "Play" at bounding box center [482, 223] width 585 height 20
select select "**"
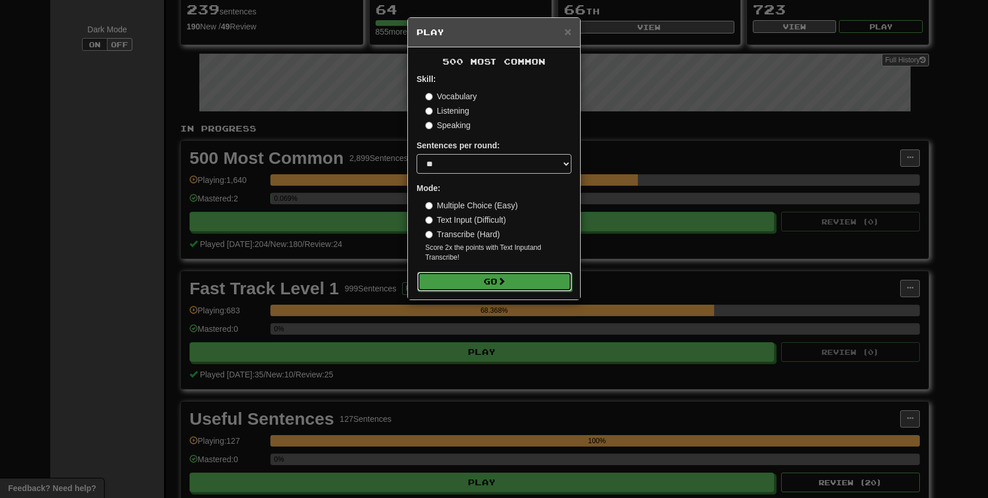
click at [523, 277] on button "Go" at bounding box center [494, 282] width 155 height 20
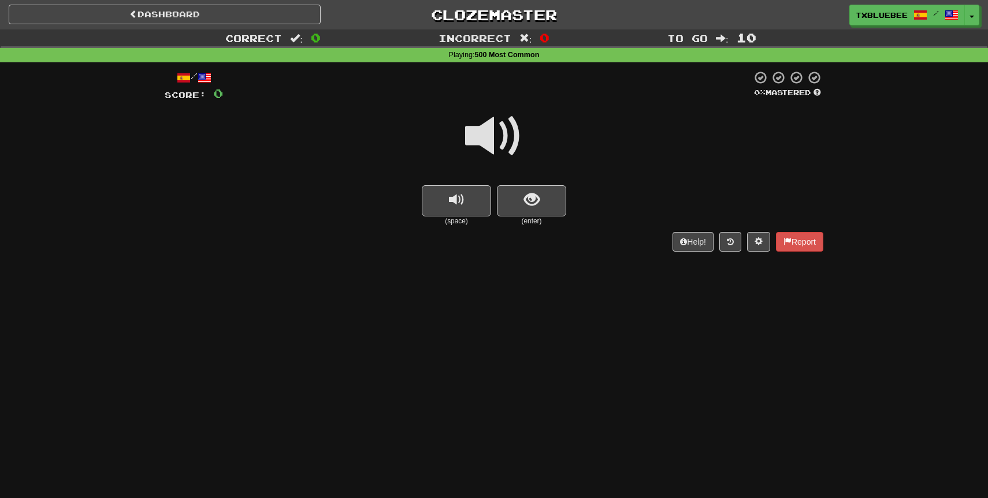
click at [505, 146] on span at bounding box center [494, 136] width 58 height 58
click at [527, 206] on span "show sentence" at bounding box center [532, 200] width 16 height 16
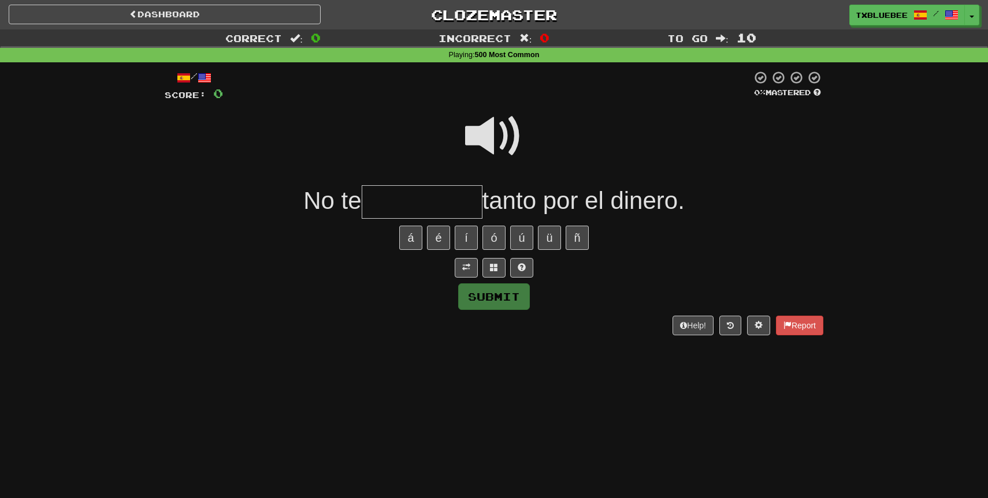
click at [507, 155] on span at bounding box center [494, 136] width 58 height 58
click at [452, 206] on input "text" at bounding box center [422, 202] width 121 height 34
type input "*********"
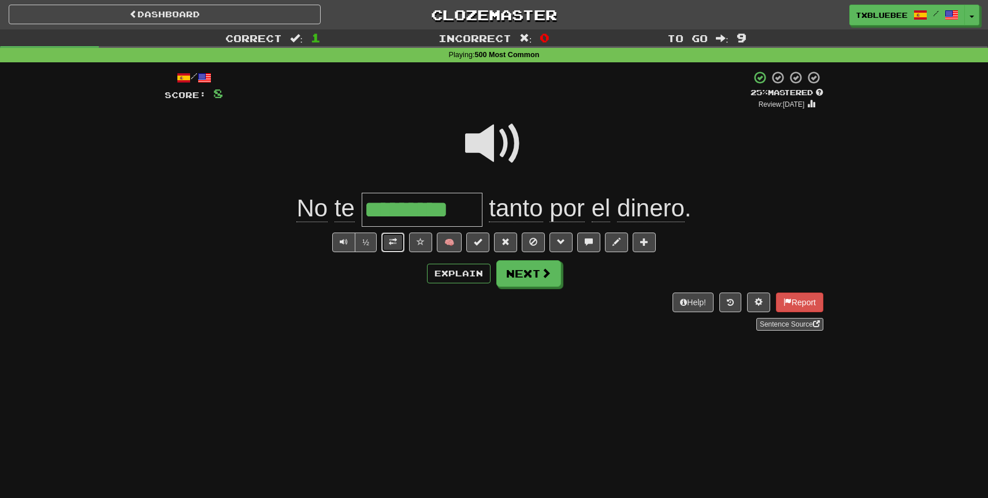
click at [392, 238] on span at bounding box center [393, 242] width 8 height 8
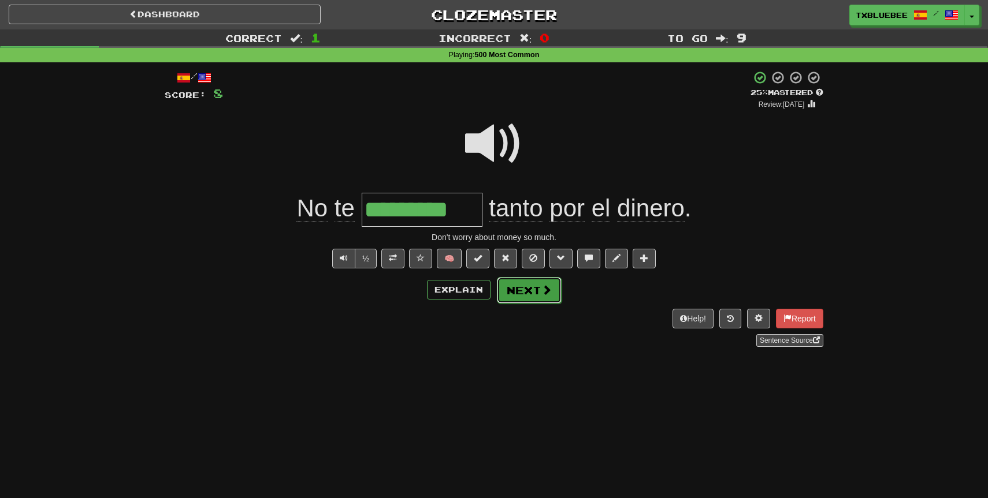
click at [525, 291] on button "Next" at bounding box center [529, 290] width 65 height 27
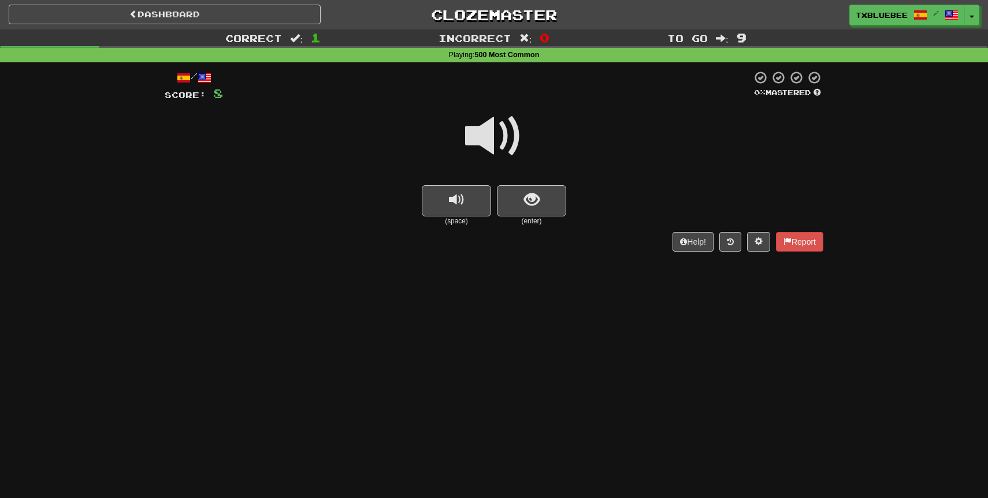
click at [505, 148] on span at bounding box center [494, 136] width 58 height 58
click at [518, 201] on button "show sentence" at bounding box center [531, 200] width 69 height 31
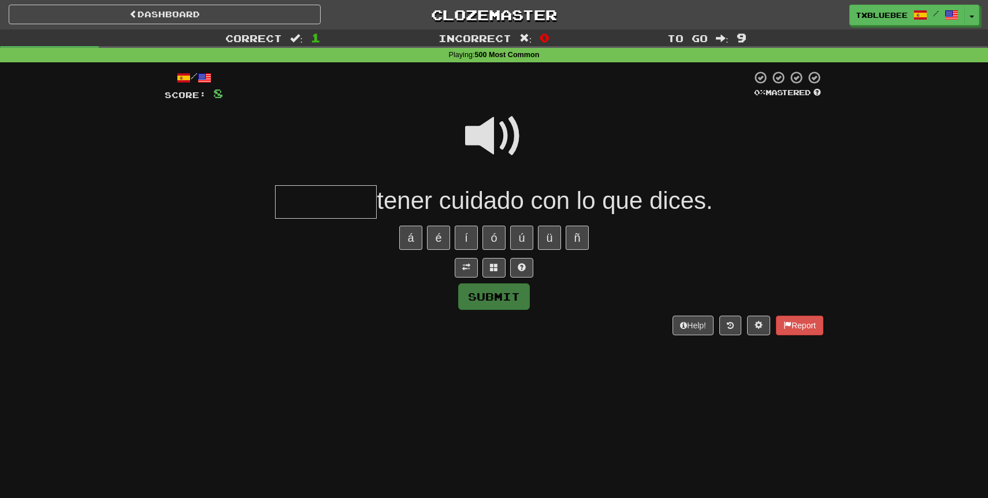
click at [498, 150] on span at bounding box center [494, 136] width 58 height 58
click at [341, 202] on input "text" at bounding box center [326, 202] width 102 height 34
type input "********"
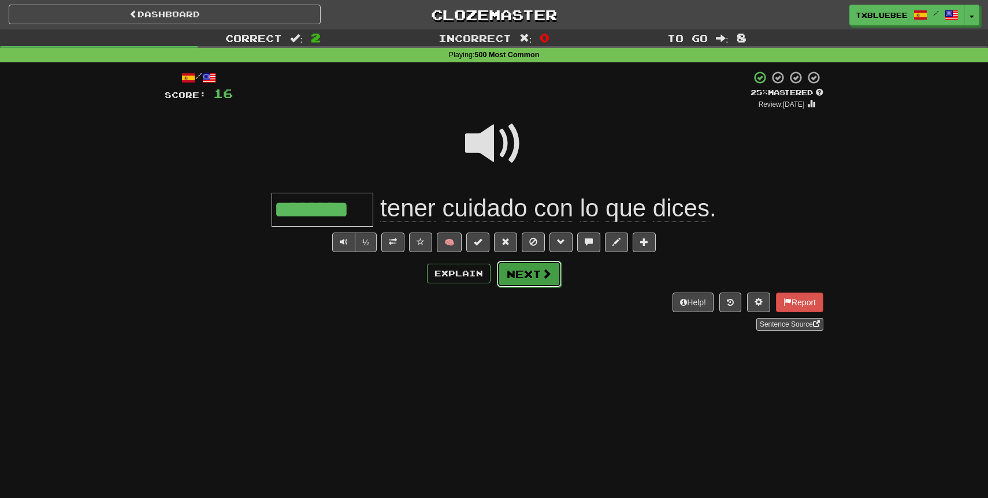
click at [541, 269] on span at bounding box center [546, 274] width 10 height 10
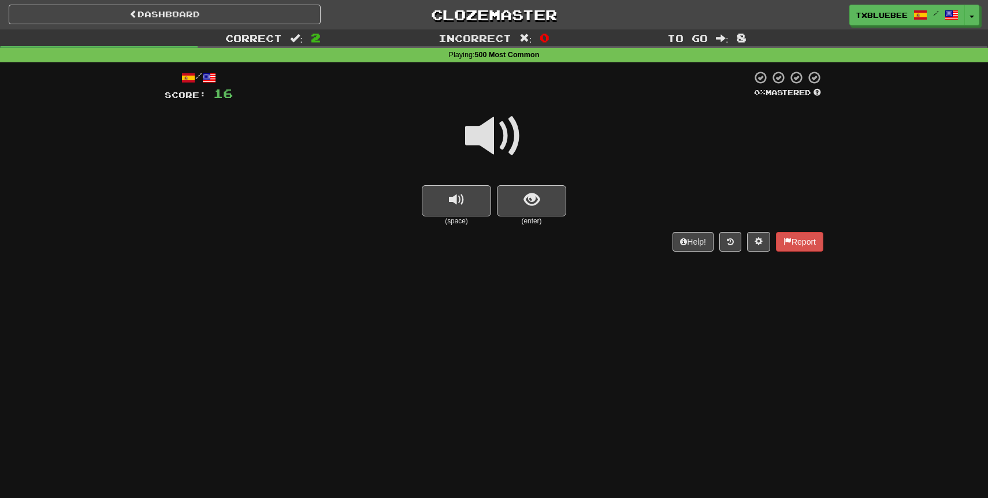
click at [493, 148] on span at bounding box center [494, 136] width 58 height 58
click at [515, 191] on button "show sentence" at bounding box center [531, 200] width 69 height 31
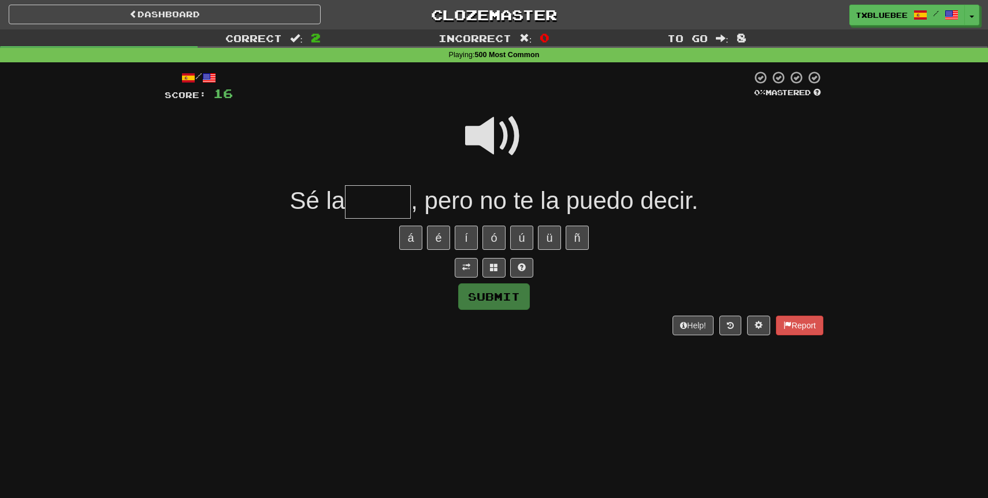
click at [503, 133] on span at bounding box center [494, 136] width 58 height 58
click at [372, 210] on input "text" at bounding box center [378, 202] width 66 height 34
type input "*****"
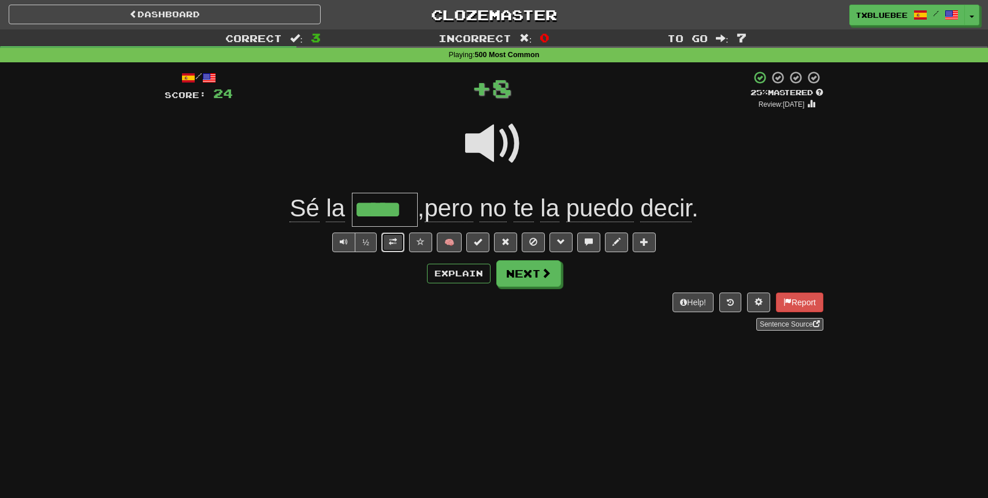
click at [399, 236] on button at bounding box center [392, 243] width 23 height 20
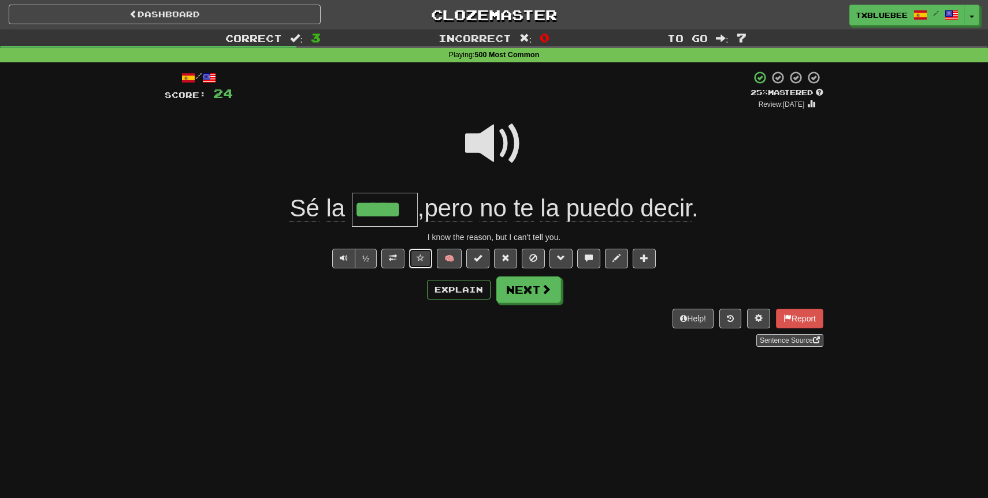
click at [421, 259] on span at bounding box center [420, 258] width 8 height 8
click at [549, 297] on button "Next" at bounding box center [529, 290] width 65 height 27
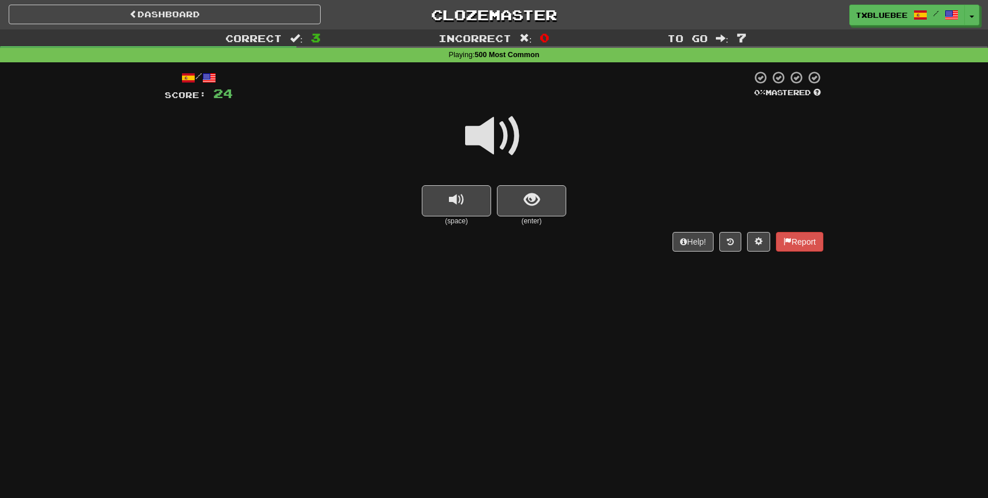
click at [501, 136] on span at bounding box center [494, 136] width 58 height 58
click at [520, 205] on button "show sentence" at bounding box center [531, 200] width 69 height 31
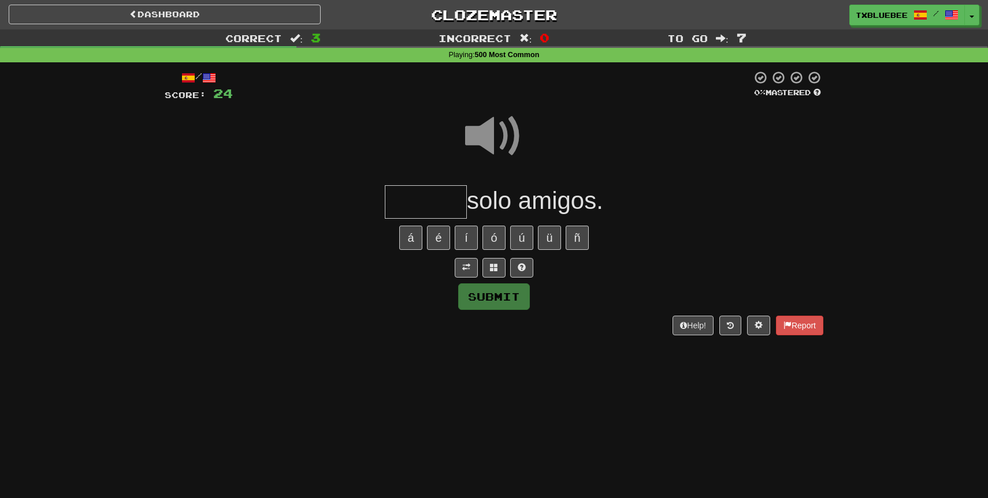
click at [432, 203] on input "text" at bounding box center [426, 202] width 82 height 34
click at [479, 145] on span at bounding box center [494, 136] width 58 height 58
click at [428, 203] on input "text" at bounding box center [426, 202] width 82 height 34
type input "*****"
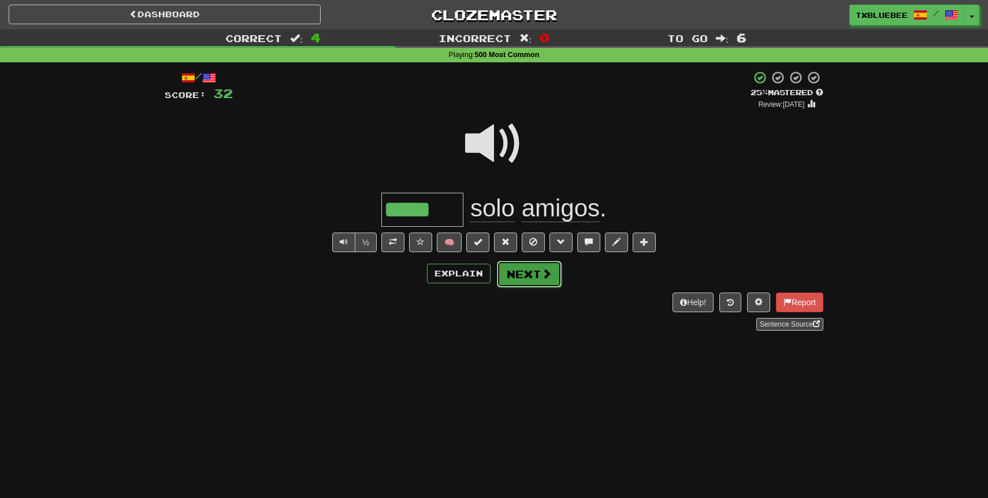
click at [532, 273] on button "Next" at bounding box center [529, 274] width 65 height 27
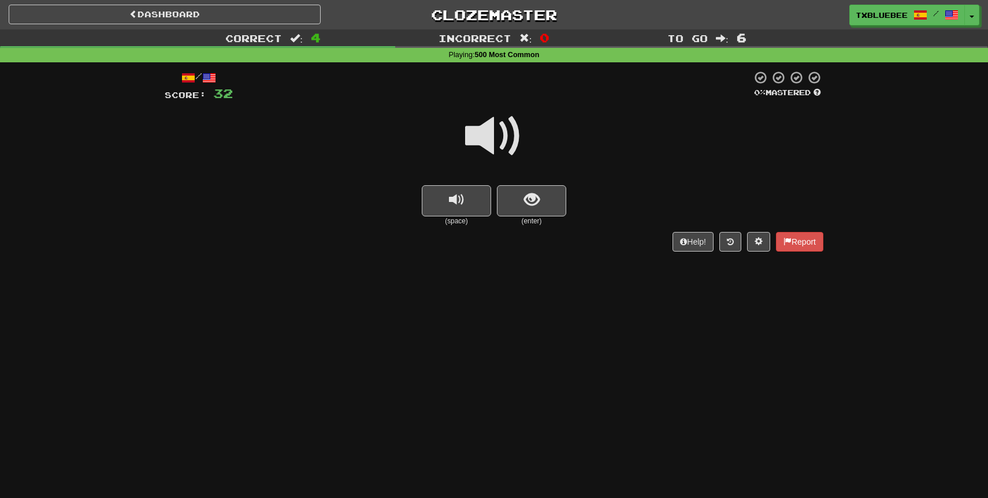
click at [505, 148] on span at bounding box center [494, 136] width 58 height 58
click at [515, 198] on button "show sentence" at bounding box center [531, 200] width 69 height 31
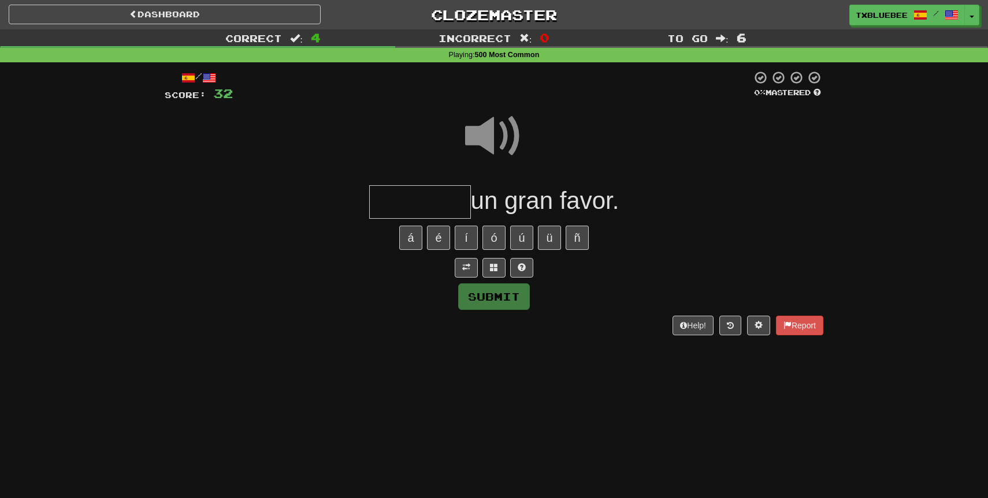
click at [454, 193] on input "text" at bounding box center [420, 202] width 102 height 34
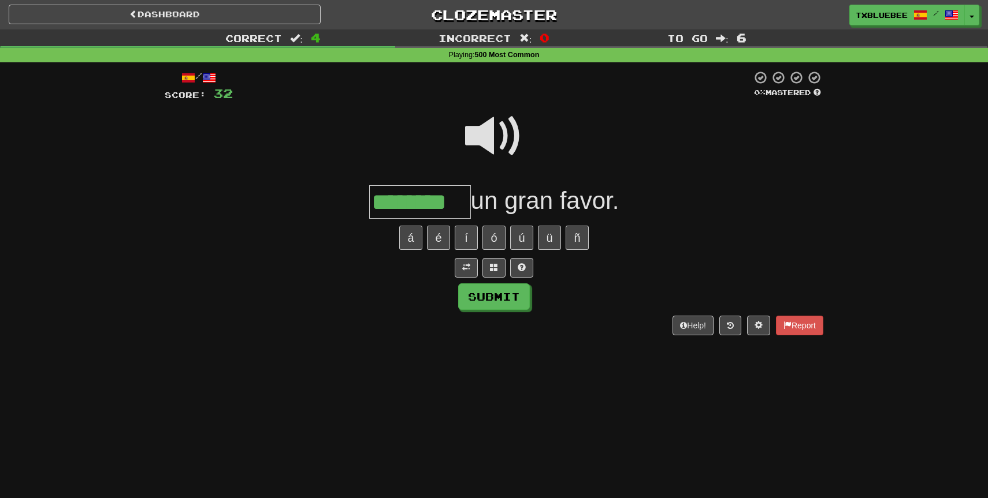
type input "********"
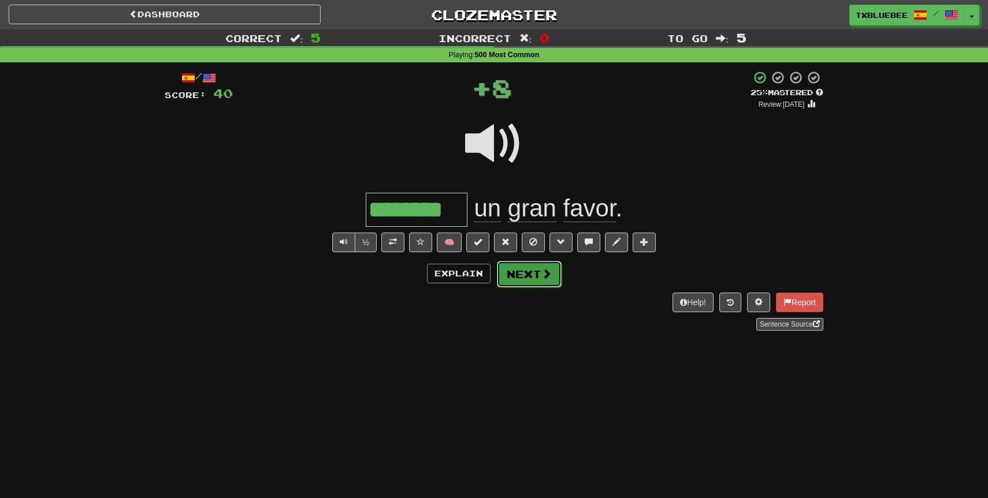
click at [504, 276] on button "Next" at bounding box center [529, 274] width 65 height 27
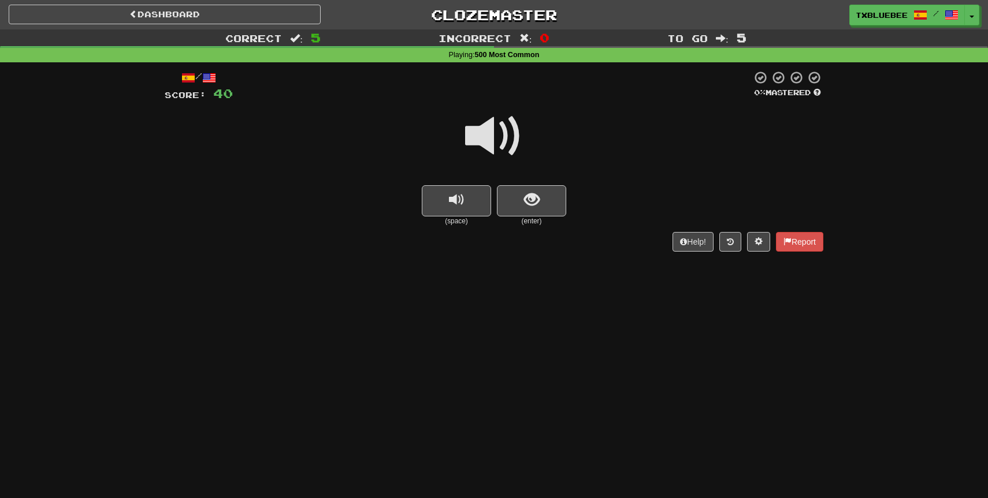
click at [492, 149] on span at bounding box center [494, 136] width 58 height 58
click at [509, 190] on button "show sentence" at bounding box center [531, 200] width 69 height 31
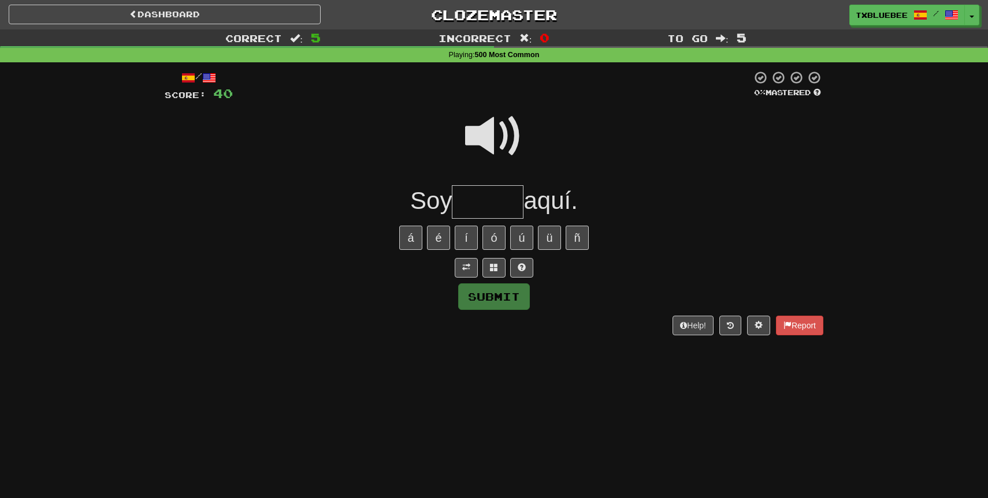
click at [507, 138] on span at bounding box center [494, 136] width 58 height 58
click at [479, 200] on input "text" at bounding box center [488, 202] width 72 height 34
click at [497, 135] on span at bounding box center [494, 136] width 58 height 58
click at [487, 198] on input "text" at bounding box center [488, 202] width 72 height 34
type input "*****"
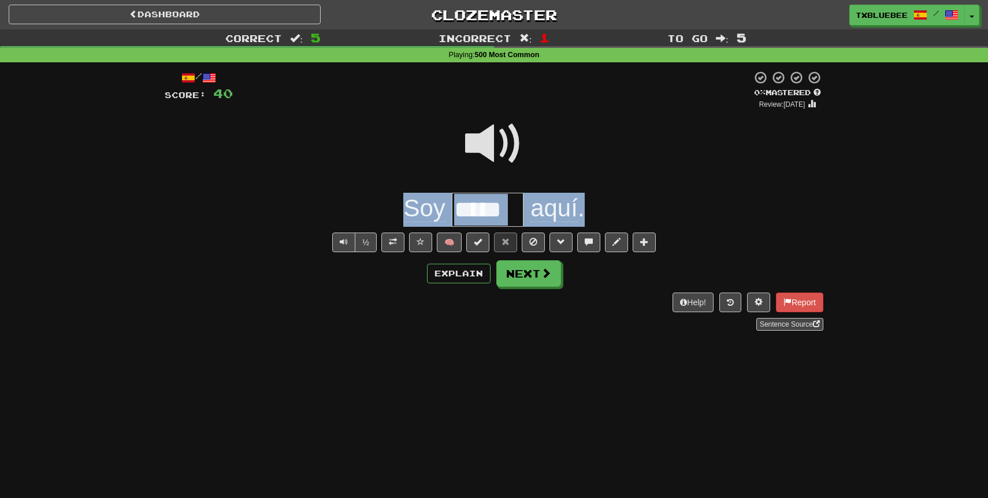
drag, startPoint x: 387, startPoint y: 218, endPoint x: 606, endPoint y: 202, distance: 219.5
click at [606, 202] on div "Soy ***** aquí ." at bounding box center [494, 210] width 658 height 34
copy div "Soy aquí ."
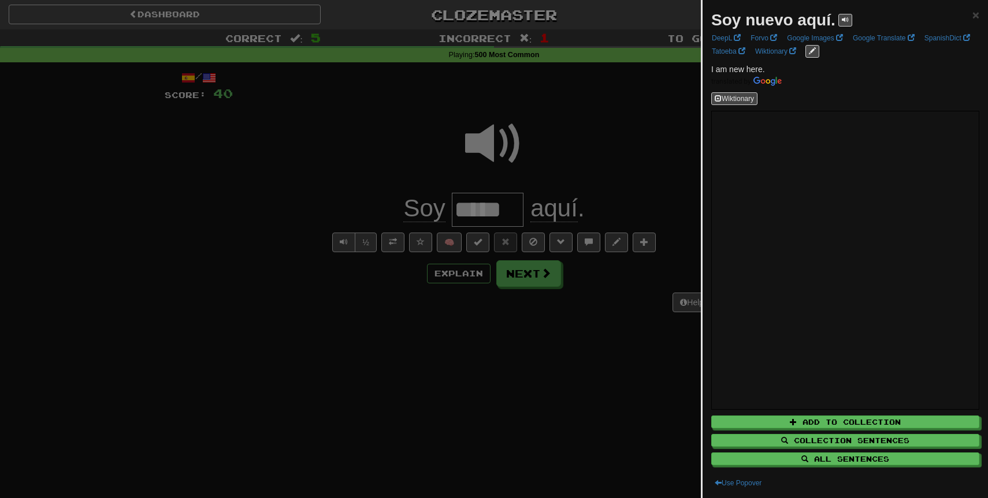
click at [615, 224] on div at bounding box center [494, 249] width 988 height 498
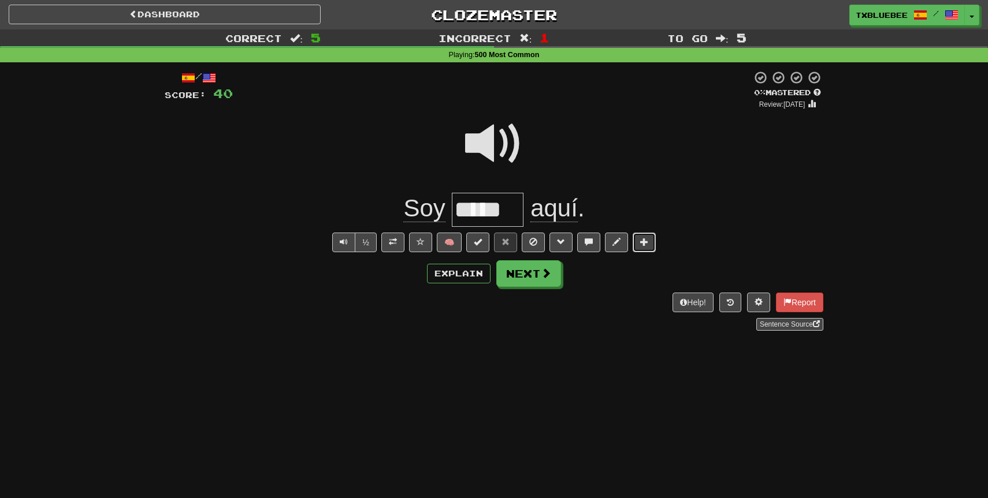
click at [643, 244] on span at bounding box center [644, 242] width 8 height 8
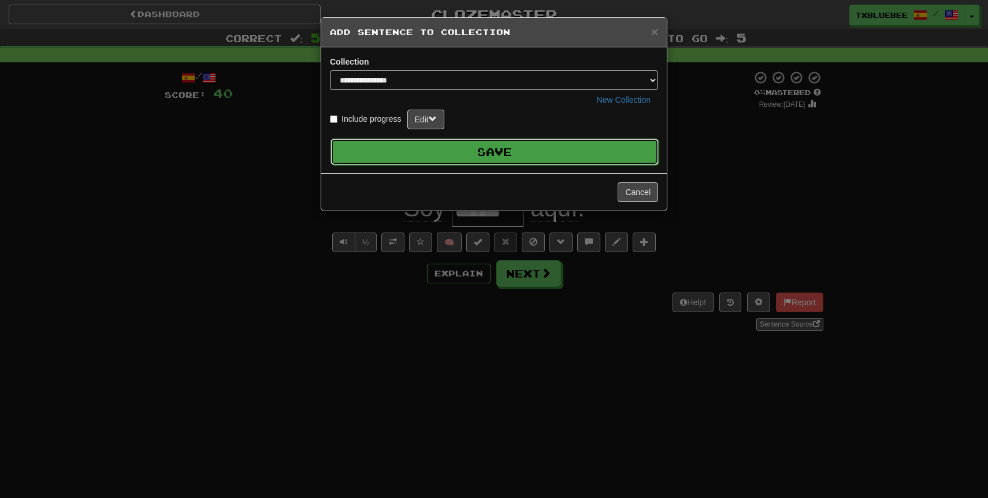
click at [535, 161] on button "Save" at bounding box center [494, 152] width 328 height 27
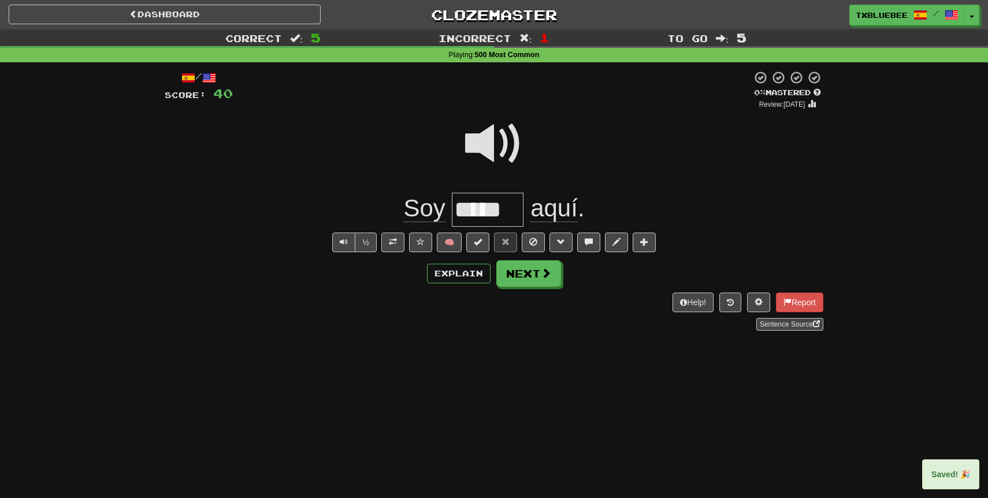
click at [499, 157] on span at bounding box center [494, 144] width 58 height 58
click at [535, 281] on button "Next" at bounding box center [529, 274] width 65 height 27
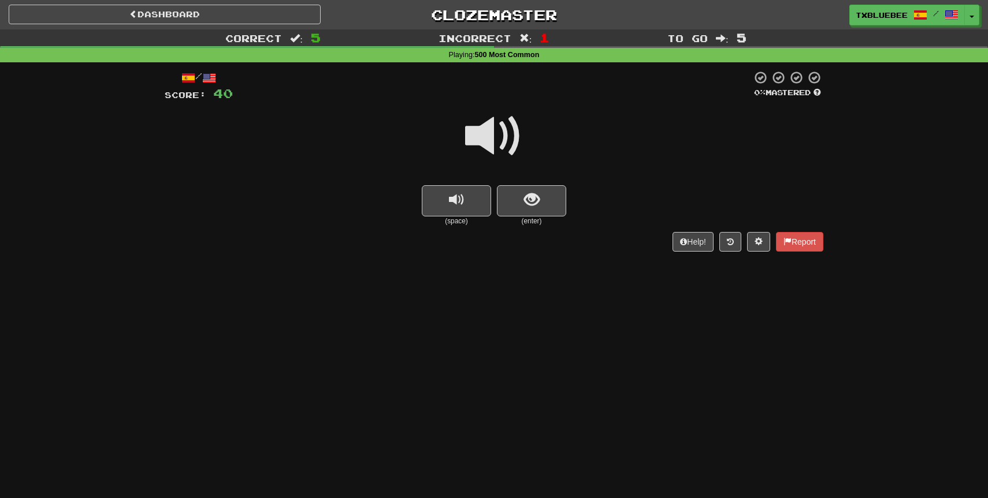
click at [516, 136] on span at bounding box center [494, 136] width 58 height 58
click at [515, 192] on button "show sentence" at bounding box center [531, 200] width 69 height 31
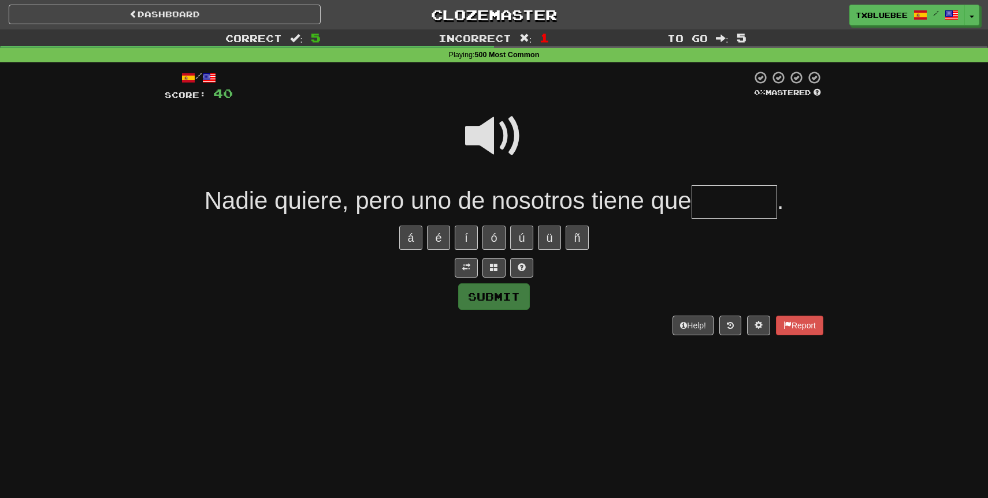
click at [718, 220] on div "/ Score: 40 0 % Mastered Nadie quiere, pero uno de nosotros tiene que . á é í ó…" at bounding box center [494, 202] width 658 height 265
click at [714, 215] on input "text" at bounding box center [733, 202] width 85 height 34
type input "*******"
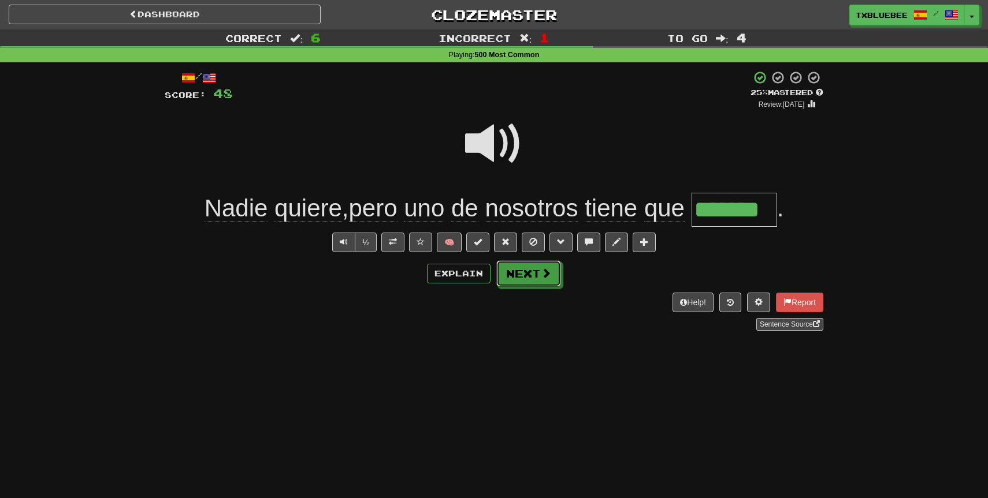
click at [533, 266] on button "Next" at bounding box center [528, 273] width 65 height 27
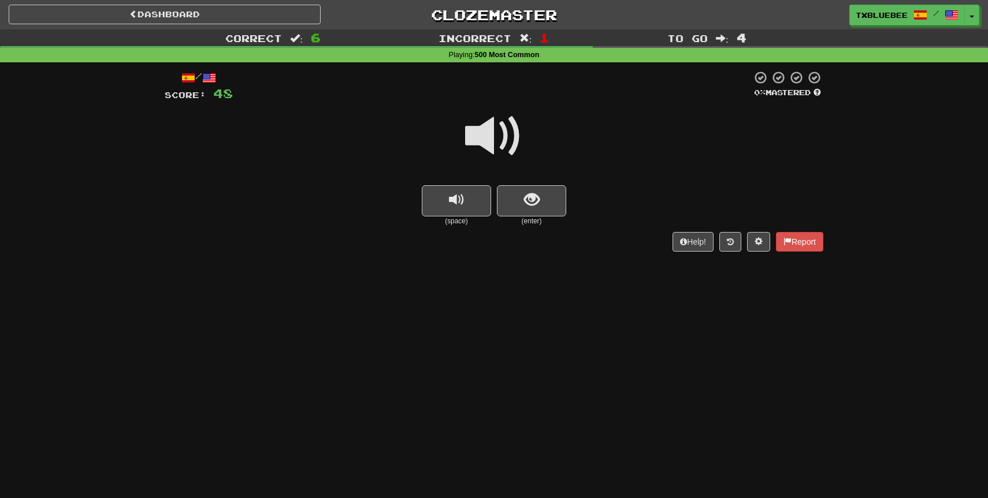
click at [507, 133] on span at bounding box center [494, 136] width 58 height 58
click at [523, 196] on button "show sentence" at bounding box center [531, 200] width 69 height 31
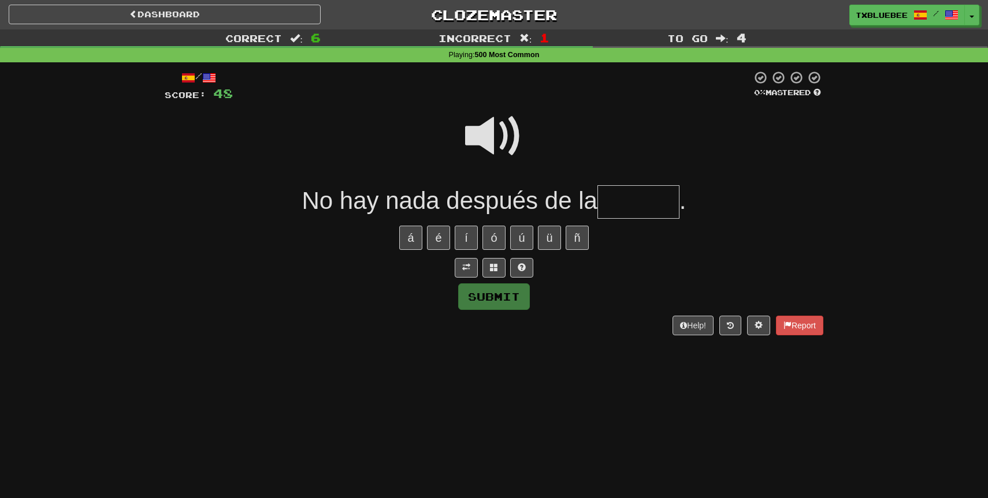
click at [505, 137] on span at bounding box center [494, 136] width 58 height 58
click at [623, 198] on input "text" at bounding box center [638, 202] width 82 height 34
type input "******"
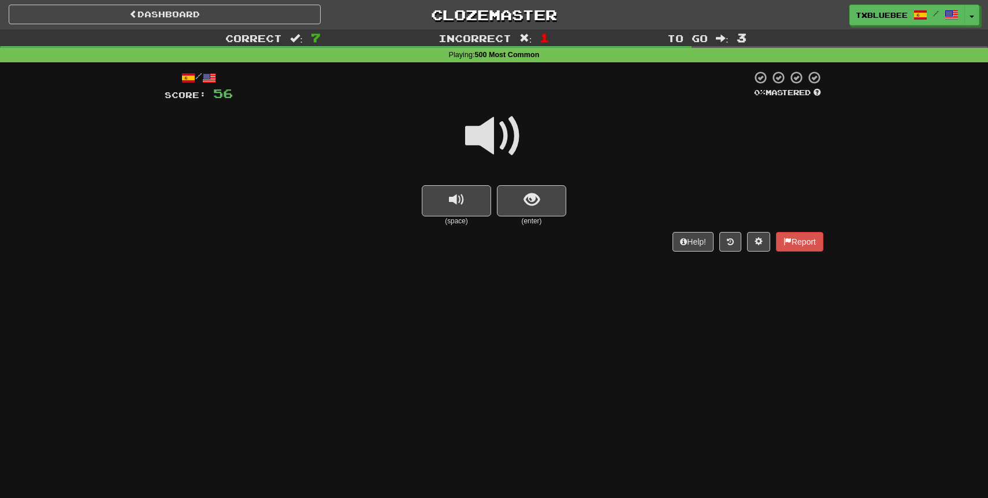
click at [509, 134] on span at bounding box center [494, 136] width 58 height 58
click at [535, 200] on span "show sentence" at bounding box center [532, 200] width 16 height 16
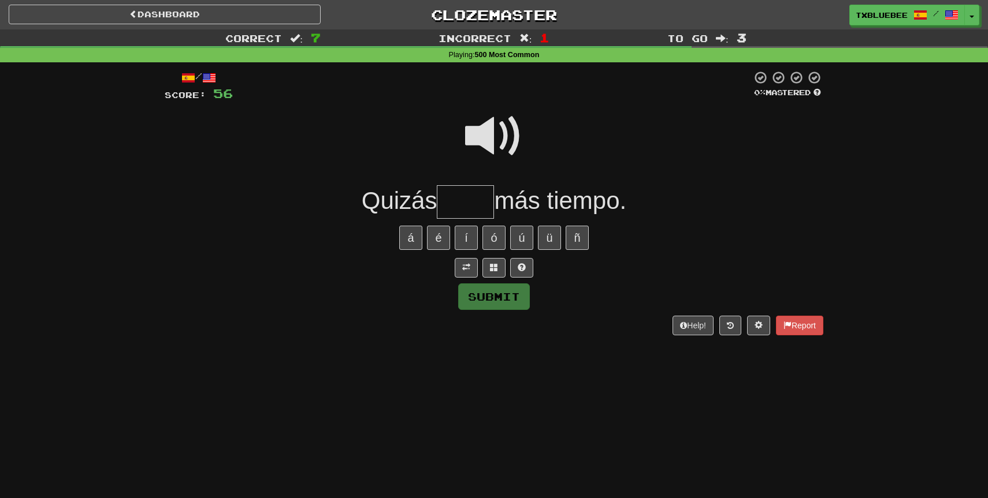
click at [508, 140] on span at bounding box center [494, 136] width 58 height 58
click at [480, 193] on input "text" at bounding box center [465, 202] width 57 height 34
type input "*"
type input "****"
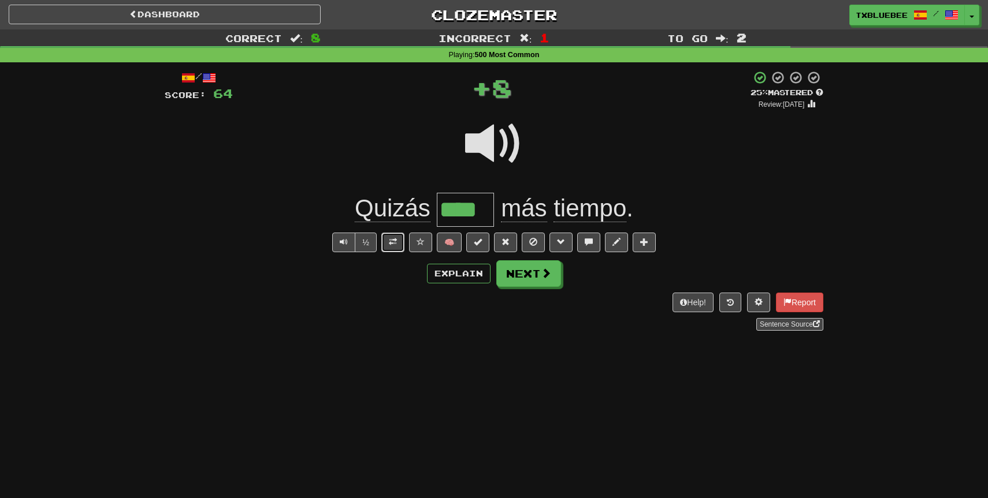
click at [402, 243] on button at bounding box center [392, 243] width 23 height 20
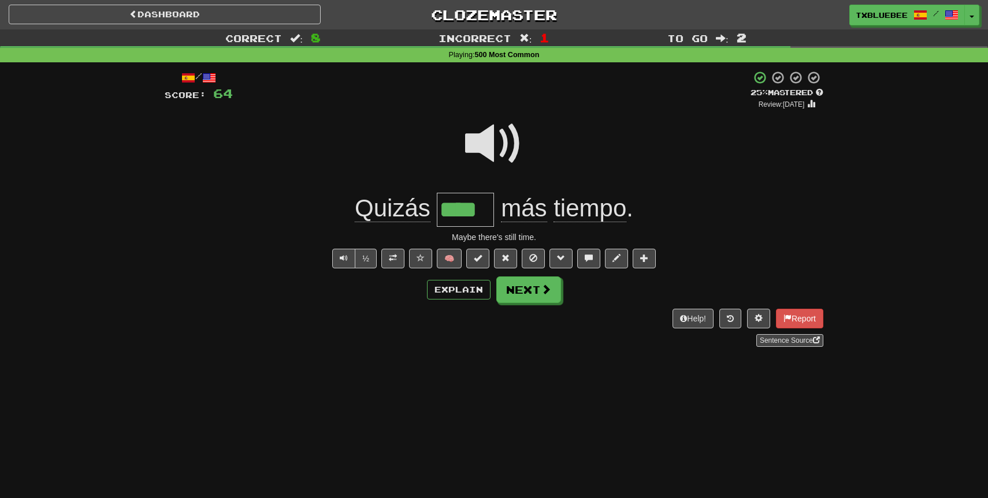
click at [494, 161] on span at bounding box center [494, 144] width 58 height 58
click at [525, 289] on button "Next" at bounding box center [529, 290] width 65 height 27
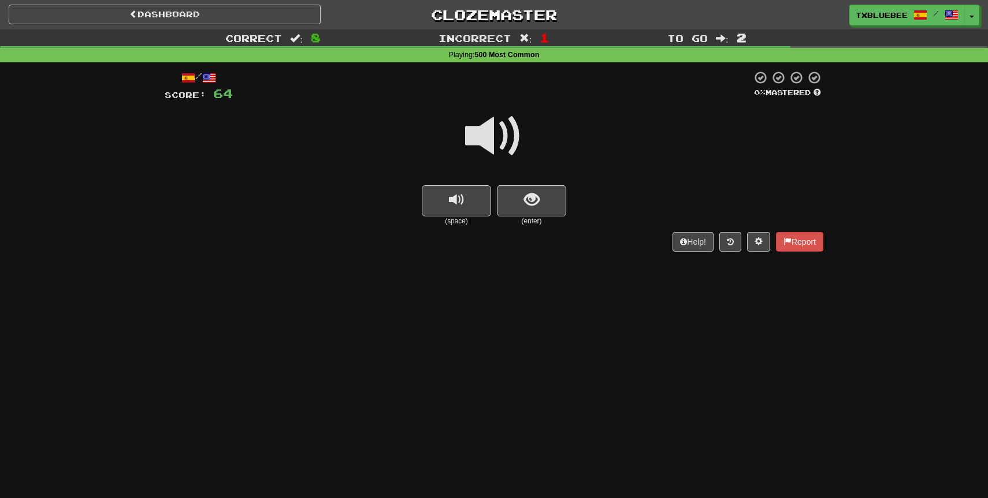
click at [493, 130] on span at bounding box center [494, 136] width 58 height 58
click at [524, 205] on span "show sentence" at bounding box center [532, 200] width 16 height 16
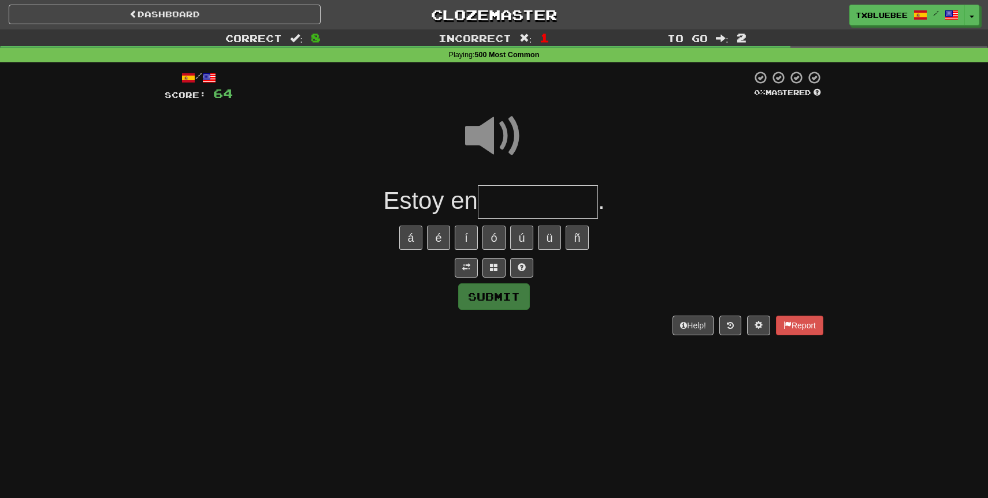
click at [521, 201] on input "text" at bounding box center [538, 202] width 120 height 34
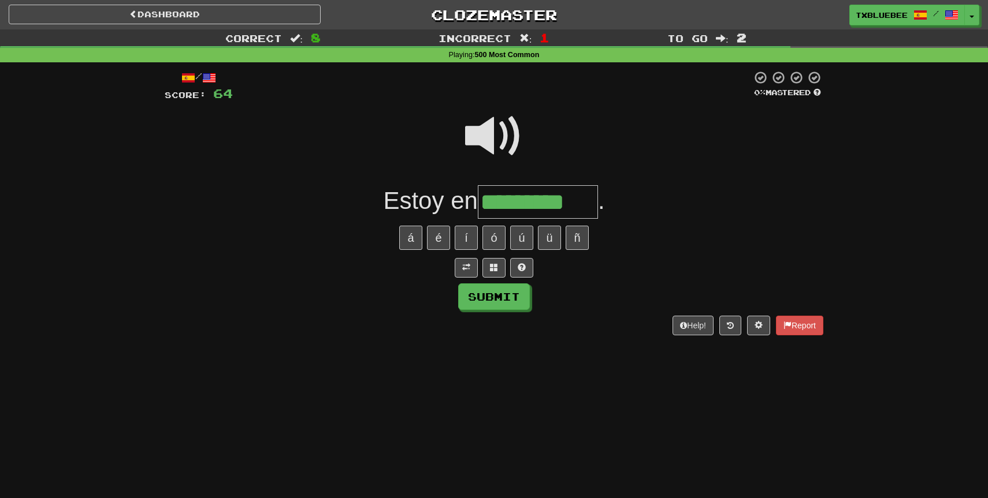
type input "*********"
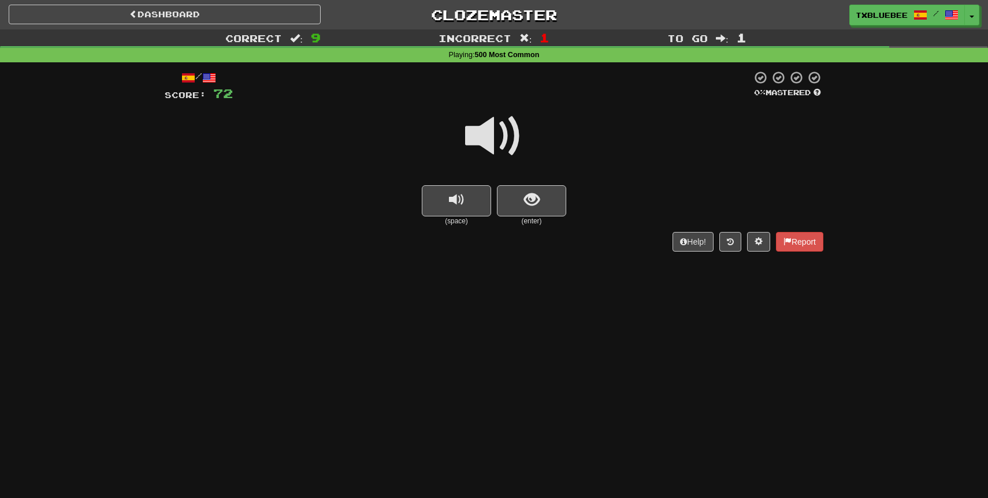
click at [505, 139] on span at bounding box center [494, 136] width 58 height 58
click at [524, 193] on span "show sentence" at bounding box center [532, 200] width 16 height 16
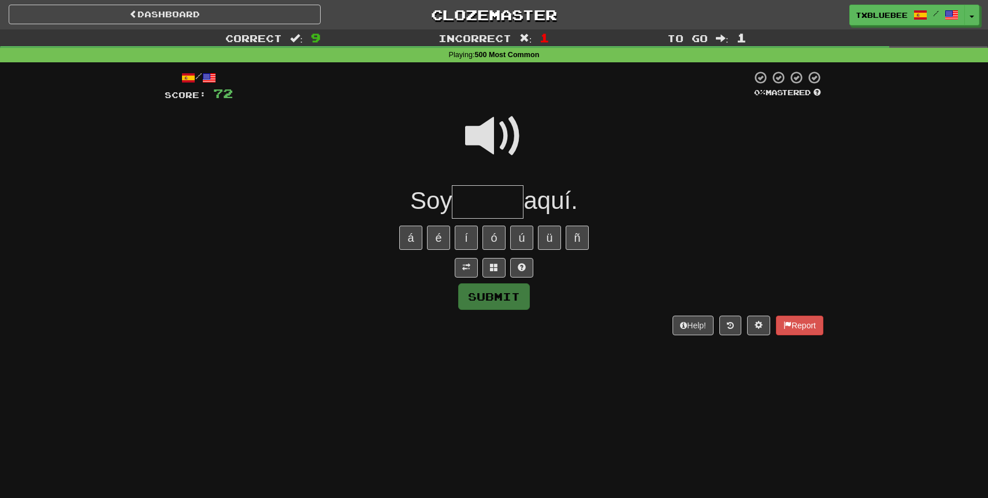
click at [505, 199] on input "text" at bounding box center [488, 202] width 72 height 34
type input "*****"
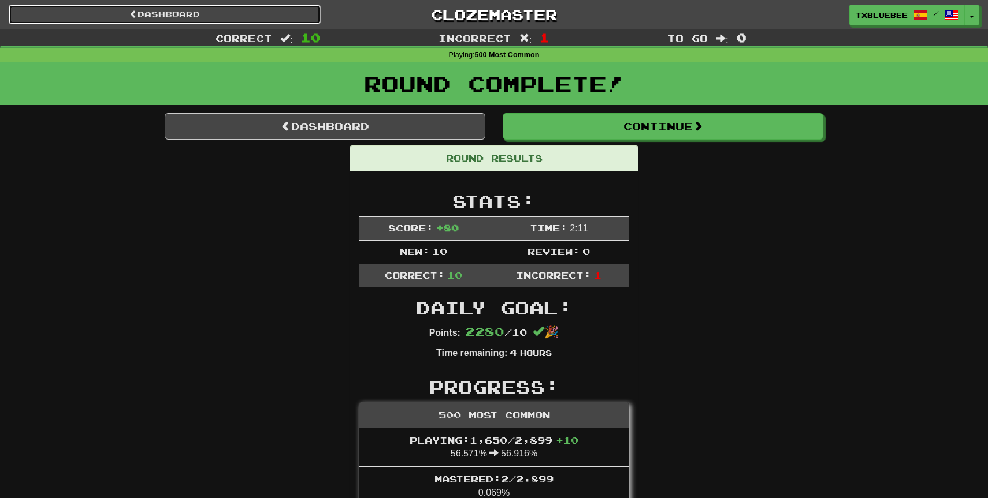
click at [253, 18] on link "Dashboard" at bounding box center [165, 15] width 312 height 20
